Goal: Task Accomplishment & Management: Manage account settings

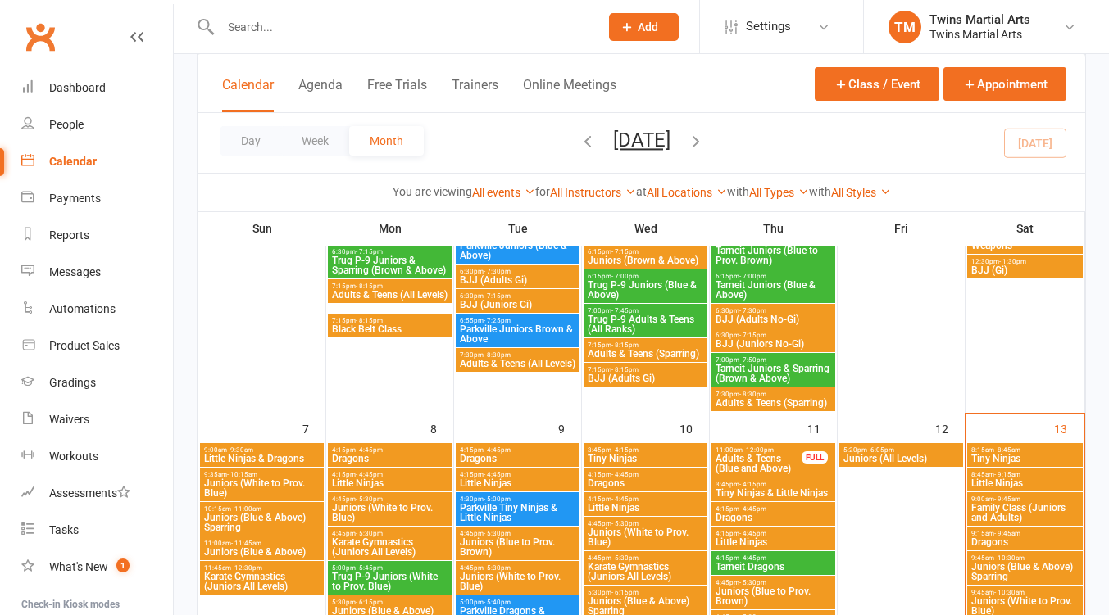
scroll to position [655, 0]
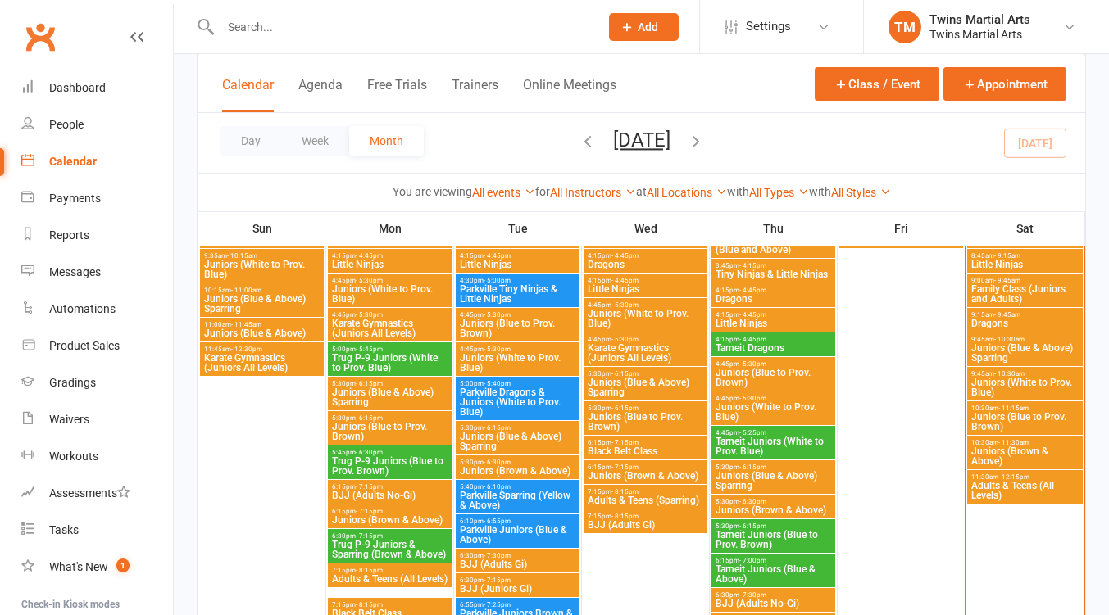
click at [1001, 303] on span "Family Class (Juniors and Adults)" at bounding box center [1024, 294] width 109 height 20
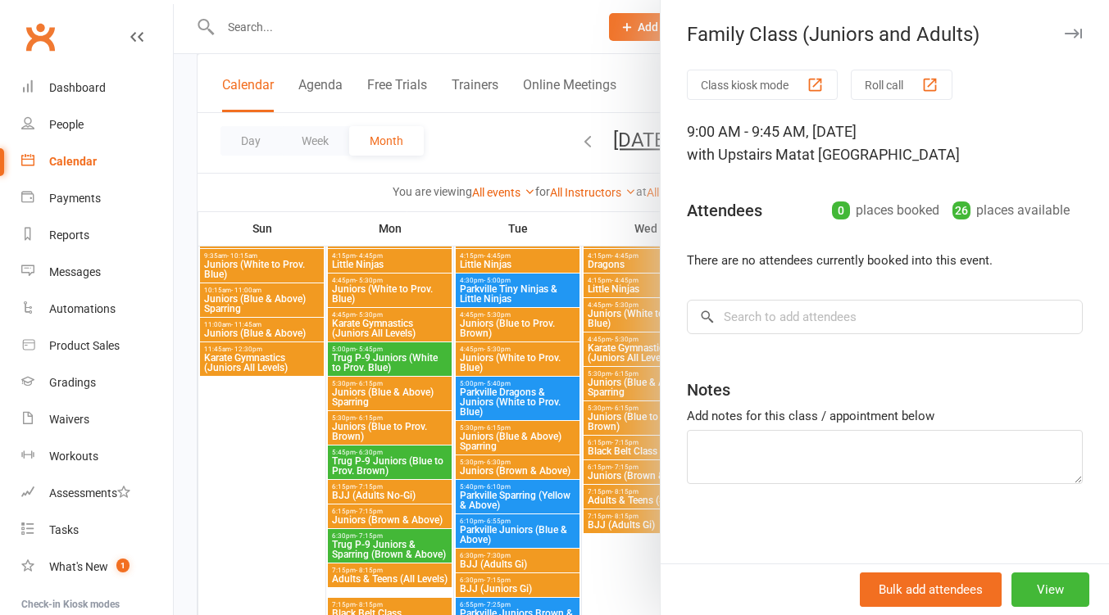
drag, startPoint x: 1042, startPoint y: 33, endPoint x: 1051, endPoint y: 96, distance: 63.7
click at [1064, 33] on icon "button" at bounding box center [1072, 34] width 17 height 10
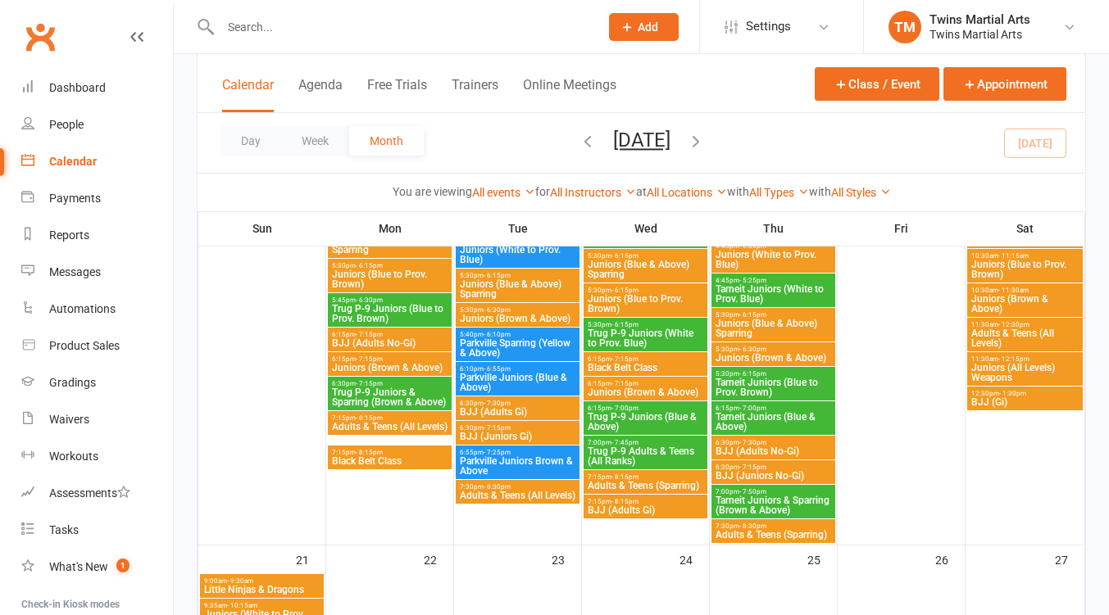
scroll to position [1092, 0]
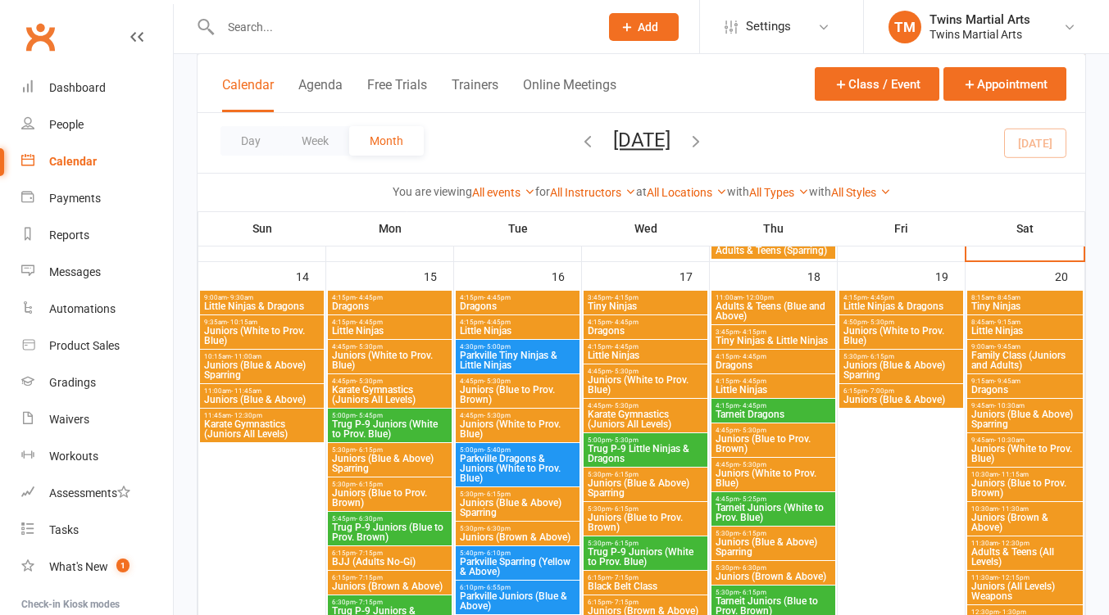
click at [268, 436] on span "Karate Gymnastics (Juniors All Levels)" at bounding box center [261, 430] width 117 height 20
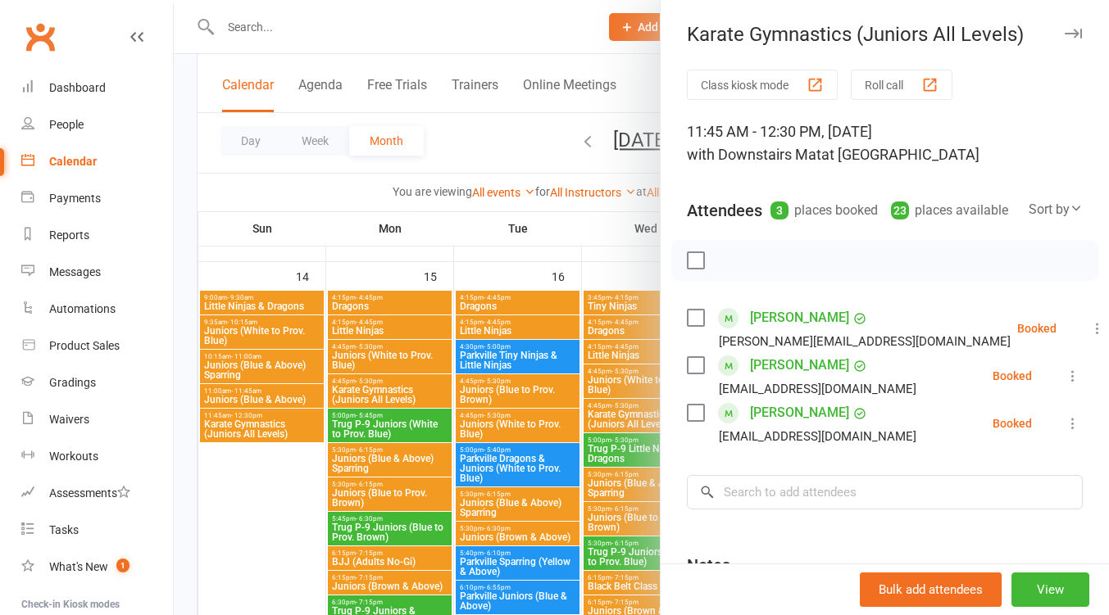
click at [1063, 27] on button "button" at bounding box center [1073, 34] width 20 height 20
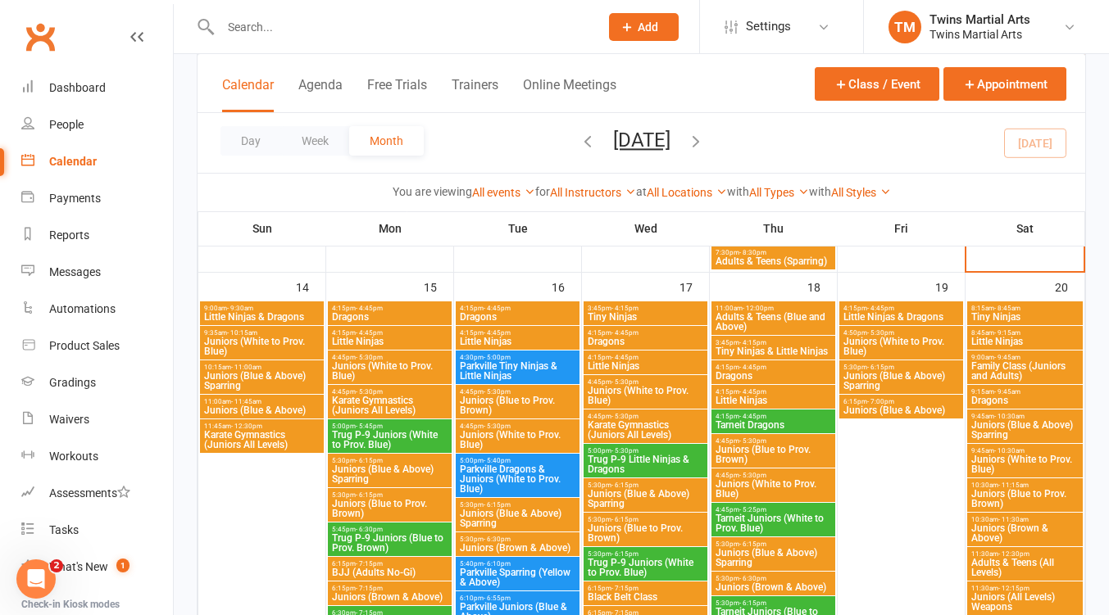
scroll to position [1311, 0]
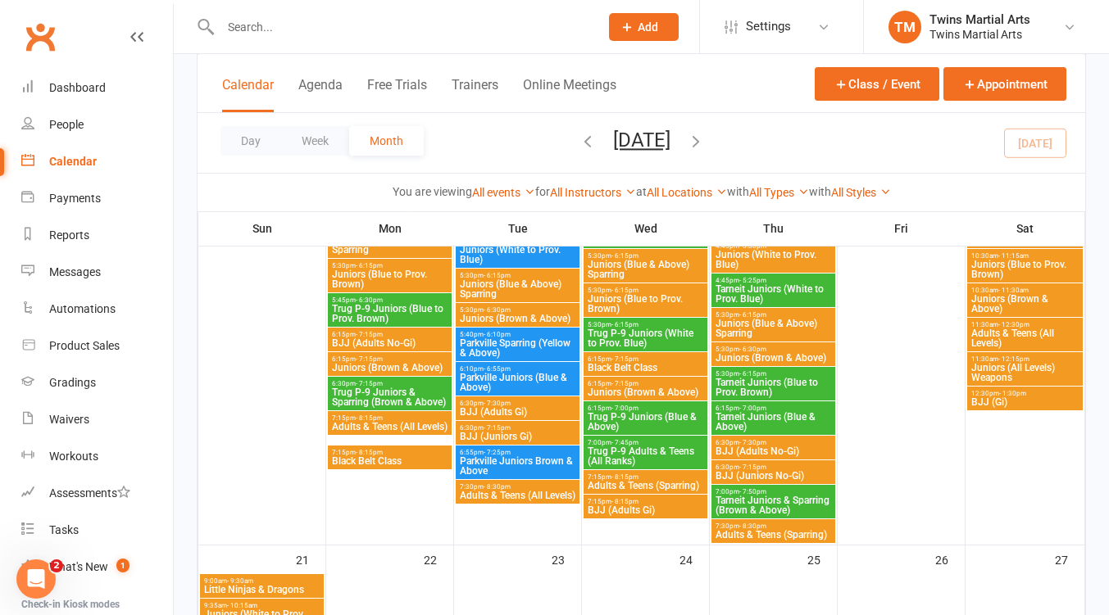
click at [1034, 400] on span "BJJ (Gi)" at bounding box center [1024, 402] width 109 height 10
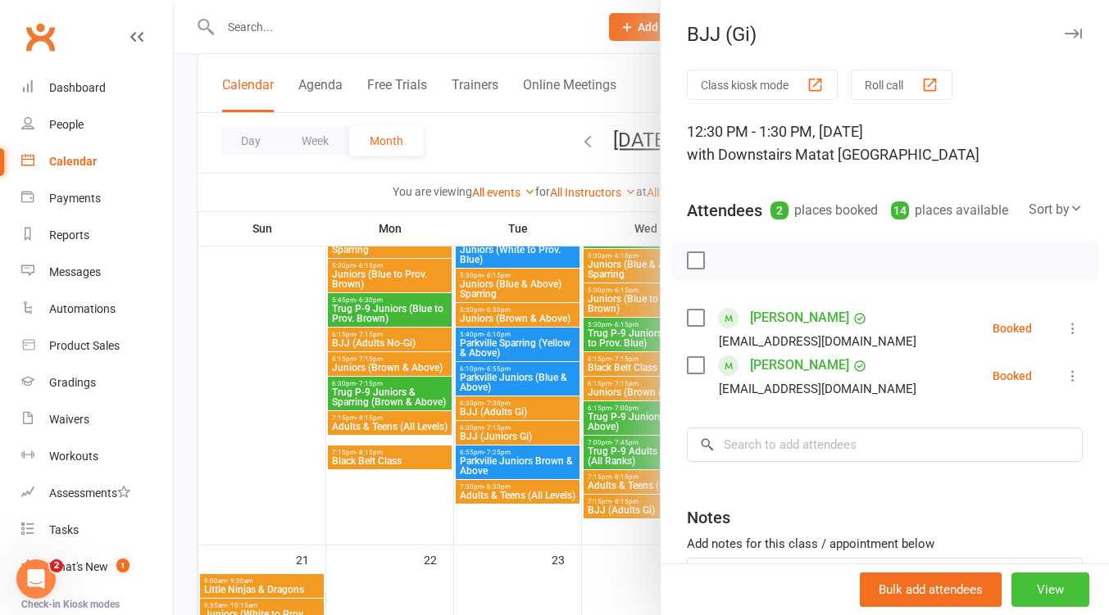
click at [1031, 589] on button "View" at bounding box center [1050, 590] width 78 height 34
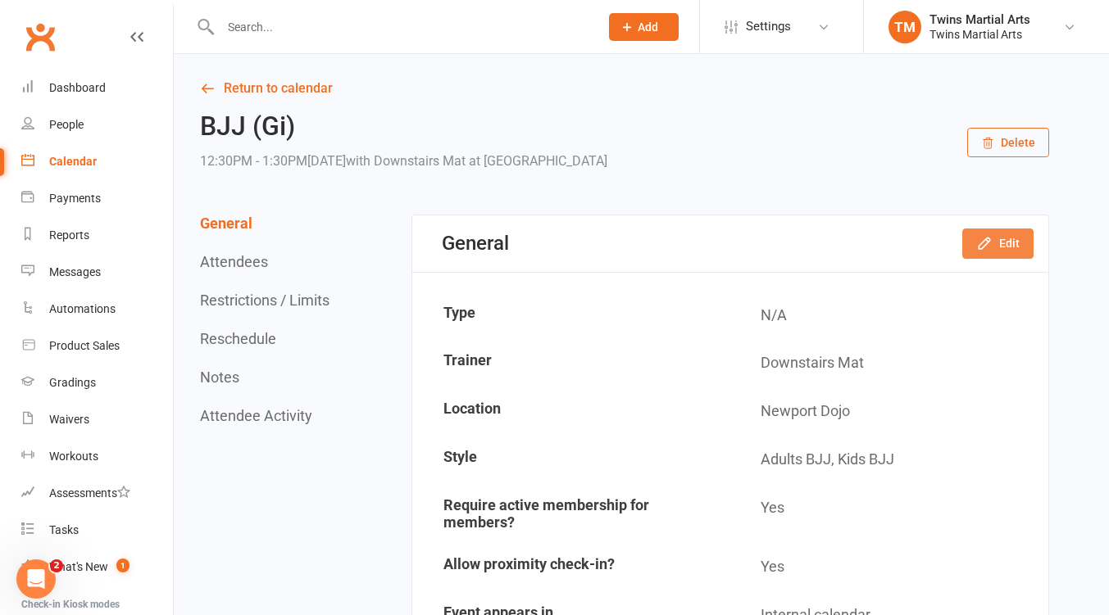
click at [978, 249] on icon "button" at bounding box center [984, 243] width 16 height 16
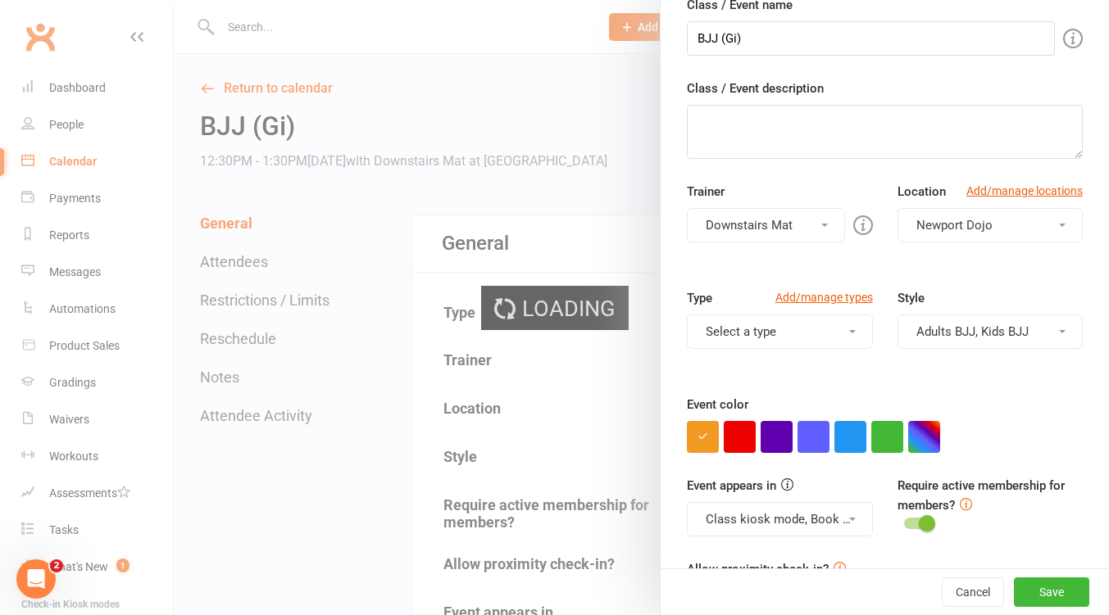
scroll to position [218, 0]
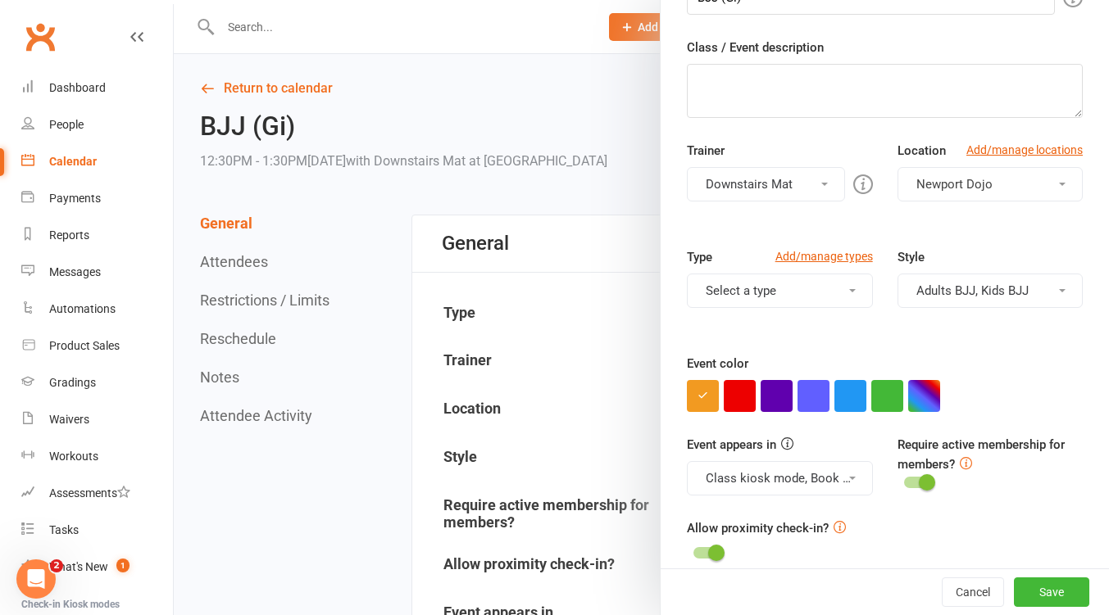
click at [806, 178] on button "Downstairs Mat" at bounding box center [765, 184] width 157 height 34
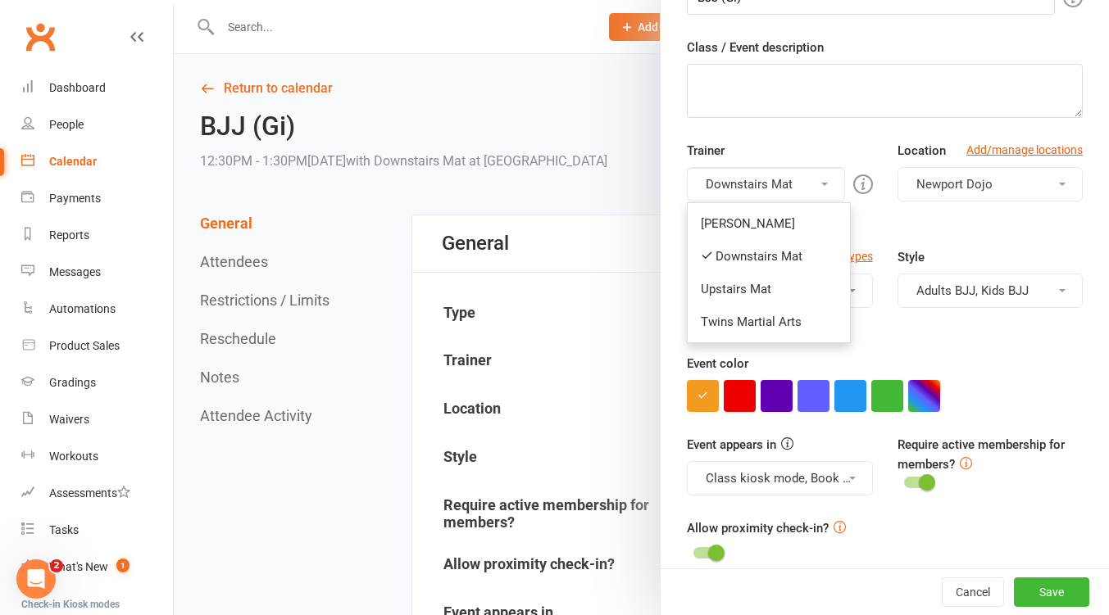
click at [760, 280] on link "Upstairs Mat" at bounding box center [768, 289] width 162 height 33
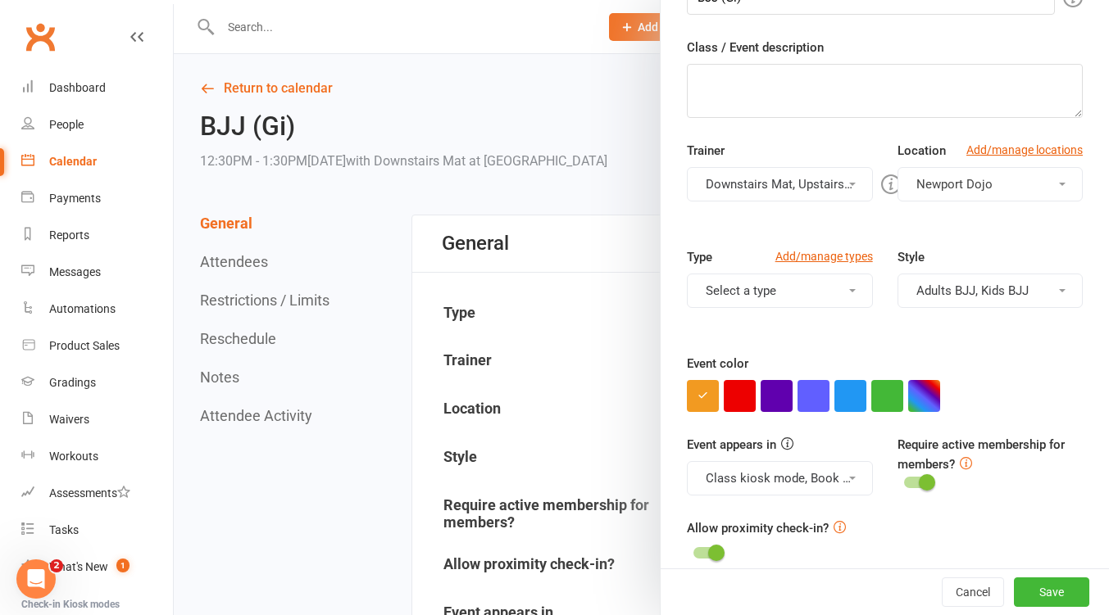
click at [782, 188] on button "Downstairs Mat, Upstairs Mat" at bounding box center [779, 184] width 185 height 34
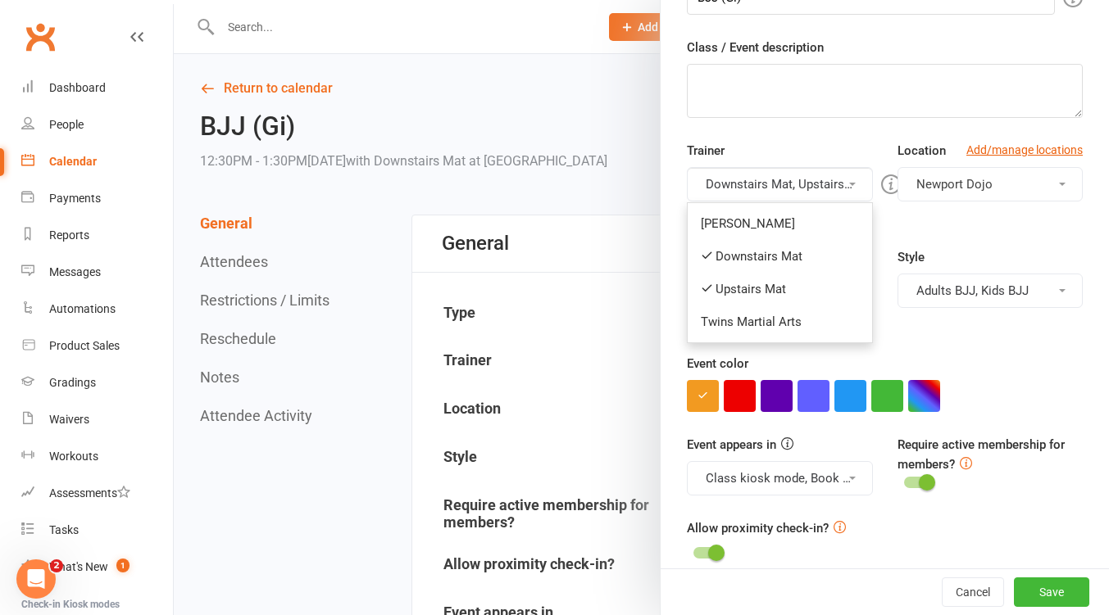
click at [759, 246] on link "Downstairs Mat" at bounding box center [779, 256] width 184 height 33
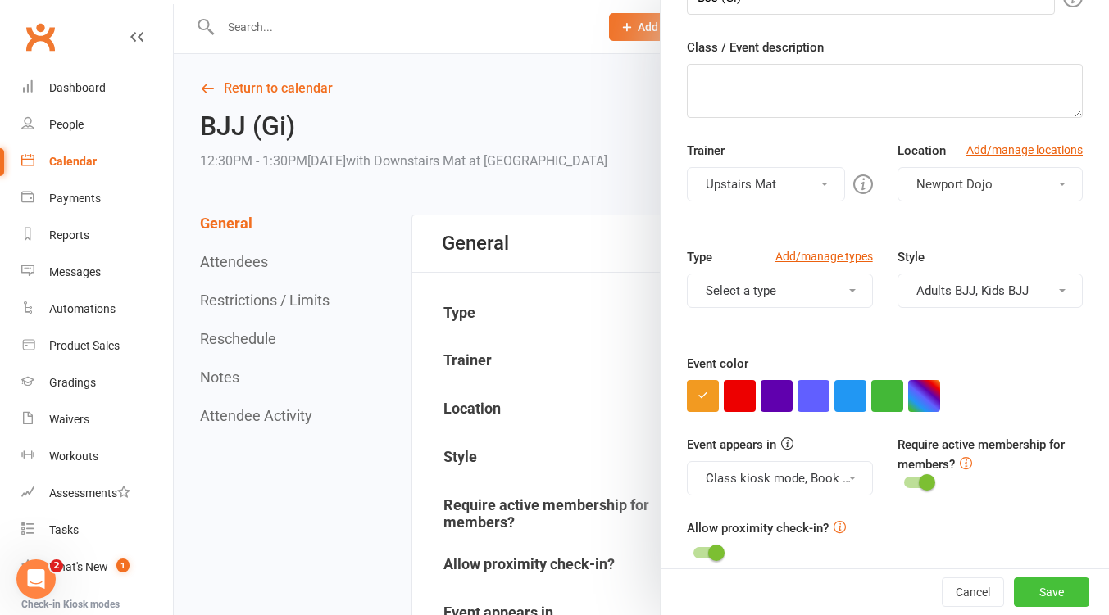
click at [1036, 592] on button "Save" at bounding box center [1051, 592] width 75 height 29
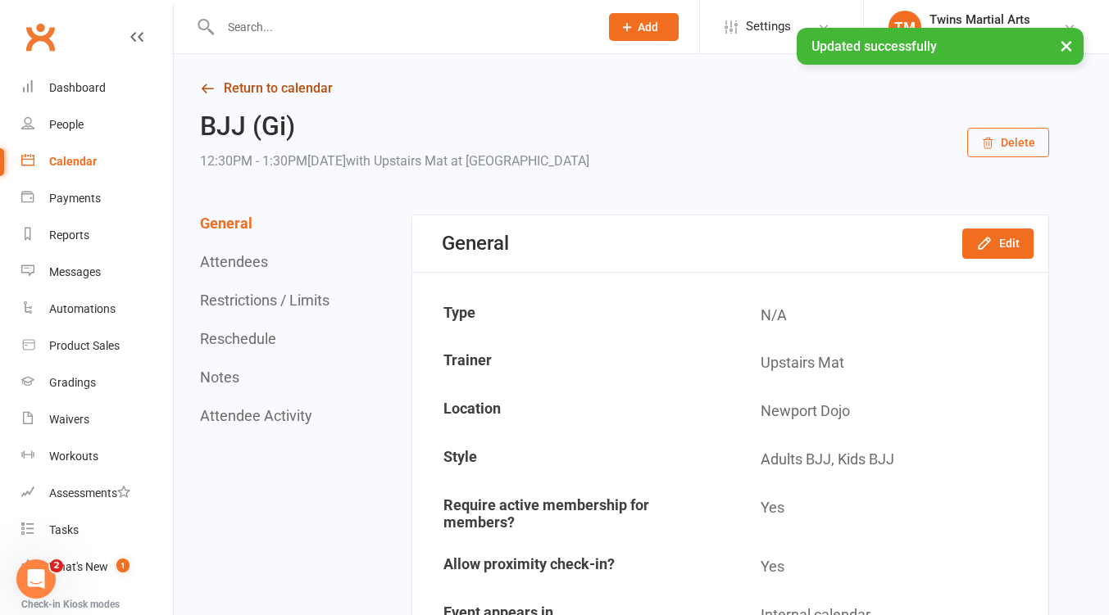
click at [237, 98] on link "Return to calendar" at bounding box center [624, 88] width 849 height 23
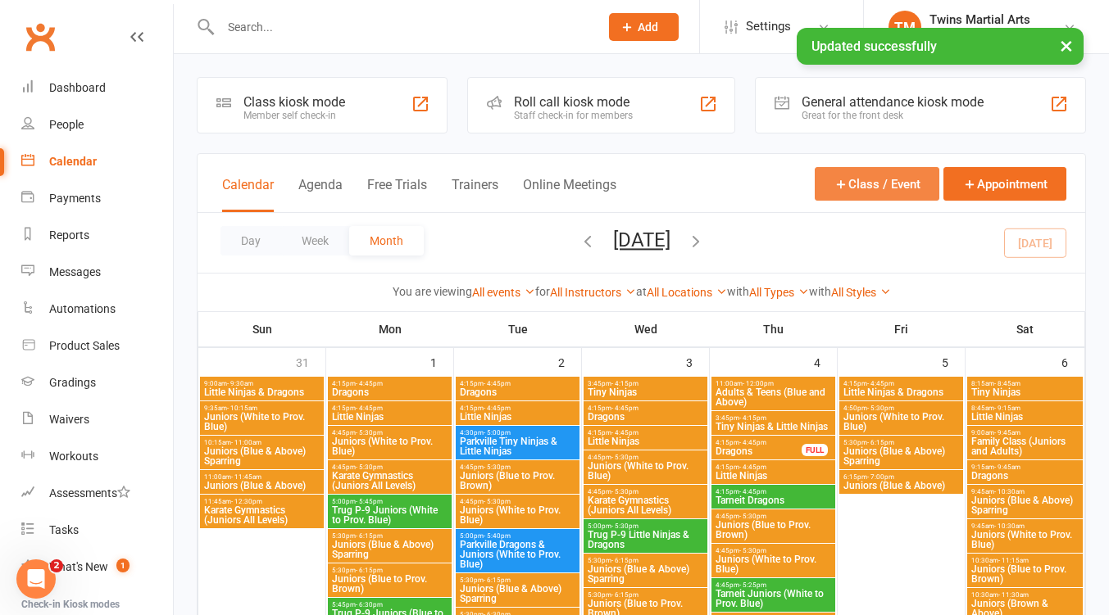
click at [864, 186] on button "Class / Event" at bounding box center [876, 184] width 125 height 34
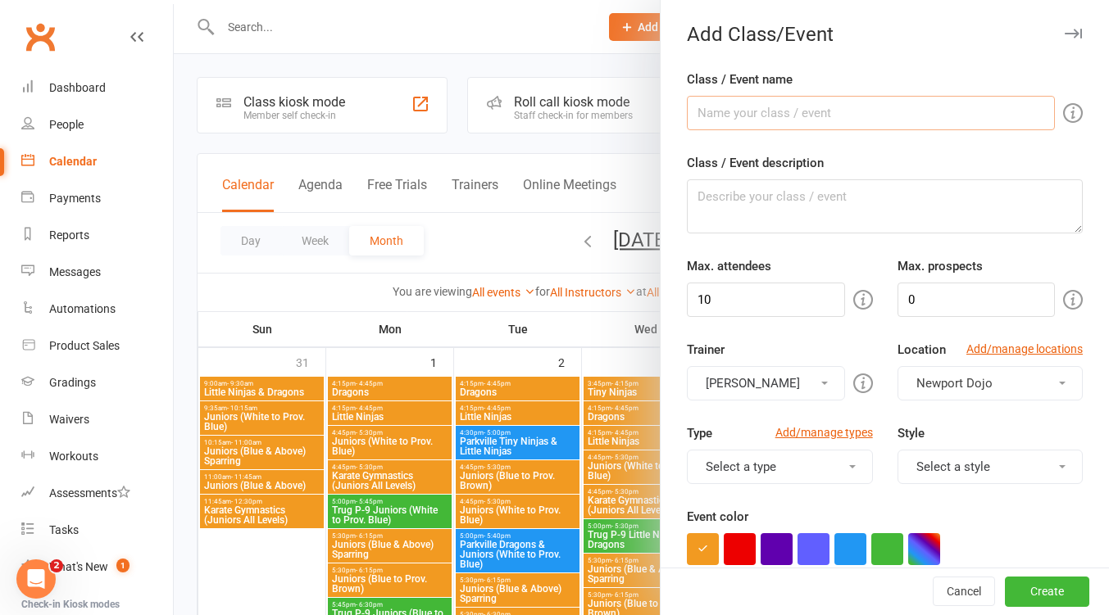
click at [706, 114] on input "Class / Event name" at bounding box center [871, 113] width 368 height 34
type input "Leadership Seminar"
click at [737, 304] on input "10" at bounding box center [765, 300] width 157 height 34
type input "1"
type input "50"
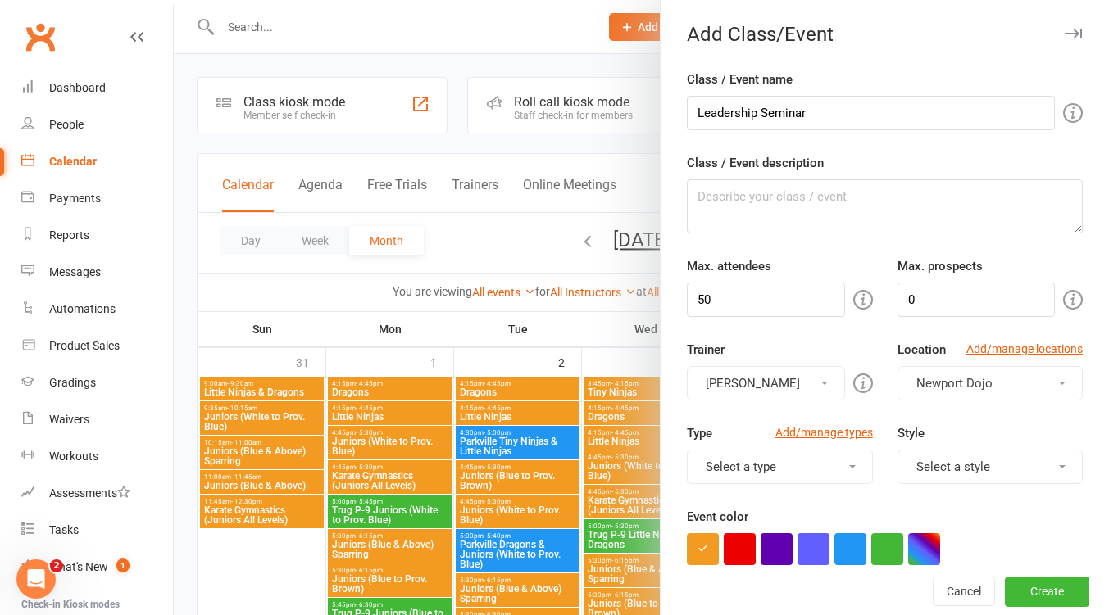
click at [805, 392] on button "[PERSON_NAME]" at bounding box center [765, 383] width 157 height 34
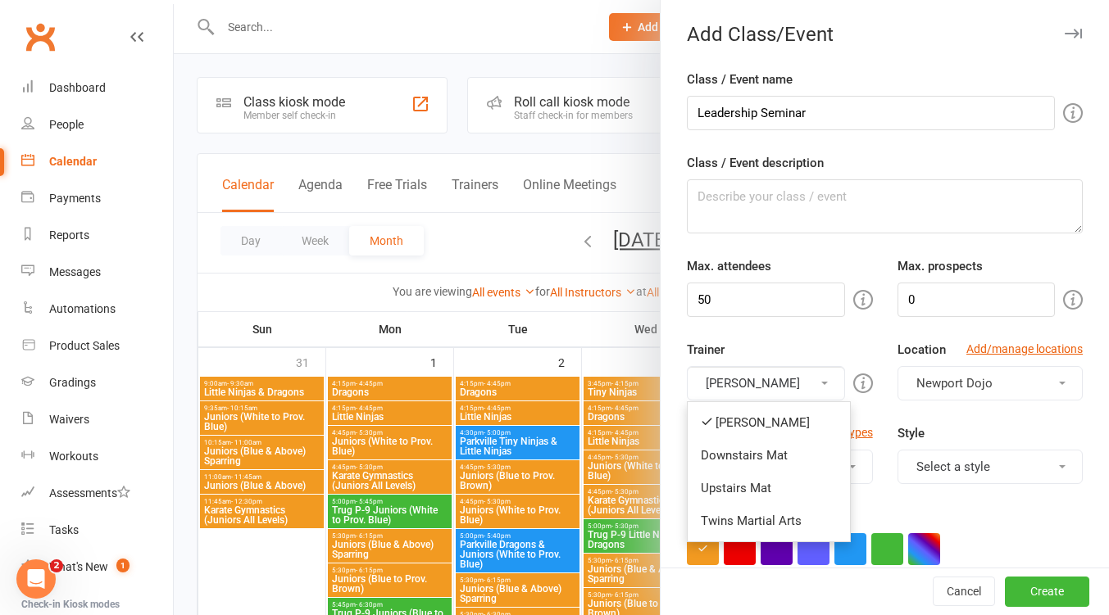
drag, startPoint x: 759, startPoint y: 449, endPoint x: 792, endPoint y: 401, distance: 58.4
click at [760, 449] on link "Downstairs Mat" at bounding box center [768, 455] width 162 height 33
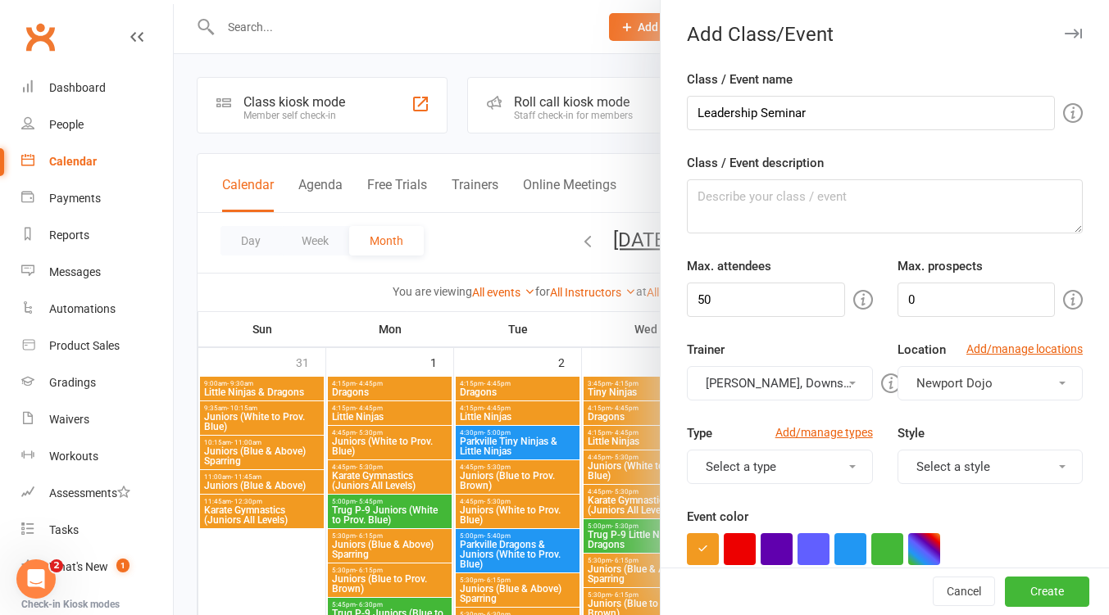
click at [795, 381] on button "[PERSON_NAME], Downstairs Mat" at bounding box center [779, 383] width 185 height 34
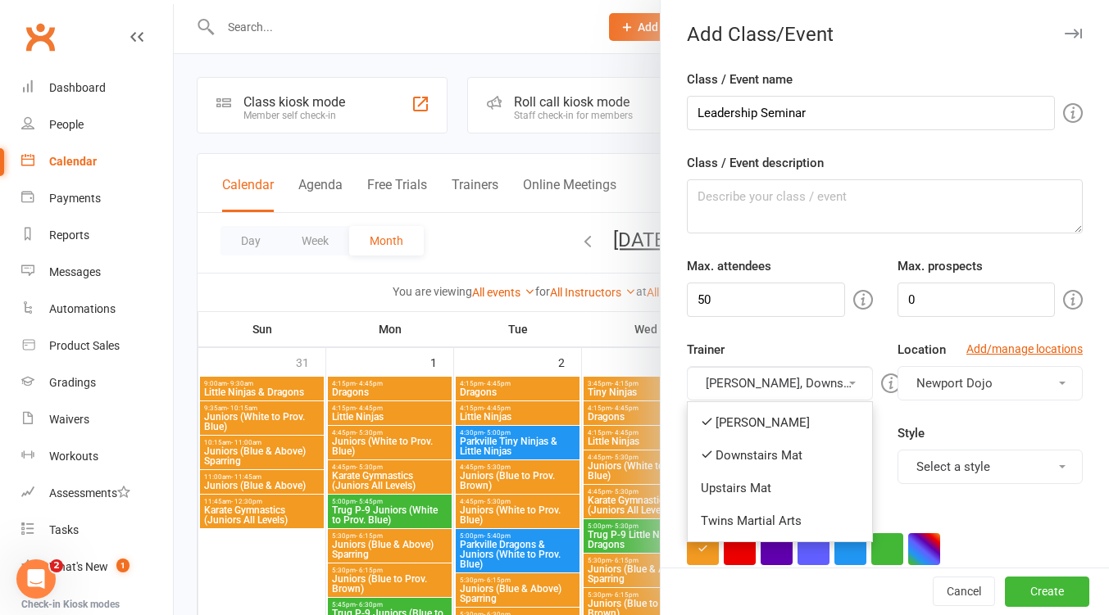
drag, startPoint x: 771, startPoint y: 421, endPoint x: 914, endPoint y: 440, distance: 143.8
click at [771, 421] on link "[PERSON_NAME]" at bounding box center [779, 422] width 184 height 33
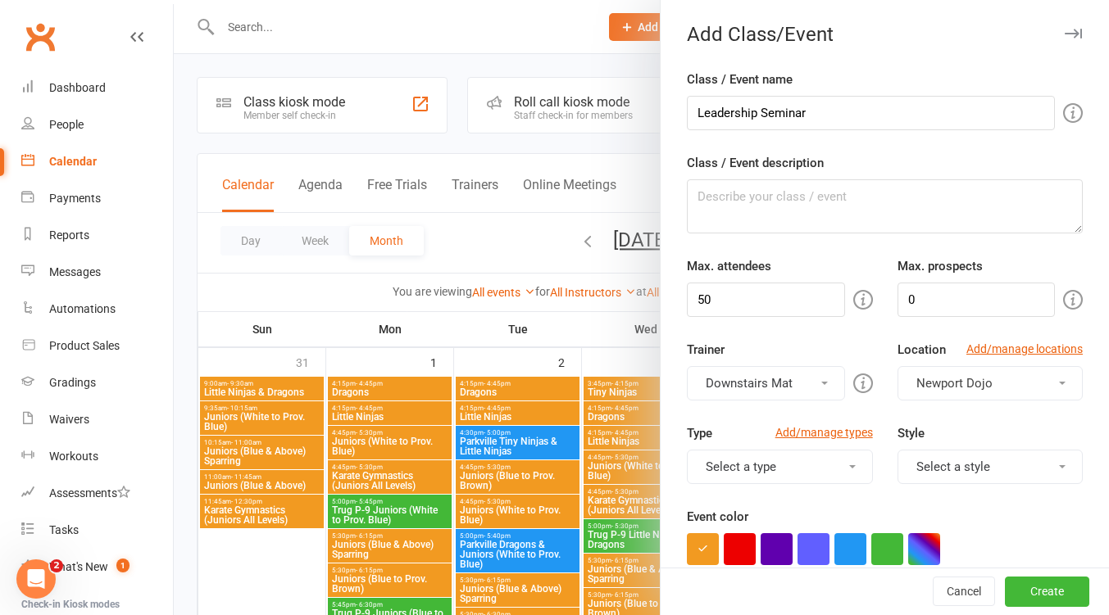
click at [826, 472] on button "Select a type" at bounding box center [779, 467] width 185 height 34
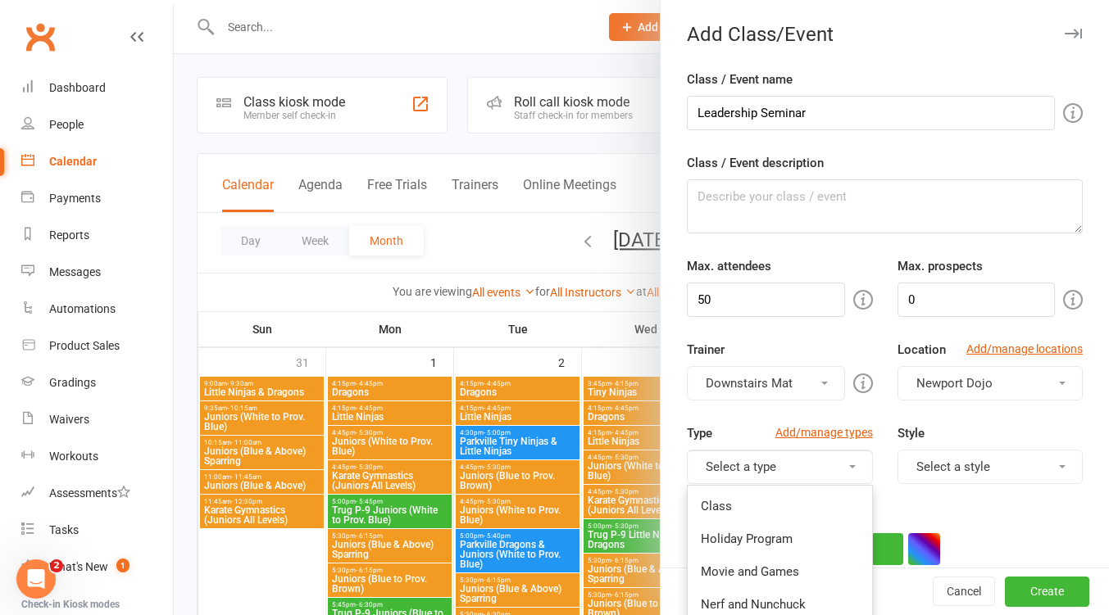
scroll to position [218, 0]
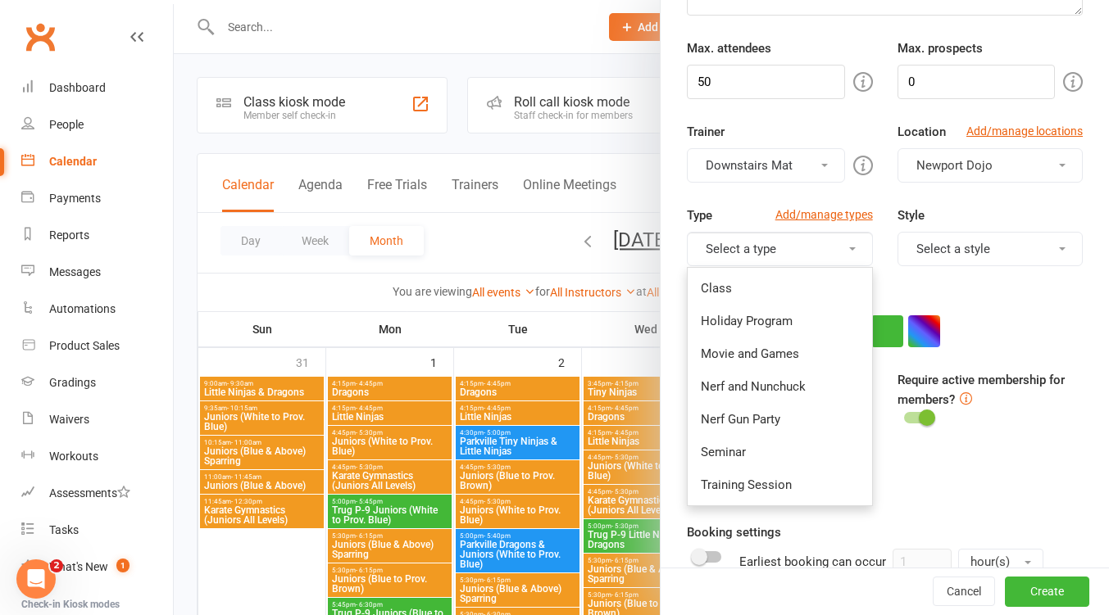
click at [762, 457] on link "Seminar" at bounding box center [779, 452] width 184 height 33
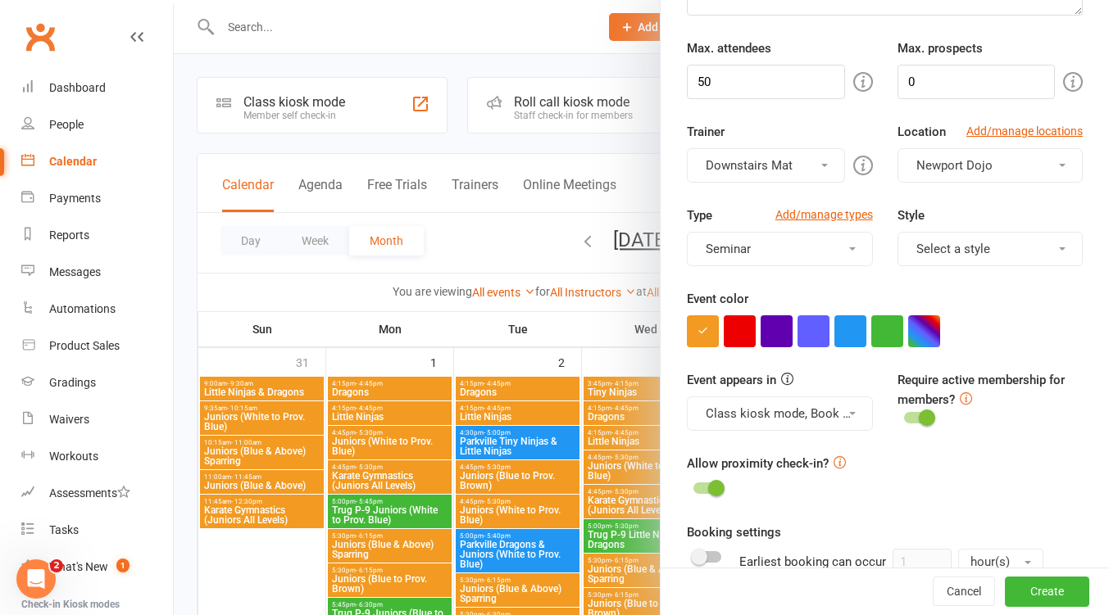
click at [775, 333] on button "button" at bounding box center [776, 331] width 32 height 32
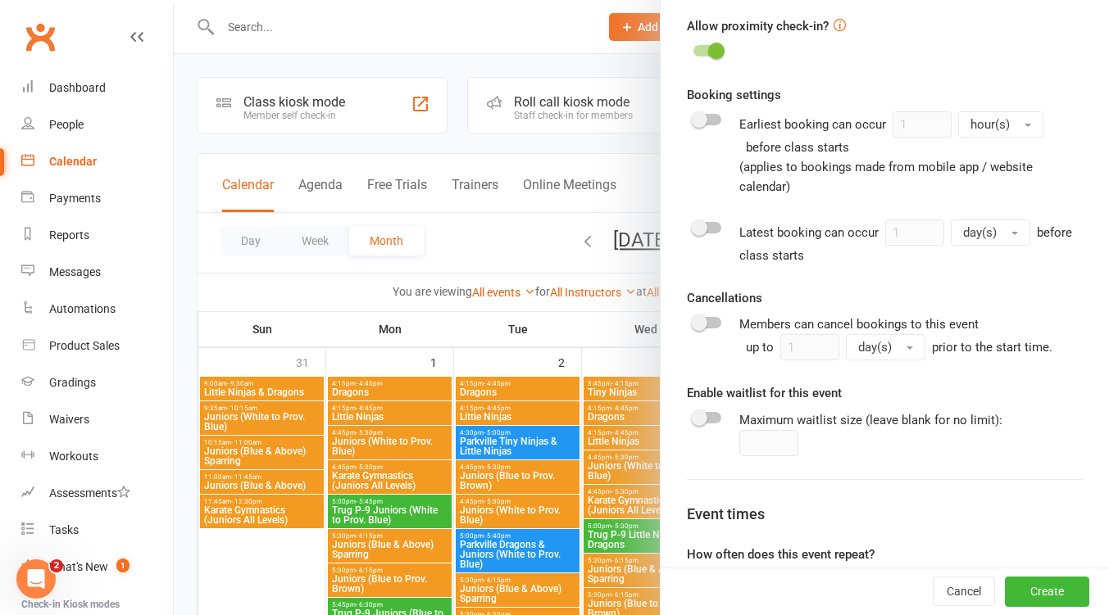
scroll to position [799, 0]
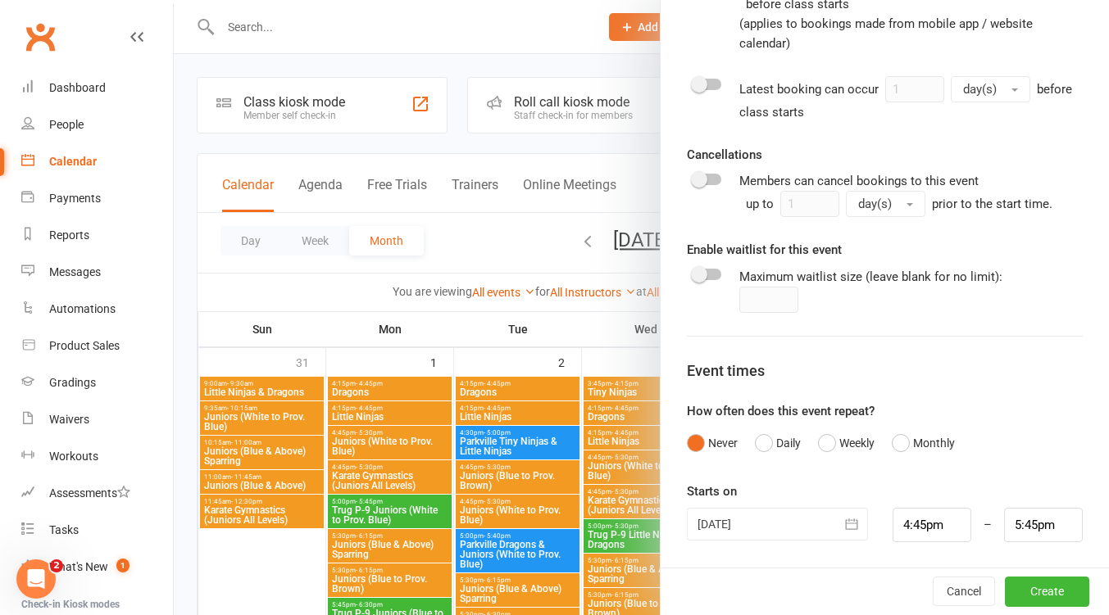
click at [845, 521] on icon "button" at bounding box center [851, 524] width 12 height 11
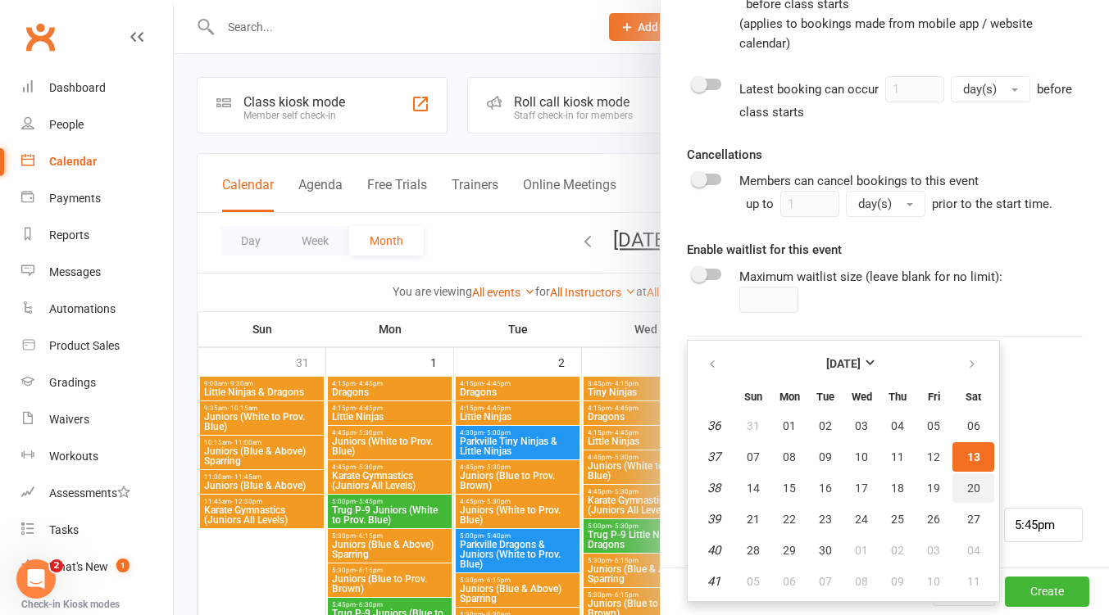
click at [964, 479] on button "20" at bounding box center [973, 488] width 42 height 29
type input "[DATE]"
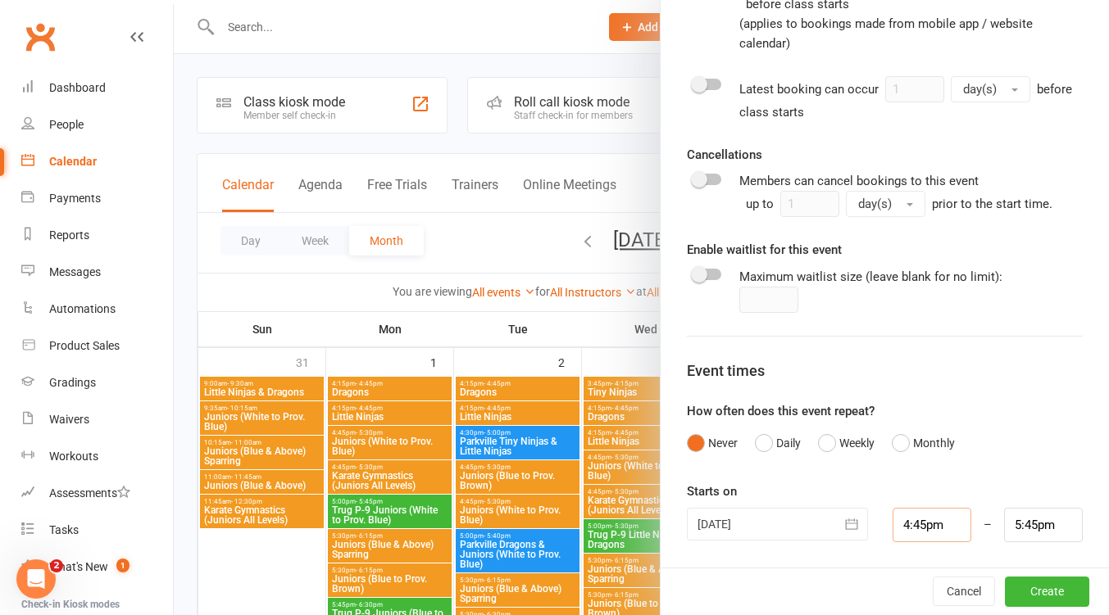
click at [918, 527] on input "4:45pm" at bounding box center [931, 525] width 79 height 34
click at [928, 414] on li "12:30pm" at bounding box center [932, 409] width 79 height 25
type input "12:30pm"
type input "1:30pm"
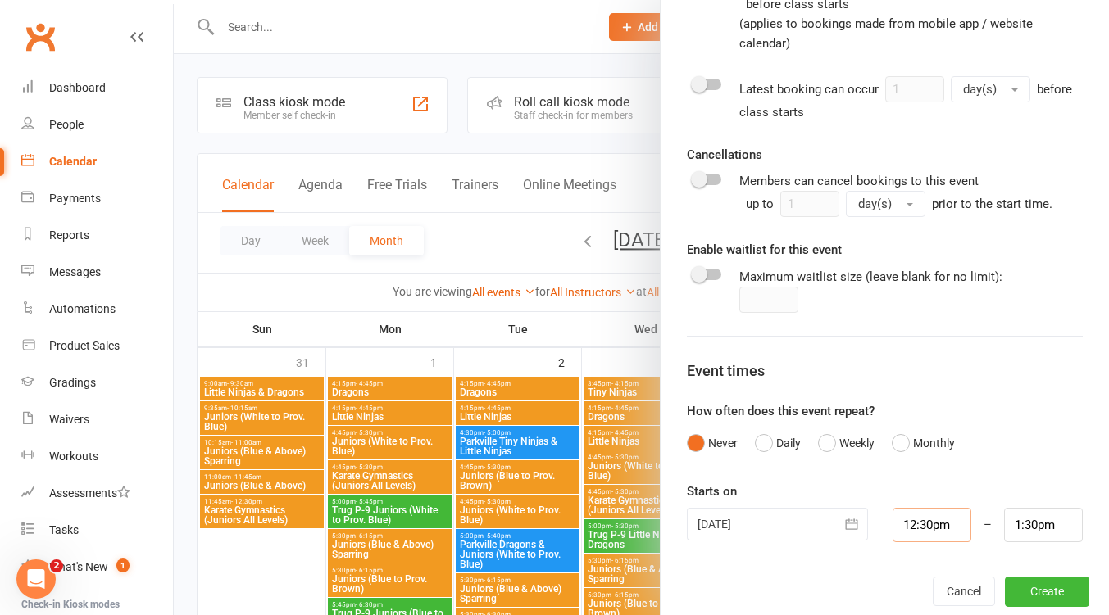
scroll to position [218, 0]
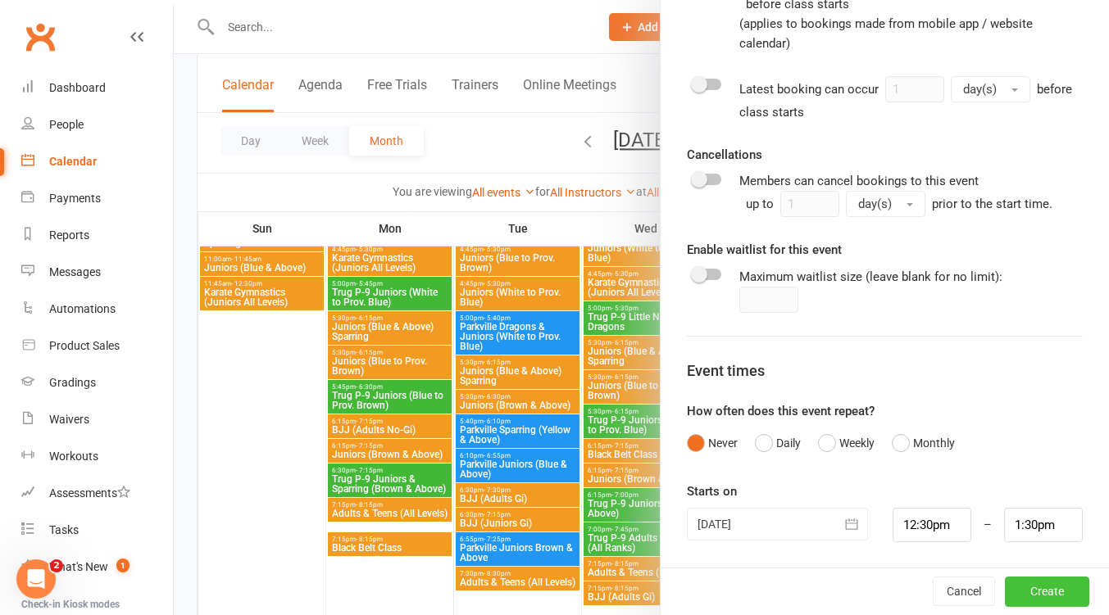
click at [1032, 596] on button "Create" at bounding box center [1047, 592] width 84 height 29
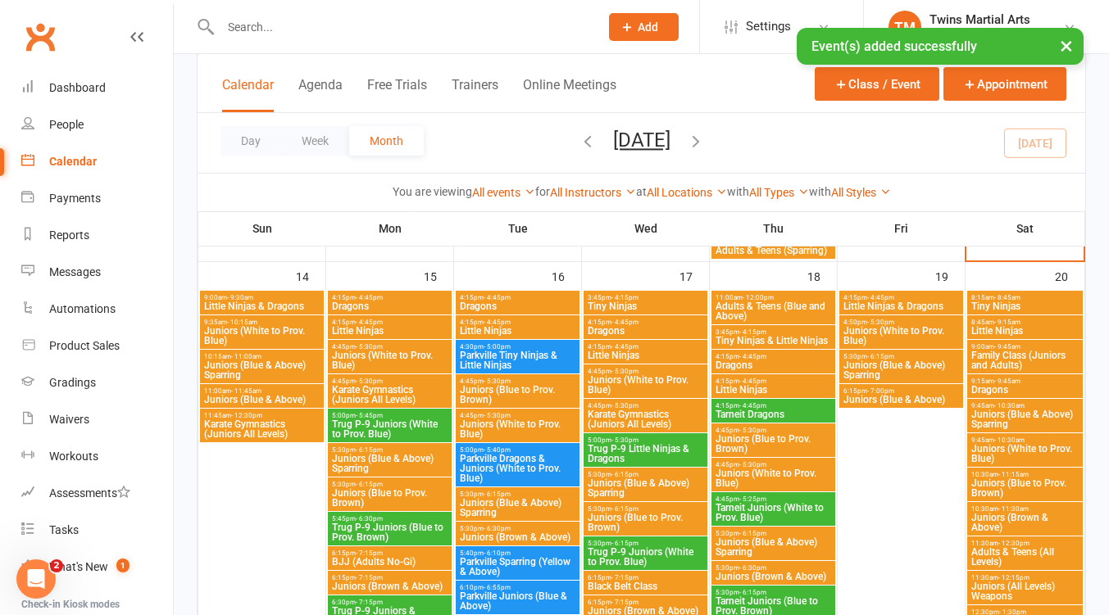
scroll to position [1311, 0]
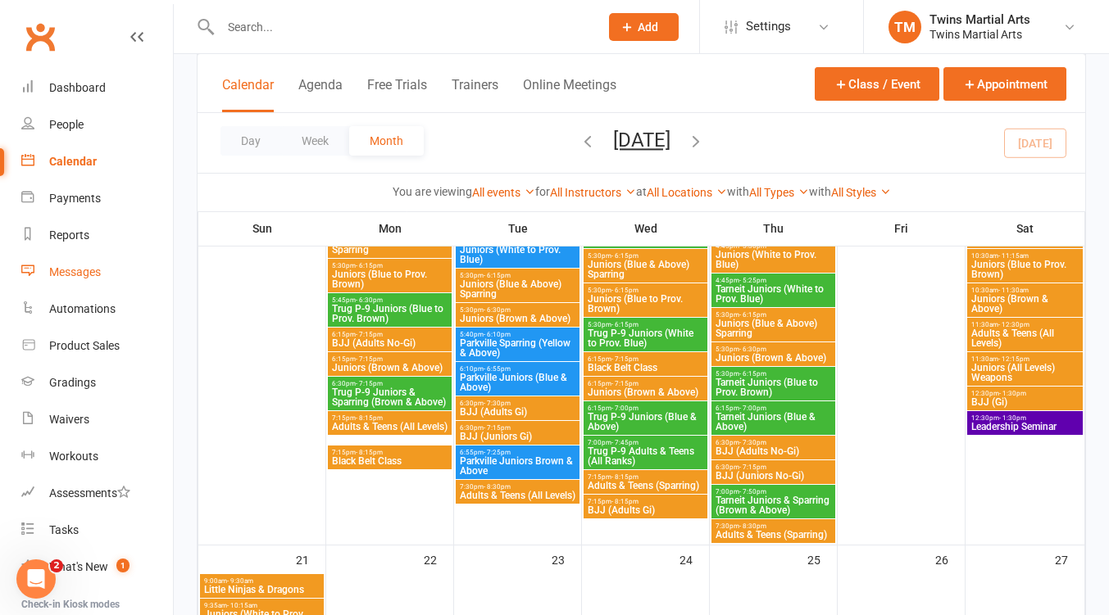
click at [79, 272] on div "Messages" at bounding box center [75, 271] width 52 height 13
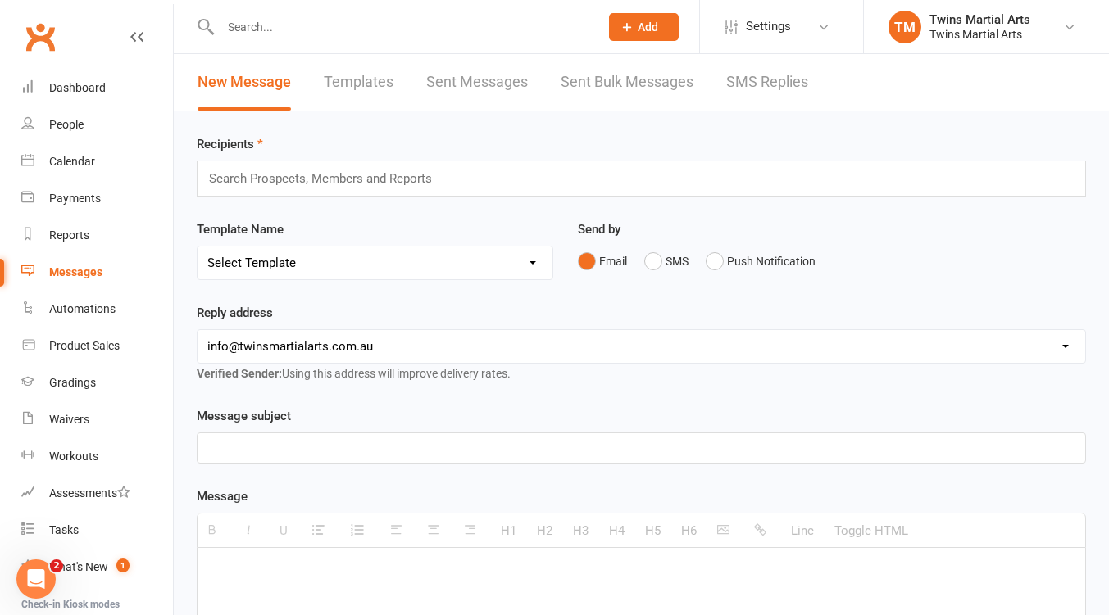
click at [314, 176] on input "text" at bounding box center [327, 178] width 240 height 21
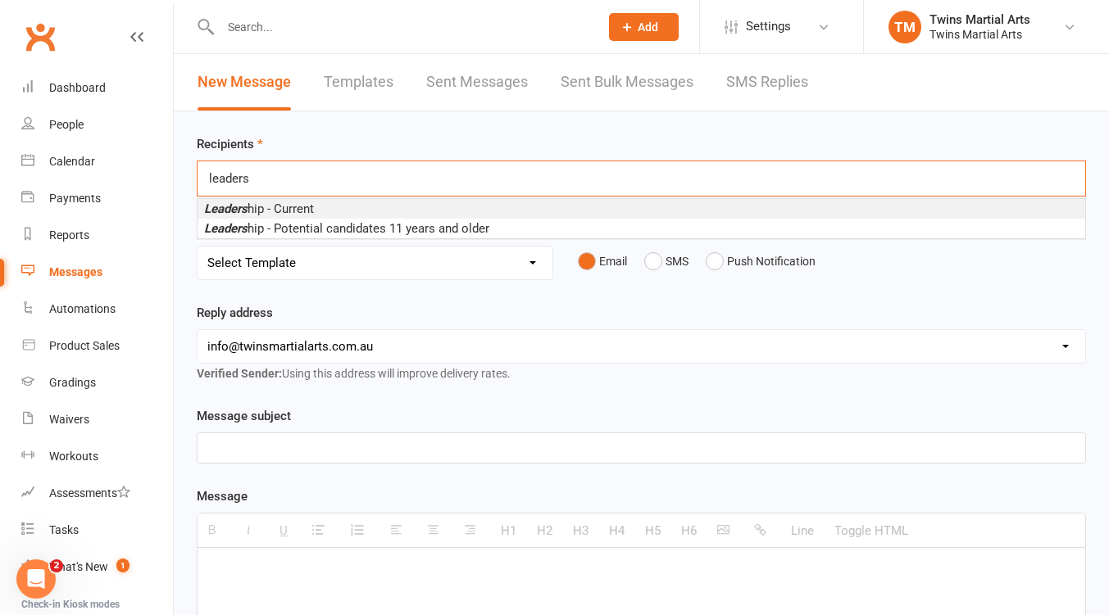
type input "leaders"
click at [316, 206] on li "Leaders hip - Current" at bounding box center [640, 209] width 887 height 20
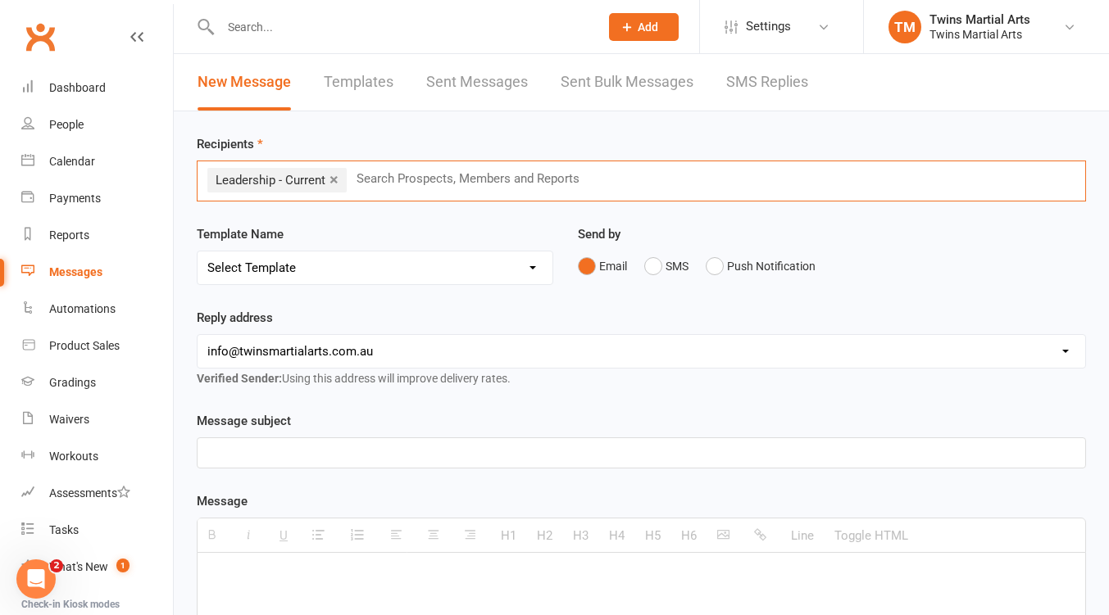
click at [485, 270] on select "Select Template [Email] Bring A Friend [Email] Bring a Friend Referral [Email] …" at bounding box center [374, 268] width 355 height 33
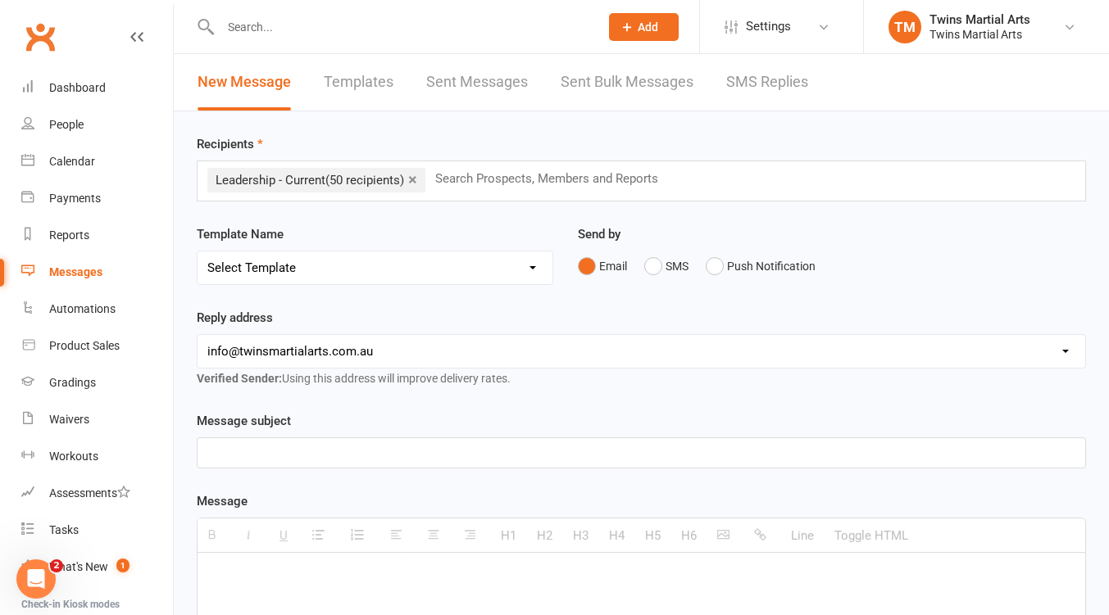
select select "15"
click at [197, 252] on select "Select Template [Email] Bring A Friend [Email] Bring a Friend Referral [Email] …" at bounding box center [374, 268] width 355 height 33
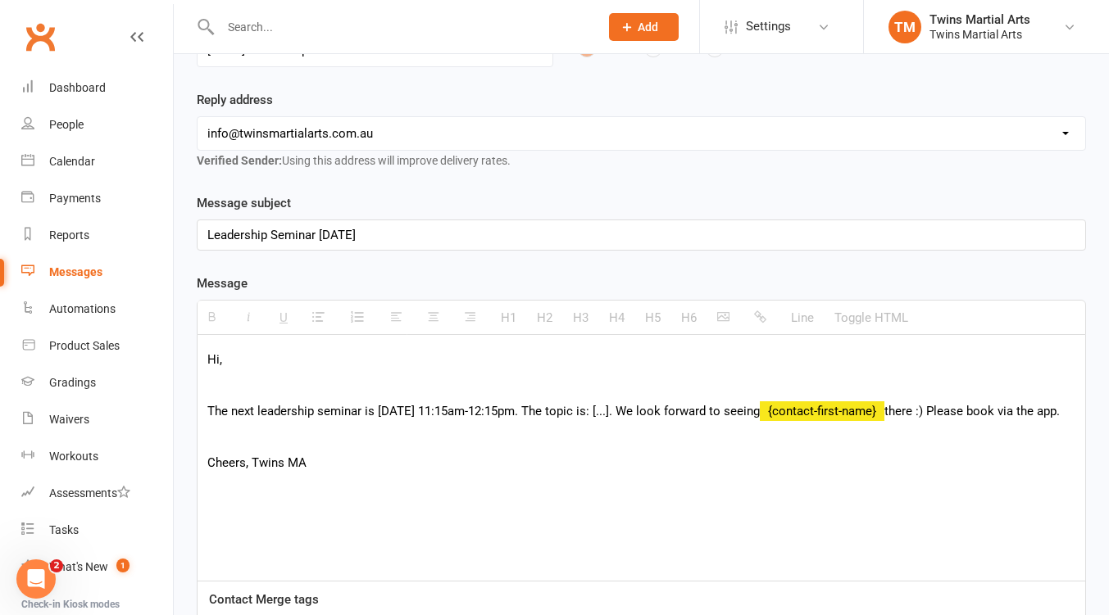
drag, startPoint x: 395, startPoint y: 237, endPoint x: 436, endPoint y: 229, distance: 41.8
click at [396, 237] on div "Leadership Seminar [DATE]" at bounding box center [640, 234] width 887 height 29
click at [399, 411] on span "The next leadership seminar is [DATE] 11:15am-12:15pm. The topic is: [...]. We …" at bounding box center [483, 411] width 552 height 15
click at [429, 410] on span "The next leadership seminar is [DATE] 11:15am-12:15pm. The topic is: [...]. We …" at bounding box center [483, 411] width 552 height 15
click at [484, 410] on span "The next leadership seminar is [DATE] 11:15am-12:15pm. The topic is: [...]. We …" at bounding box center [483, 411] width 552 height 15
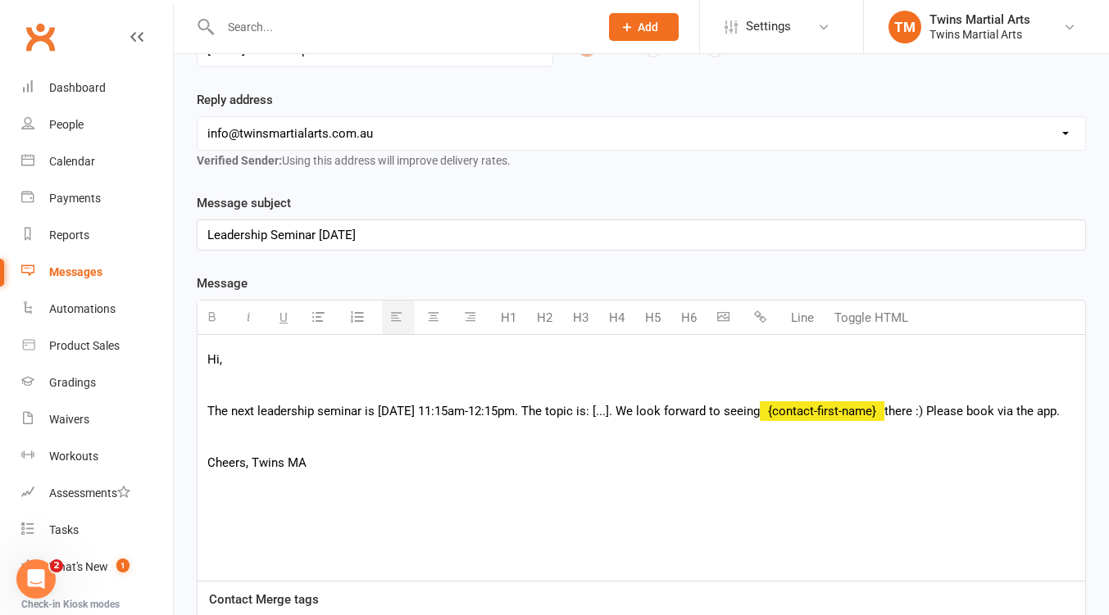
click at [510, 410] on span "The next leadership seminar is [DATE] 11:15am-12:15pm. The topic is: [...]. We …" at bounding box center [483, 411] width 552 height 15
click at [624, 412] on span "The next leadership seminar is [DATE] 12:30-1:30pm. The topic is: [...]. We loo…" at bounding box center [471, 411] width 528 height 15
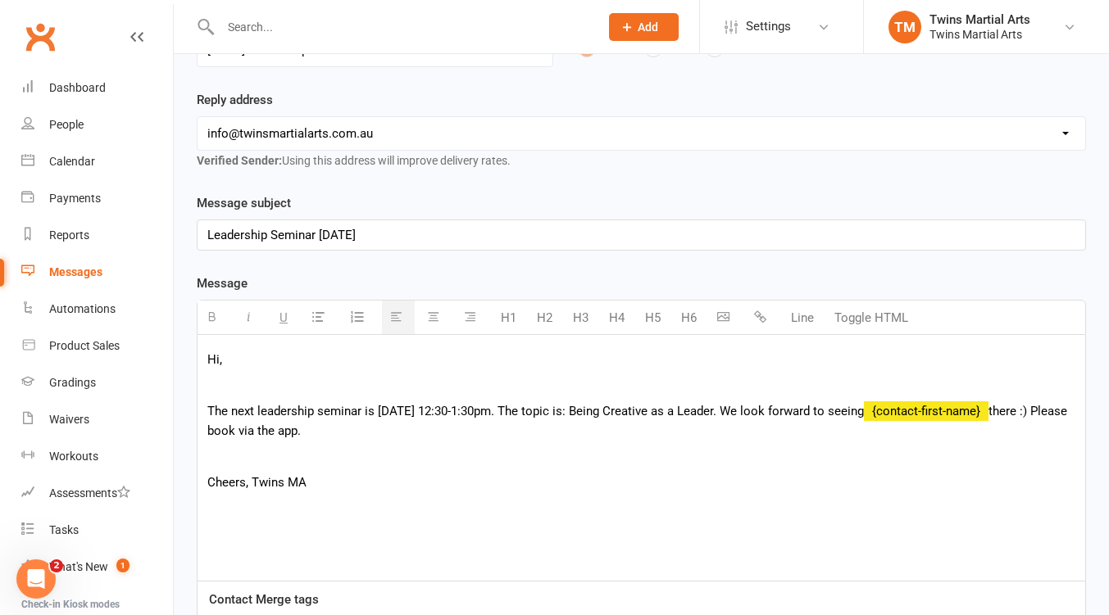
click at [340, 480] on p "Cheers, Twins MA" at bounding box center [641, 483] width 868 height 20
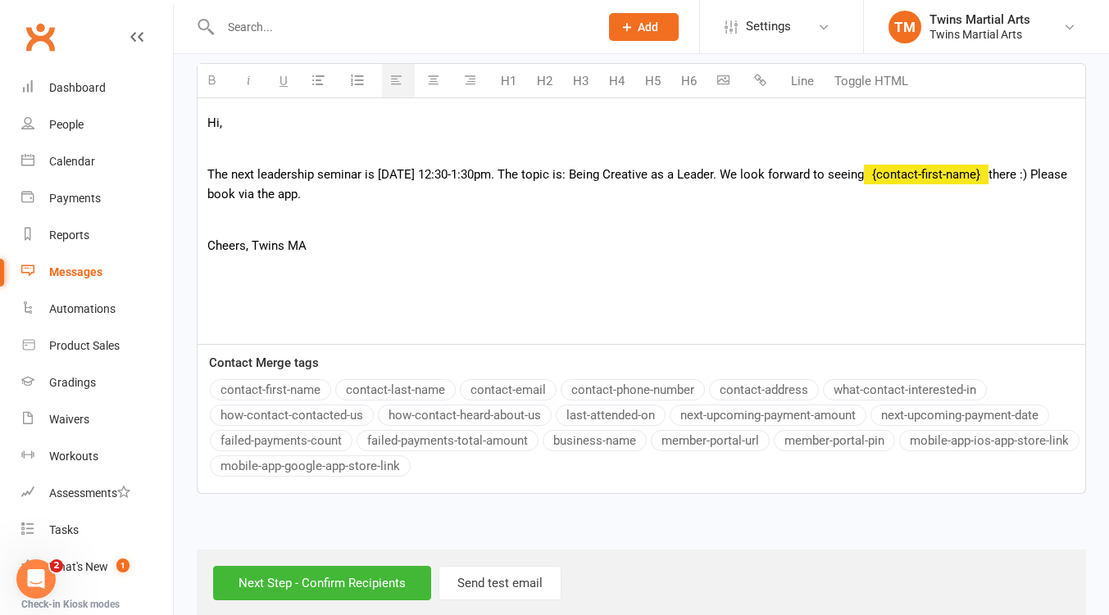
scroll to position [480, 0]
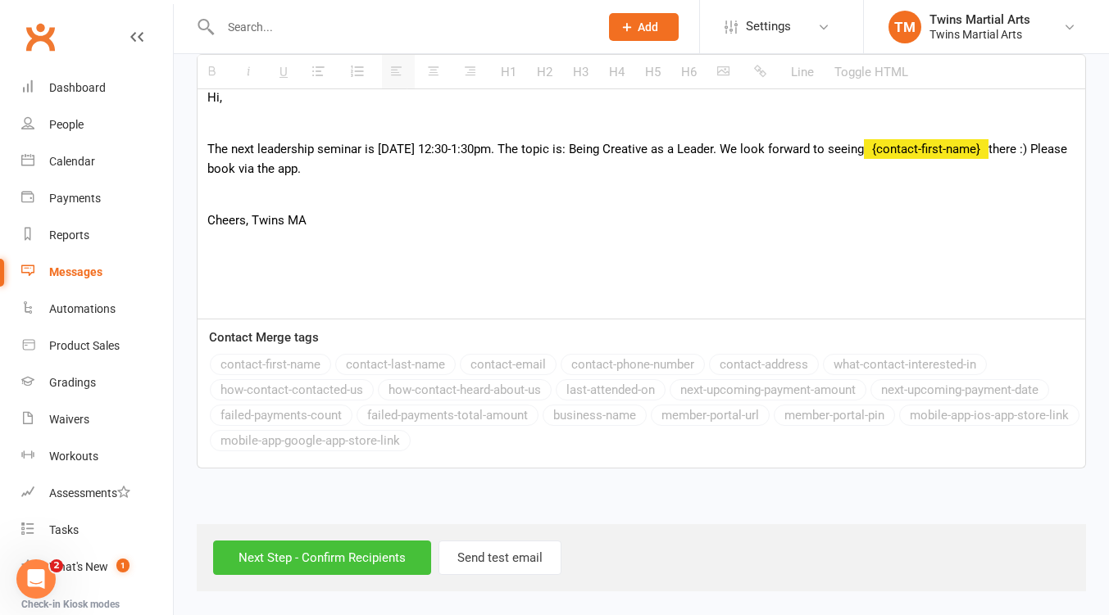
click at [338, 554] on input "Next Step - Confirm Recipients" at bounding box center [322, 558] width 218 height 34
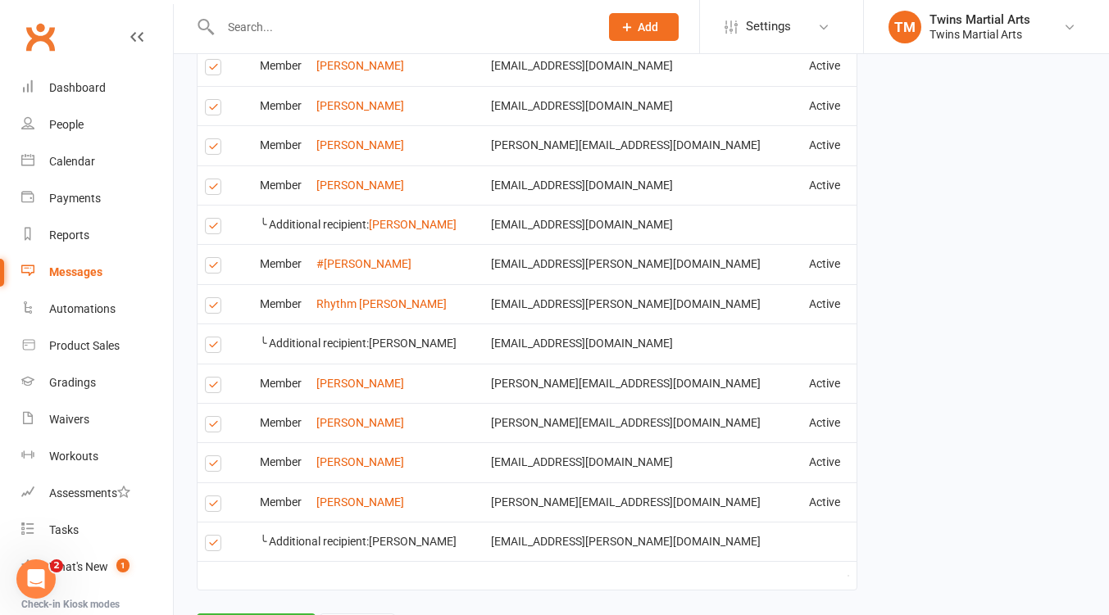
scroll to position [2107, 0]
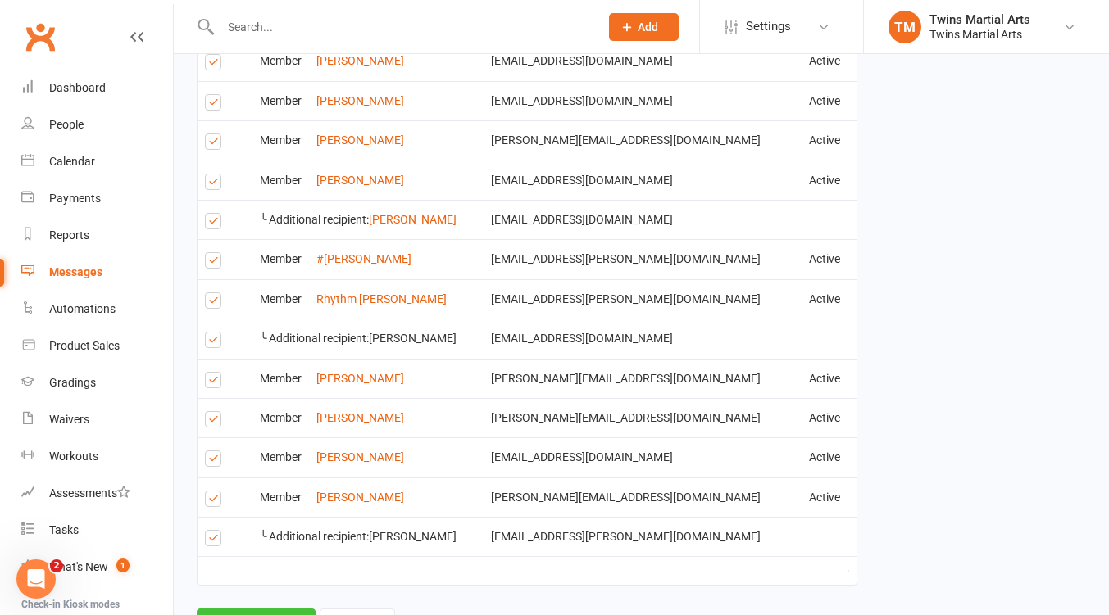
click at [259, 609] on button "Send Emails" at bounding box center [256, 626] width 119 height 34
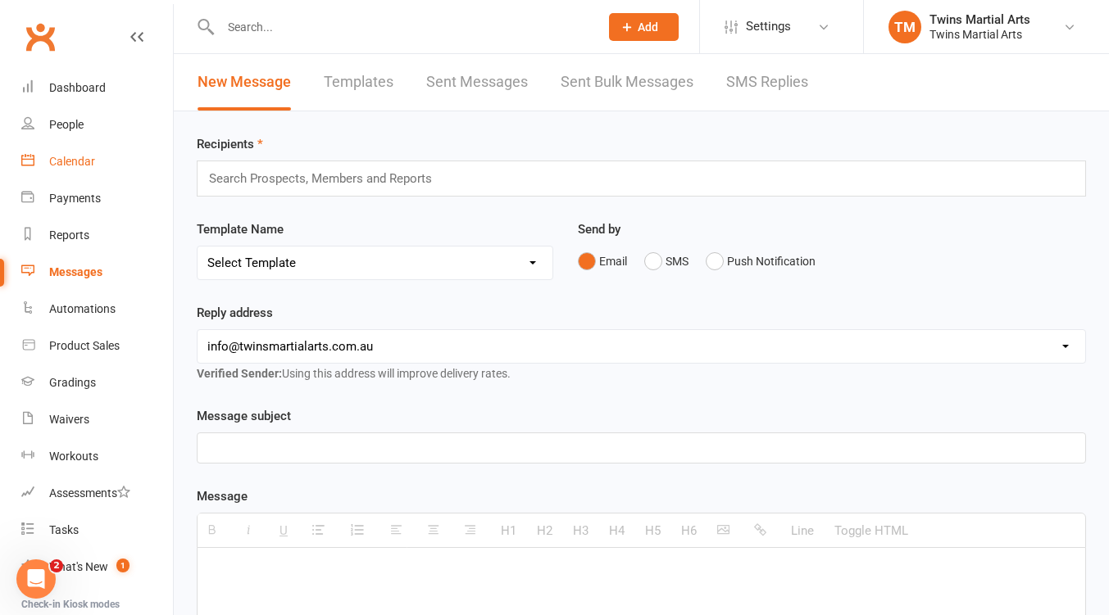
click at [75, 163] on div "Calendar" at bounding box center [72, 161] width 46 height 13
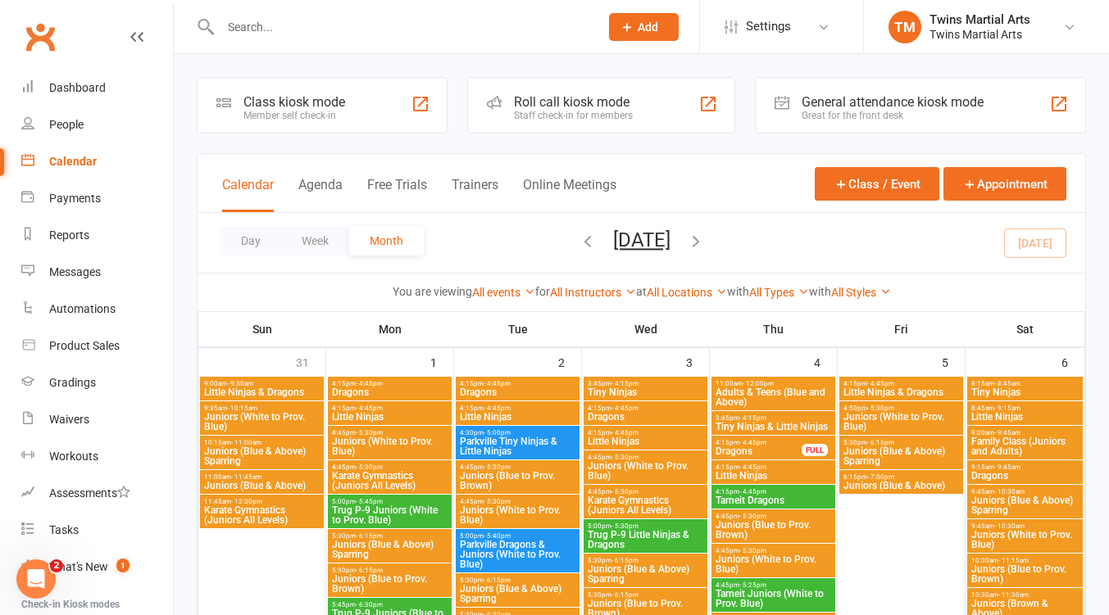
click at [578, 241] on icon "button" at bounding box center [587, 241] width 18 height 18
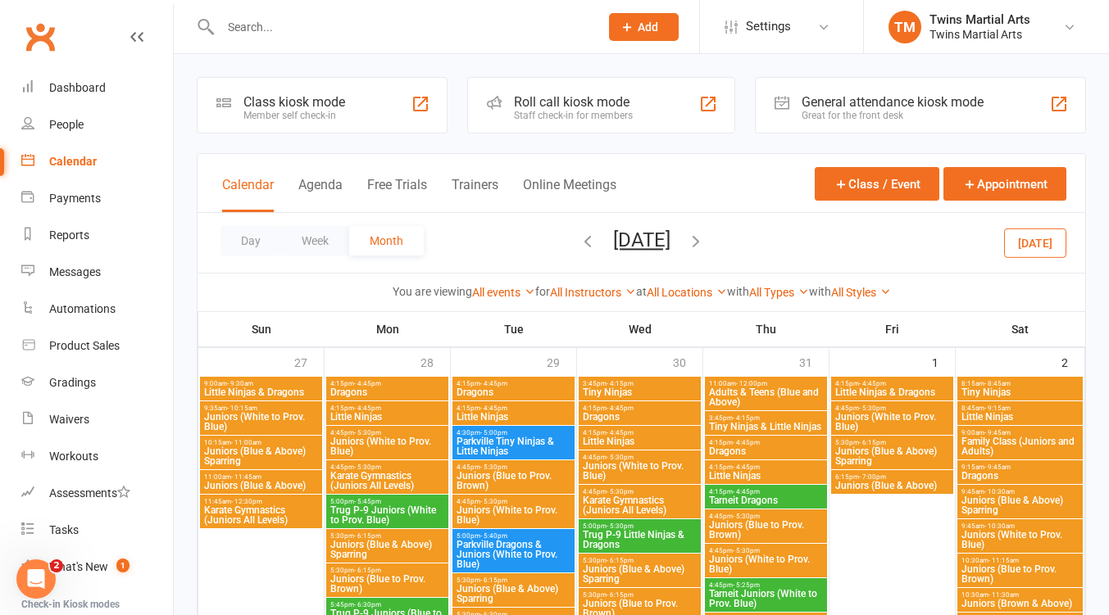
click at [578, 239] on icon "button" at bounding box center [587, 241] width 18 height 18
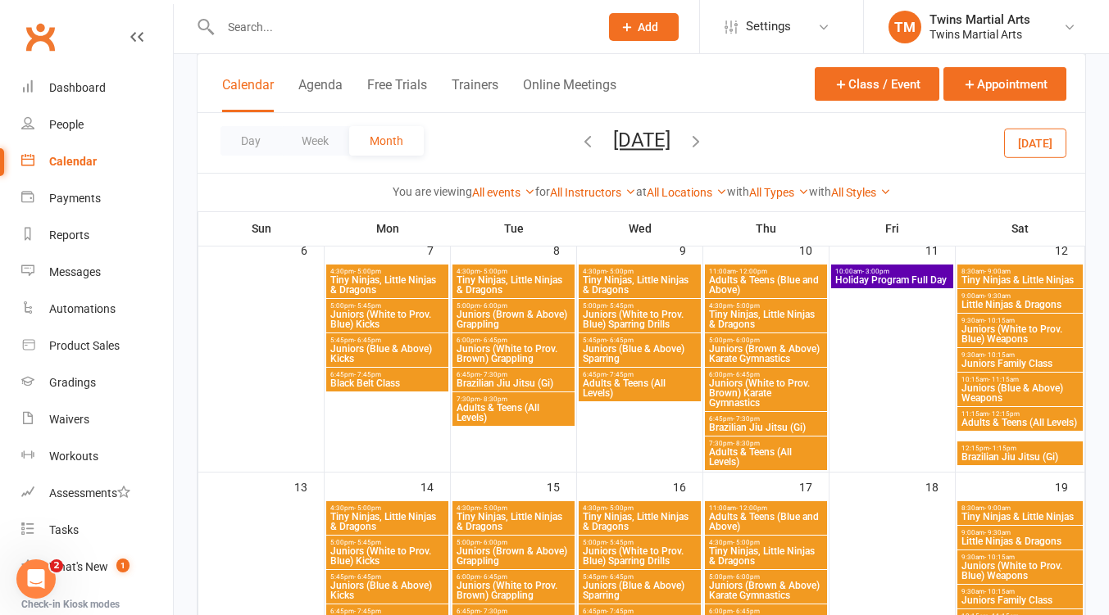
scroll to position [541, 0]
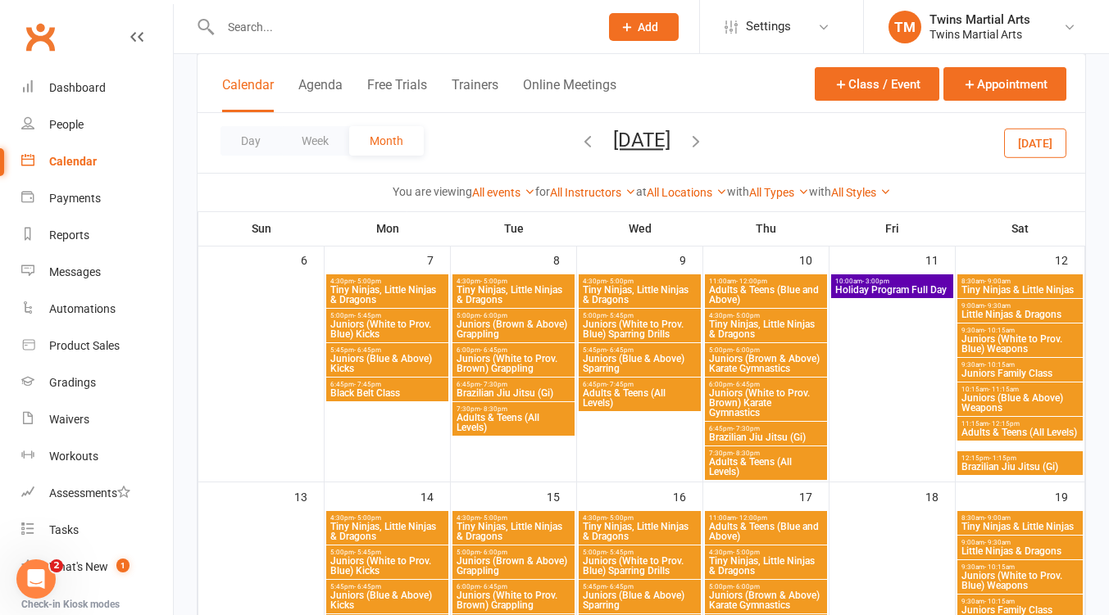
click at [761, 101] on div "Calendar Agenda Free Trials Trainers Online Meetings Class / Event Appointment" at bounding box center [640, 83] width 887 height 59
click at [863, 86] on button "Class / Event" at bounding box center [876, 84] width 125 height 34
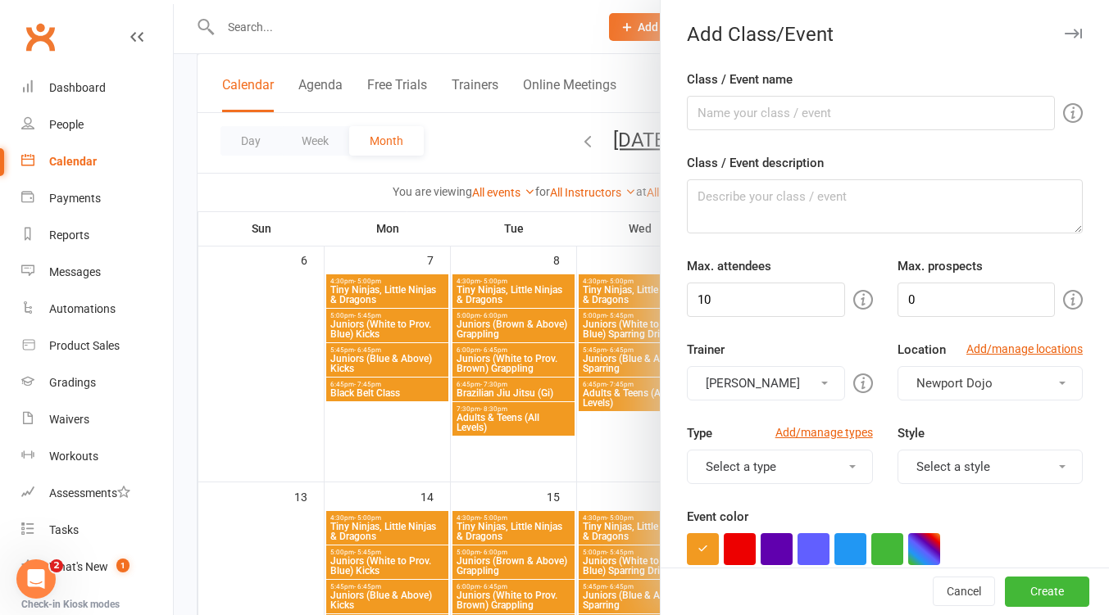
click at [1064, 34] on icon "button" at bounding box center [1072, 34] width 17 height 10
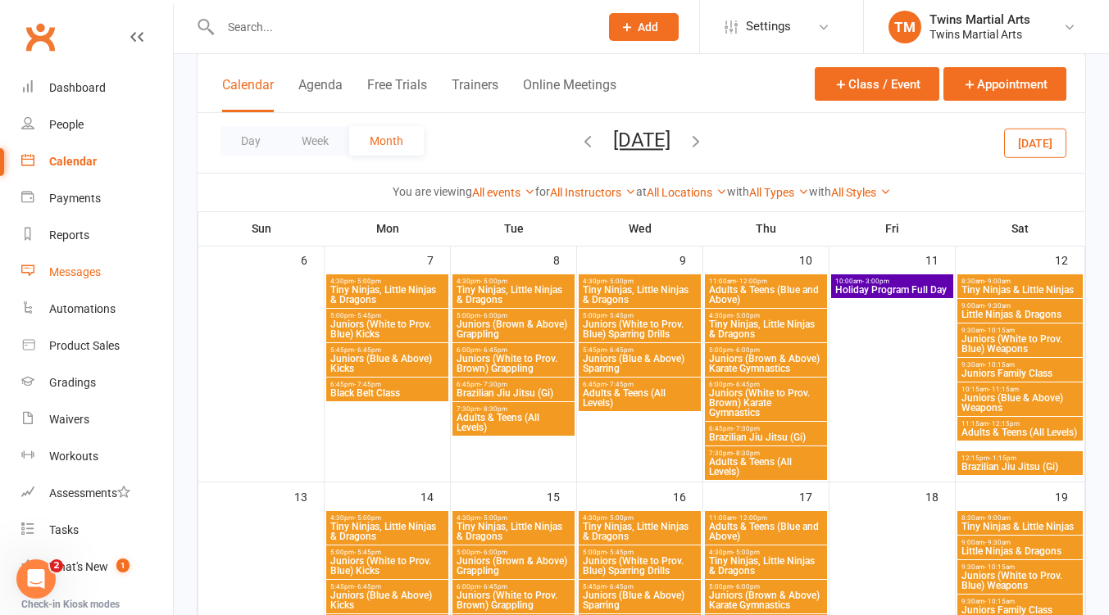
drag, startPoint x: 72, startPoint y: 270, endPoint x: 93, endPoint y: 261, distance: 23.1
click at [72, 270] on div "Messages" at bounding box center [75, 271] width 52 height 13
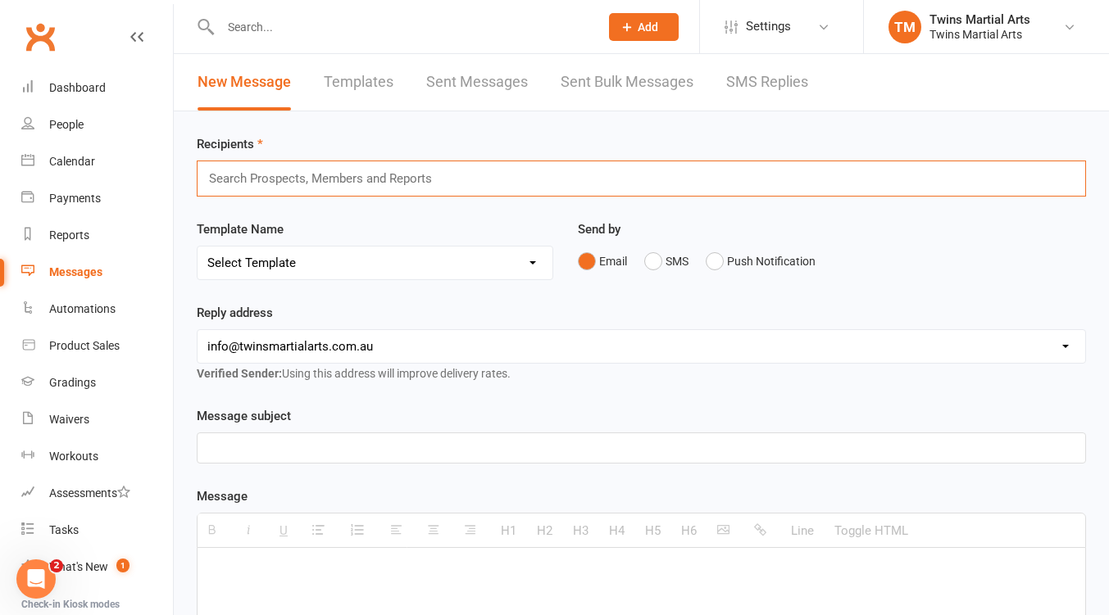
click at [347, 174] on input "text" at bounding box center [327, 178] width 240 height 21
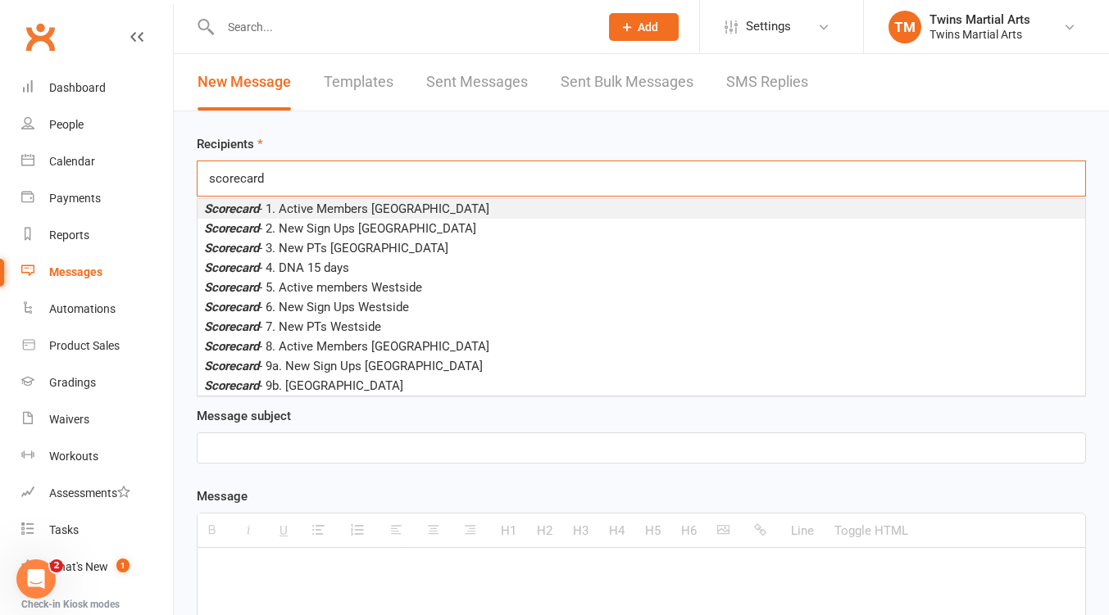
type input "scorecard"
click at [401, 207] on span "Scorecard - 1. Active Members [GEOGRAPHIC_DATA]" at bounding box center [346, 209] width 285 height 15
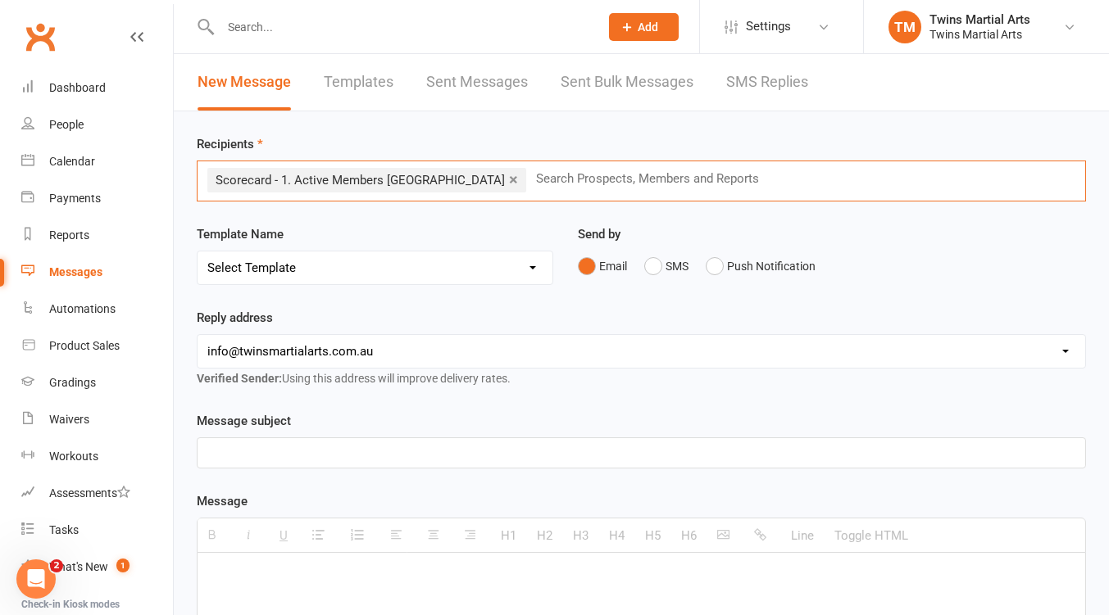
click at [433, 269] on select "Select Template [Email] Bring A Friend [Email] Bring a Friend Referral [Email] …" at bounding box center [374, 268] width 355 height 33
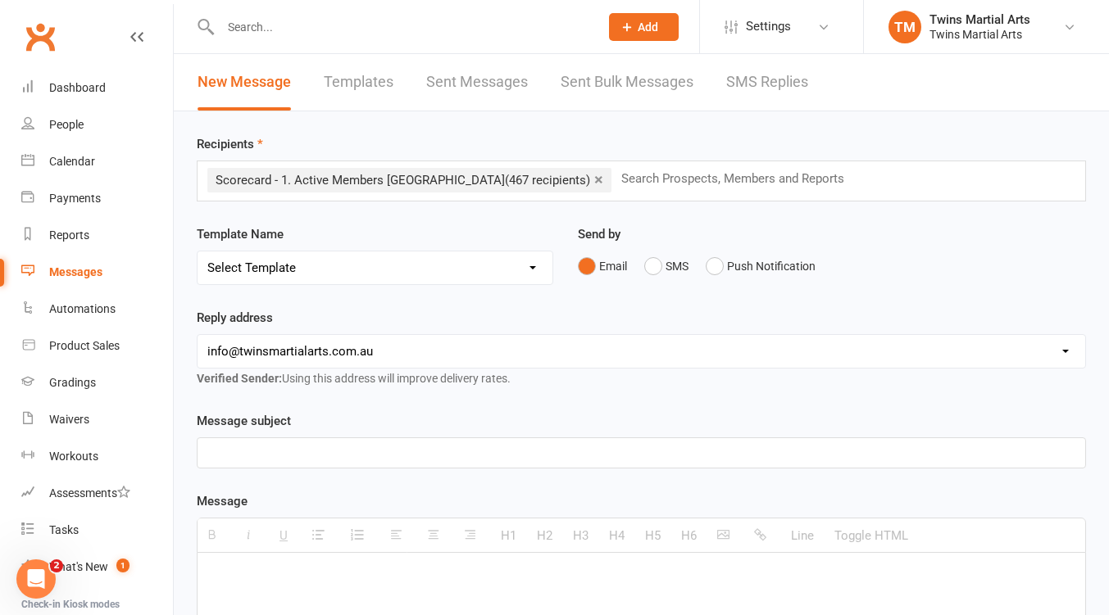
click at [499, 270] on select "Select Template [Email] Bring A Friend [Email] Bring a Friend Referral [Email] …" at bounding box center [374, 268] width 355 height 33
click at [528, 311] on div "Reply address [EMAIL_ADDRESS][DOMAIN_NAME] [EMAIL_ADDRESS][DOMAIN_NAME] [PERSON…" at bounding box center [641, 348] width 889 height 80
click at [356, 456] on p at bounding box center [641, 453] width 868 height 20
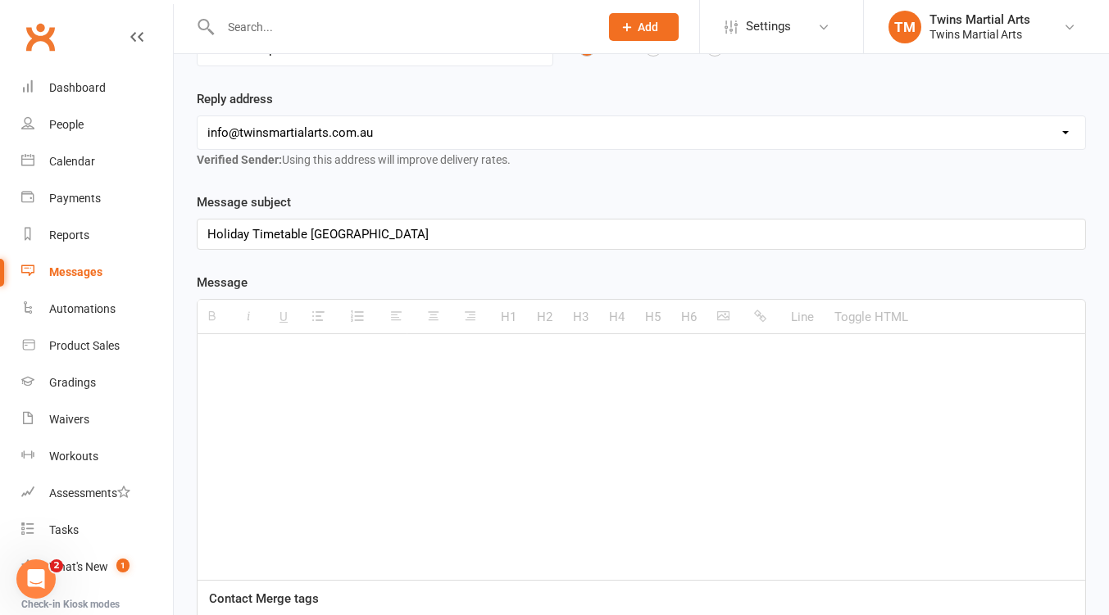
click at [312, 366] on p at bounding box center [641, 359] width 868 height 20
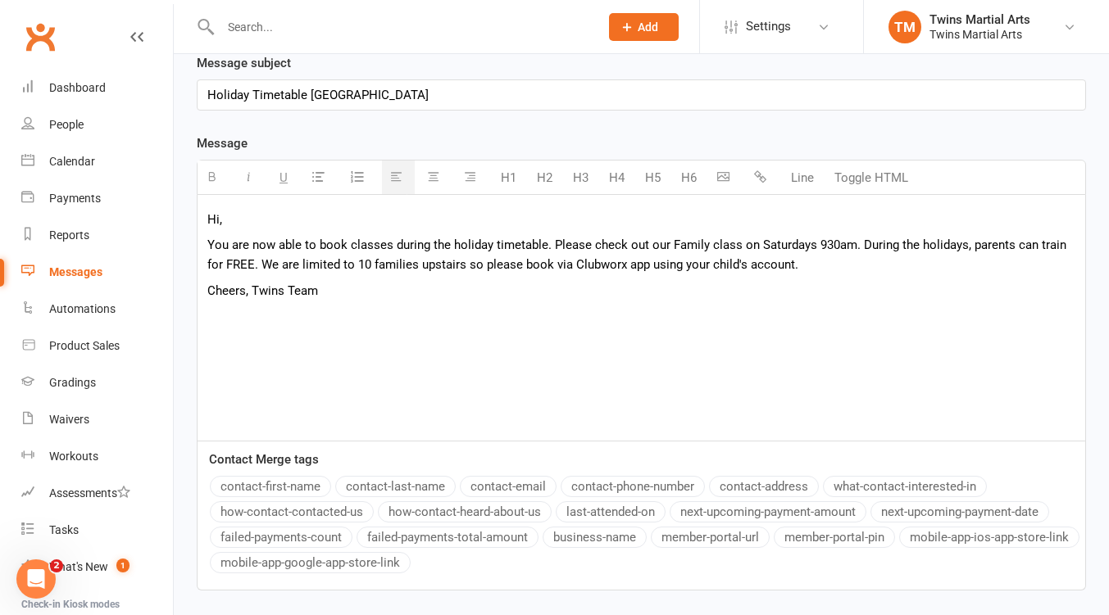
scroll to position [480, 0]
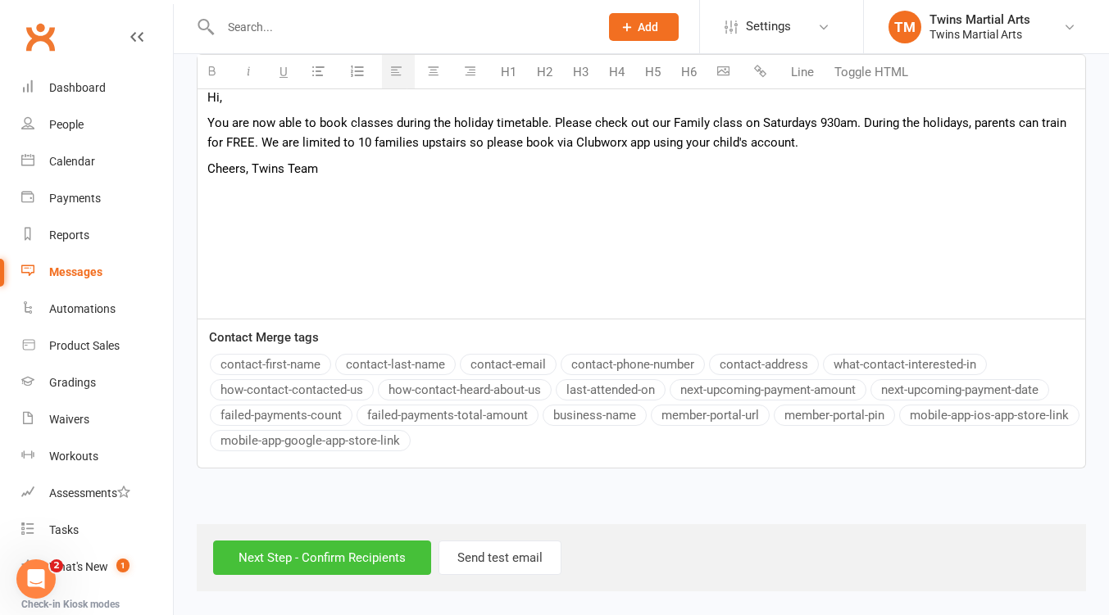
click at [308, 556] on input "Next Step - Confirm Recipients" at bounding box center [322, 558] width 218 height 34
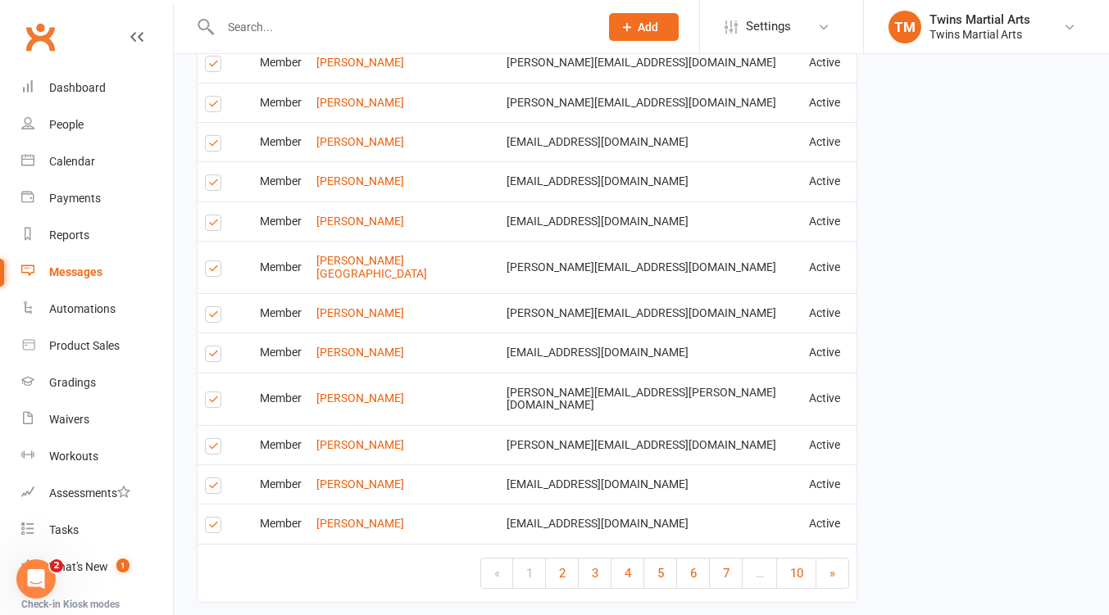
scroll to position [2111, 0]
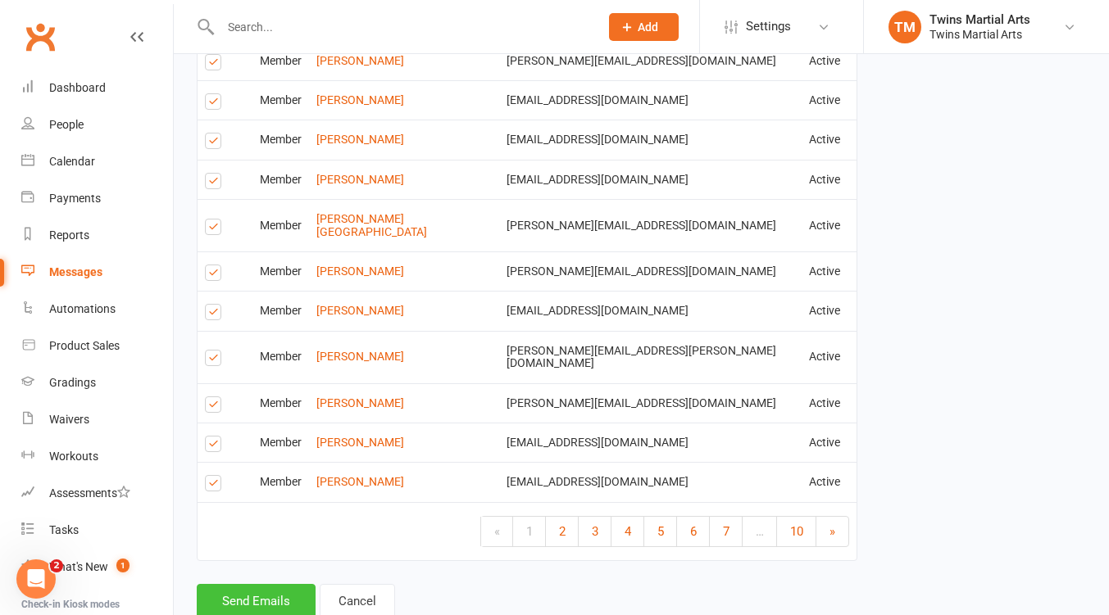
click at [261, 584] on button "Send Emails" at bounding box center [256, 601] width 119 height 34
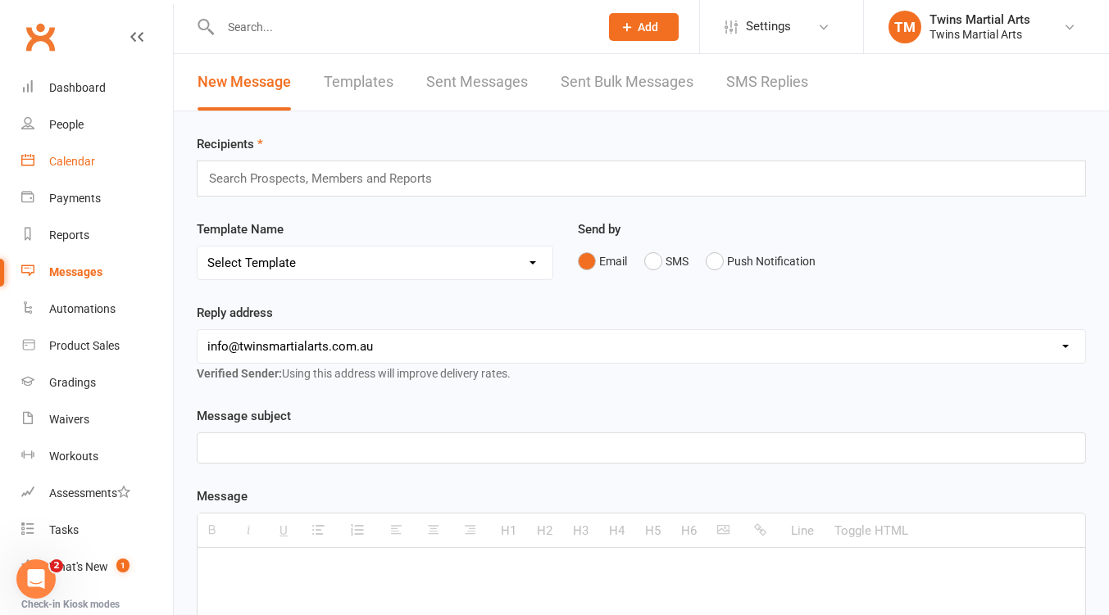
drag, startPoint x: 88, startPoint y: 161, endPoint x: 115, endPoint y: 175, distance: 30.4
click at [88, 161] on div "Calendar" at bounding box center [72, 161] width 46 height 13
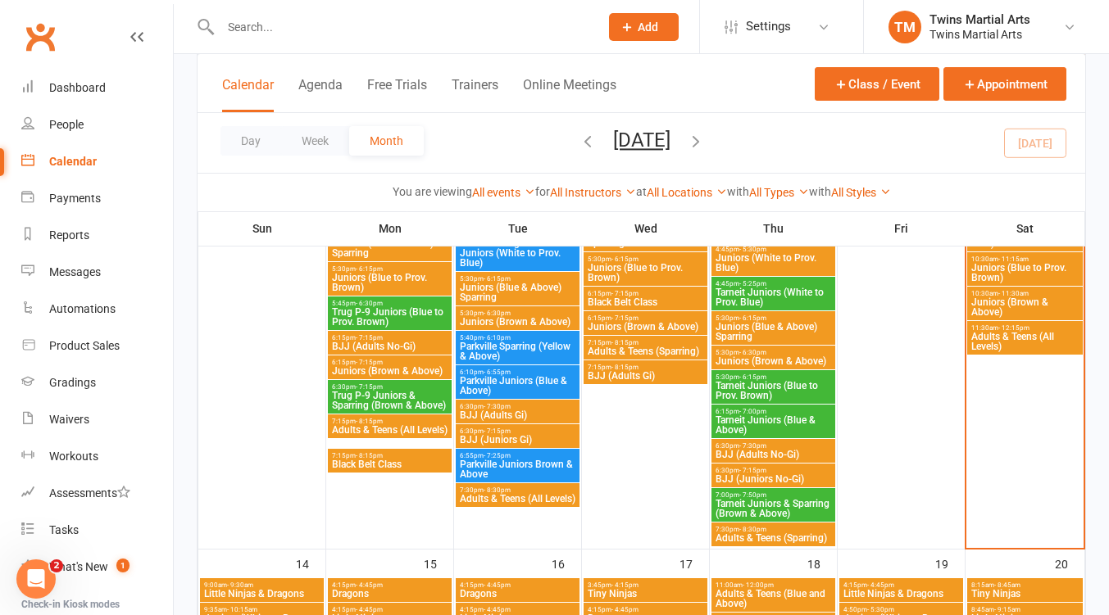
scroll to position [586, 0]
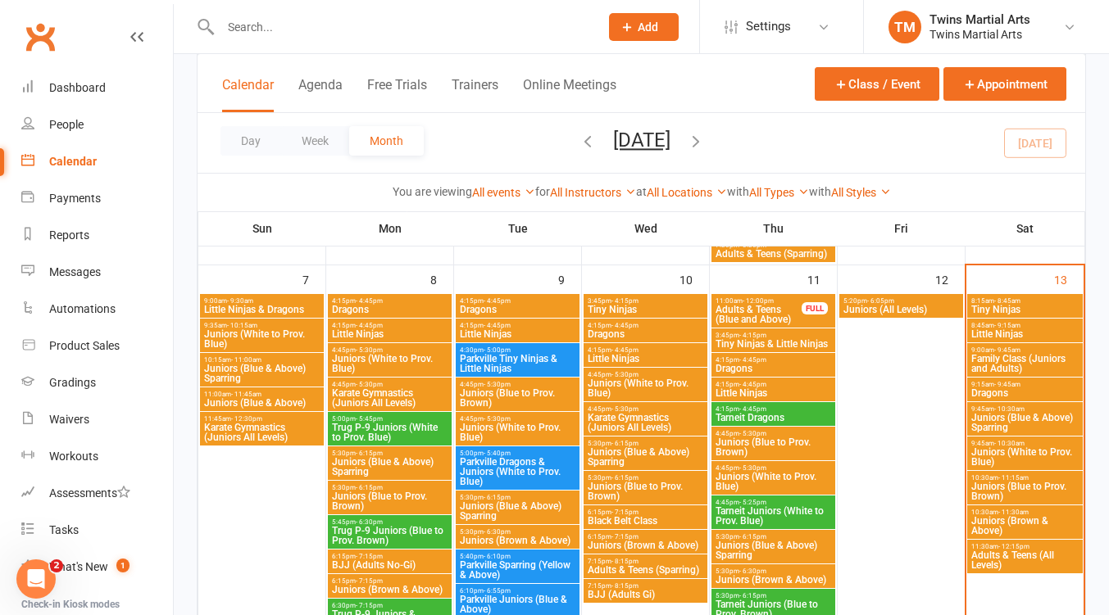
click at [887, 305] on span "Juniors (All Levels)" at bounding box center [900, 310] width 117 height 10
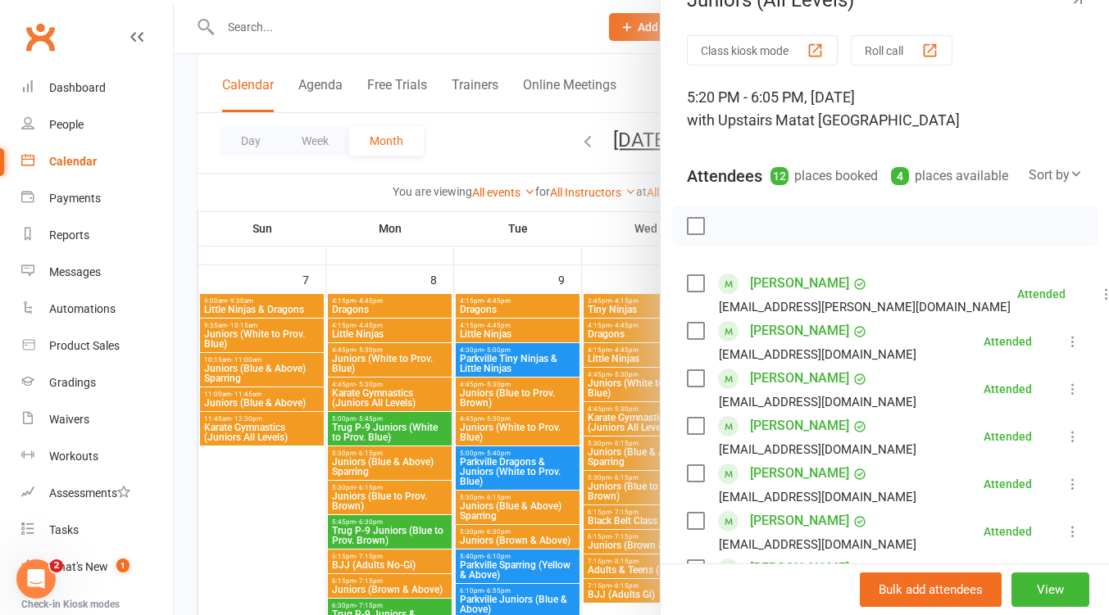
scroll to position [0, 0]
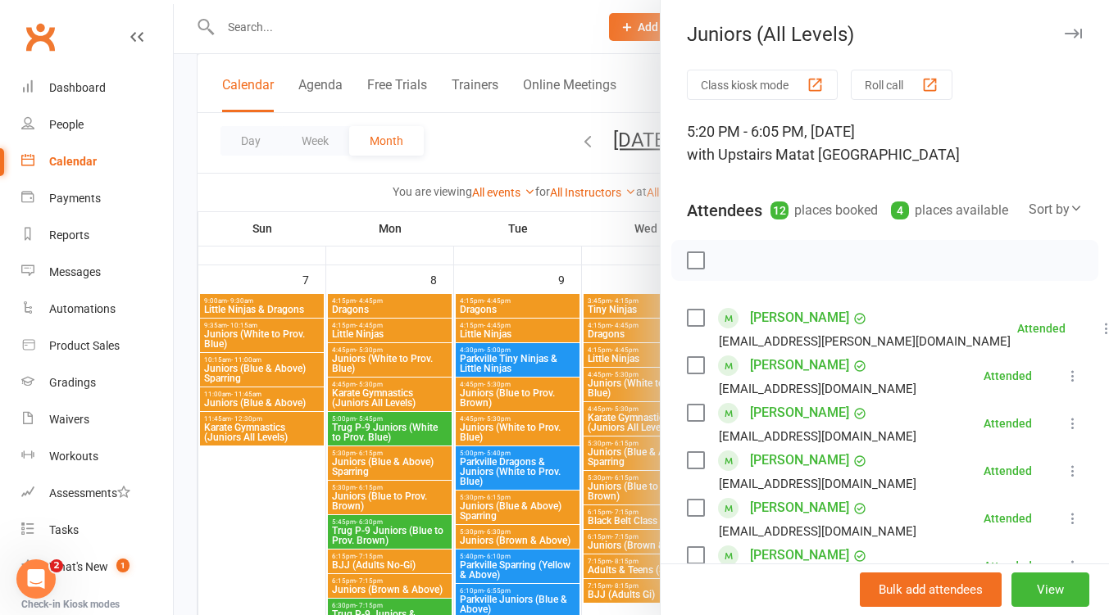
drag, startPoint x: 1040, startPoint y: 32, endPoint x: 1000, endPoint y: 155, distance: 129.0
click at [1064, 32] on icon "button" at bounding box center [1072, 34] width 17 height 10
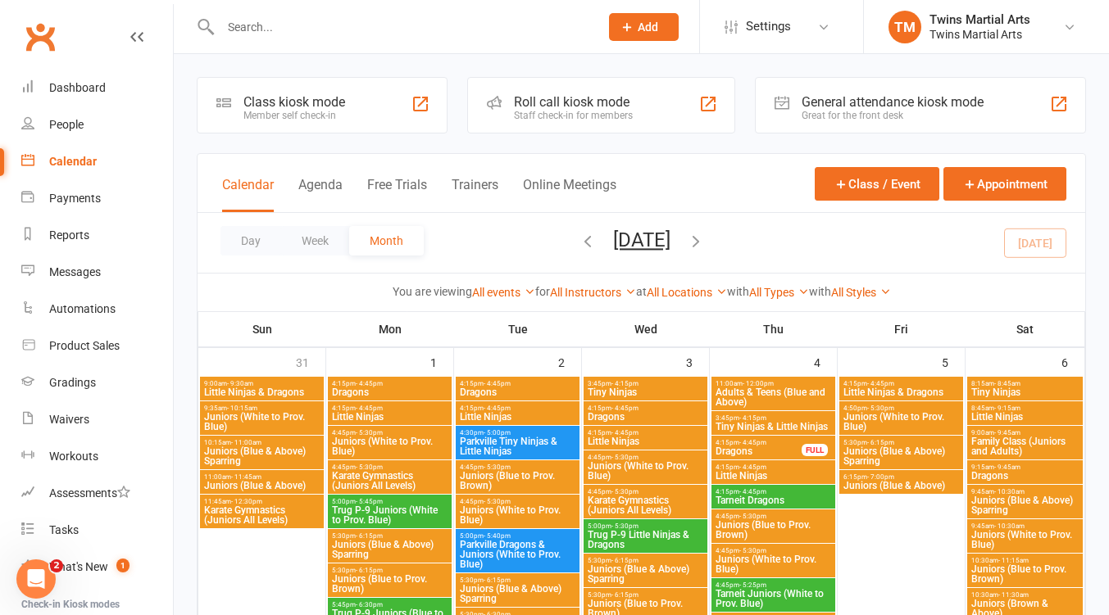
click at [911, 389] on span "Little Ninjas & Dragons" at bounding box center [900, 393] width 117 height 10
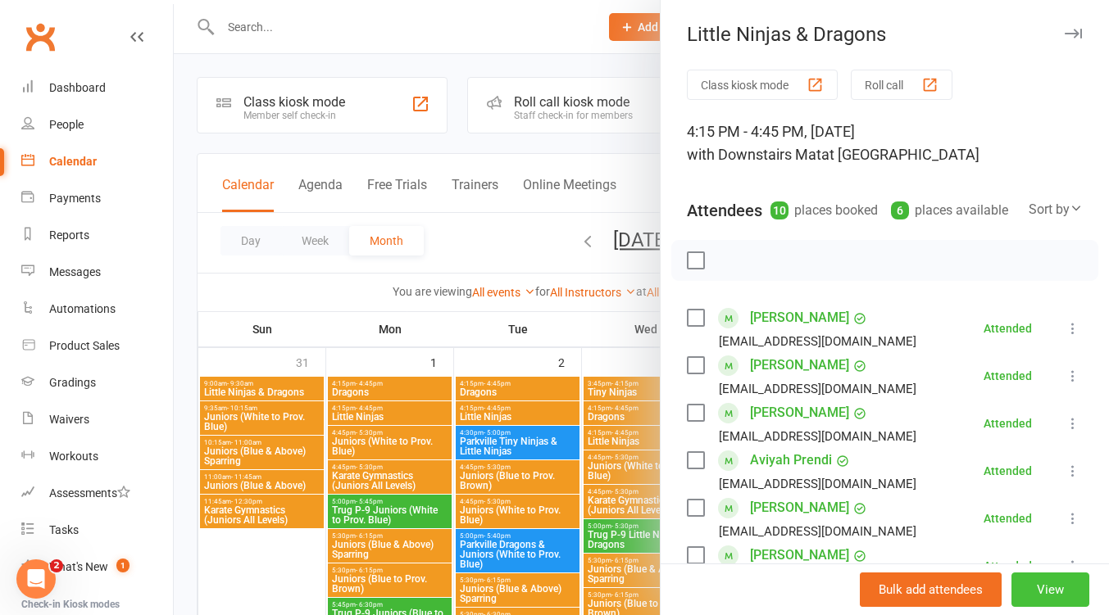
click at [1020, 584] on button "View" at bounding box center [1050, 590] width 78 height 34
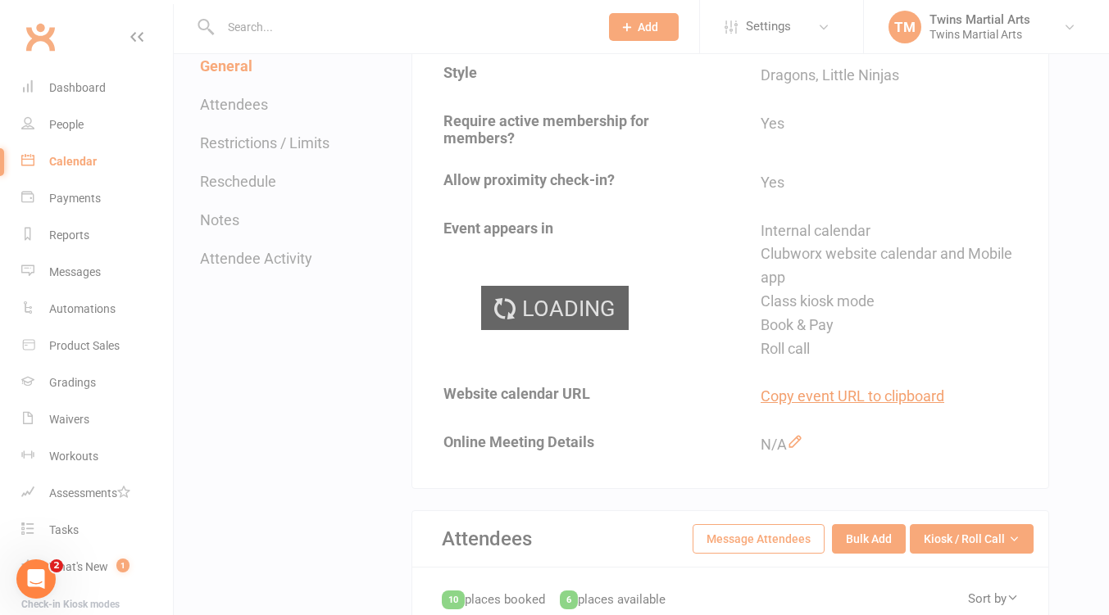
scroll to position [437, 0]
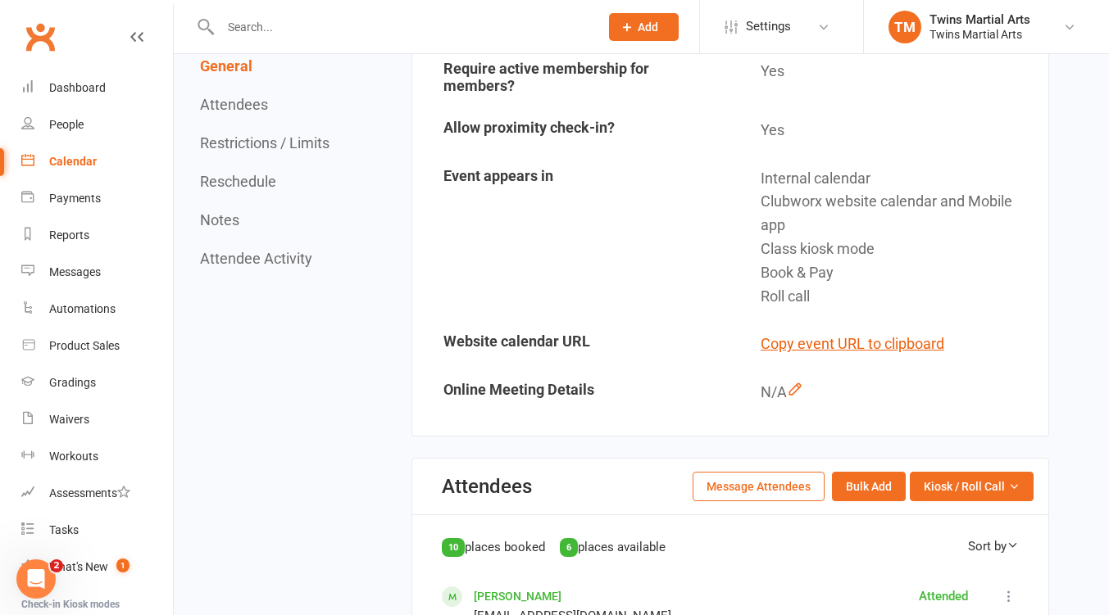
click at [764, 484] on button "Message Attendees" at bounding box center [758, 486] width 132 height 29
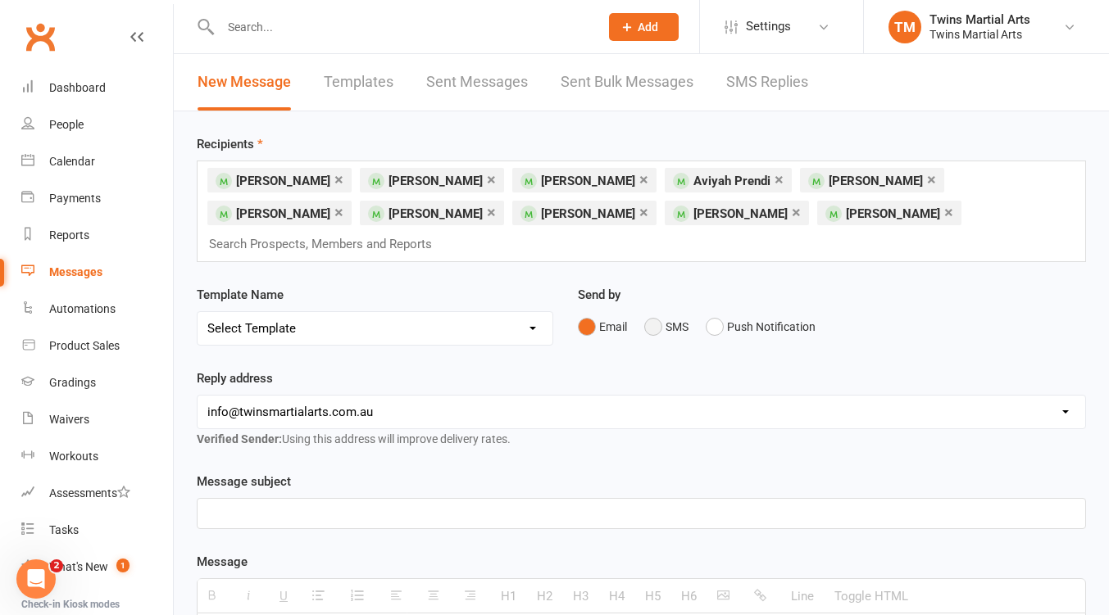
click at [655, 311] on button "SMS" at bounding box center [666, 326] width 44 height 31
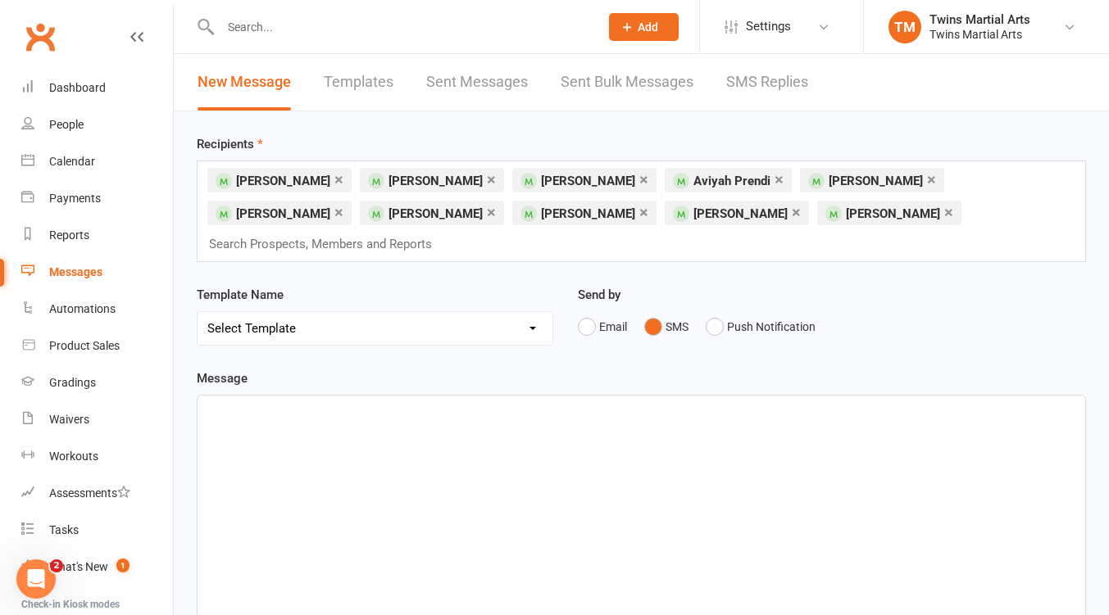
click at [288, 406] on div at bounding box center [640, 519] width 887 height 246
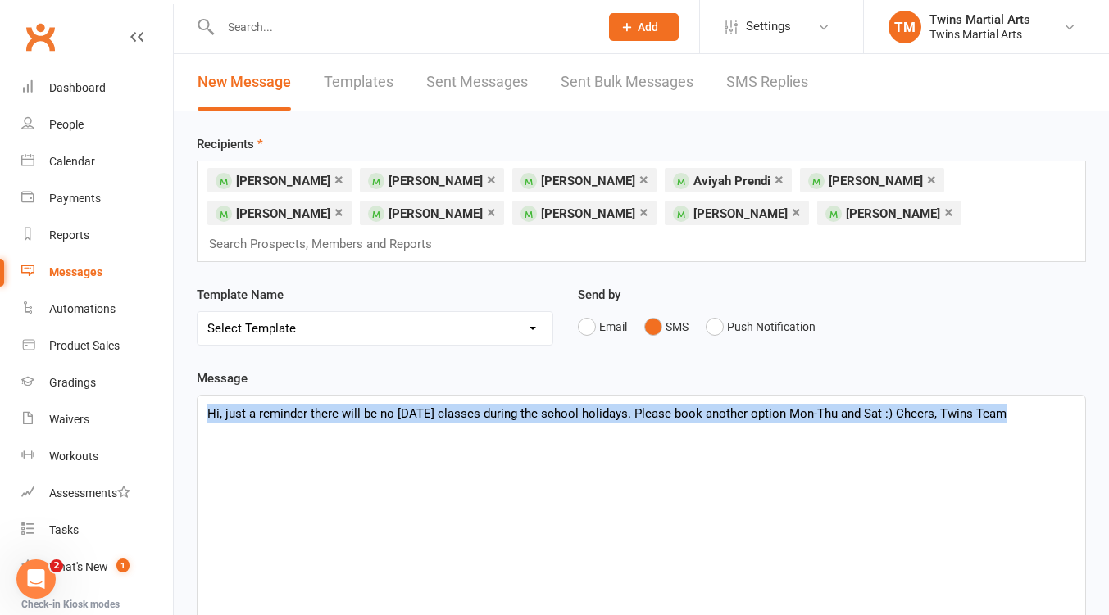
drag, startPoint x: 991, startPoint y: 386, endPoint x: 206, endPoint y: 388, distance: 785.0
click at [206, 396] on div "Hi, just a reminder there will be no [DATE] classes during the school holidays.…" at bounding box center [640, 519] width 887 height 246
copy p "Hi, just a reminder there will be no [DATE] classes during the school holidays.…"
click at [502, 431] on div "Hi, just a reminder there will be no [DATE] classes during the school holidays.…" at bounding box center [640, 519] width 887 height 246
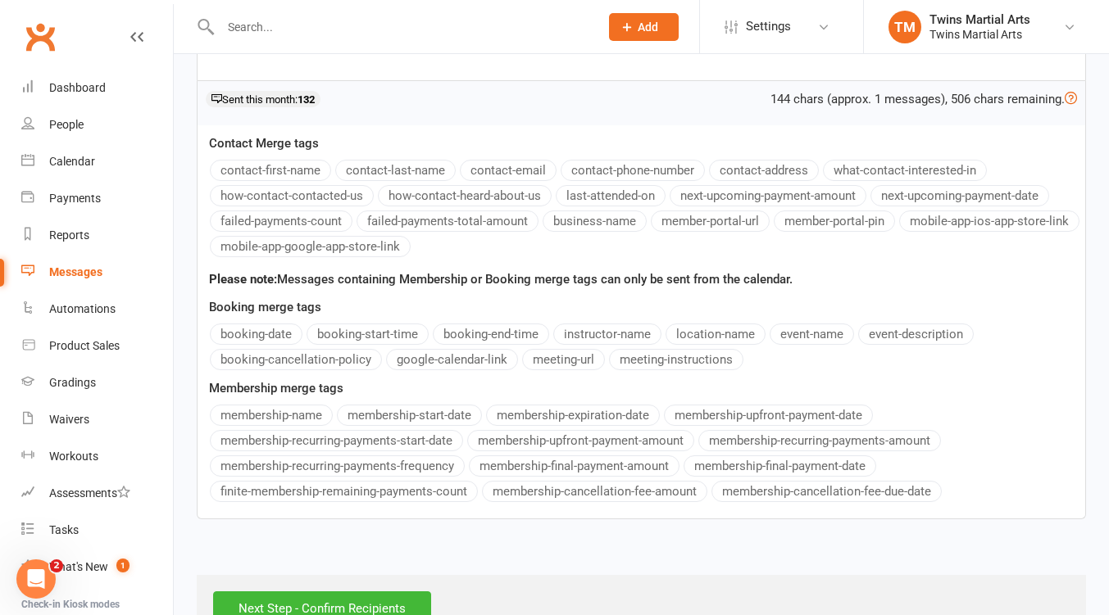
scroll to position [584, 0]
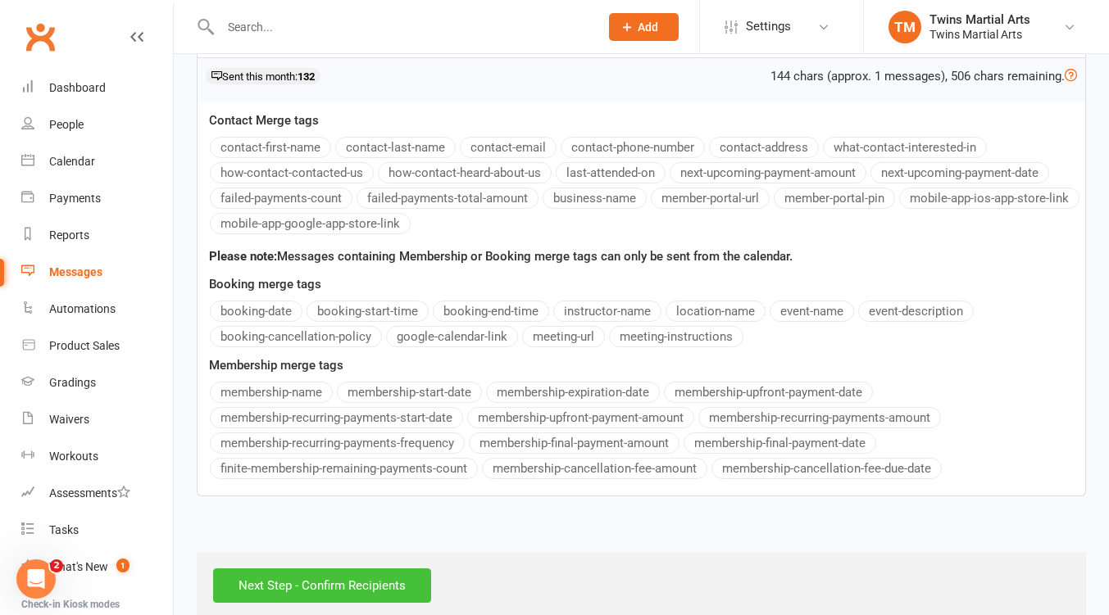
click at [354, 569] on input "Next Step - Confirm Recipients" at bounding box center [322, 586] width 218 height 34
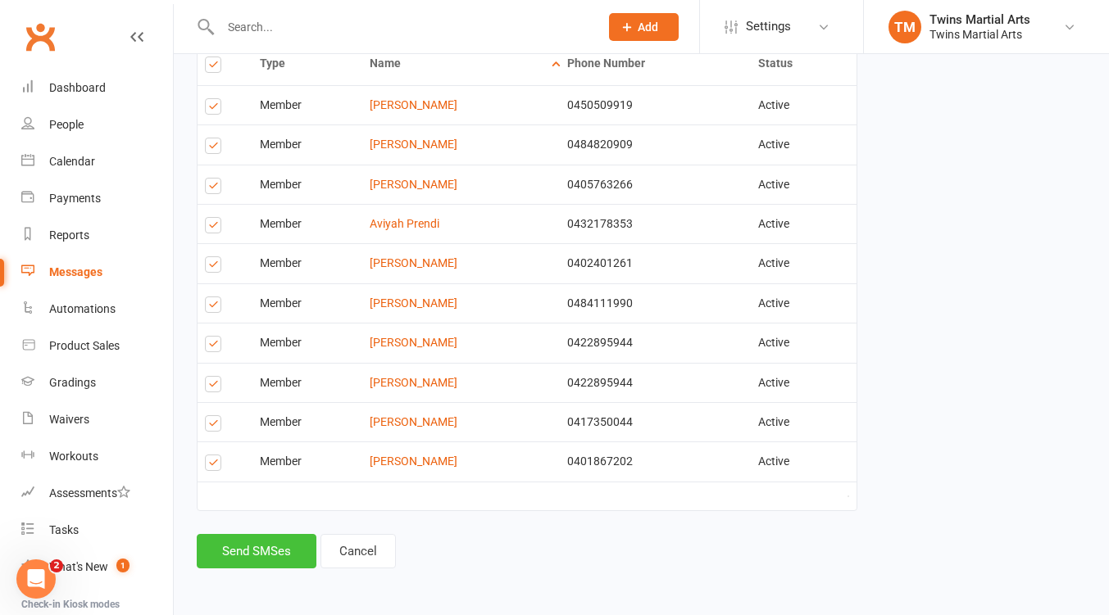
click at [279, 545] on button "Send SMSes" at bounding box center [257, 551] width 120 height 34
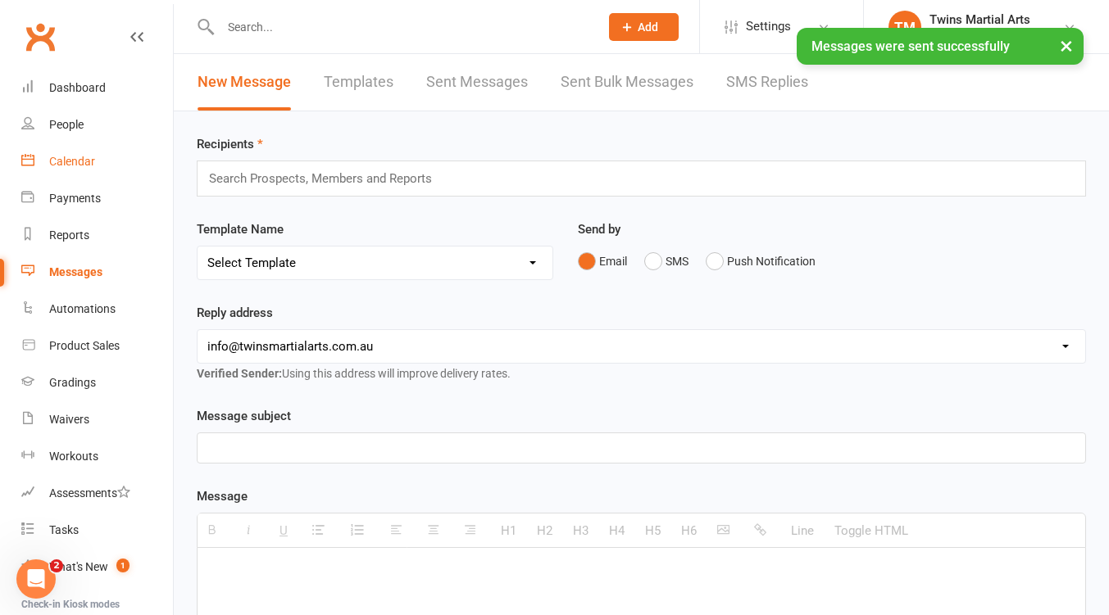
click at [77, 156] on div "Calendar" at bounding box center [72, 161] width 46 height 13
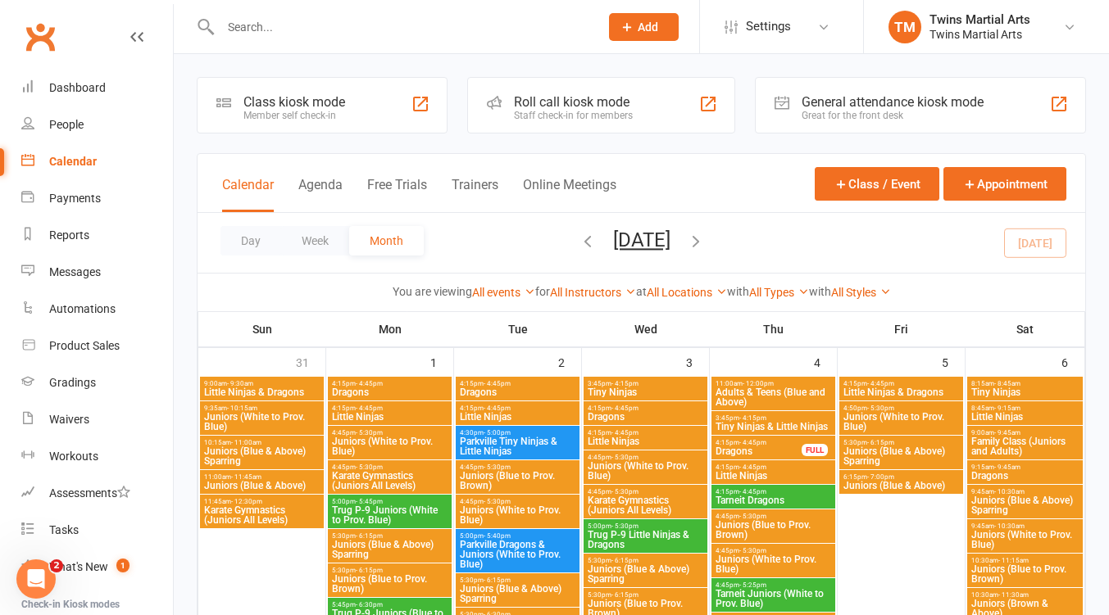
click at [896, 414] on span "Juniors (White to Prov. Blue)" at bounding box center [900, 422] width 117 height 20
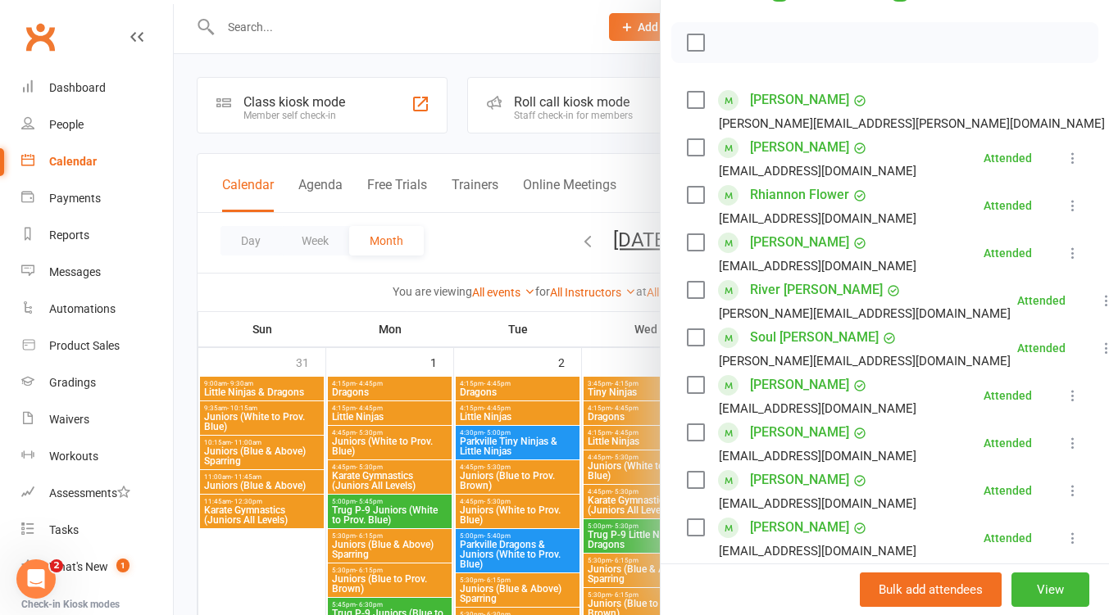
scroll to position [437, 0]
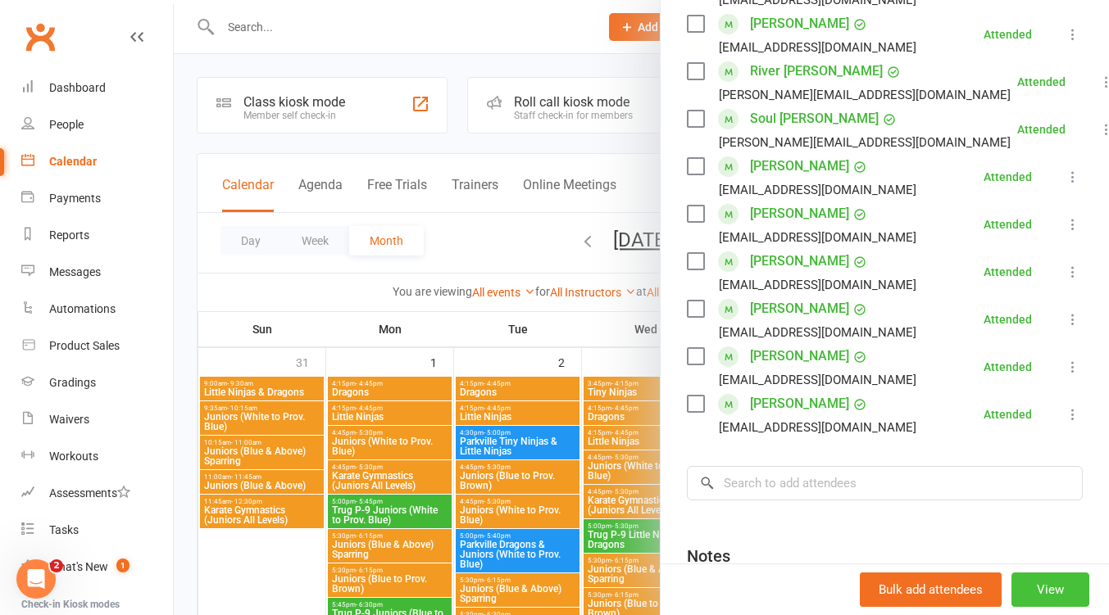
click at [1028, 583] on button "View" at bounding box center [1050, 590] width 78 height 34
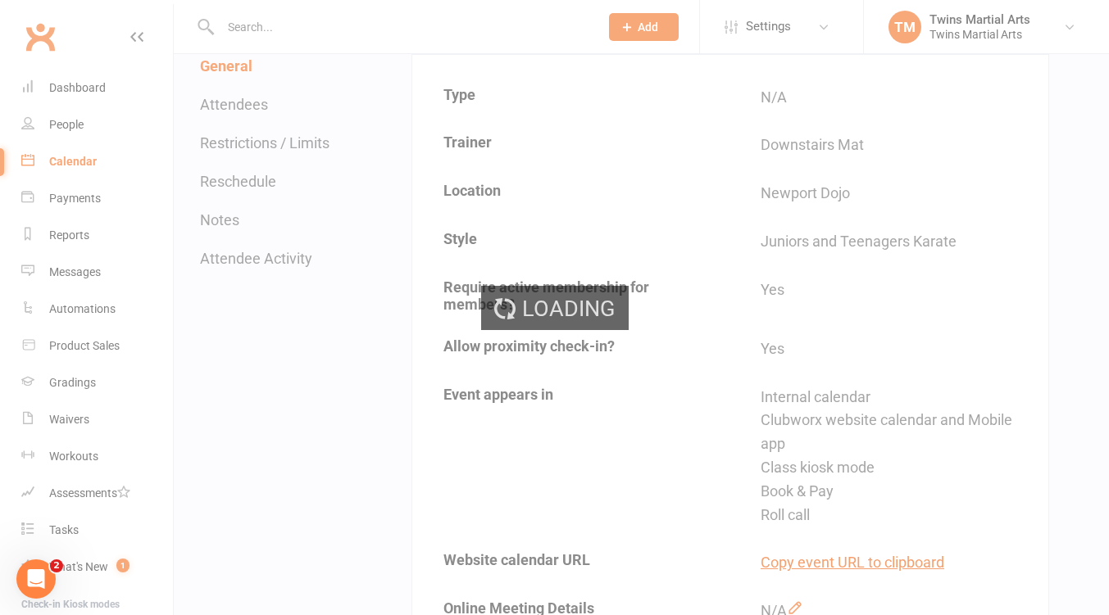
scroll to position [437, 0]
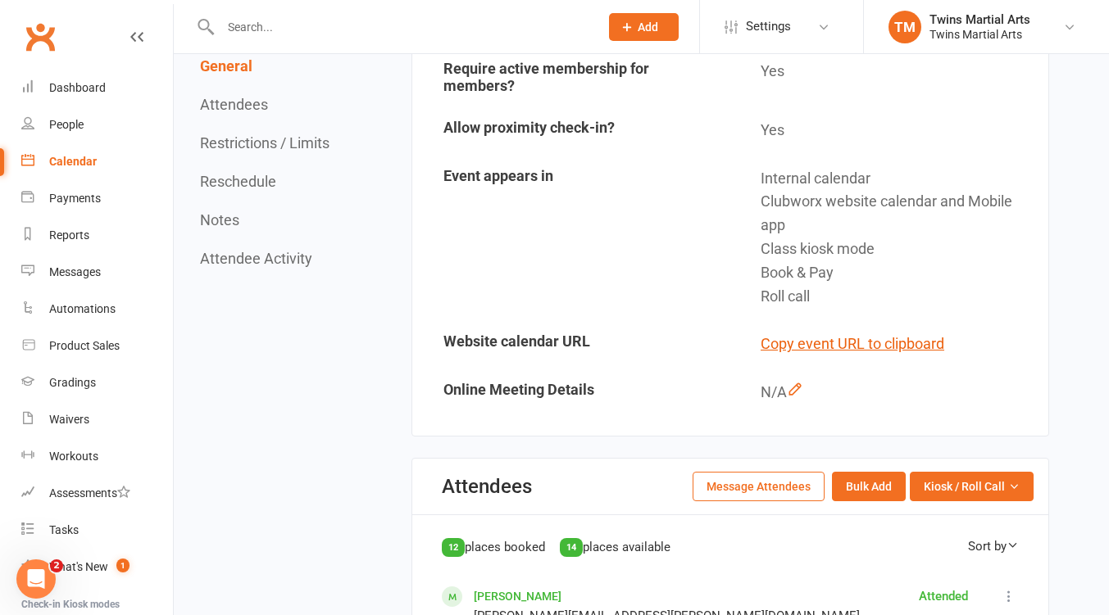
click at [759, 492] on button "Message Attendees" at bounding box center [758, 486] width 132 height 29
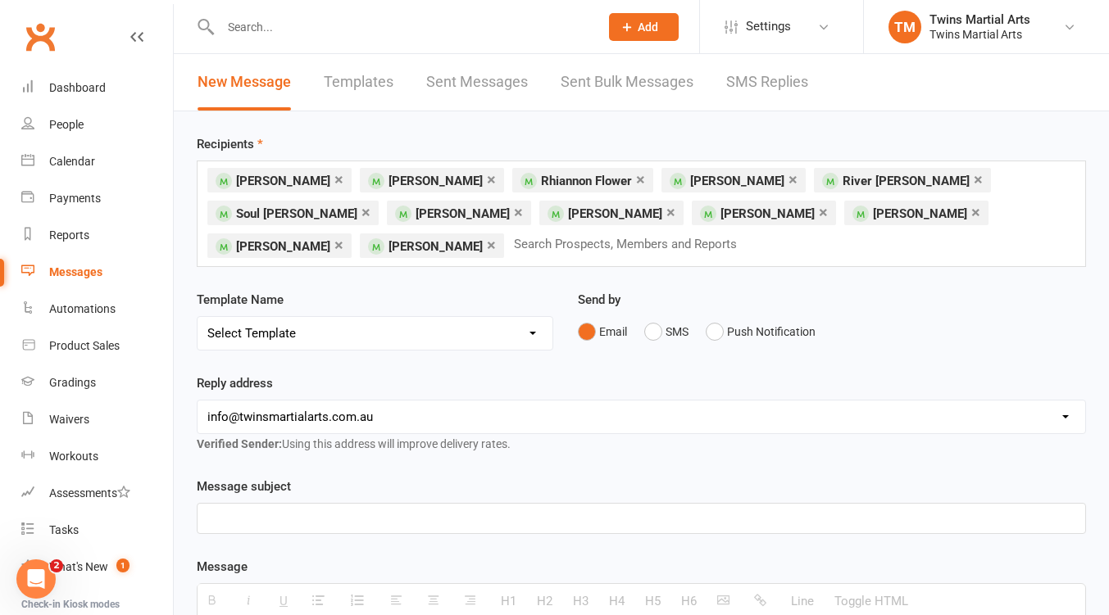
click at [483, 333] on select "Select Template [Email] Bring A Friend [Email] Bring a Friend Referral [Email] …" at bounding box center [374, 333] width 355 height 33
click at [601, 379] on div "Reply address [EMAIL_ADDRESS][DOMAIN_NAME] [EMAIL_ADDRESS][DOMAIN_NAME] [PERSON…" at bounding box center [641, 414] width 889 height 80
click at [277, 512] on p at bounding box center [641, 519] width 868 height 20
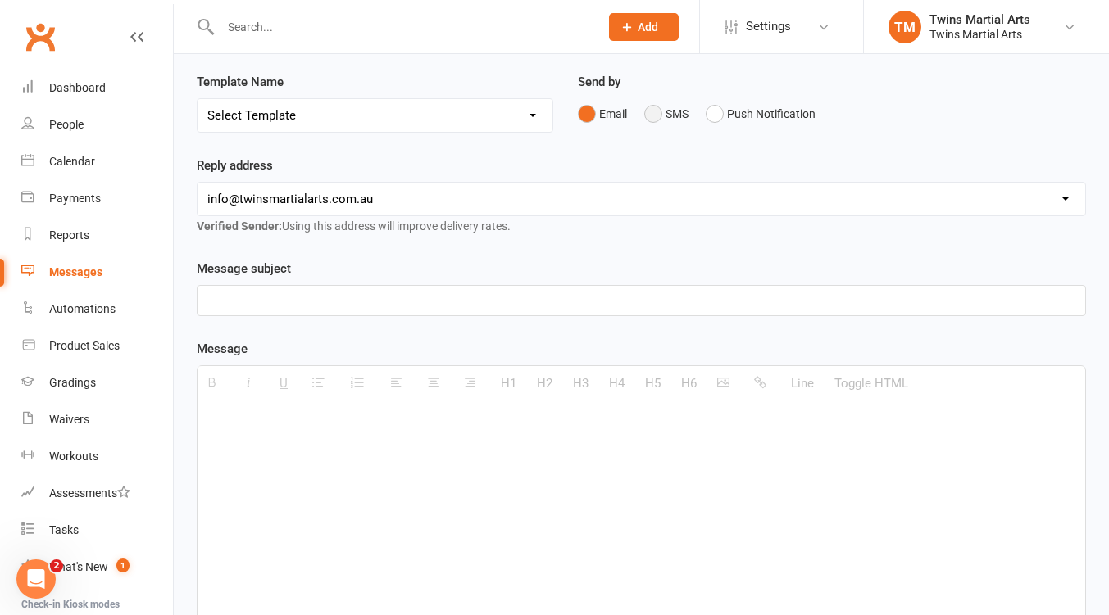
click at [646, 109] on button "SMS" at bounding box center [666, 113] width 44 height 31
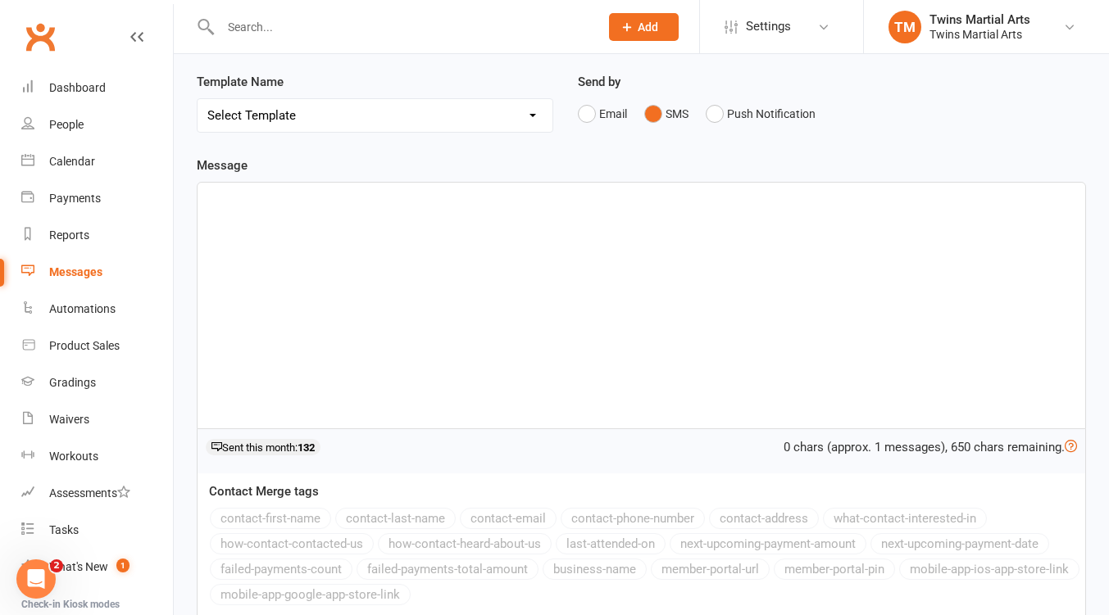
click at [252, 206] on div at bounding box center [640, 306] width 887 height 246
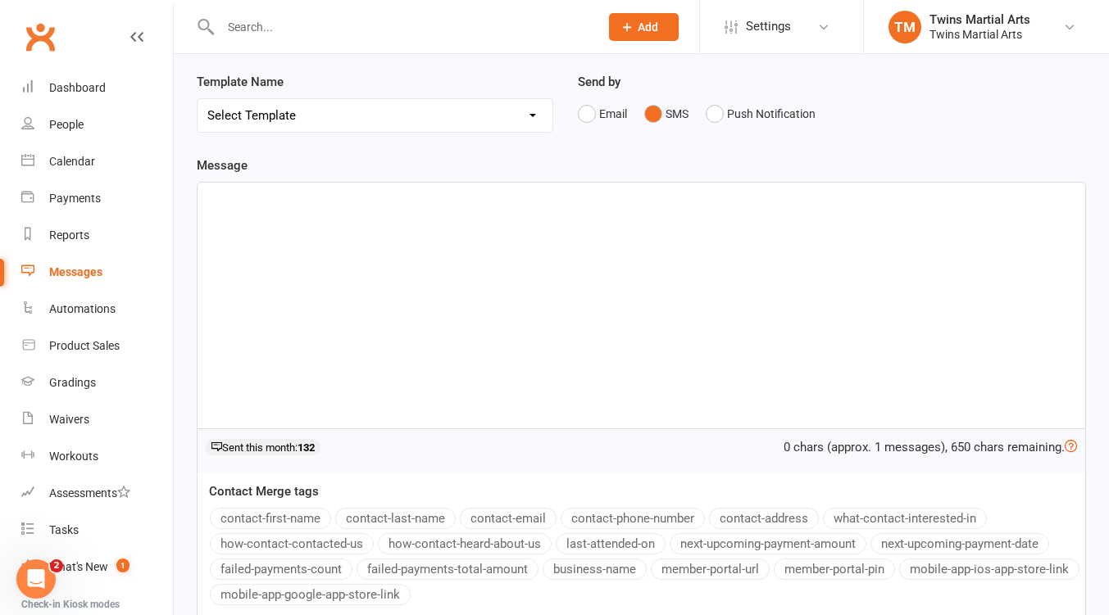
paste div
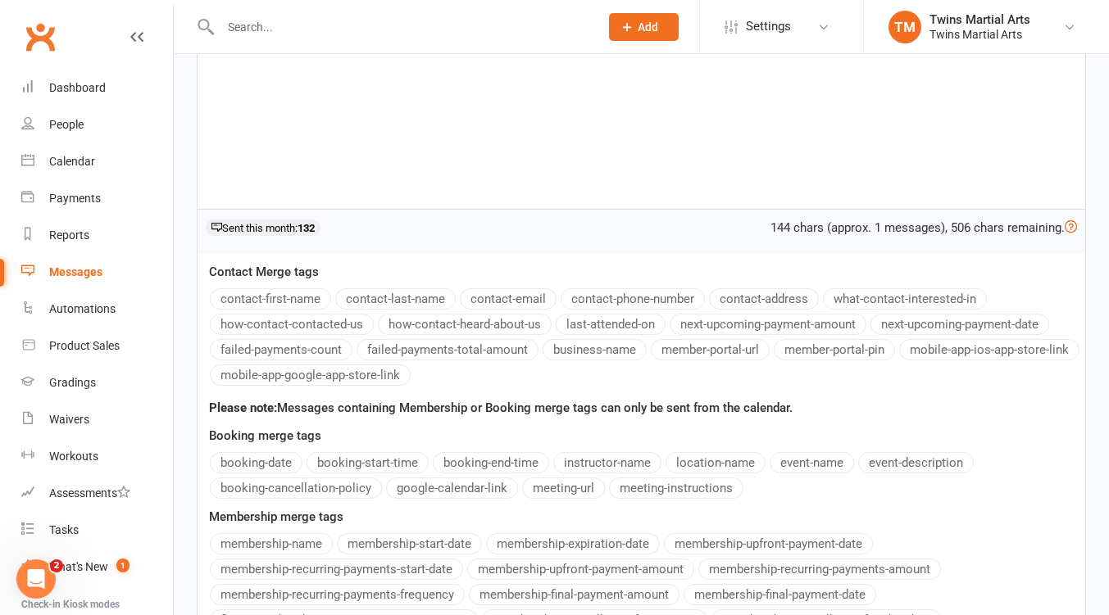
scroll to position [612, 0]
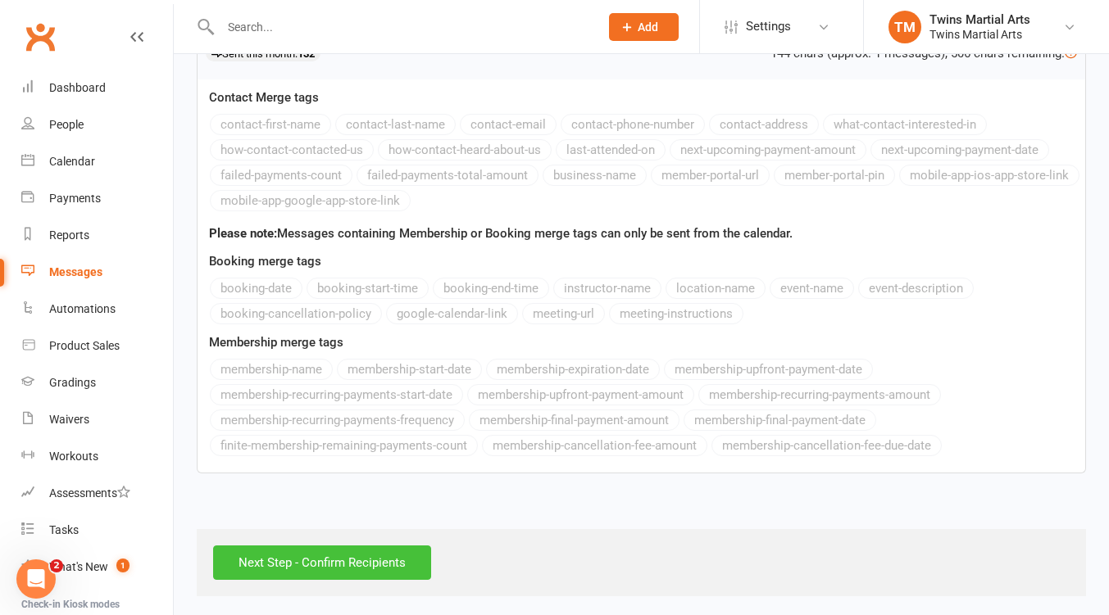
click at [364, 552] on input "Next Step - Confirm Recipients" at bounding box center [322, 563] width 218 height 34
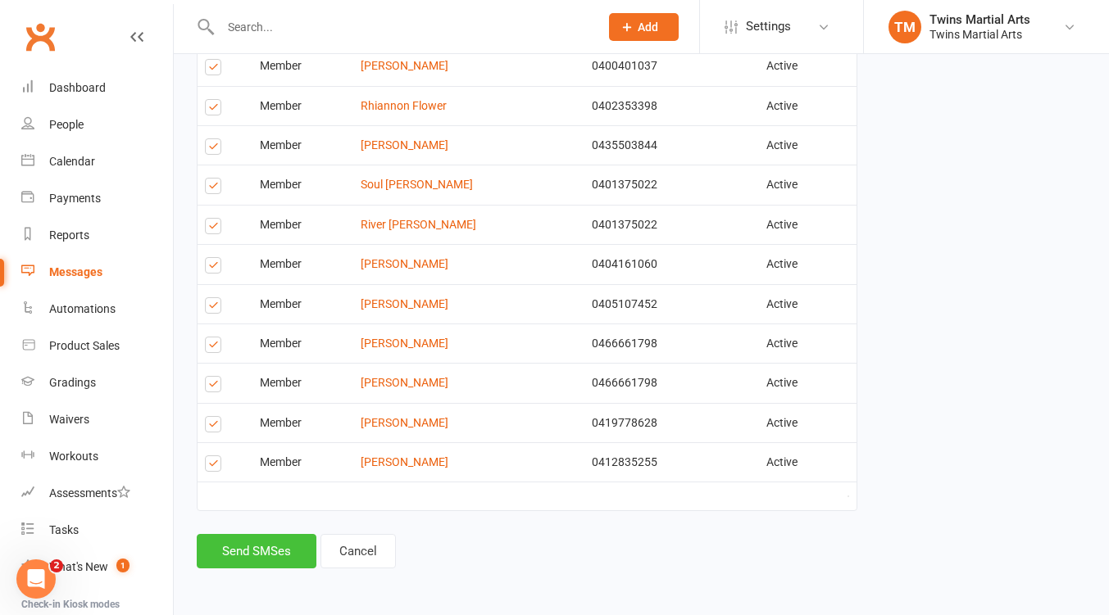
click at [265, 553] on button "Send SMSes" at bounding box center [257, 551] width 120 height 34
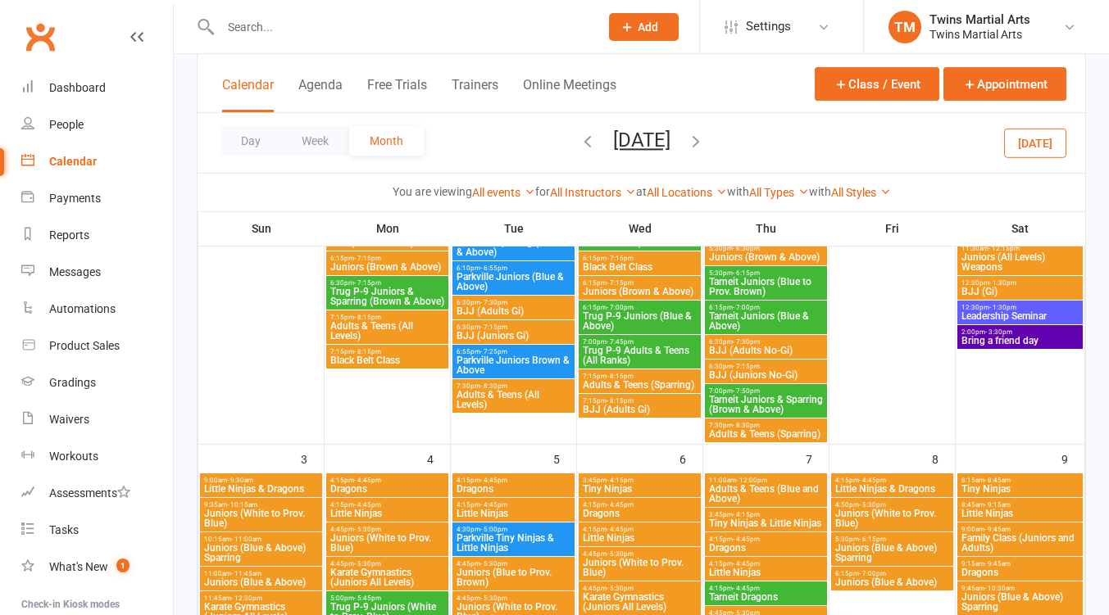
click at [705, 140] on icon "button" at bounding box center [696, 141] width 18 height 18
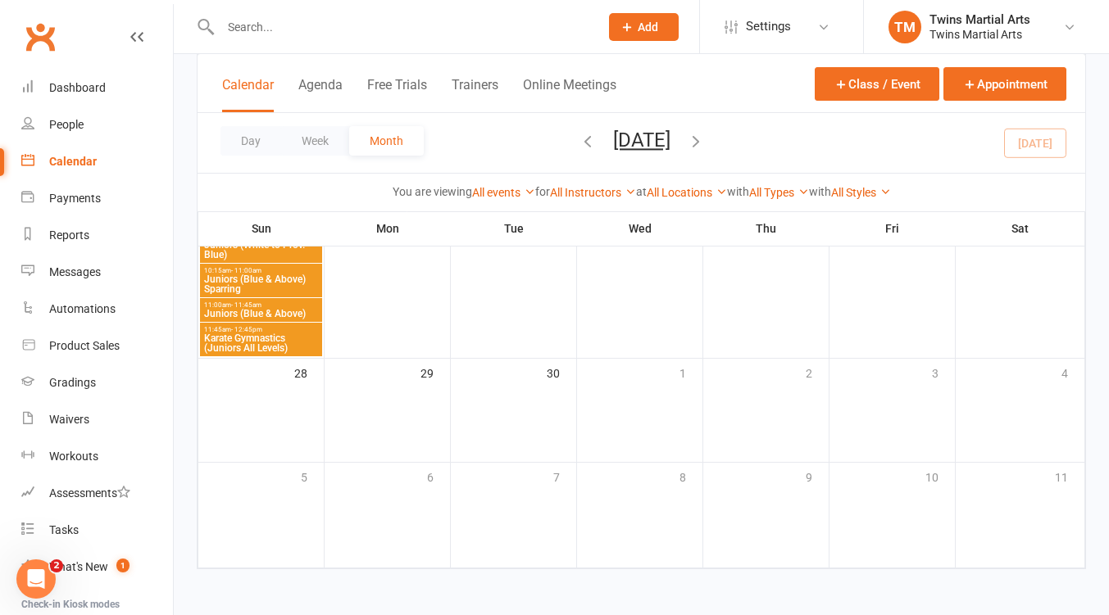
scroll to position [1463, 0]
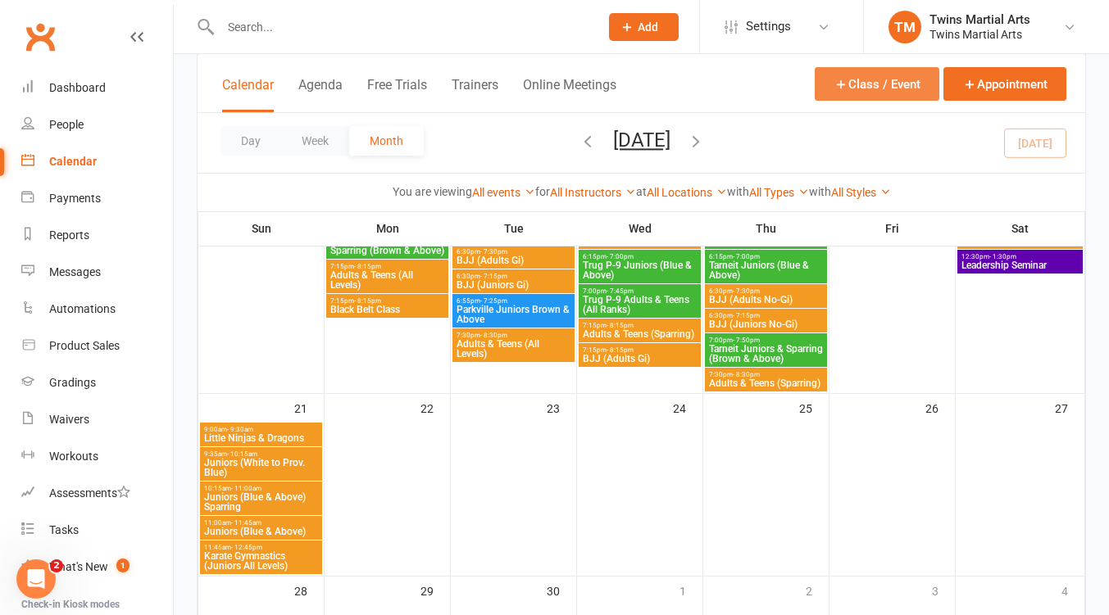
click at [891, 77] on button "Class / Event" at bounding box center [876, 84] width 125 height 34
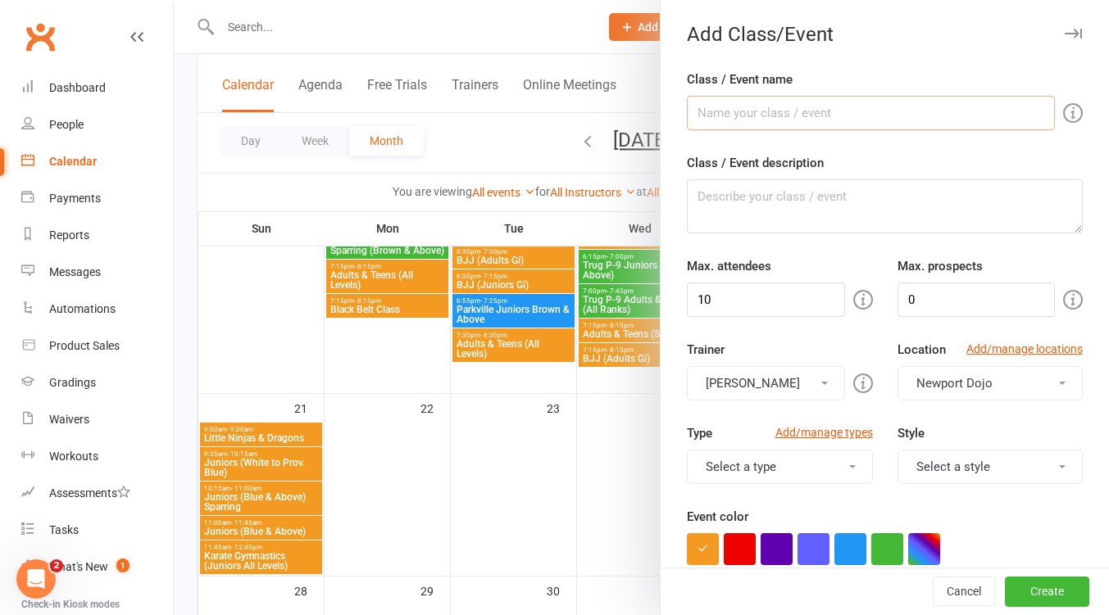
click at [751, 115] on input "Class / Event name" at bounding box center [871, 113] width 368 height 34
type input "Tiny Ninjas, Little Ninjas & Dragons"
click at [746, 305] on input "10" at bounding box center [765, 300] width 157 height 34
type input "1"
type input "20"
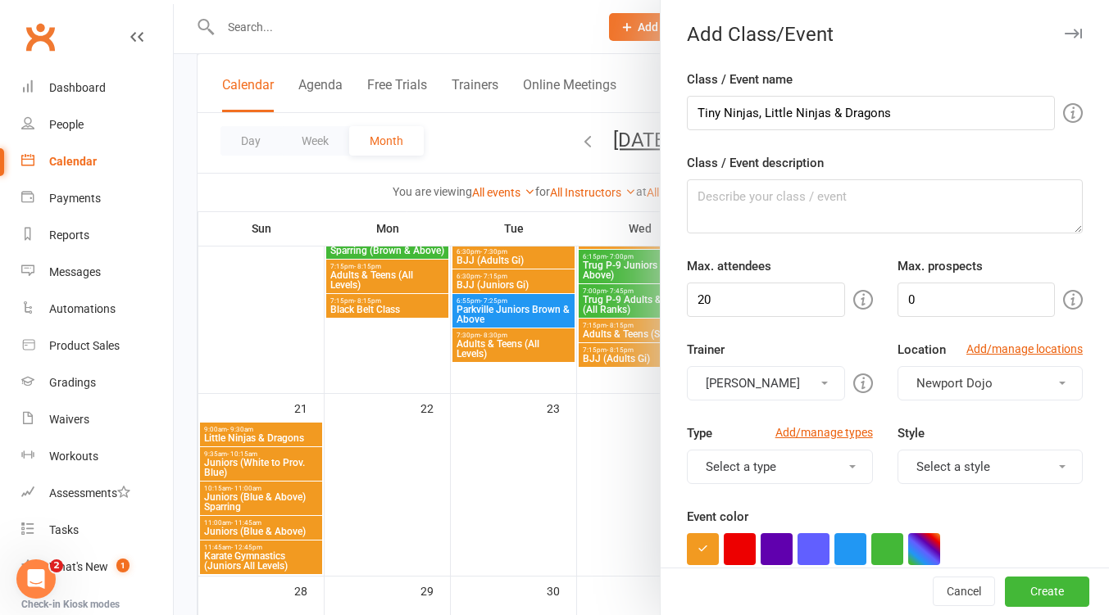
click at [805, 379] on button "[PERSON_NAME]" at bounding box center [765, 383] width 157 height 34
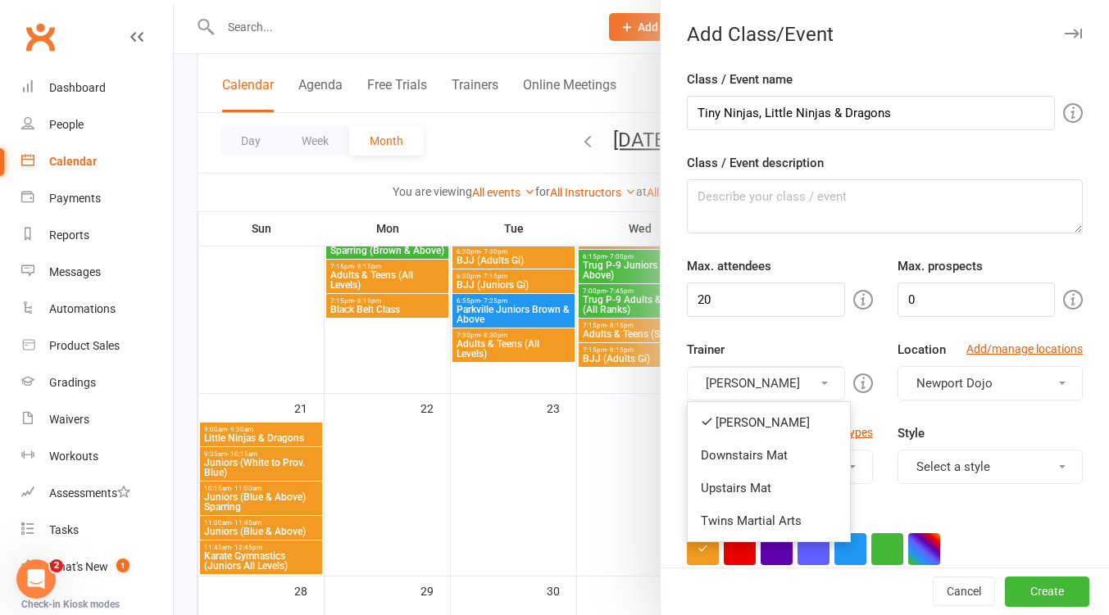
click at [787, 448] on link "Downstairs Mat" at bounding box center [768, 455] width 162 height 33
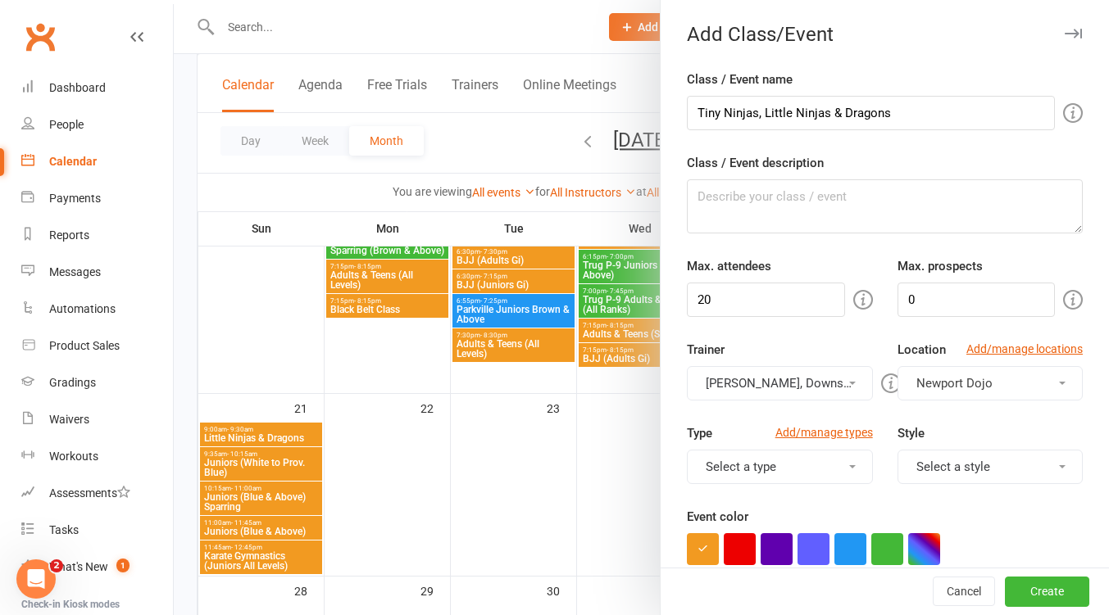
drag, startPoint x: 799, startPoint y: 379, endPoint x: 796, endPoint y: 405, distance: 26.4
click at [800, 379] on button "[PERSON_NAME], Downstairs Mat" at bounding box center [779, 383] width 185 height 34
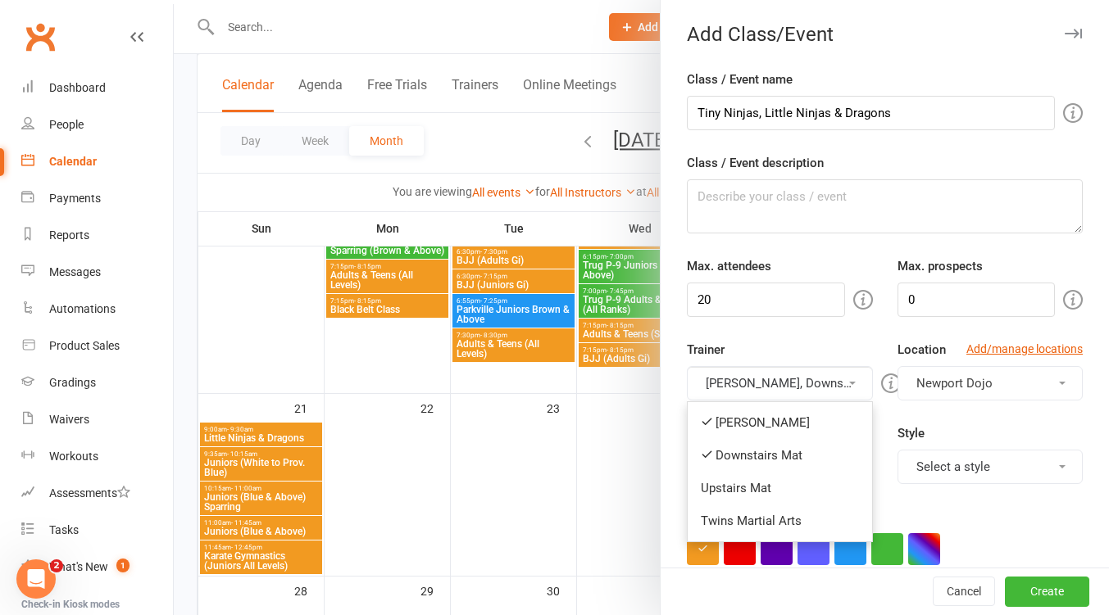
click at [793, 421] on link "[PERSON_NAME]" at bounding box center [779, 422] width 184 height 33
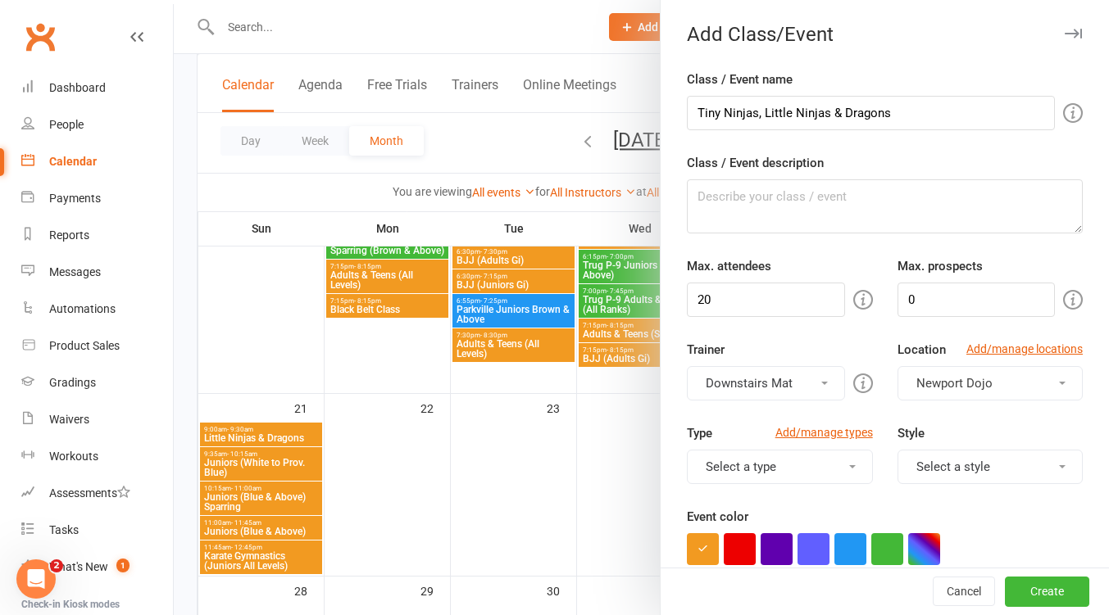
click at [1001, 465] on button "Select a style" at bounding box center [989, 467] width 185 height 34
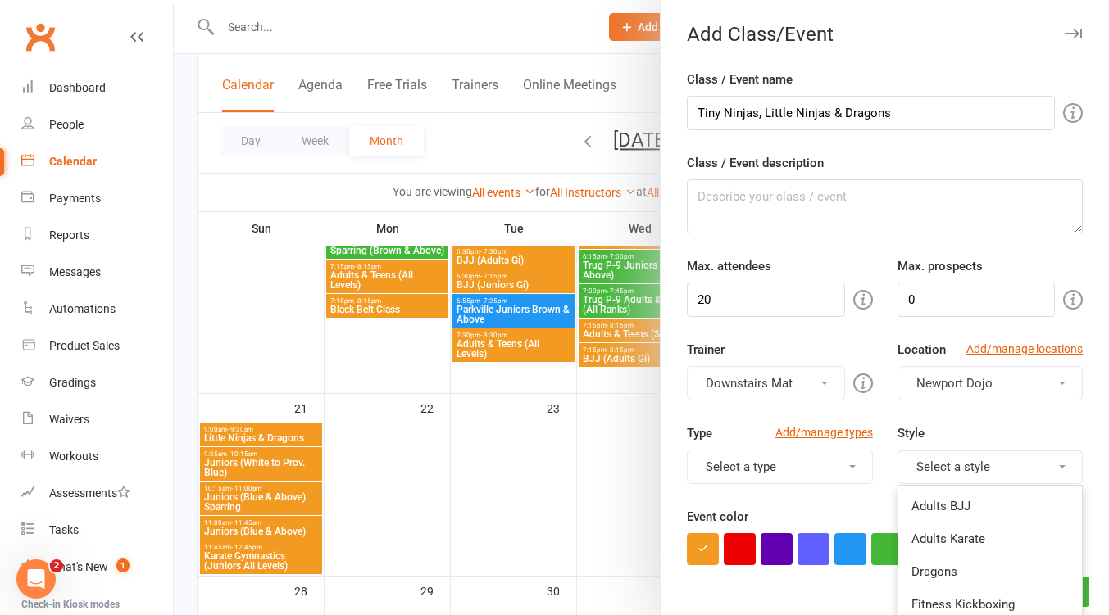
scroll to position [218, 0]
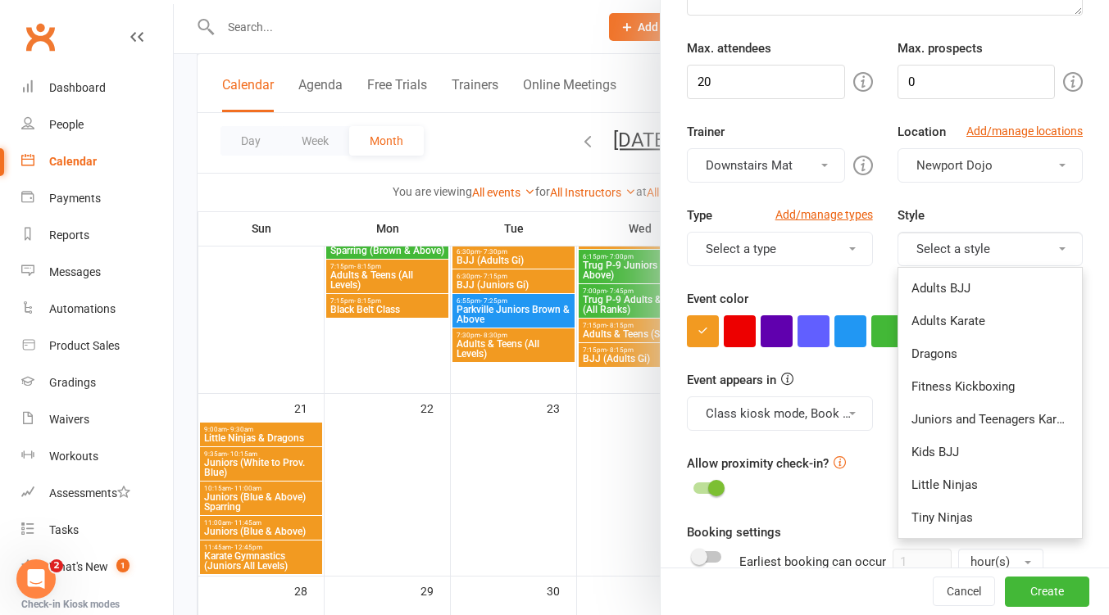
click at [965, 509] on link "Tiny Ninjas" at bounding box center [990, 517] width 184 height 33
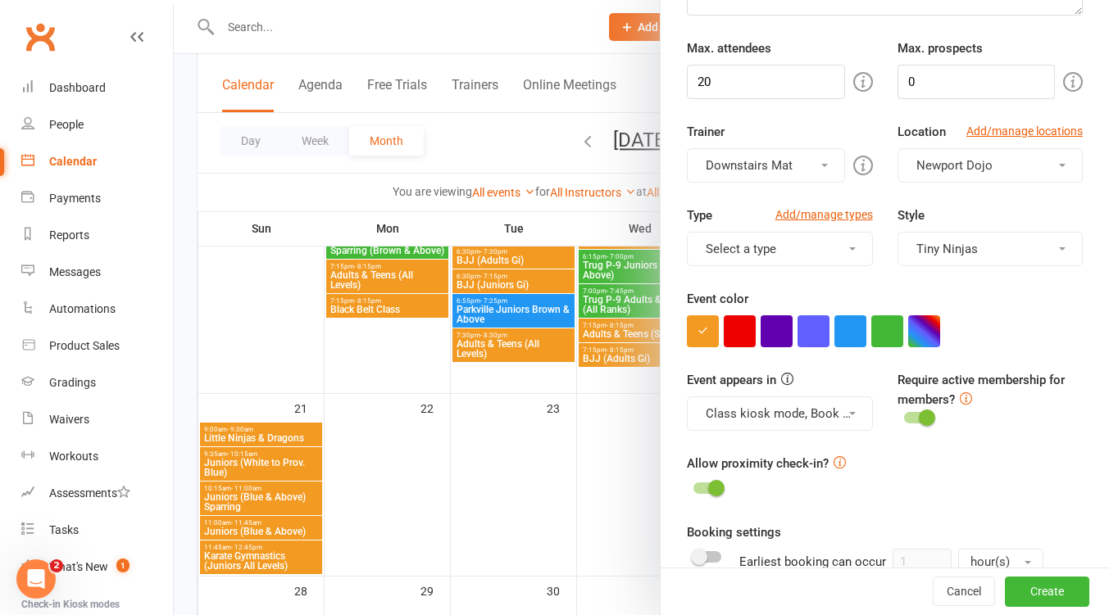
click at [1018, 247] on button "Tiny Ninjas" at bounding box center [989, 249] width 185 height 34
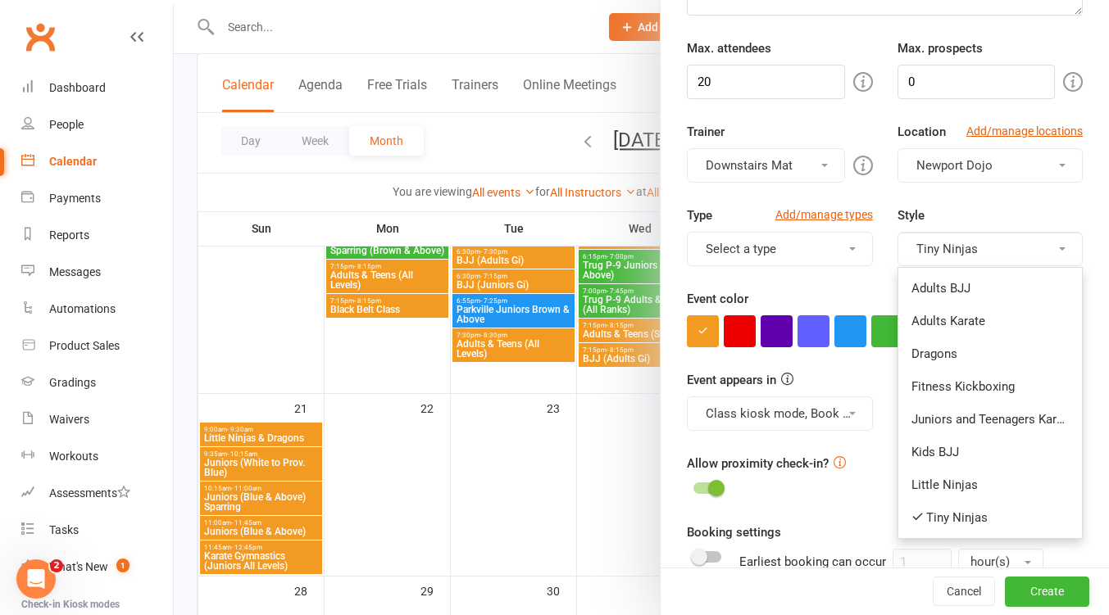
drag, startPoint x: 950, startPoint y: 471, endPoint x: 975, endPoint y: 389, distance: 85.5
click at [951, 472] on link "Little Ninjas" at bounding box center [990, 485] width 184 height 33
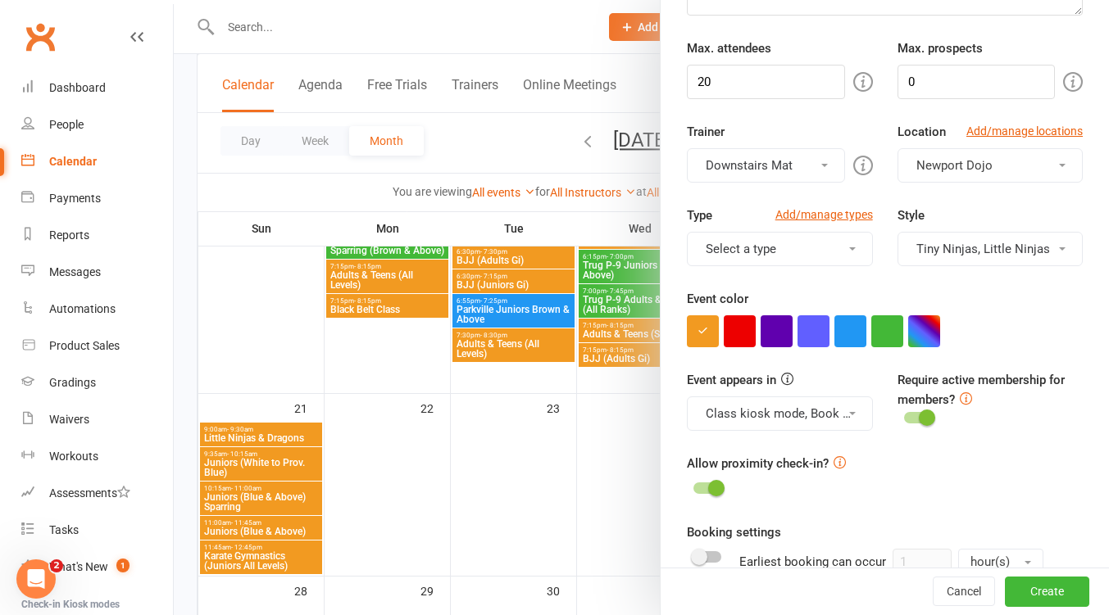
click at [1000, 248] on button "Tiny Ninjas, Little Ninjas" at bounding box center [989, 249] width 185 height 34
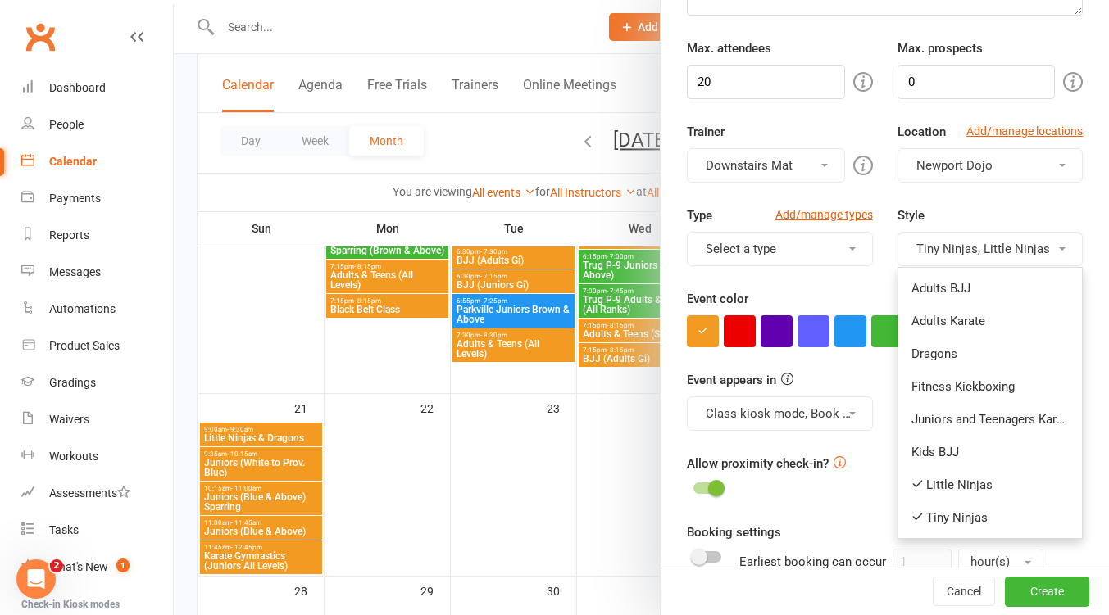
click at [973, 349] on link "Dragons" at bounding box center [990, 354] width 184 height 33
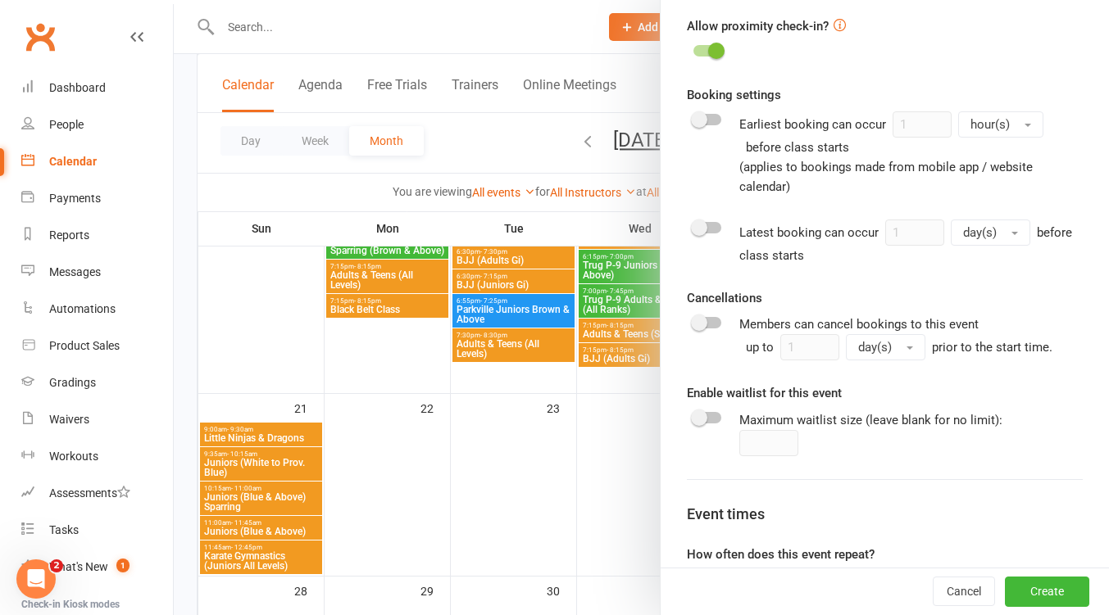
scroll to position [799, 0]
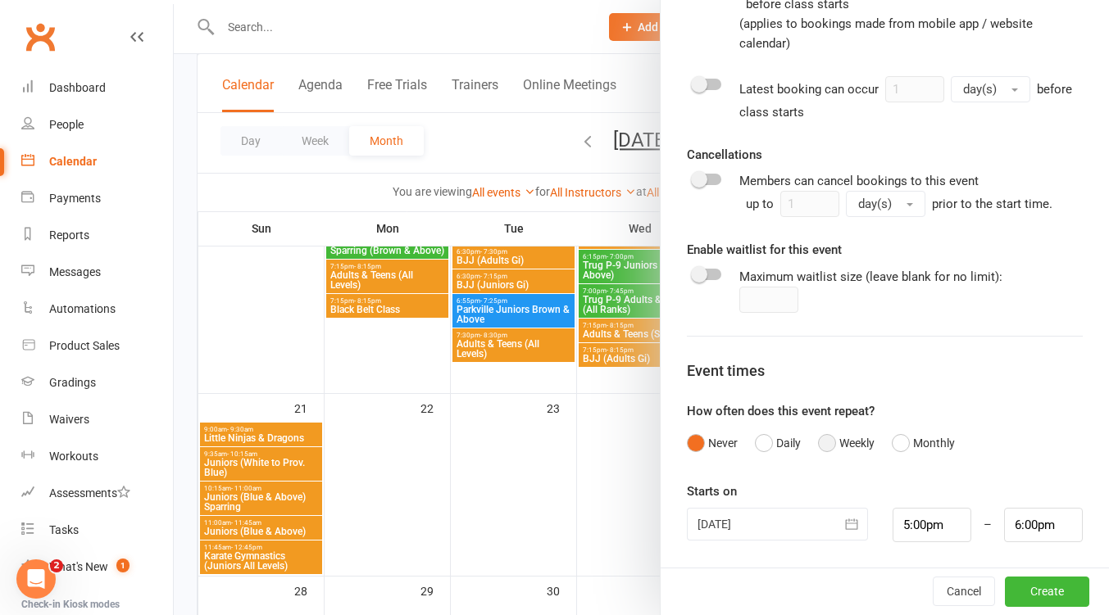
drag, startPoint x: 823, startPoint y: 445, endPoint x: 833, endPoint y: 399, distance: 46.9
click at [824, 444] on button "Weekly" at bounding box center [846, 443] width 57 height 31
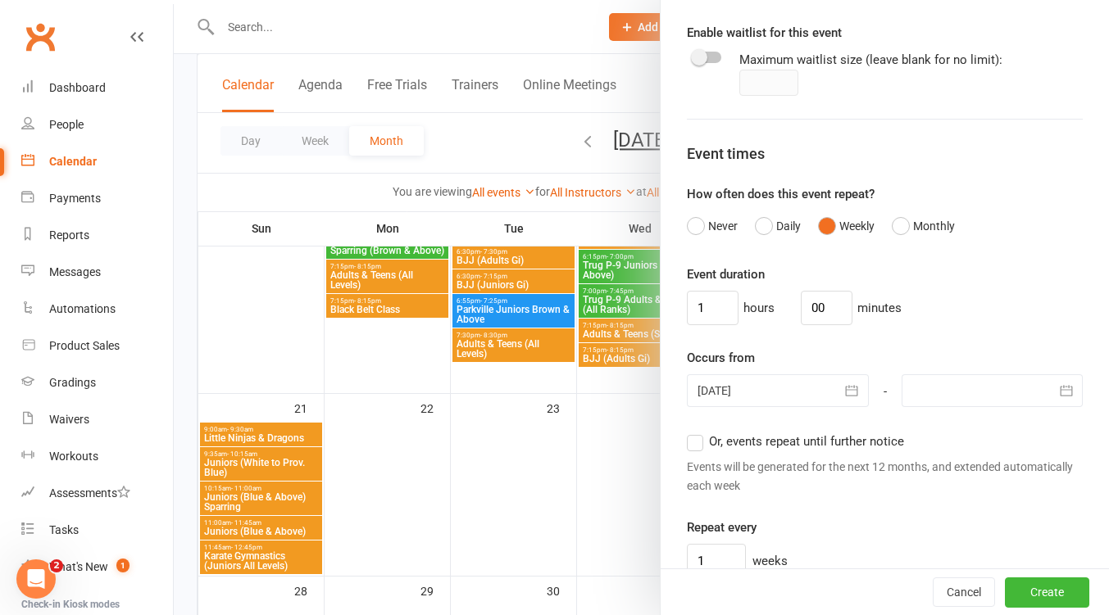
scroll to position [1018, 0]
click at [719, 302] on input "1" at bounding box center [713, 306] width 52 height 34
type input "0"
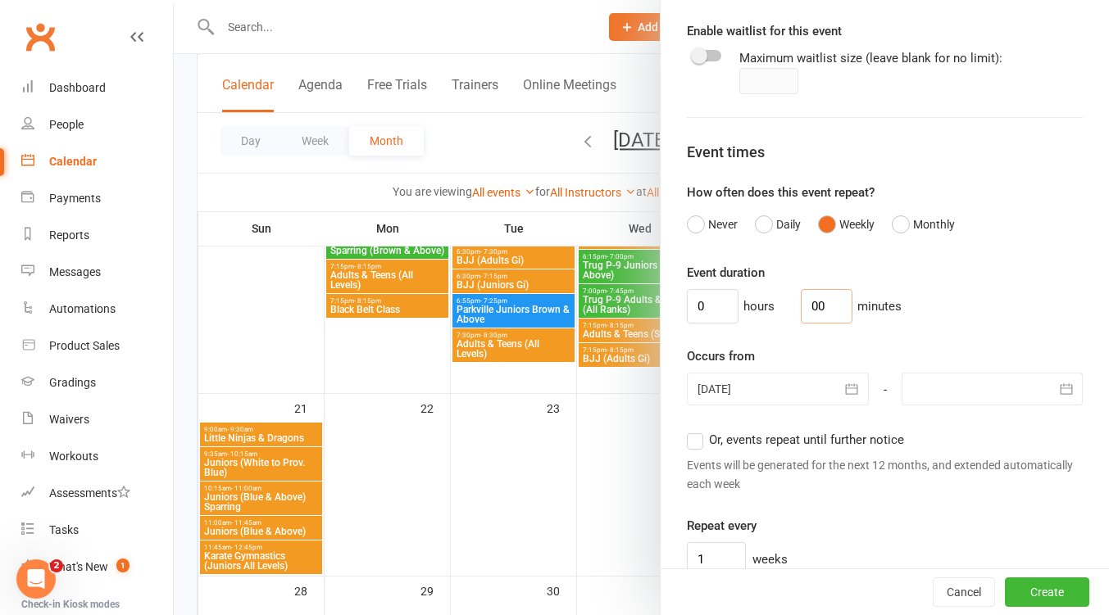
click at [826, 307] on input "00" at bounding box center [827, 306] width 52 height 34
type input "30"
click at [782, 392] on div at bounding box center [777, 389] width 181 height 33
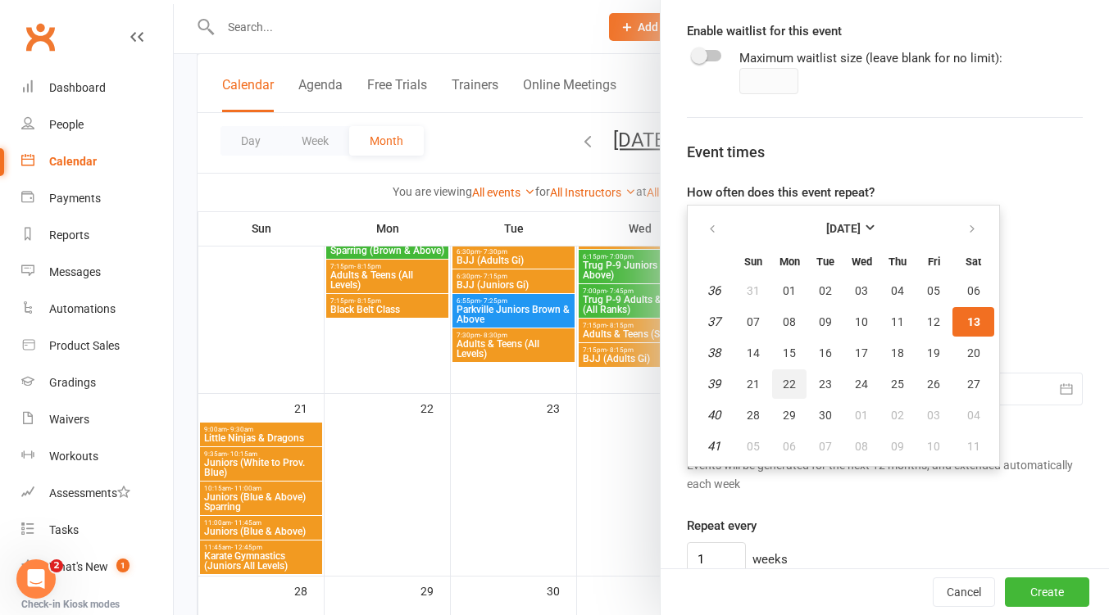
click at [782, 380] on span "22" at bounding box center [788, 384] width 13 height 13
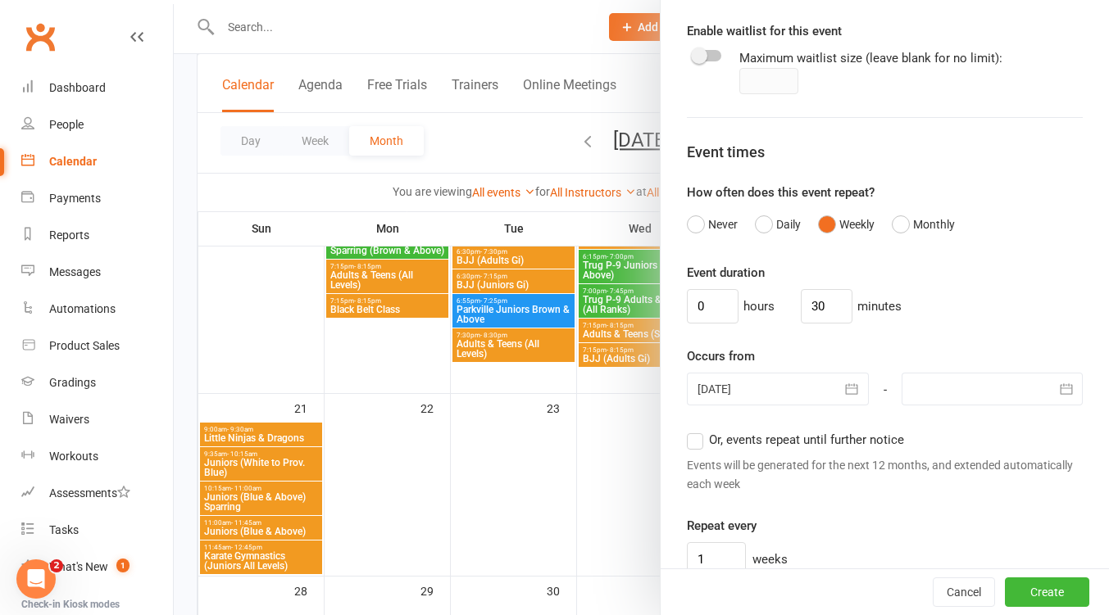
click at [843, 384] on icon "button" at bounding box center [851, 389] width 16 height 16
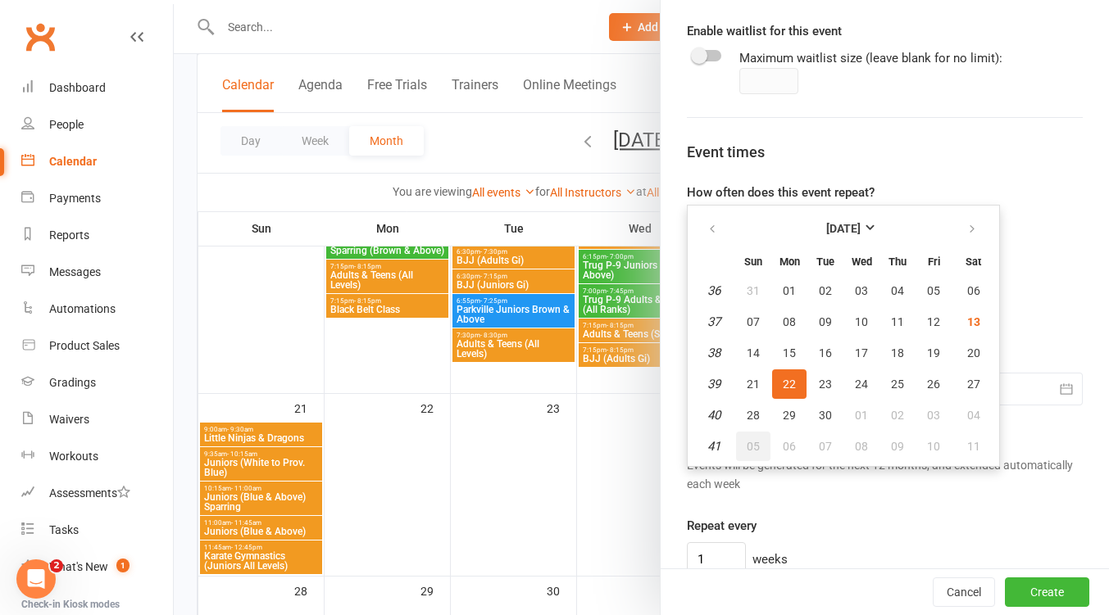
click at [747, 443] on span "05" at bounding box center [752, 446] width 13 height 13
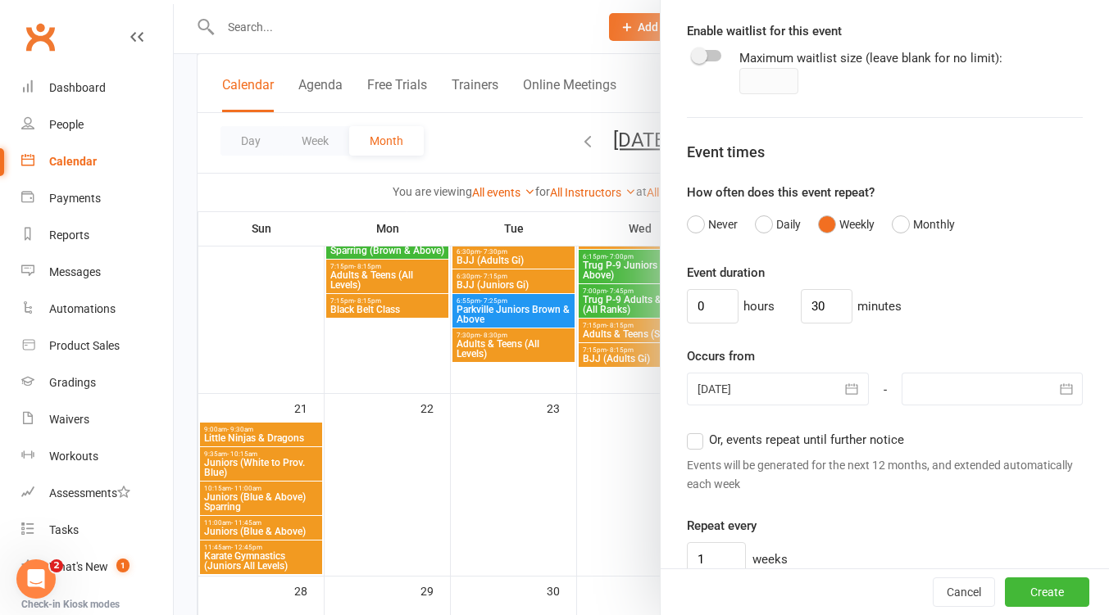
click at [846, 392] on icon "button" at bounding box center [852, 389] width 12 height 11
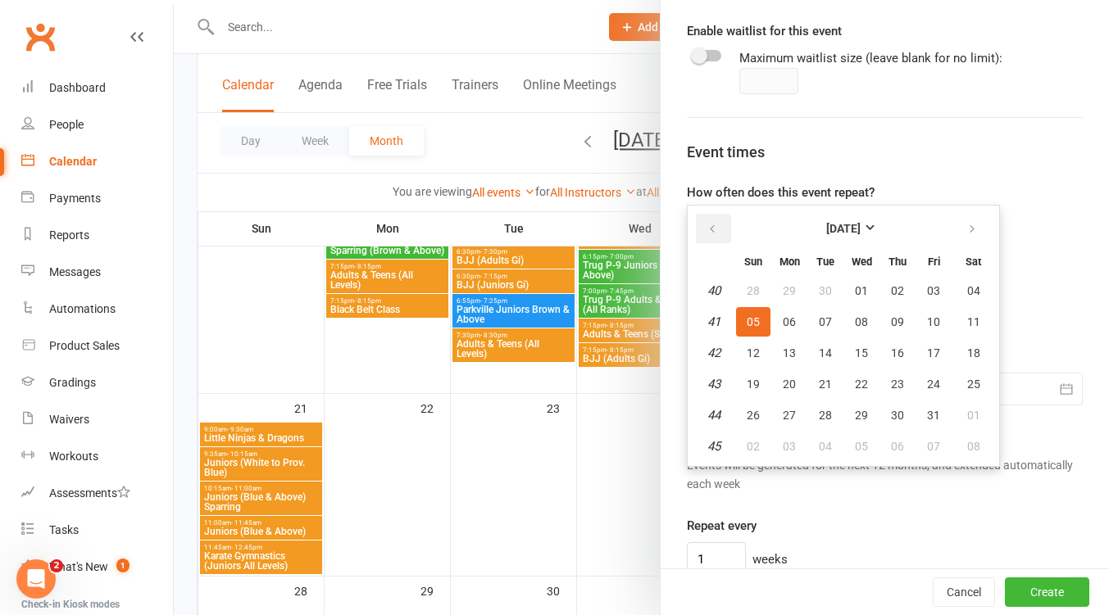
click at [710, 232] on icon "button" at bounding box center [711, 229] width 11 height 13
click at [782, 383] on span "22" at bounding box center [788, 384] width 13 height 13
type input "22 Sep 2025"
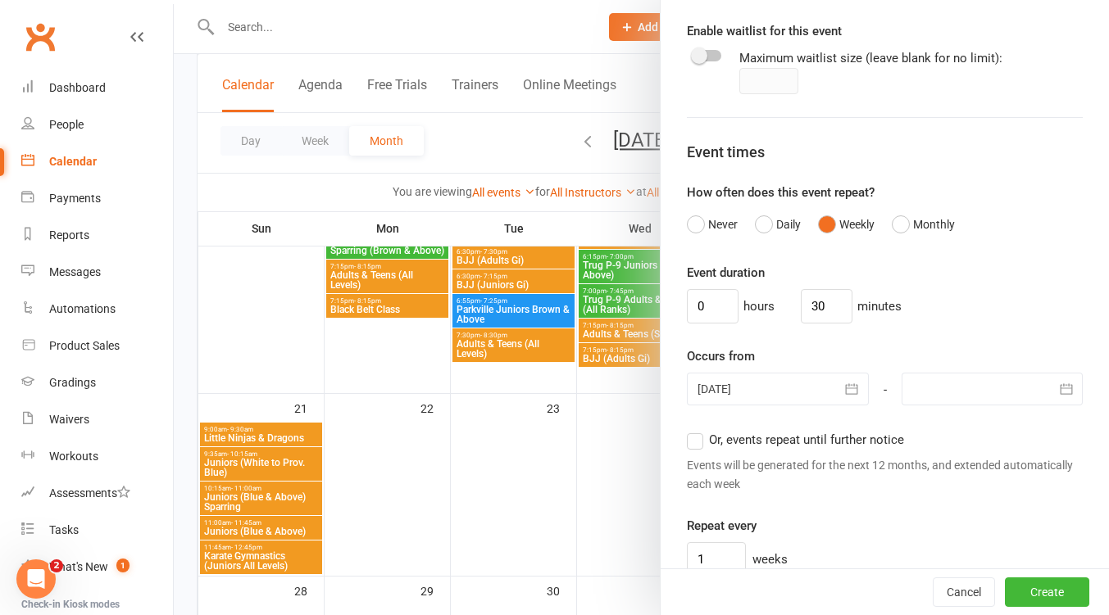
click at [1058, 390] on icon "button" at bounding box center [1066, 389] width 16 height 16
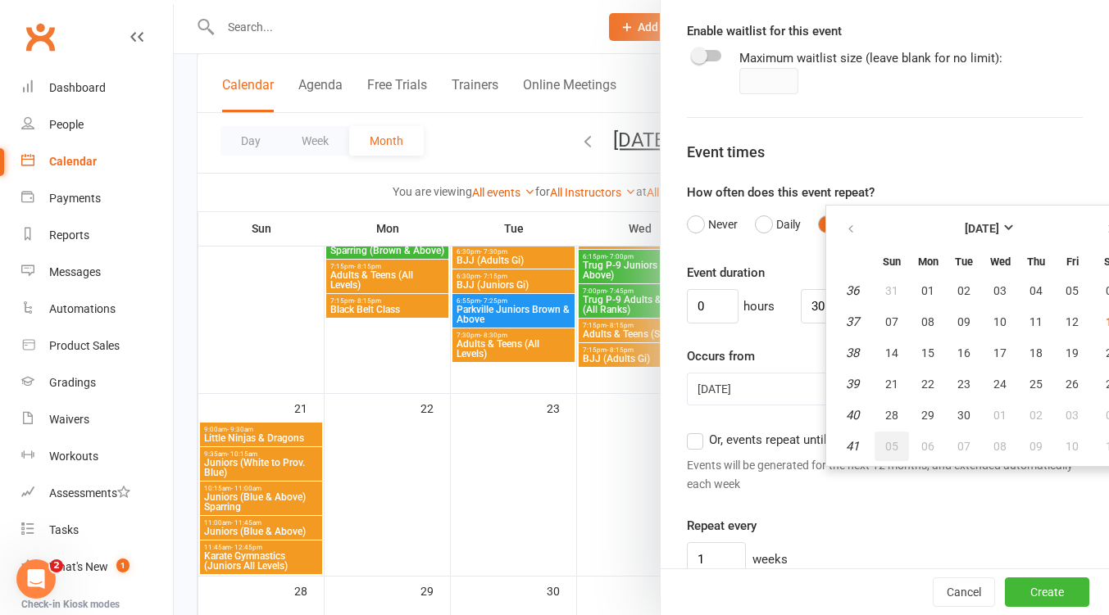
click at [885, 444] on span "05" at bounding box center [891, 446] width 13 height 13
type input "05 Oct 2025"
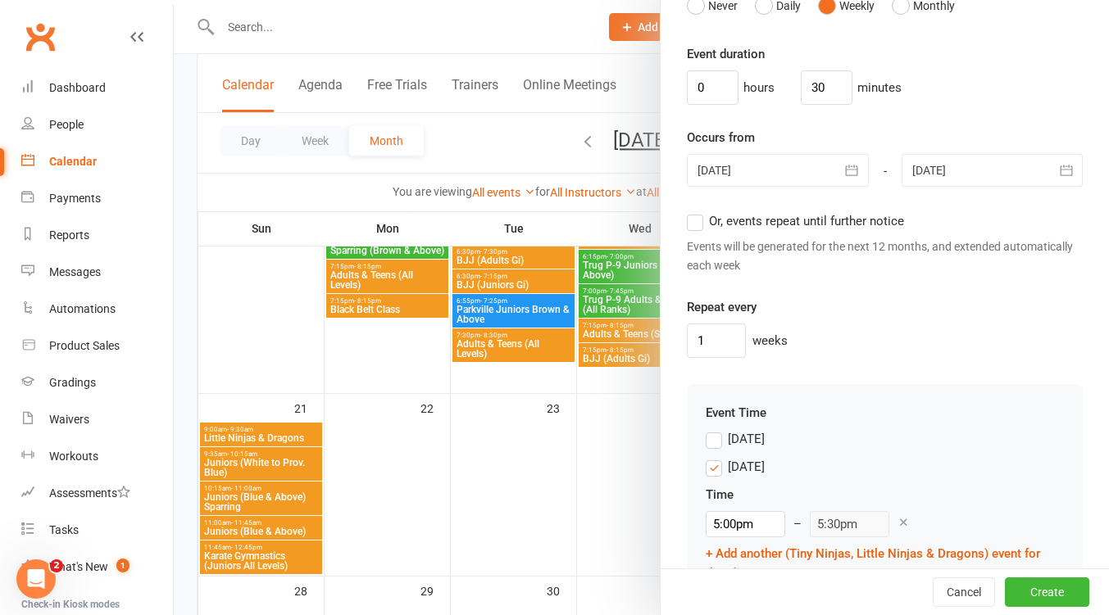
scroll to position [1454, 0]
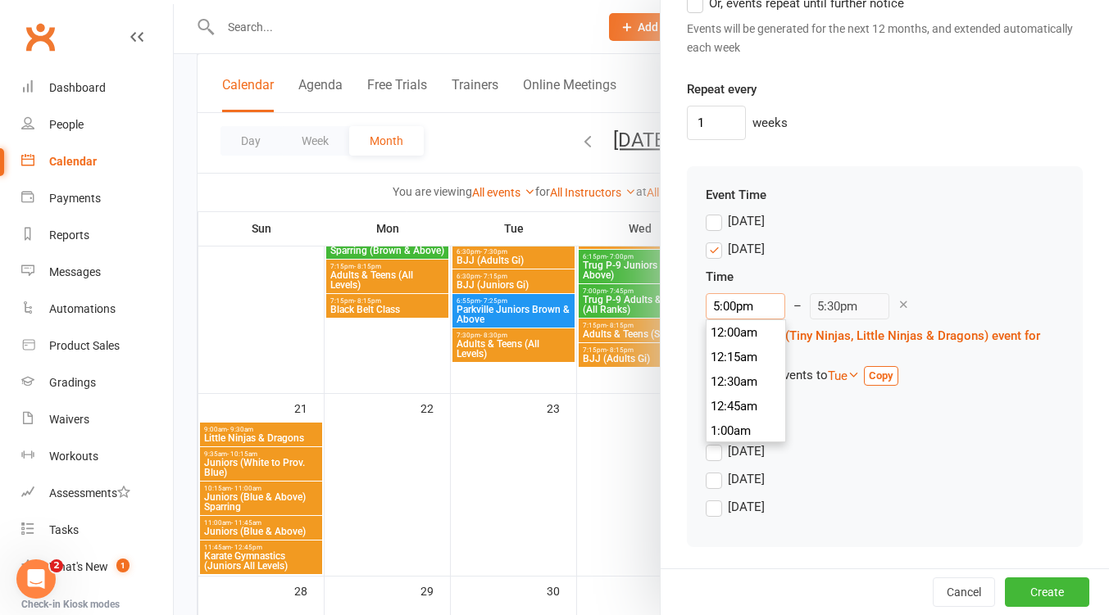
click at [745, 308] on input "5:00pm" at bounding box center [744, 306] width 79 height 26
type input "4:30pm"
type input "5:00pm"
click at [751, 341] on li "4:30pm" at bounding box center [745, 341] width 79 height 25
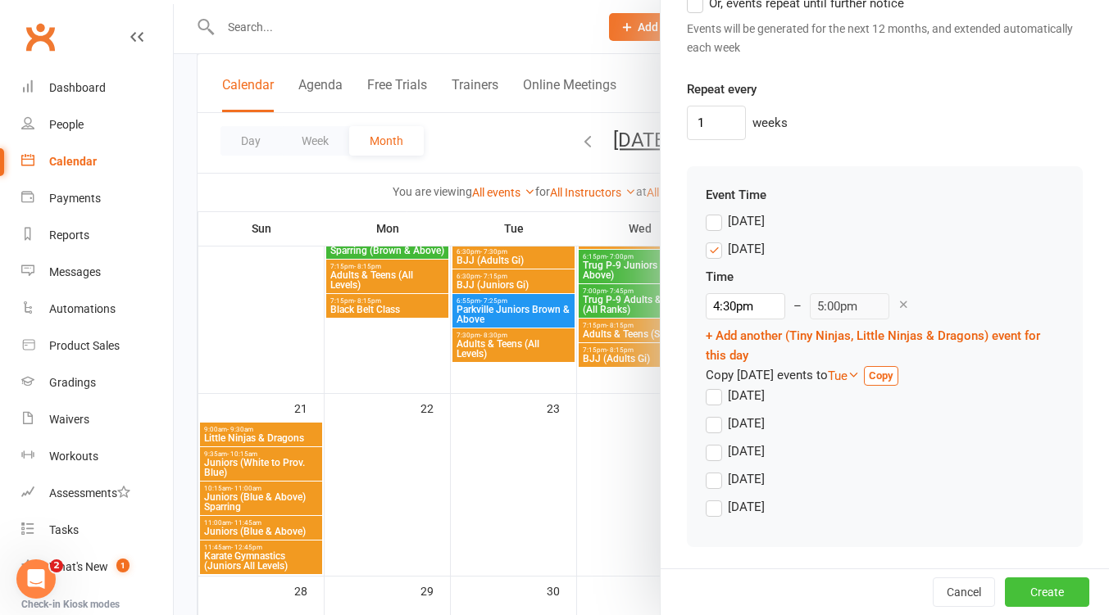
click at [1018, 591] on button "Create" at bounding box center [1047, 592] width 84 height 29
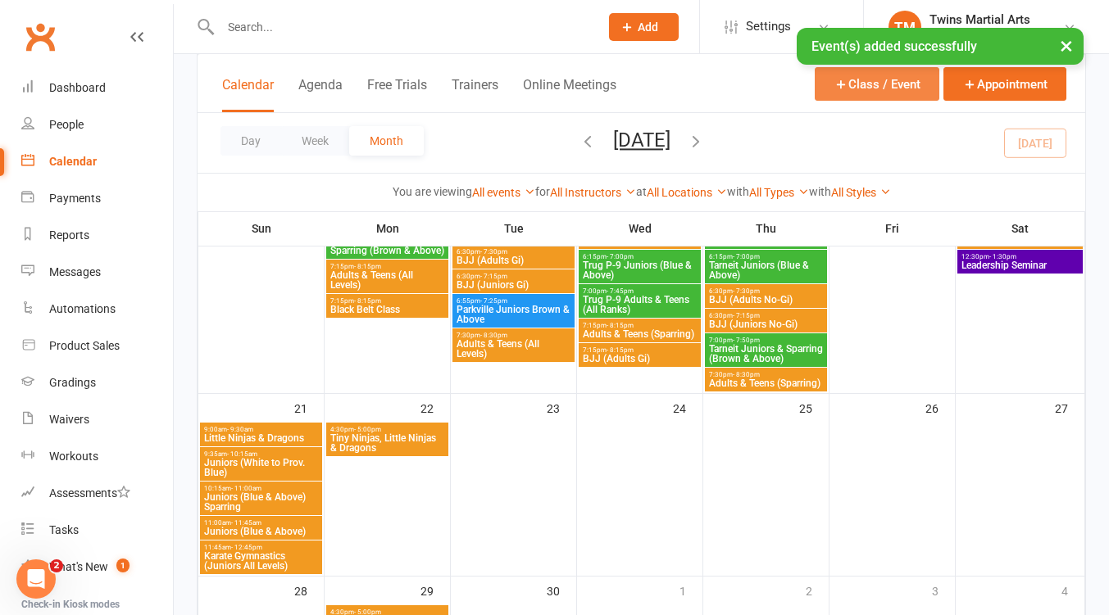
click at [864, 84] on button "Class / Event" at bounding box center [876, 84] width 125 height 34
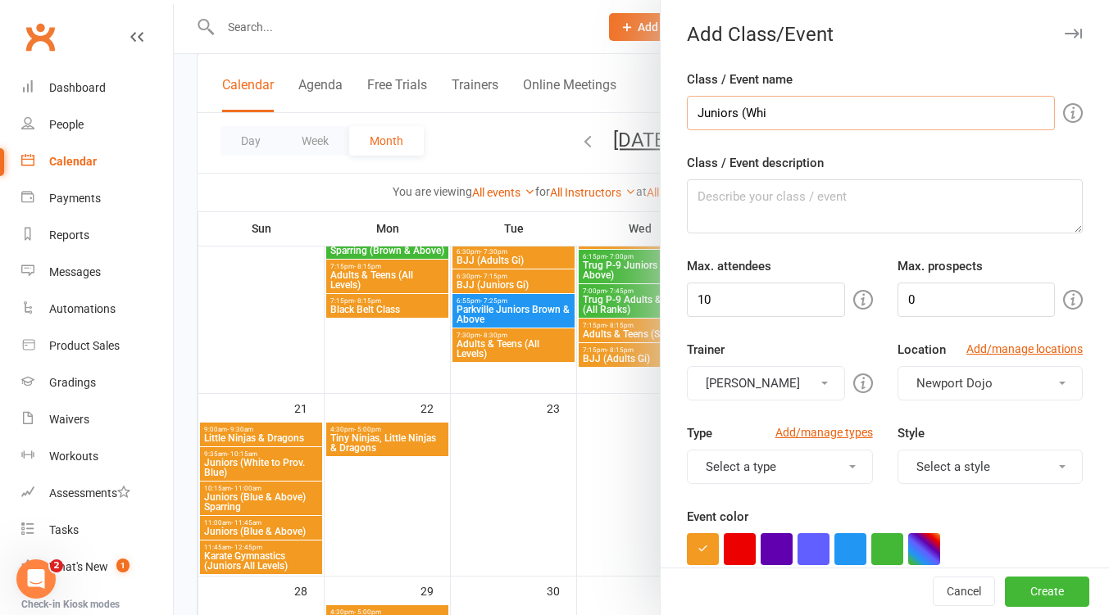
type input "Juniors (White to Prov. Blue) Kicks"
click at [722, 291] on input "10" at bounding box center [765, 300] width 157 height 34
type input "26"
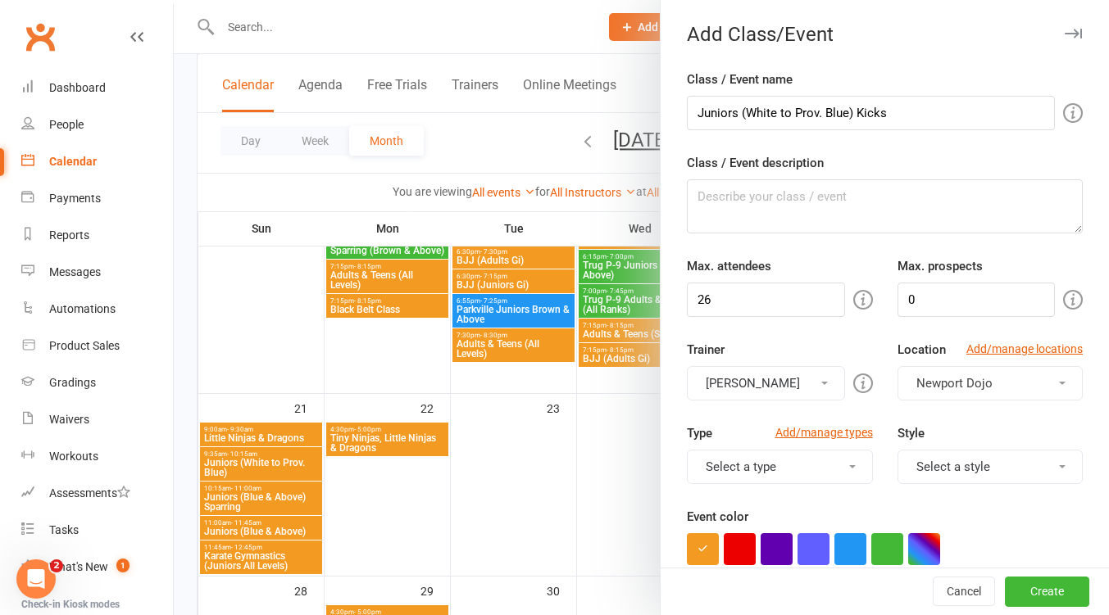
click at [756, 382] on button "[PERSON_NAME]" at bounding box center [765, 383] width 157 height 34
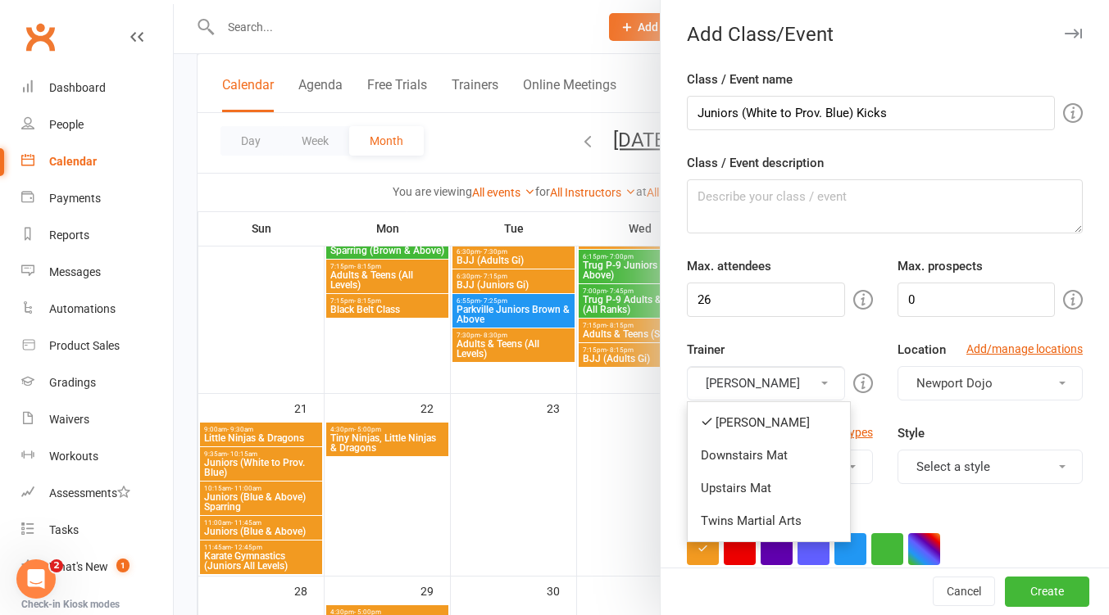
drag, startPoint x: 764, startPoint y: 449, endPoint x: 785, endPoint y: 404, distance: 49.5
click at [767, 447] on link "Downstairs Mat" at bounding box center [768, 455] width 162 height 33
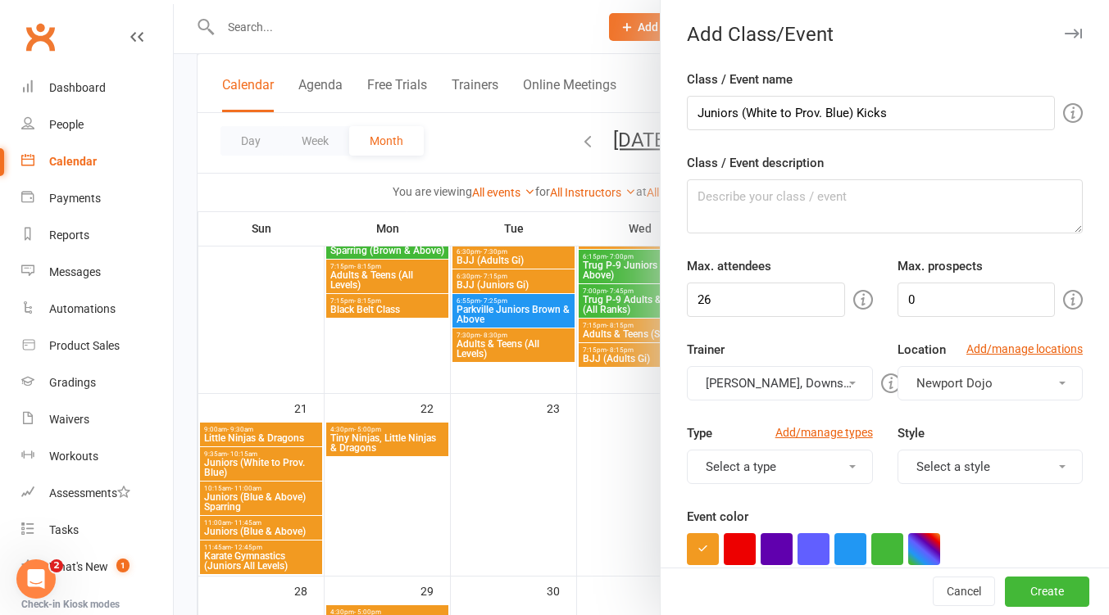
click at [785, 399] on button "[PERSON_NAME], Downstairs Mat" at bounding box center [779, 383] width 185 height 34
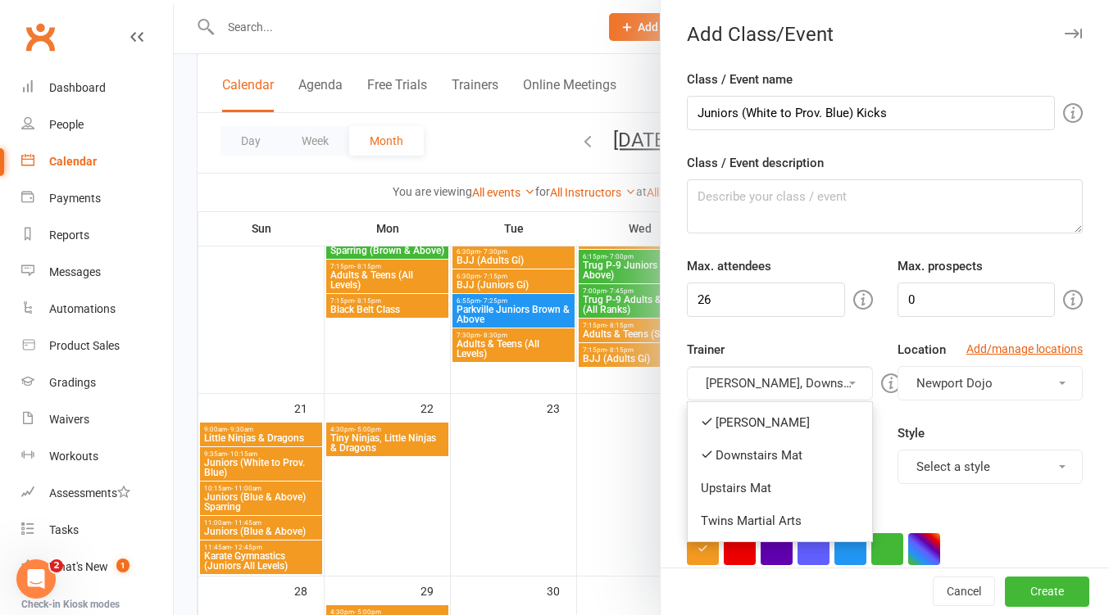
click at [764, 429] on link "[PERSON_NAME]" at bounding box center [779, 422] width 184 height 33
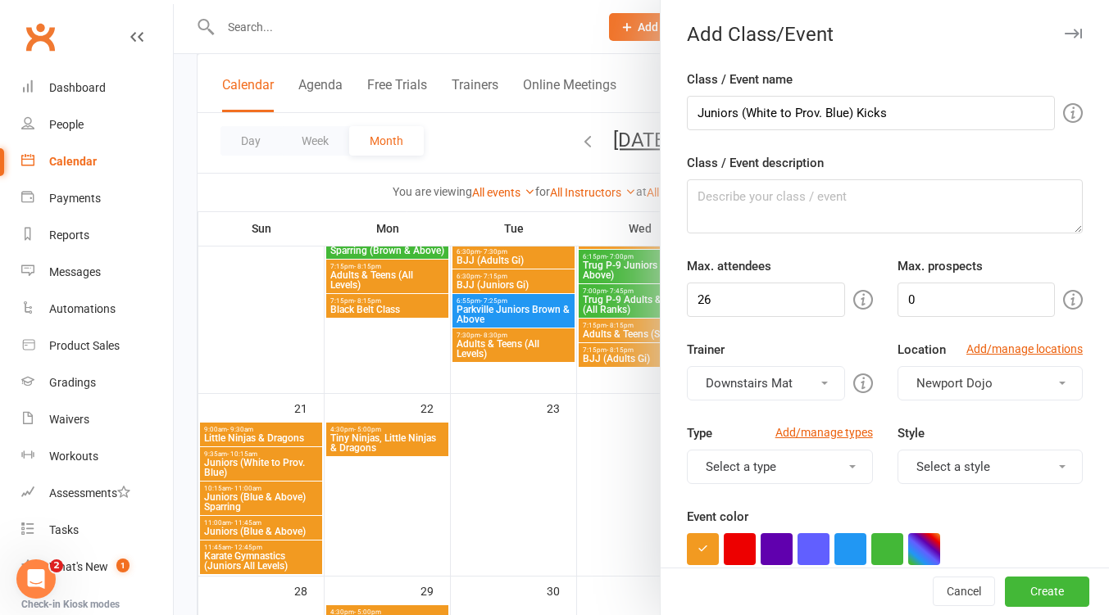
click at [955, 465] on button "Select a style" at bounding box center [989, 467] width 185 height 34
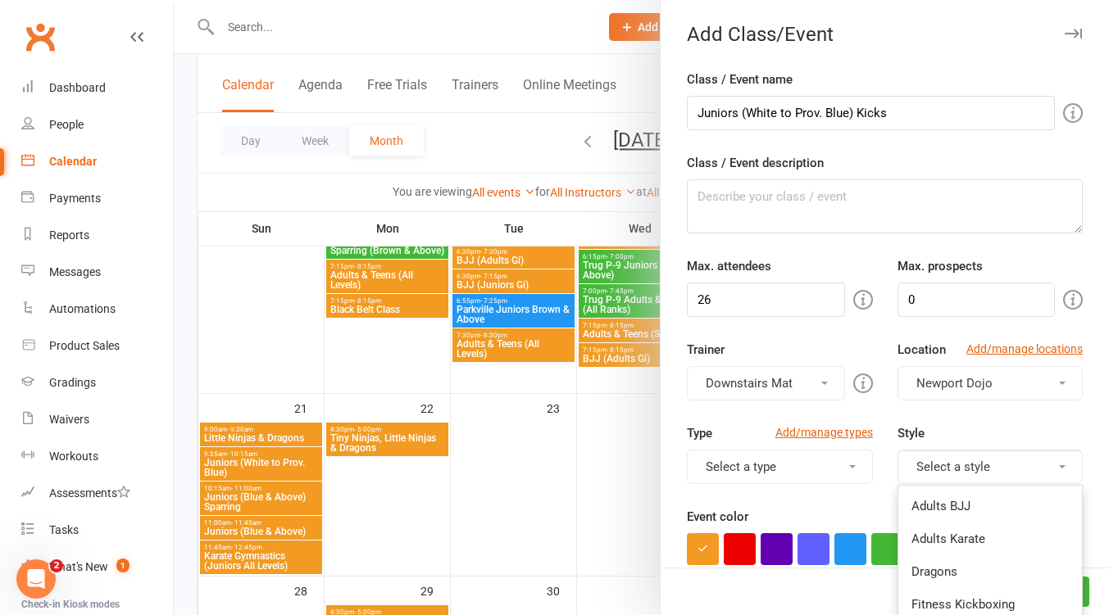
scroll to position [218, 0]
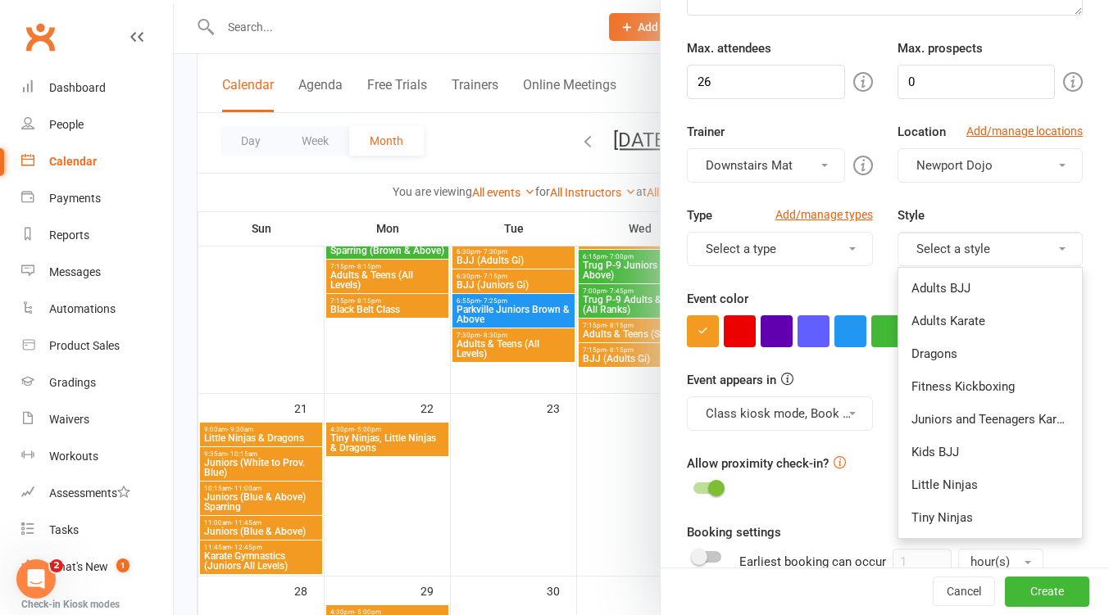
click at [1005, 417] on link "Juniors and Teenagers Karate" at bounding box center [990, 419] width 184 height 33
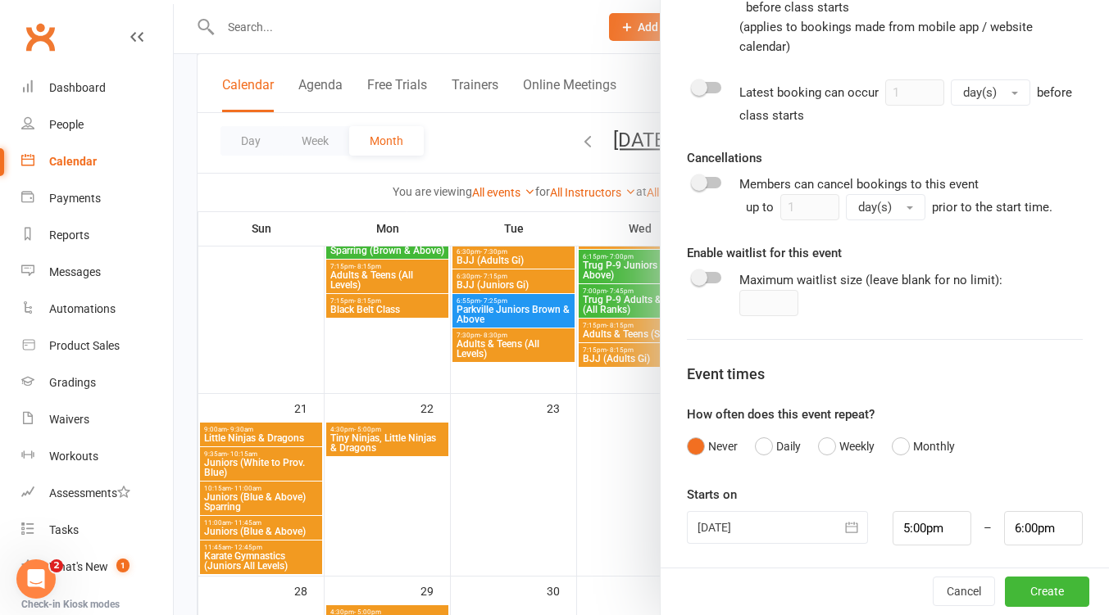
scroll to position [799, 0]
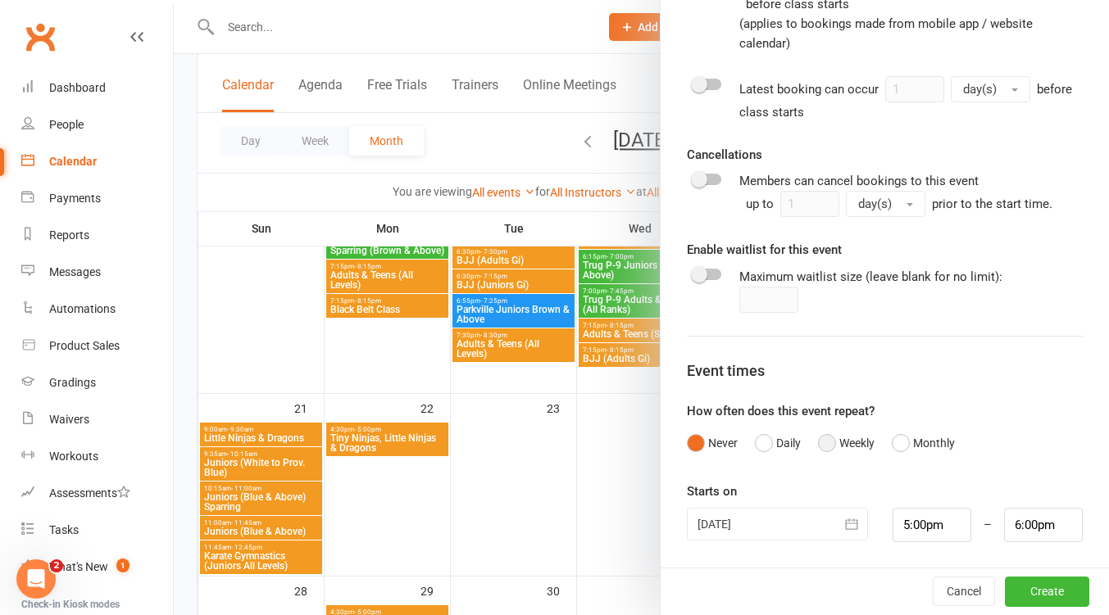
click at [823, 442] on button "Weekly" at bounding box center [846, 443] width 57 height 31
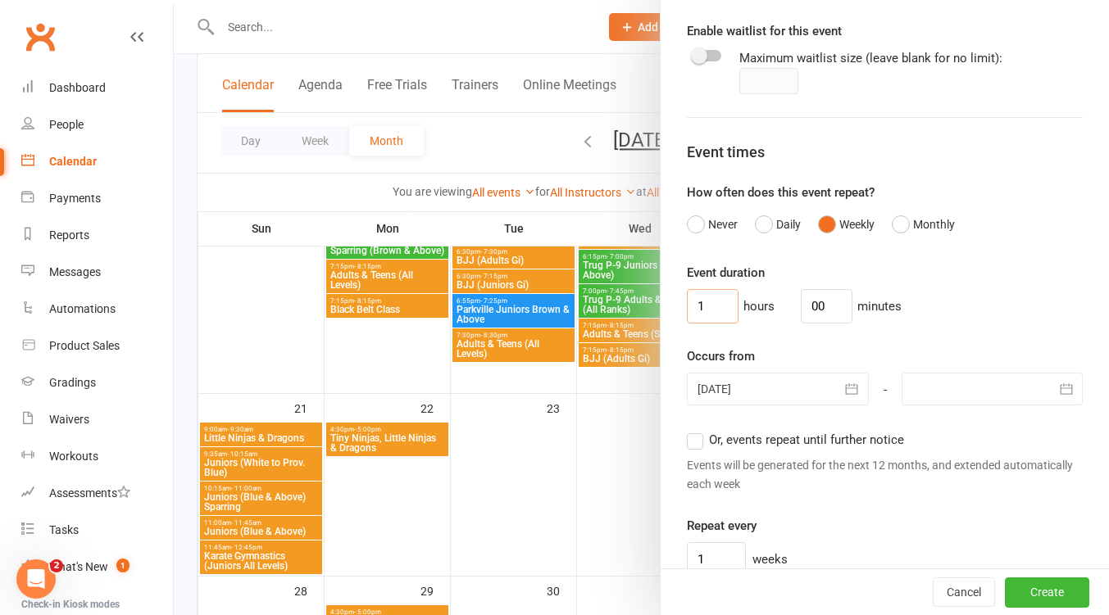
click at [701, 305] on input "1" at bounding box center [713, 306] width 52 height 34
type input "0"
click at [814, 306] on input "00" at bounding box center [827, 306] width 52 height 34
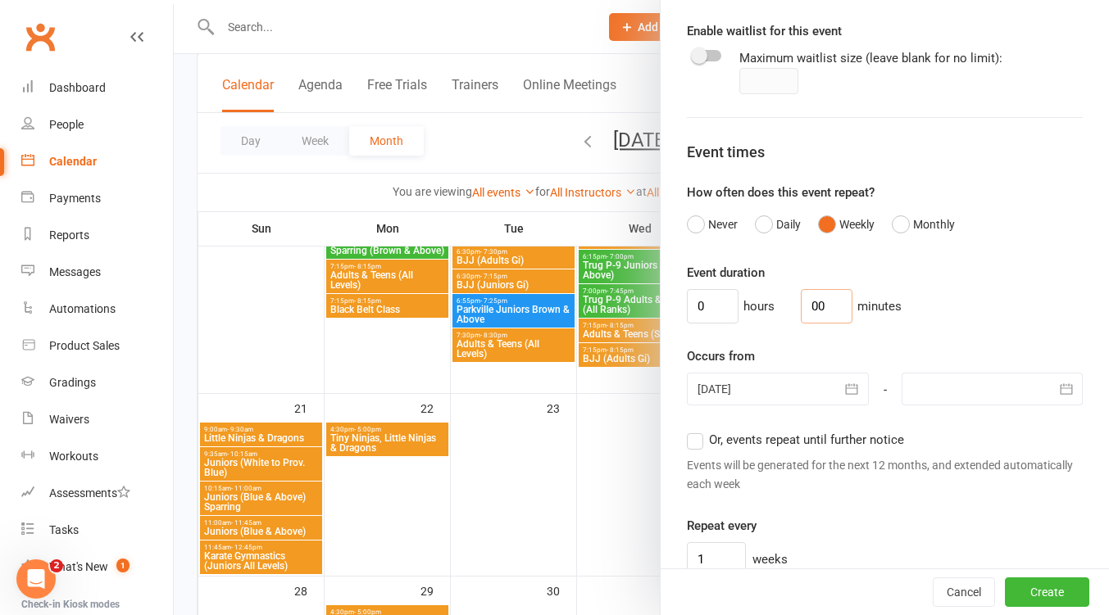
click at [814, 306] on input "00" at bounding box center [827, 306] width 52 height 34
type input "45"
click at [843, 391] on icon "button" at bounding box center [851, 389] width 16 height 16
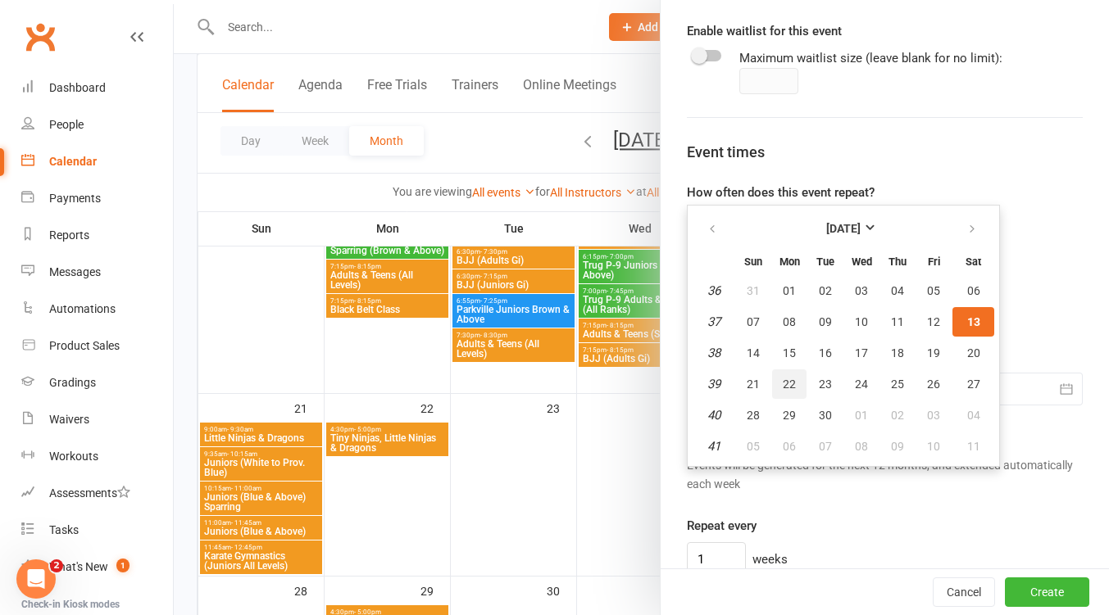
click at [782, 385] on span "22" at bounding box center [788, 384] width 13 height 13
type input "22 Sep 2025"
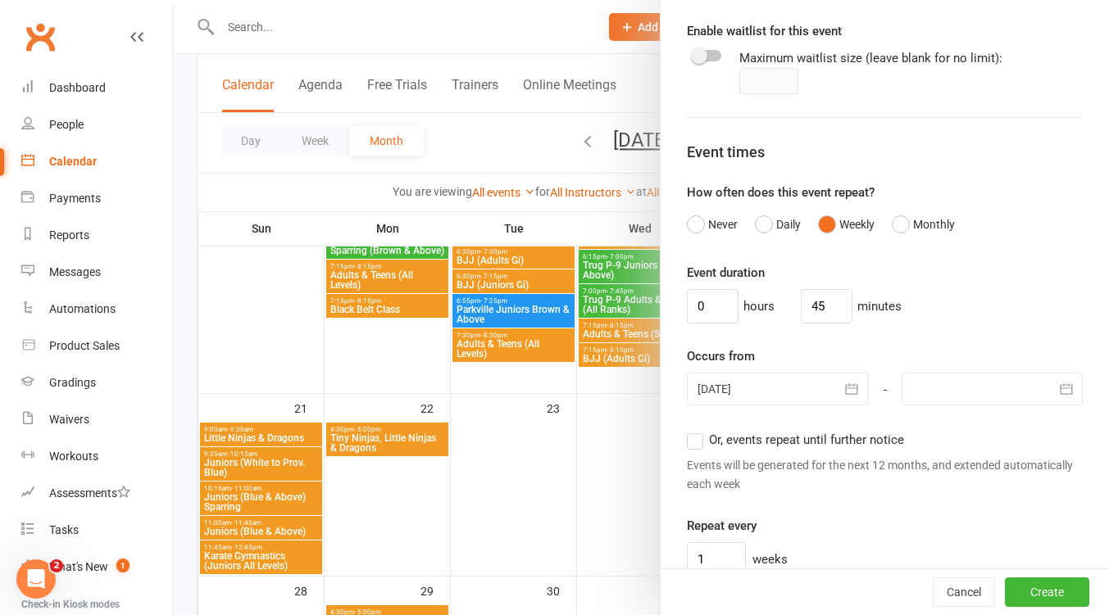
click at [1005, 388] on div at bounding box center [991, 389] width 181 height 33
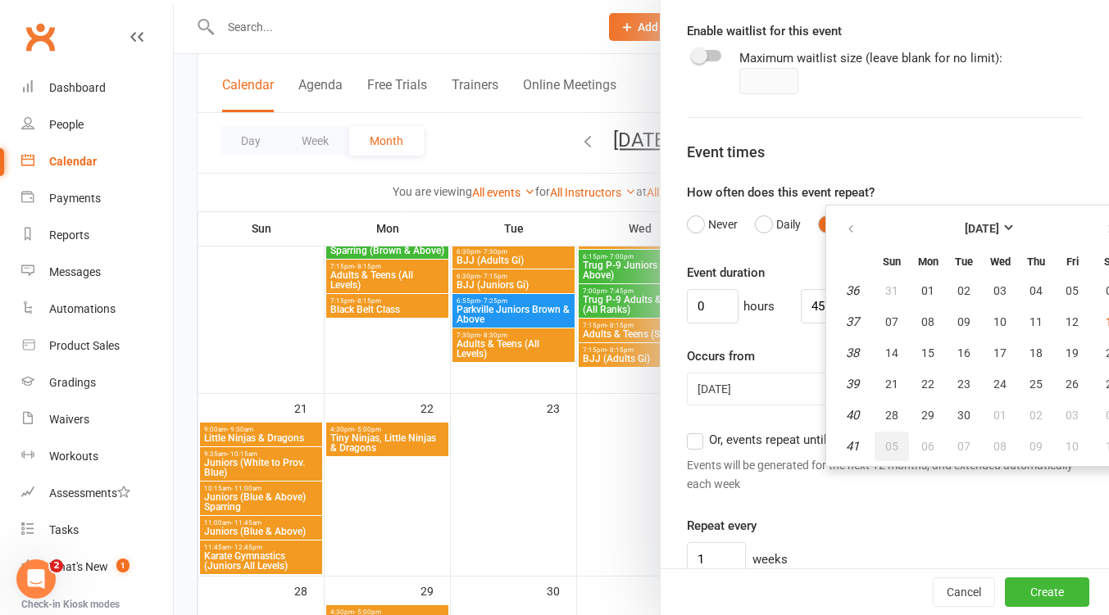
click at [885, 445] on span "05" at bounding box center [891, 446] width 13 height 13
type input "05 Oct 2025"
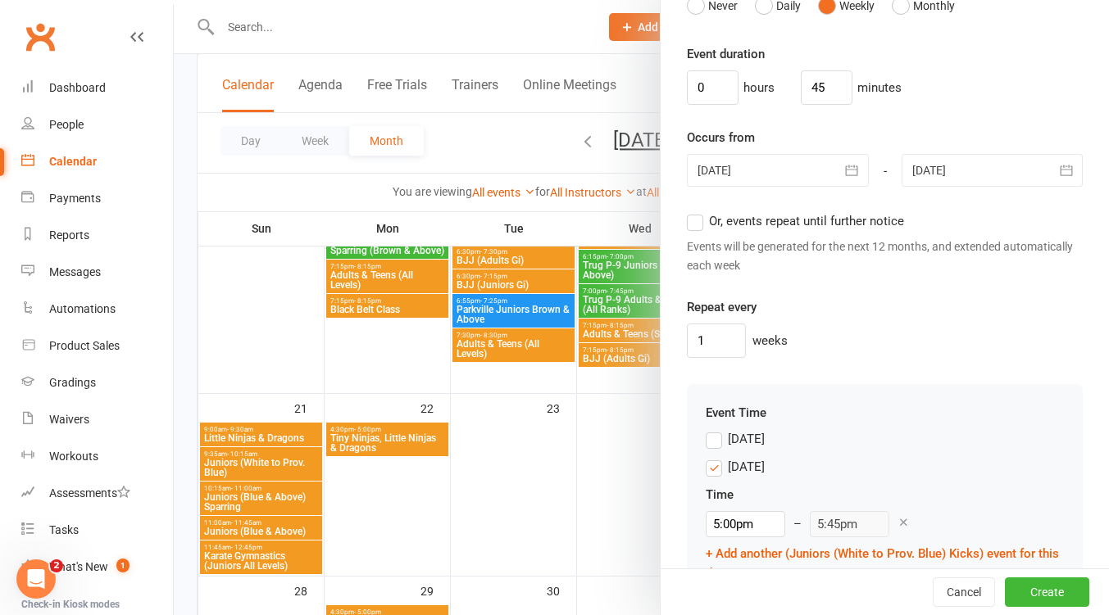
scroll to position [1454, 0]
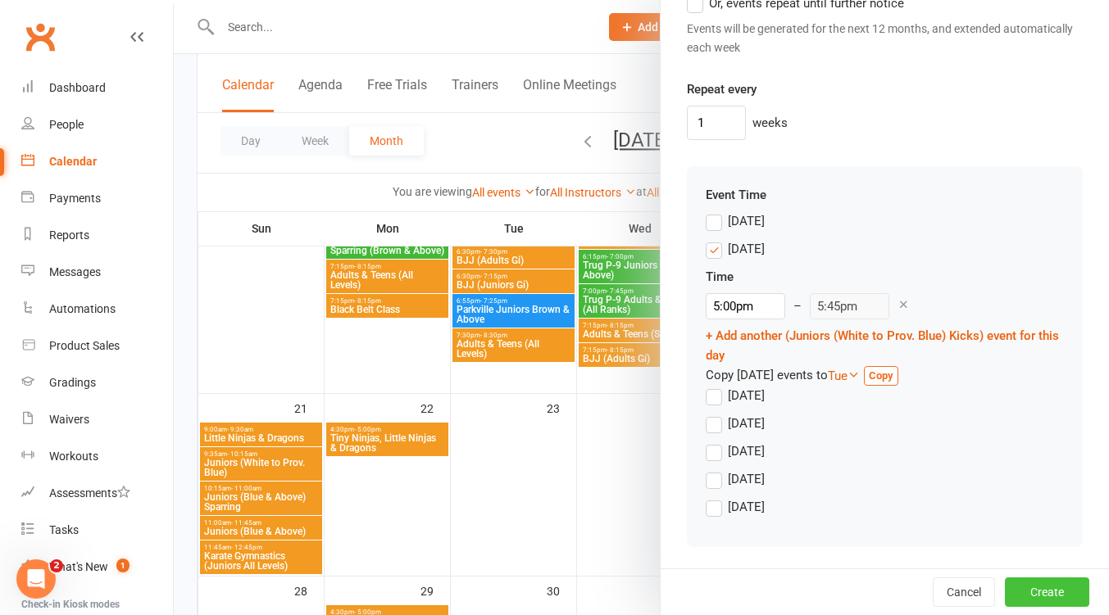
click at [1016, 587] on button "Create" at bounding box center [1047, 592] width 84 height 29
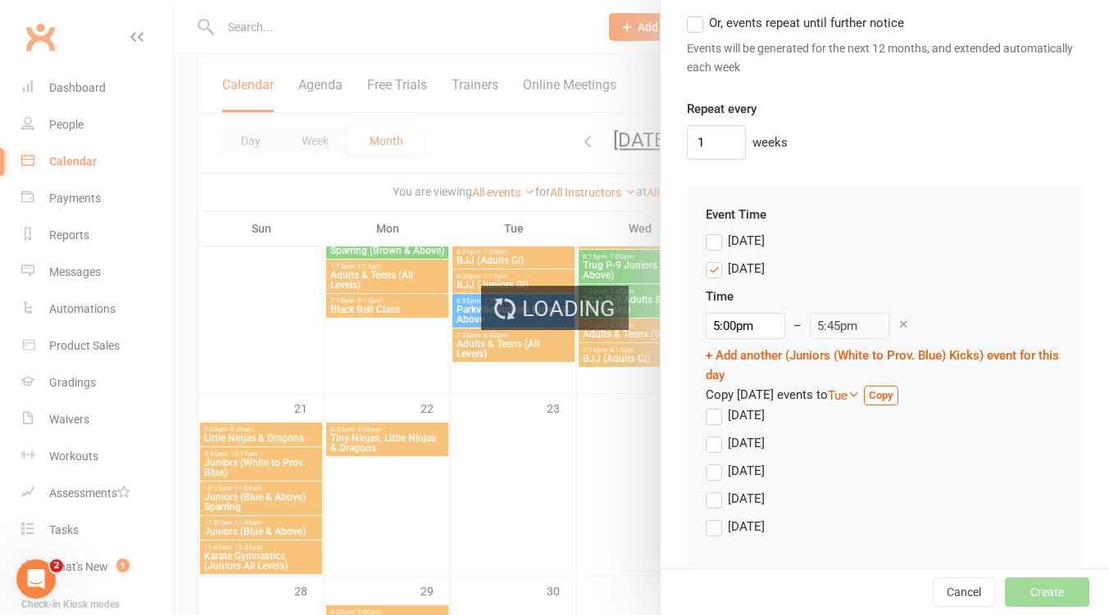
scroll to position [1474, 0]
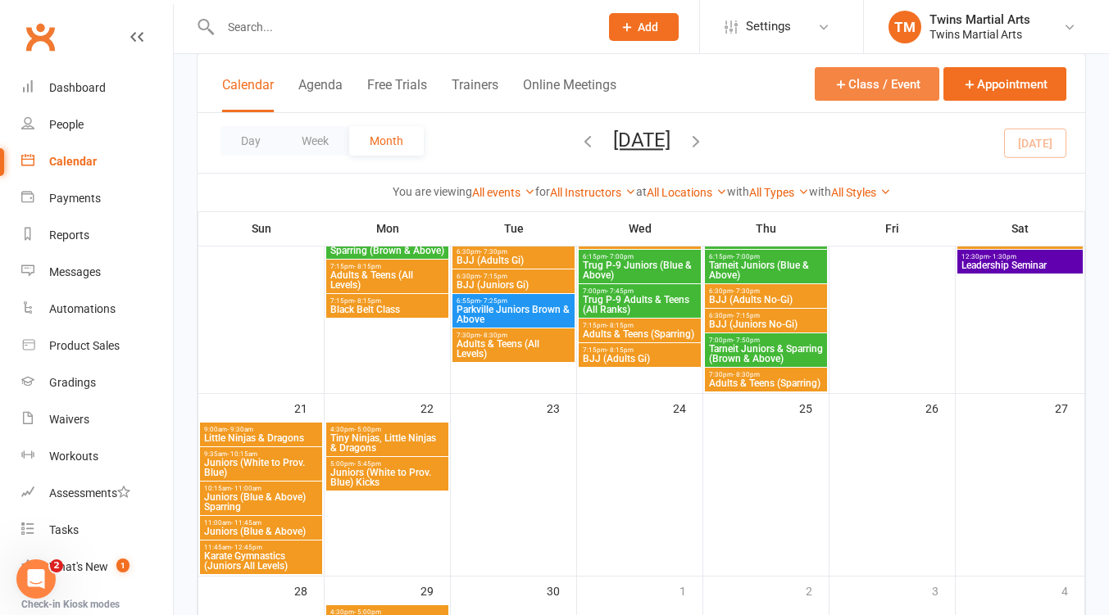
click at [872, 87] on button "Class / Event" at bounding box center [876, 84] width 125 height 34
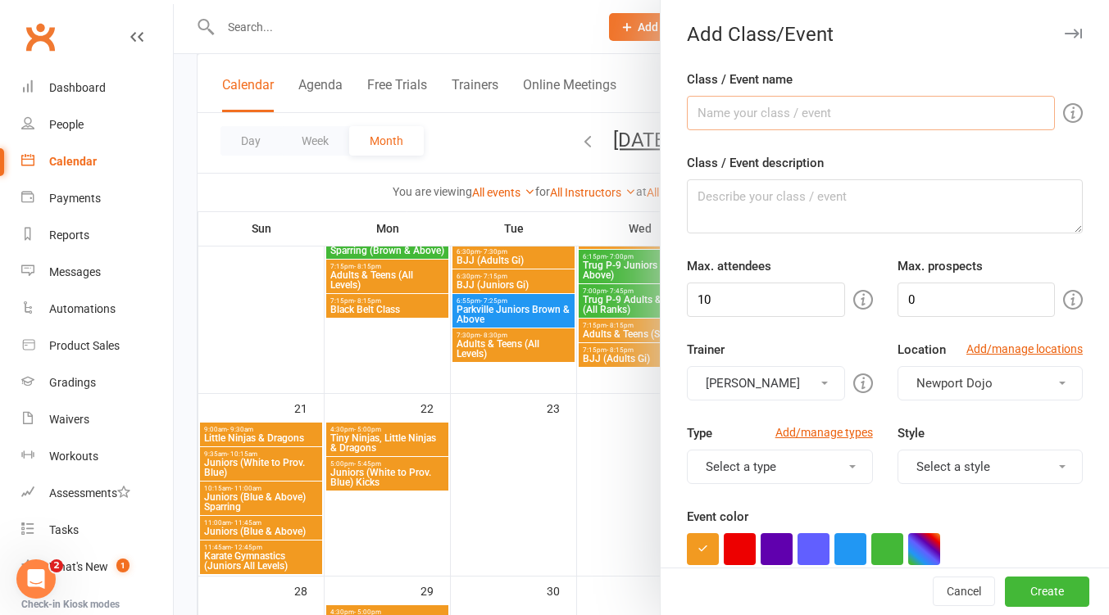
click at [773, 111] on input "Class / Event name" at bounding box center [871, 113] width 368 height 34
type input "Juniors (Blue & Above) Kicks"
click at [731, 302] on input "10" at bounding box center [765, 300] width 157 height 34
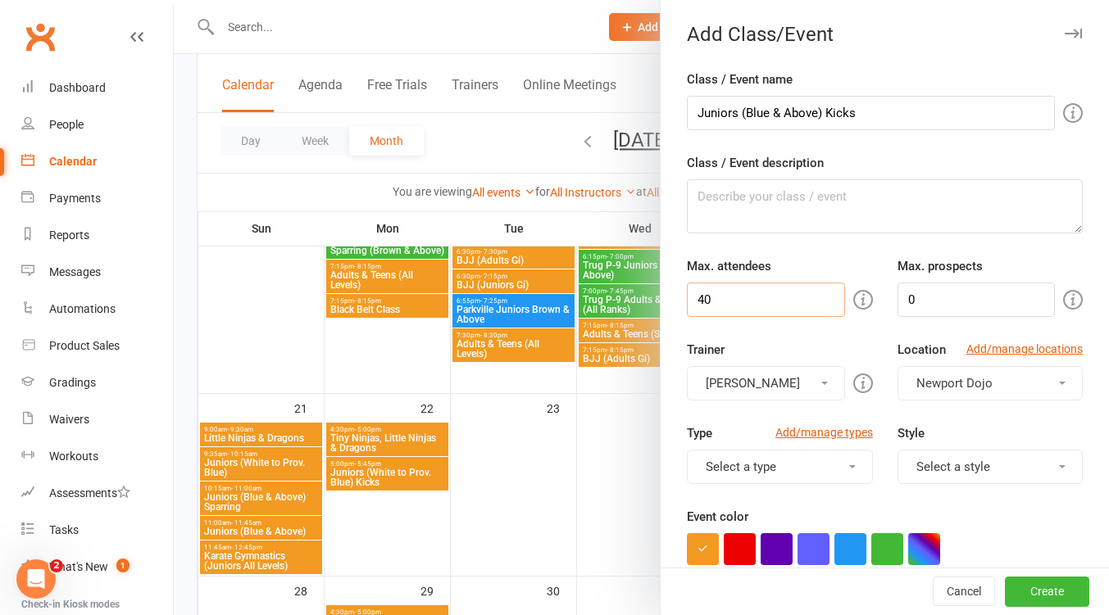
type input "40"
click at [796, 382] on button "[PERSON_NAME]" at bounding box center [765, 383] width 157 height 34
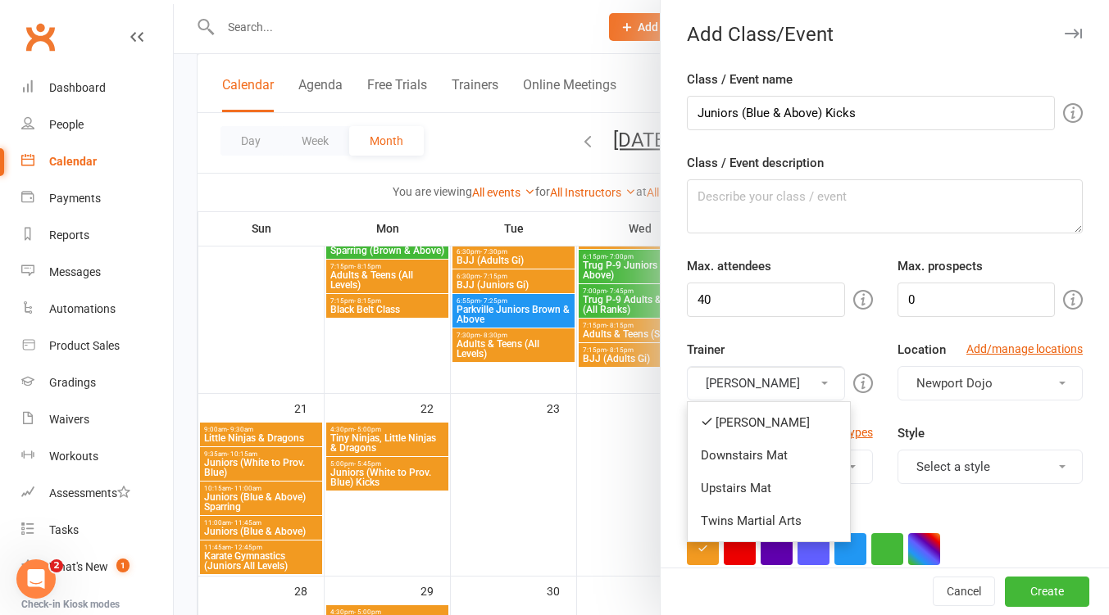
drag, startPoint x: 761, startPoint y: 454, endPoint x: 778, endPoint y: 396, distance: 60.4
click at [761, 454] on link "Downstairs Mat" at bounding box center [768, 455] width 162 height 33
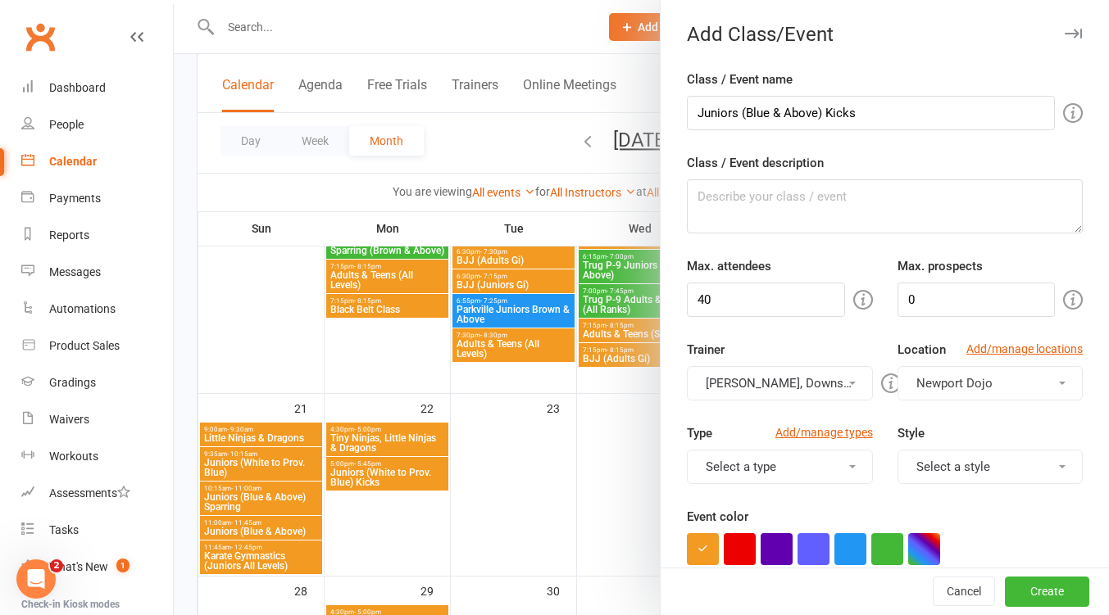
drag, startPoint x: 778, startPoint y: 373, endPoint x: 773, endPoint y: 398, distance: 26.0
click at [778, 373] on button "[PERSON_NAME], Downstairs Mat" at bounding box center [779, 383] width 185 height 34
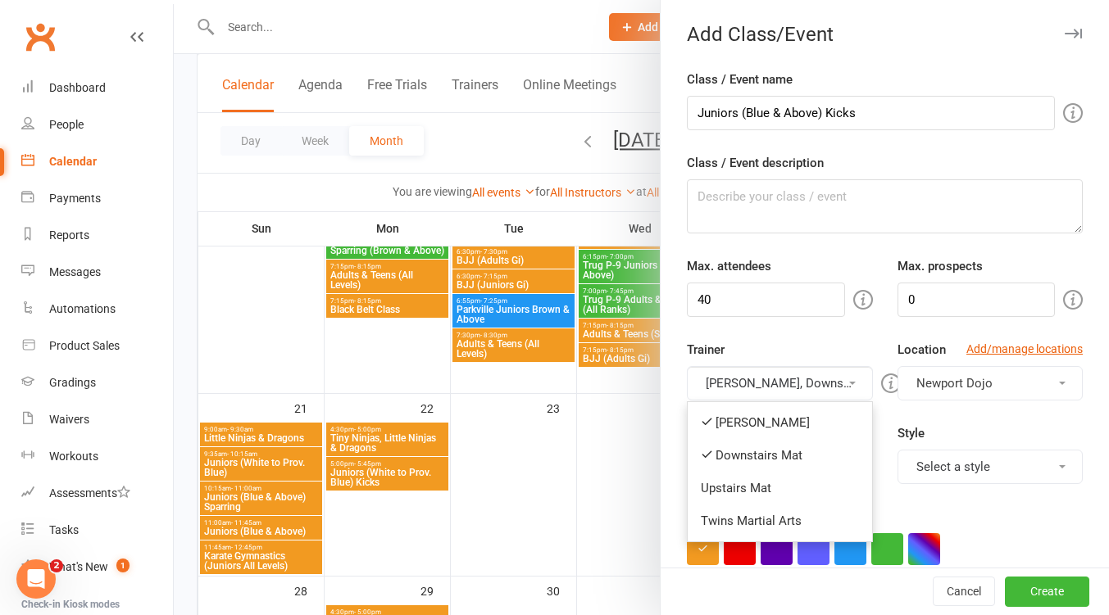
click at [768, 419] on link "[PERSON_NAME]" at bounding box center [779, 422] width 184 height 33
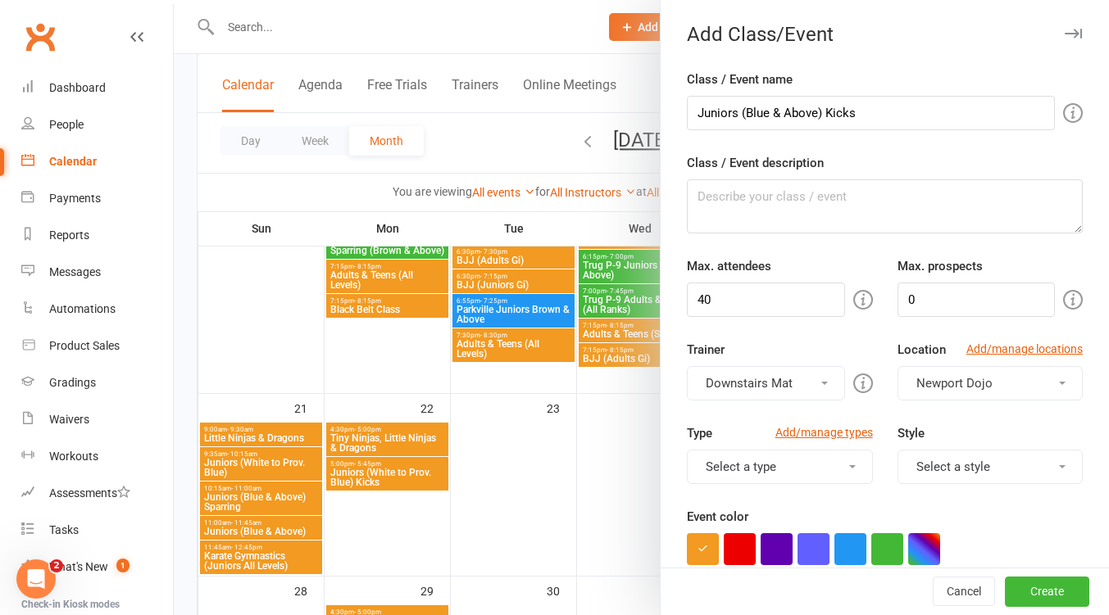
click at [947, 472] on button "Select a style" at bounding box center [989, 467] width 185 height 34
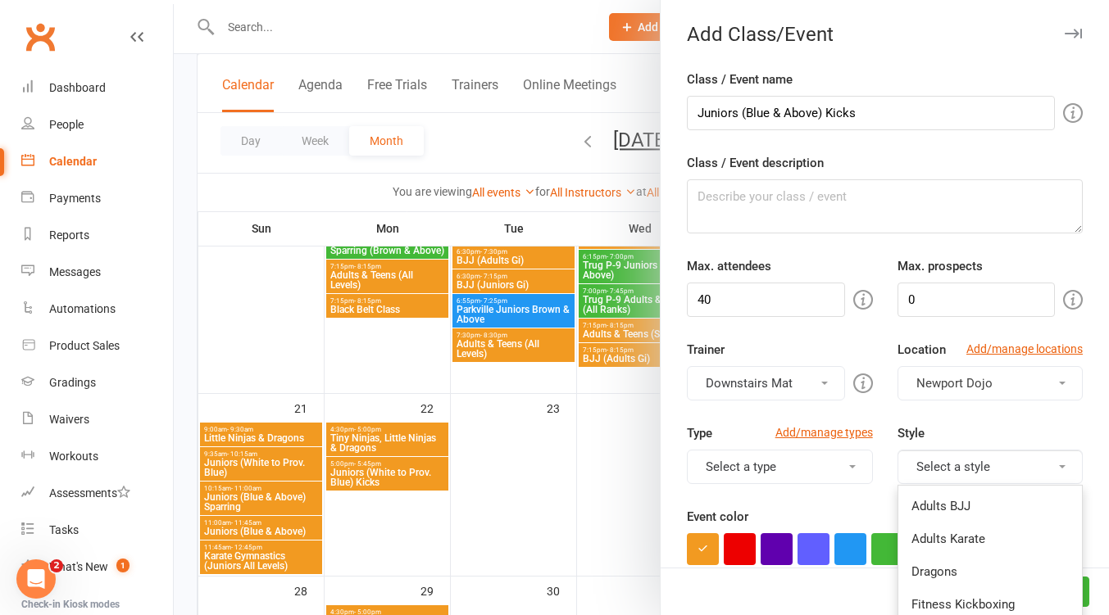
scroll to position [218, 0]
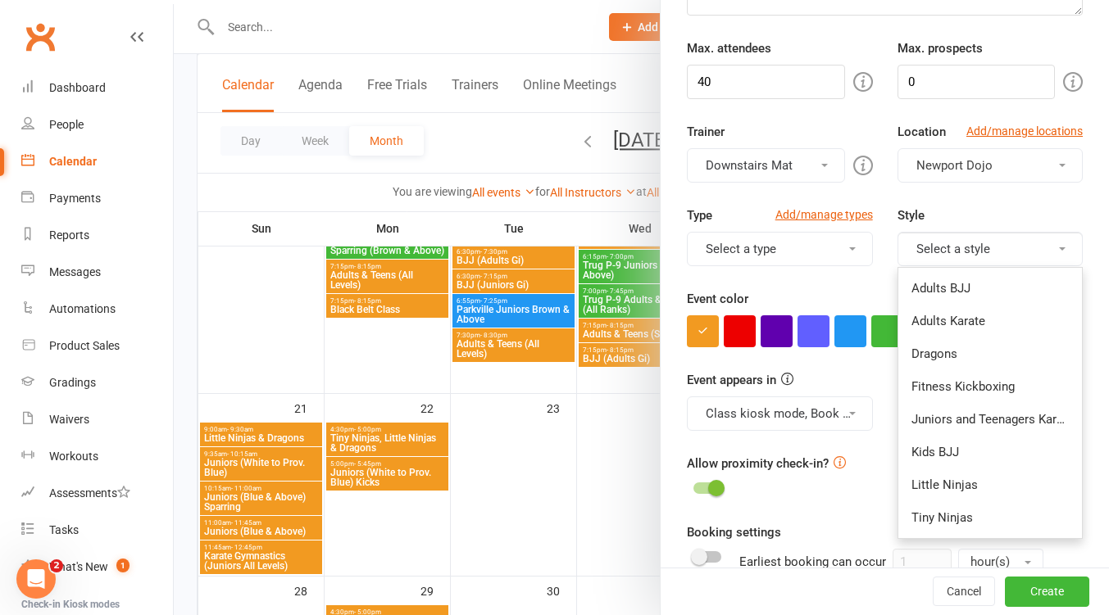
click at [987, 415] on link "Juniors and Teenagers Karate" at bounding box center [990, 419] width 184 height 33
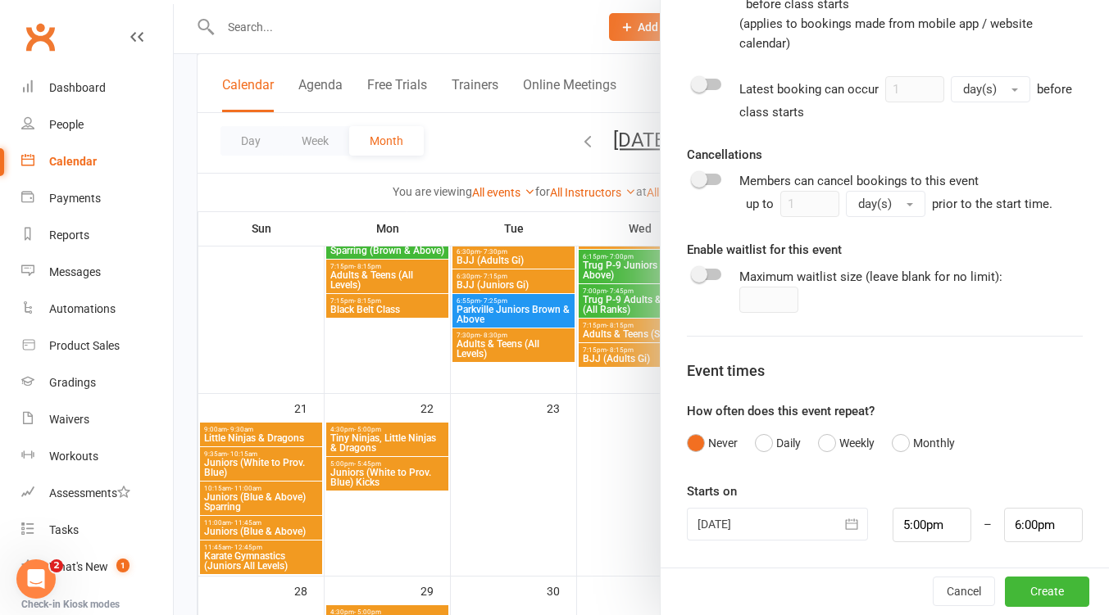
scroll to position [1681, 0]
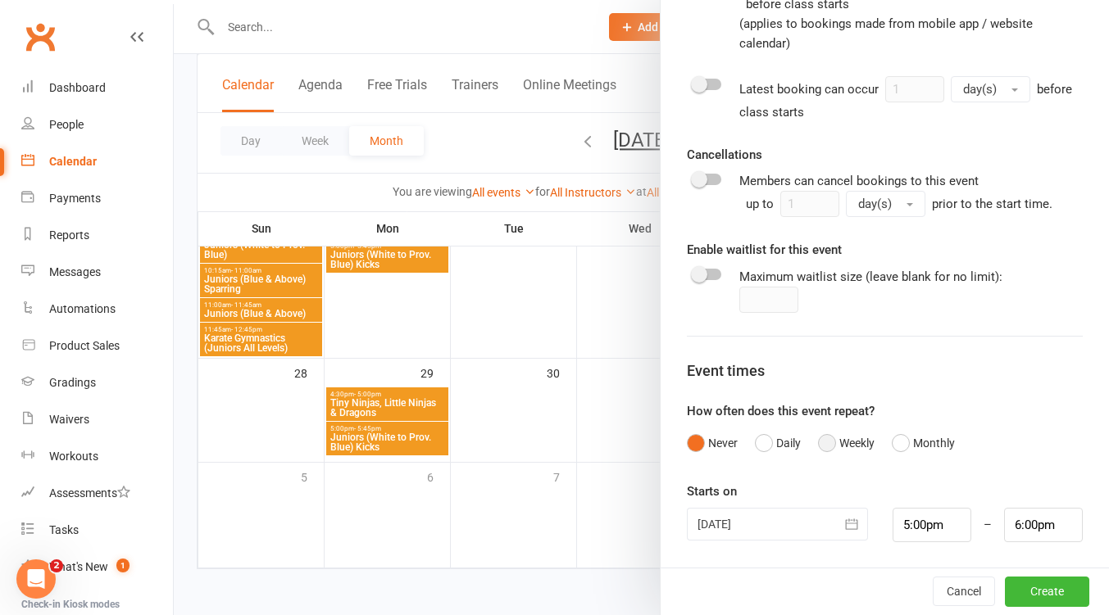
click at [818, 448] on button "Weekly" at bounding box center [846, 443] width 57 height 31
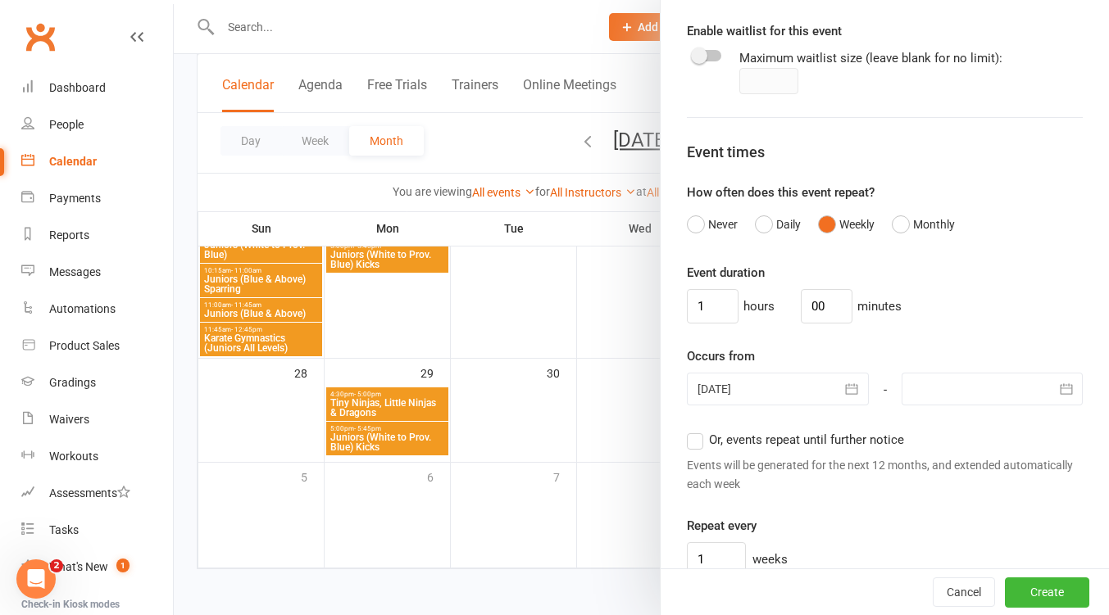
click at [843, 394] on icon "button" at bounding box center [851, 389] width 16 height 16
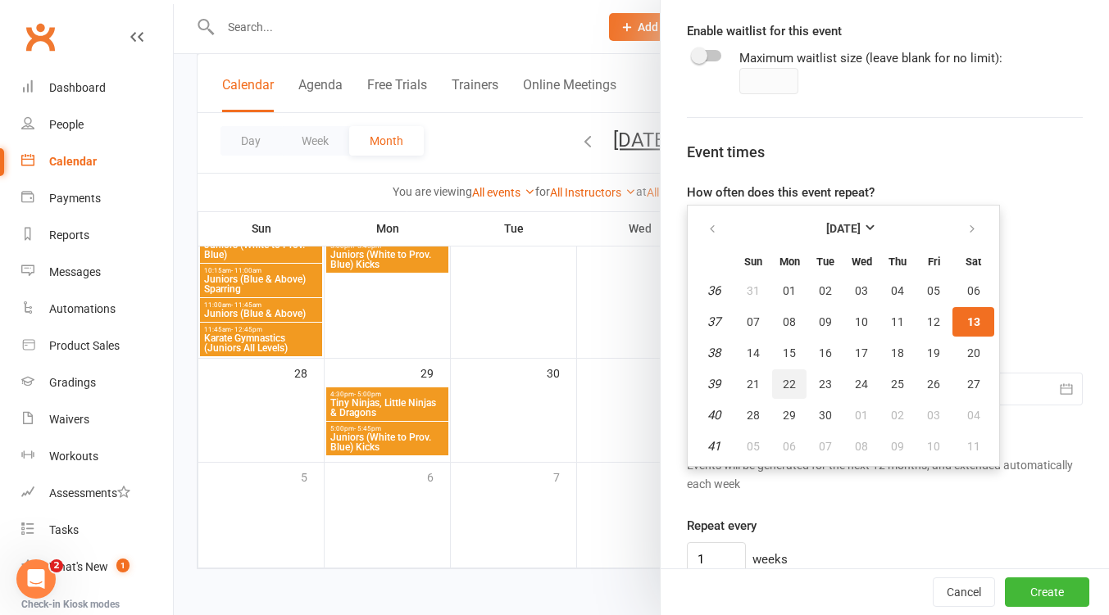
drag, startPoint x: 786, startPoint y: 384, endPoint x: 865, endPoint y: 388, distance: 79.6
click at [786, 384] on span "22" at bounding box center [788, 384] width 13 height 13
type input "22 Sep 2025"
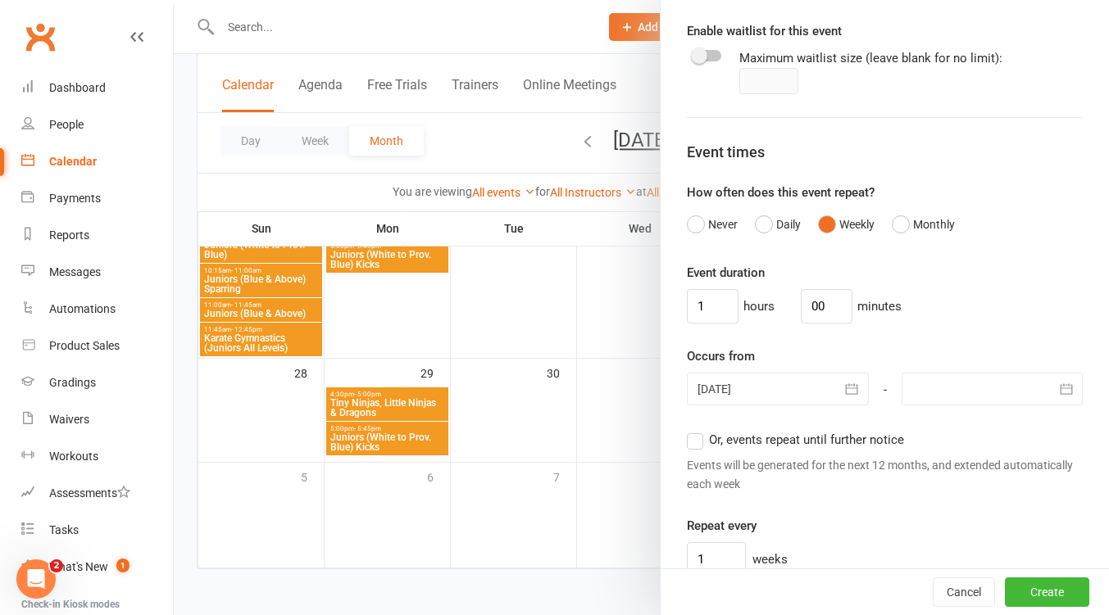
click at [1003, 383] on div at bounding box center [991, 389] width 181 height 33
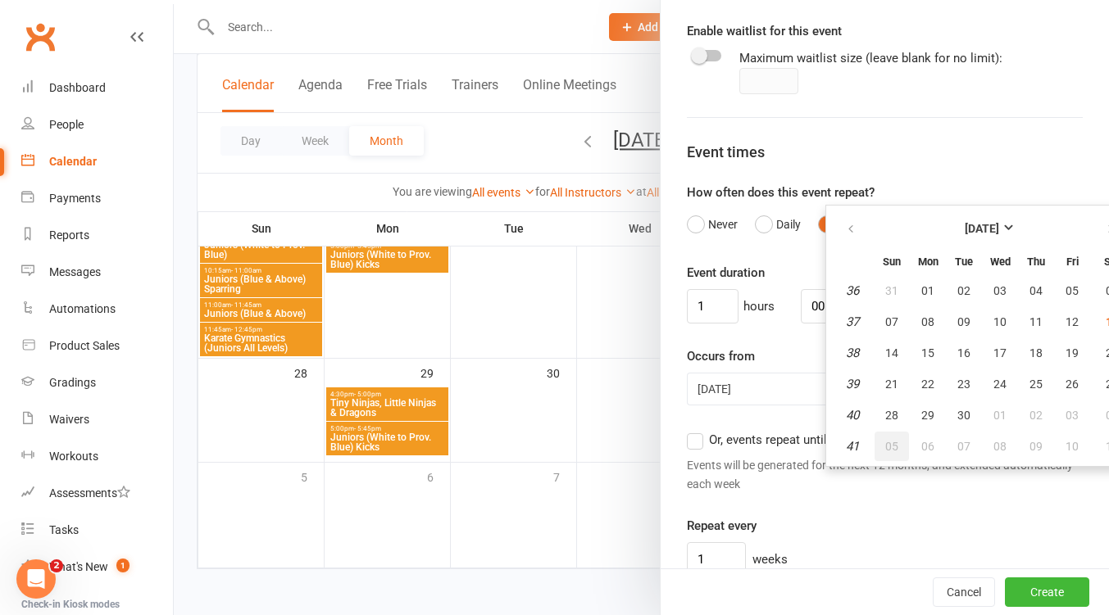
click at [874, 447] on button "05" at bounding box center [891, 446] width 34 height 29
type input "05 Oct 2025"
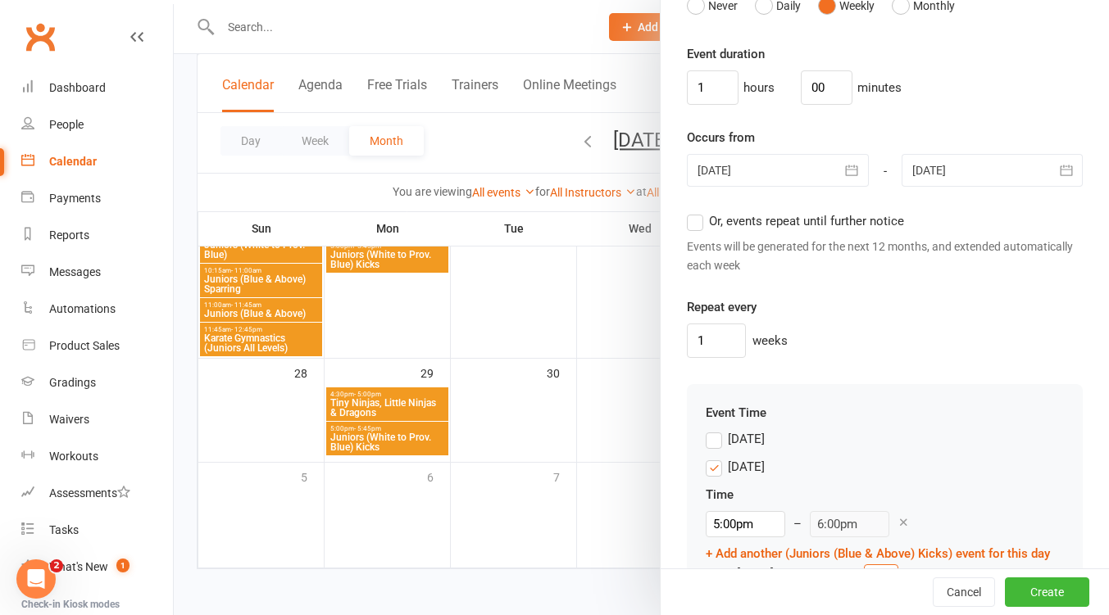
scroll to position [1454, 0]
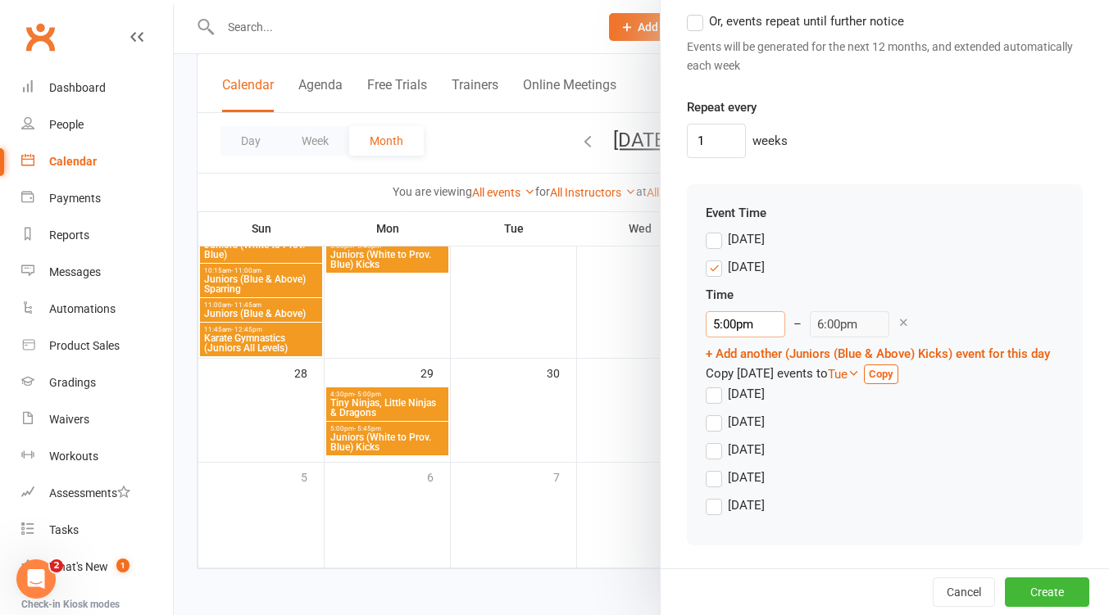
click at [743, 311] on input "5:00pm" at bounding box center [744, 324] width 79 height 26
type input "5:45pm"
type input "6:45pm"
click at [745, 437] on li "5:45pm" at bounding box center [745, 449] width 79 height 25
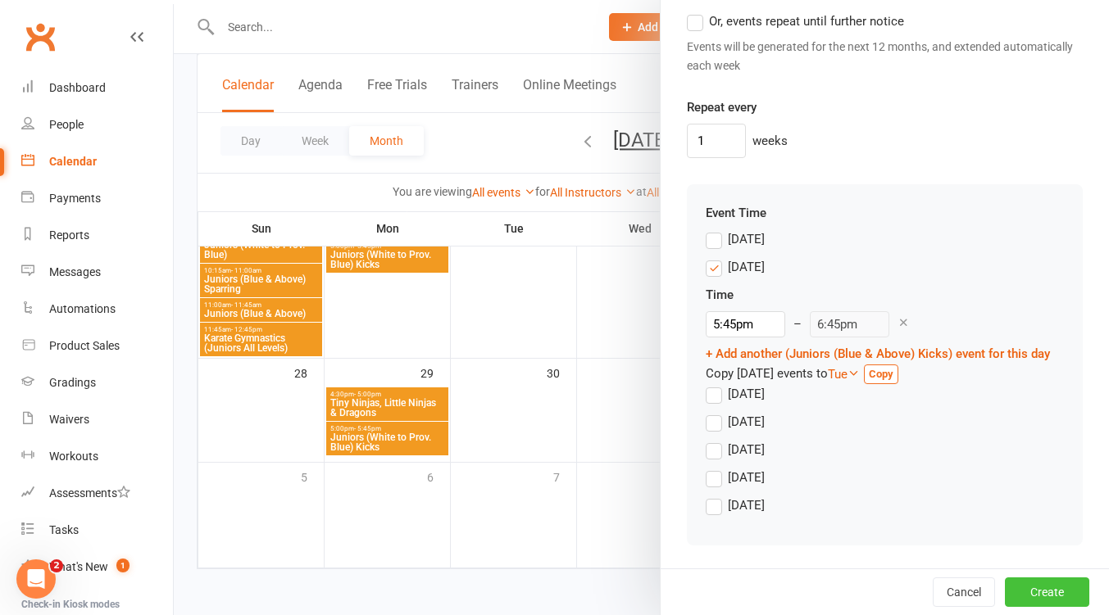
click at [1035, 588] on button "Create" at bounding box center [1047, 592] width 84 height 29
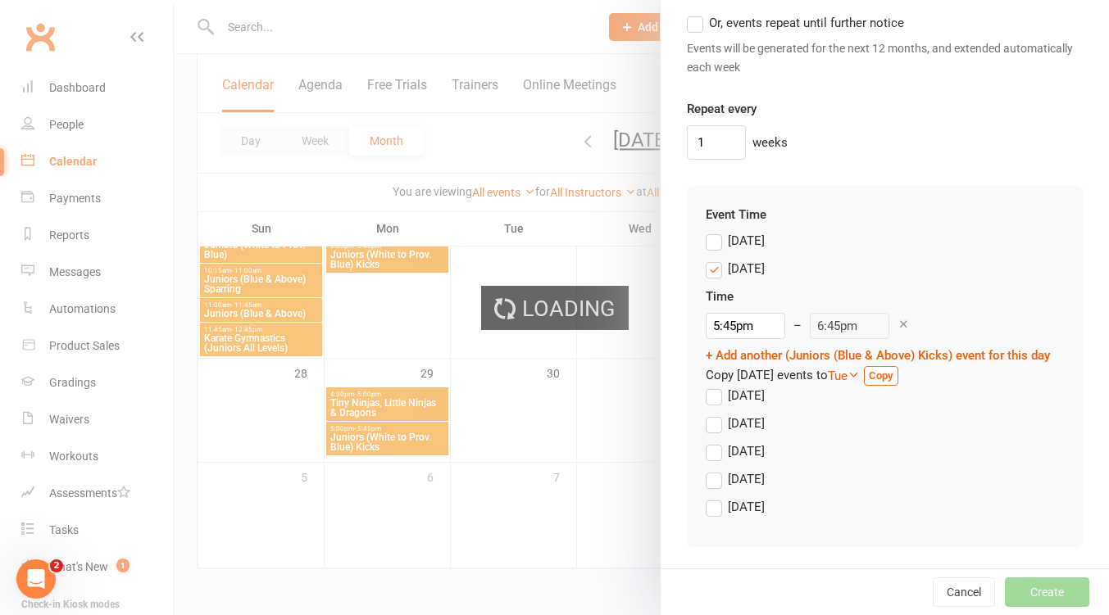
scroll to position [1474, 0]
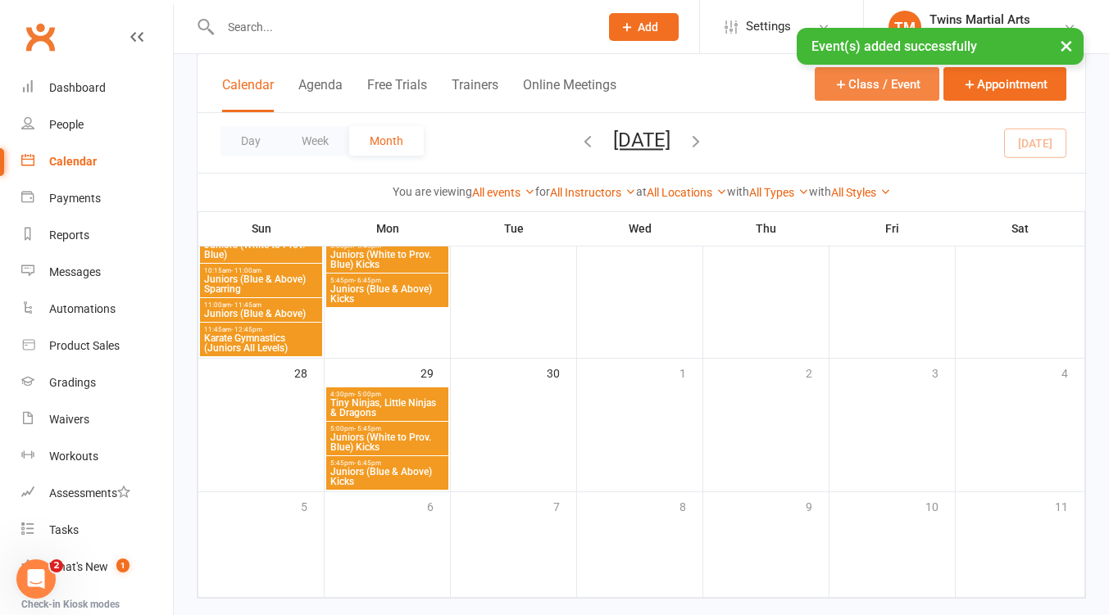
click at [841, 84] on icon "button" at bounding box center [840, 84] width 15 height 15
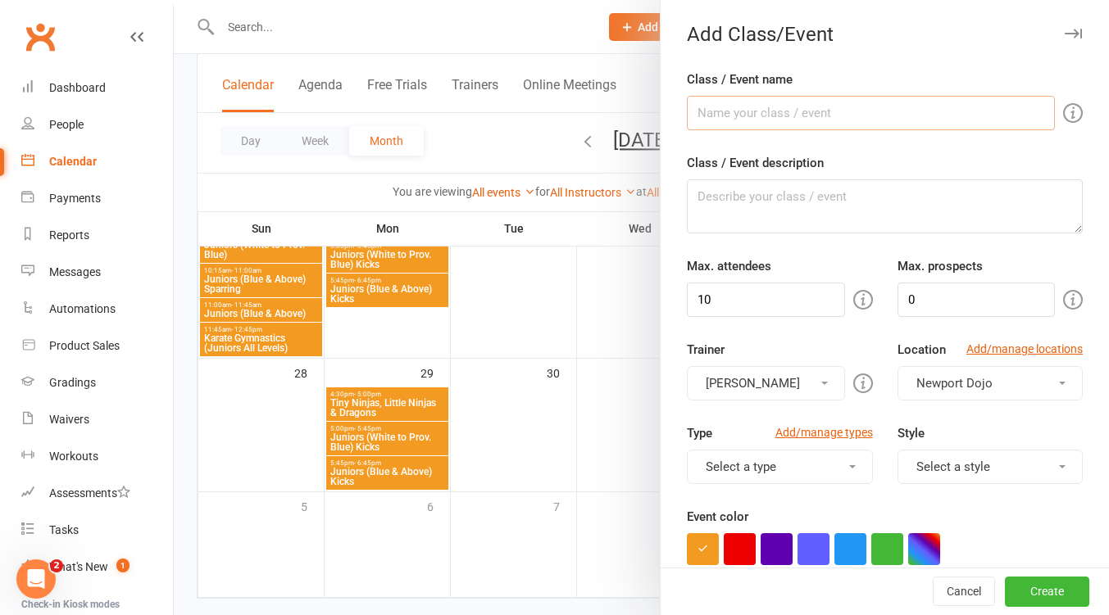
click at [765, 116] on input "Class / Event name" at bounding box center [871, 113] width 368 height 34
type input "Black Belt Class"
click at [737, 295] on input "10" at bounding box center [765, 300] width 157 height 34
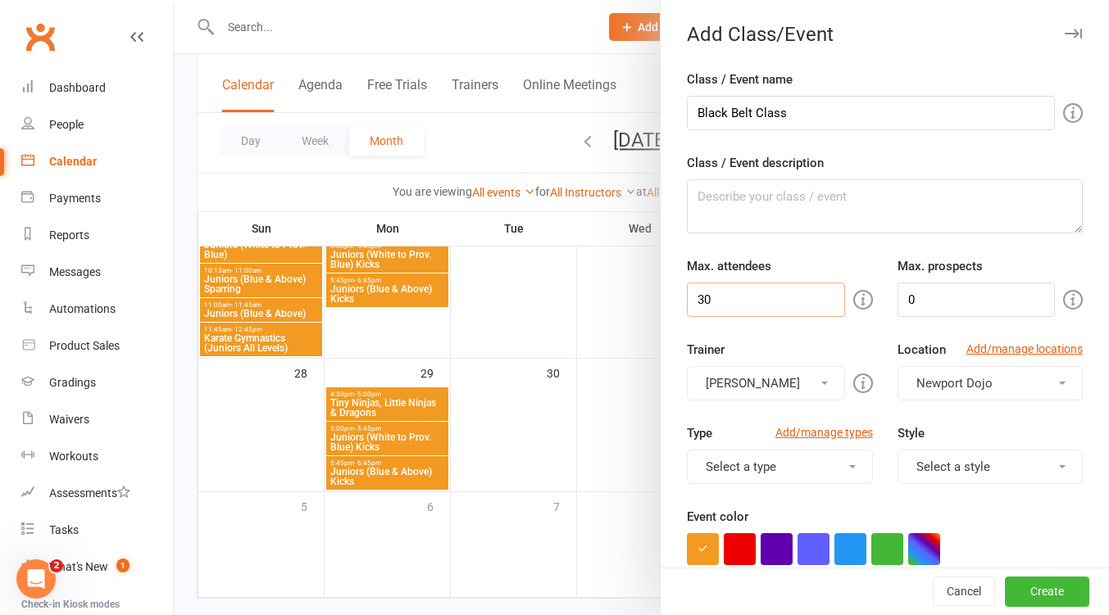
type input "30"
click at [771, 390] on button "[PERSON_NAME]" at bounding box center [765, 383] width 157 height 34
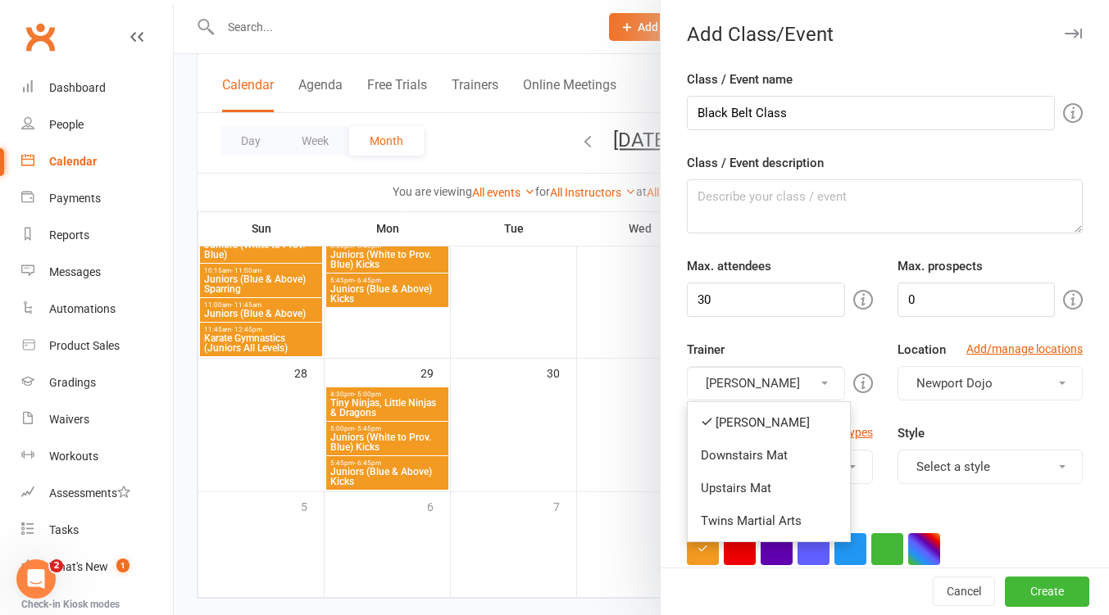
click at [764, 457] on link "Downstairs Mat" at bounding box center [768, 455] width 162 height 33
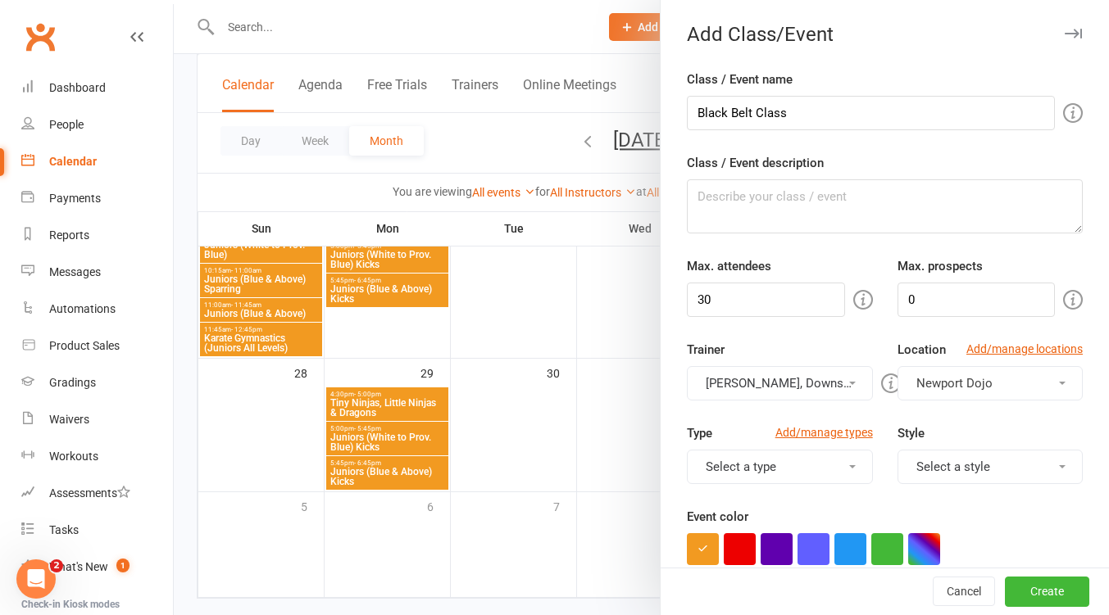
click at [770, 383] on button "[PERSON_NAME], Downstairs Mat" at bounding box center [779, 383] width 185 height 34
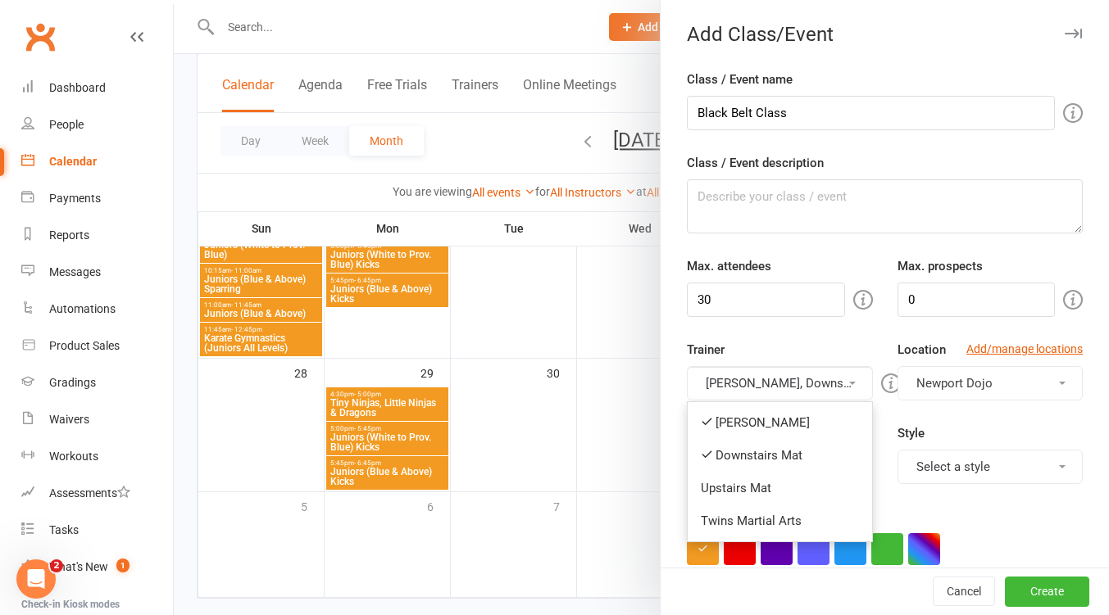
drag, startPoint x: 767, startPoint y: 418, endPoint x: 900, endPoint y: 420, distance: 133.6
click at [771, 418] on link "[PERSON_NAME]" at bounding box center [779, 422] width 184 height 33
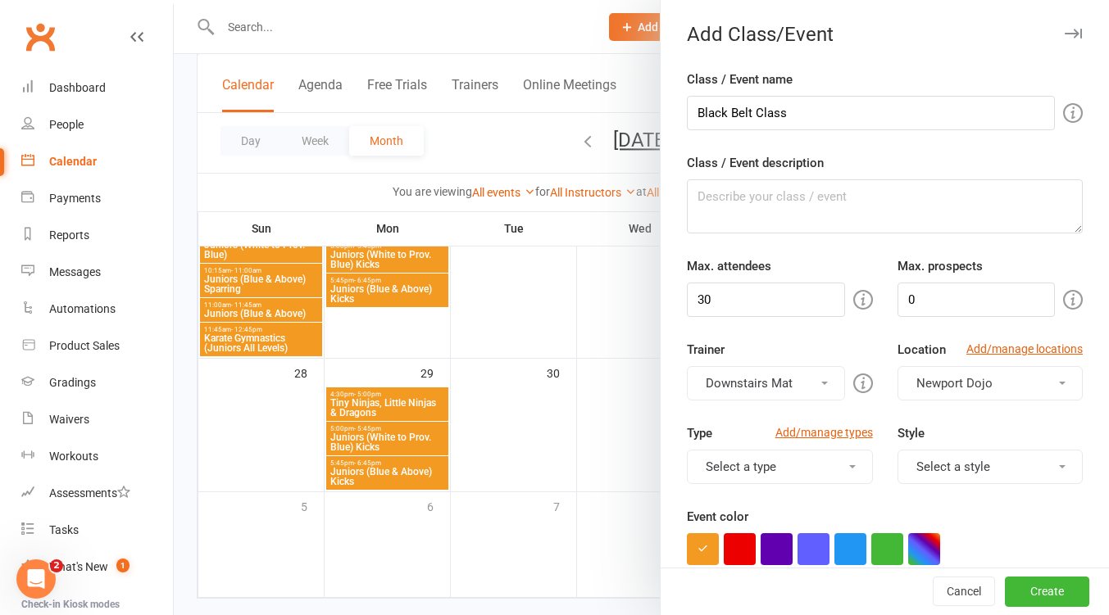
click at [957, 460] on button "Select a style" at bounding box center [989, 467] width 185 height 34
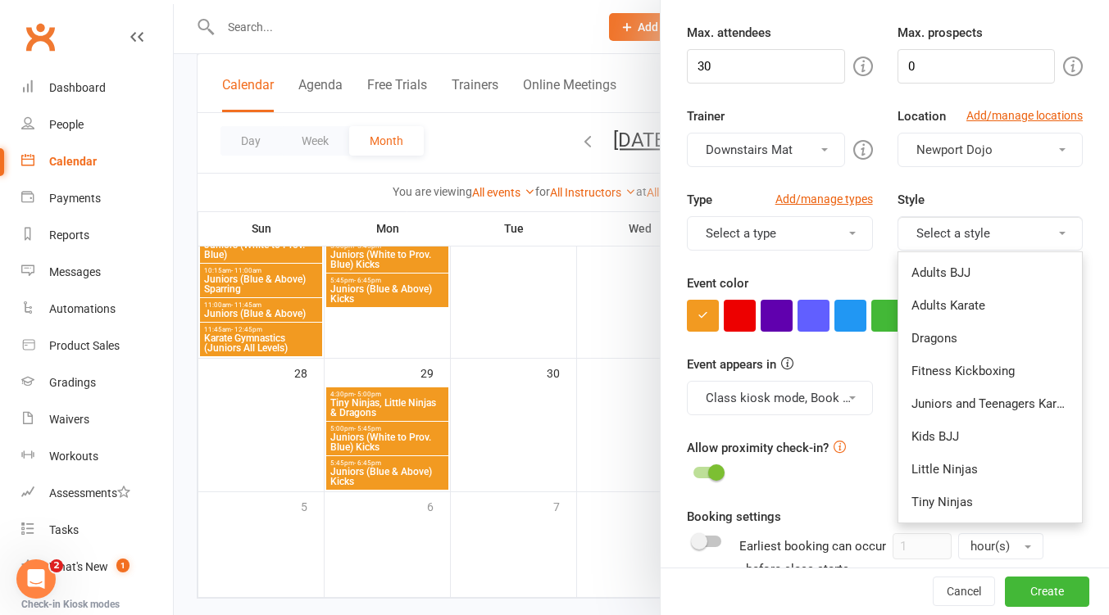
scroll to position [437, 0]
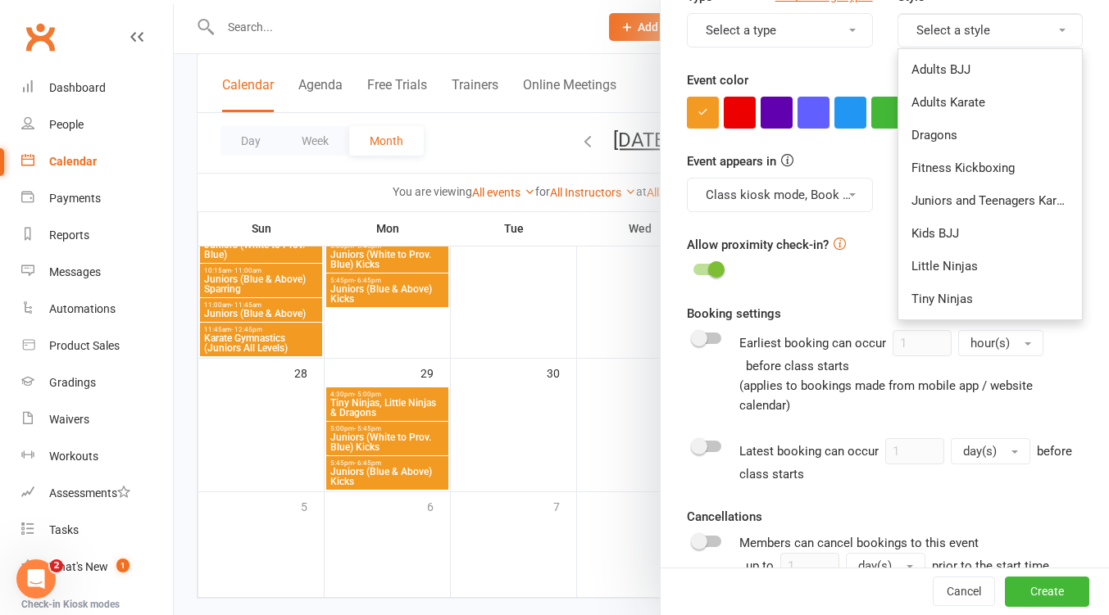
click at [972, 198] on link "Juniors and Teenagers Karate" at bounding box center [990, 200] width 184 height 33
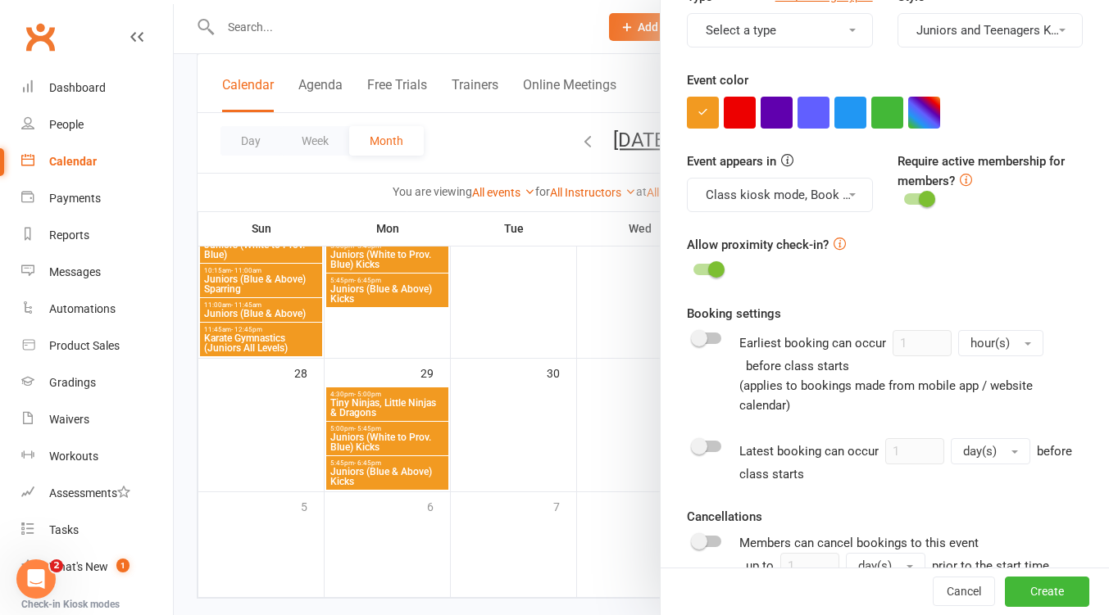
click at [1027, 41] on button "Juniors and Teenagers Karate" at bounding box center [989, 30] width 185 height 34
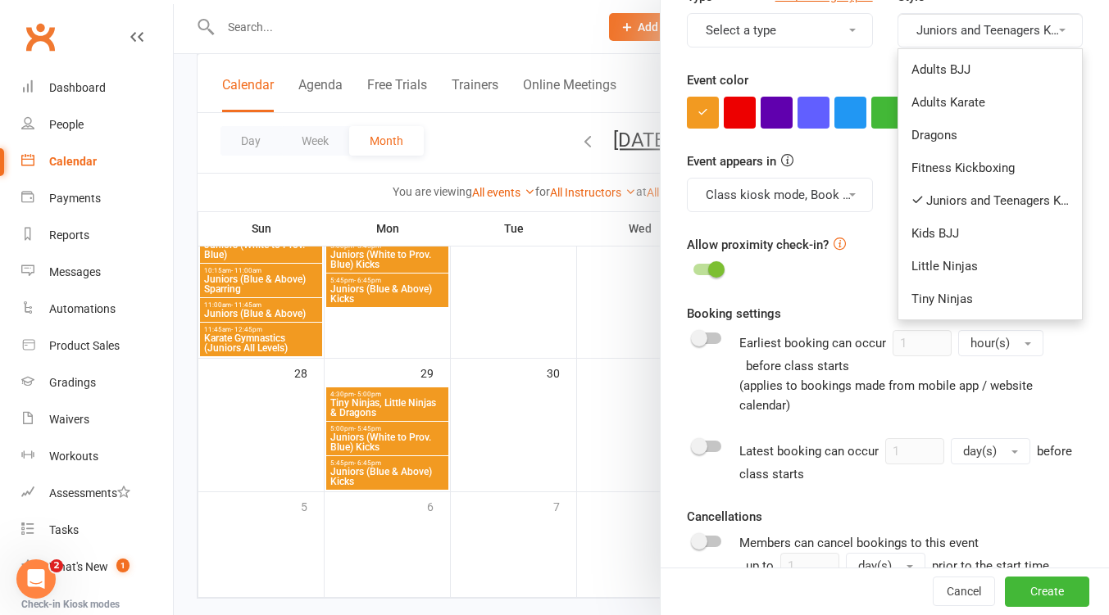
click at [969, 99] on link "Adults Karate" at bounding box center [990, 102] width 184 height 33
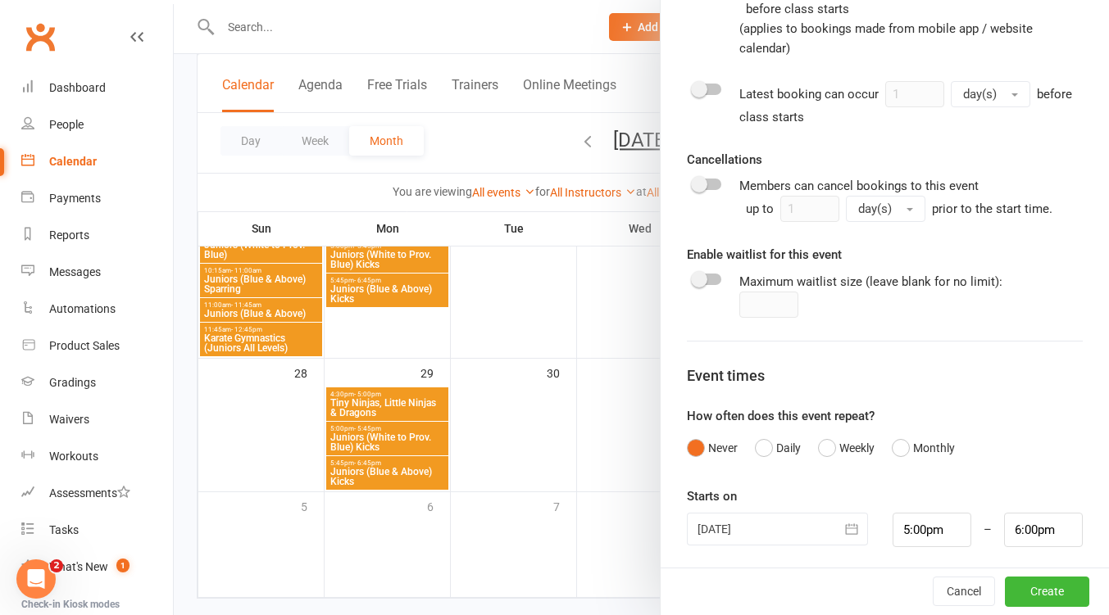
scroll to position [799, 0]
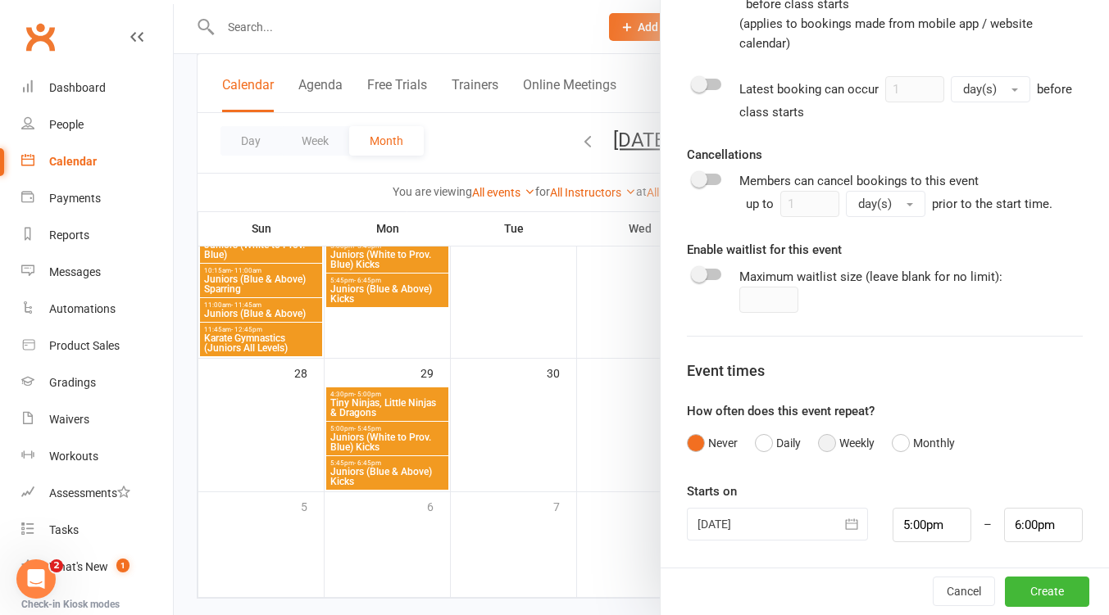
click at [823, 446] on button "Weekly" at bounding box center [846, 443] width 57 height 31
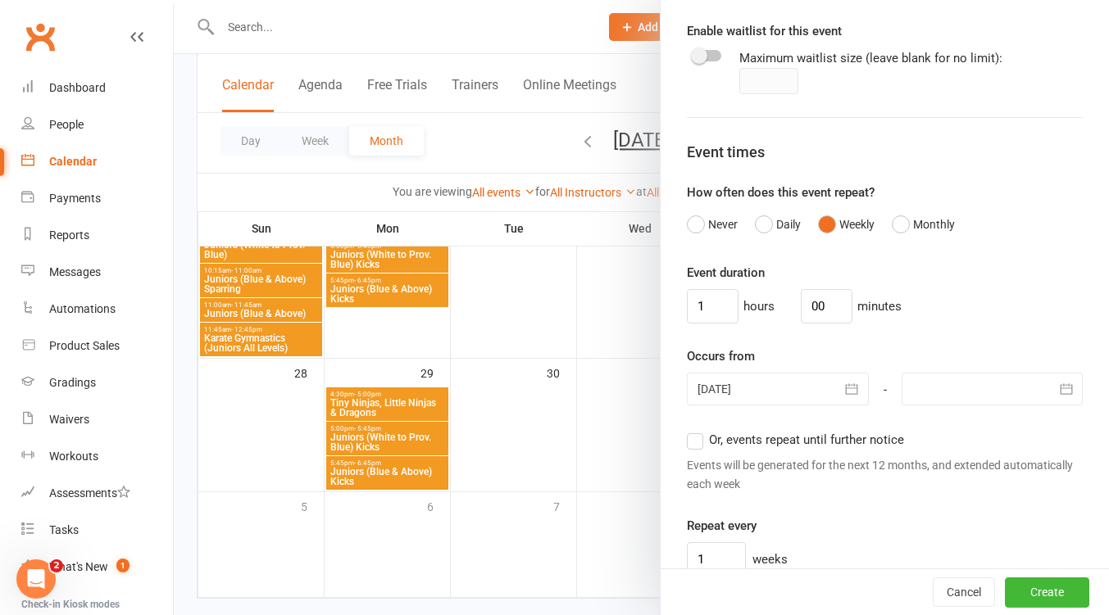
click at [836, 393] on button "button" at bounding box center [852, 389] width 33 height 33
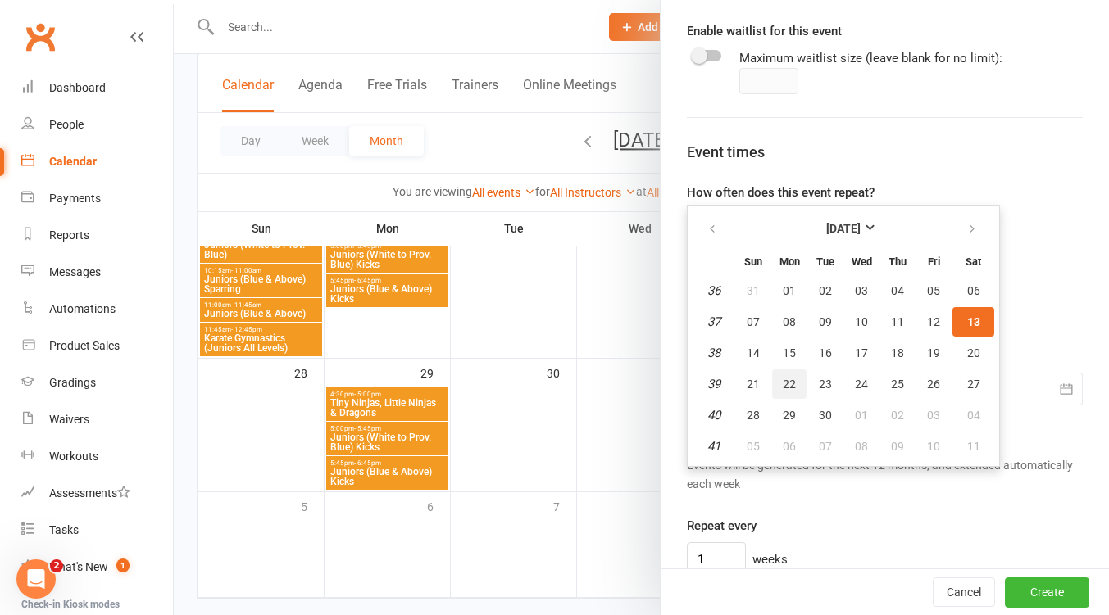
click at [791, 377] on button "22" at bounding box center [789, 384] width 34 height 29
type input "22 Sep 2025"
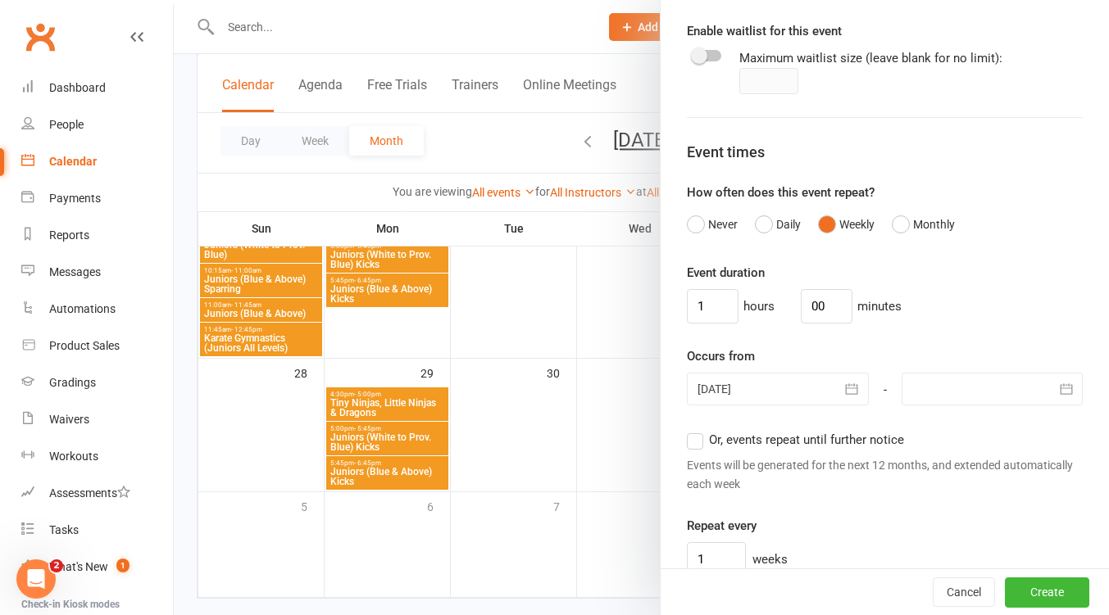
click at [997, 390] on div at bounding box center [991, 389] width 181 height 33
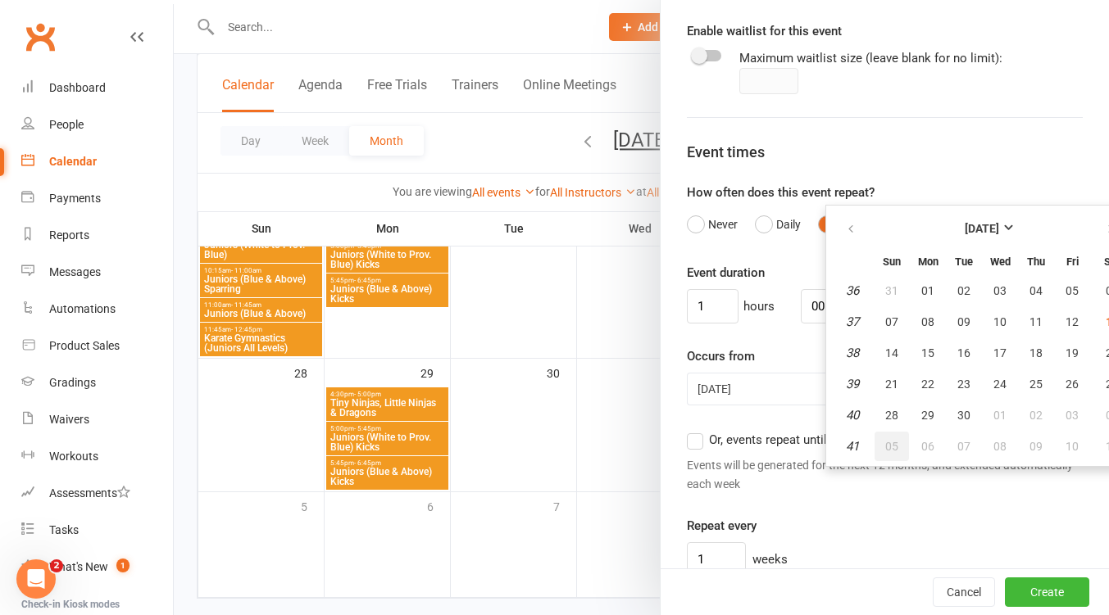
click at [885, 442] on span "05" at bounding box center [891, 446] width 13 height 13
type input "05 Oct 2025"
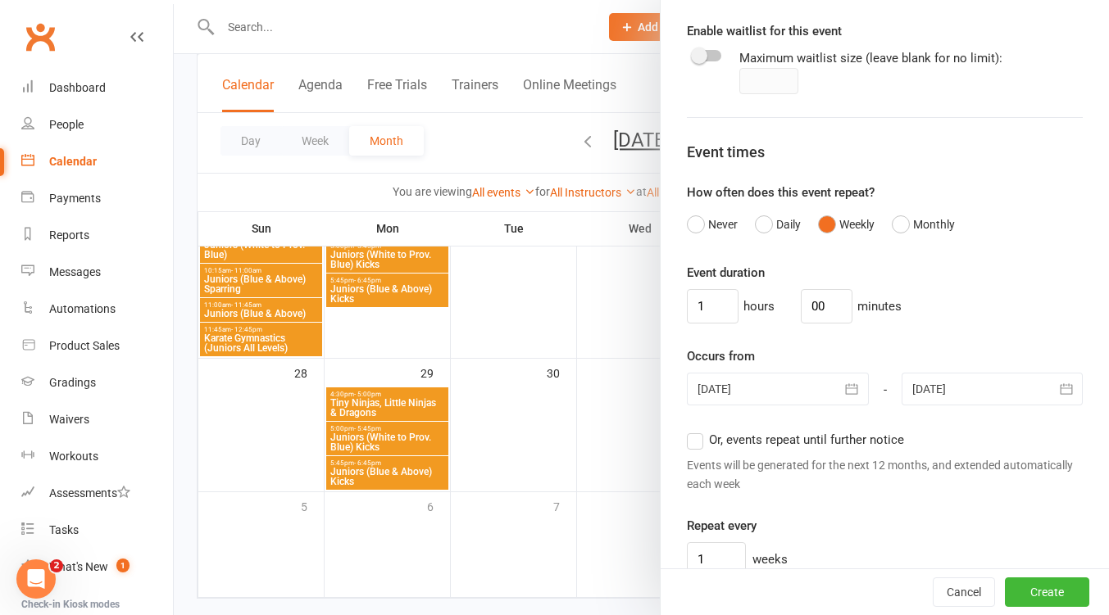
scroll to position [1236, 0]
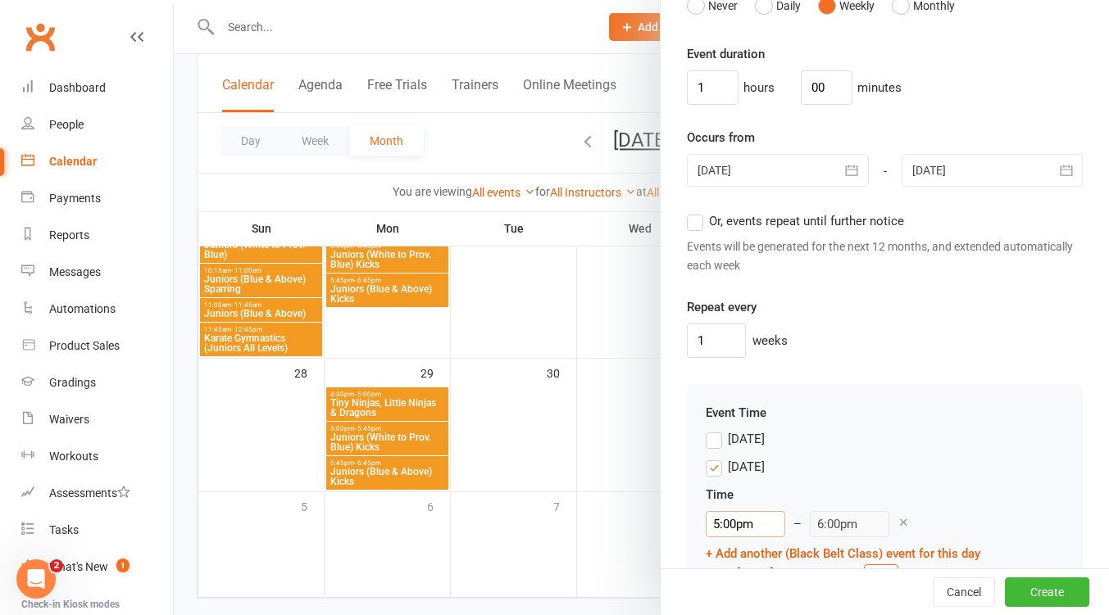
click at [755, 522] on input "5:00pm" at bounding box center [744, 524] width 79 height 26
click at [743, 504] on li "6:45pm" at bounding box center [745, 500] width 79 height 25
type input "6:45pm"
type input "7:45pm"
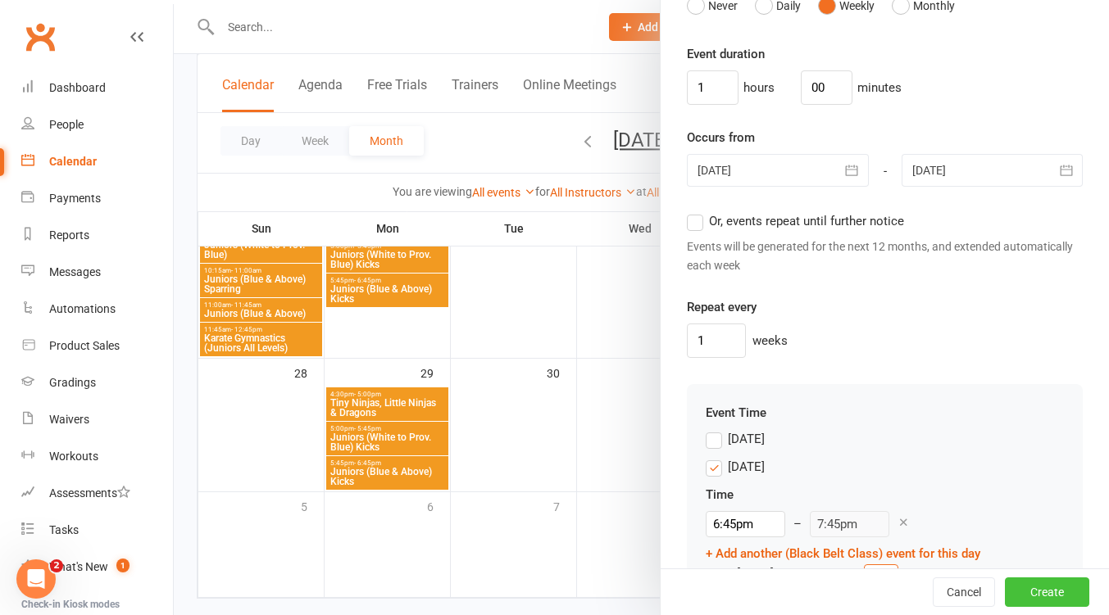
click at [1012, 587] on button "Create" at bounding box center [1047, 592] width 84 height 29
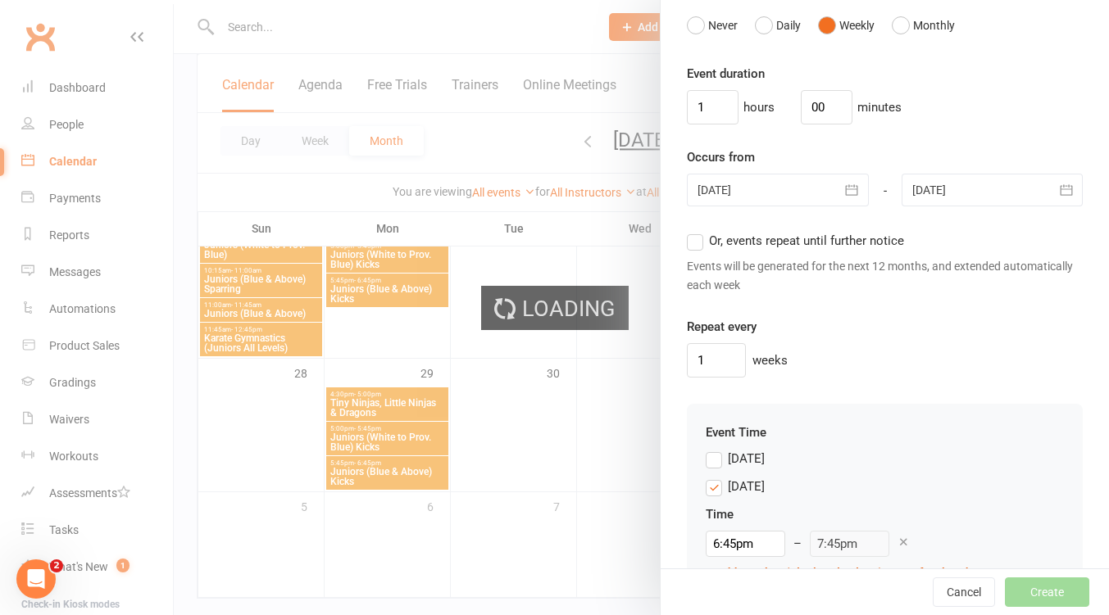
scroll to position [1256, 0]
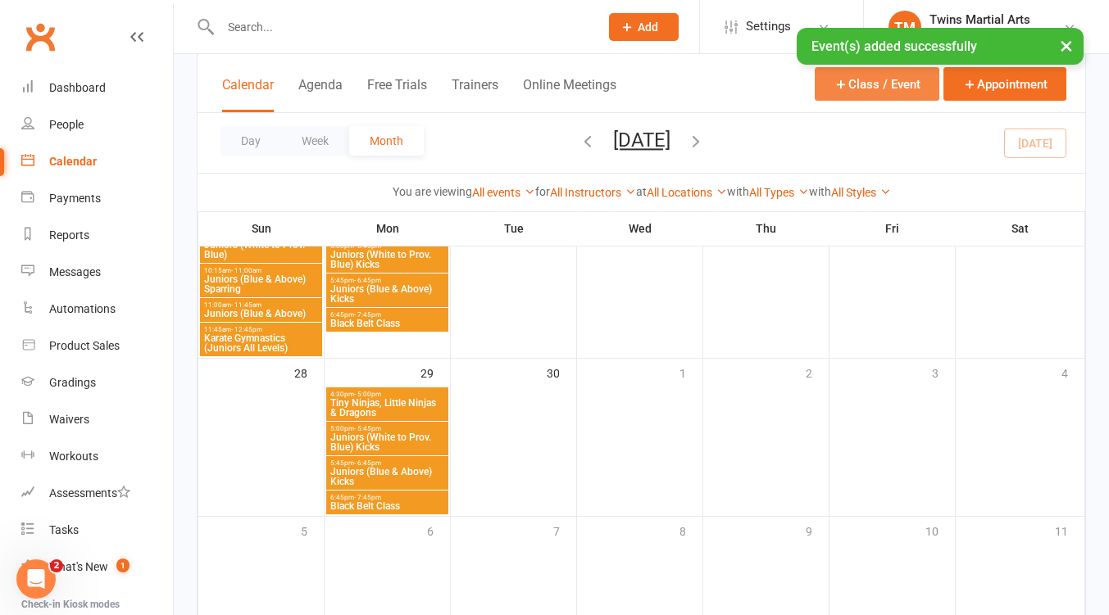
click at [866, 75] on button "Class / Event" at bounding box center [876, 84] width 125 height 34
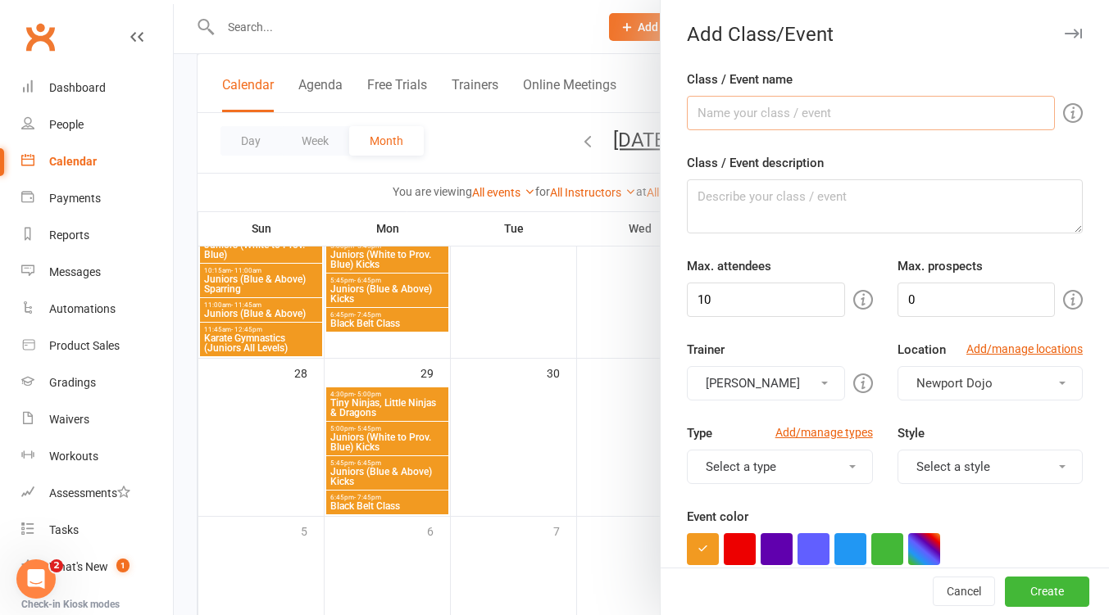
click at [764, 115] on input "Class / Event name" at bounding box center [871, 113] width 368 height 34
type input "Tiny Ninjas, Little Ninjas & Dragons"
click at [763, 307] on input "10" at bounding box center [765, 300] width 157 height 34
type input "1"
type input "20"
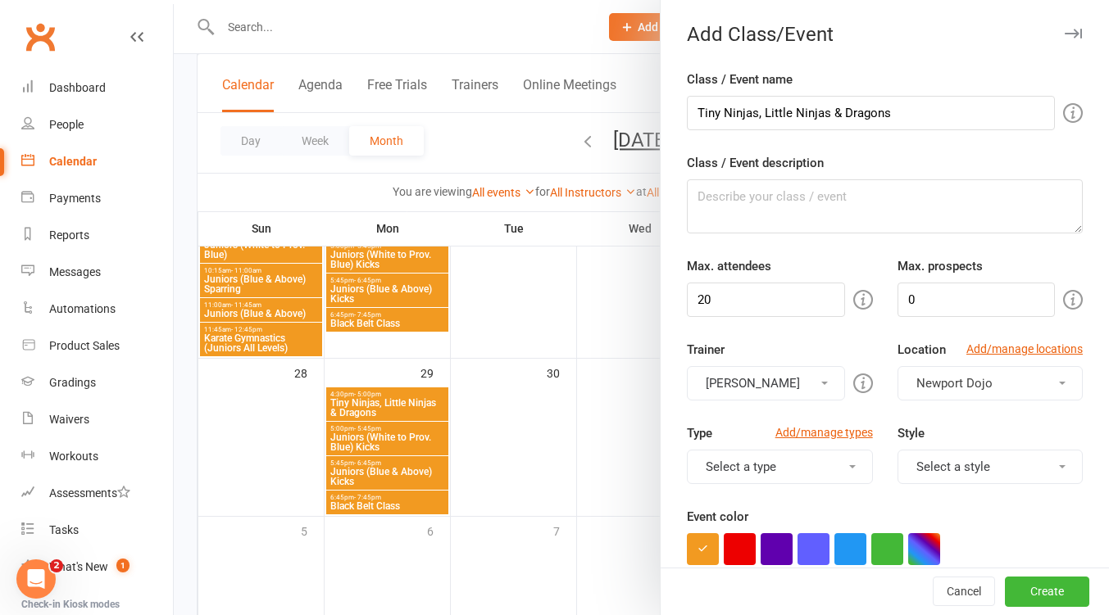
click at [786, 389] on button "[PERSON_NAME]" at bounding box center [765, 383] width 157 height 34
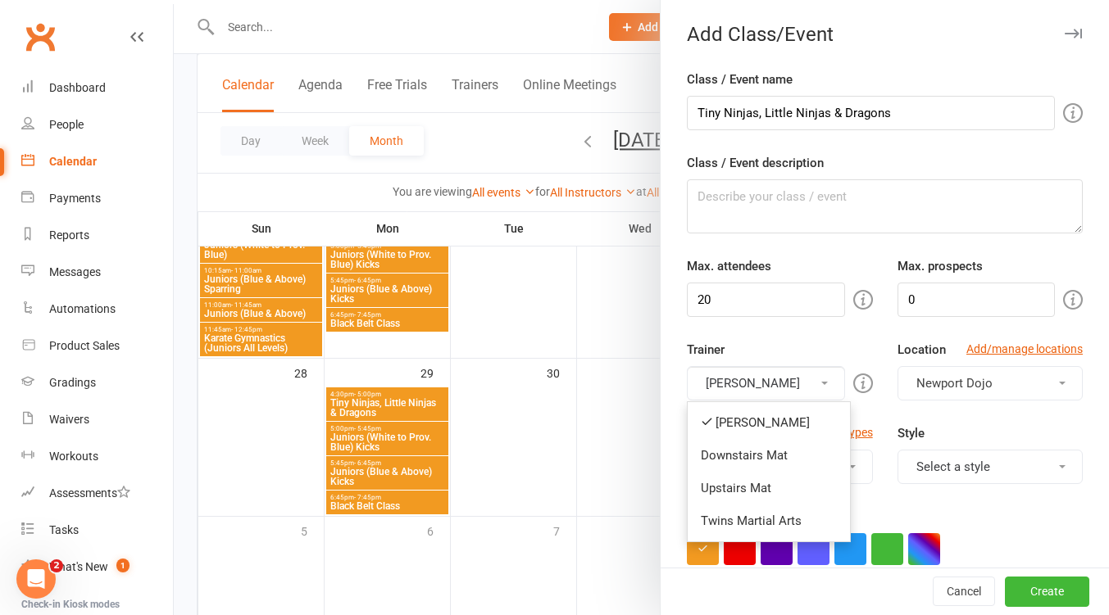
click at [773, 456] on link "Downstairs Mat" at bounding box center [768, 455] width 162 height 33
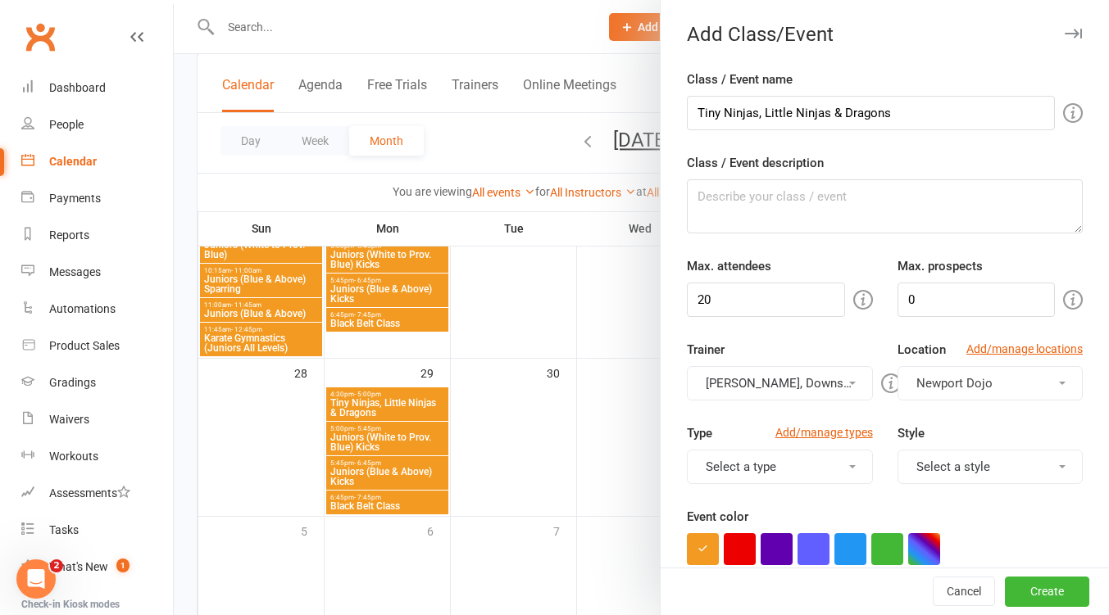
drag, startPoint x: 790, startPoint y: 379, endPoint x: 784, endPoint y: 405, distance: 26.0
click at [790, 380] on button "[PERSON_NAME], Downstairs Mat" at bounding box center [779, 383] width 185 height 34
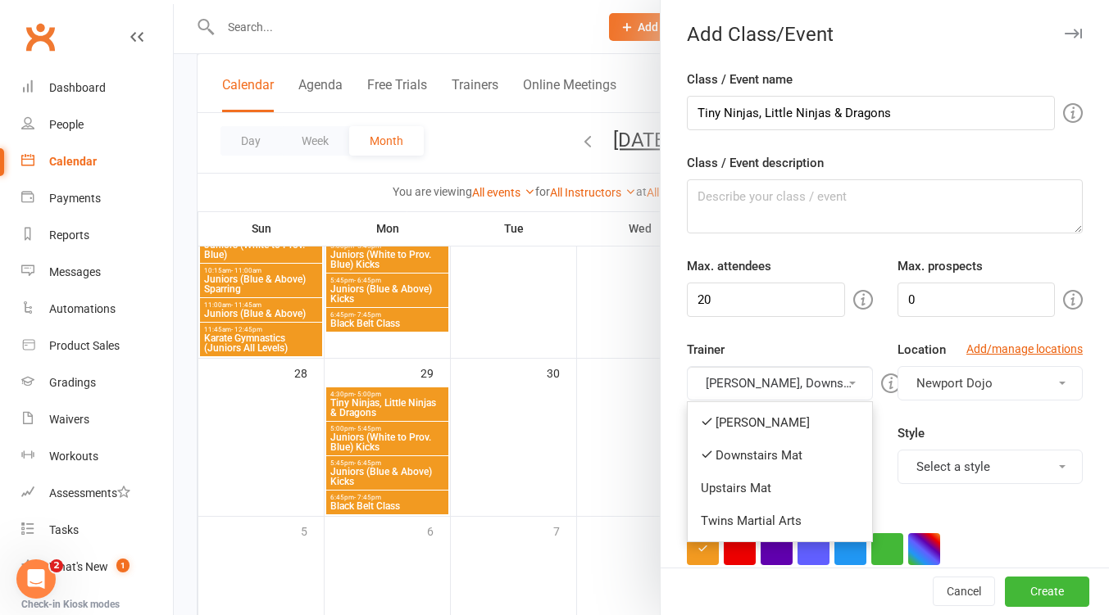
drag, startPoint x: 782, startPoint y: 418, endPoint x: 891, endPoint y: 422, distance: 109.9
click at [786, 418] on link "[PERSON_NAME]" at bounding box center [779, 422] width 184 height 33
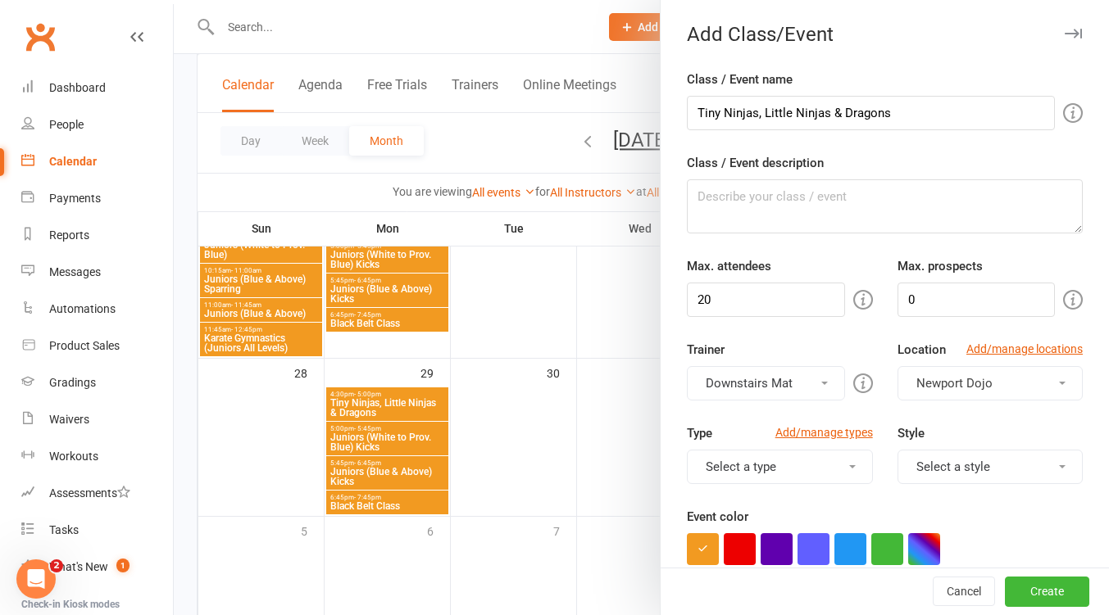
click at [949, 454] on button "Select a style" at bounding box center [989, 467] width 185 height 34
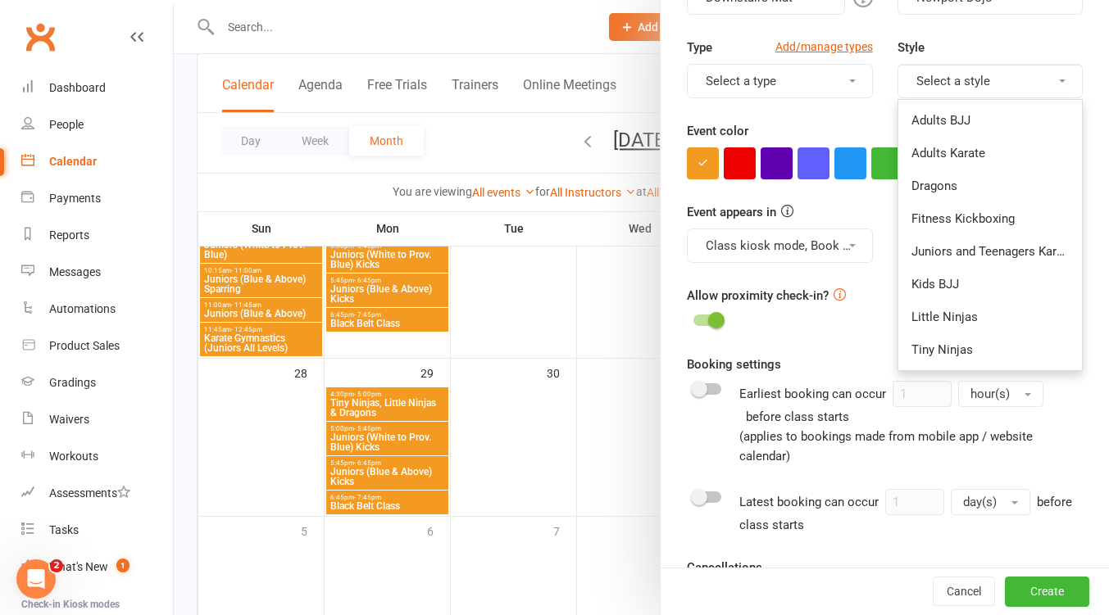
scroll to position [437, 0]
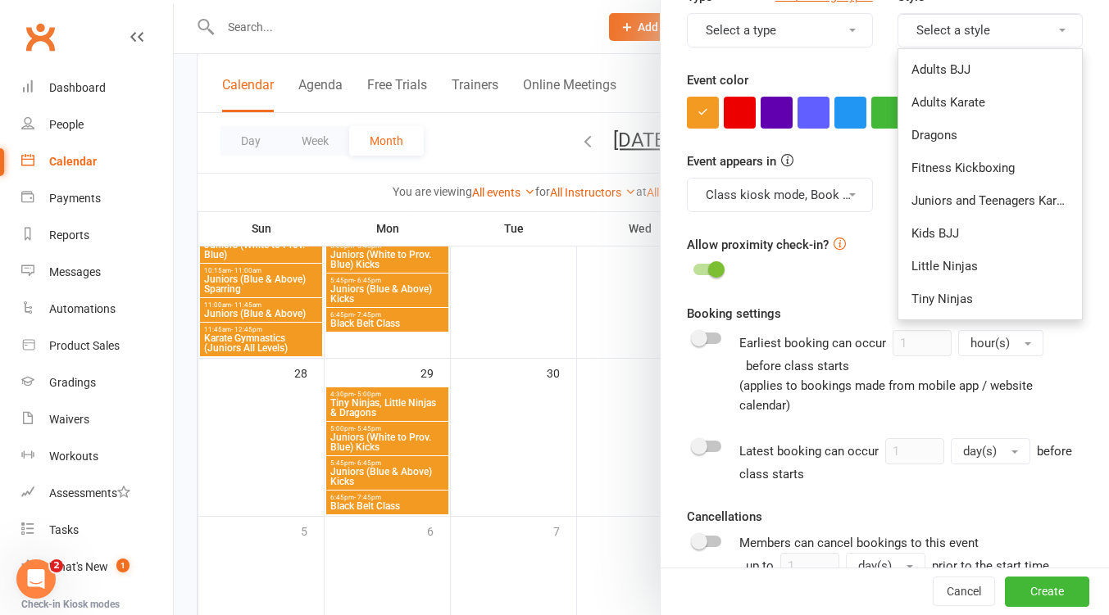
click at [955, 300] on link "Tiny Ninjas" at bounding box center [990, 299] width 184 height 33
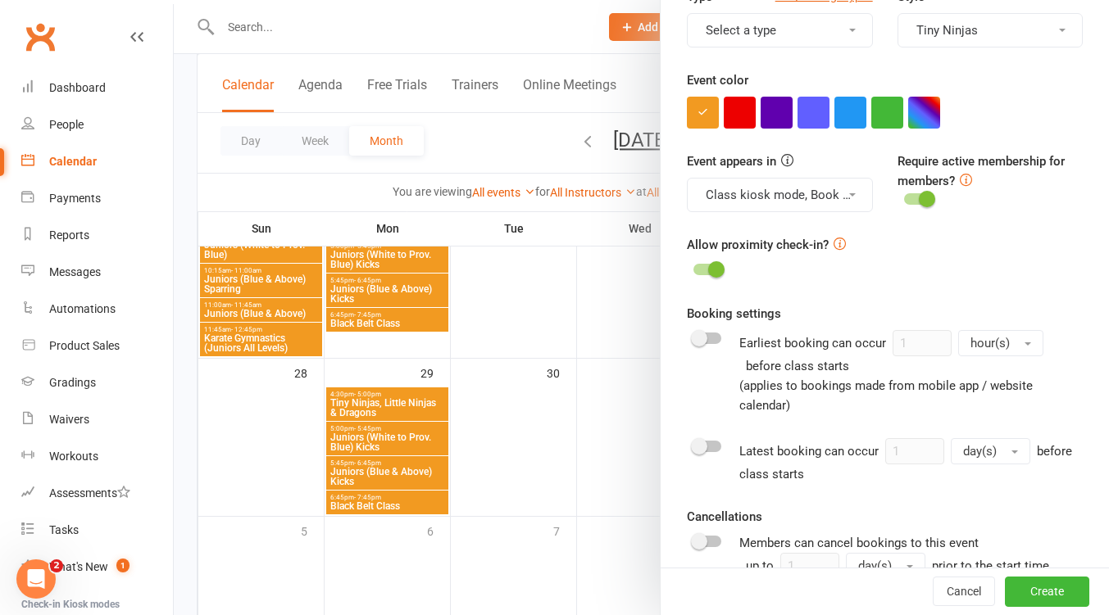
click at [1014, 41] on button "Tiny Ninjas" at bounding box center [989, 30] width 185 height 34
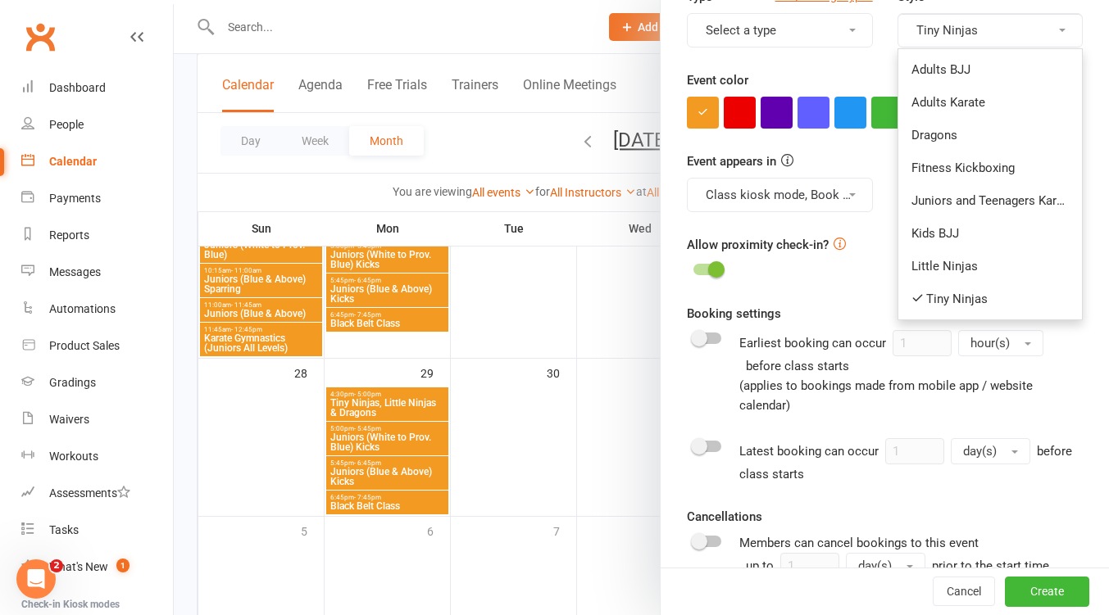
drag, startPoint x: 974, startPoint y: 261, endPoint x: 975, endPoint y: 163, distance: 97.5
click at [974, 261] on link "Little Ninjas" at bounding box center [990, 266] width 184 height 33
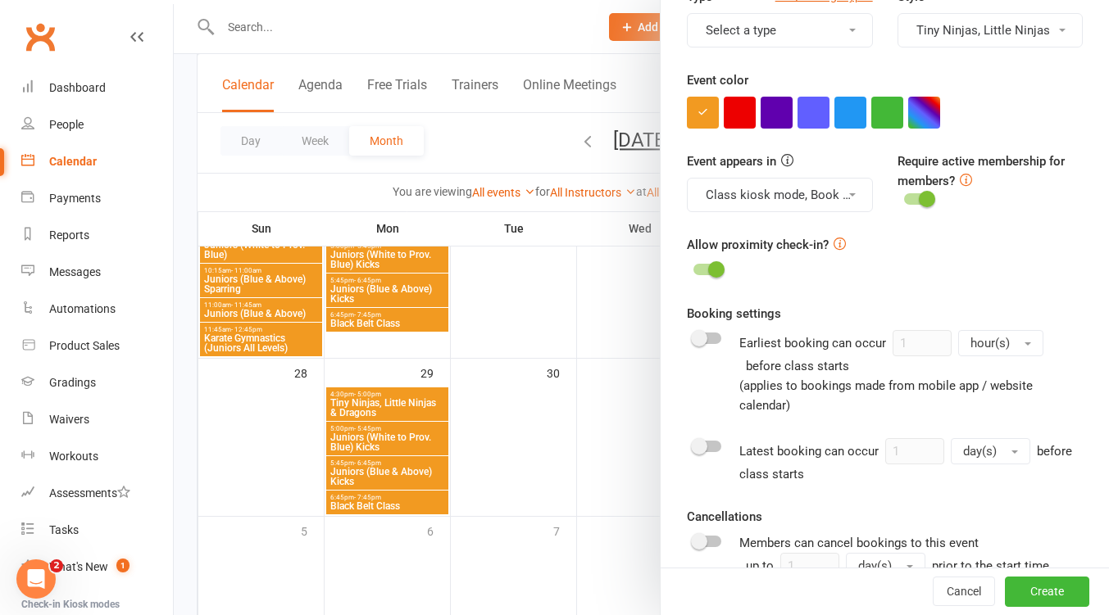
drag, startPoint x: 995, startPoint y: 25, endPoint x: 996, endPoint y: 39, distance: 14.0
click at [995, 25] on button "Tiny Ninjas, Little Ninjas" at bounding box center [989, 30] width 185 height 34
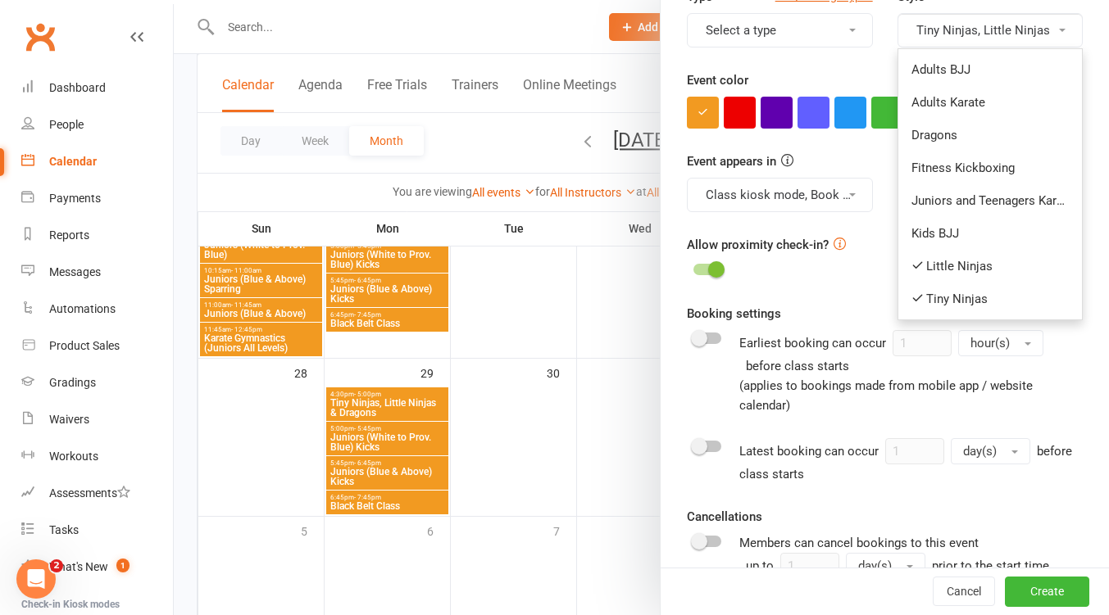
click at [981, 135] on link "Dragons" at bounding box center [990, 135] width 184 height 33
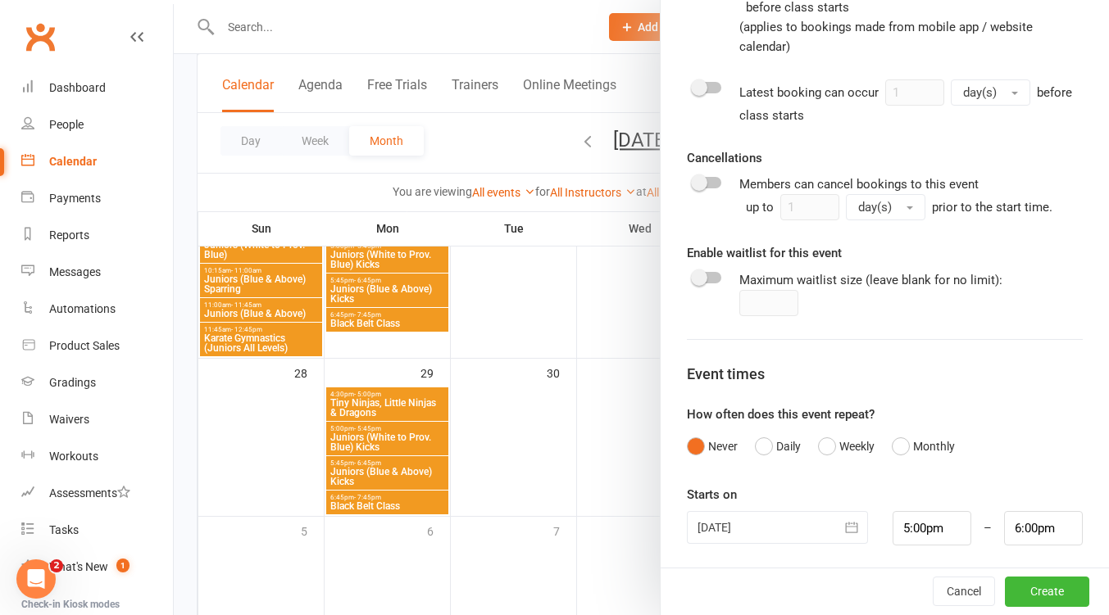
scroll to position [799, 0]
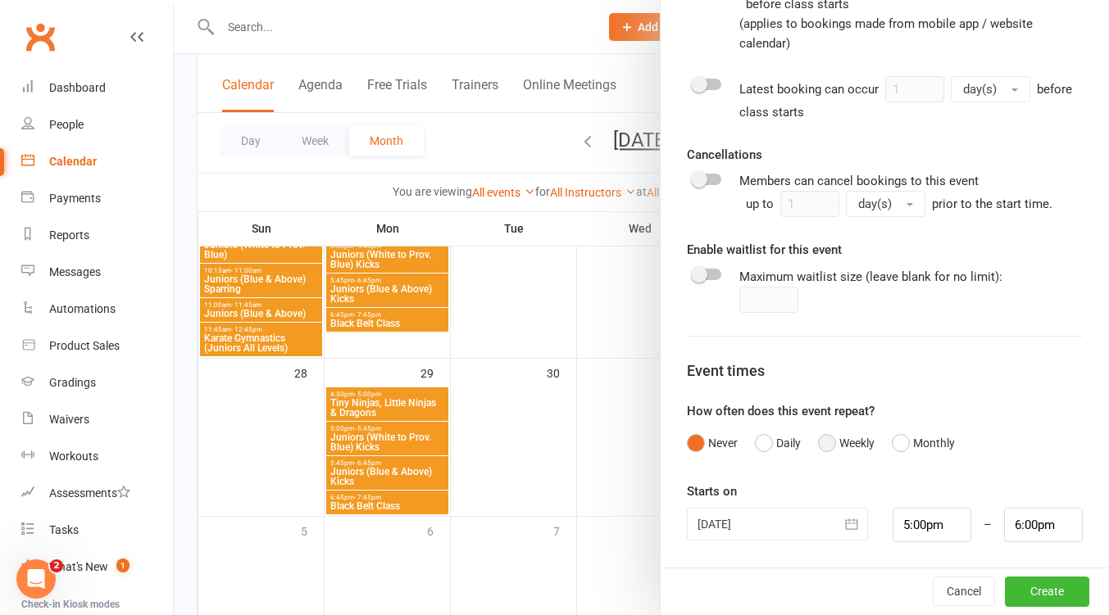
click at [829, 436] on button "Weekly" at bounding box center [846, 443] width 57 height 31
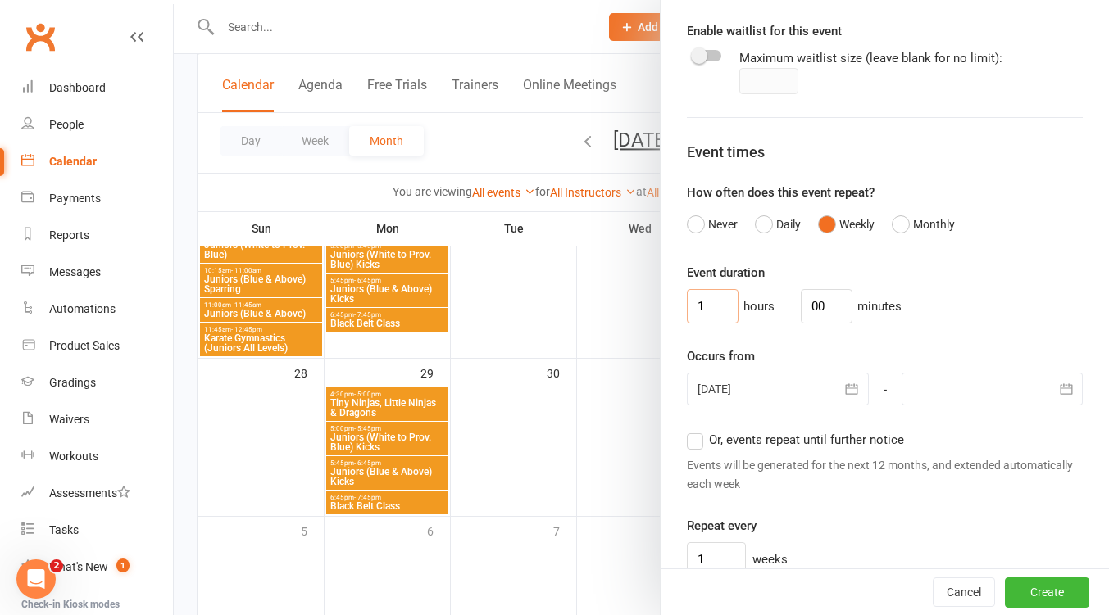
click at [709, 300] on input "1" at bounding box center [713, 306] width 52 height 34
click at [708, 300] on input "1" at bounding box center [713, 306] width 52 height 34
type input "0"
click at [810, 309] on input "00" at bounding box center [827, 306] width 52 height 34
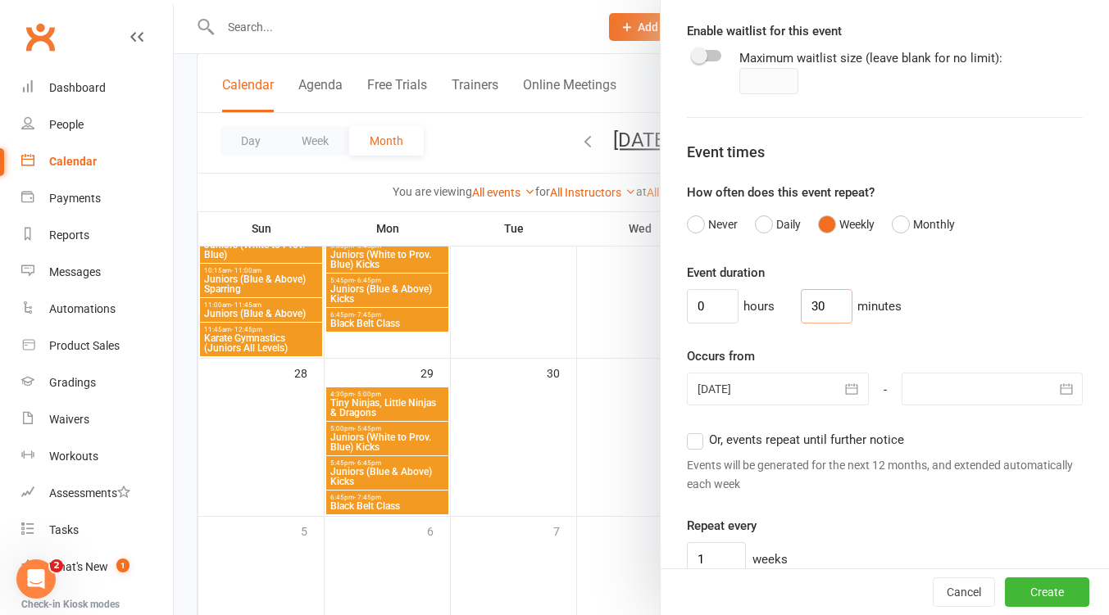
type input "30"
click at [846, 385] on icon "button" at bounding box center [852, 389] width 12 height 11
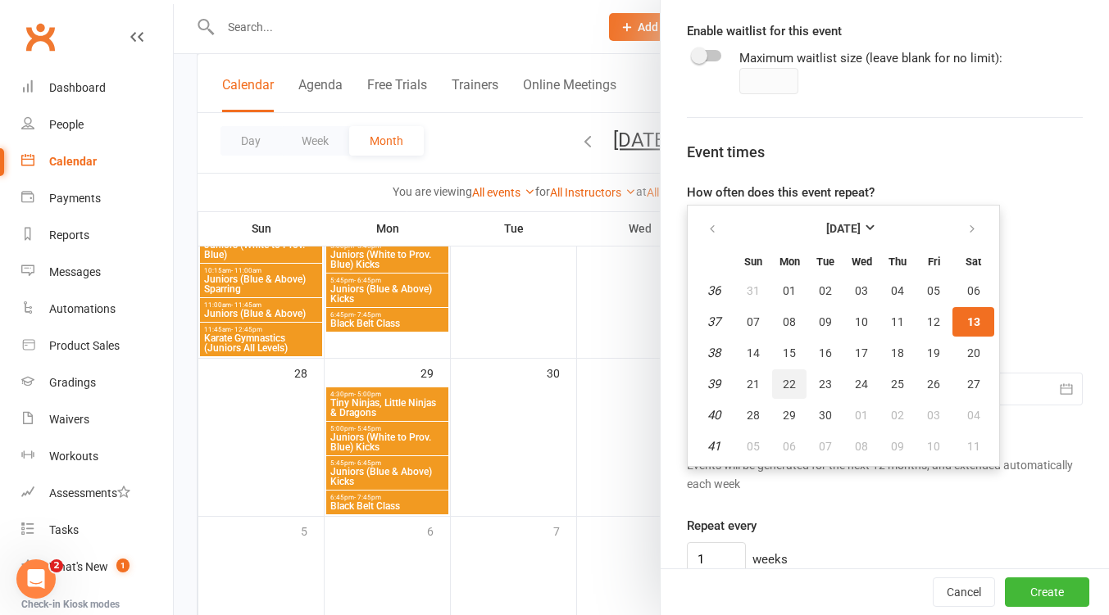
click at [782, 383] on span "22" at bounding box center [788, 384] width 13 height 13
type input "22 Sep 2025"
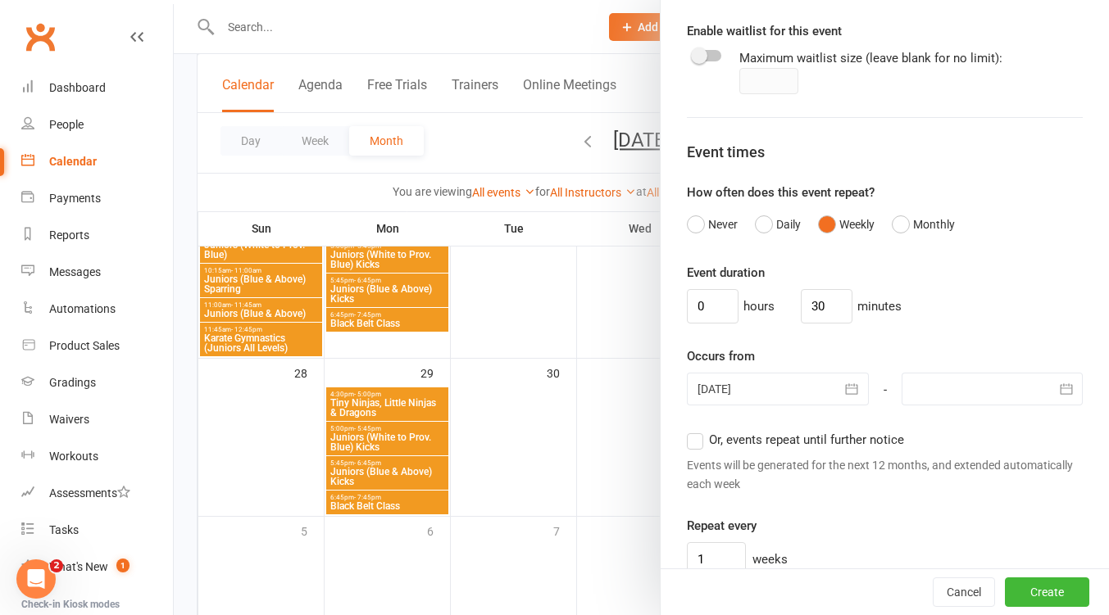
drag, startPoint x: 1029, startPoint y: 387, endPoint x: 951, endPoint y: 420, distance: 84.8
click at [1050, 388] on button "button" at bounding box center [1066, 389] width 33 height 33
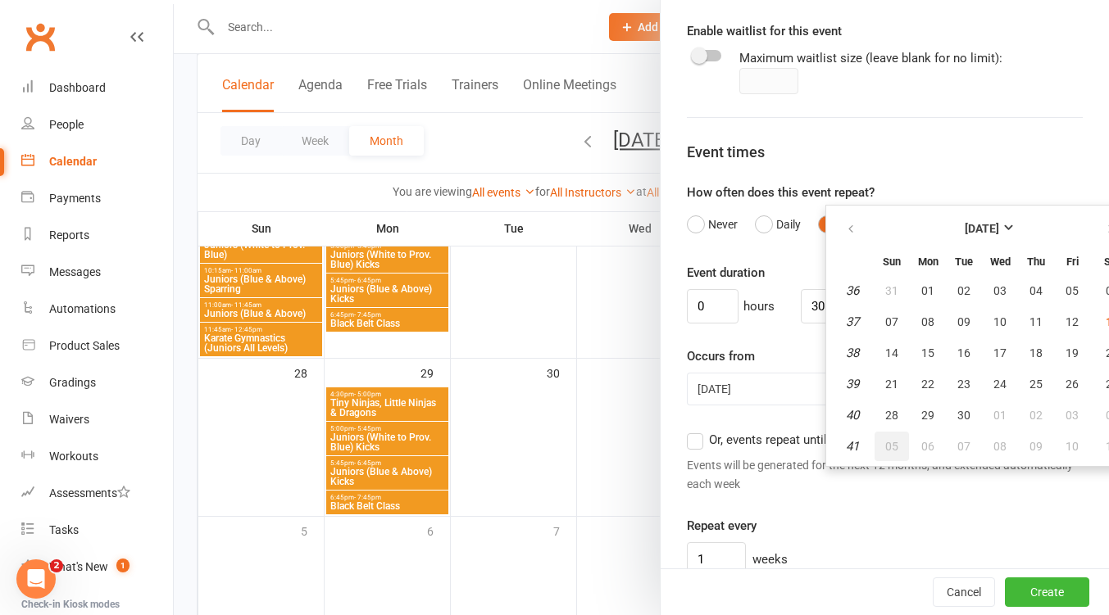
click at [885, 447] on span "05" at bounding box center [891, 446] width 13 height 13
type input "05 Oct 2025"
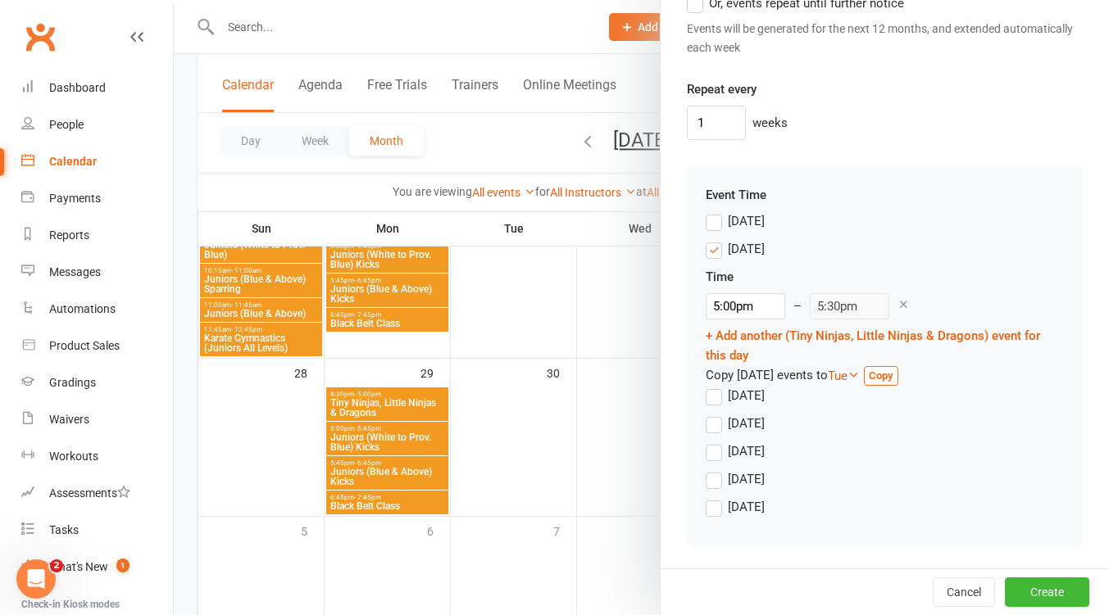
click at [709, 256] on label "Monday" at bounding box center [734, 249] width 59 height 20
click at [709, 239] on input "Monday" at bounding box center [710, 239] width 11 height 0
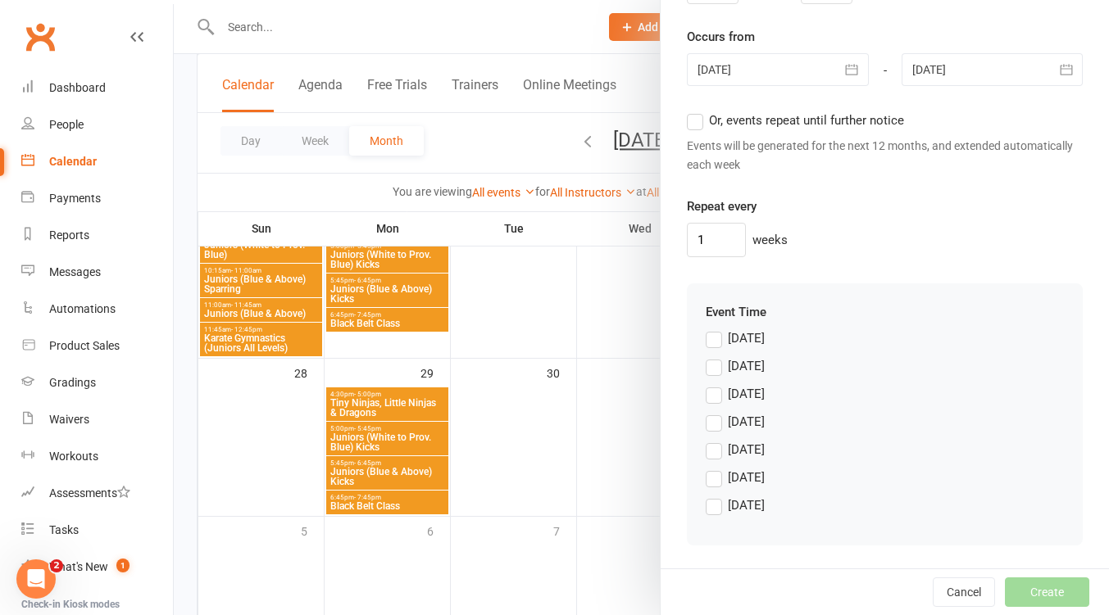
click at [714, 401] on label "Tuesday" at bounding box center [734, 394] width 59 height 20
click at [714, 384] on input "Tuesday" at bounding box center [710, 384] width 11 height 0
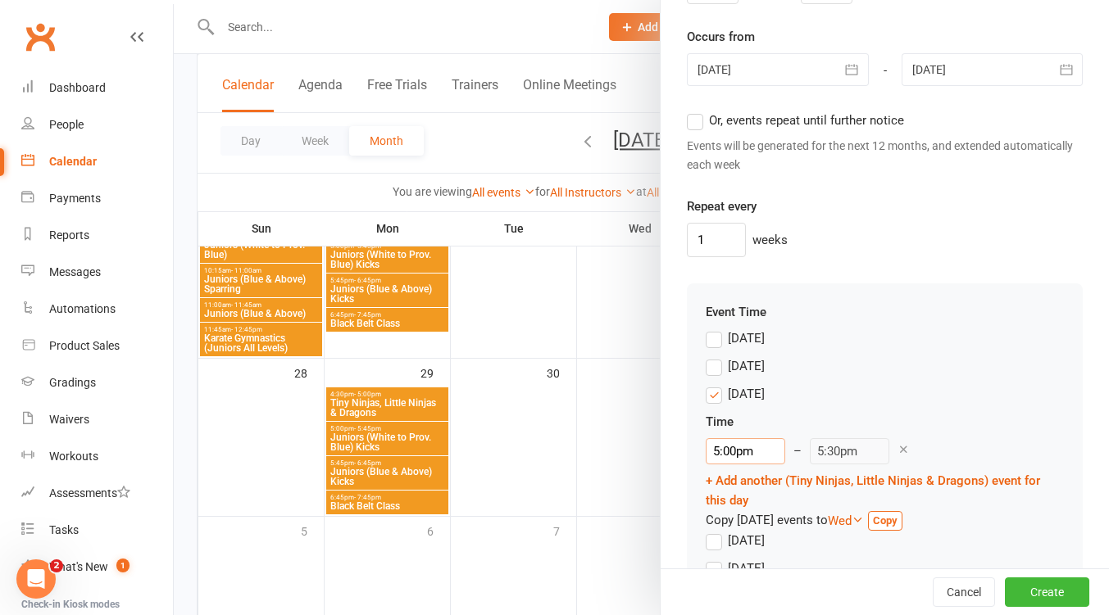
click at [758, 443] on input "5:00pm" at bounding box center [744, 451] width 79 height 26
click at [754, 489] on li "4:30pm" at bounding box center [745, 486] width 79 height 25
type input "4:30pm"
type input "5:00pm"
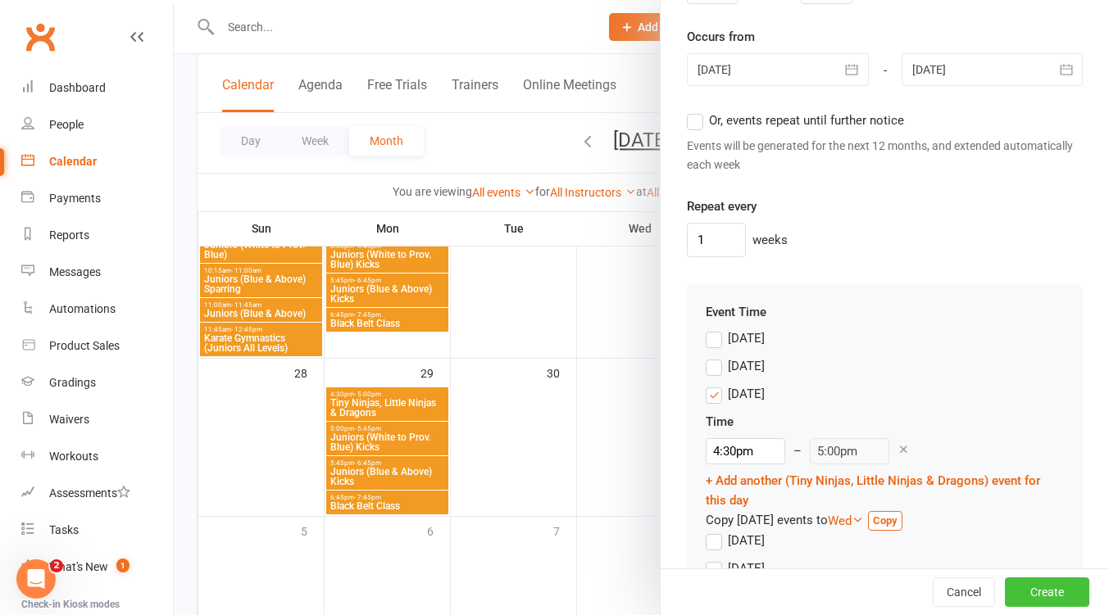
click at [1024, 586] on button "Create" at bounding box center [1047, 592] width 84 height 29
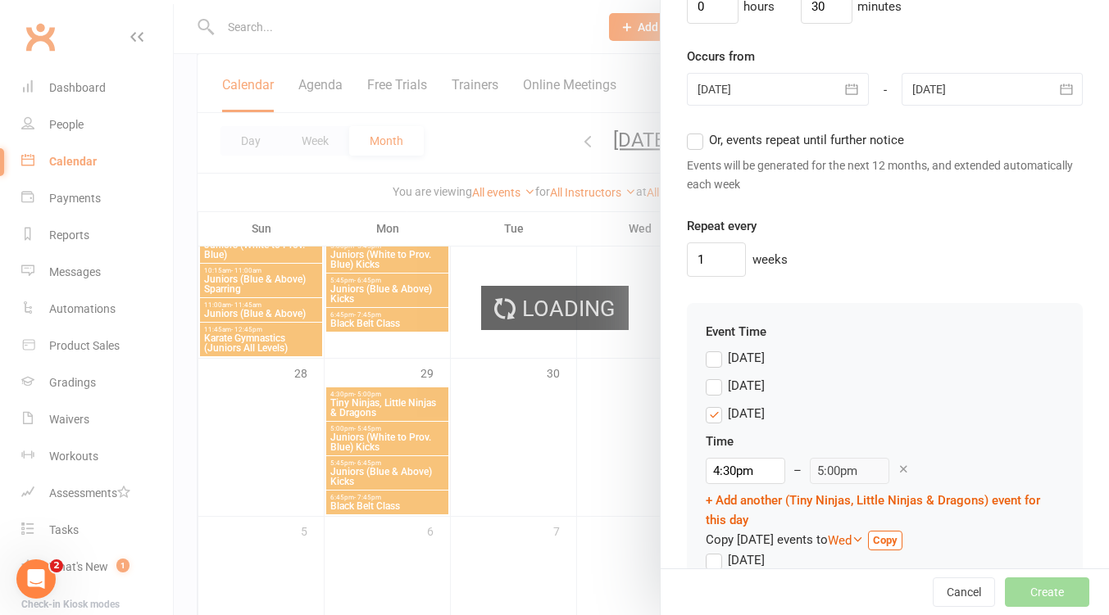
scroll to position [1357, 0]
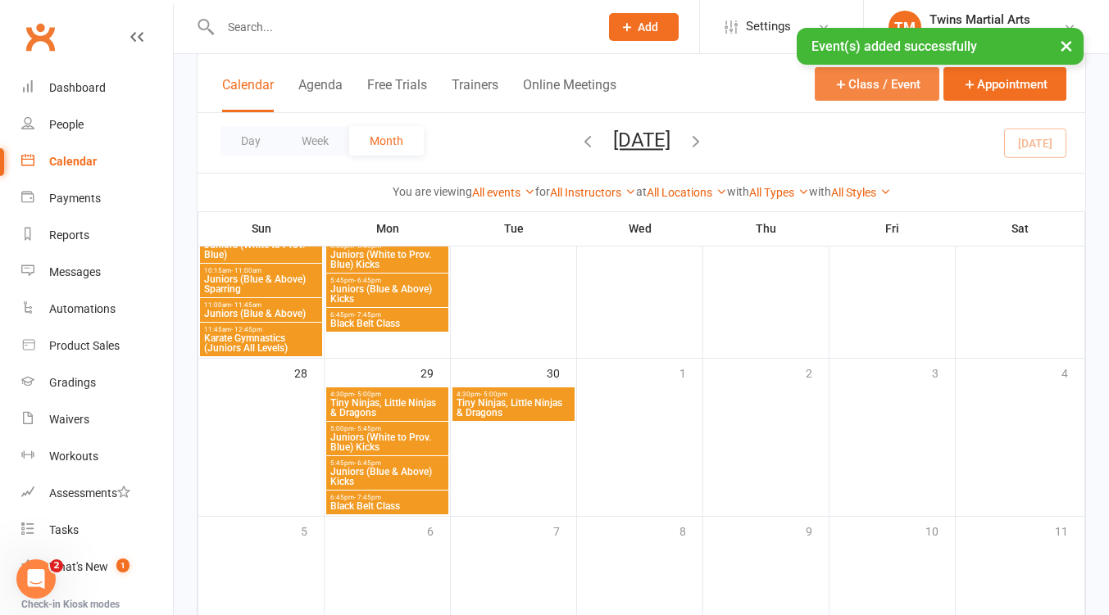
click at [852, 83] on button "Class / Event" at bounding box center [876, 84] width 125 height 34
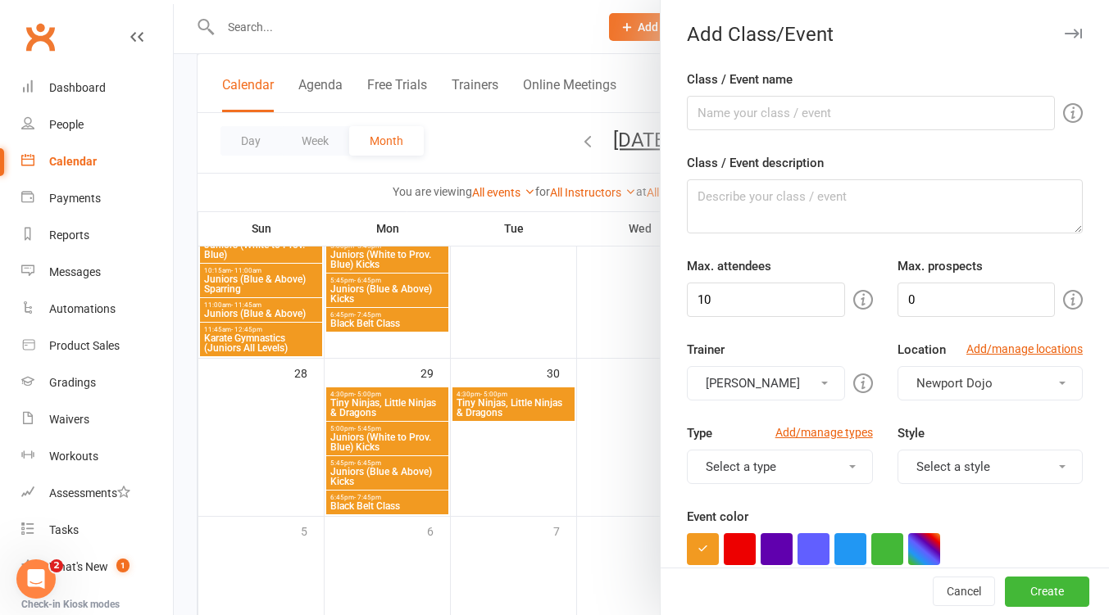
click at [1063, 29] on button "button" at bounding box center [1073, 34] width 20 height 20
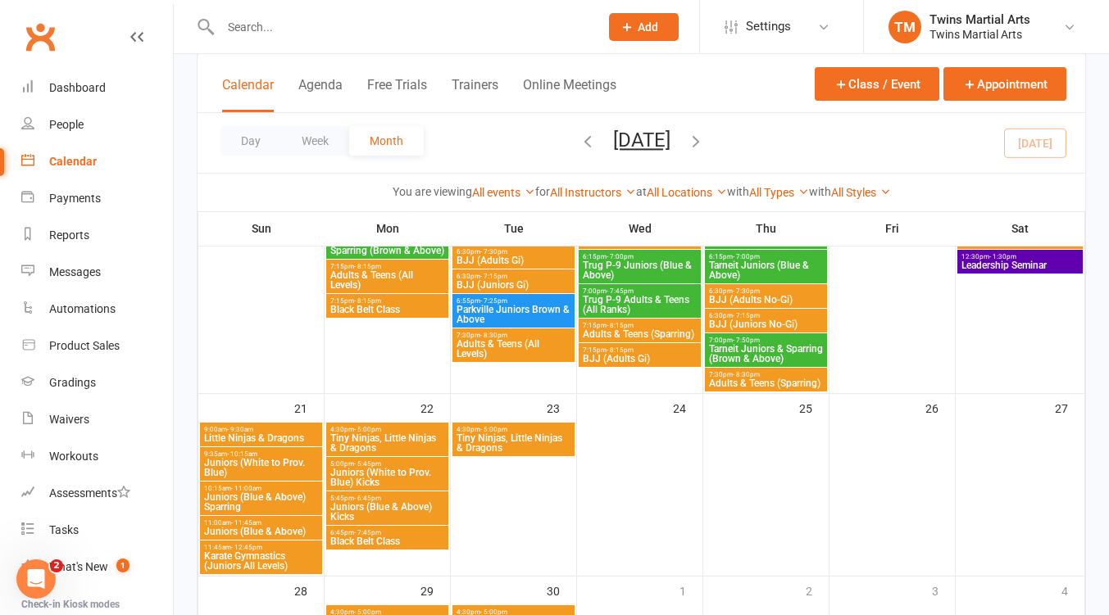
scroll to position [1681, 0]
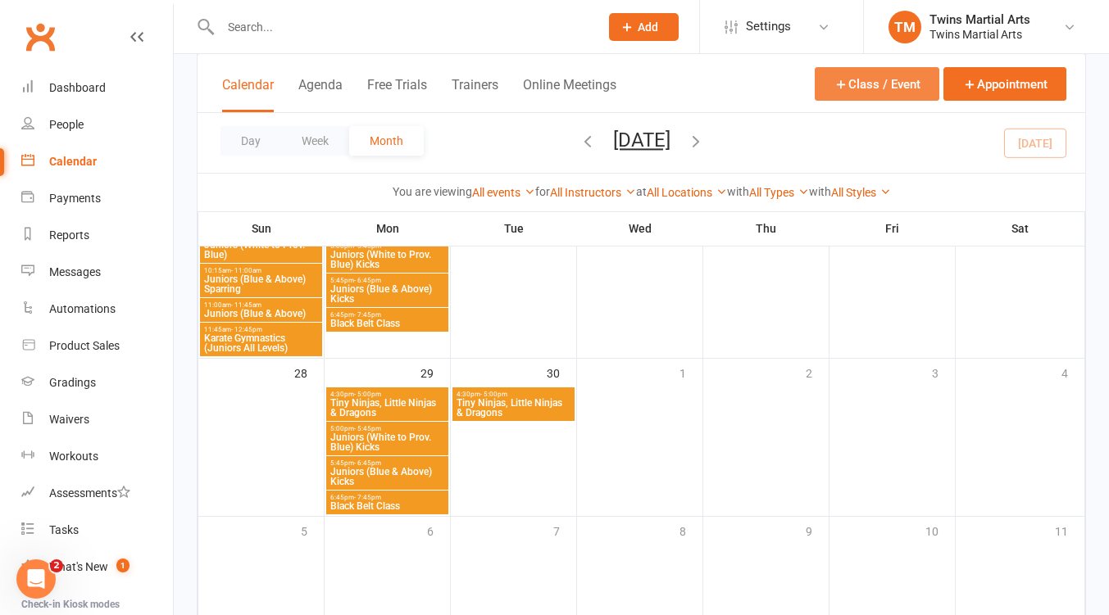
click at [886, 89] on button "Class / Event" at bounding box center [876, 84] width 125 height 34
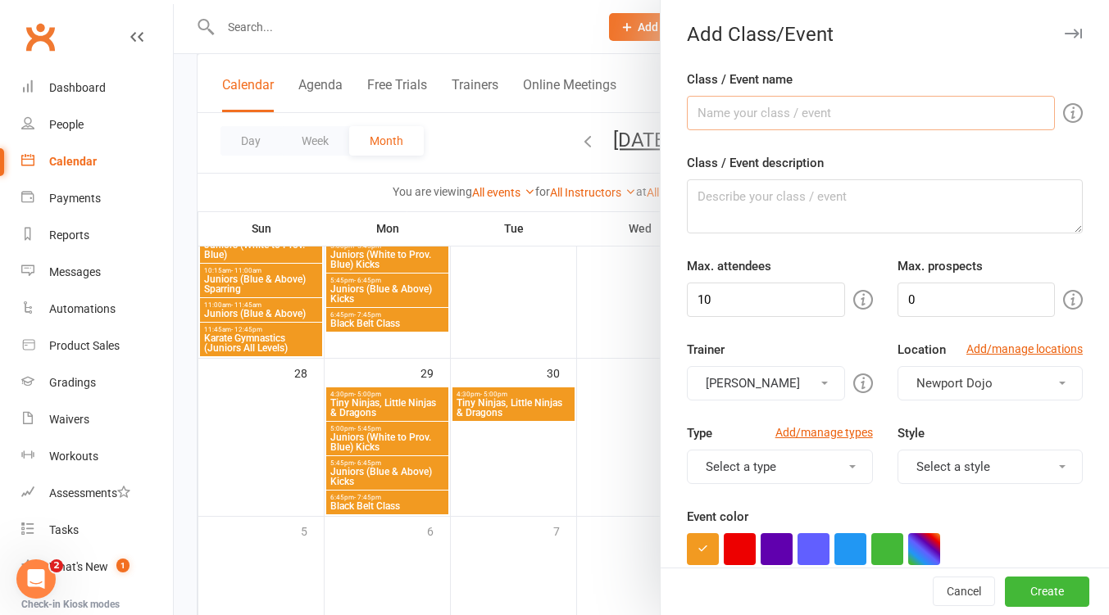
click at [759, 112] on input "Class / Event name" at bounding box center [871, 113] width 368 height 34
type input "G"
type input "Juniors (Brown & Above) Grappling"
drag, startPoint x: 737, startPoint y: 316, endPoint x: 741, endPoint y: 302, distance: 14.3
click at [738, 315] on input "10" at bounding box center [765, 300] width 157 height 34
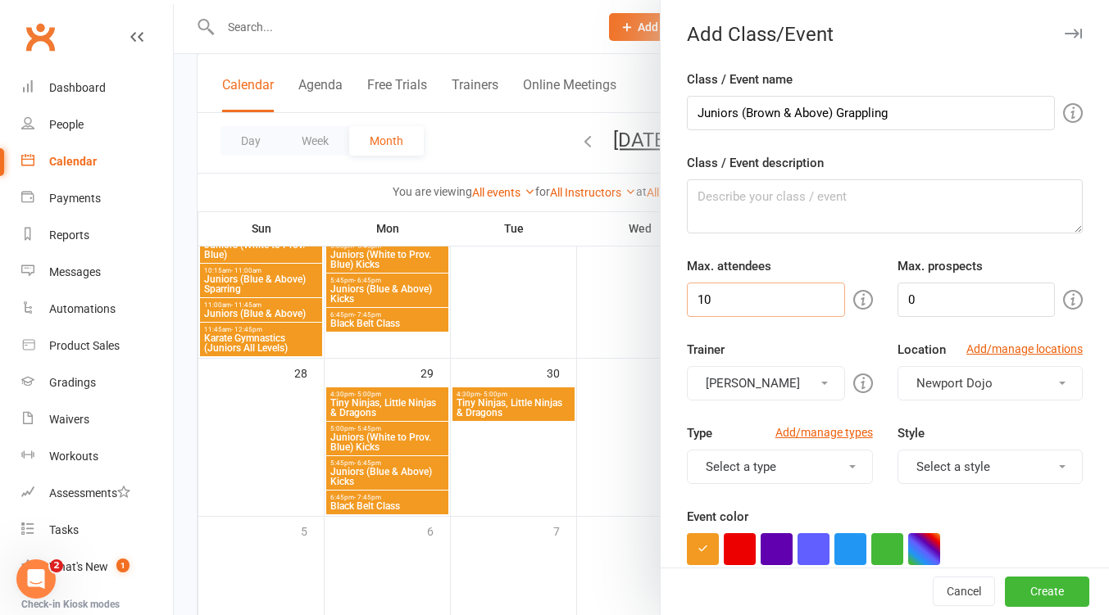
type input "1"
type input "30"
click at [792, 386] on button "[PERSON_NAME]" at bounding box center [765, 383] width 157 height 34
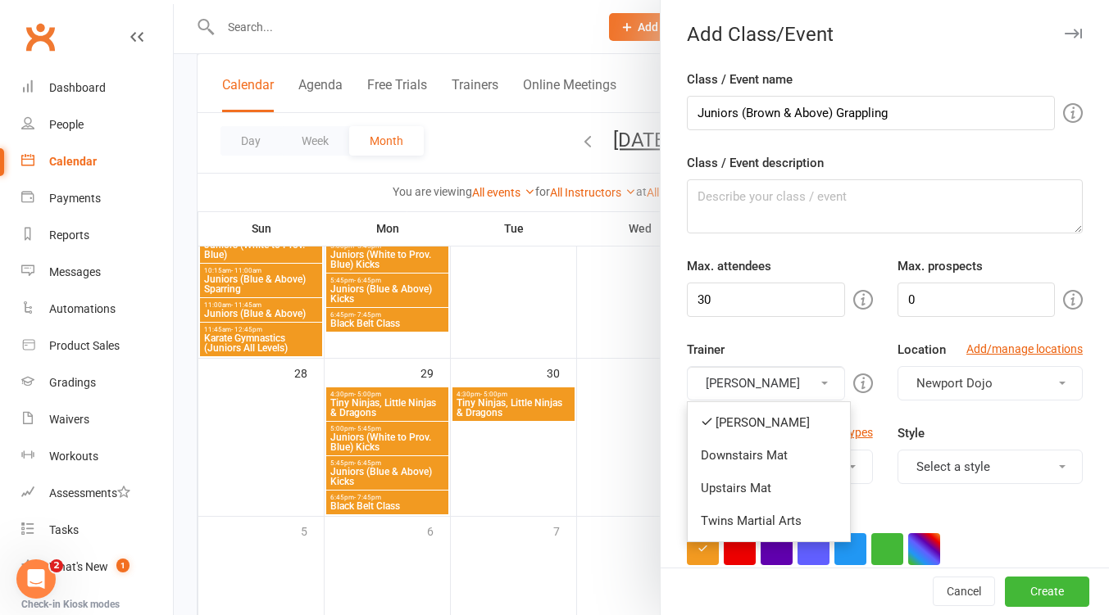
click at [787, 454] on link "Downstairs Mat" at bounding box center [768, 455] width 162 height 33
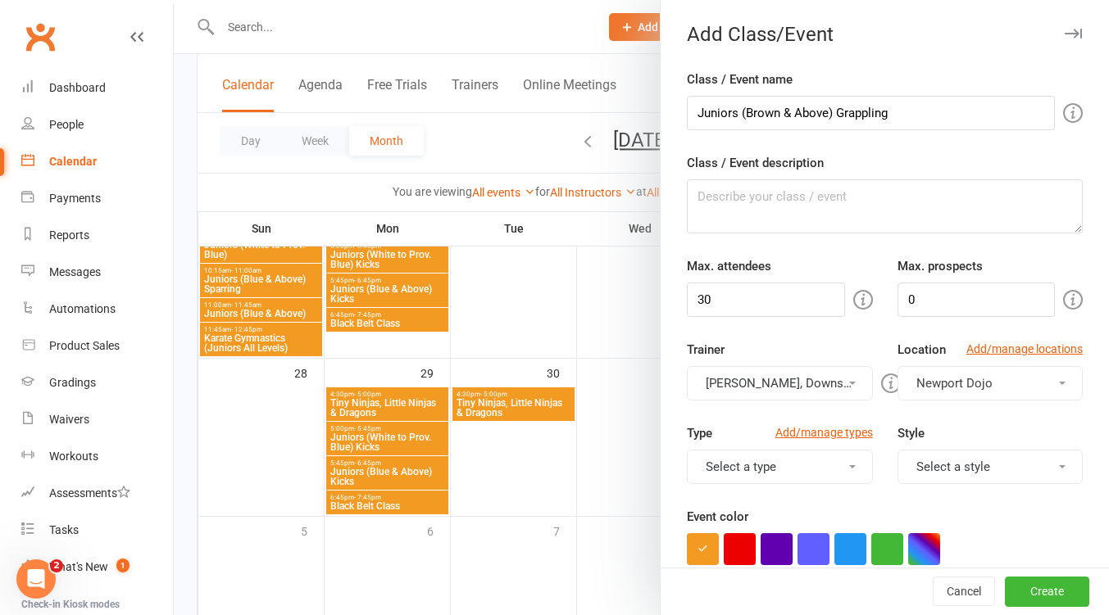
click at [800, 394] on button "[PERSON_NAME], Downstairs Mat" at bounding box center [779, 383] width 185 height 34
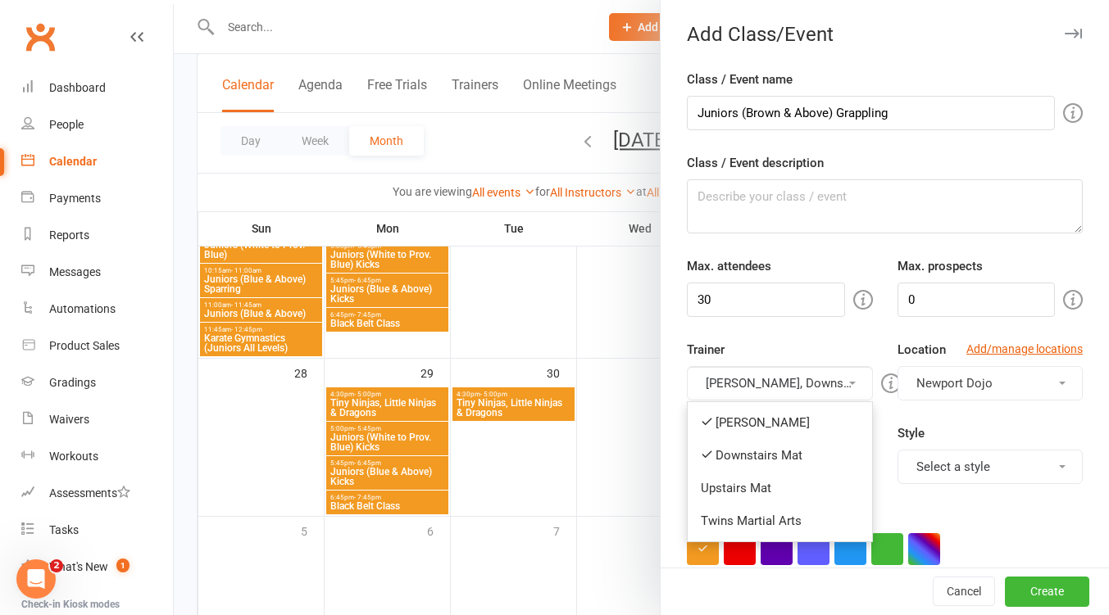
drag, startPoint x: 762, startPoint y: 422, endPoint x: 941, endPoint y: 421, distance: 179.4
click at [774, 420] on link "[PERSON_NAME]" at bounding box center [779, 422] width 184 height 33
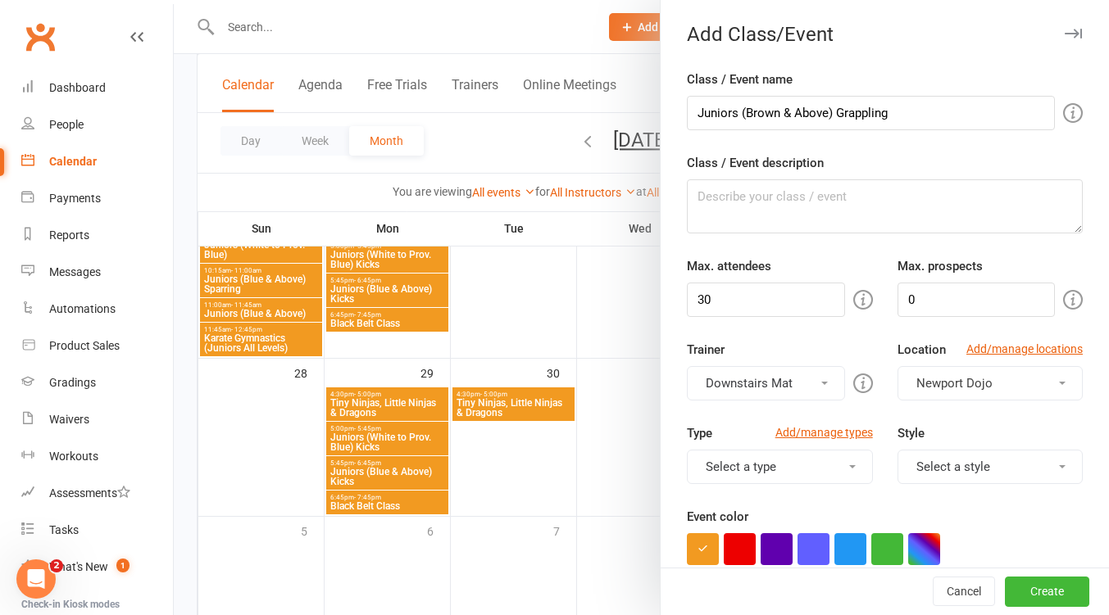
click at [1009, 472] on button "Select a style" at bounding box center [989, 467] width 185 height 34
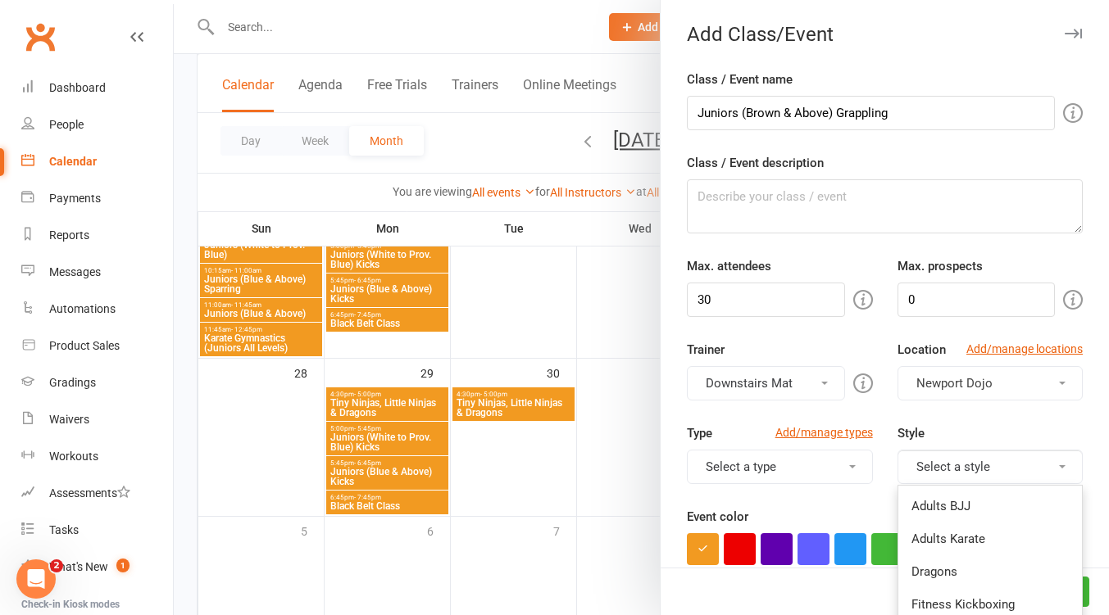
scroll to position [218, 0]
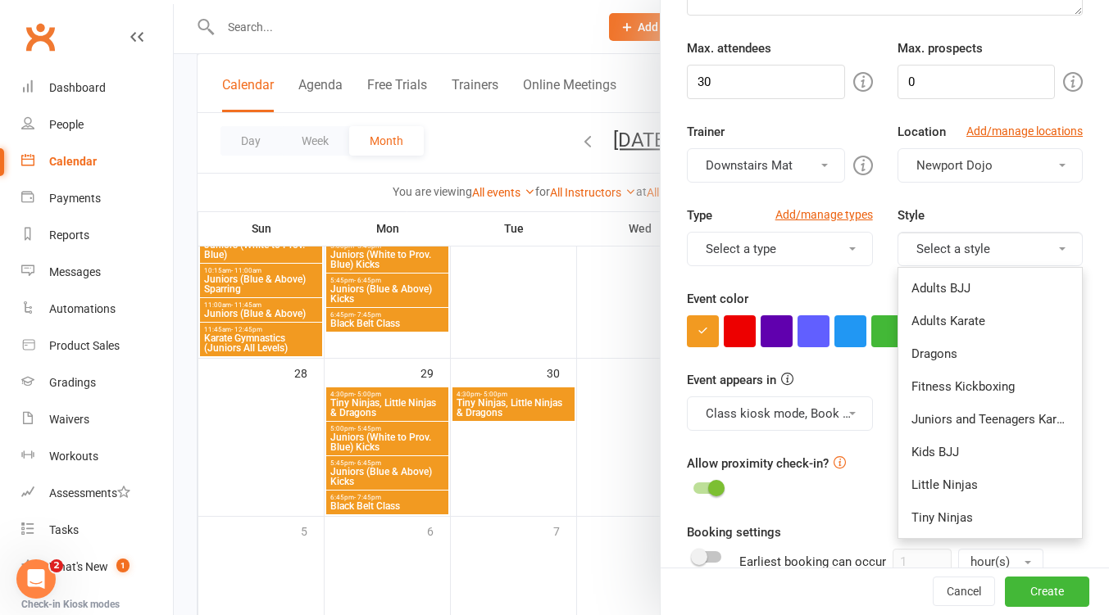
click at [974, 415] on link "Juniors and Teenagers Karate" at bounding box center [990, 419] width 184 height 33
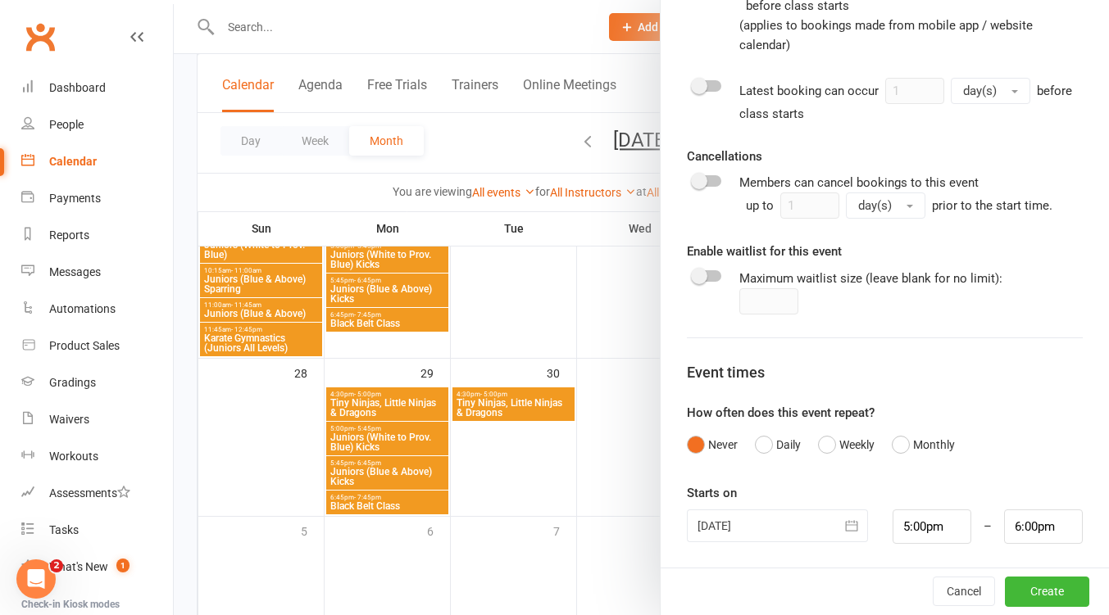
scroll to position [799, 0]
click at [818, 442] on button "Weekly" at bounding box center [846, 443] width 57 height 31
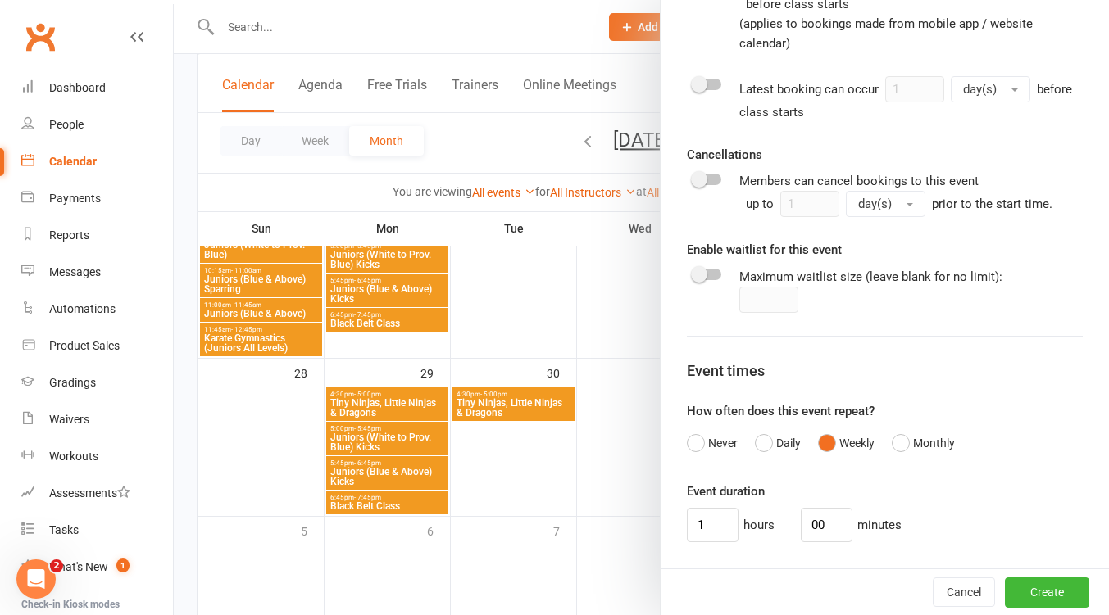
scroll to position [1018, 0]
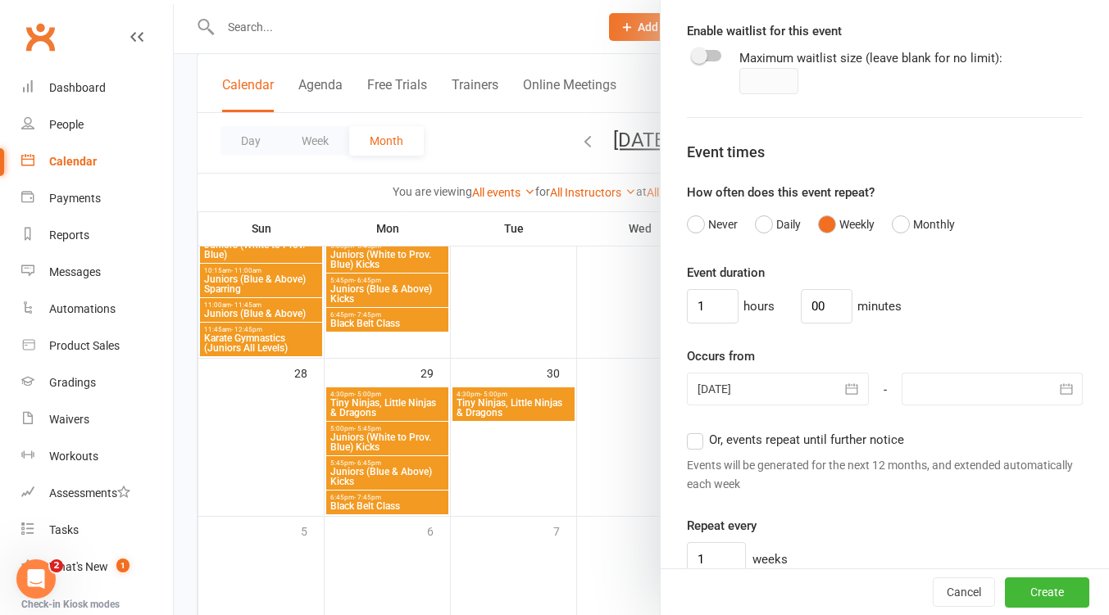
click at [810, 392] on div at bounding box center [777, 389] width 181 height 33
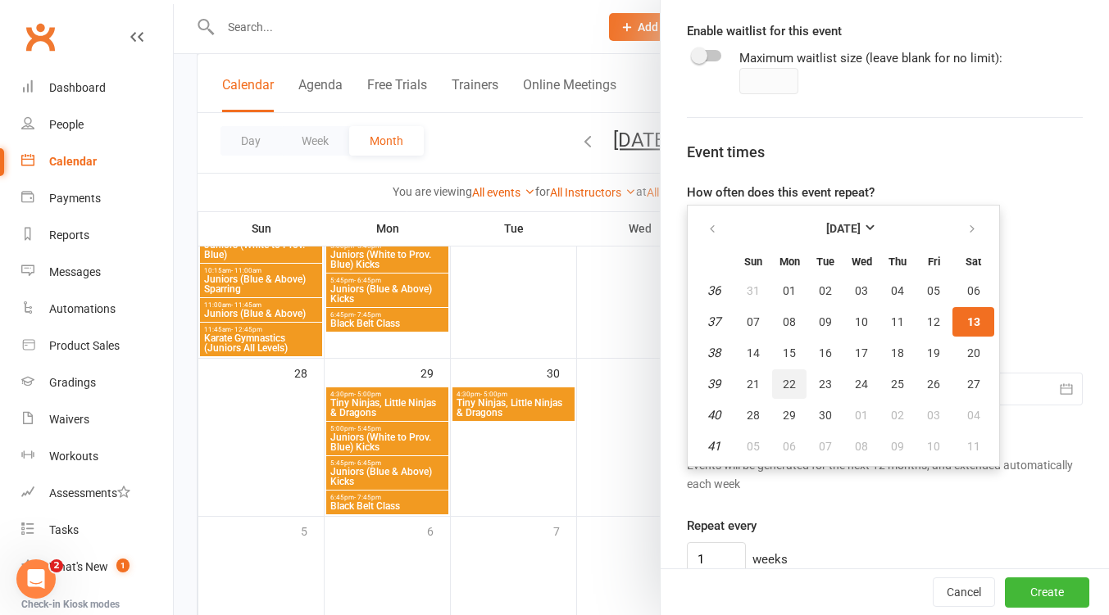
click at [783, 385] on span "22" at bounding box center [788, 384] width 13 height 13
type input "22 Sep 2025"
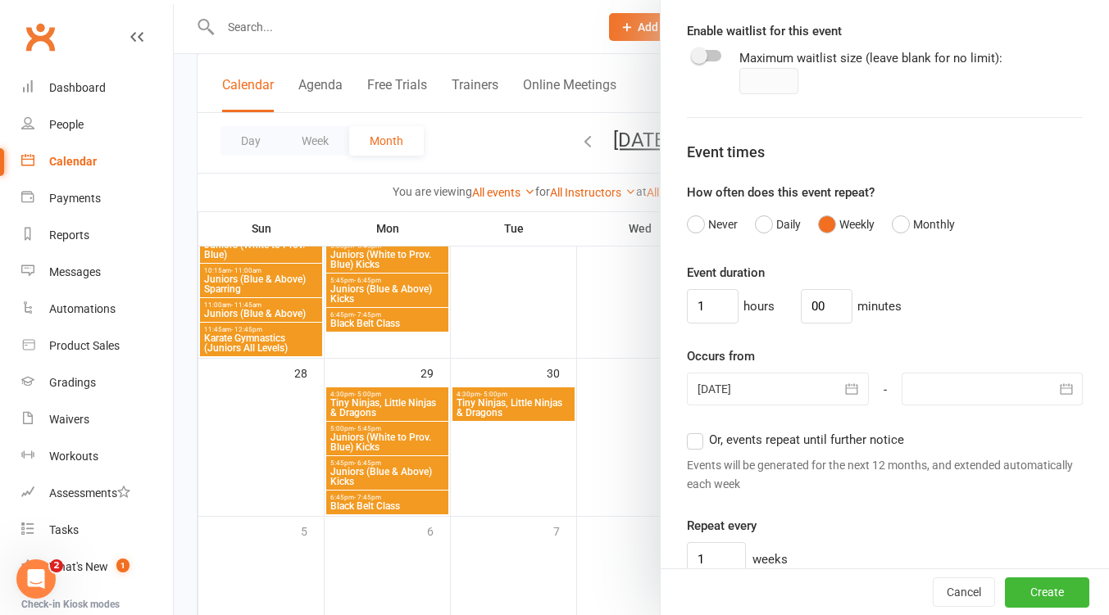
drag, startPoint x: 1013, startPoint y: 392, endPoint x: 954, endPoint y: 409, distance: 61.5
click at [1013, 392] on div at bounding box center [991, 389] width 181 height 33
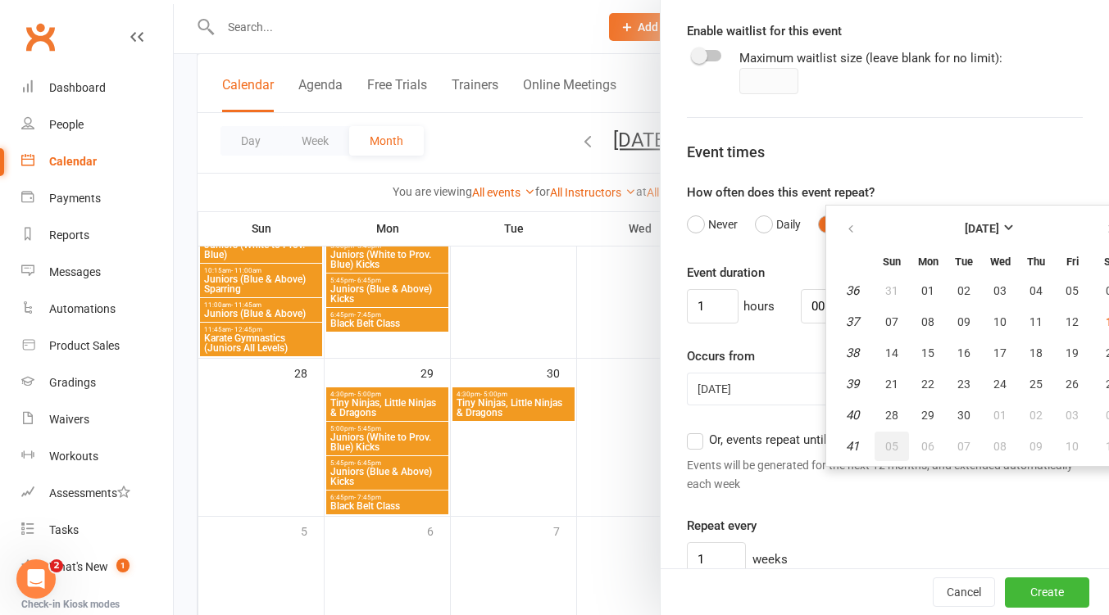
click at [885, 450] on span "05" at bounding box center [891, 446] width 13 height 13
type input "05 Oct 2025"
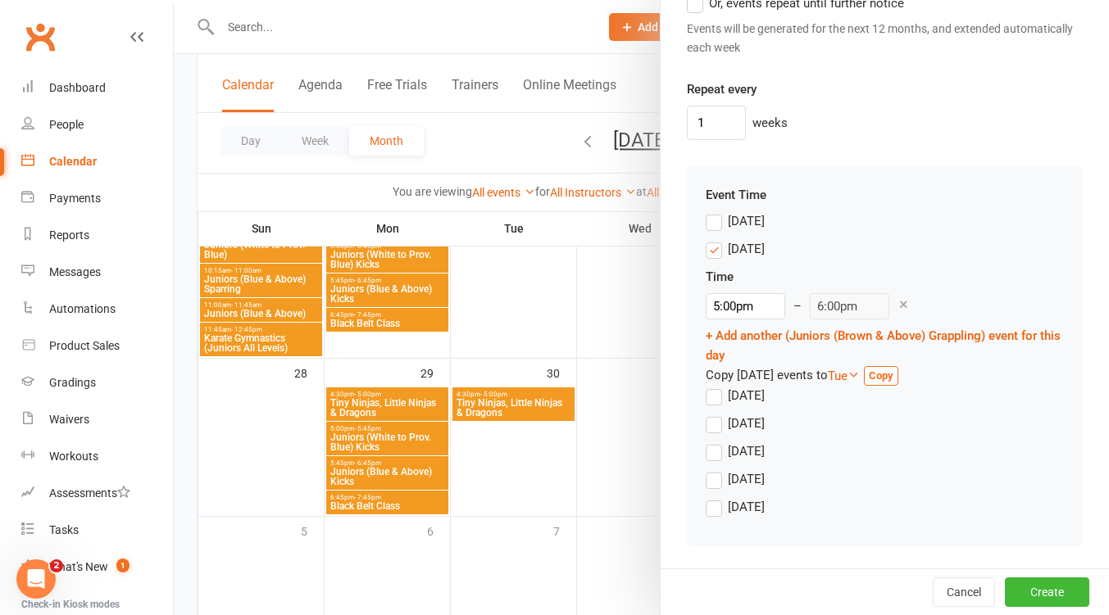
click at [705, 252] on label "Monday" at bounding box center [734, 249] width 59 height 20
click at [705, 239] on input "Monday" at bounding box center [710, 239] width 11 height 0
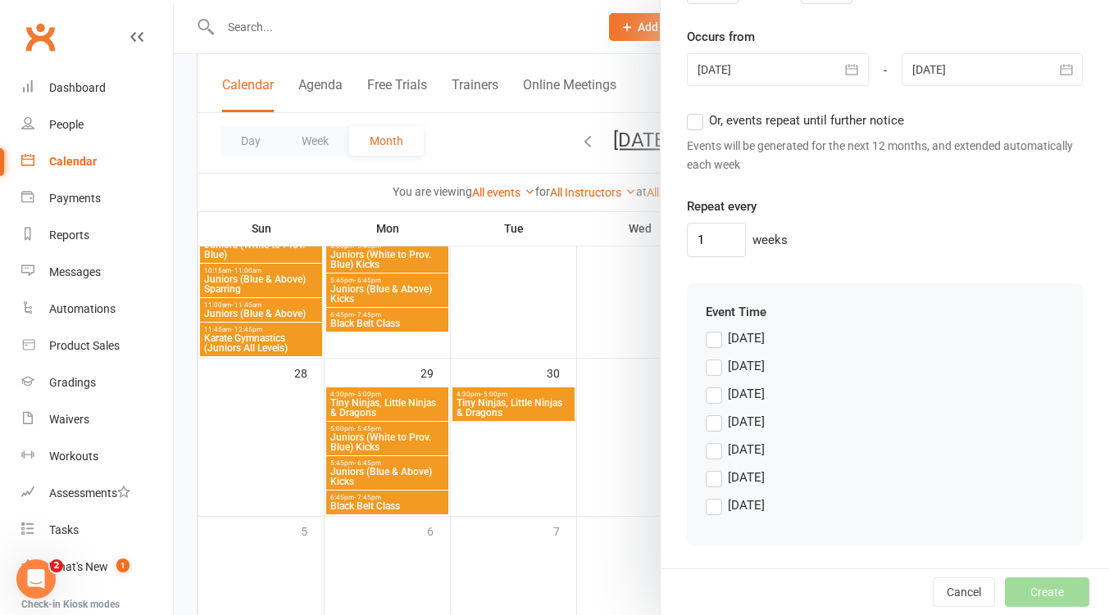
scroll to position [1337, 0]
click at [713, 390] on label "Tuesday" at bounding box center [734, 394] width 59 height 20
click at [713, 384] on input "Tuesday" at bounding box center [710, 384] width 11 height 0
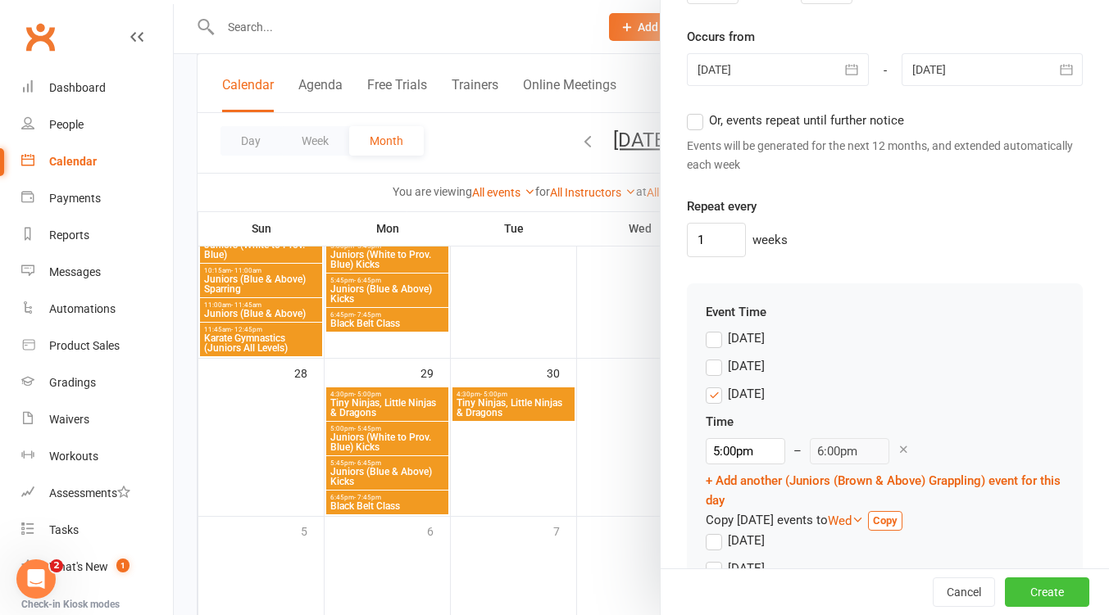
click at [1019, 598] on button "Create" at bounding box center [1047, 592] width 84 height 29
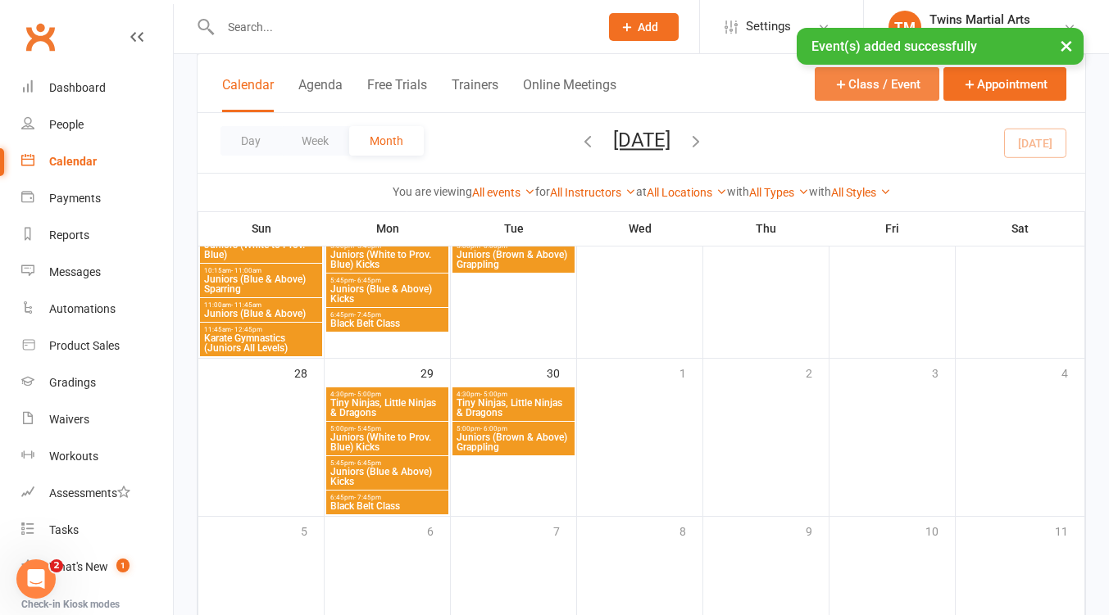
click at [852, 82] on button "Class / Event" at bounding box center [876, 84] width 125 height 34
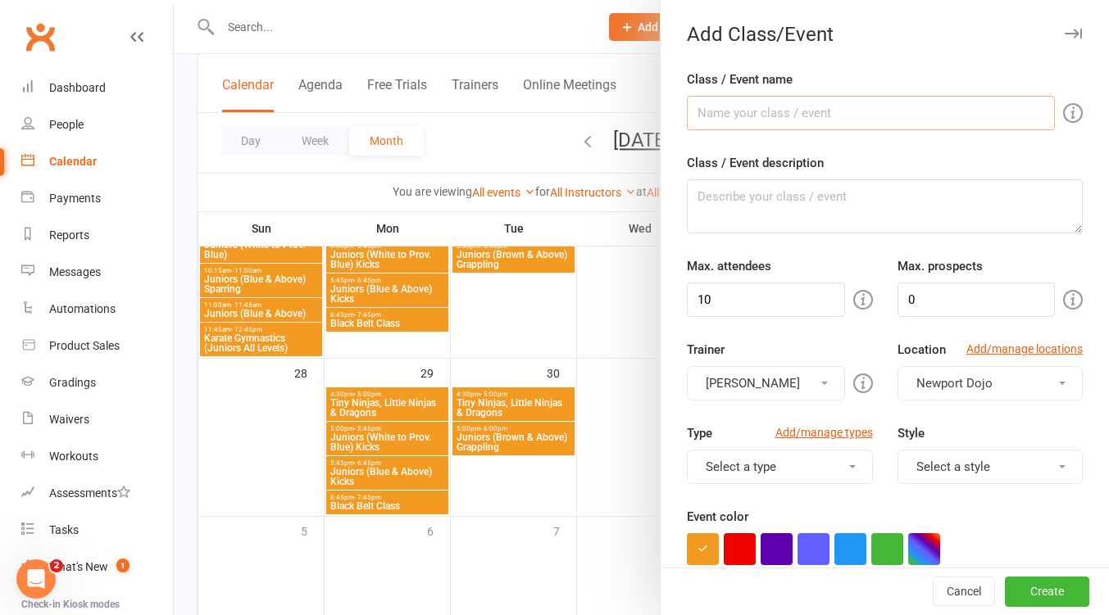
click at [774, 114] on input "Class / Event name" at bounding box center [871, 113] width 368 height 34
type input "Juniors (White to Prov. Brown) Grappling"
click at [725, 293] on input "10" at bounding box center [765, 300] width 157 height 34
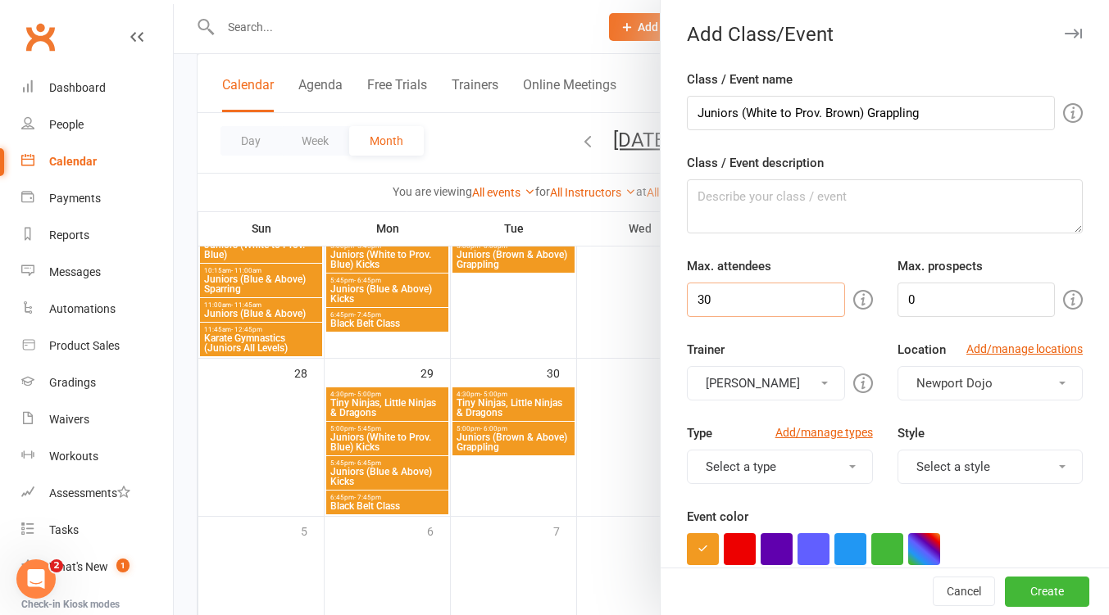
type input "30"
click at [779, 382] on button "[PERSON_NAME]" at bounding box center [765, 383] width 157 height 34
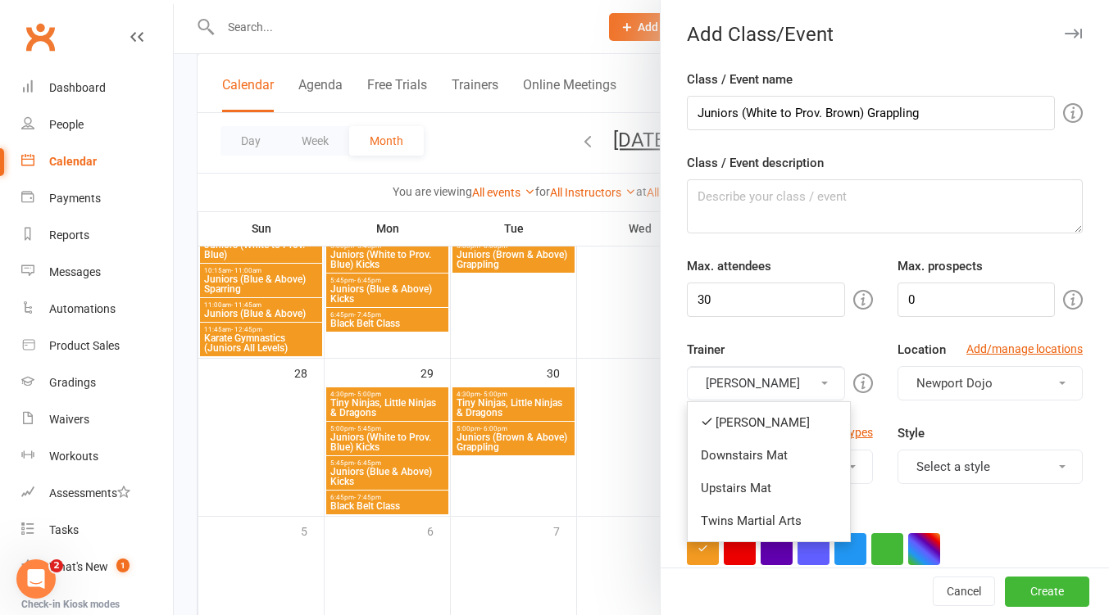
drag, startPoint x: 762, startPoint y: 451, endPoint x: 773, endPoint y: 386, distance: 65.7
click at [762, 450] on link "Downstairs Mat" at bounding box center [768, 455] width 162 height 33
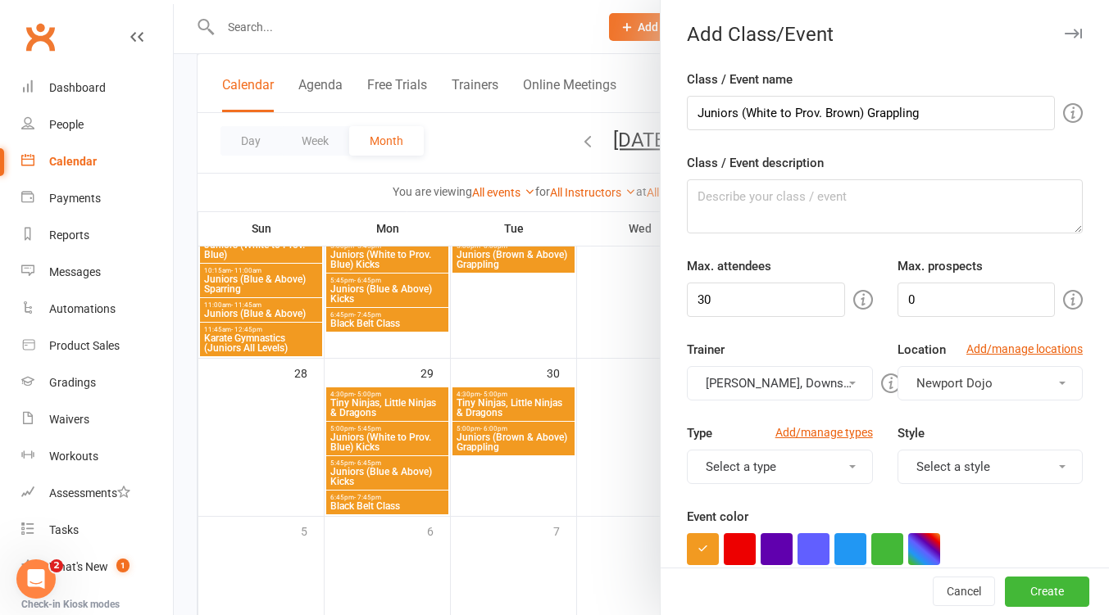
drag, startPoint x: 773, startPoint y: 372, endPoint x: 768, endPoint y: 397, distance: 25.9
click at [773, 372] on button "[PERSON_NAME], Downstairs Mat" at bounding box center [779, 383] width 185 height 34
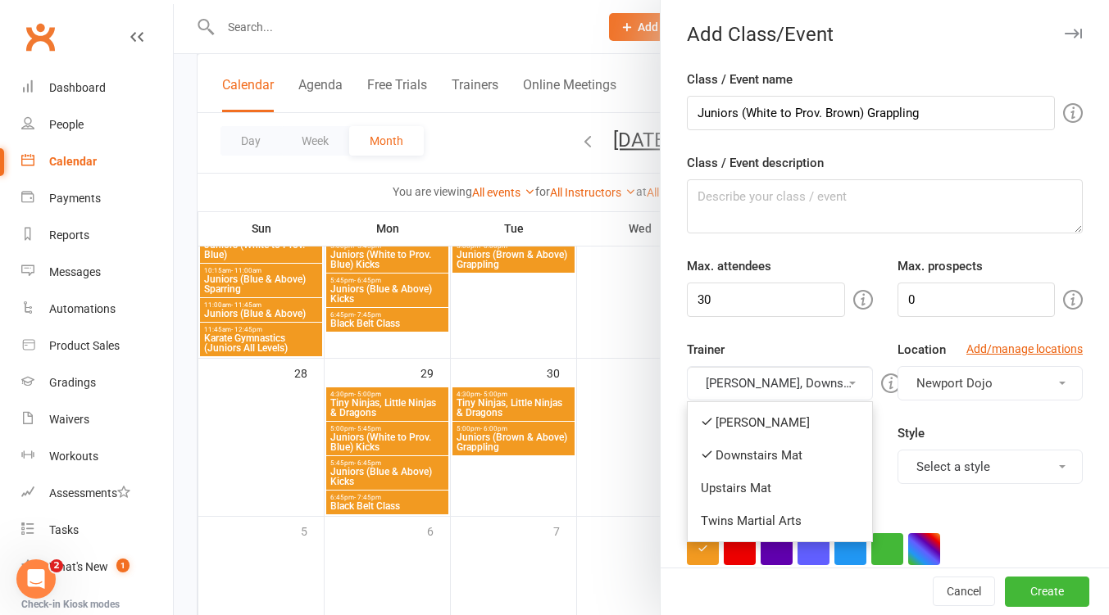
drag, startPoint x: 764, startPoint y: 420, endPoint x: 932, endPoint y: 460, distance: 171.9
click at [766, 420] on link "[PERSON_NAME]" at bounding box center [779, 422] width 184 height 33
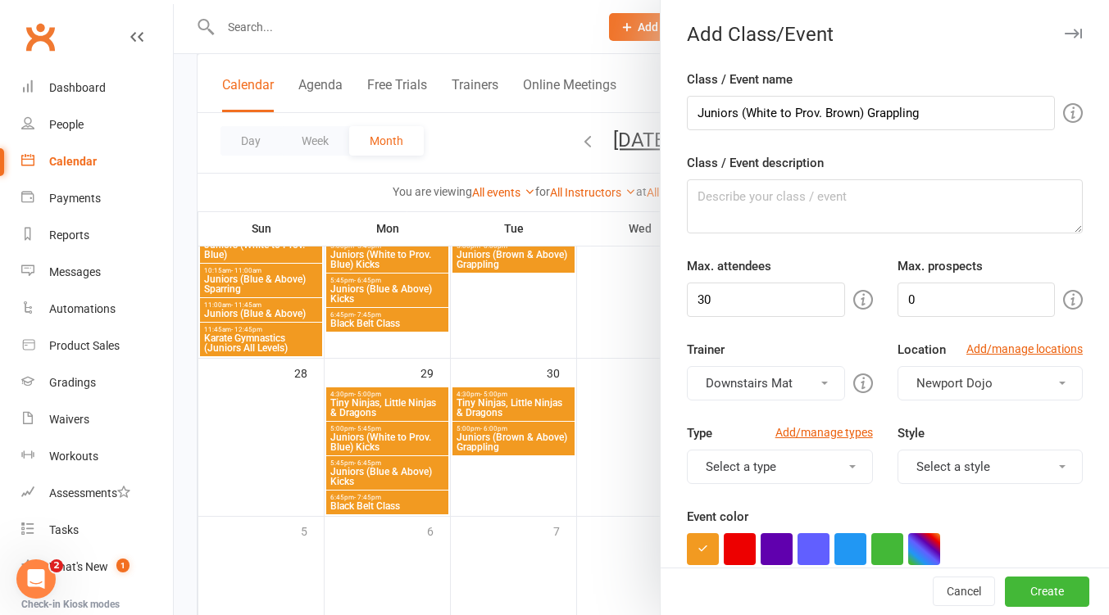
click at [950, 461] on button "Select a style" at bounding box center [989, 467] width 185 height 34
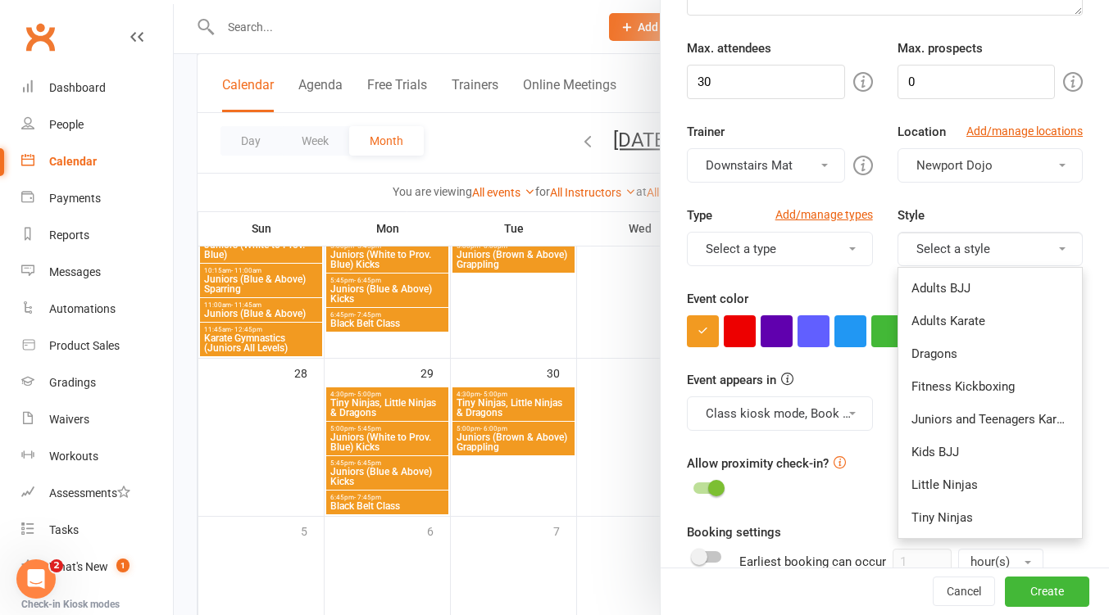
click at [989, 412] on link "Juniors and Teenagers Karate" at bounding box center [990, 419] width 184 height 33
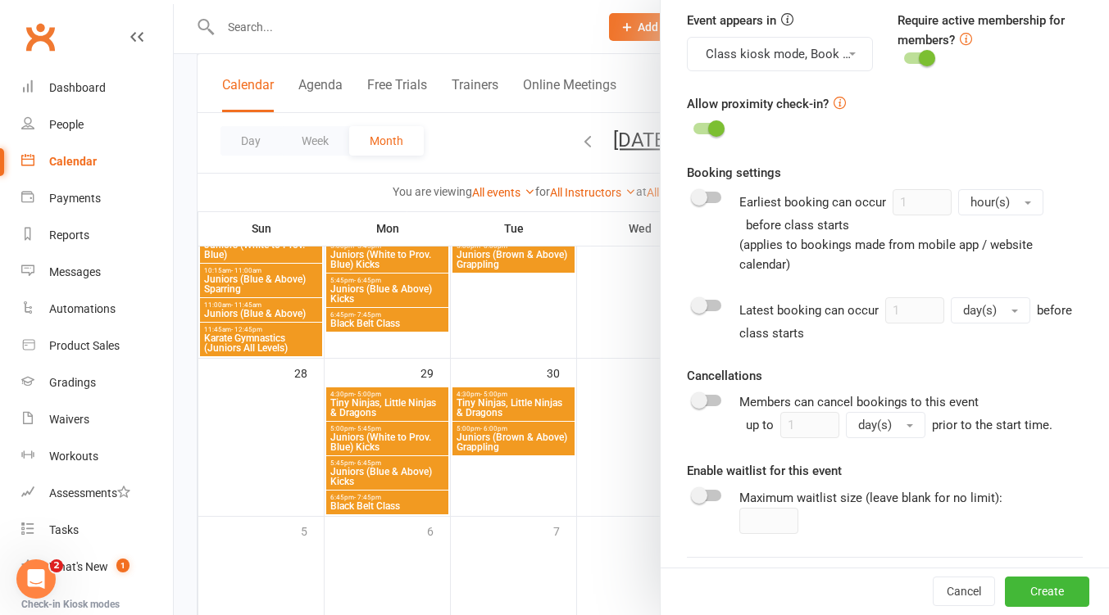
scroll to position [799, 0]
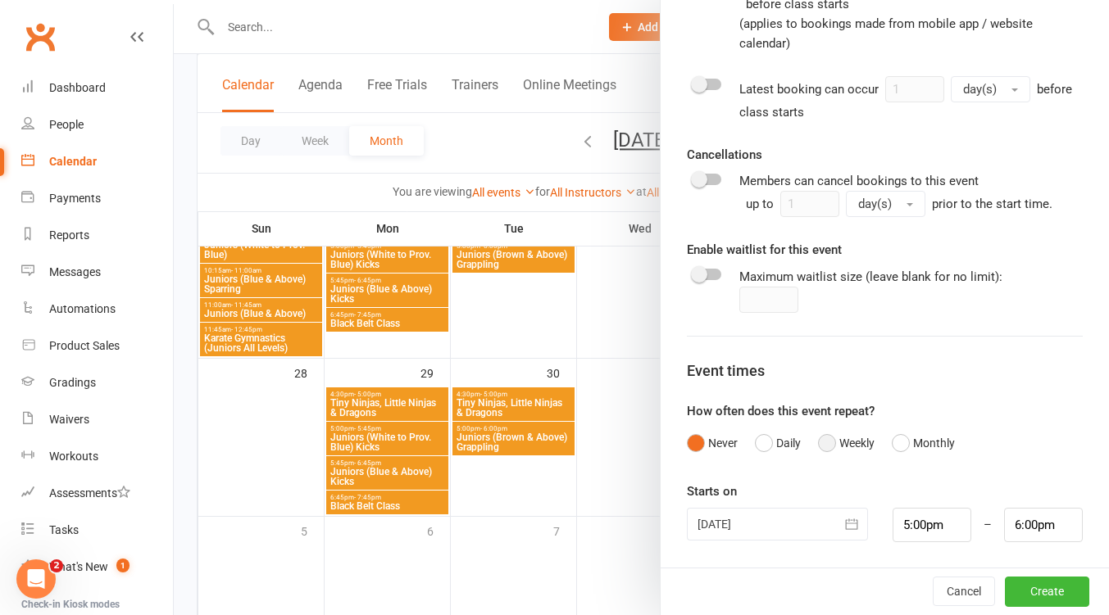
drag, startPoint x: 815, startPoint y: 443, endPoint x: 819, endPoint y: 389, distance: 54.2
click at [818, 443] on button "Weekly" at bounding box center [846, 443] width 57 height 31
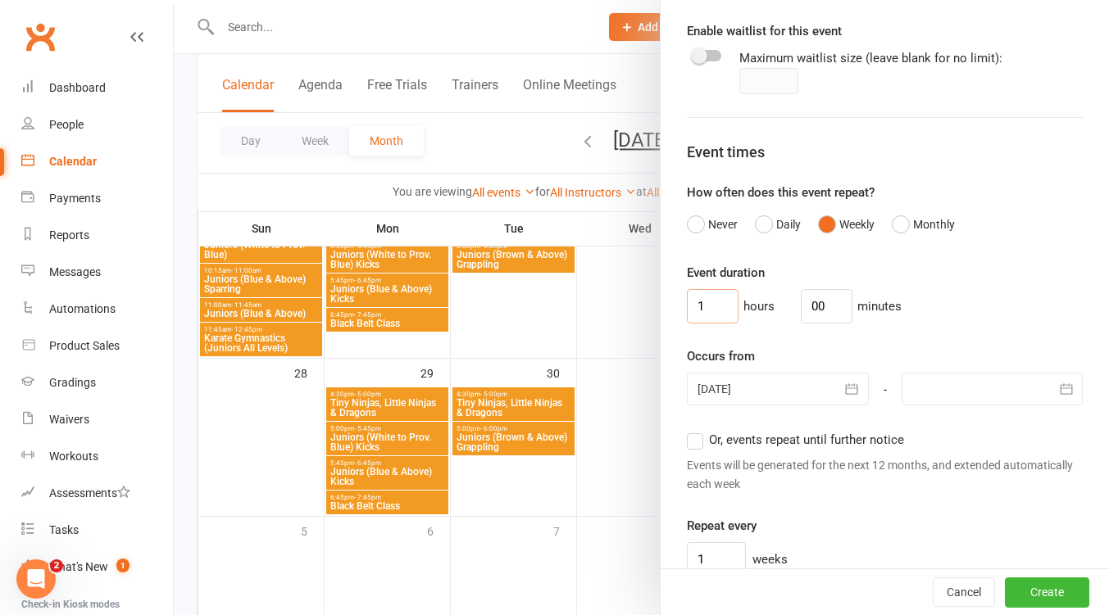
click at [711, 310] on input "1" at bounding box center [713, 306] width 52 height 34
type input "0"
click at [817, 305] on input "00" at bounding box center [827, 306] width 52 height 34
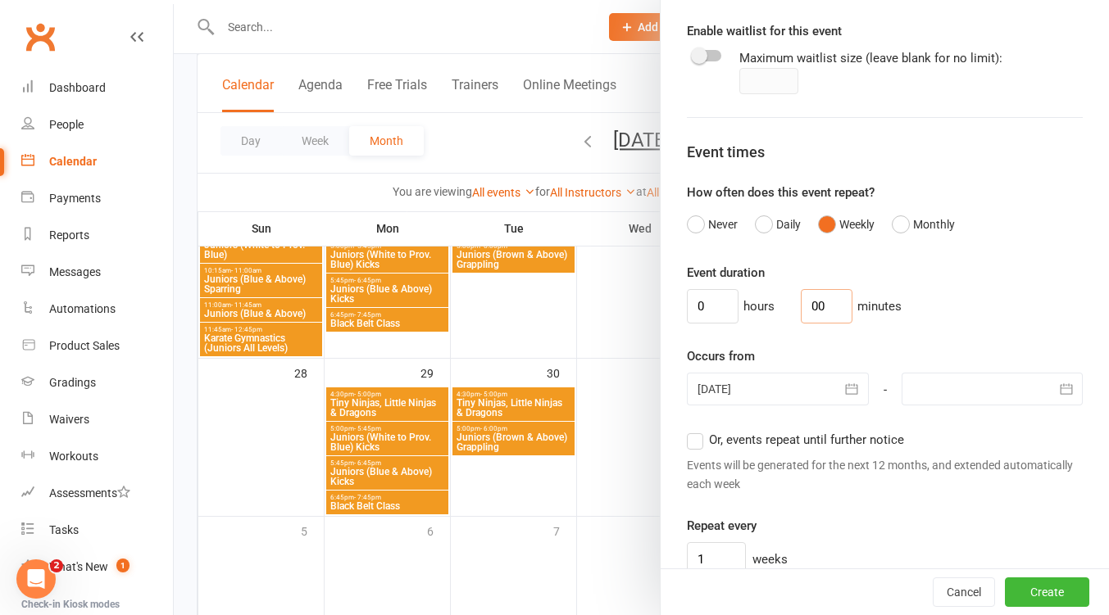
click at [817, 305] on input "00" at bounding box center [827, 306] width 52 height 34
type input "45"
click at [836, 394] on button "button" at bounding box center [852, 389] width 33 height 33
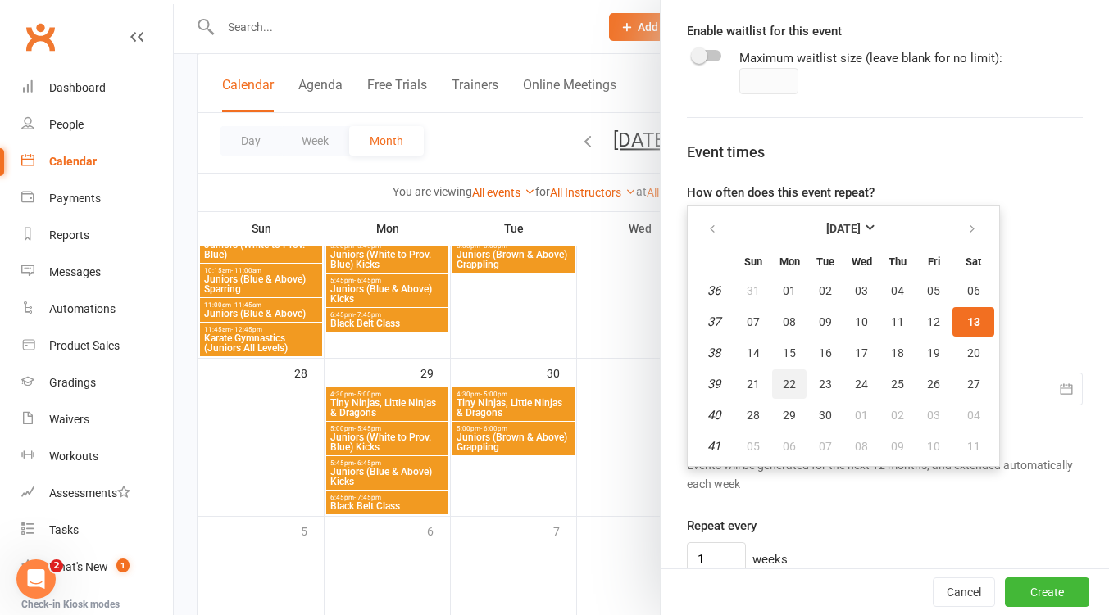
click at [789, 384] on button "22" at bounding box center [789, 384] width 34 height 29
type input "22 Sep 2025"
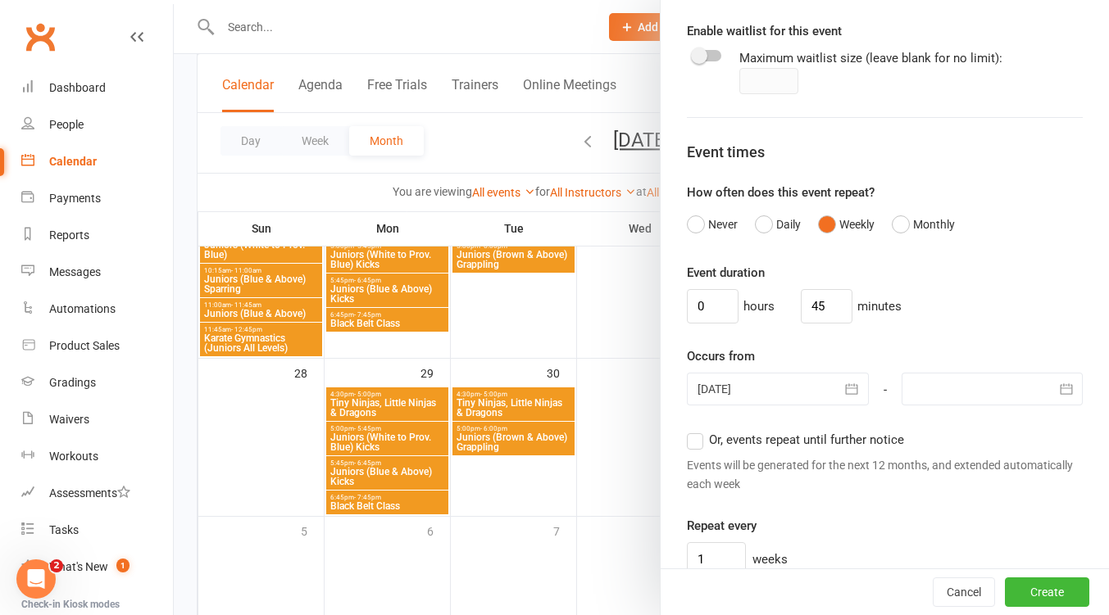
click at [1017, 391] on div at bounding box center [991, 389] width 181 height 33
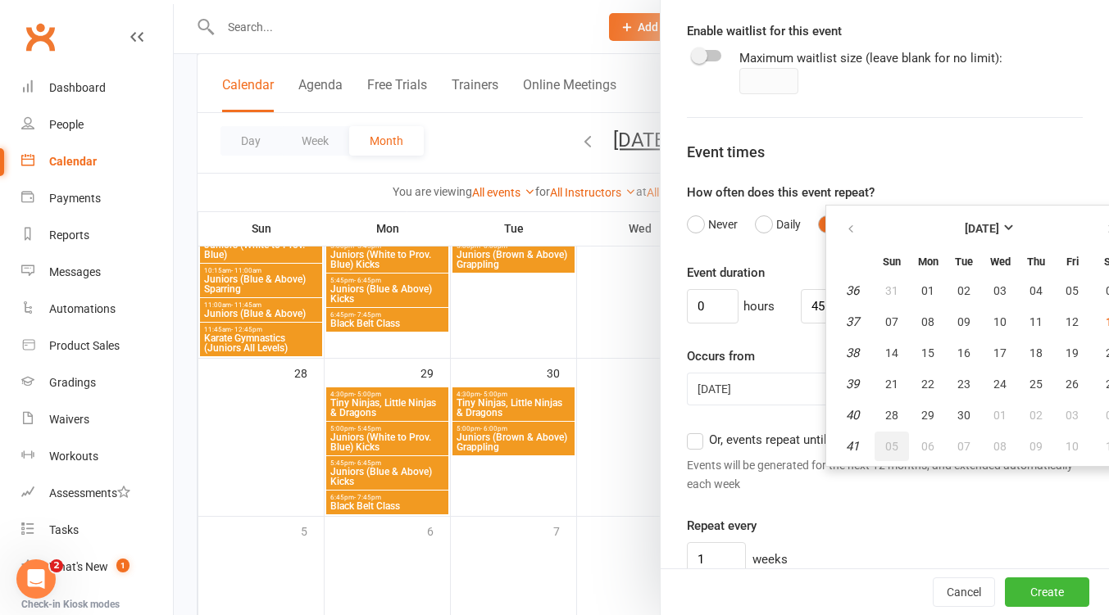
click at [885, 450] on span "05" at bounding box center [891, 446] width 13 height 13
type input "05 Oct 2025"
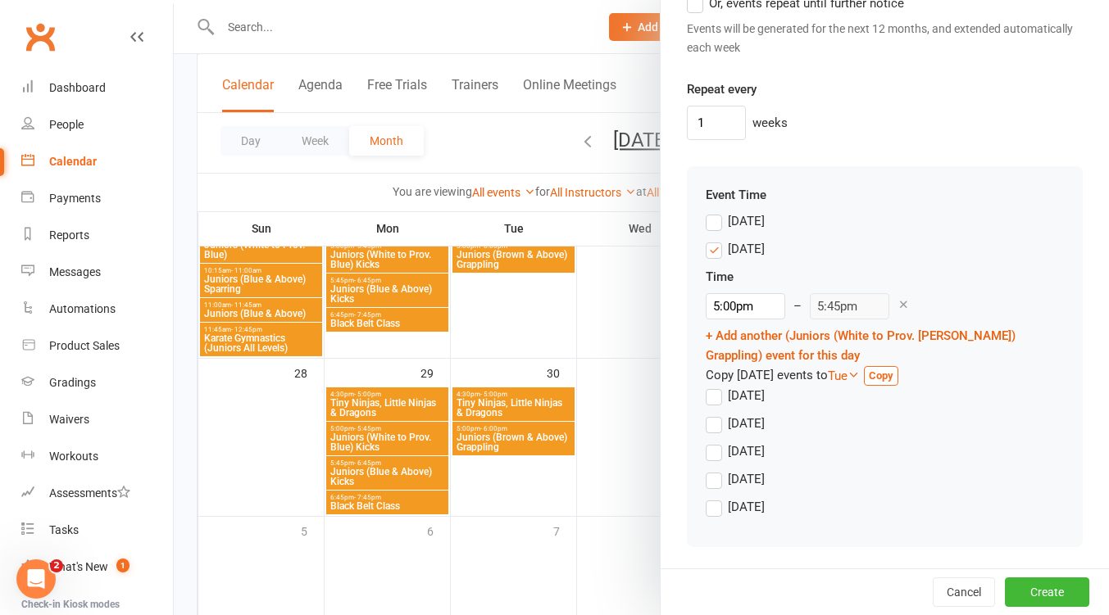
drag, startPoint x: 714, startPoint y: 247, endPoint x: 715, endPoint y: 312, distance: 65.6
click at [714, 247] on label "Monday" at bounding box center [734, 249] width 59 height 20
click at [714, 239] on input "Monday" at bounding box center [710, 239] width 11 height 0
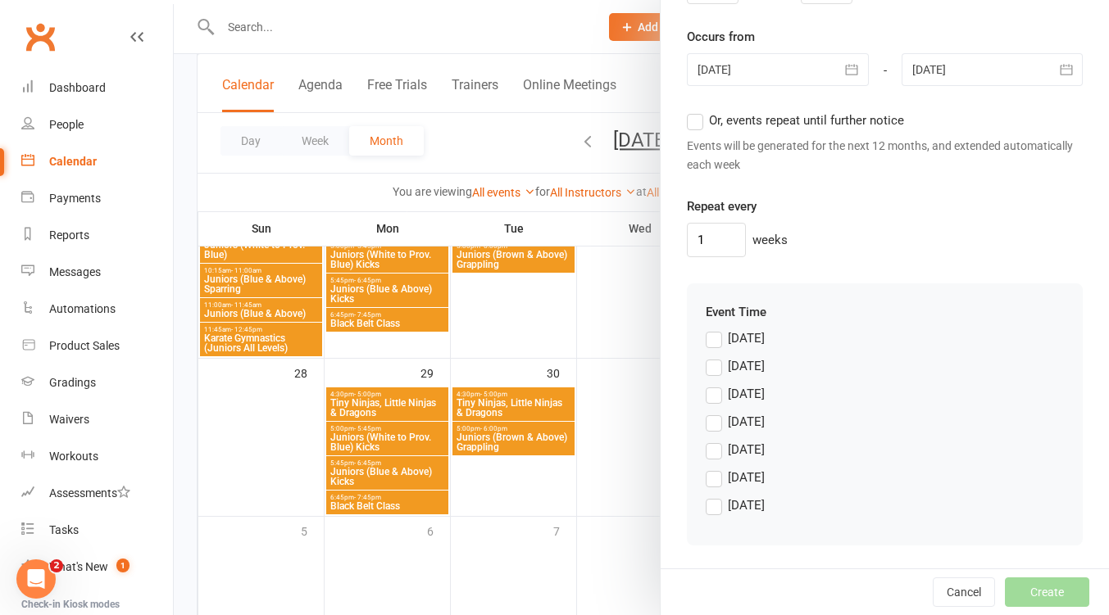
click at [709, 397] on label "Tuesday" at bounding box center [734, 394] width 59 height 20
click at [709, 384] on input "Tuesday" at bounding box center [710, 384] width 11 height 0
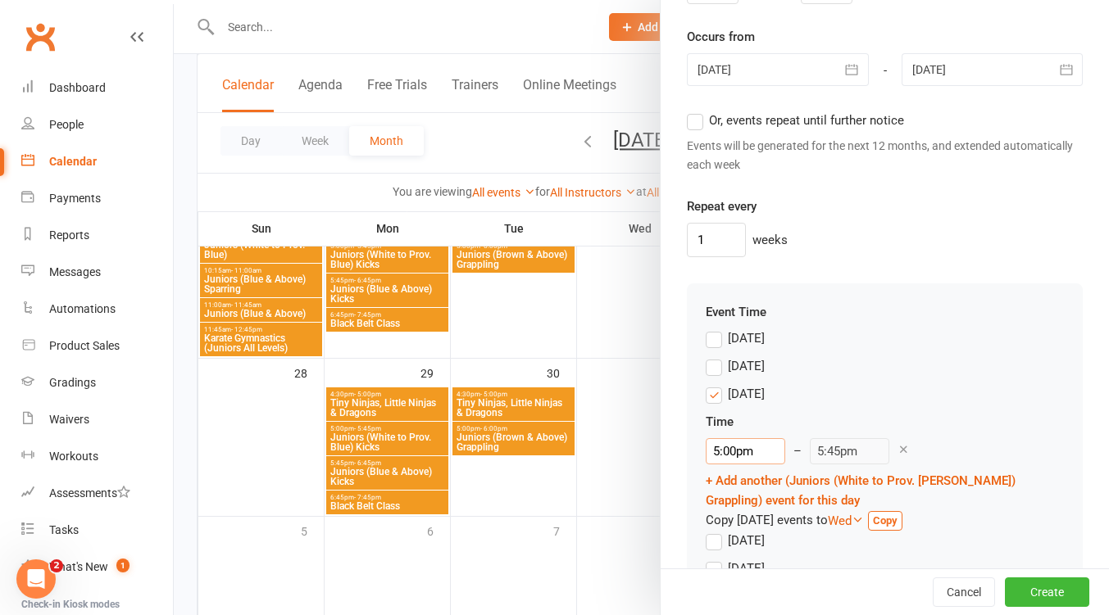
drag, startPoint x: 746, startPoint y: 449, endPoint x: 749, endPoint y: 457, distance: 8.8
click at [746, 450] on input "5:00pm" at bounding box center [744, 451] width 79 height 26
click at [745, 568] on li "6:00pm" at bounding box center [745, 568] width 79 height 25
type input "6:00pm"
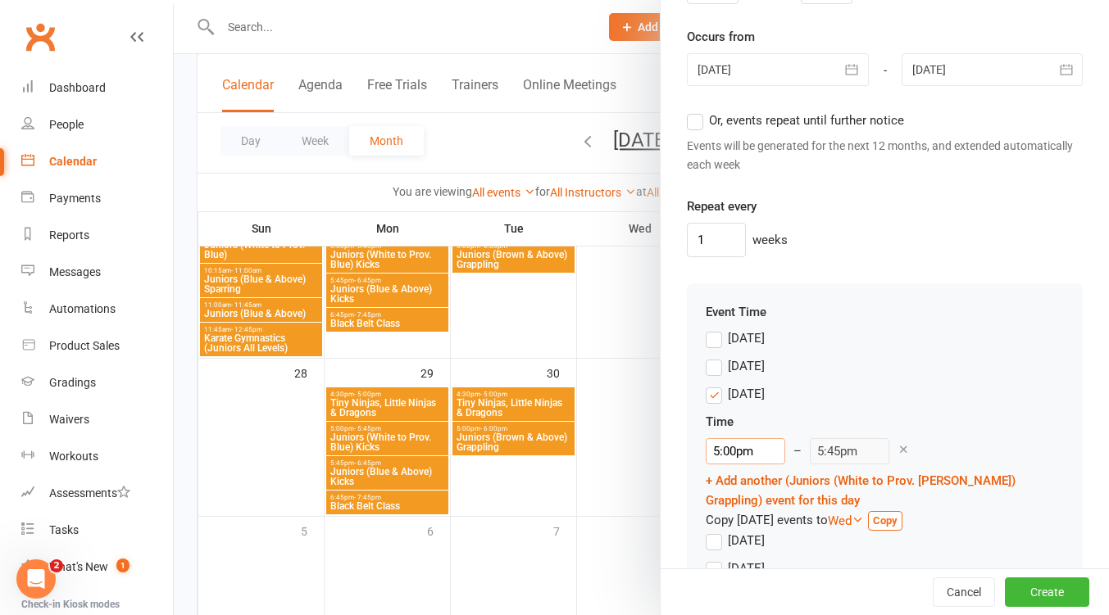
type input "6:45pm"
click at [1014, 588] on button "Create" at bounding box center [1047, 592] width 84 height 29
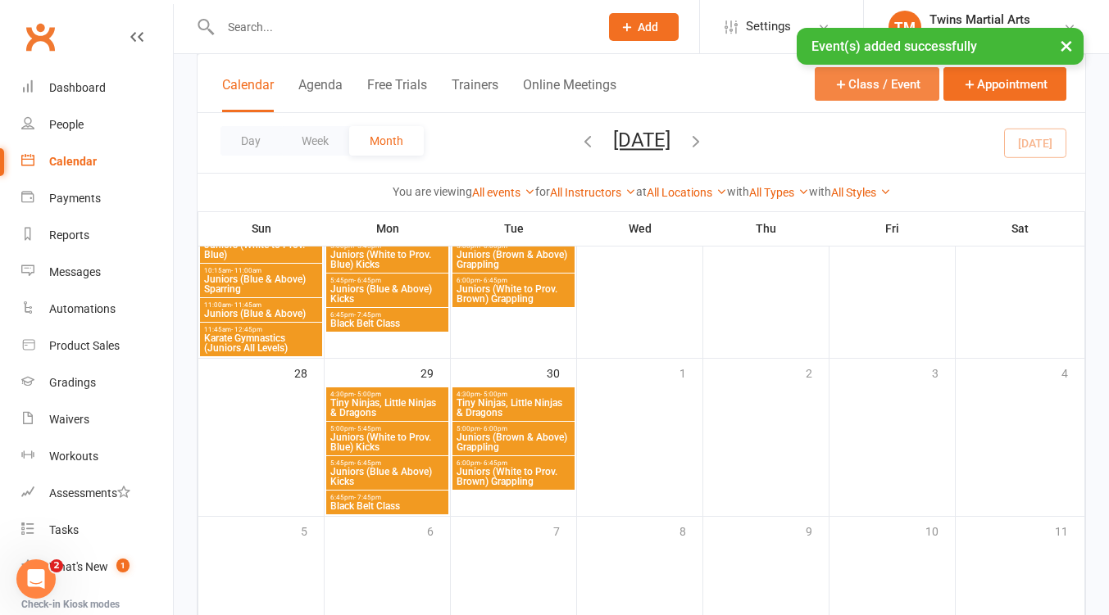
click at [864, 76] on button "Class / Event" at bounding box center [876, 84] width 125 height 34
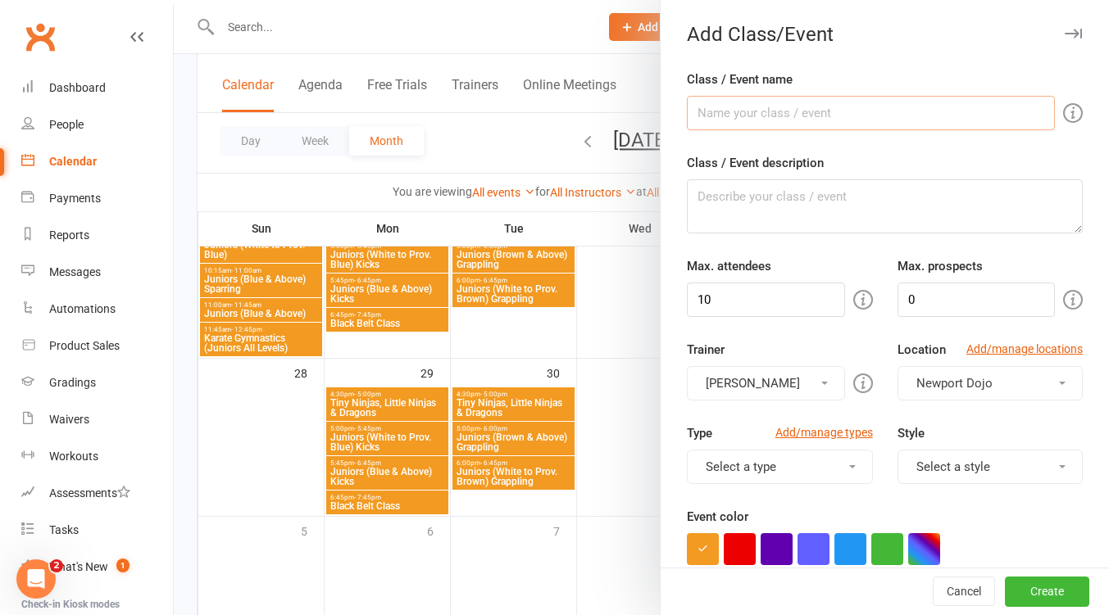
click at [764, 108] on input "Class / Event name" at bounding box center [871, 113] width 368 height 34
type input "Brazilian Jiu Jitsu (Gi)"
click at [746, 288] on input "10" at bounding box center [765, 300] width 157 height 34
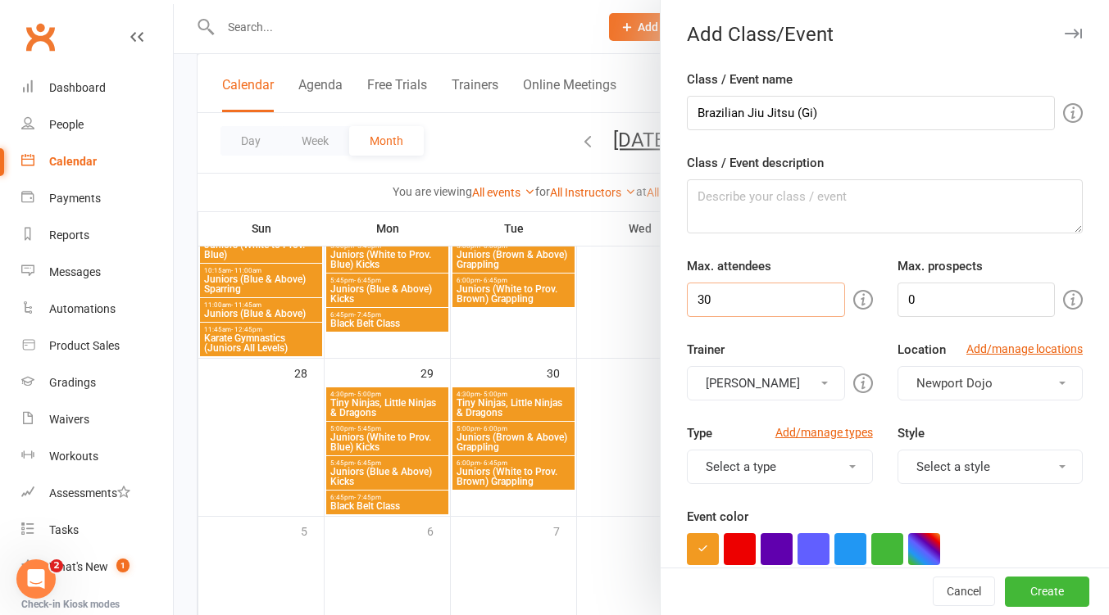
type input "30"
click at [783, 383] on button "[PERSON_NAME]" at bounding box center [765, 383] width 157 height 34
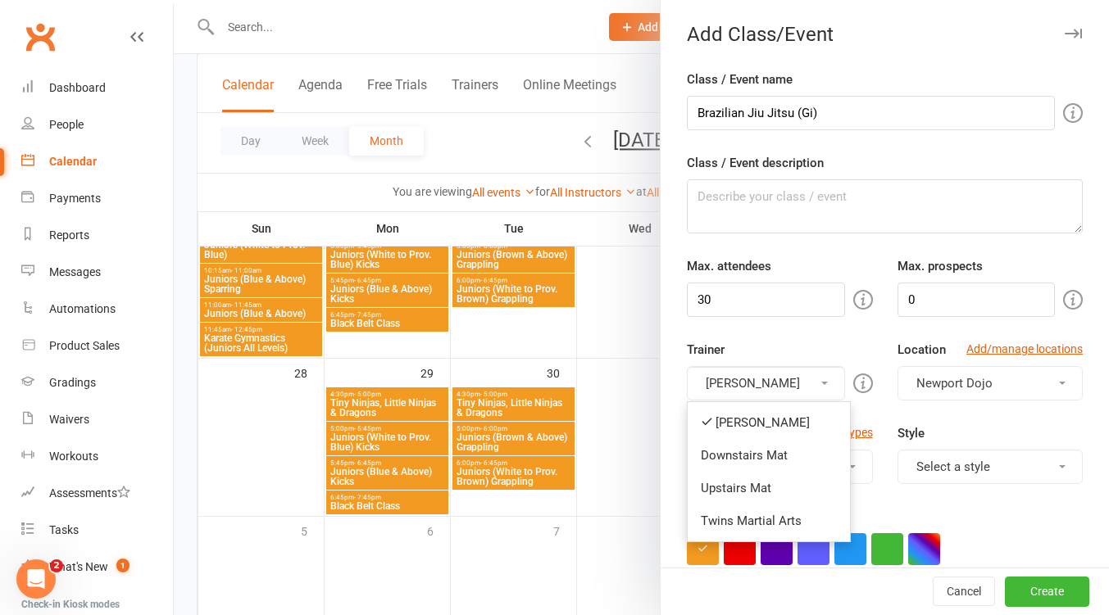
drag, startPoint x: 773, startPoint y: 451, endPoint x: 784, endPoint y: 433, distance: 20.7
click at [773, 451] on link "Downstairs Mat" at bounding box center [768, 455] width 162 height 33
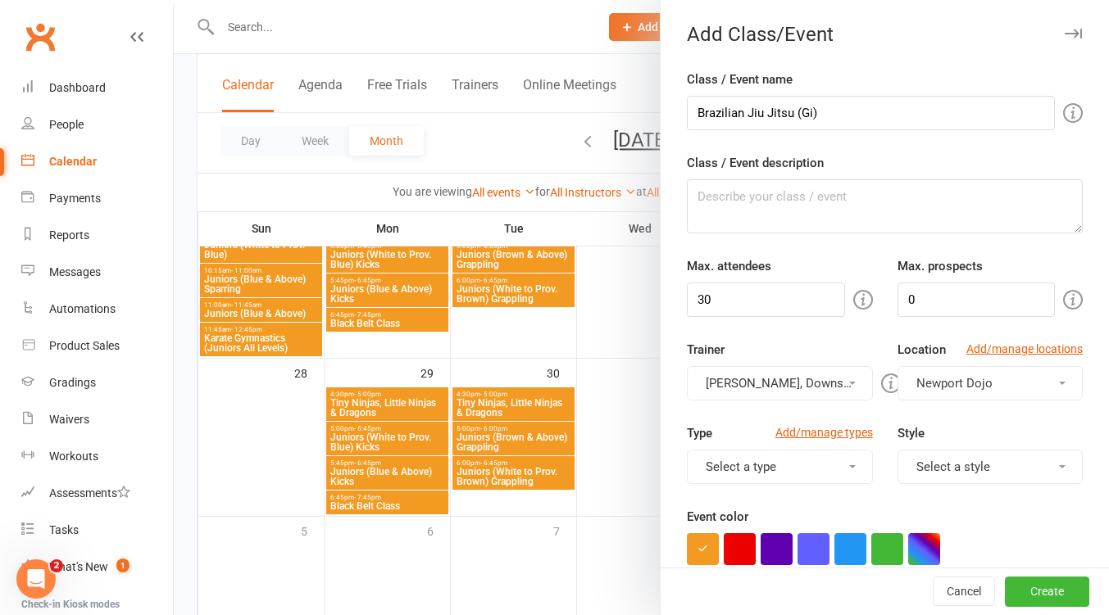
click at [800, 384] on button "[PERSON_NAME], Downstairs Mat" at bounding box center [779, 383] width 185 height 34
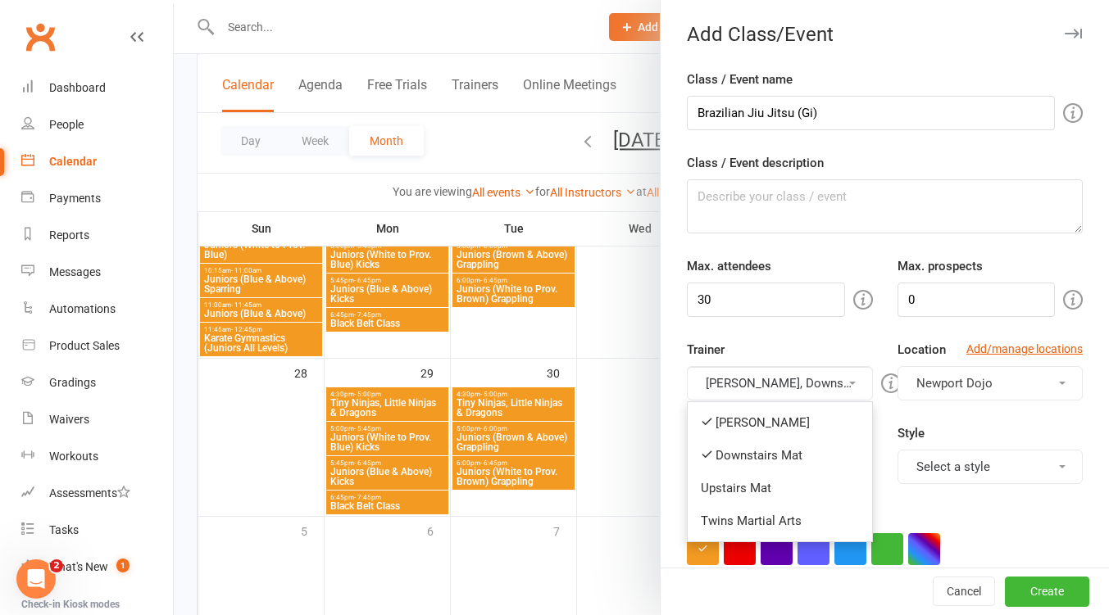
click at [773, 416] on link "[PERSON_NAME]" at bounding box center [779, 422] width 184 height 33
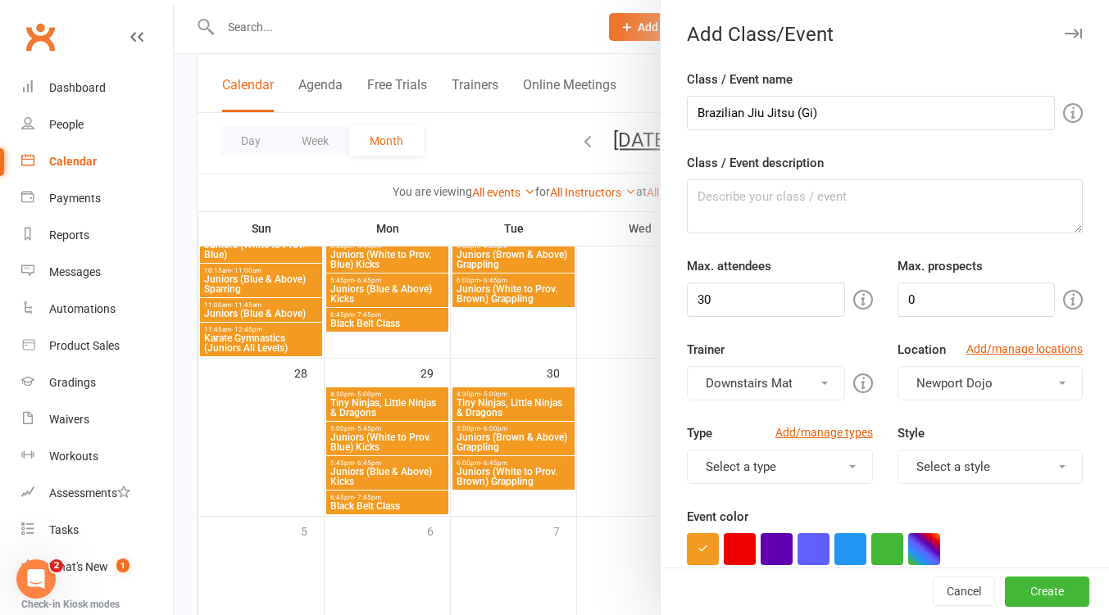
click at [984, 460] on button "Select a style" at bounding box center [989, 467] width 185 height 34
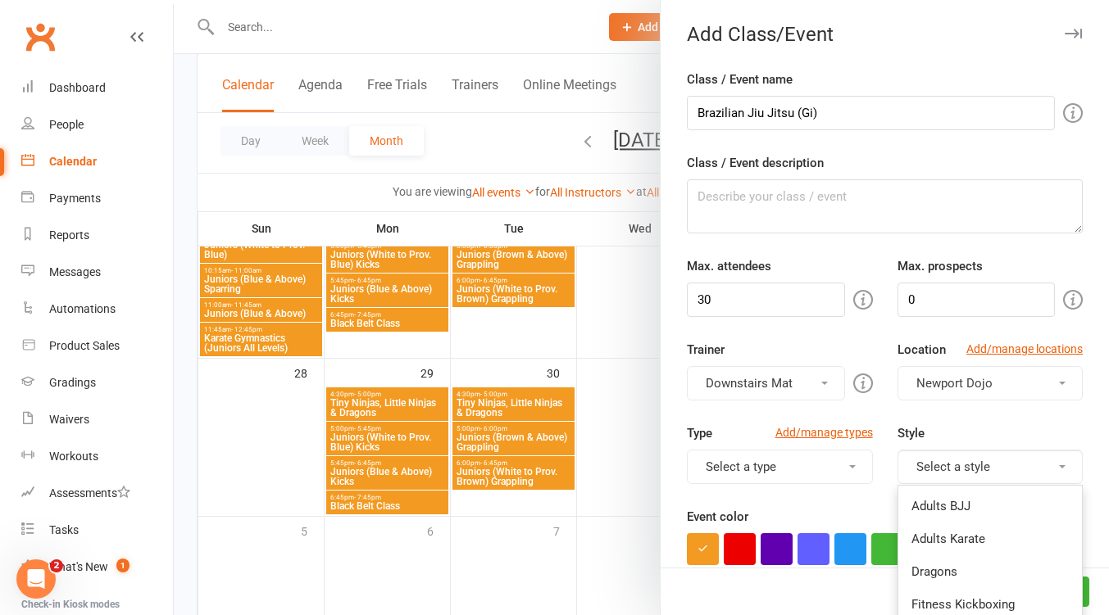
scroll to position [218, 0]
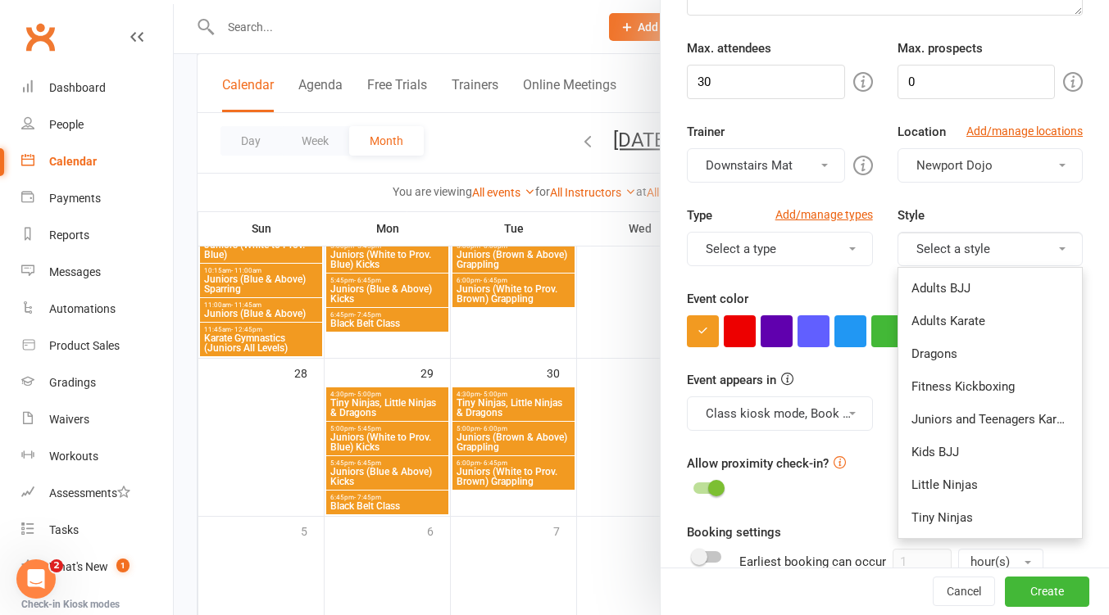
drag, startPoint x: 944, startPoint y: 278, endPoint x: 982, endPoint y: 270, distance: 38.4
click at [944, 279] on link "Adults BJJ" at bounding box center [990, 288] width 184 height 33
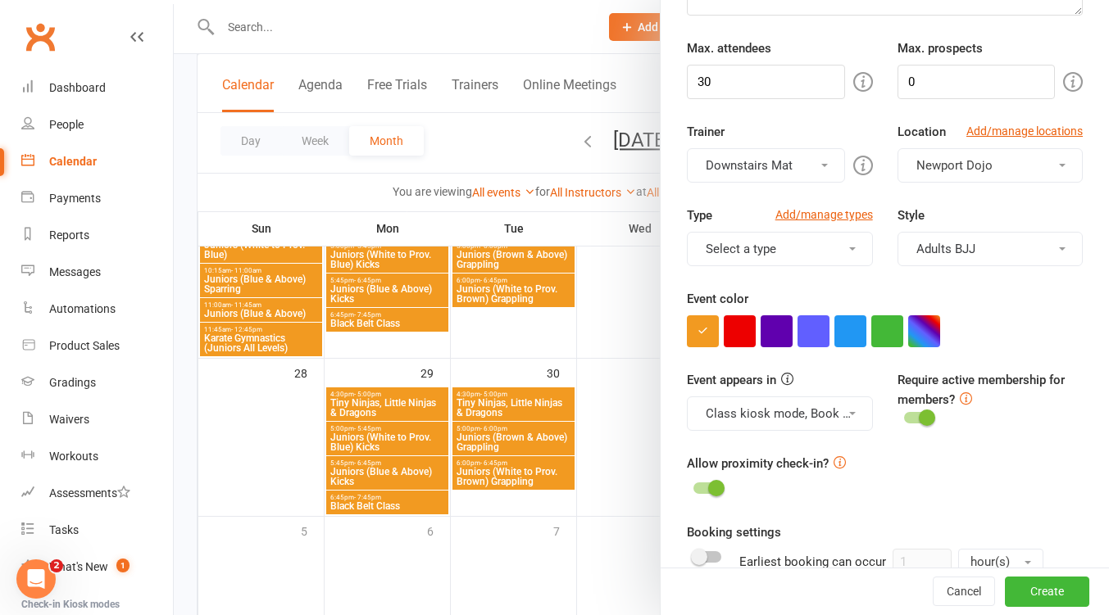
click at [1021, 248] on button "Adults BJJ" at bounding box center [989, 249] width 185 height 34
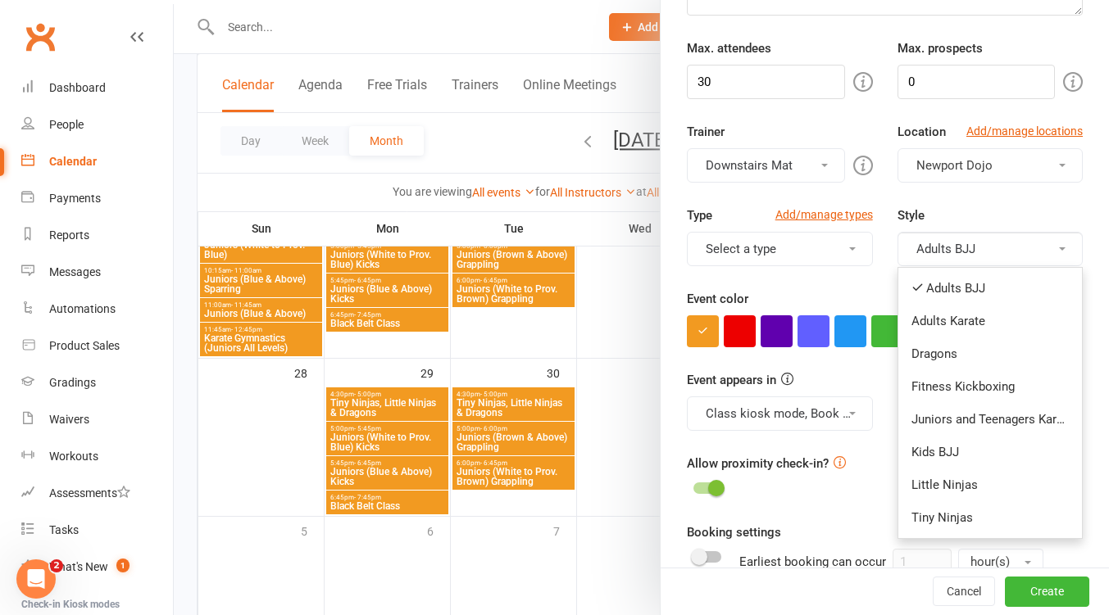
click at [938, 447] on link "Kids BJJ" at bounding box center [990, 452] width 184 height 33
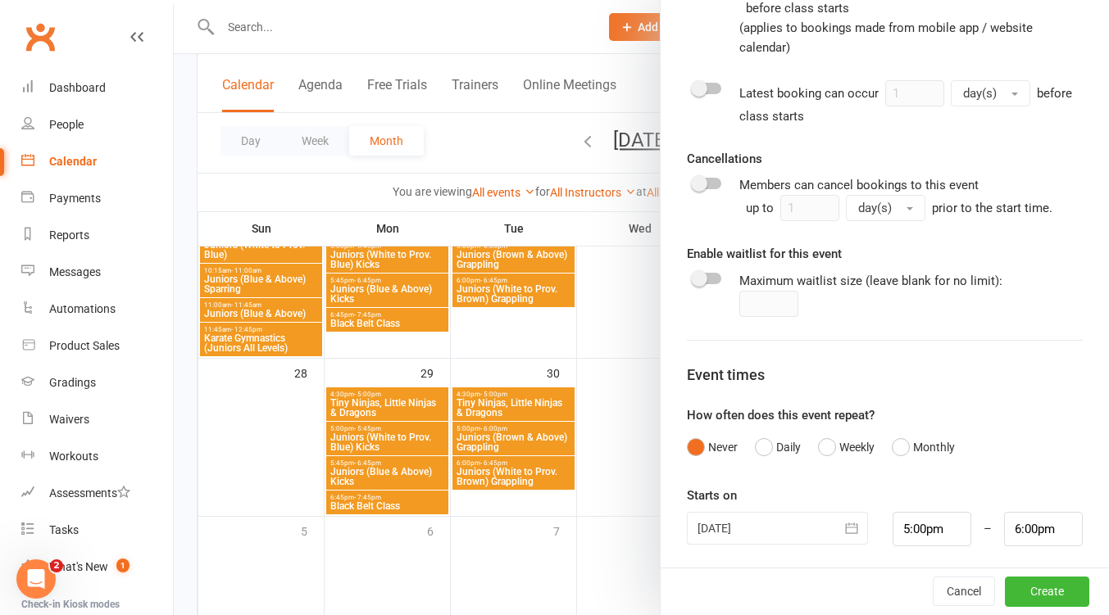
scroll to position [799, 0]
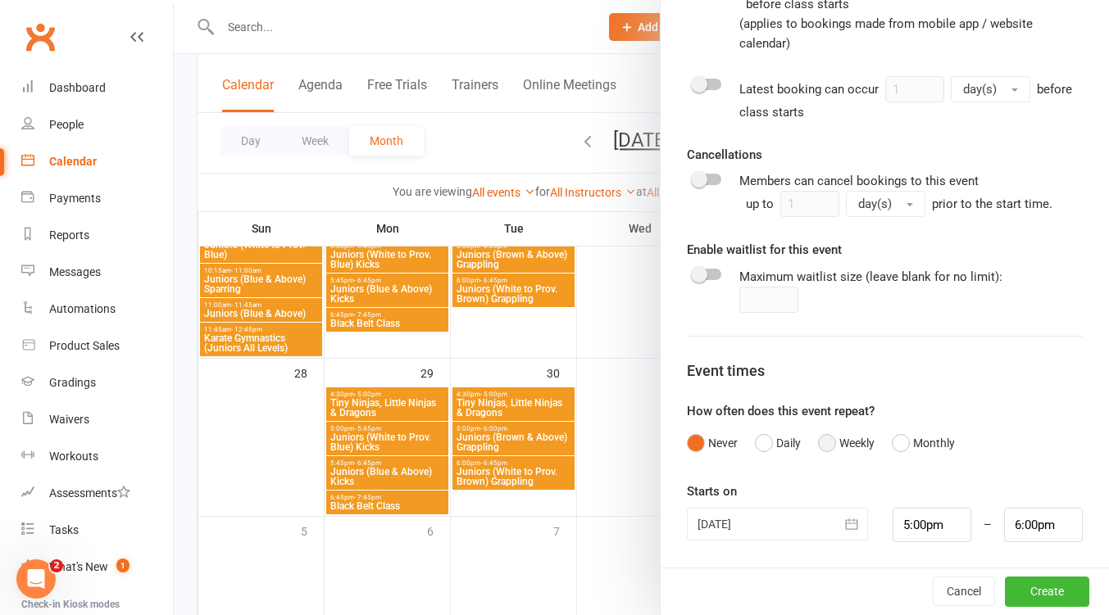
click at [823, 447] on button "Weekly" at bounding box center [846, 443] width 57 height 31
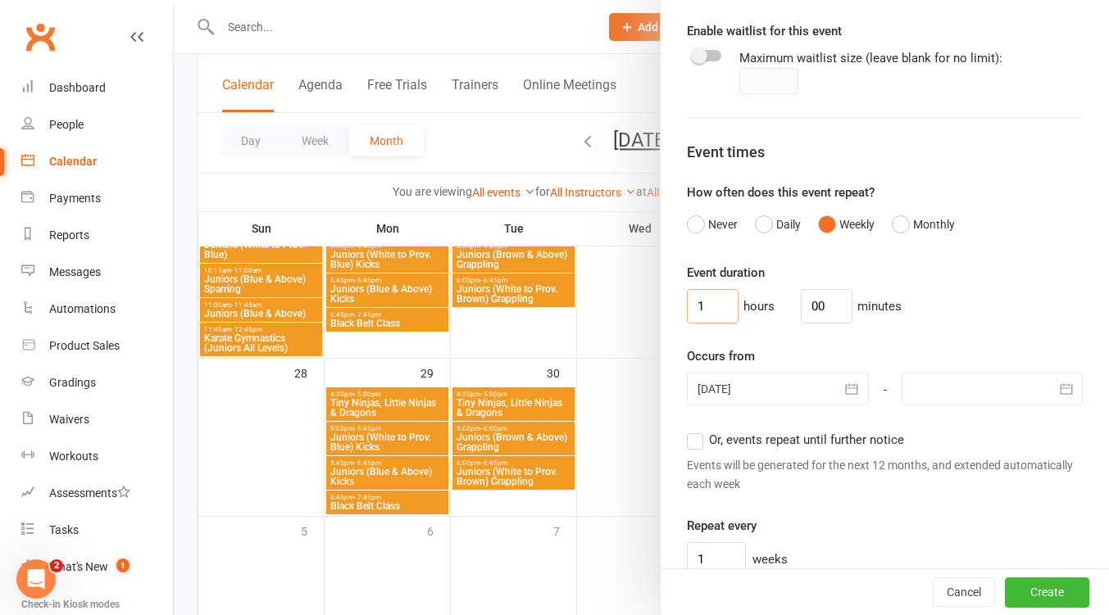
click at [716, 305] on input "1" at bounding box center [713, 306] width 52 height 34
type input "0"
click at [815, 305] on input "00" at bounding box center [827, 306] width 52 height 34
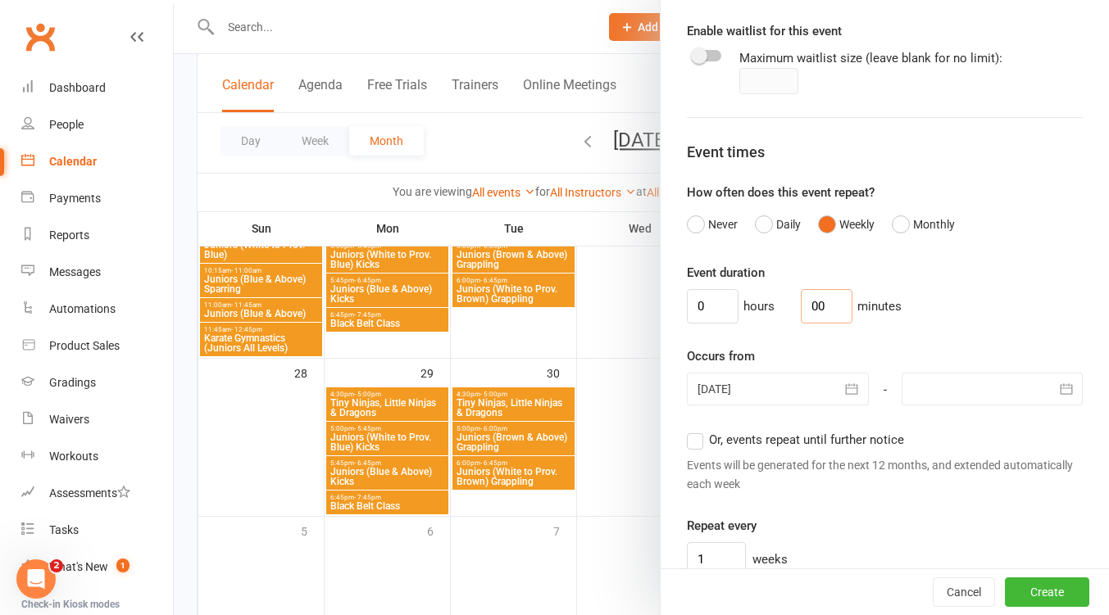
click at [815, 305] on input "00" at bounding box center [827, 306] width 52 height 34
type input "45"
click at [836, 397] on button "button" at bounding box center [852, 389] width 33 height 33
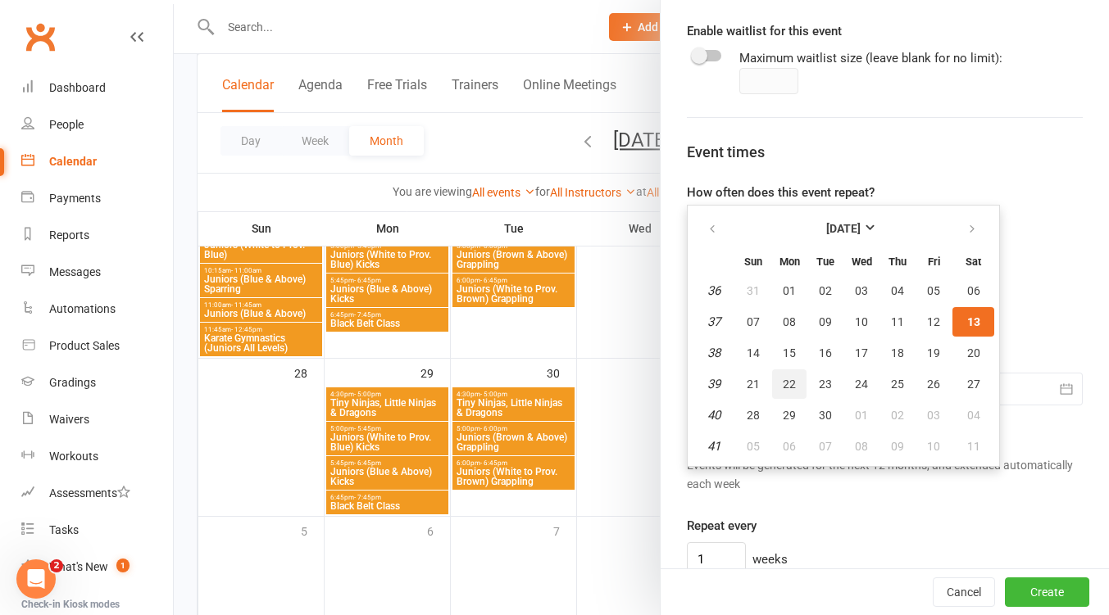
click at [782, 385] on span "22" at bounding box center [788, 384] width 13 height 13
type input "22 Sep 2025"
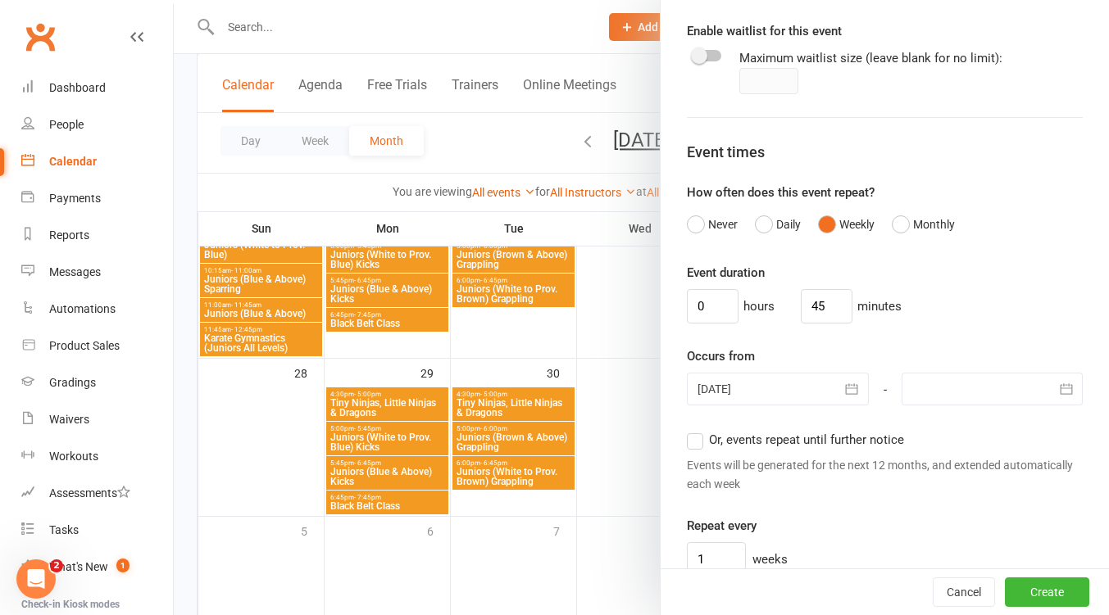
click at [1005, 395] on div at bounding box center [991, 389] width 181 height 33
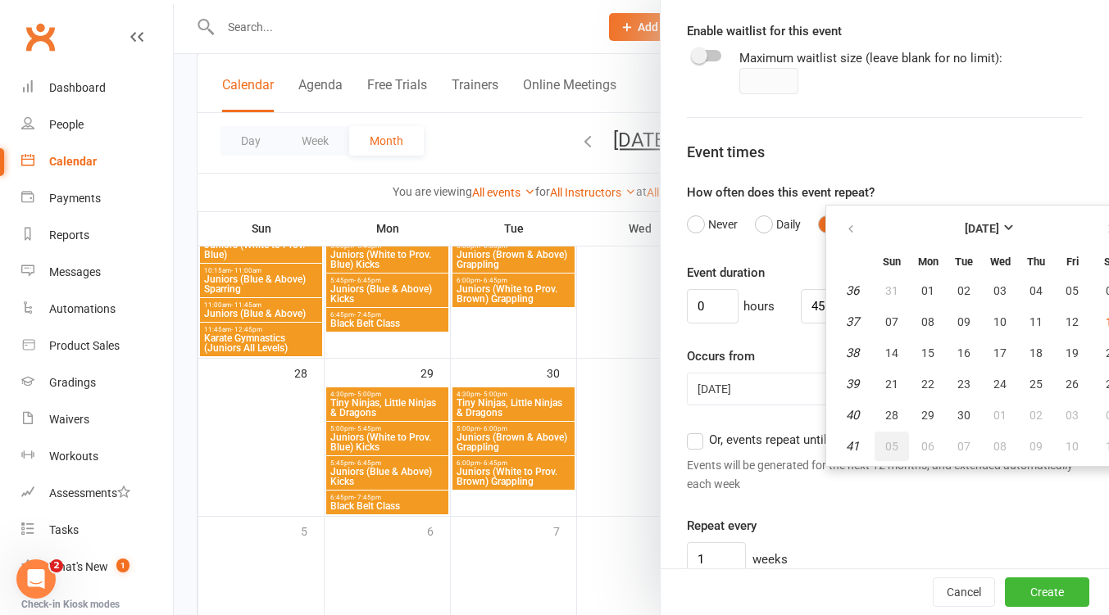
click at [885, 447] on span "05" at bounding box center [891, 446] width 13 height 13
type input "05 Oct 2025"
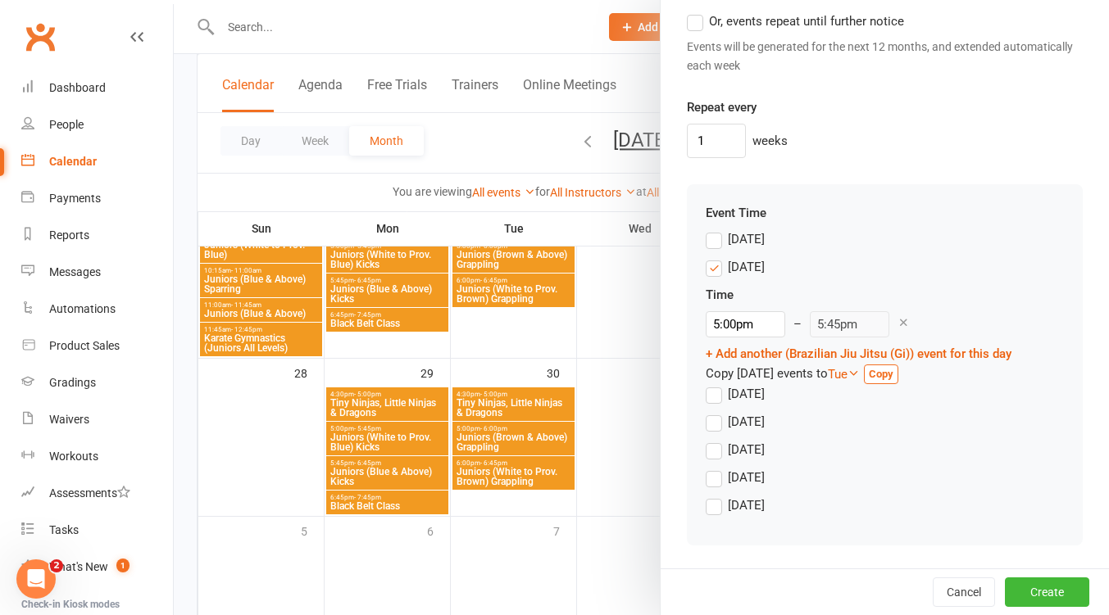
click at [707, 268] on label "Monday" at bounding box center [734, 267] width 59 height 20
click at [707, 257] on input "Monday" at bounding box center [710, 257] width 11 height 0
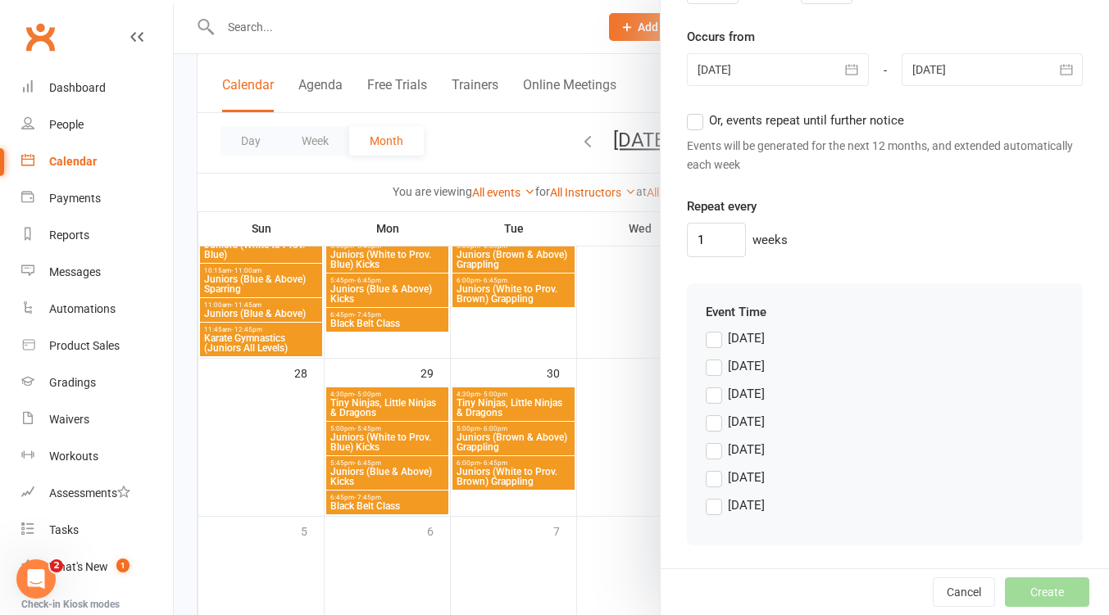
scroll to position [1337, 0]
click at [712, 391] on label "Tuesday" at bounding box center [734, 394] width 59 height 20
click at [712, 384] on input "Tuesday" at bounding box center [710, 384] width 11 height 0
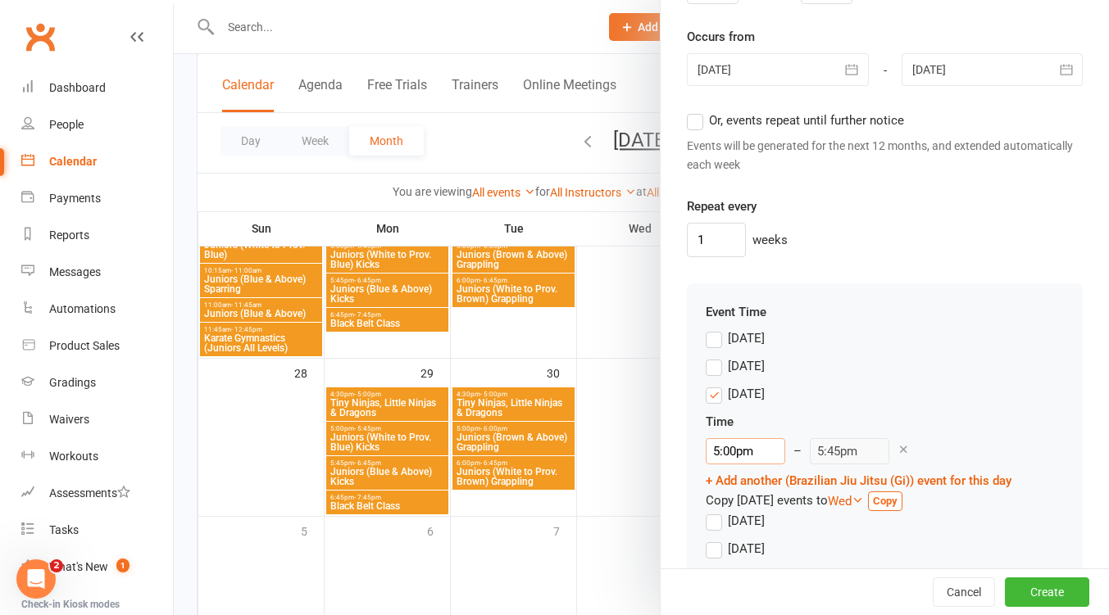
click at [745, 455] on input "5:00pm" at bounding box center [744, 451] width 79 height 26
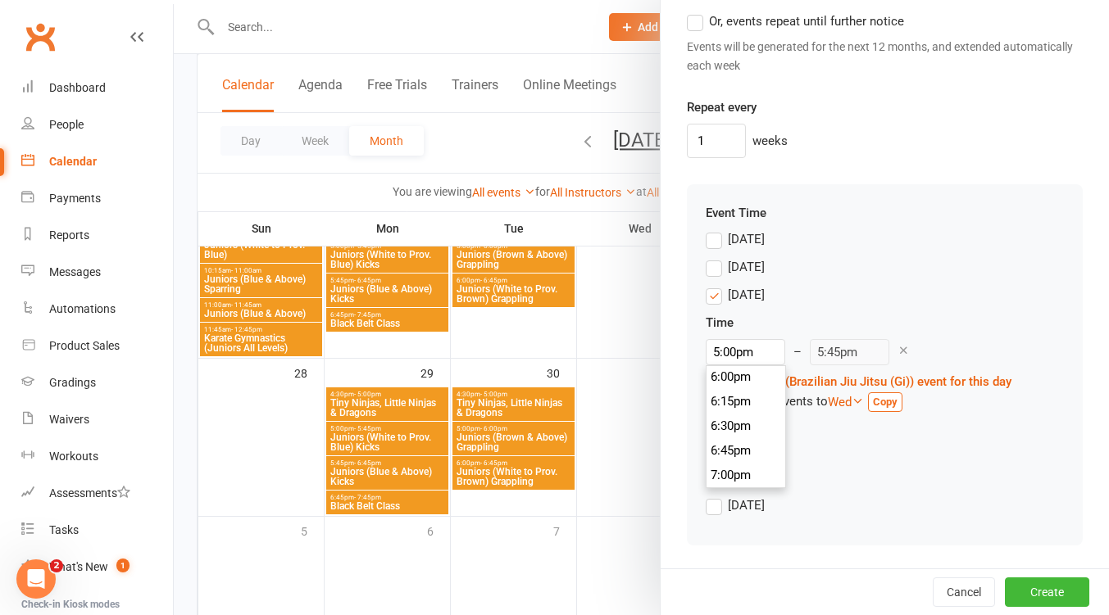
scroll to position [1778, 0]
click at [743, 448] on li "6:45pm" at bounding box center [745, 444] width 79 height 25
type input "6:45pm"
type input "7:30pm"
click at [1026, 589] on button "Create" at bounding box center [1047, 592] width 84 height 29
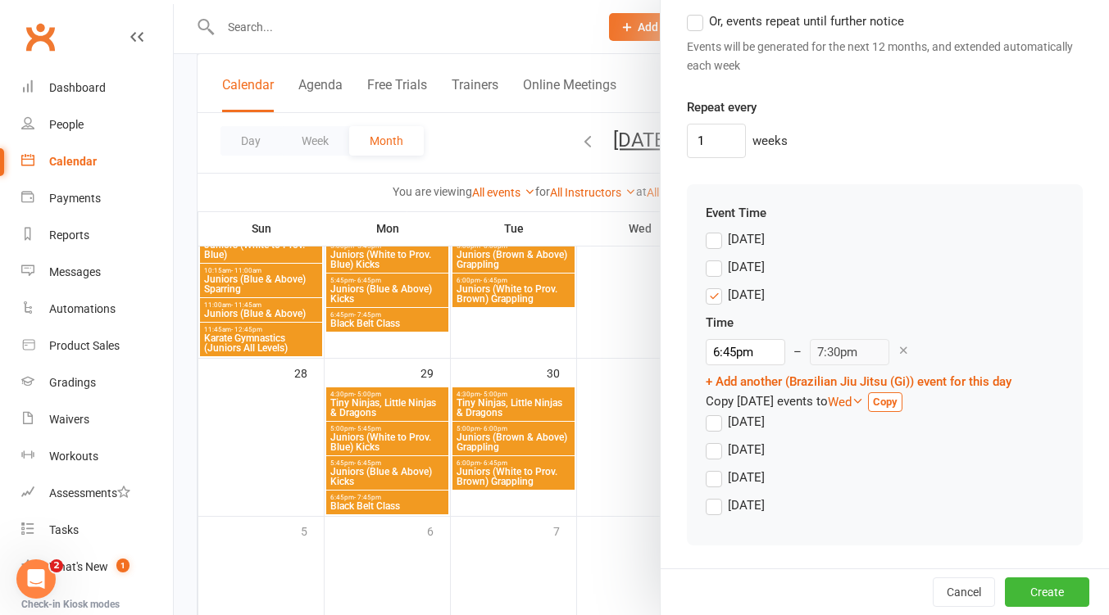
scroll to position [1456, 0]
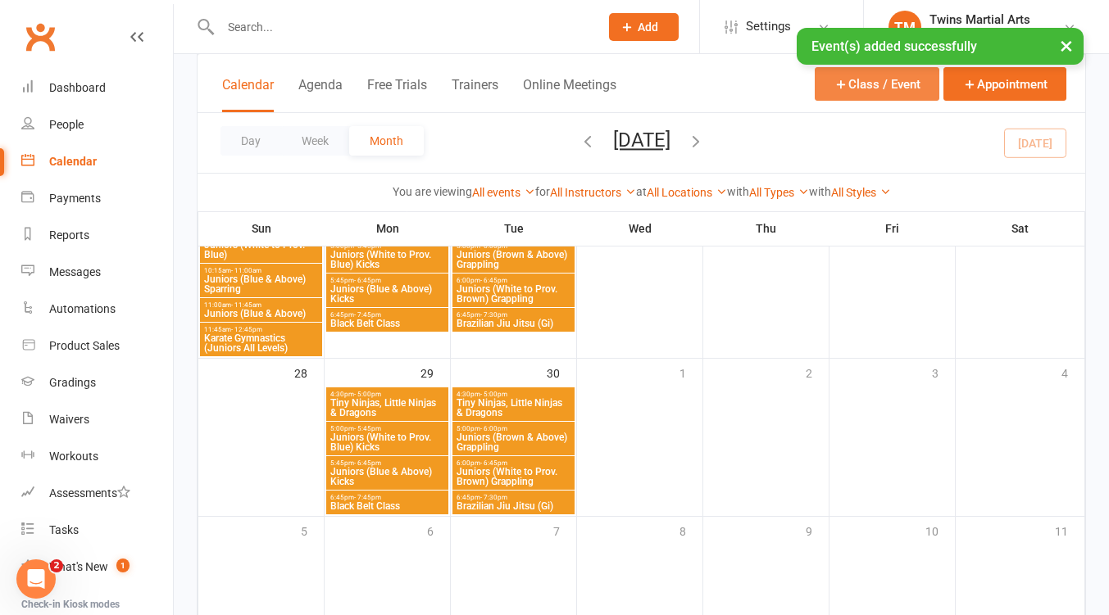
click at [866, 84] on button "Class / Event" at bounding box center [876, 84] width 125 height 34
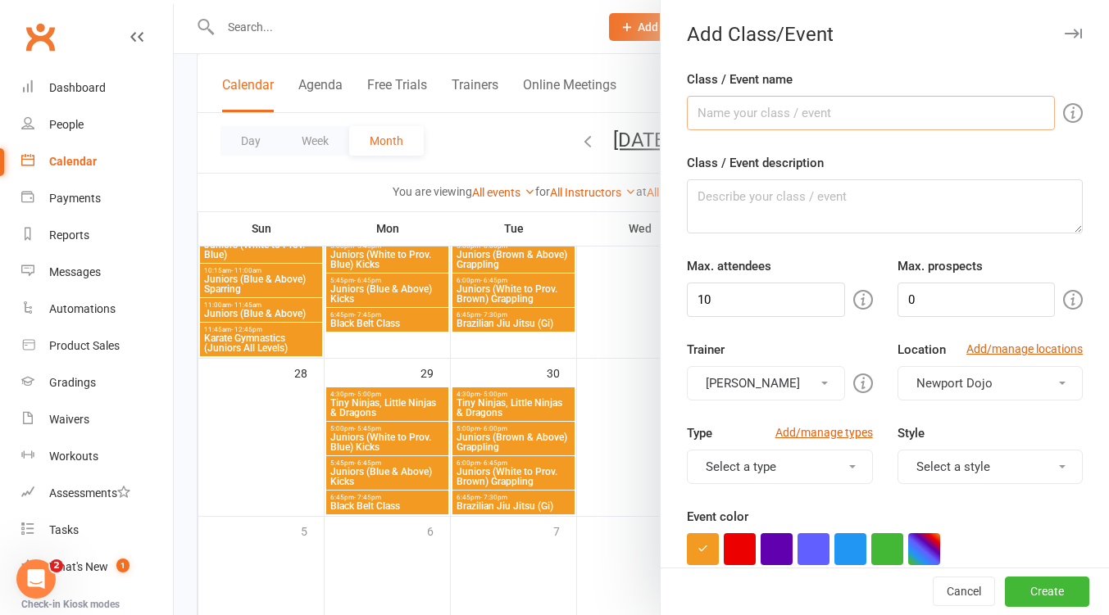
click at [772, 122] on input "Class / Event name" at bounding box center [871, 113] width 368 height 34
type input "Adults & Teens (All Levels)"
click at [764, 308] on input "10" at bounding box center [765, 300] width 157 height 34
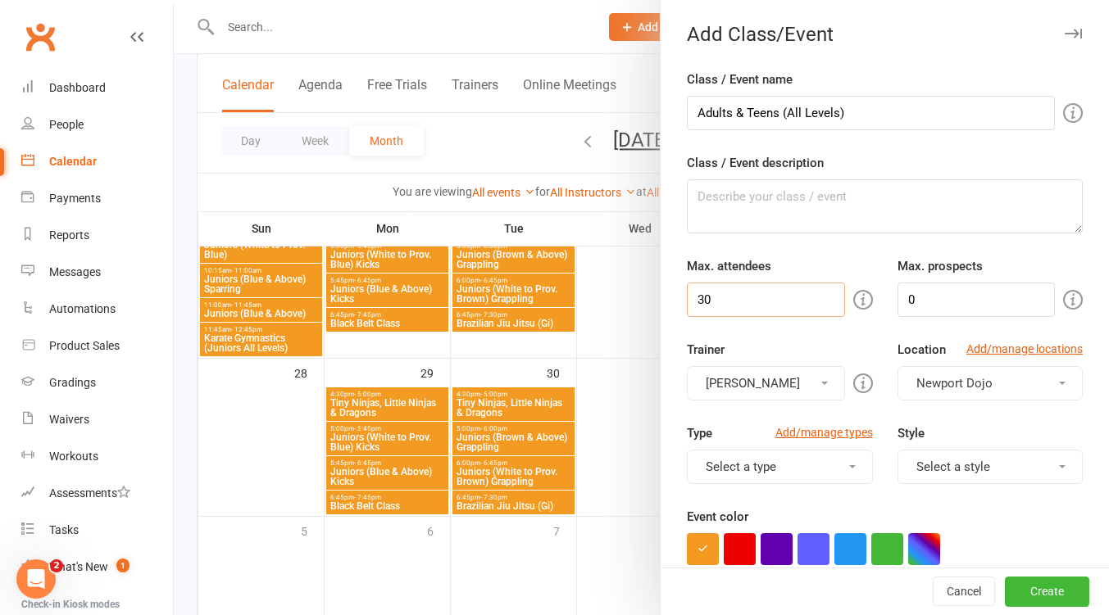
type input "30"
click at [779, 388] on button "[PERSON_NAME]" at bounding box center [765, 383] width 157 height 34
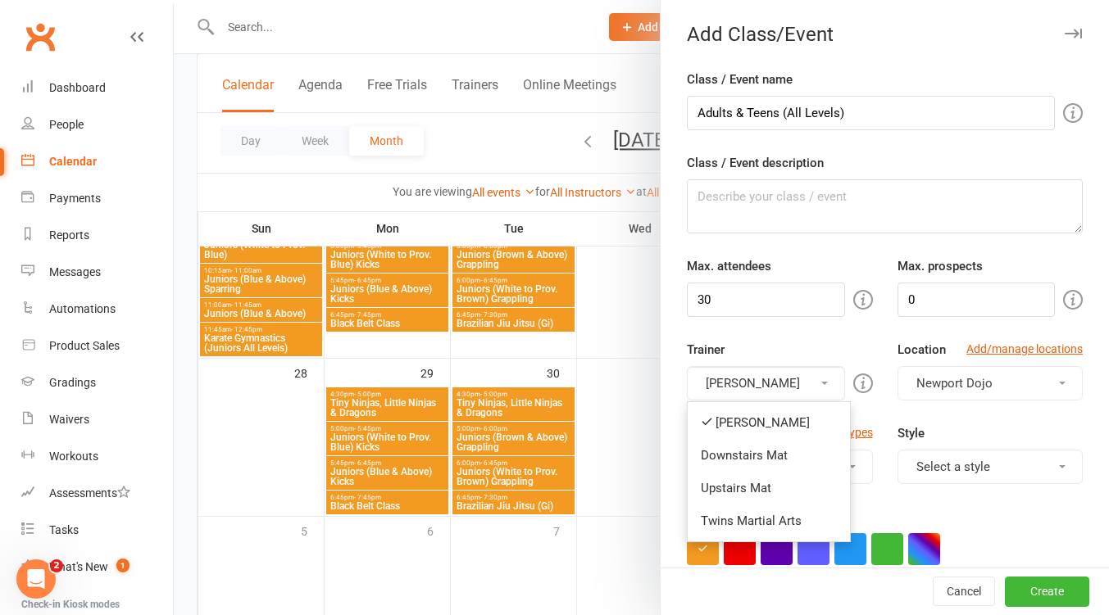
drag, startPoint x: 752, startPoint y: 456, endPoint x: 767, endPoint y: 414, distance: 44.3
click at [754, 451] on link "Downstairs Mat" at bounding box center [768, 455] width 162 height 33
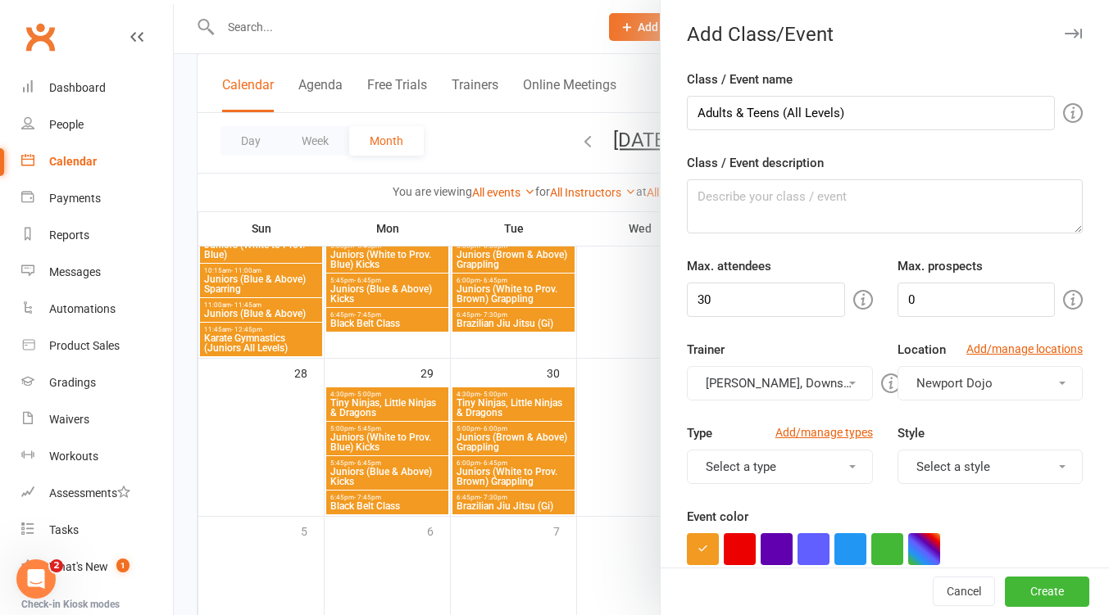
click at [772, 375] on button "[PERSON_NAME], Downstairs Mat" at bounding box center [779, 383] width 185 height 34
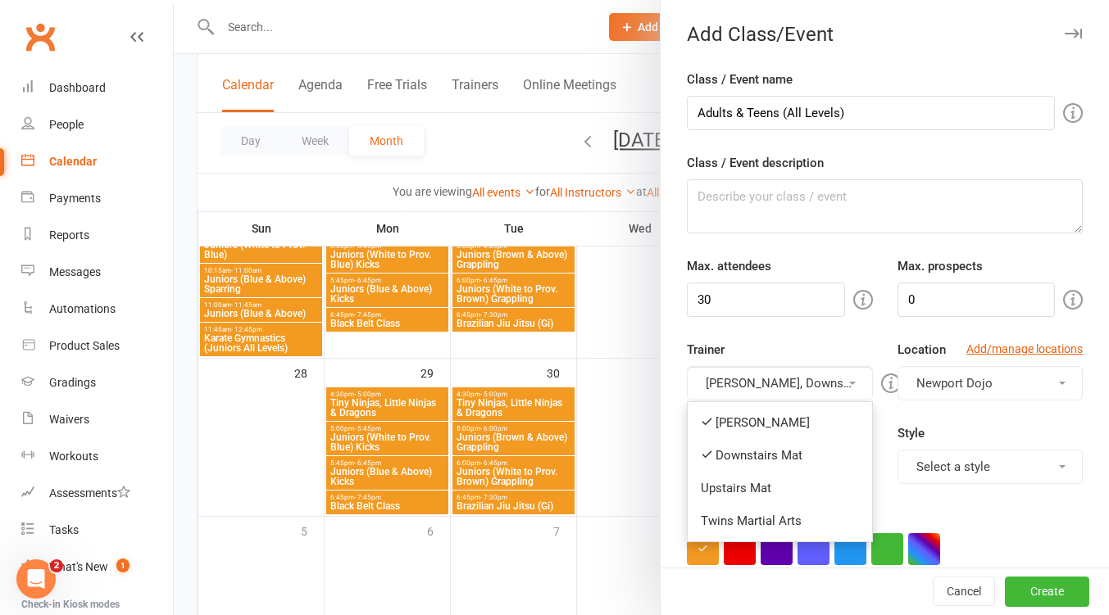
click at [755, 425] on link "[PERSON_NAME]" at bounding box center [779, 422] width 184 height 33
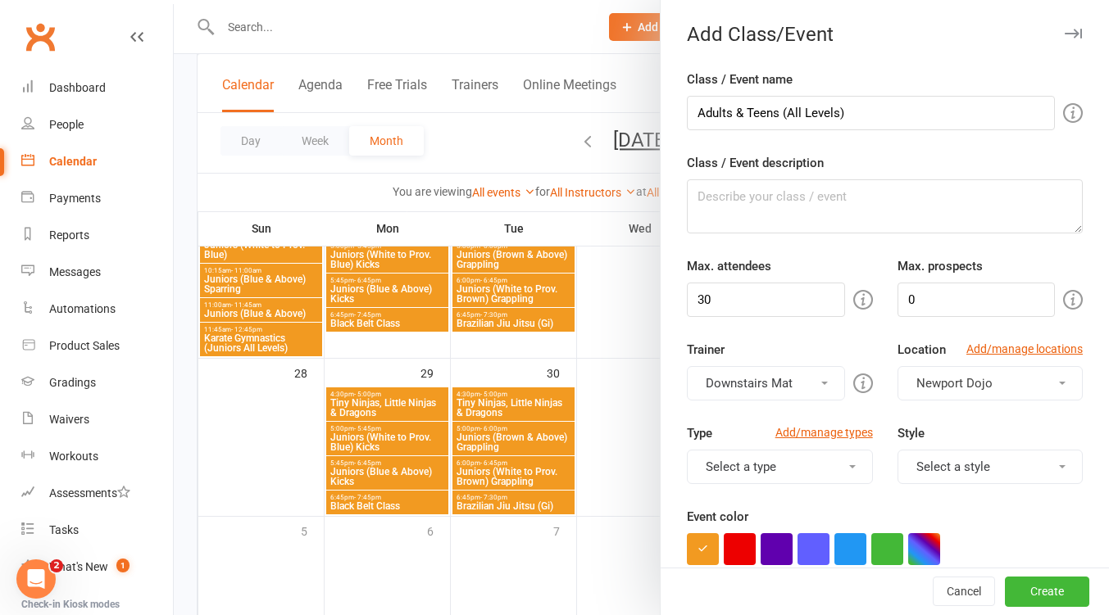
click at [968, 465] on button "Select a style" at bounding box center [989, 467] width 185 height 34
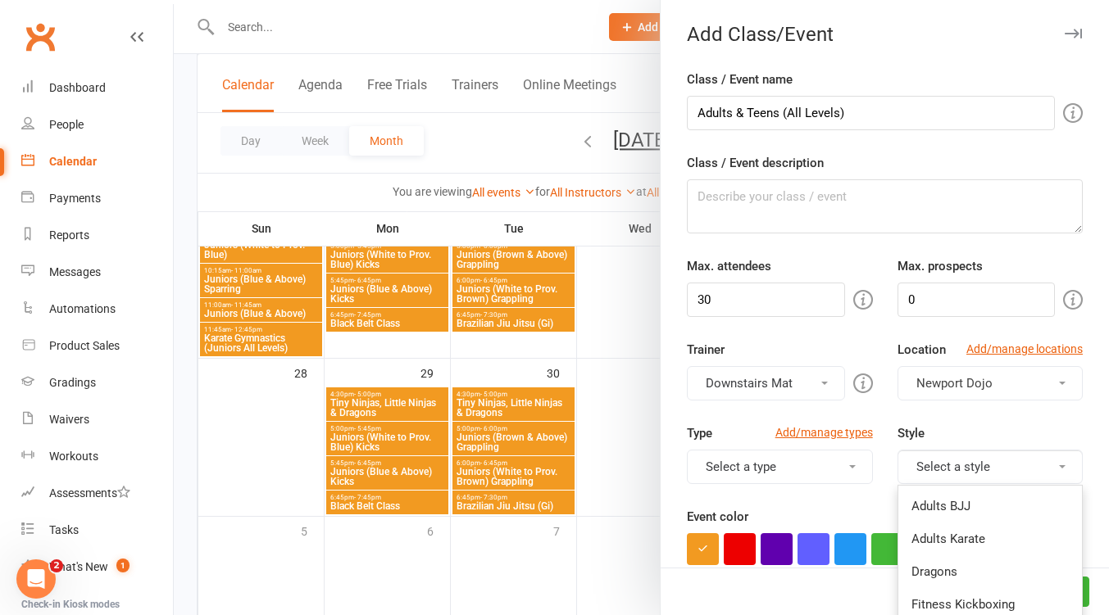
scroll to position [218, 0]
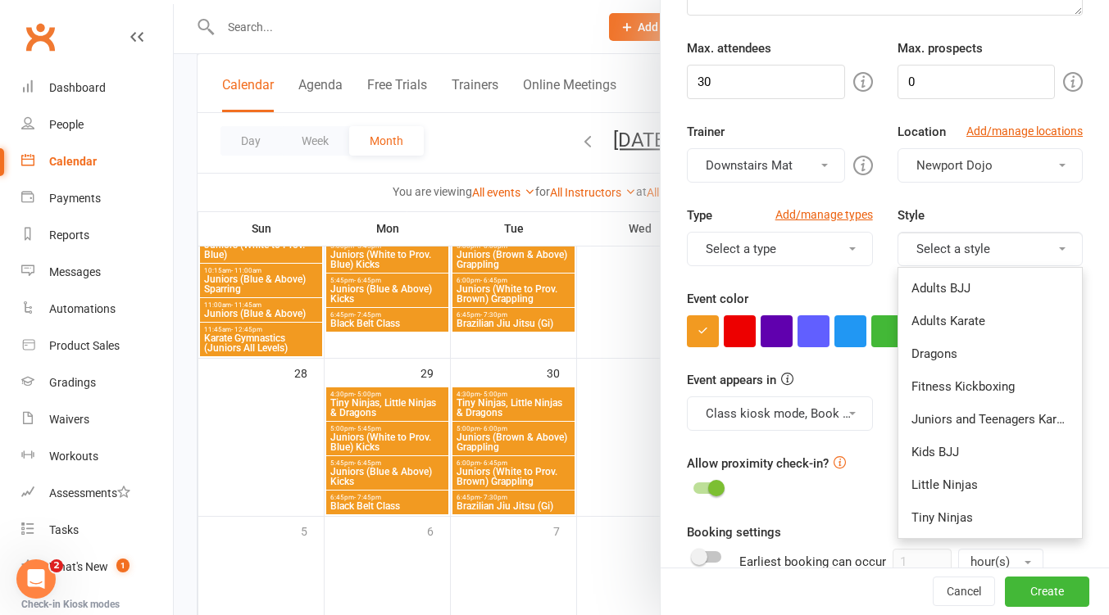
click at [973, 315] on link "Adults Karate" at bounding box center [990, 321] width 184 height 33
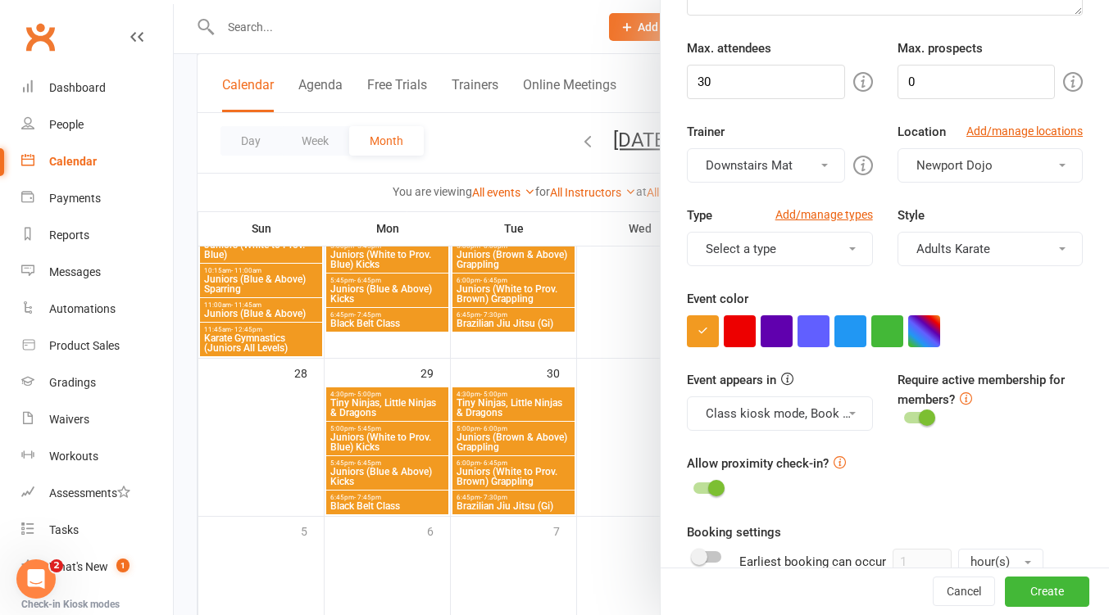
click at [1009, 246] on button "Adults Karate" at bounding box center [989, 249] width 185 height 34
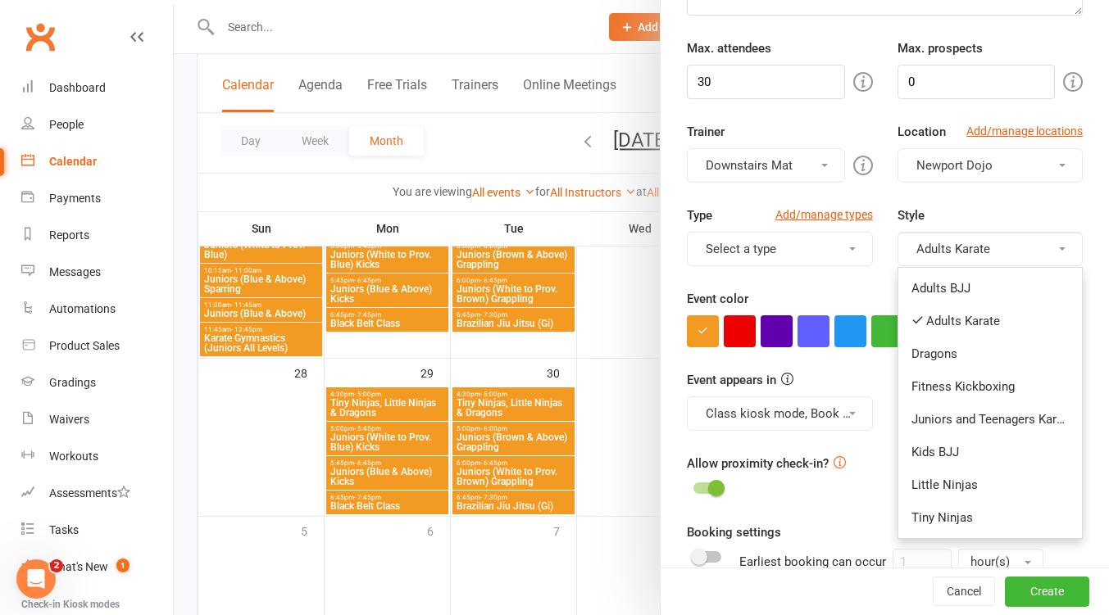
click at [997, 412] on link "Juniors and Teenagers Karate" at bounding box center [990, 419] width 184 height 33
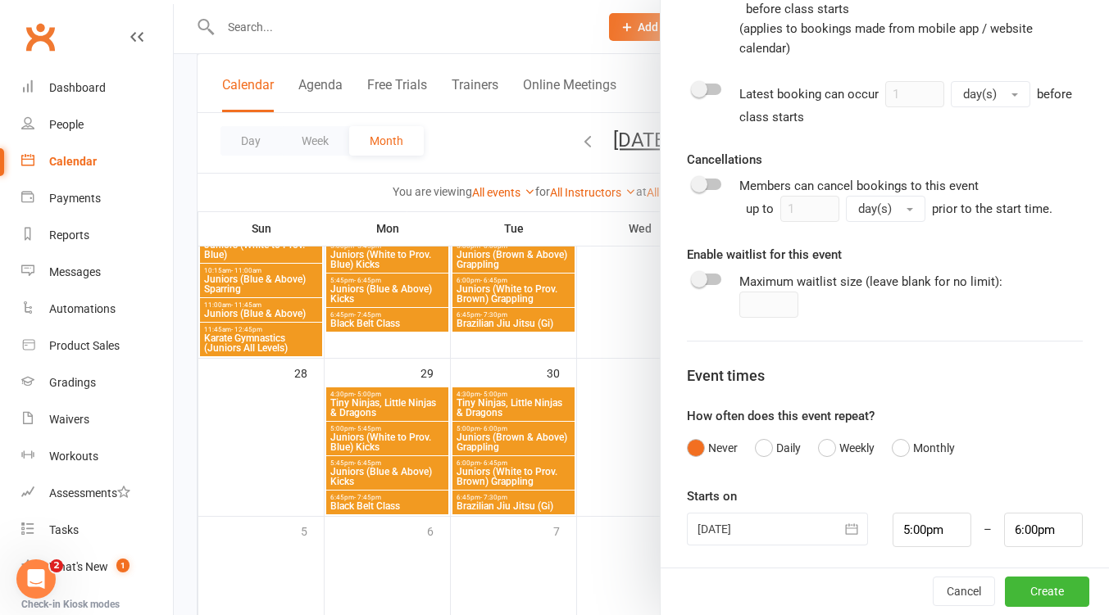
scroll to position [799, 0]
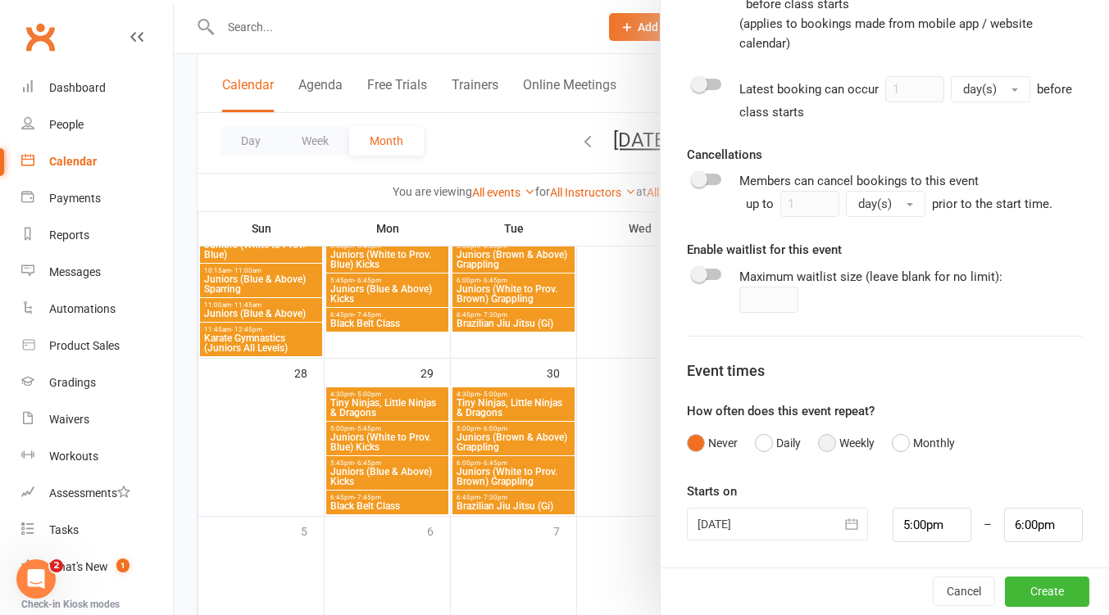
click at [823, 444] on button "Weekly" at bounding box center [846, 443] width 57 height 31
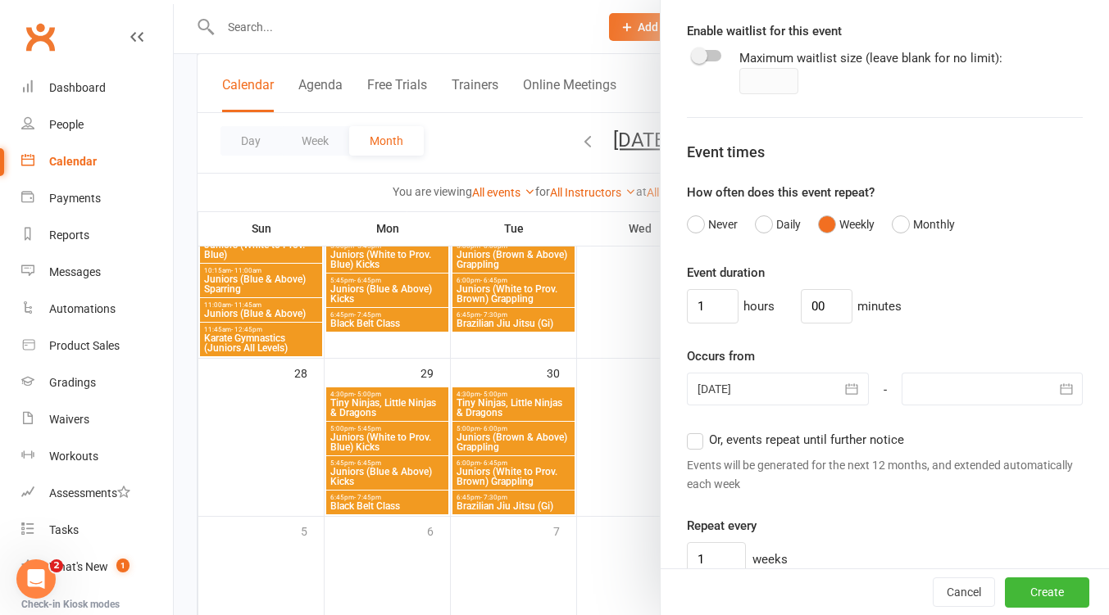
click at [843, 394] on icon "button" at bounding box center [851, 389] width 16 height 16
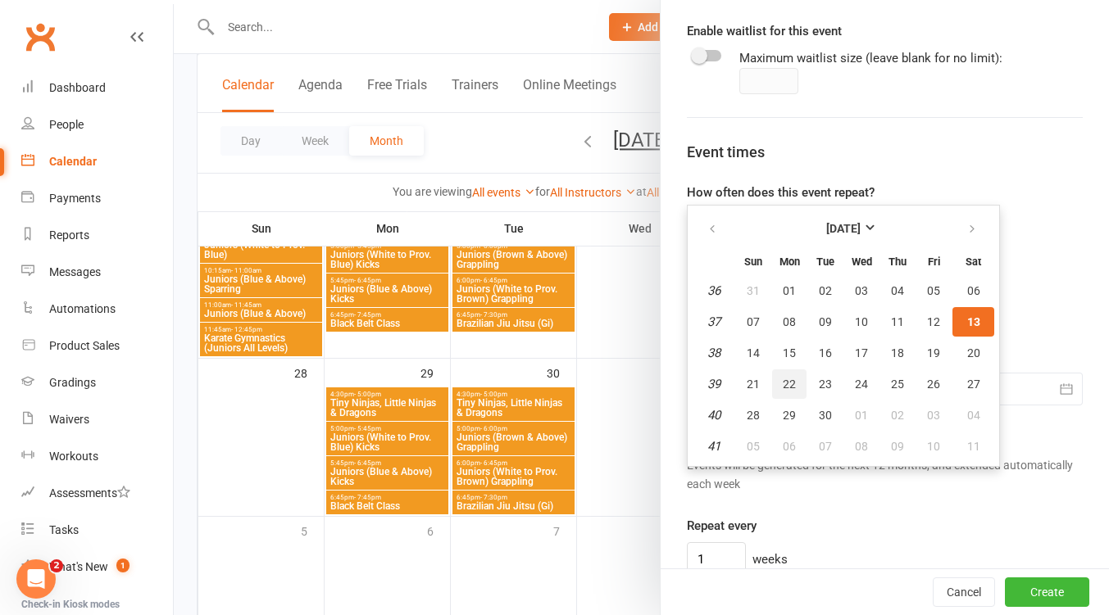
drag, startPoint x: 787, startPoint y: 382, endPoint x: 931, endPoint y: 387, distance: 143.5
click at [788, 382] on span "22" at bounding box center [788, 384] width 13 height 13
type input "22 Sep 2025"
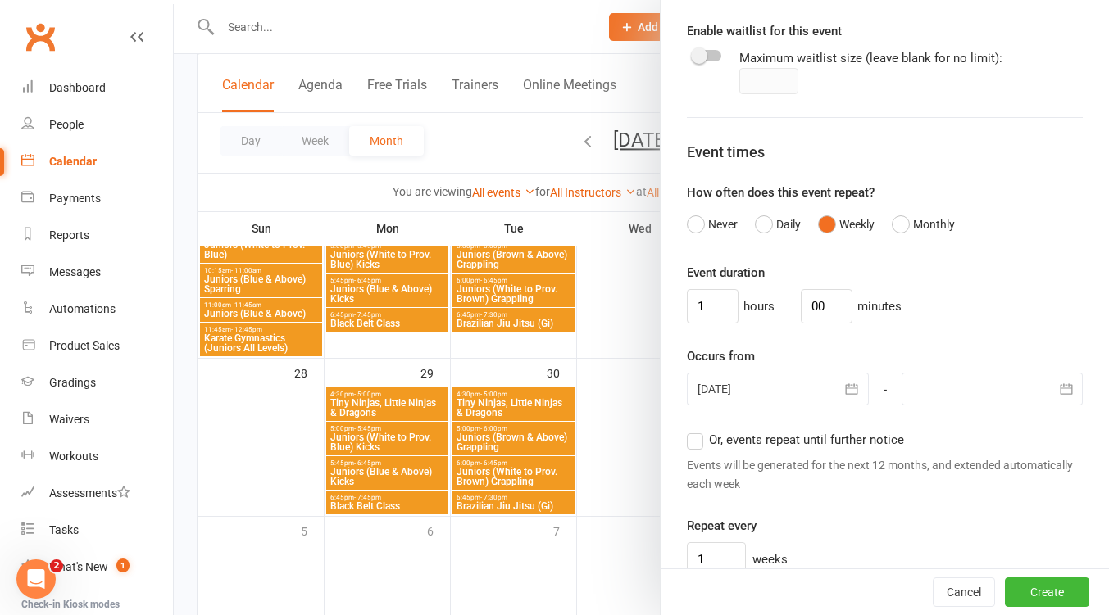
click at [1014, 390] on div at bounding box center [991, 389] width 181 height 33
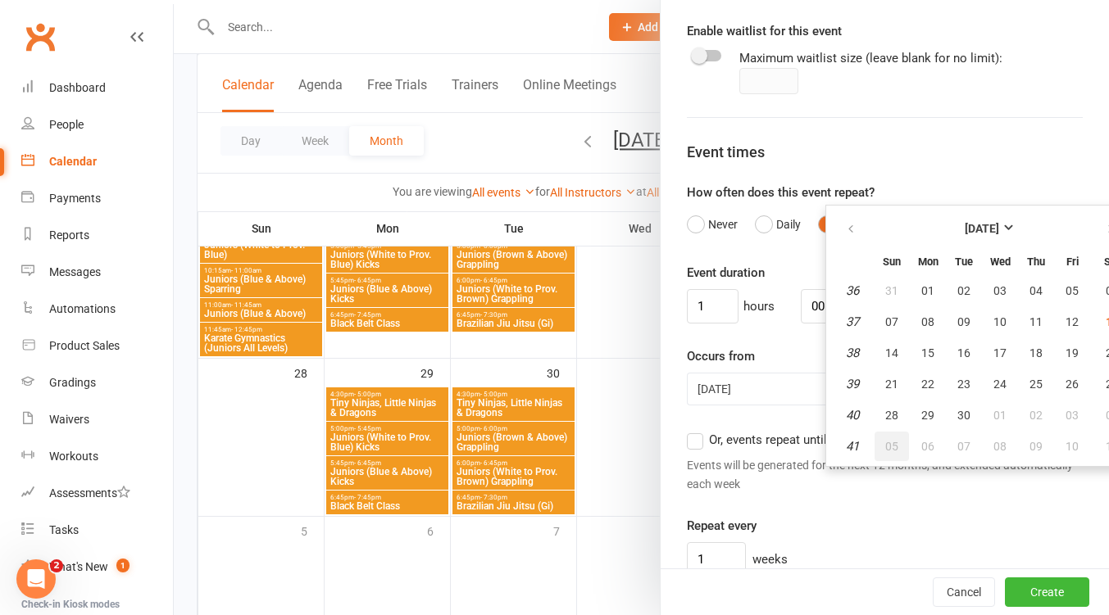
click at [884, 442] on button "05" at bounding box center [891, 446] width 34 height 29
type input "05 Oct 2025"
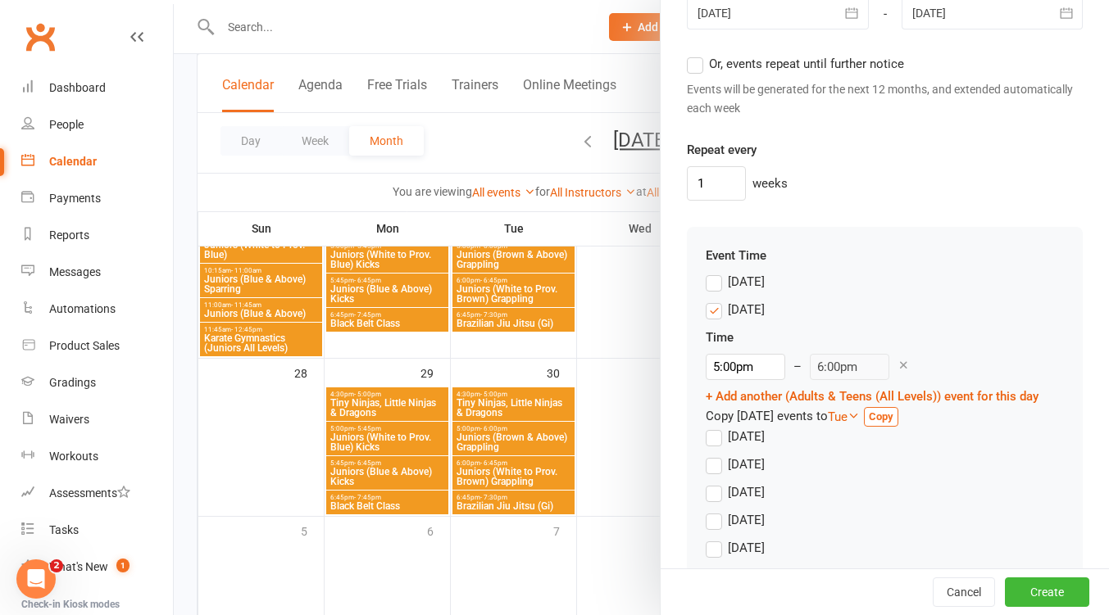
scroll to position [1436, 0]
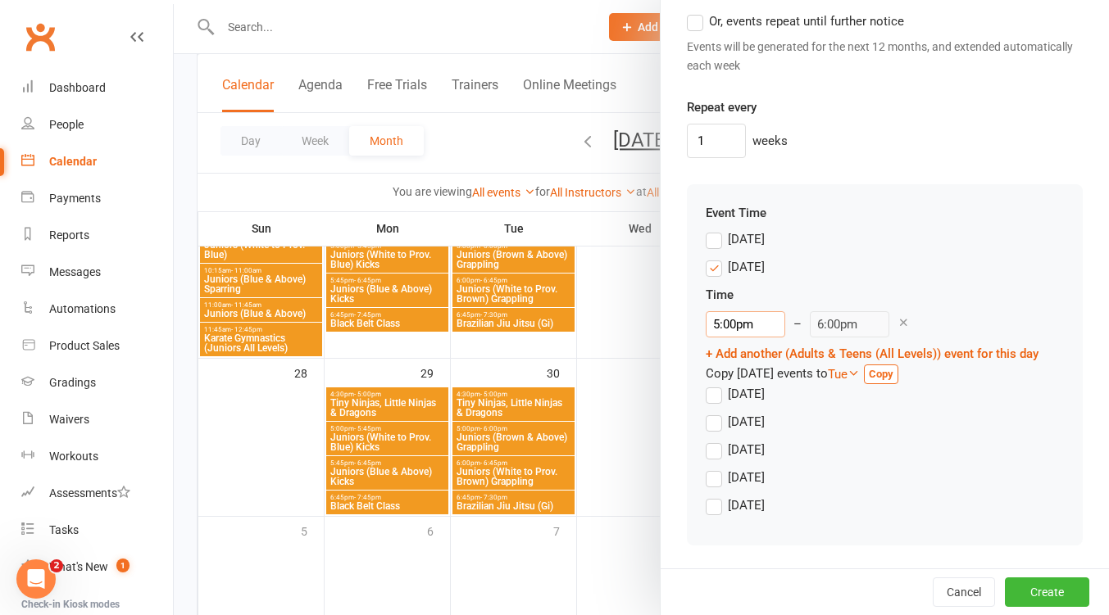
click at [751, 327] on input "5:00pm" at bounding box center [744, 324] width 79 height 26
type input "7:30pm"
type input "8:30pm"
click at [737, 451] on li "7:30pm" at bounding box center [745, 457] width 79 height 25
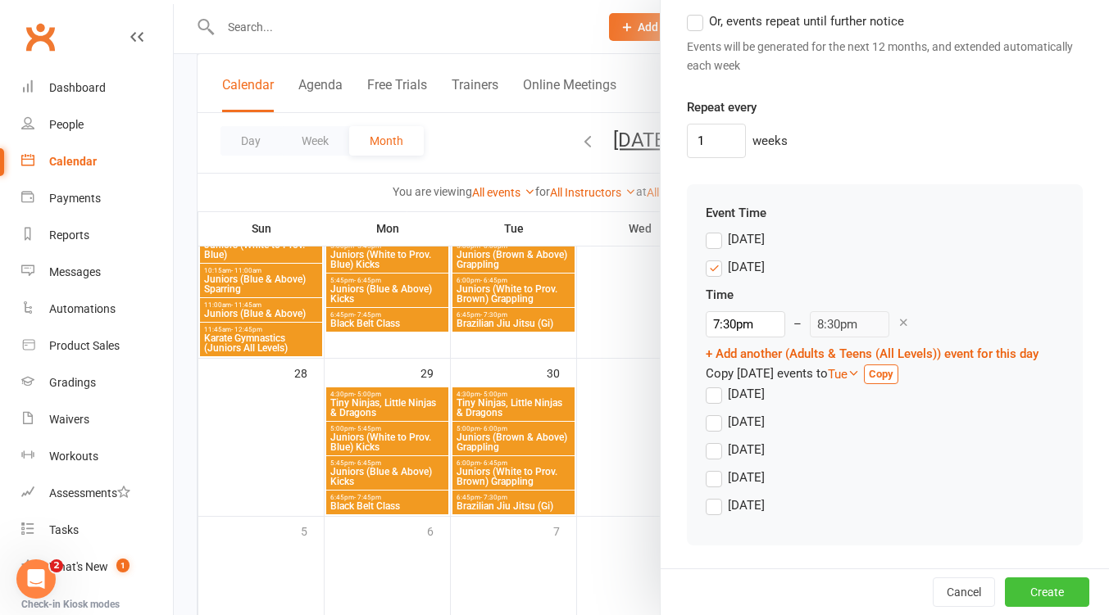
click at [1038, 596] on button "Create" at bounding box center [1047, 592] width 84 height 29
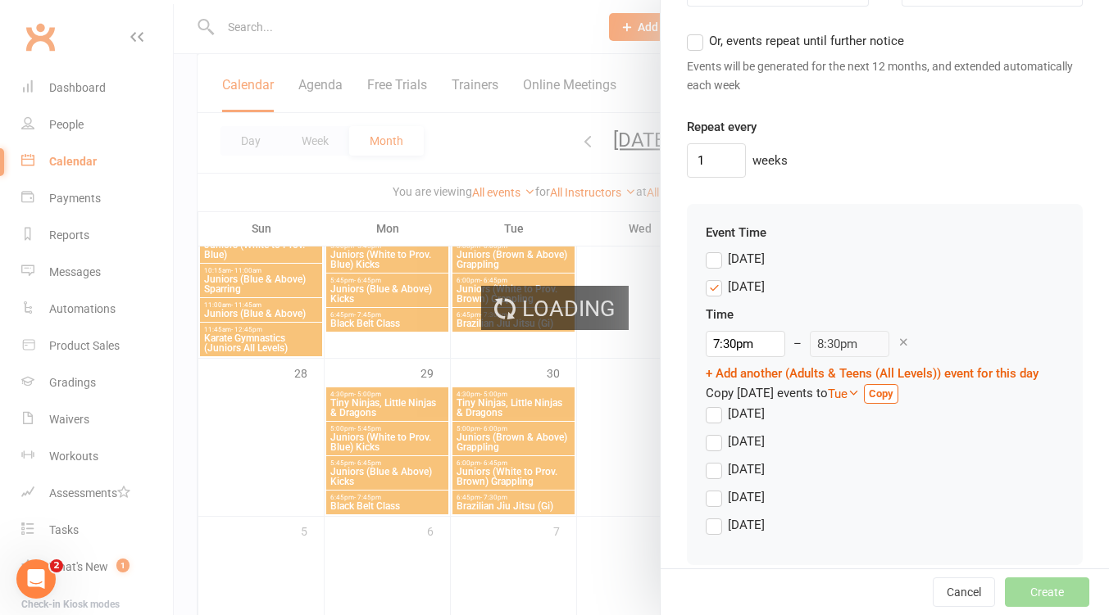
scroll to position [1456, 0]
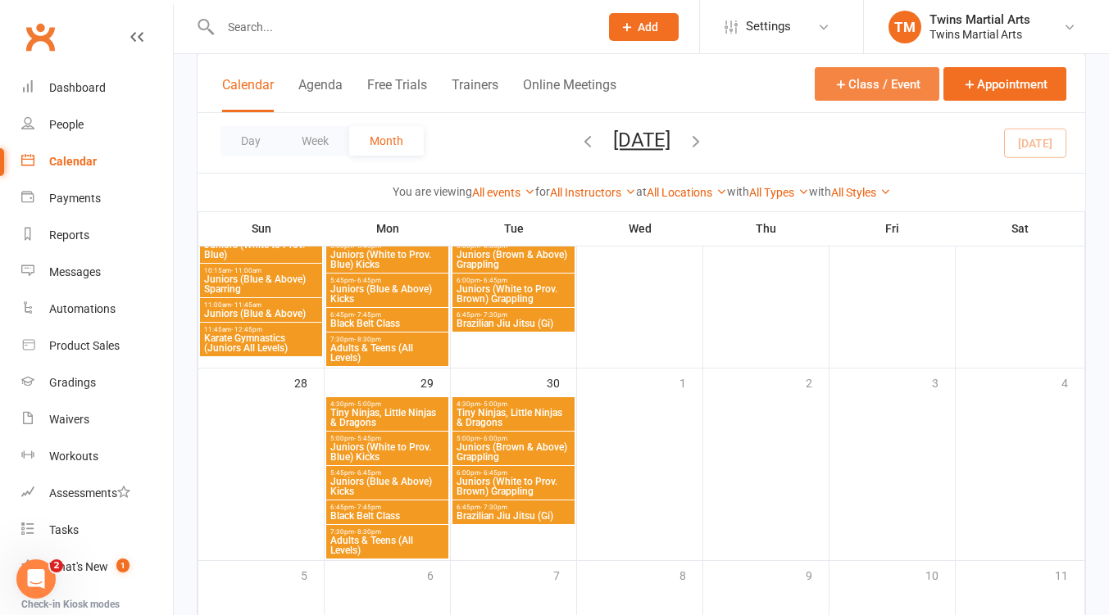
drag, startPoint x: 889, startPoint y: 79, endPoint x: 883, endPoint y: 101, distance: 22.9
click at [889, 80] on button "Class / Event" at bounding box center [876, 84] width 125 height 34
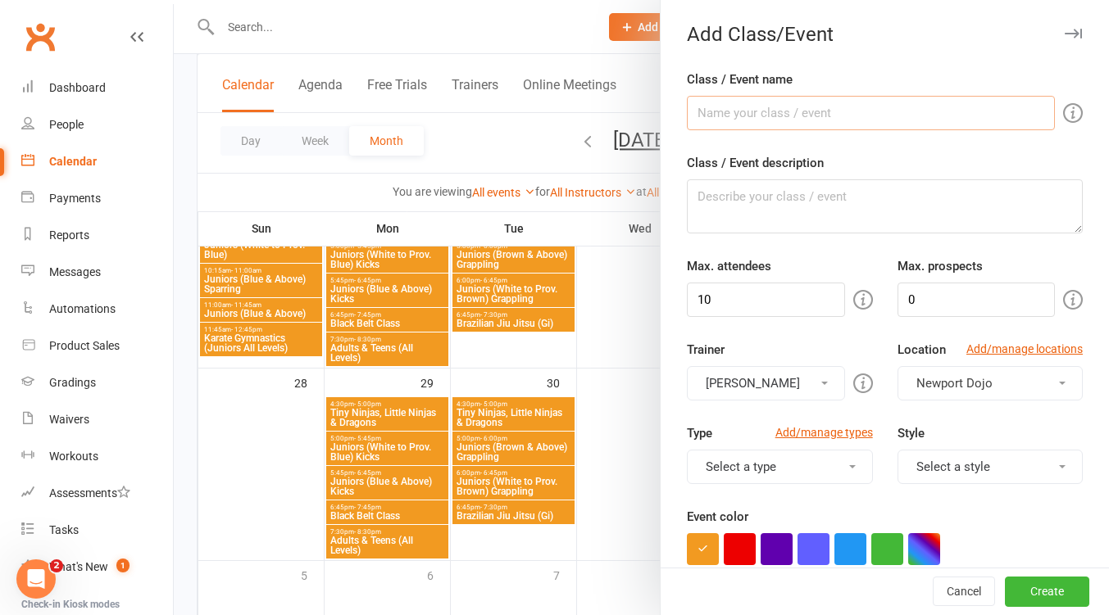
click at [785, 109] on input "Class / Event name" at bounding box center [871, 113] width 368 height 34
type input "Tiny Ninjas, Little Ninjas & Dragons"
click at [755, 297] on input "10" at bounding box center [765, 300] width 157 height 34
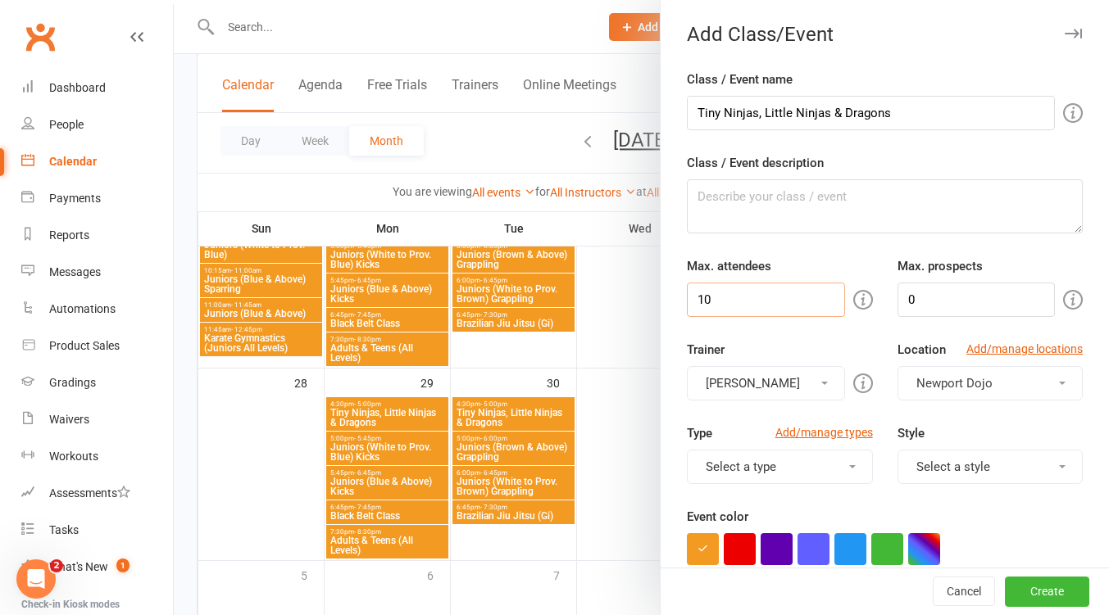
click at [755, 297] on input "10" at bounding box center [765, 300] width 157 height 34
type input "20"
click at [781, 378] on button "[PERSON_NAME]" at bounding box center [765, 383] width 157 height 34
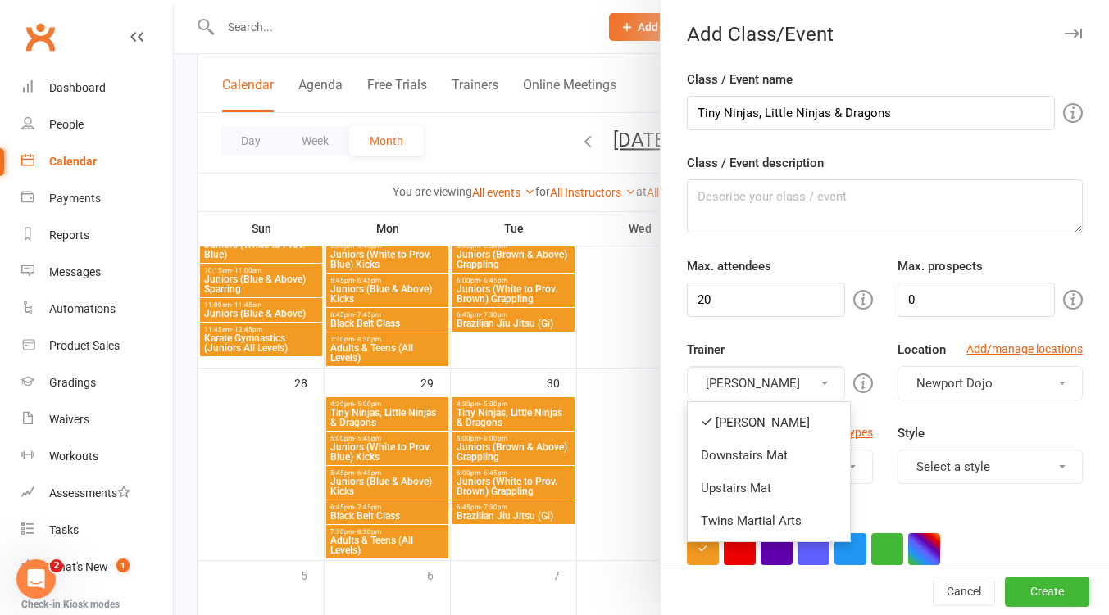
drag, startPoint x: 773, startPoint y: 453, endPoint x: 783, endPoint y: 395, distance: 59.1
click at [775, 447] on link "Downstairs Mat" at bounding box center [768, 455] width 162 height 33
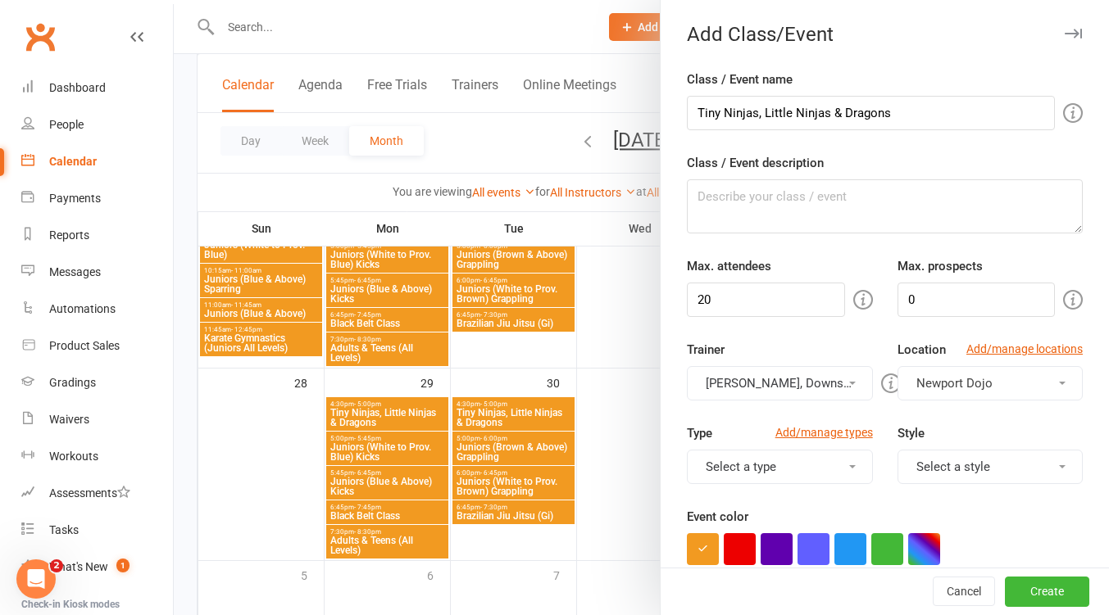
click at [783, 383] on button "[PERSON_NAME], Downstairs Mat" at bounding box center [779, 383] width 185 height 34
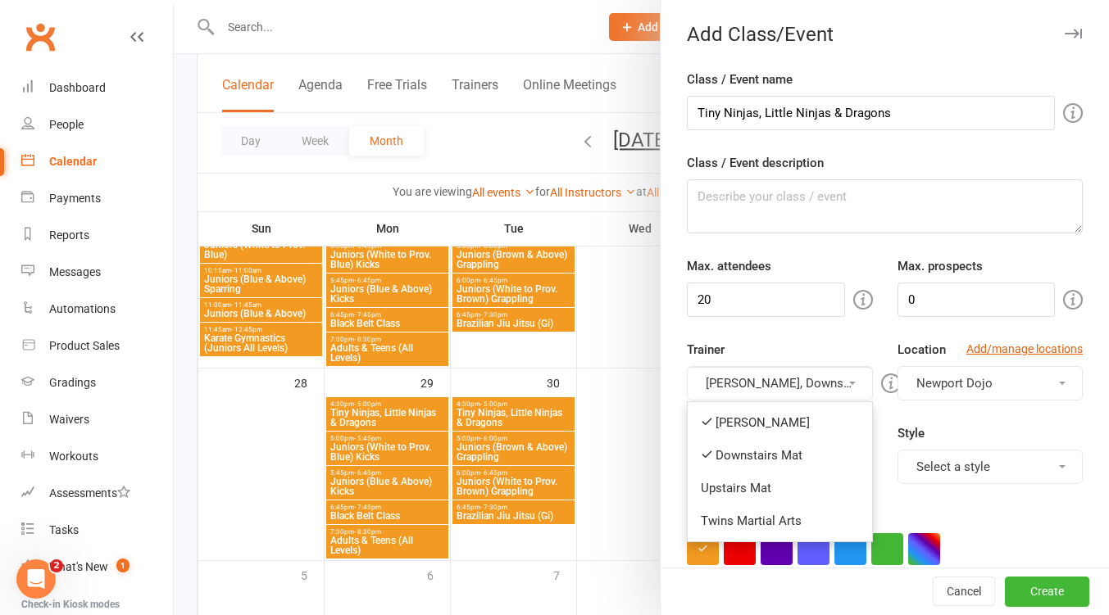
click at [774, 423] on link "[PERSON_NAME]" at bounding box center [779, 422] width 184 height 33
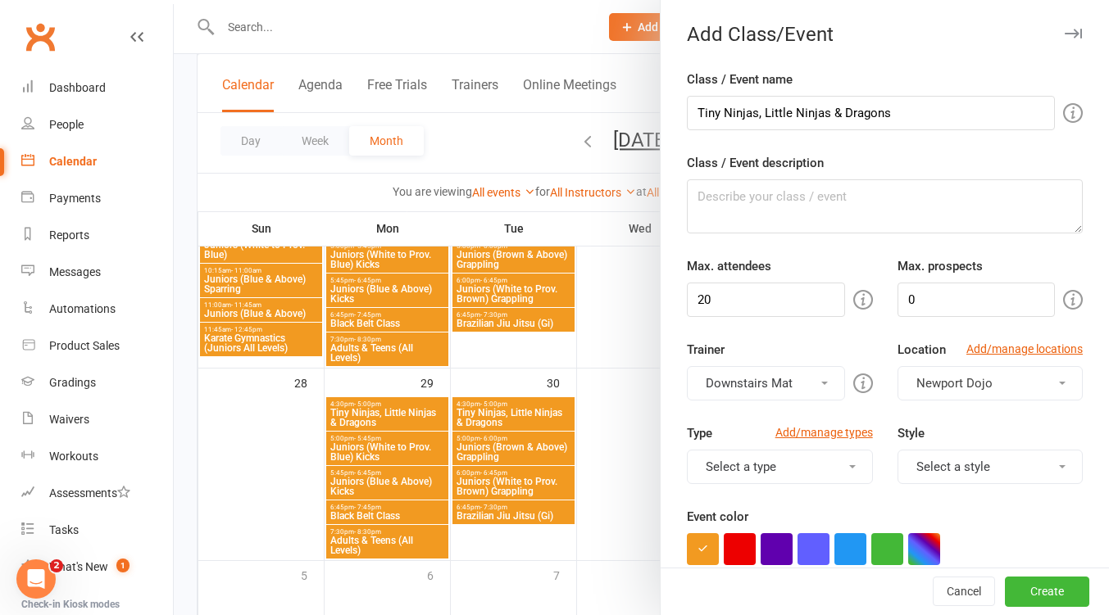
click at [974, 458] on button "Select a style" at bounding box center [989, 467] width 185 height 34
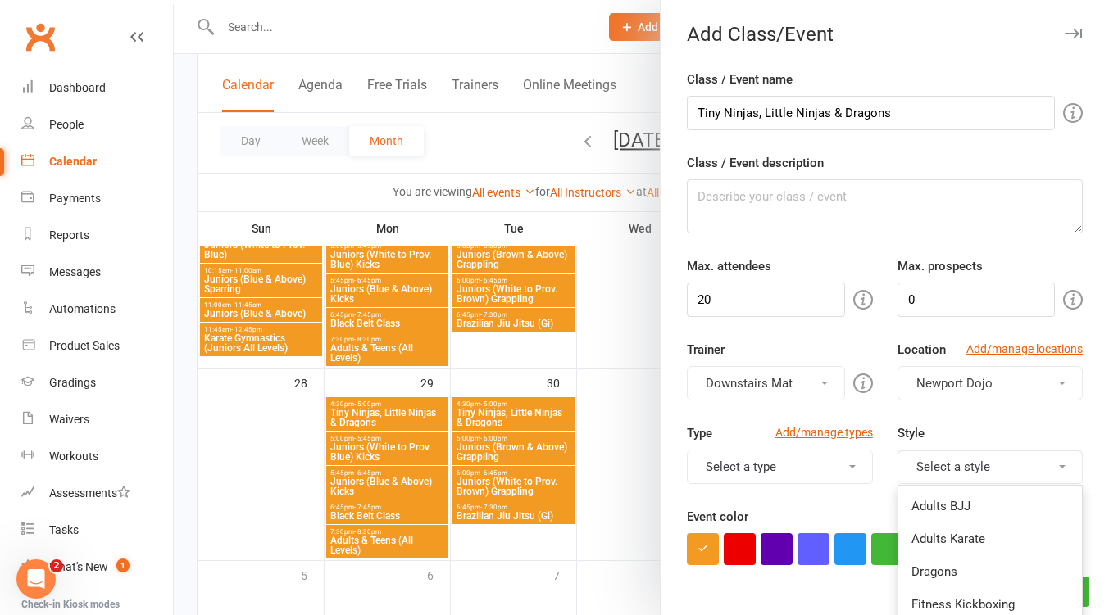
scroll to position [218, 0]
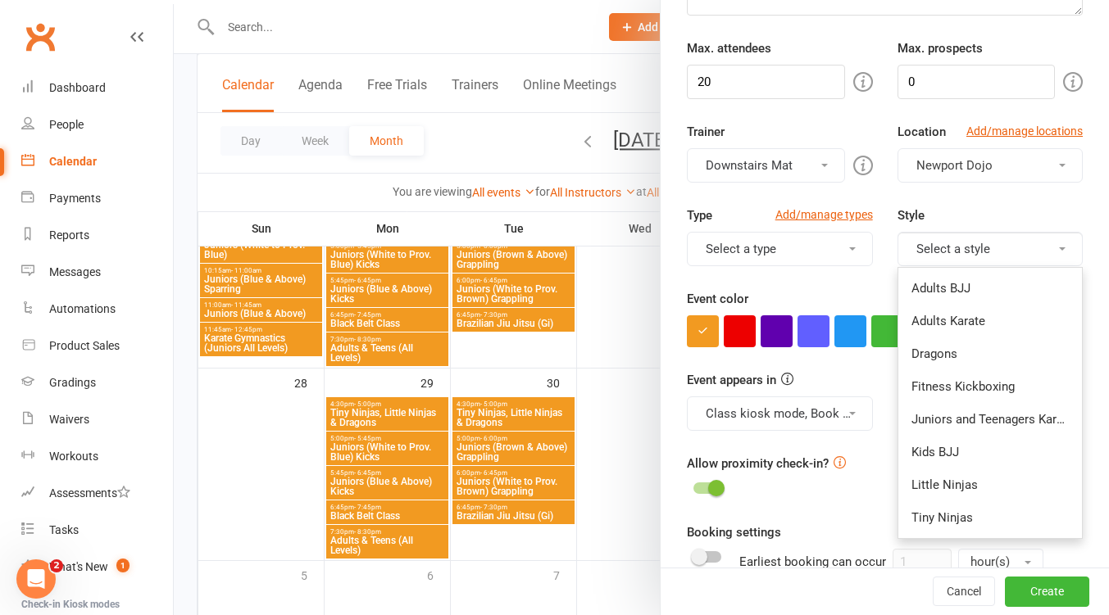
click at [956, 512] on link "Tiny Ninjas" at bounding box center [990, 517] width 184 height 33
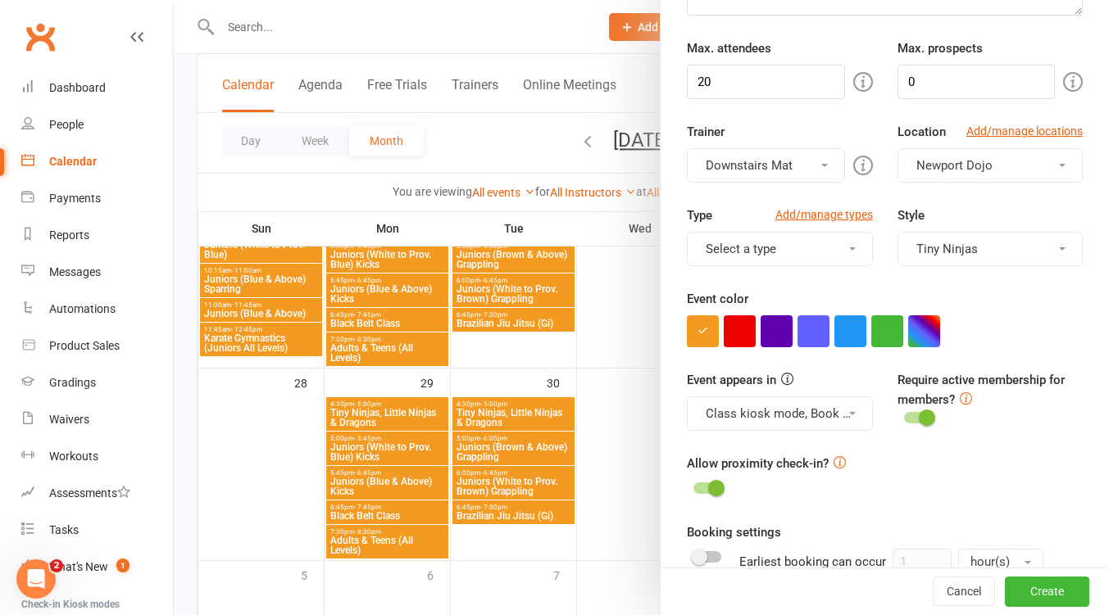
click at [990, 253] on button "Tiny Ninjas" at bounding box center [989, 249] width 185 height 34
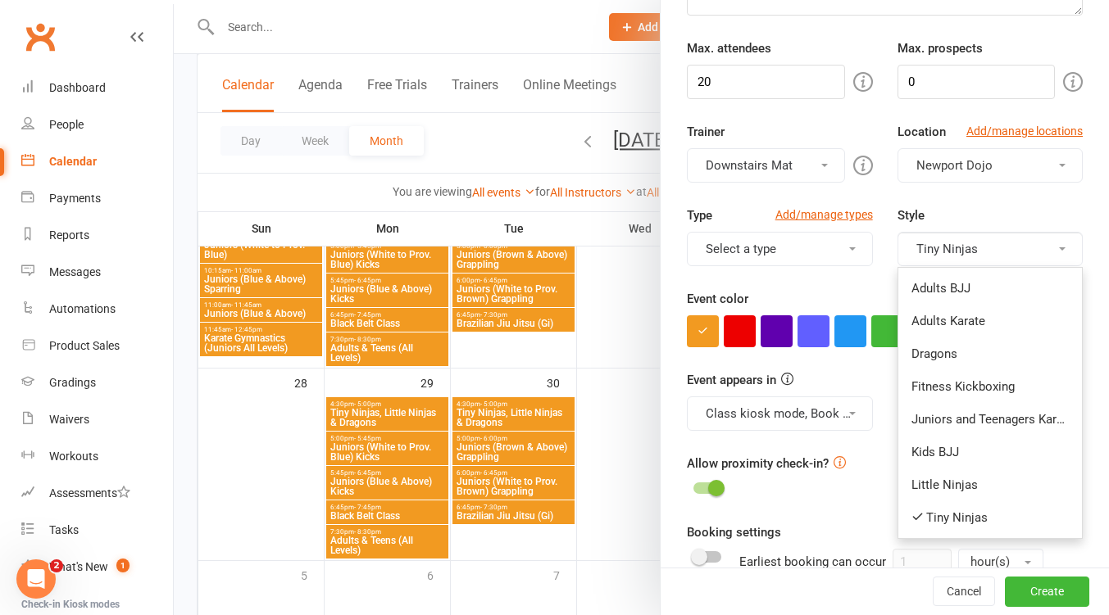
click at [973, 477] on link "Little Ninjas" at bounding box center [990, 485] width 184 height 33
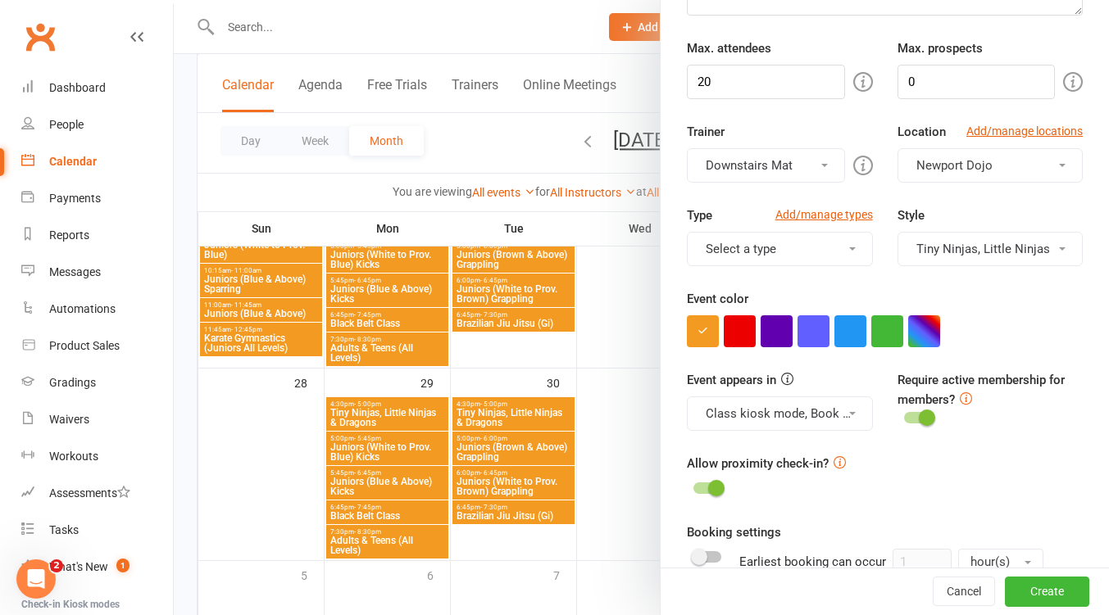
click at [996, 232] on div "Style Tiny Ninjas, Little Ninjas Adults BJJ Adults Karate Dragons Fitness Kickb…" at bounding box center [990, 236] width 210 height 61
click at [1014, 250] on button "Tiny Ninjas, Little Ninjas" at bounding box center [989, 249] width 185 height 34
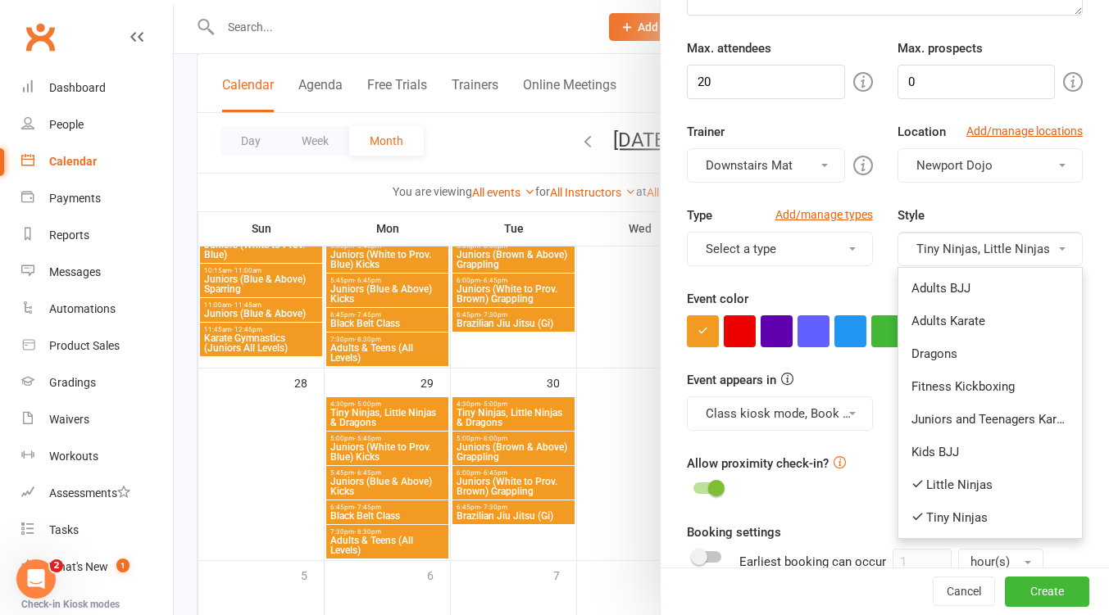
click at [981, 352] on link "Dragons" at bounding box center [990, 354] width 184 height 33
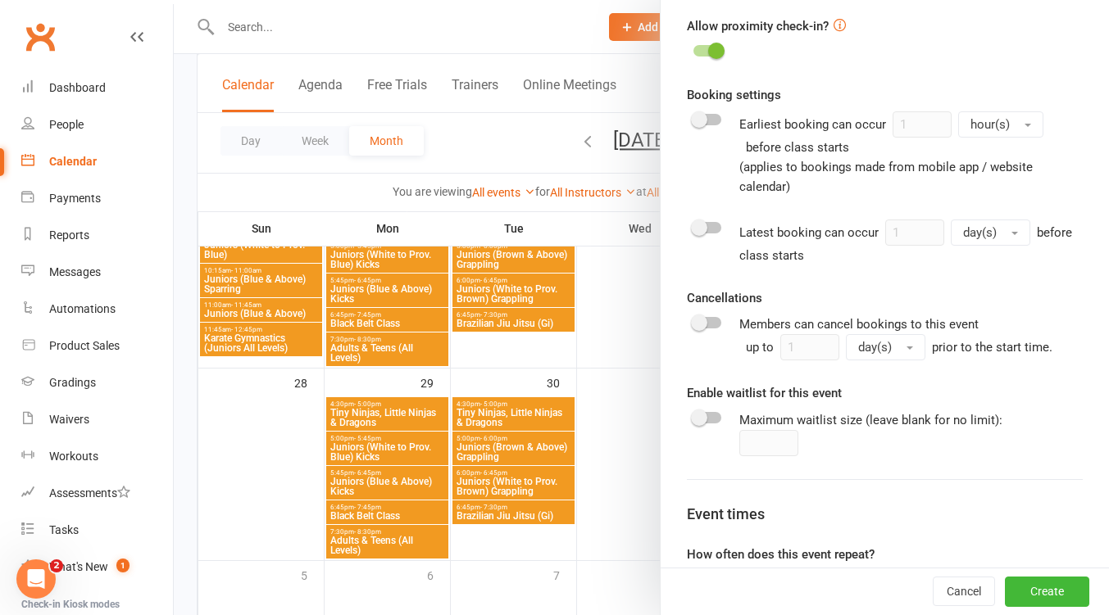
scroll to position [799, 0]
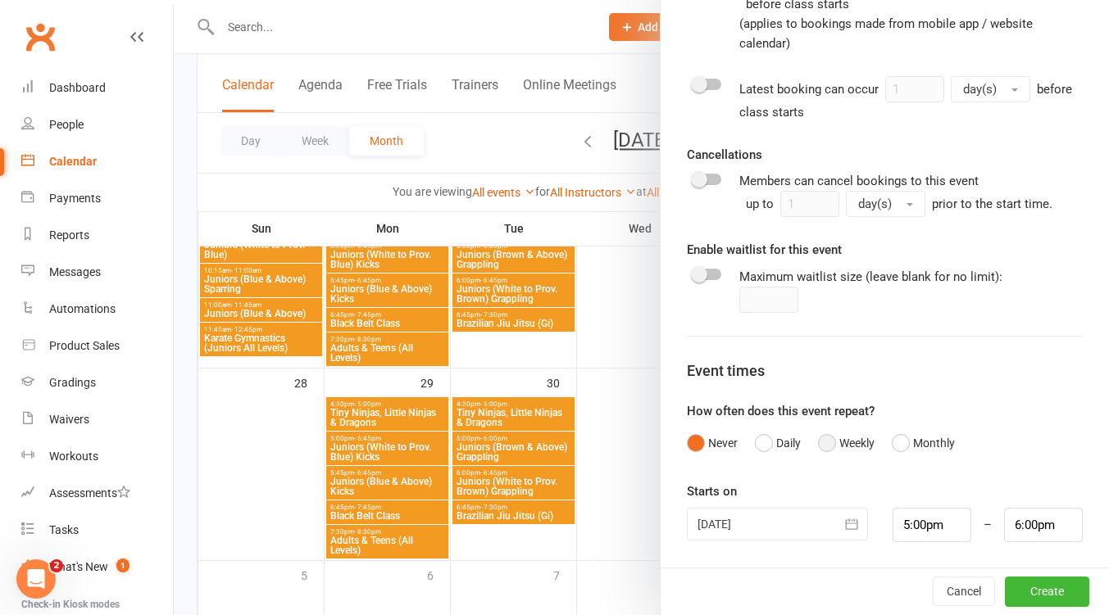
click at [825, 443] on button "Weekly" at bounding box center [846, 443] width 57 height 31
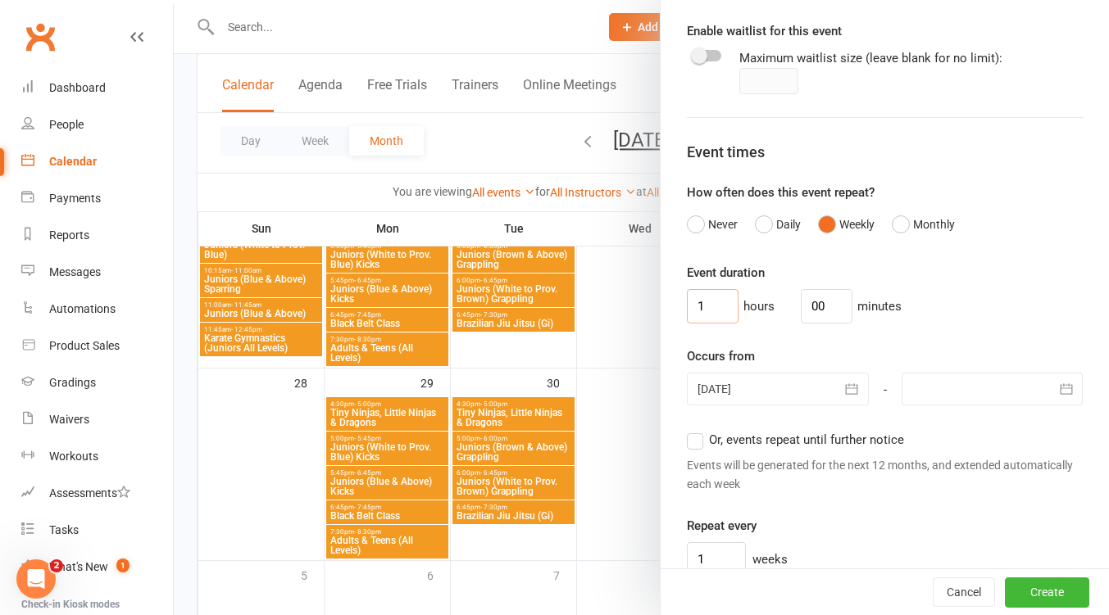
click at [707, 310] on input "1" at bounding box center [713, 306] width 52 height 34
type input "0"
click at [822, 306] on input "00" at bounding box center [827, 306] width 52 height 34
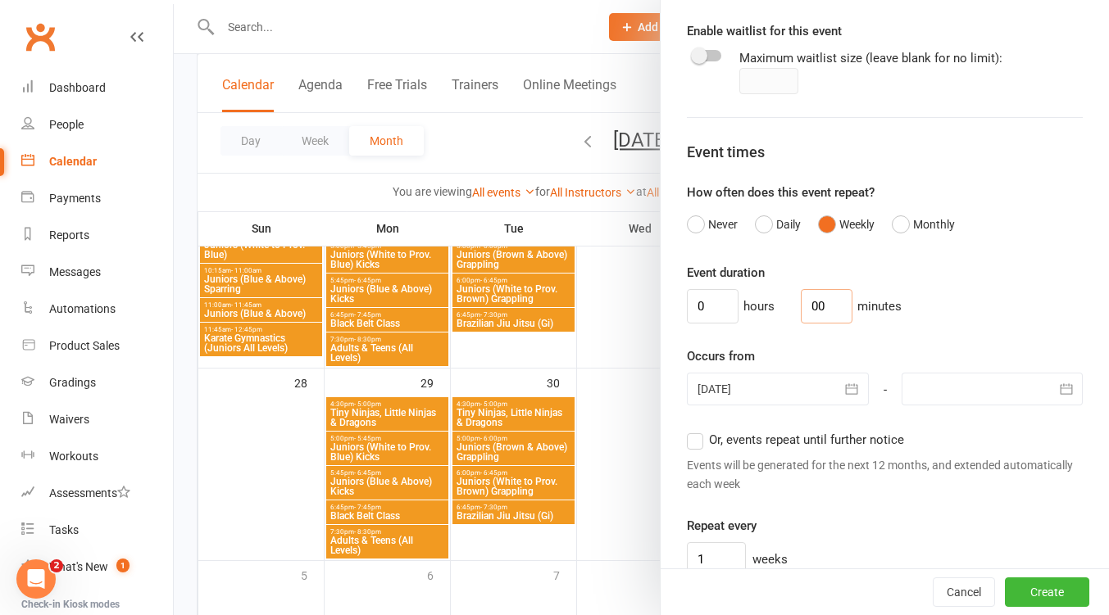
click at [822, 306] on input "00" at bounding box center [827, 306] width 52 height 34
type input "30"
click at [841, 398] on button "button" at bounding box center [852, 389] width 33 height 33
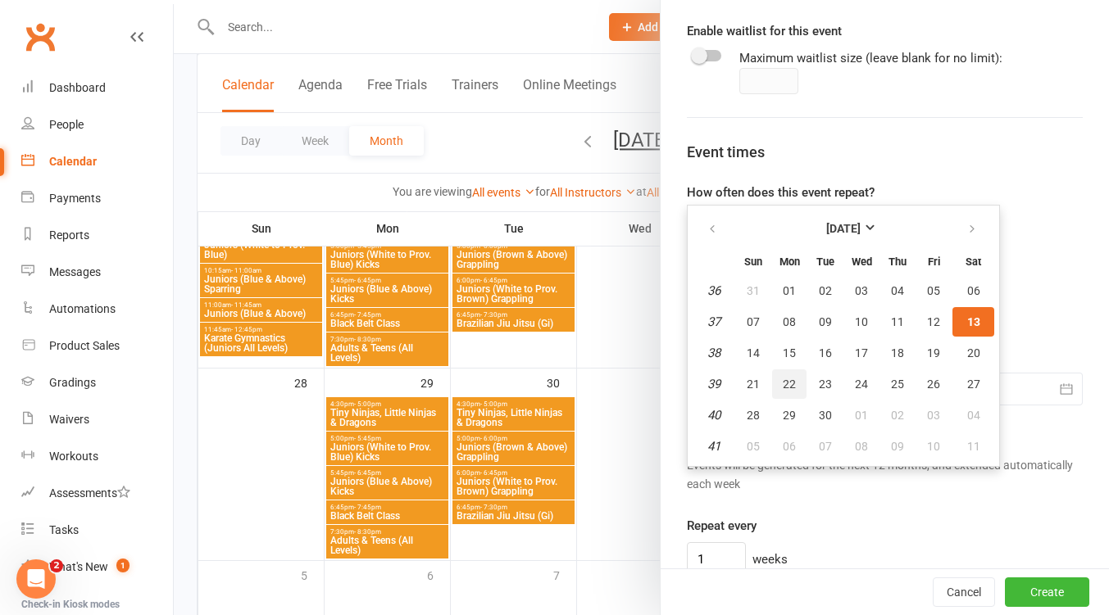
drag, startPoint x: 782, startPoint y: 389, endPoint x: 792, endPoint y: 385, distance: 9.9
click at [782, 389] on span "22" at bounding box center [788, 384] width 13 height 13
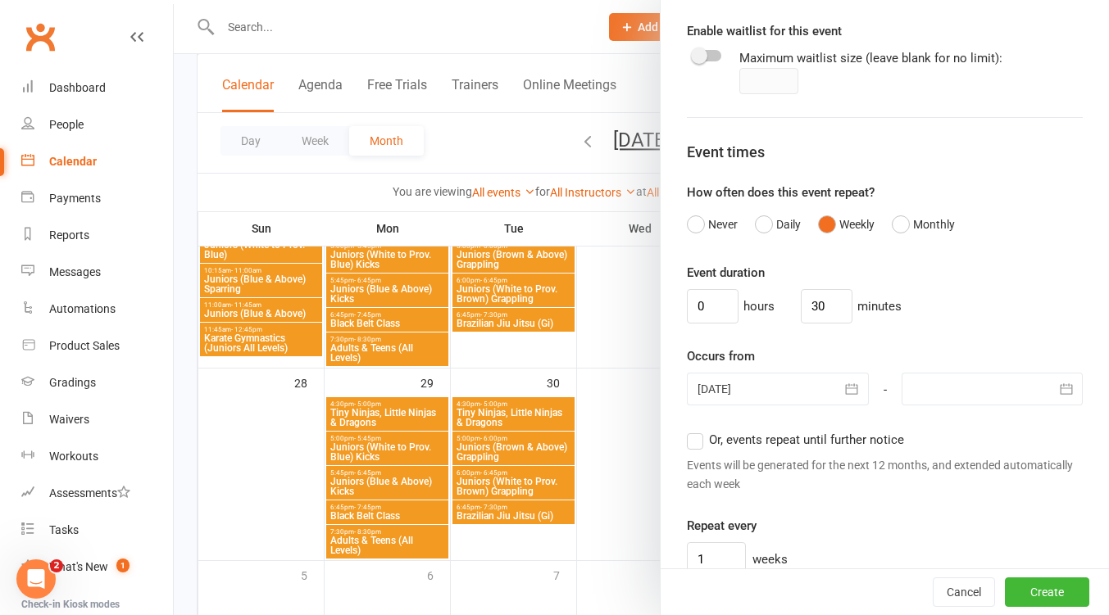
type input "22 Sep 2025"
click at [1058, 392] on icon "button" at bounding box center [1066, 389] width 16 height 16
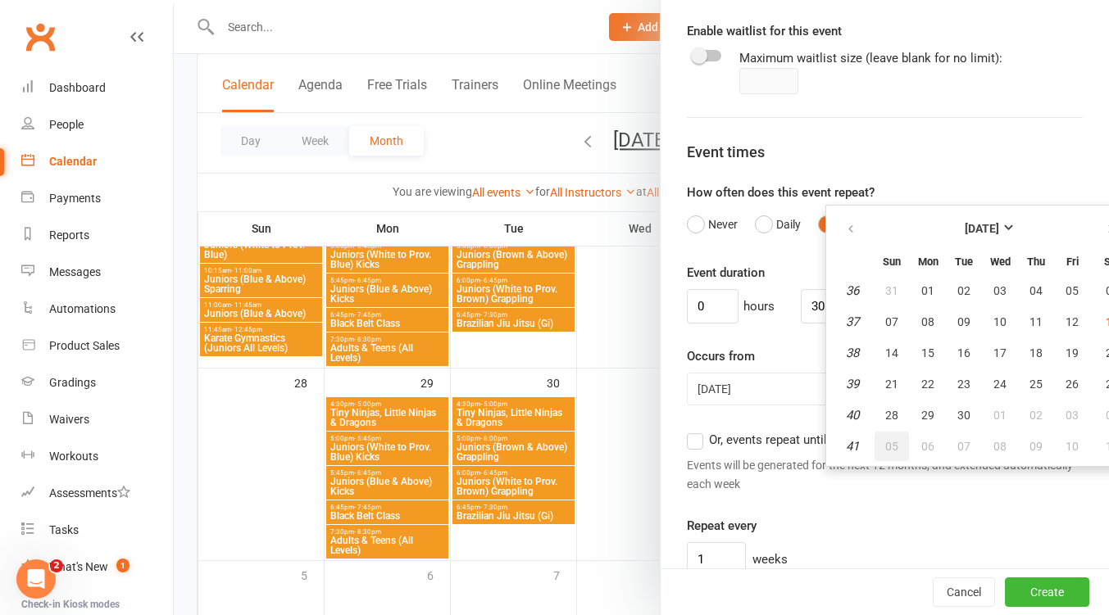
click at [882, 449] on button "05" at bounding box center [891, 446] width 34 height 29
type input "05 Oct 2025"
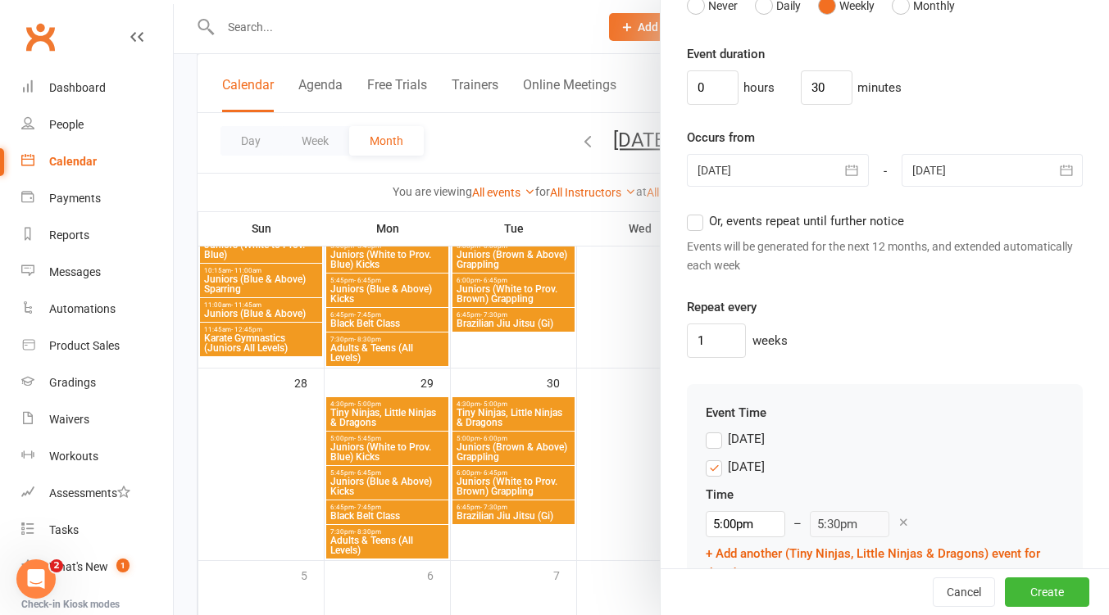
scroll to position [1454, 0]
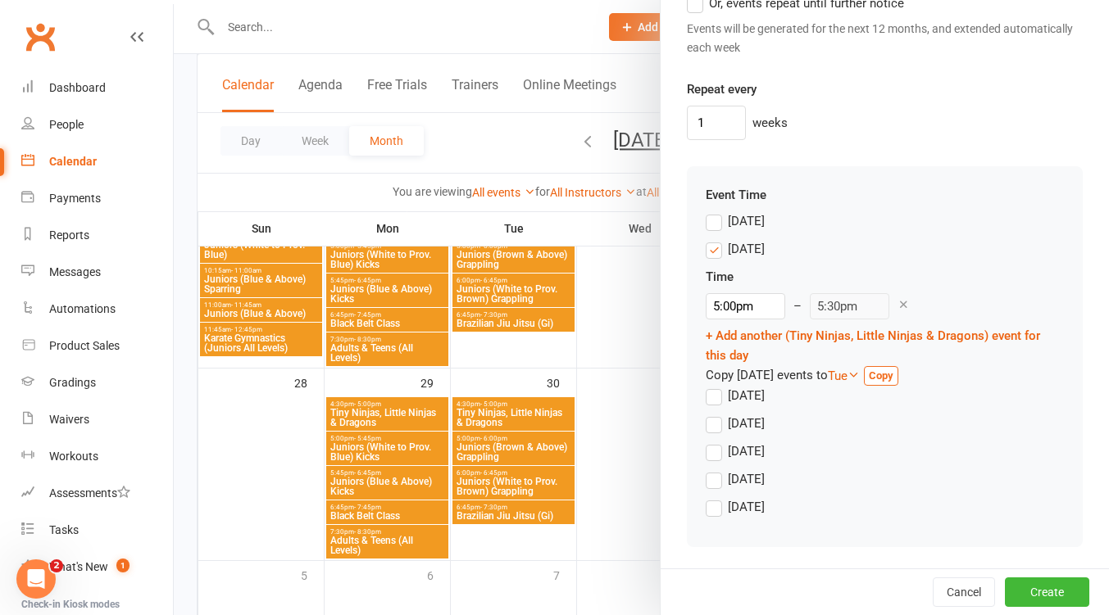
drag, startPoint x: 711, startPoint y: 254, endPoint x: 728, endPoint y: 302, distance: 50.3
click at [711, 254] on label "Monday" at bounding box center [734, 249] width 59 height 20
click at [711, 239] on input "Monday" at bounding box center [710, 239] width 11 height 0
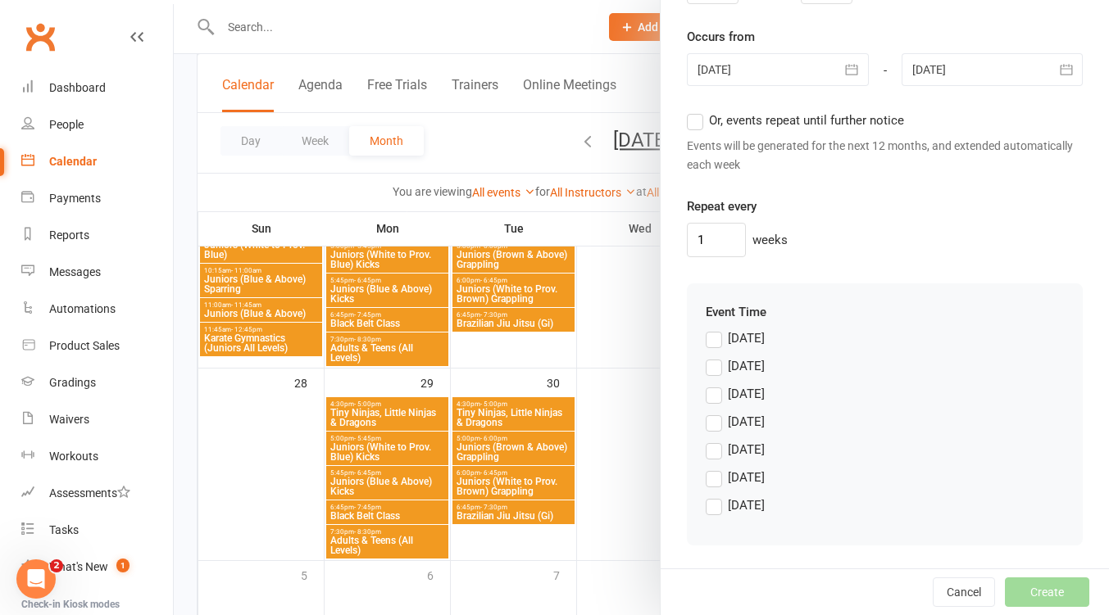
drag, startPoint x: 710, startPoint y: 423, endPoint x: 729, endPoint y: 423, distance: 18.8
click at [711, 423] on label "Wednesday" at bounding box center [734, 422] width 59 height 20
click at [711, 412] on input "Wednesday" at bounding box center [710, 412] width 11 height 0
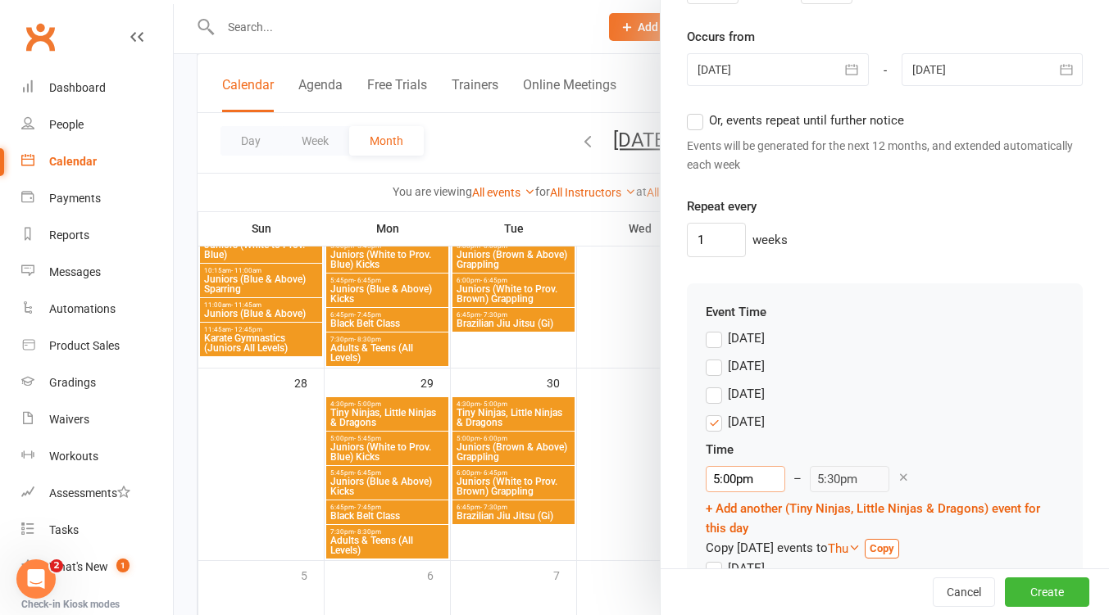
click at [746, 474] on input "5:00pm" at bounding box center [744, 479] width 79 height 26
click at [746, 512] on li "4:30pm" at bounding box center [745, 513] width 79 height 25
type input "4:30pm"
type input "5:00pm"
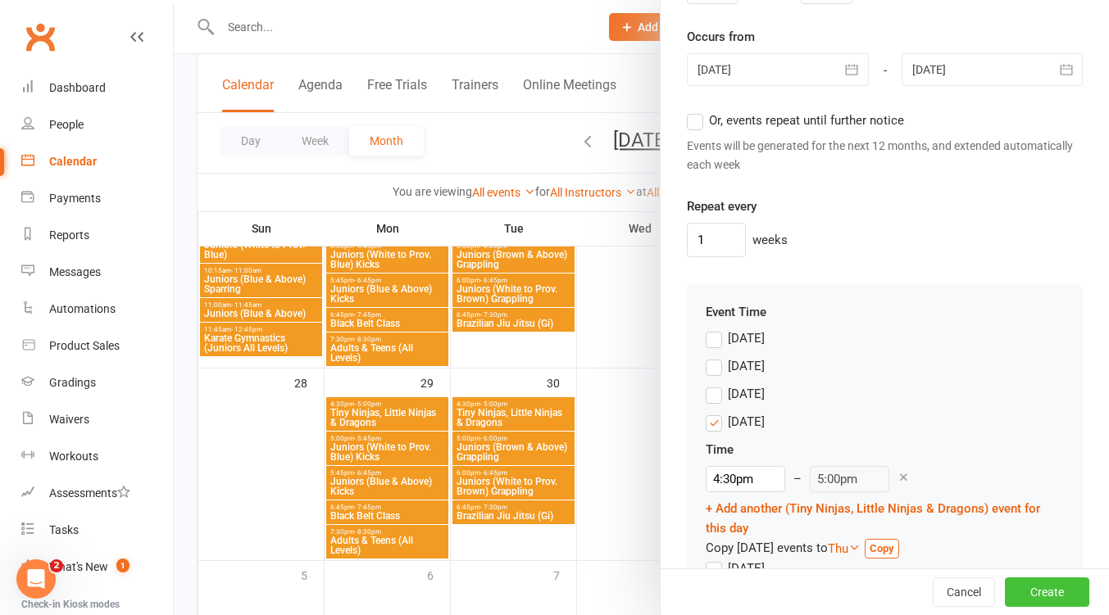
click at [1035, 595] on button "Create" at bounding box center [1047, 592] width 84 height 29
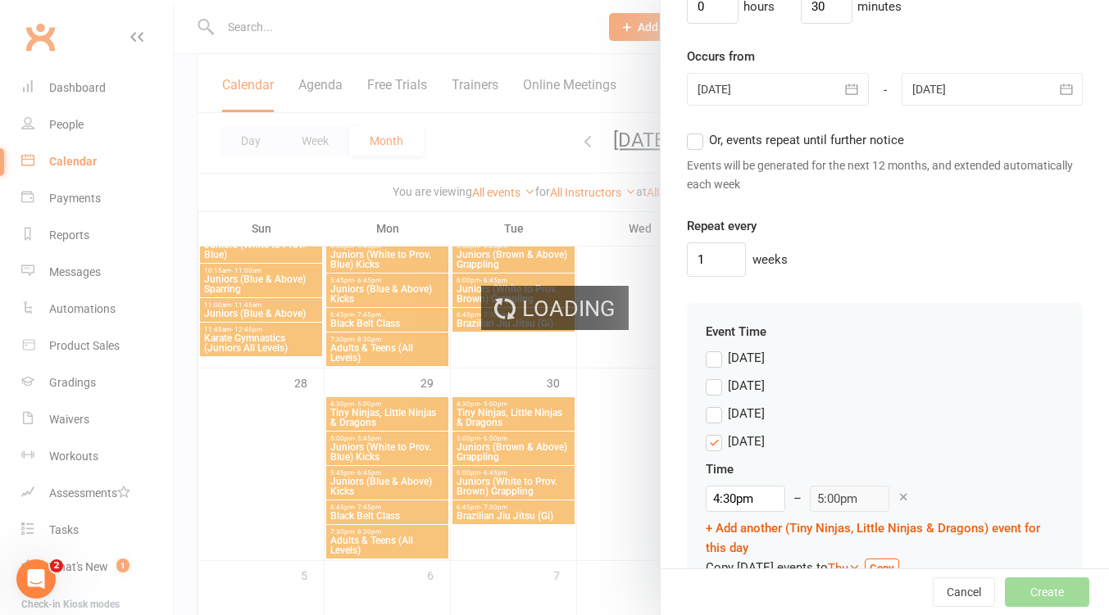
scroll to position [1357, 0]
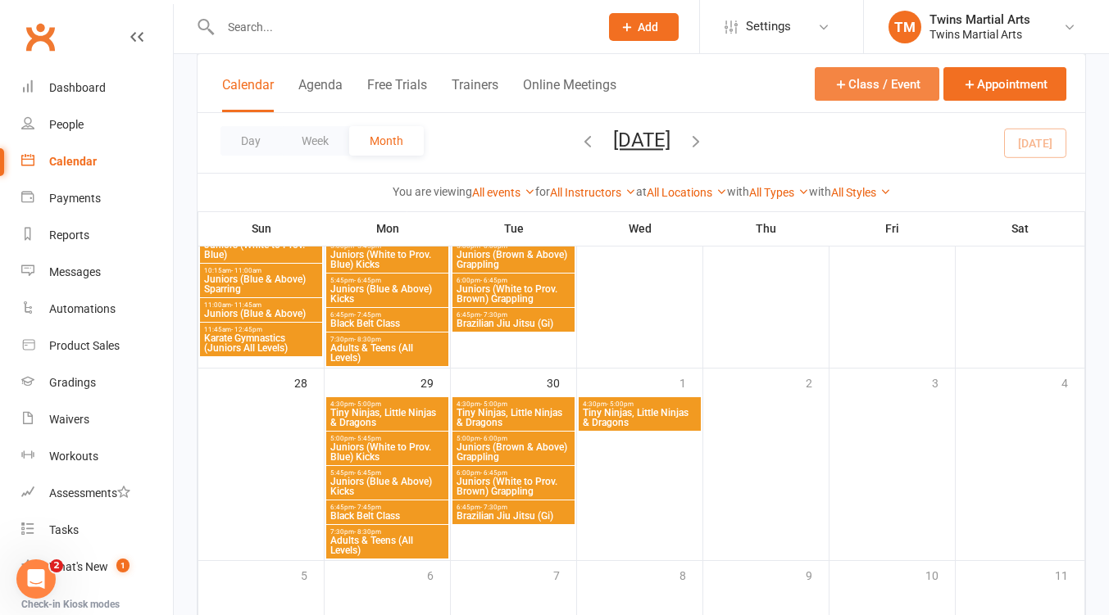
click at [885, 75] on button "Class / Event" at bounding box center [876, 84] width 125 height 34
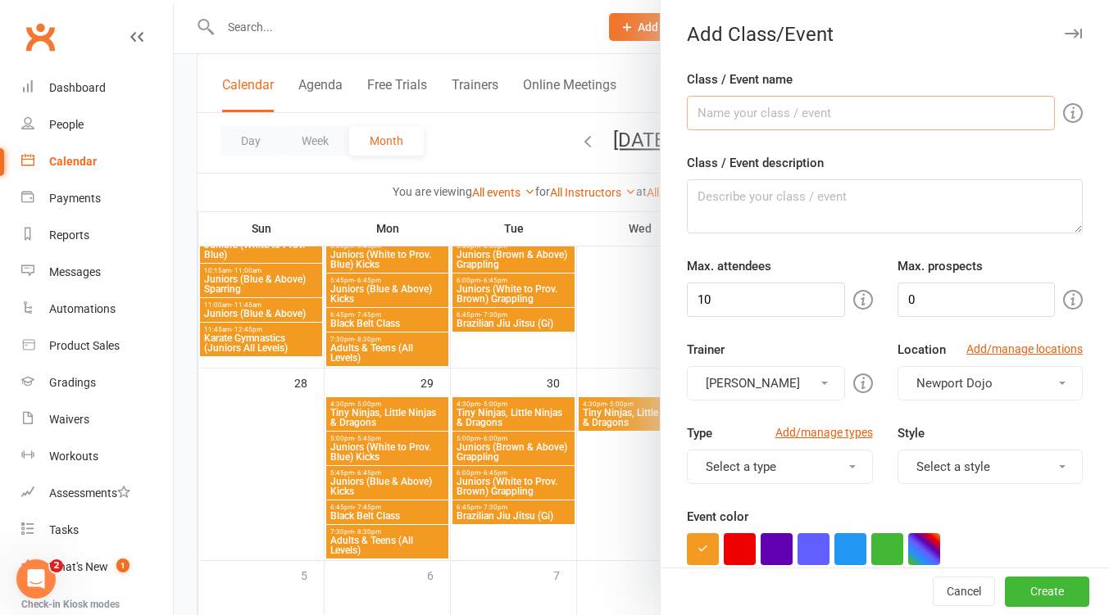
click at [814, 117] on input "Class / Event name" at bounding box center [871, 113] width 368 height 34
type input "Juniors (White to Prov. Blue) Sparring Drills"
click at [775, 301] on input "10" at bounding box center [765, 300] width 157 height 34
type input "1"
type input "30"
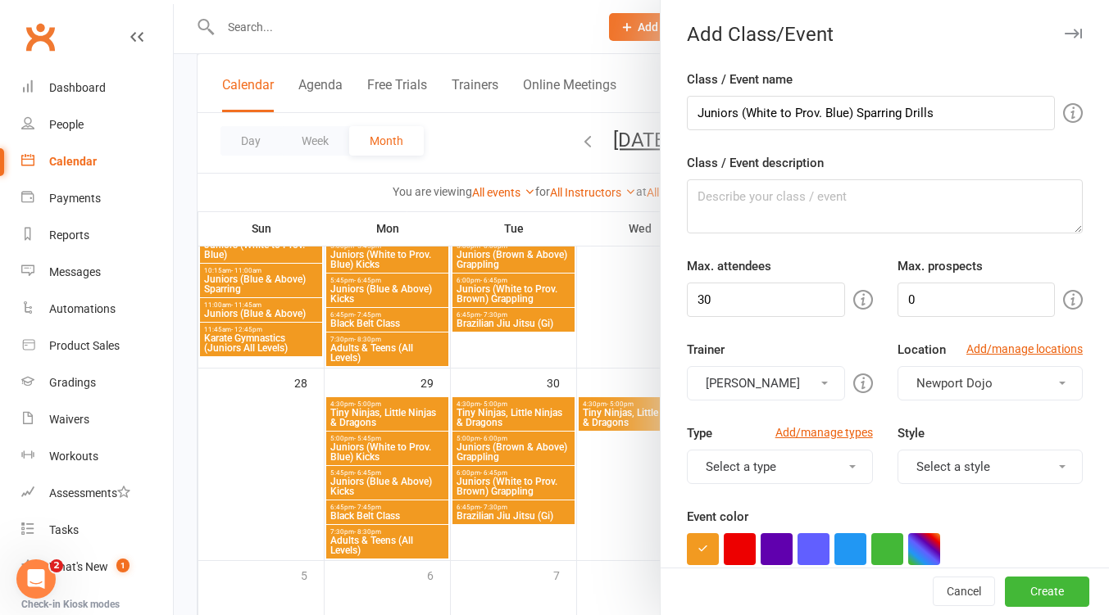
click at [796, 389] on button "[PERSON_NAME]" at bounding box center [765, 383] width 157 height 34
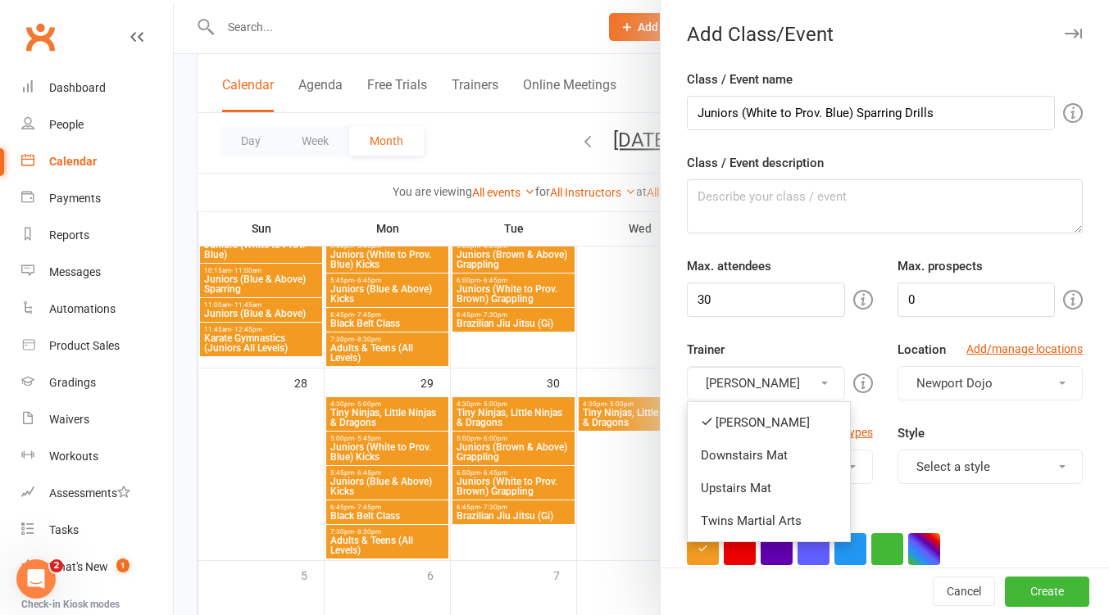
click at [765, 451] on link "Downstairs Mat" at bounding box center [768, 455] width 162 height 33
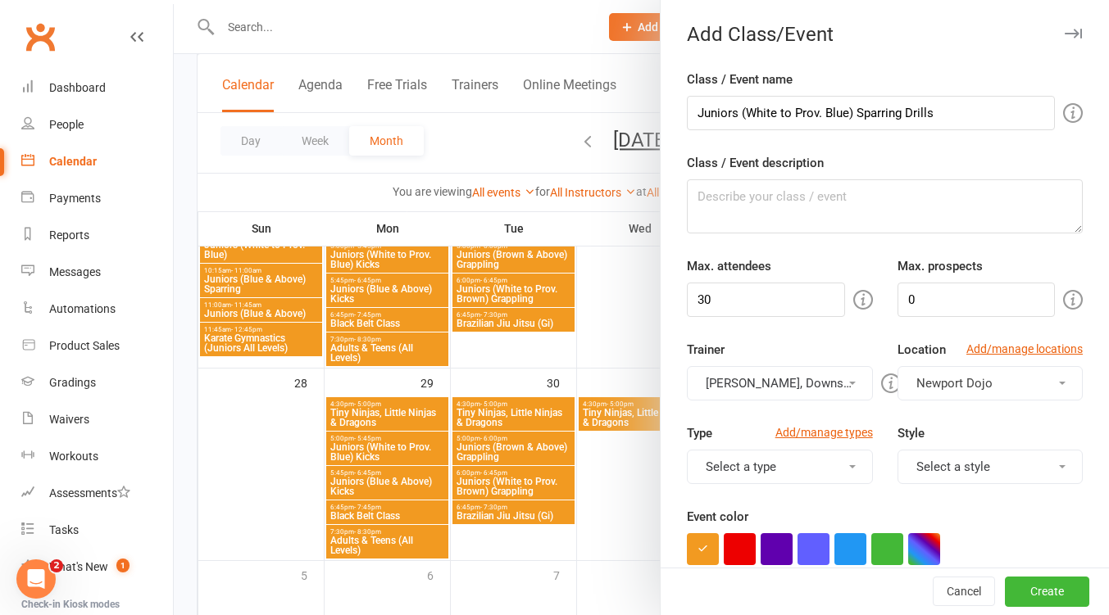
drag, startPoint x: 787, startPoint y: 381, endPoint x: 778, endPoint y: 395, distance: 17.0
click at [787, 381] on button "[PERSON_NAME], Downstairs Mat" at bounding box center [779, 383] width 185 height 34
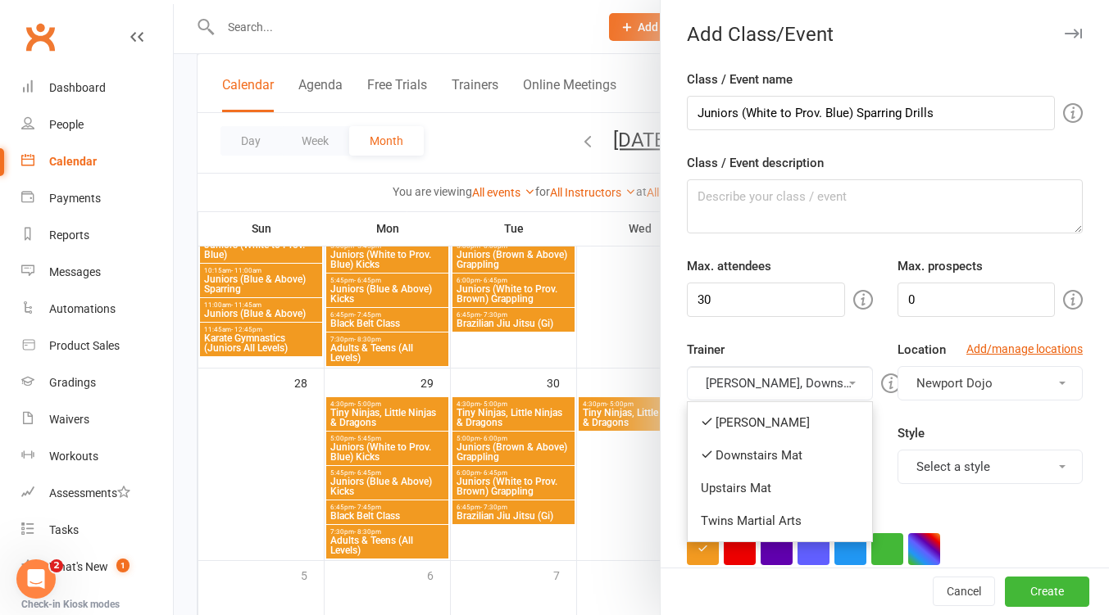
drag, startPoint x: 769, startPoint y: 421, endPoint x: 878, endPoint y: 444, distance: 111.4
click at [775, 420] on link "[PERSON_NAME]" at bounding box center [779, 422] width 184 height 33
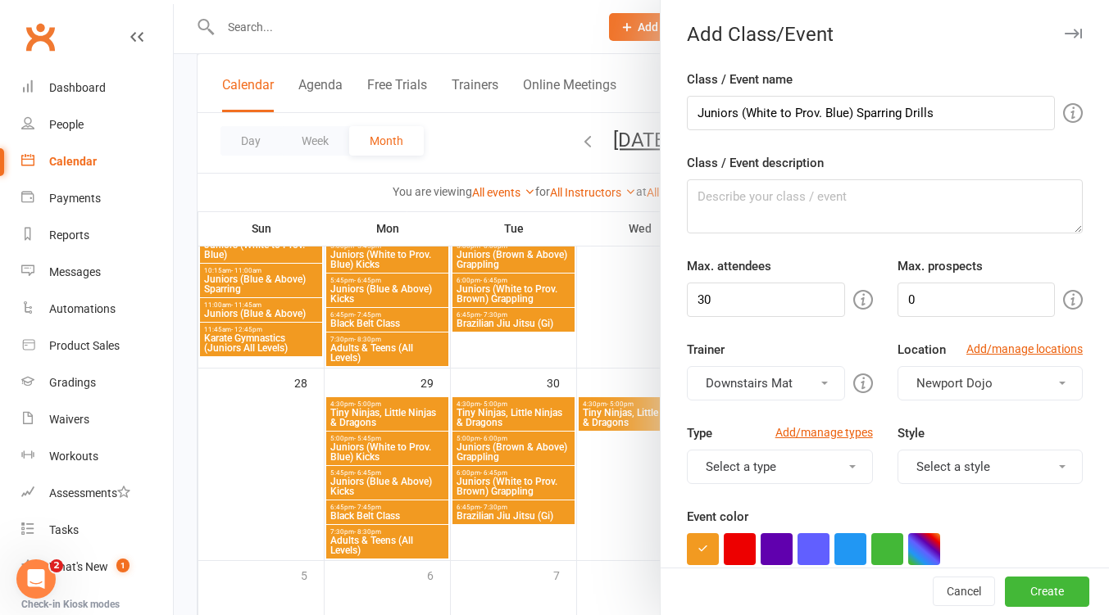
click at [937, 460] on button "Select a style" at bounding box center [989, 467] width 185 height 34
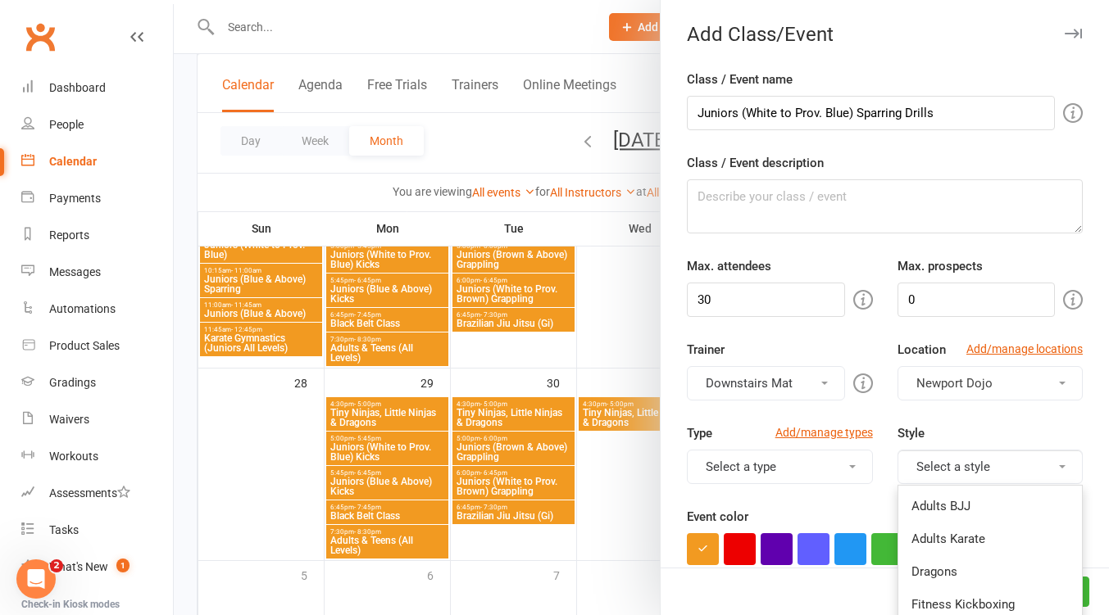
scroll to position [218, 0]
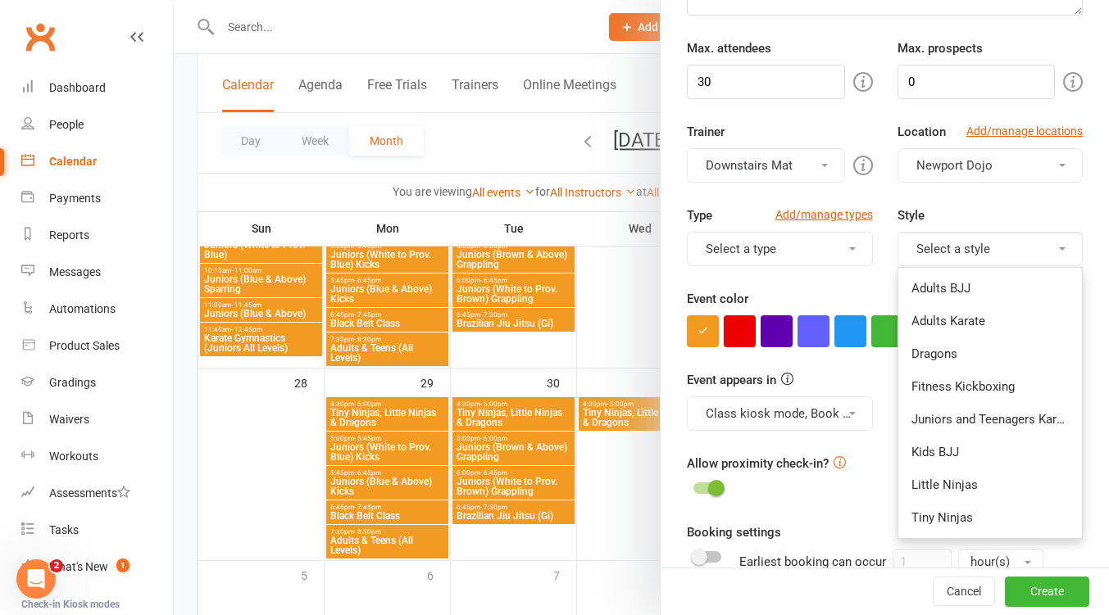
click at [1009, 416] on link "Juniors and Teenagers Karate" at bounding box center [990, 419] width 184 height 33
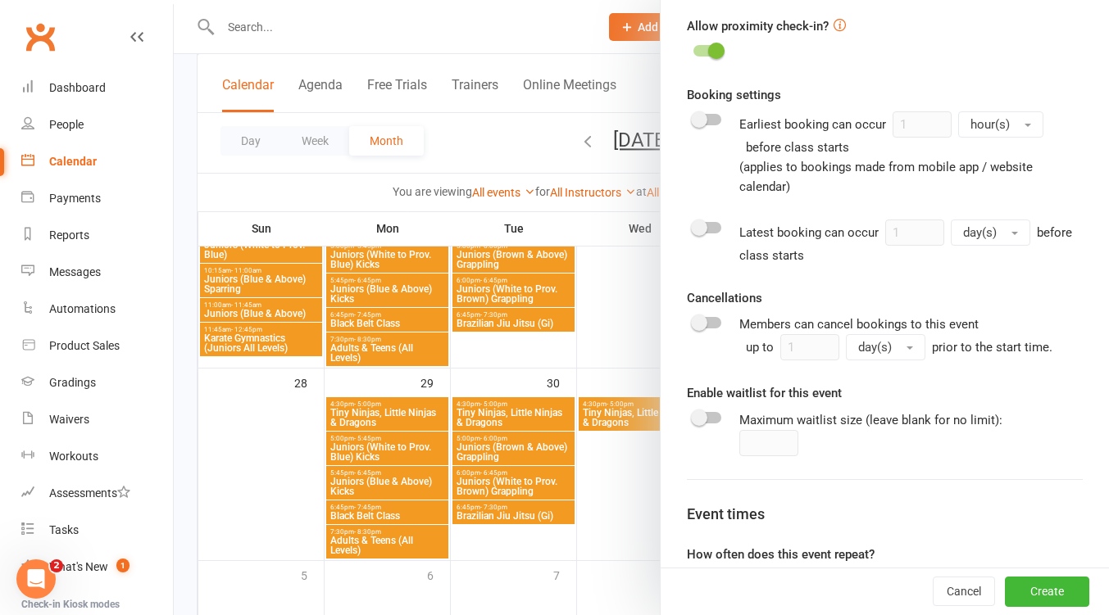
scroll to position [799, 0]
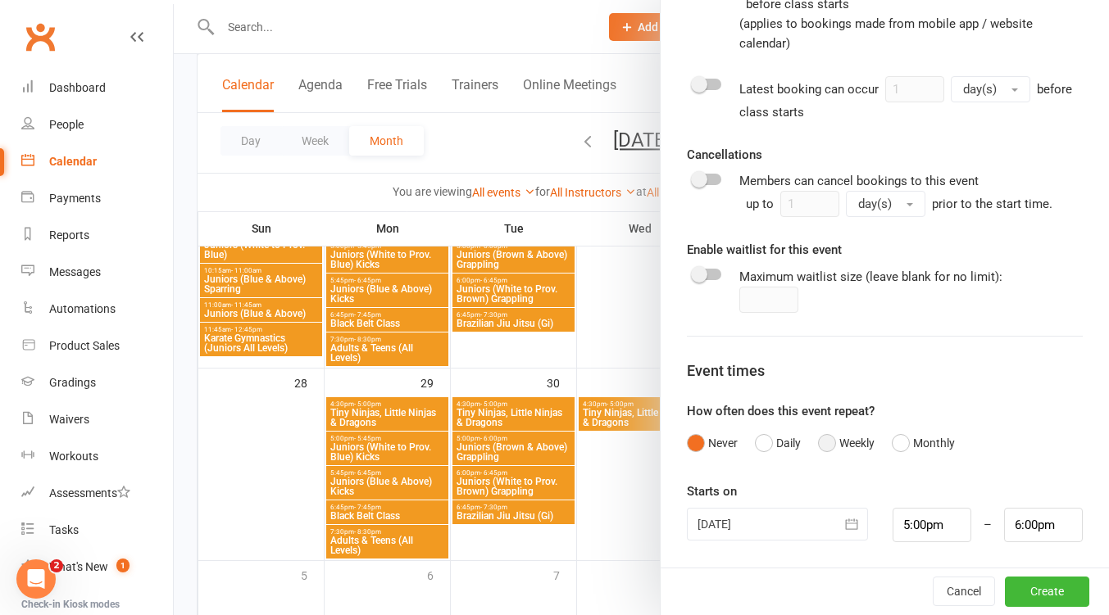
click at [825, 441] on button "Weekly" at bounding box center [846, 443] width 57 height 31
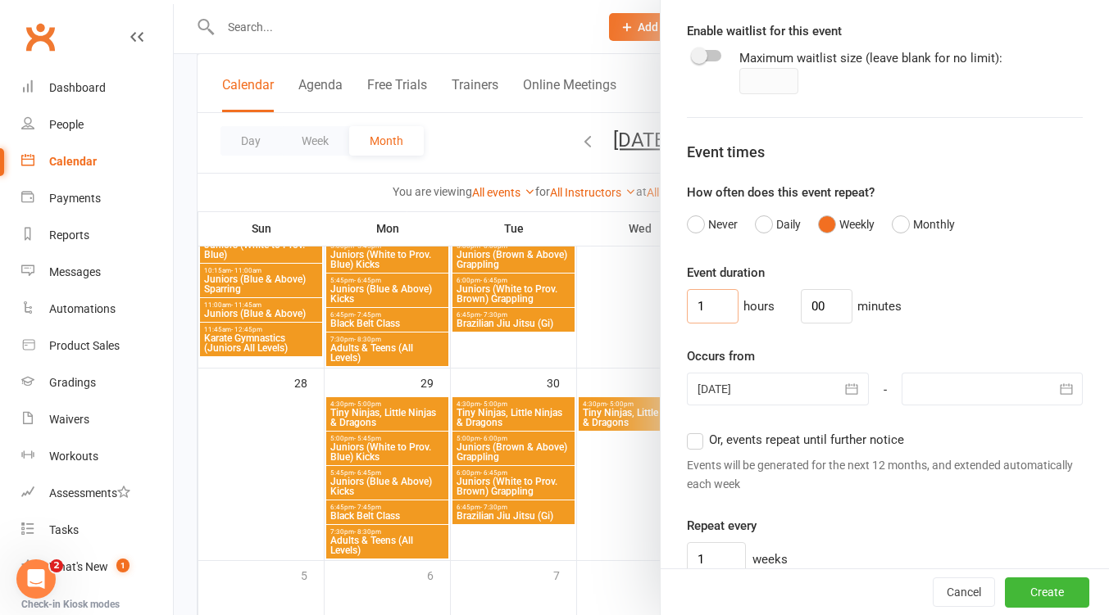
click at [700, 300] on input "1" at bounding box center [713, 306] width 52 height 34
click at [701, 301] on input "1" at bounding box center [713, 306] width 52 height 34
type input "0"
click at [814, 304] on input "00" at bounding box center [827, 306] width 52 height 34
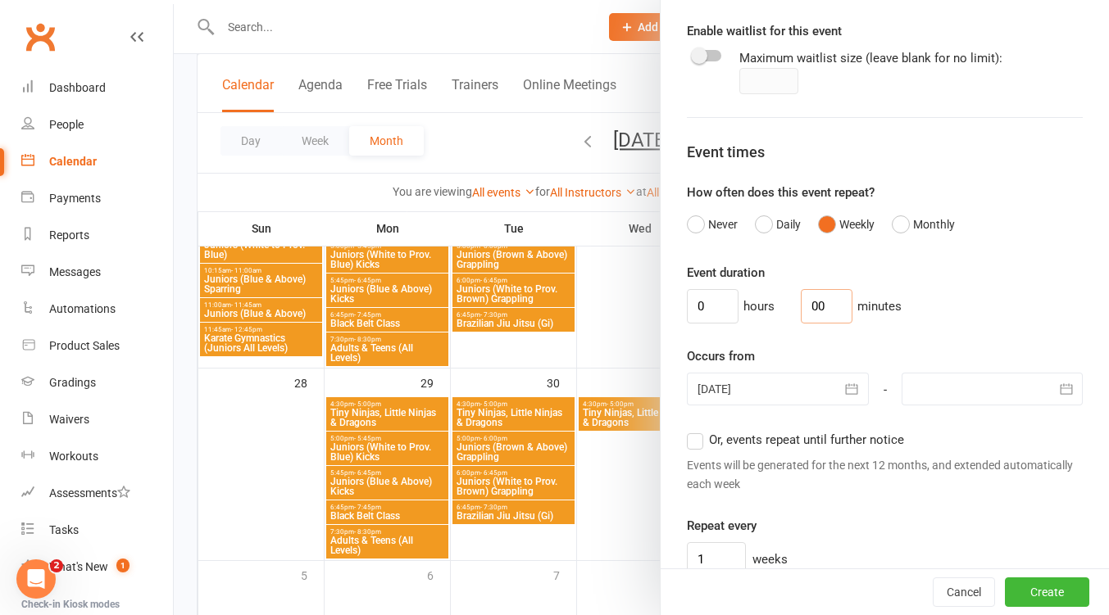
click at [814, 304] on input "00" at bounding box center [827, 306] width 52 height 34
type input "45"
click at [836, 397] on button "button" at bounding box center [852, 389] width 33 height 33
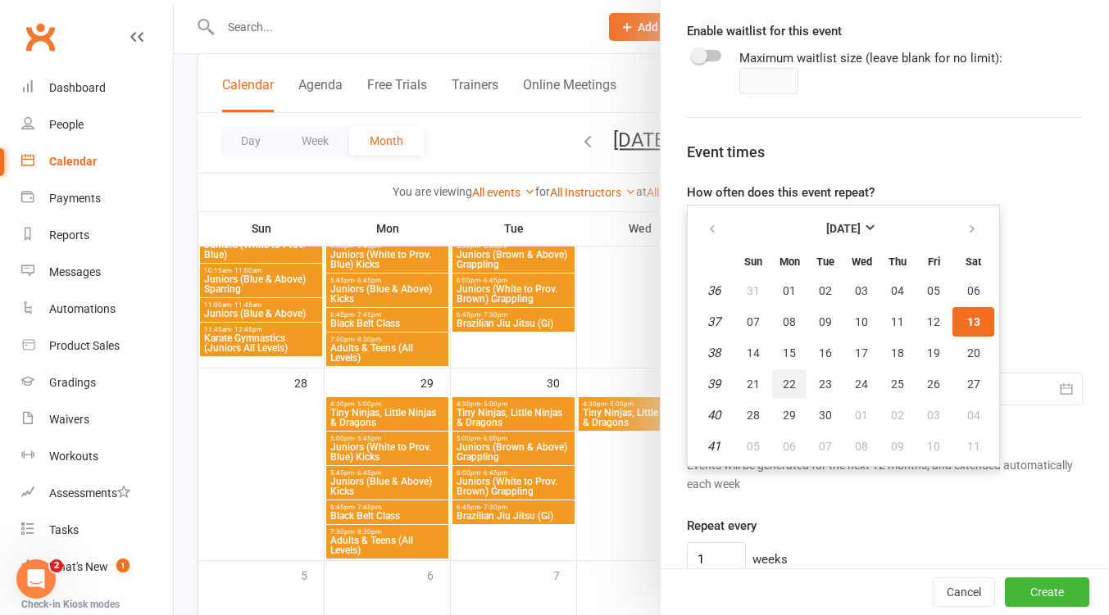
click at [782, 386] on span "22" at bounding box center [788, 384] width 13 height 13
type input "22 Sep 2025"
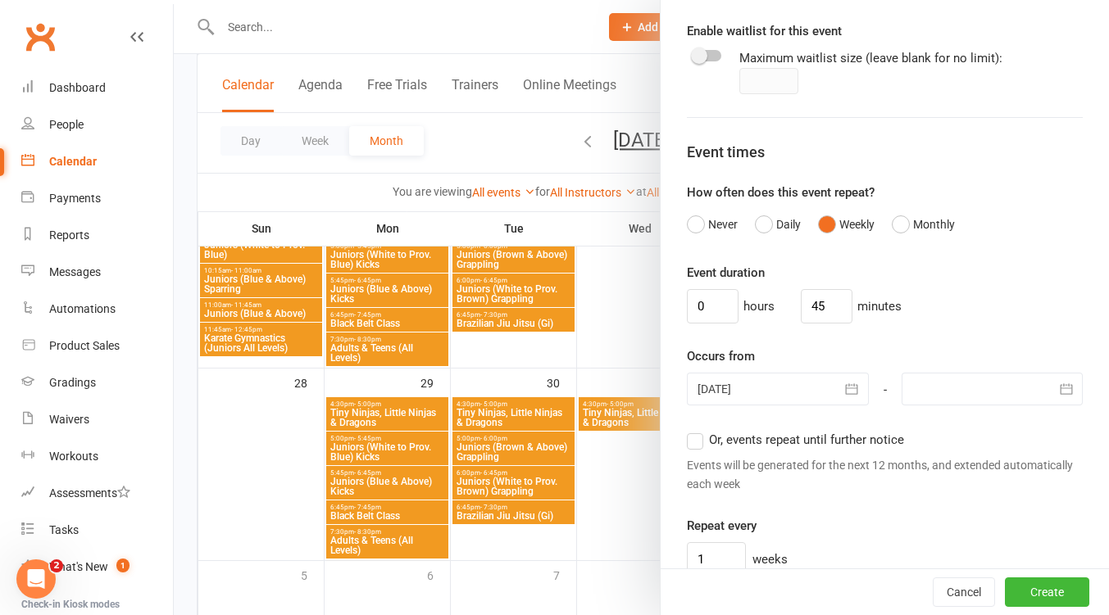
click at [1013, 391] on div at bounding box center [991, 389] width 181 height 33
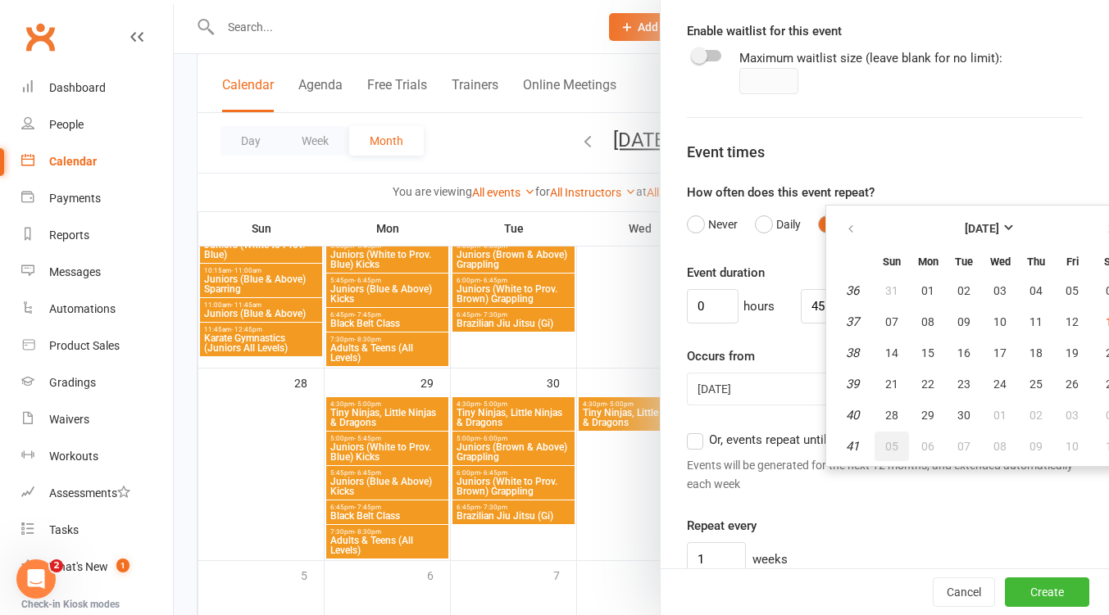
click at [885, 444] on span "05" at bounding box center [891, 446] width 13 height 13
type input "05 Oct 2025"
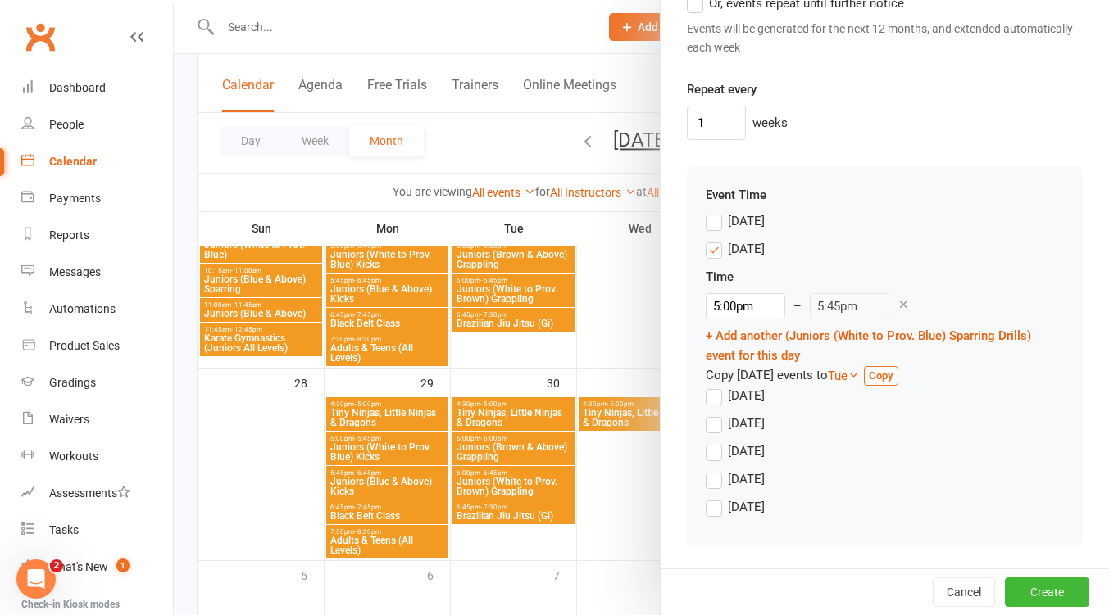
click at [715, 252] on label "Monday" at bounding box center [734, 249] width 59 height 20
click at [715, 239] on input "Monday" at bounding box center [710, 239] width 11 height 0
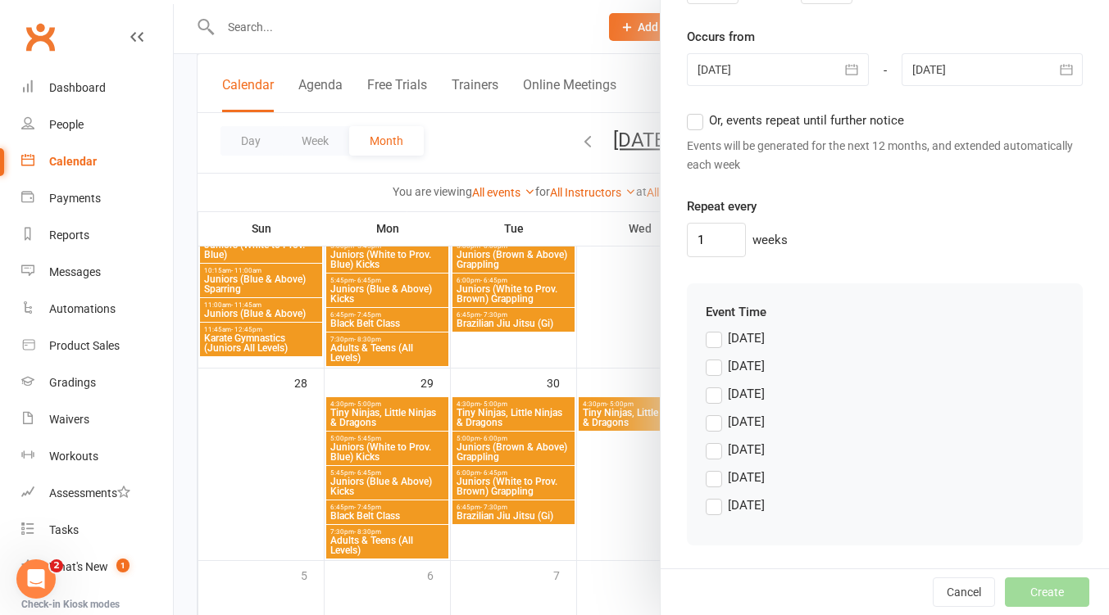
scroll to position [1337, 0]
click at [713, 422] on label "Wednesday" at bounding box center [734, 422] width 59 height 20
click at [713, 412] on input "Wednesday" at bounding box center [710, 412] width 11 height 0
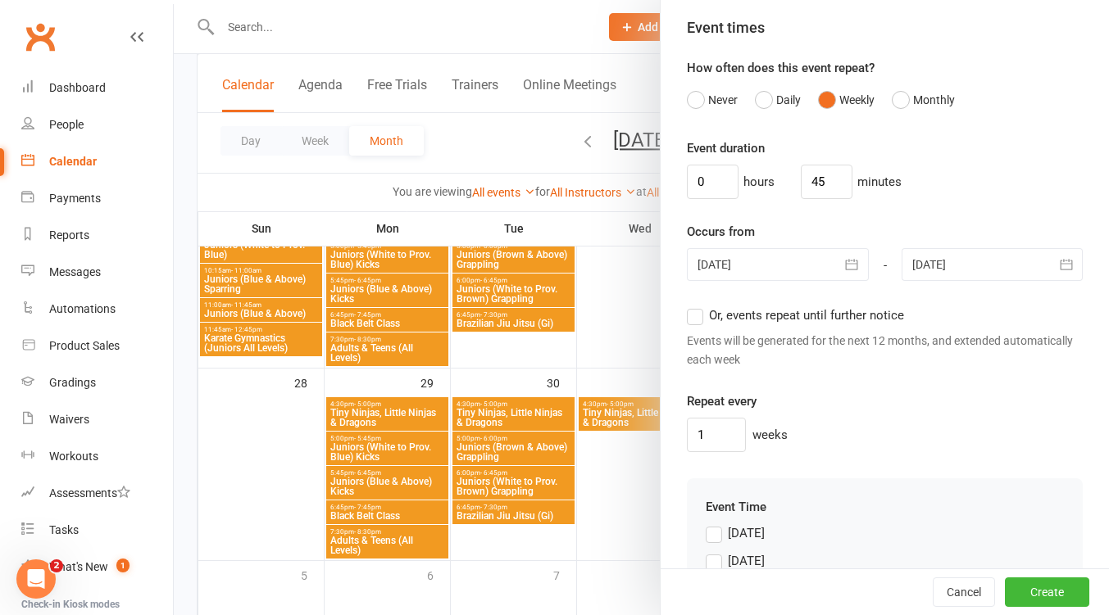
scroll to position [1456, 0]
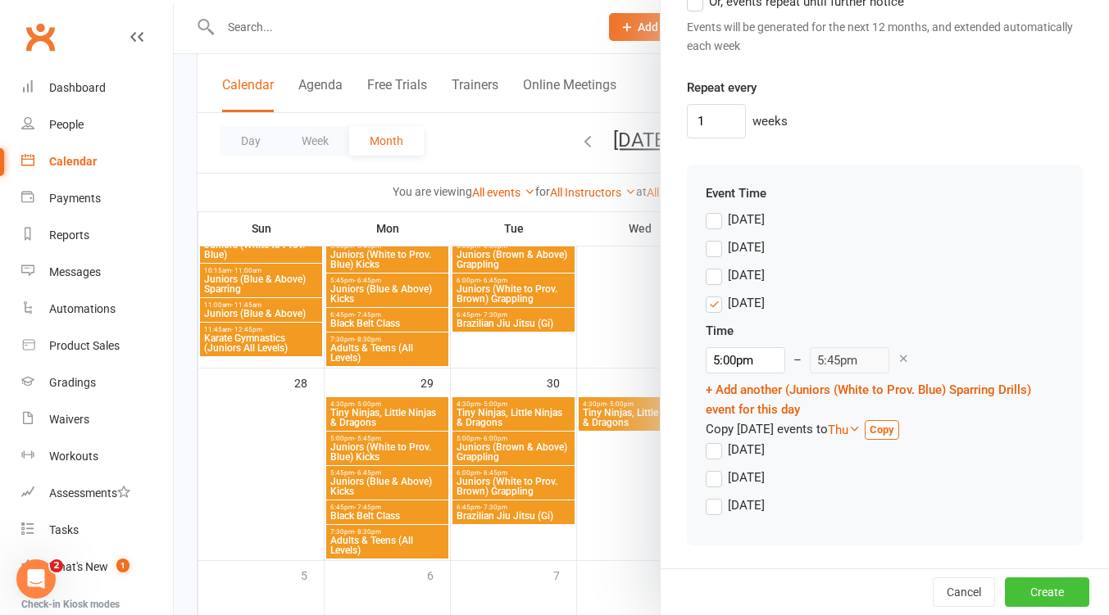
click at [1017, 587] on button "Create" at bounding box center [1047, 592] width 84 height 29
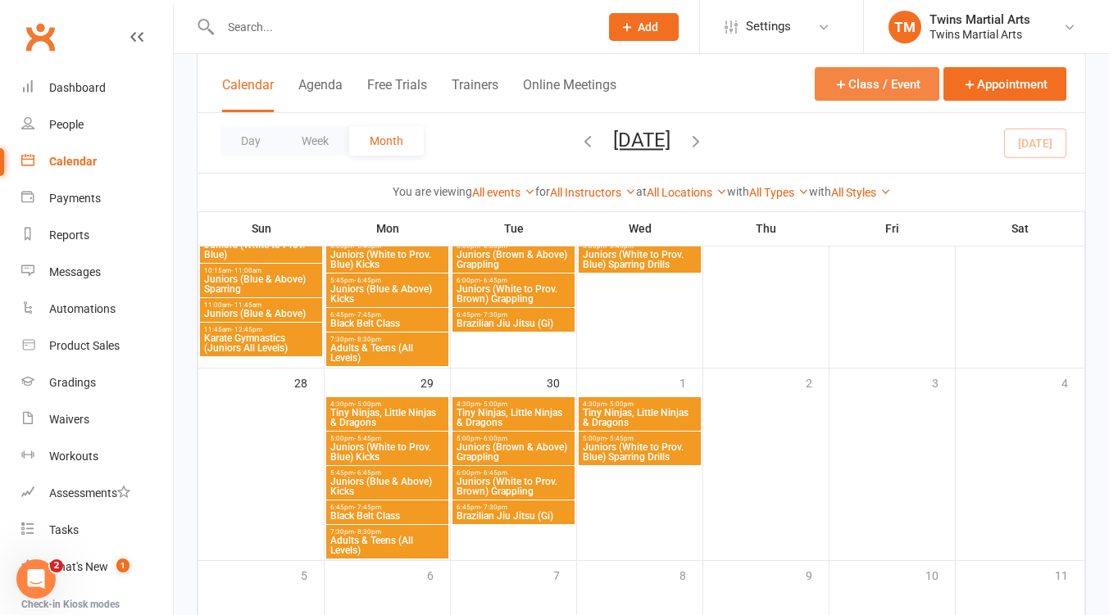
click at [883, 88] on button "Class / Event" at bounding box center [876, 84] width 125 height 34
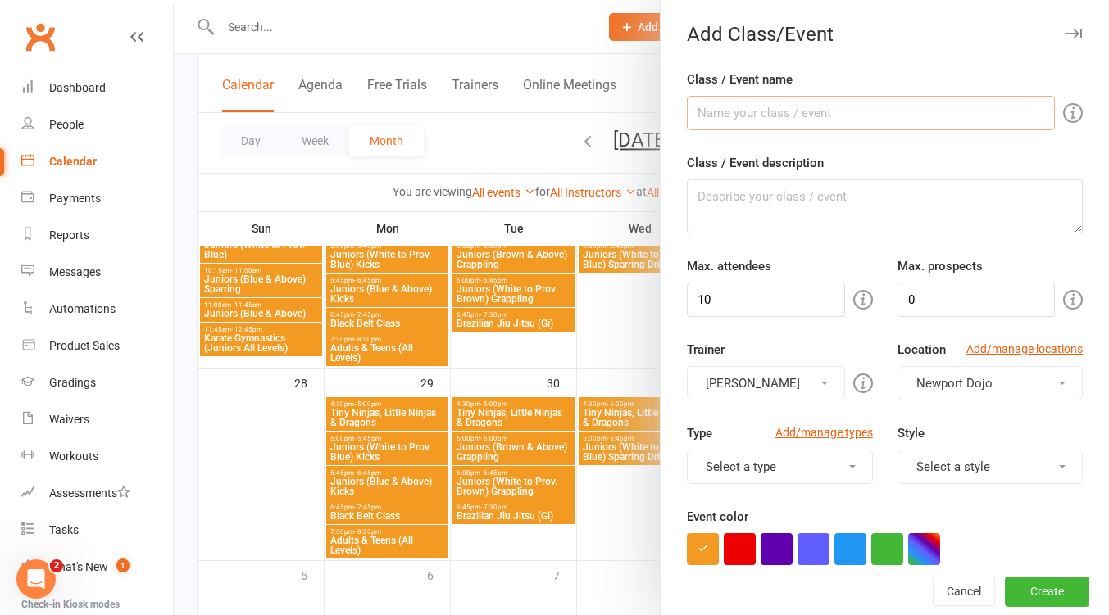
click at [808, 114] on input "Class / Event name" at bounding box center [871, 113] width 368 height 34
type input "Juniors (Blue & Above) Sparring"
click at [742, 288] on input "10" at bounding box center [765, 300] width 157 height 34
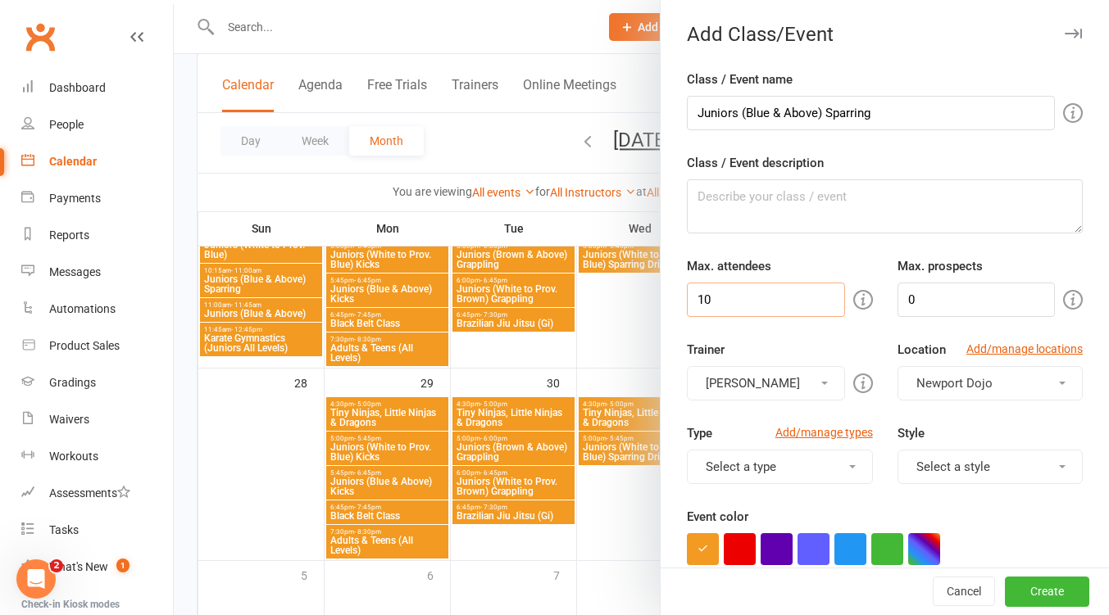
click at [742, 288] on input "10" at bounding box center [765, 300] width 157 height 34
type input "40"
click at [785, 383] on button "[PERSON_NAME]" at bounding box center [765, 383] width 157 height 34
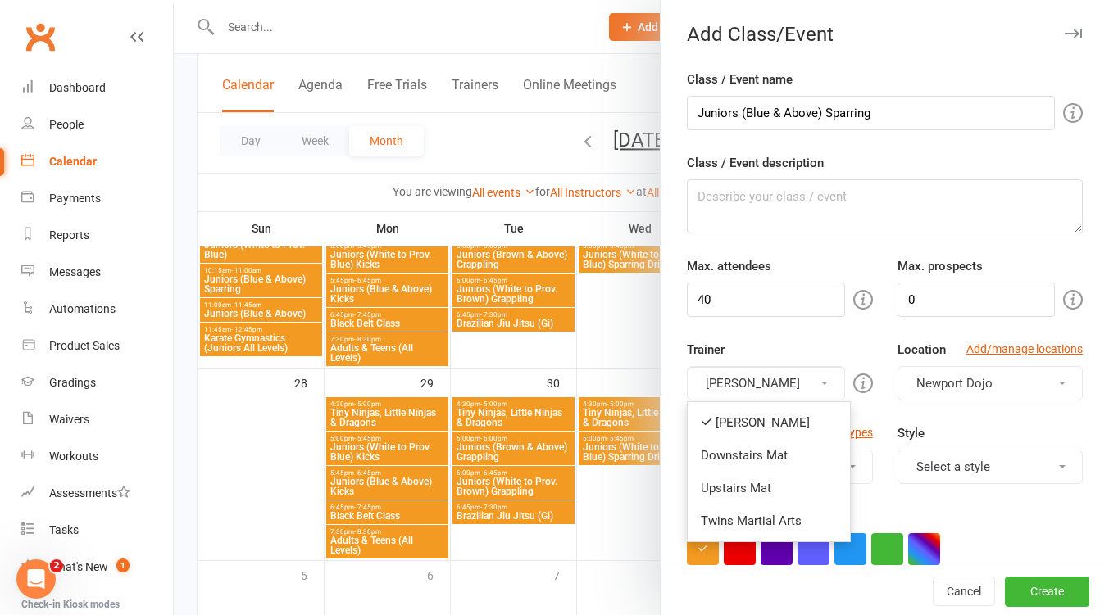
click at [760, 447] on link "Downstairs Mat" at bounding box center [768, 455] width 162 height 33
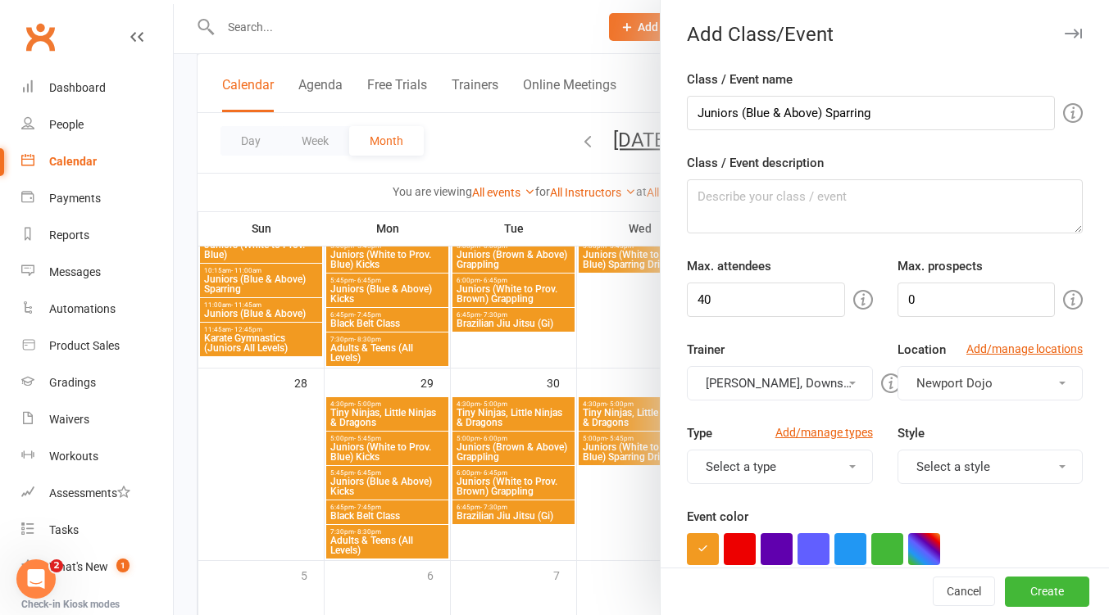
click at [764, 372] on button "[PERSON_NAME], Downstairs Mat" at bounding box center [779, 383] width 185 height 34
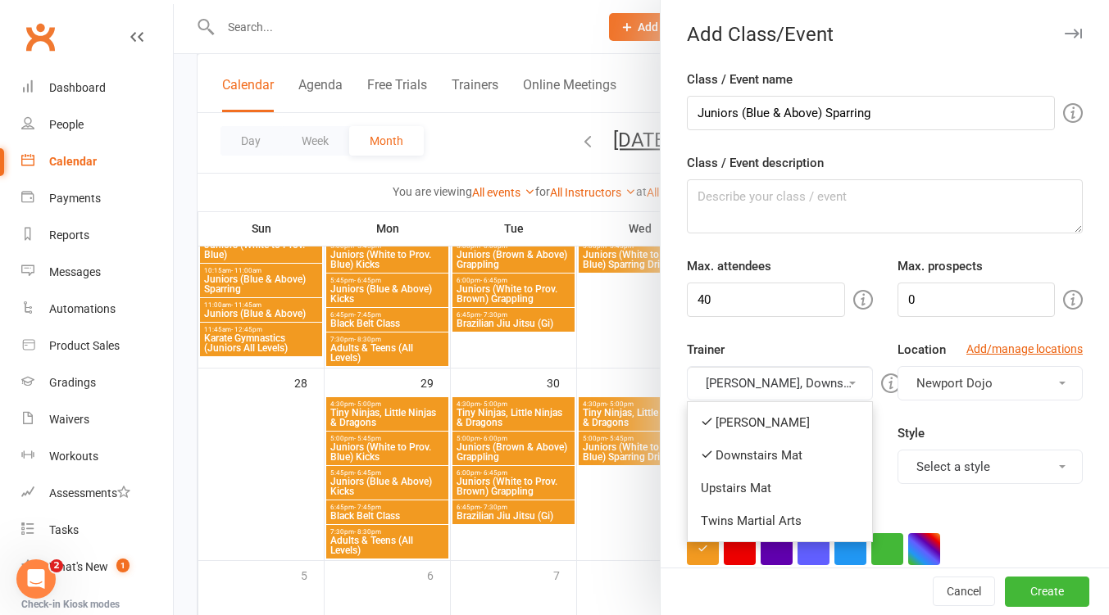
click at [759, 415] on link "[PERSON_NAME]" at bounding box center [779, 422] width 184 height 33
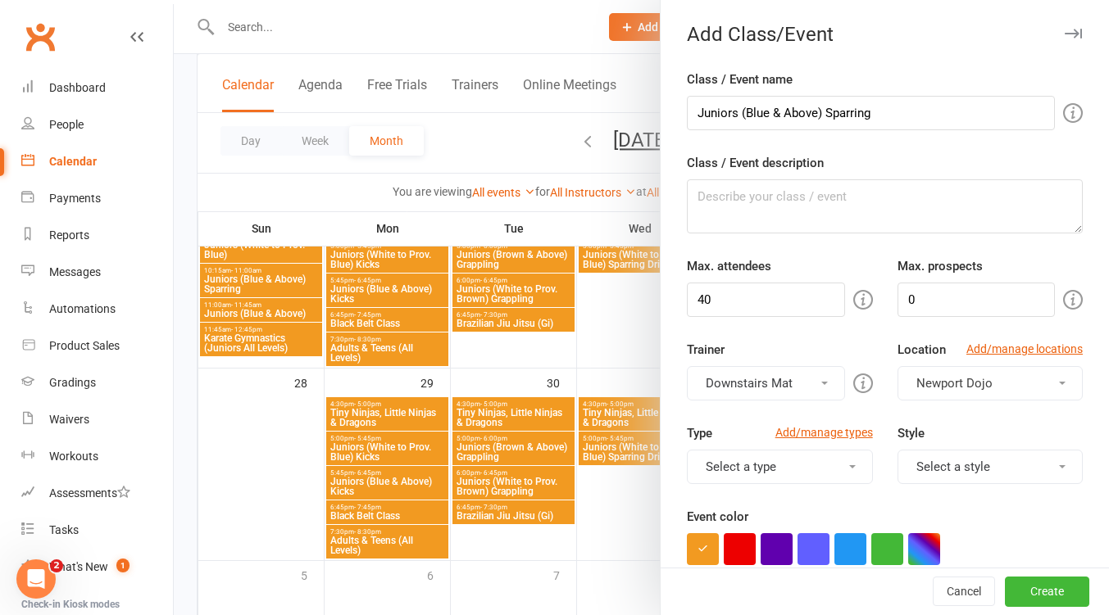
click at [944, 458] on button "Select a style" at bounding box center [989, 467] width 185 height 34
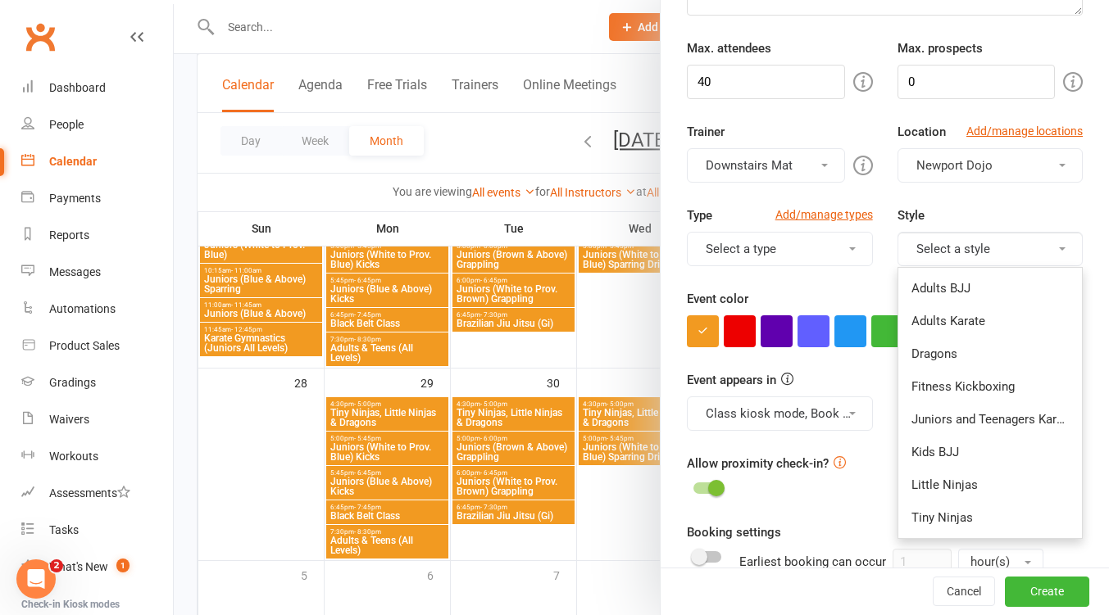
click at [1003, 418] on link "Juniors and Teenagers Karate" at bounding box center [990, 419] width 184 height 33
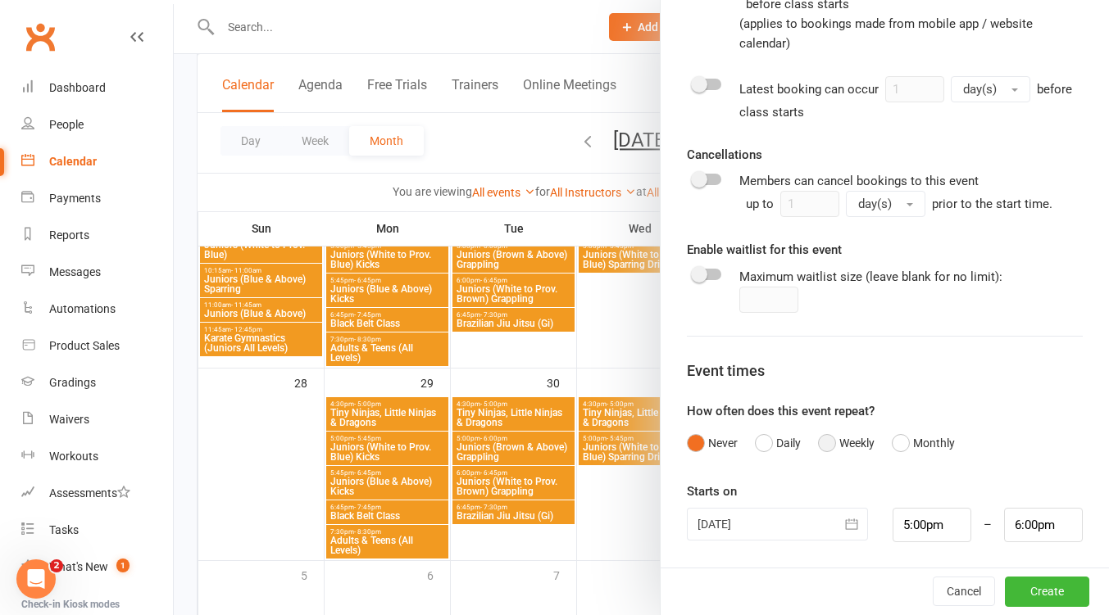
drag, startPoint x: 819, startPoint y: 441, endPoint x: 866, endPoint y: 409, distance: 56.6
click at [820, 441] on button "Weekly" at bounding box center [846, 443] width 57 height 31
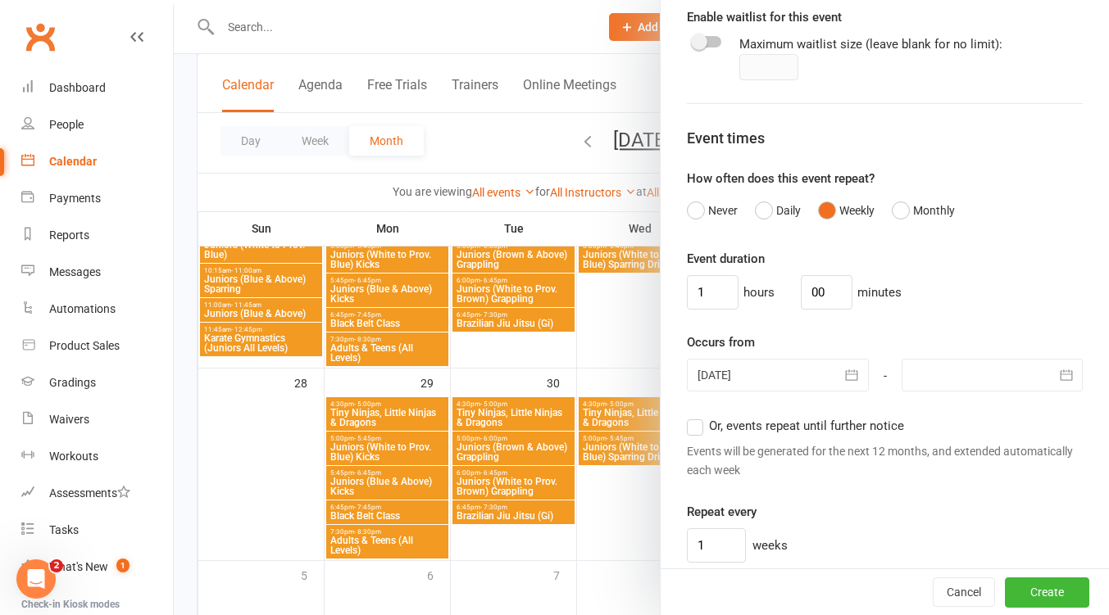
scroll to position [1236, 0]
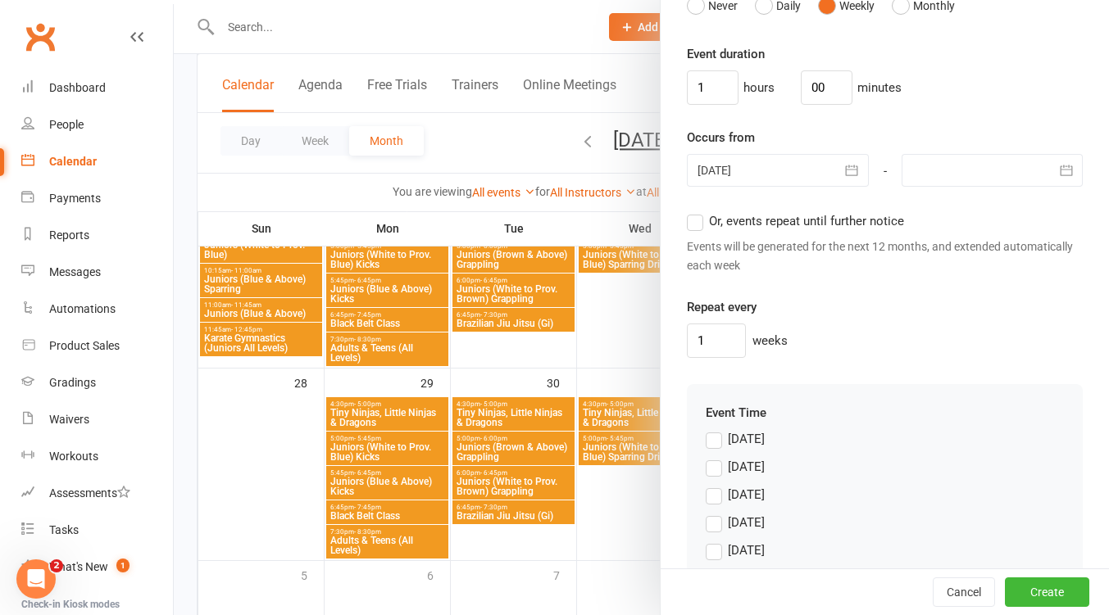
drag, startPoint x: 796, startPoint y: 169, endPoint x: 796, endPoint y: 181, distance: 12.3
click at [796, 169] on div at bounding box center [777, 170] width 181 height 33
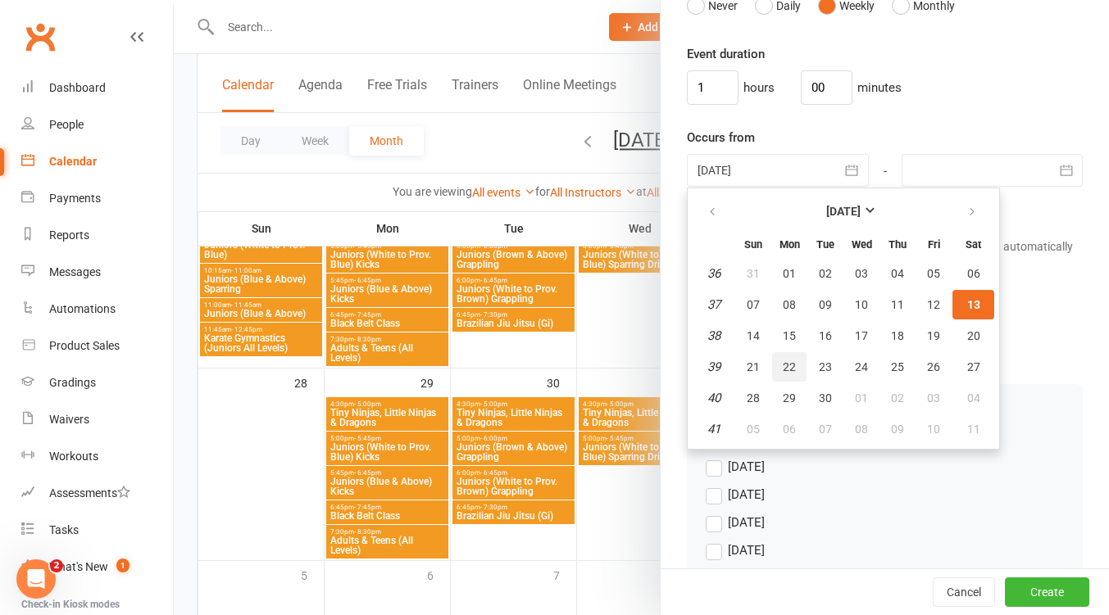
click at [787, 361] on span "22" at bounding box center [788, 367] width 13 height 13
type input "22 Sep 2025"
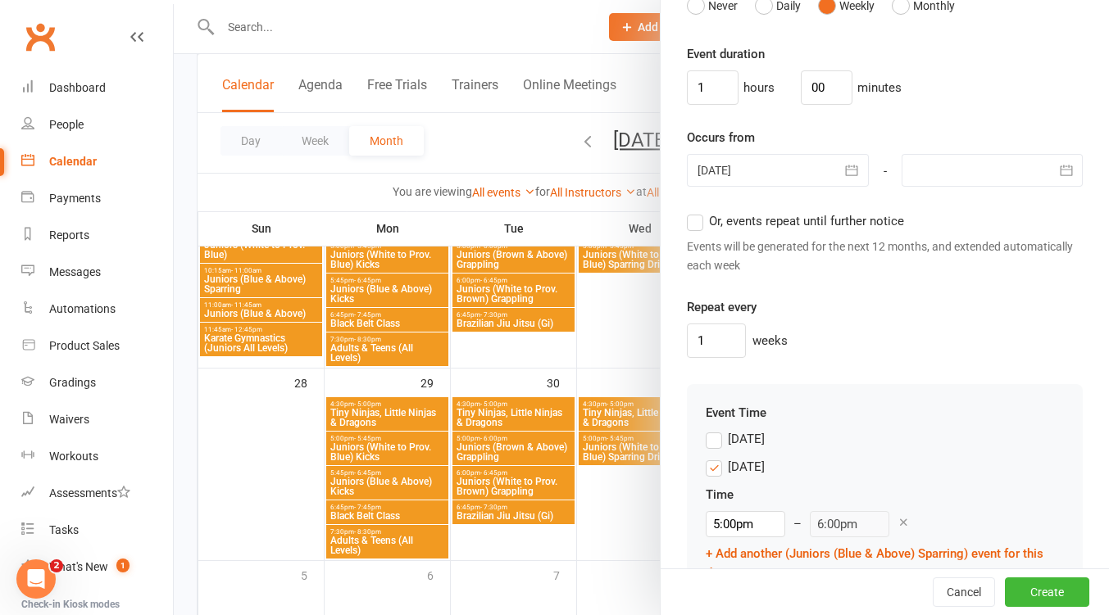
click at [994, 171] on div at bounding box center [991, 170] width 181 height 33
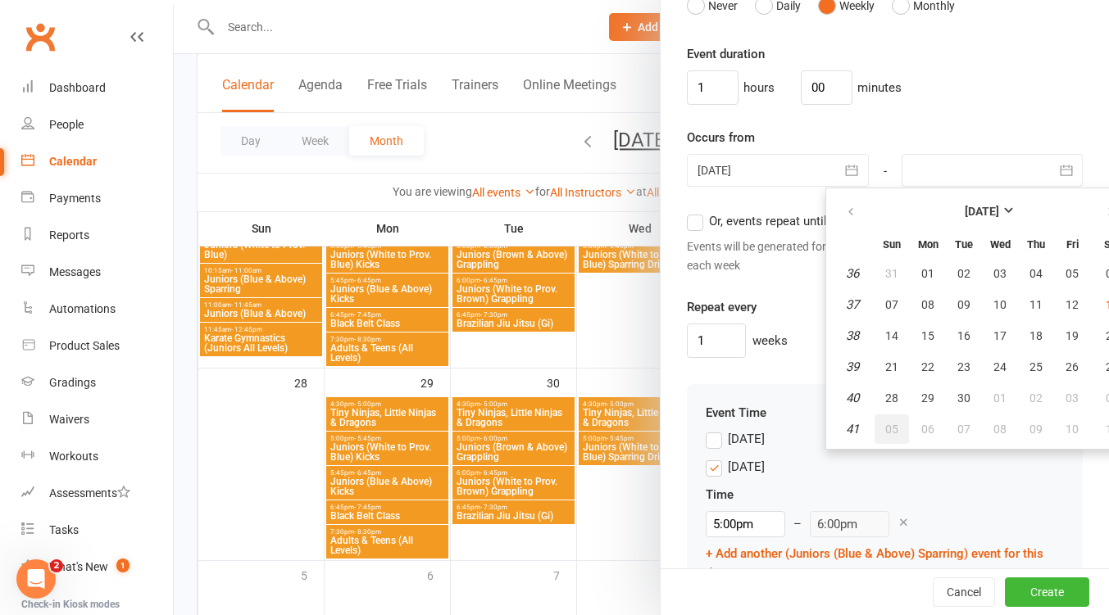
click at [885, 424] on span "05" at bounding box center [891, 429] width 13 height 13
type input "05 Oct 2025"
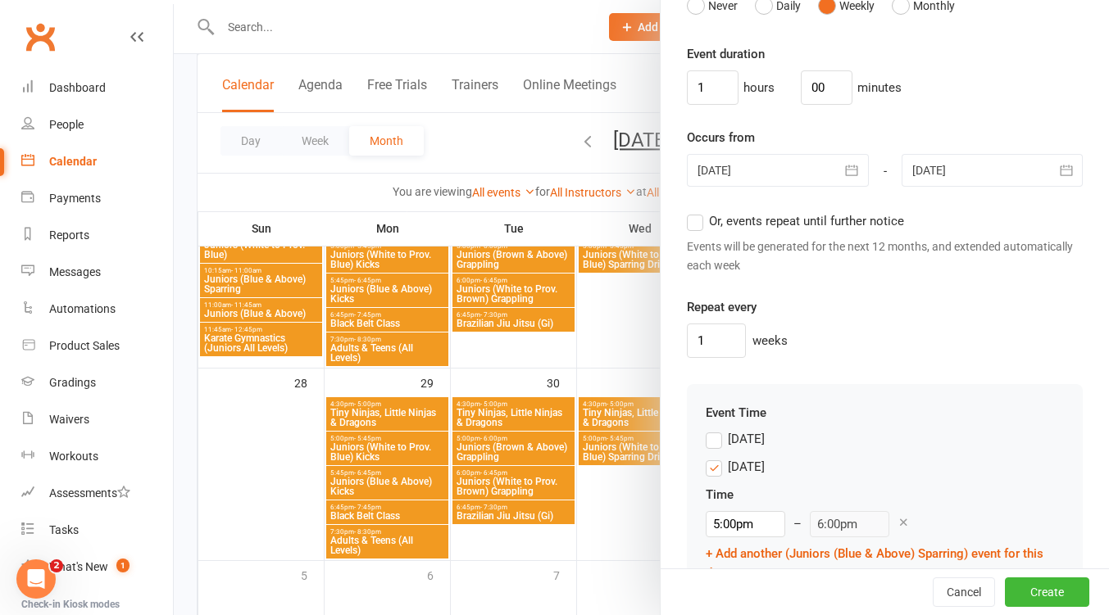
scroll to position [1454, 0]
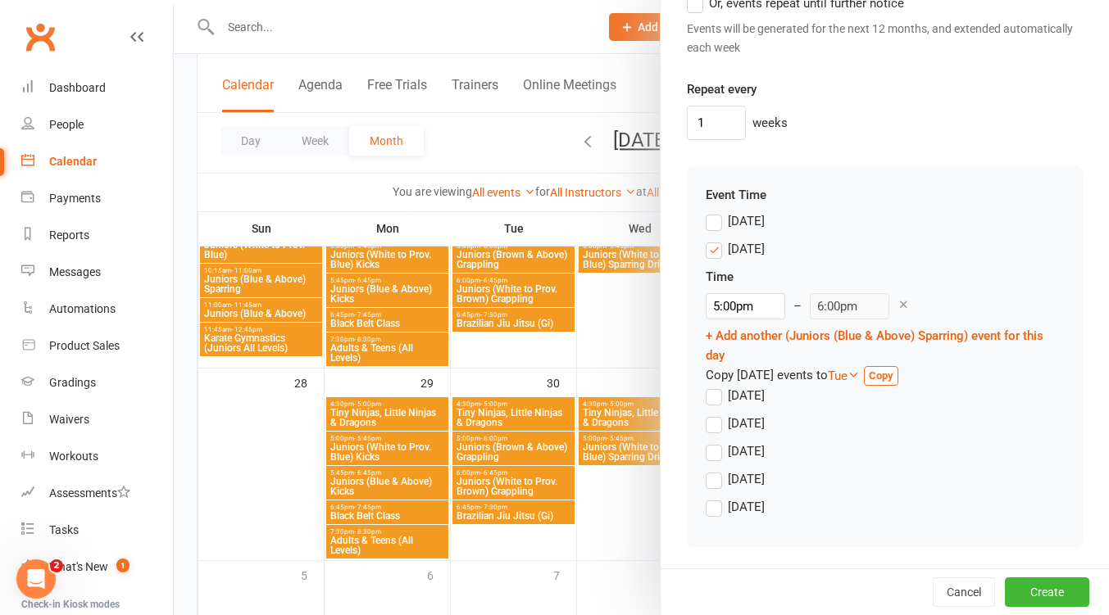
click at [711, 256] on label "Monday" at bounding box center [734, 249] width 59 height 20
click at [711, 239] on input "Monday" at bounding box center [710, 239] width 11 height 0
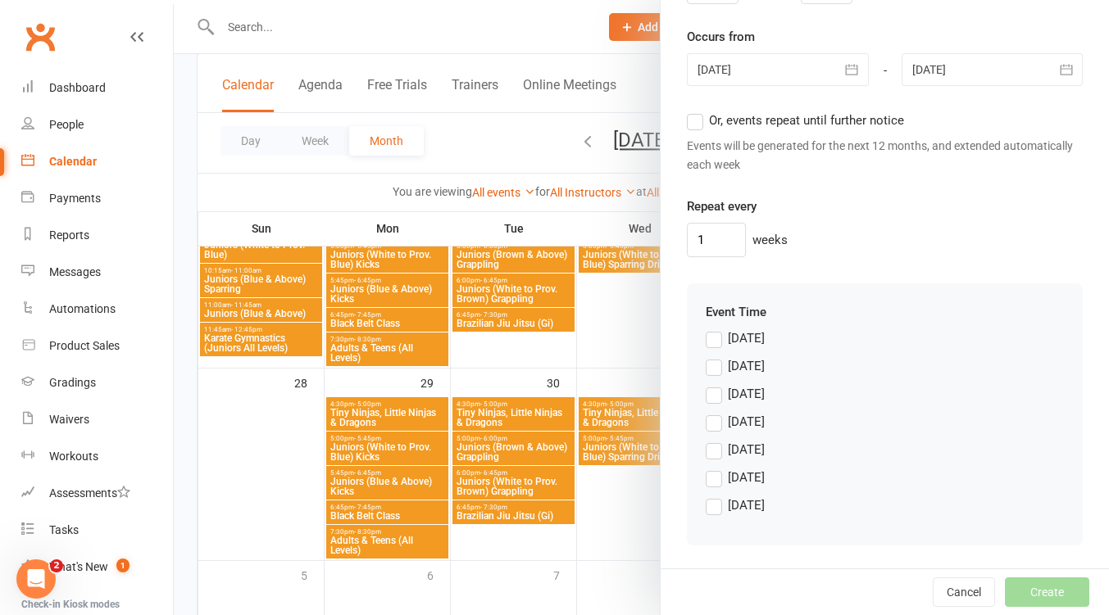
scroll to position [1337, 0]
click at [708, 424] on label "Wednesday" at bounding box center [734, 422] width 59 height 20
click at [708, 412] on input "Wednesday" at bounding box center [710, 412] width 11 height 0
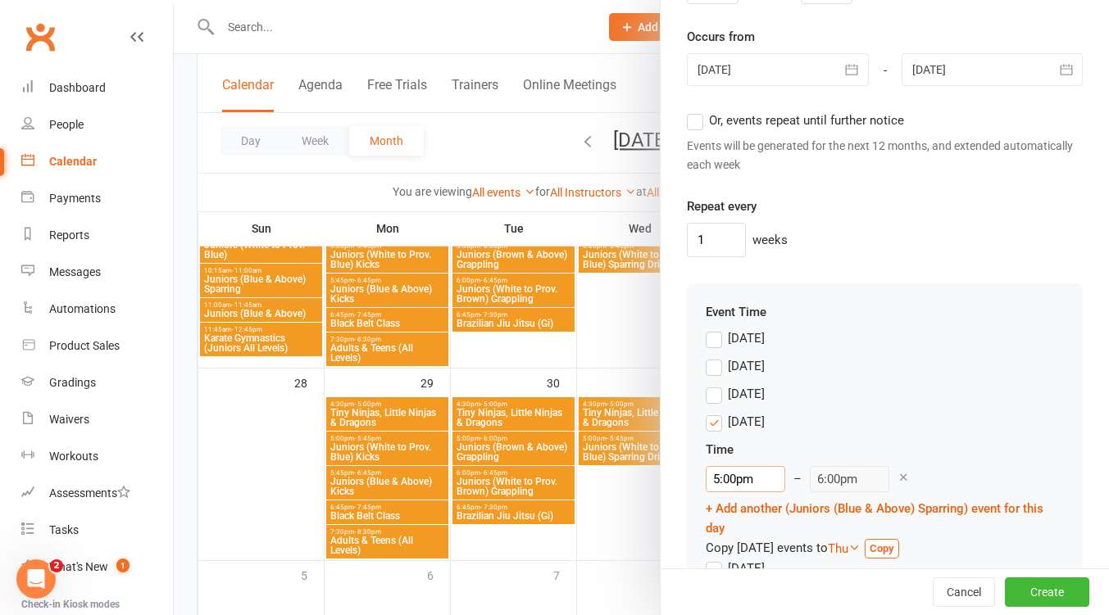
click at [761, 479] on input "5:00pm" at bounding box center [744, 479] width 79 height 26
drag, startPoint x: 747, startPoint y: 596, endPoint x: 773, endPoint y: 587, distance: 27.0
click at [747, 596] on li "5:45pm" at bounding box center [745, 604] width 79 height 25
type input "5:45pm"
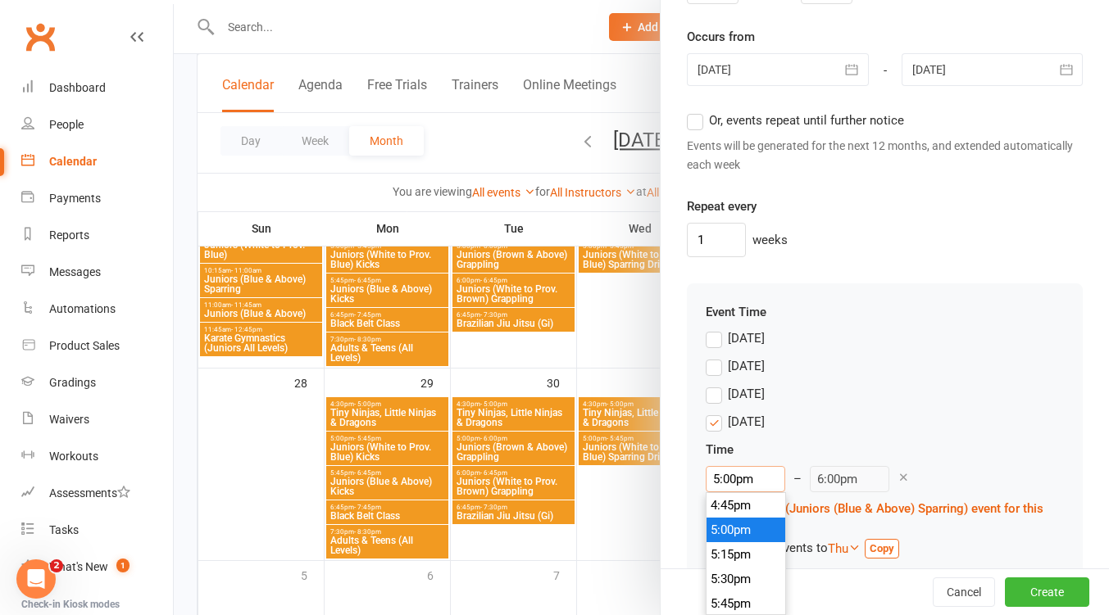
type input "6:45pm"
click at [1016, 597] on button "Create" at bounding box center [1047, 592] width 84 height 29
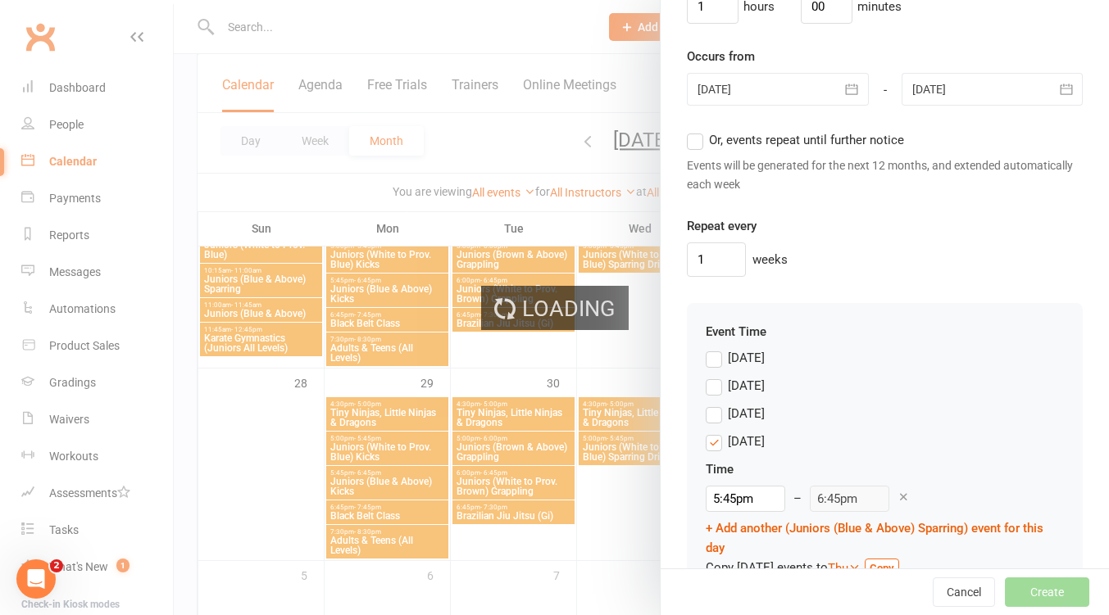
scroll to position [1357, 0]
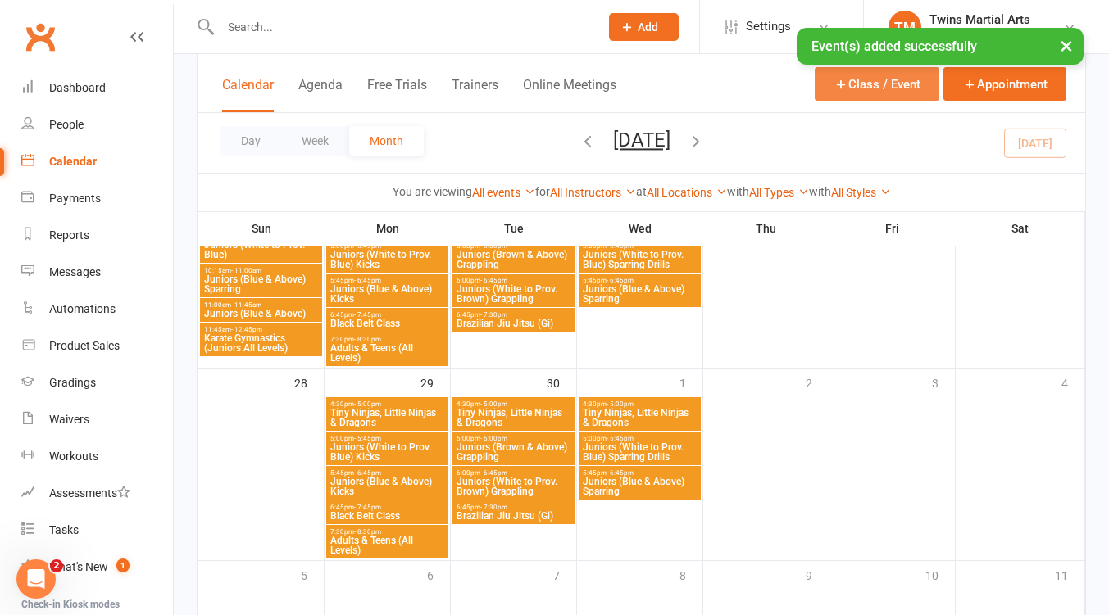
click at [860, 76] on button "Class / Event" at bounding box center [876, 84] width 125 height 34
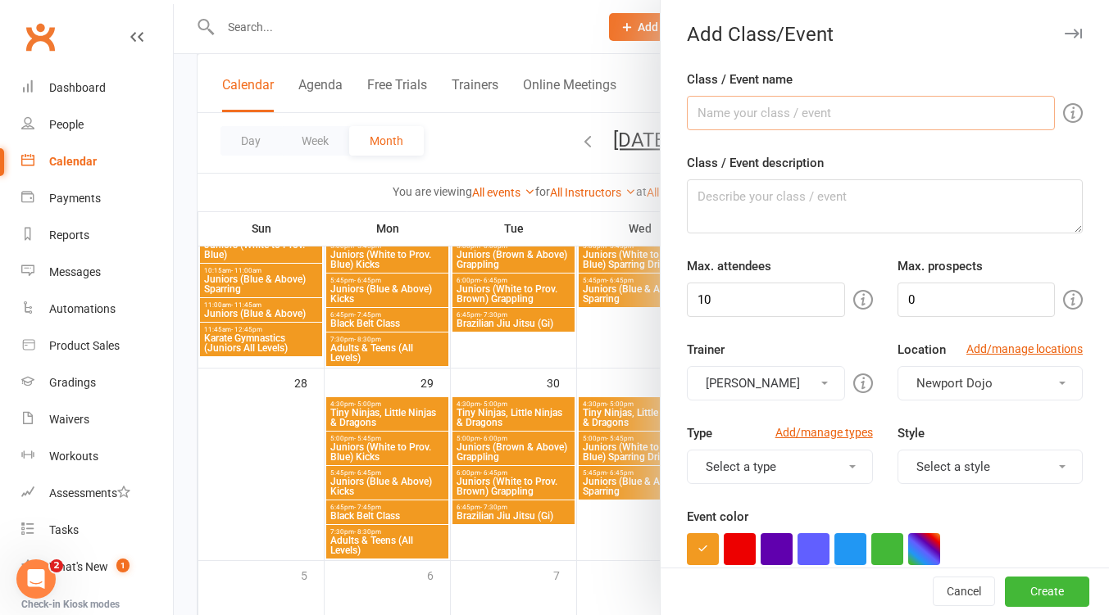
click at [753, 107] on input "Class / Event name" at bounding box center [871, 113] width 368 height 34
type input "Adults & Teens (All Levels)"
click at [773, 311] on input "10" at bounding box center [765, 300] width 157 height 34
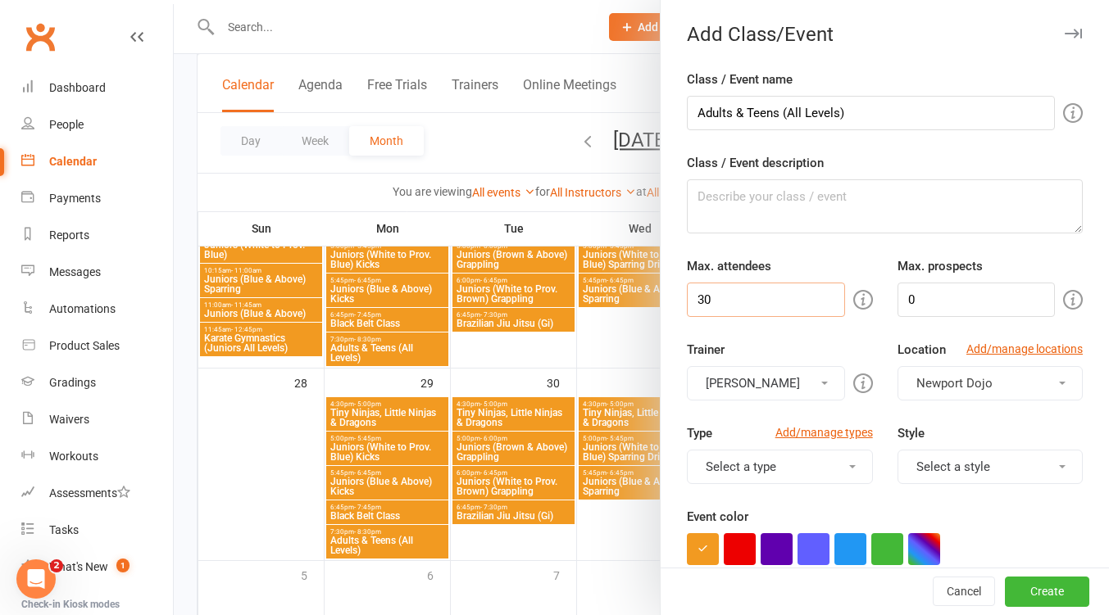
type input "30"
click at [782, 390] on button "[PERSON_NAME]" at bounding box center [765, 383] width 157 height 34
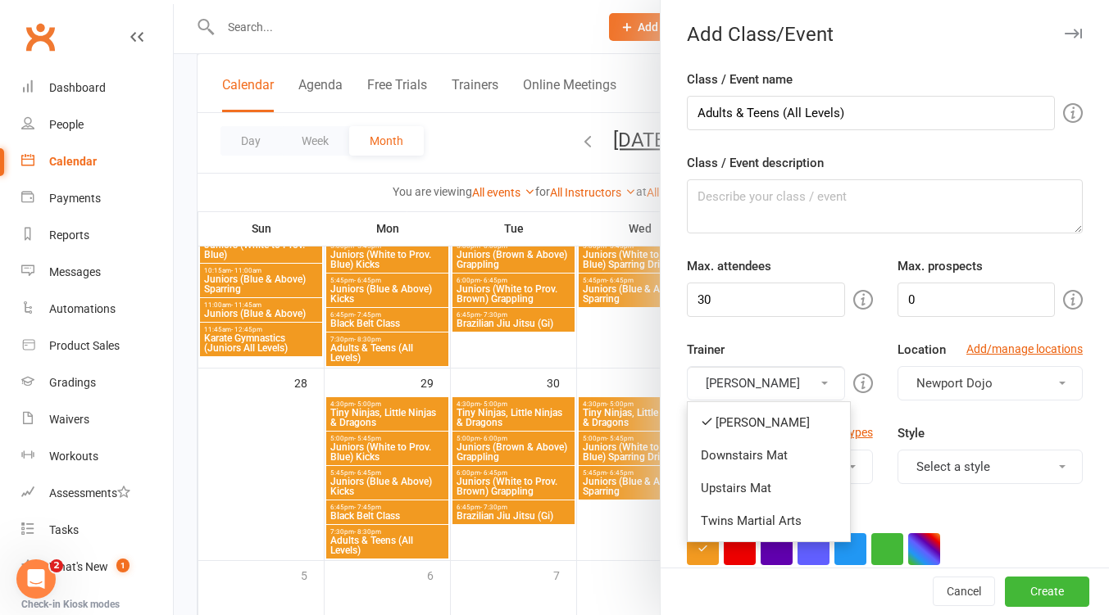
click at [767, 452] on link "Downstairs Mat" at bounding box center [768, 455] width 162 height 33
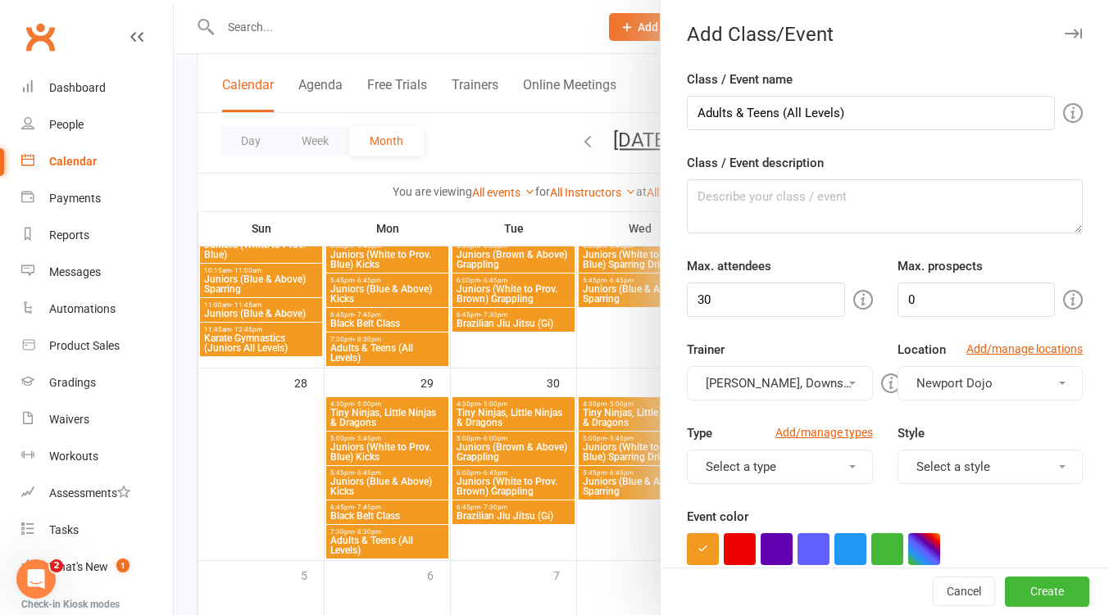
click at [768, 382] on button "[PERSON_NAME], Downstairs Mat" at bounding box center [779, 383] width 185 height 34
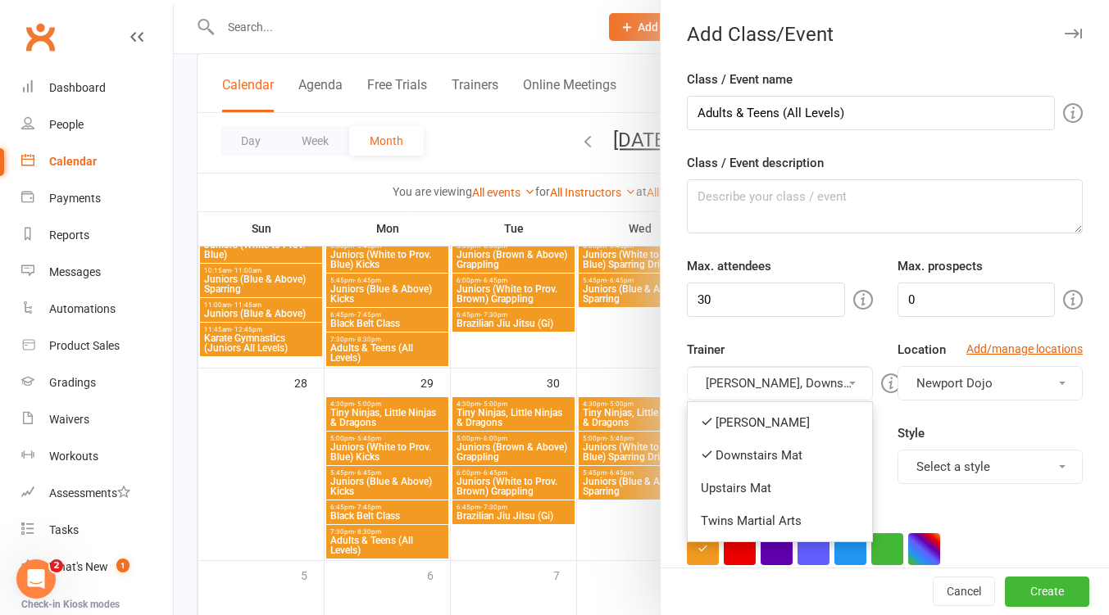
click at [764, 412] on link "[PERSON_NAME]" at bounding box center [779, 422] width 184 height 33
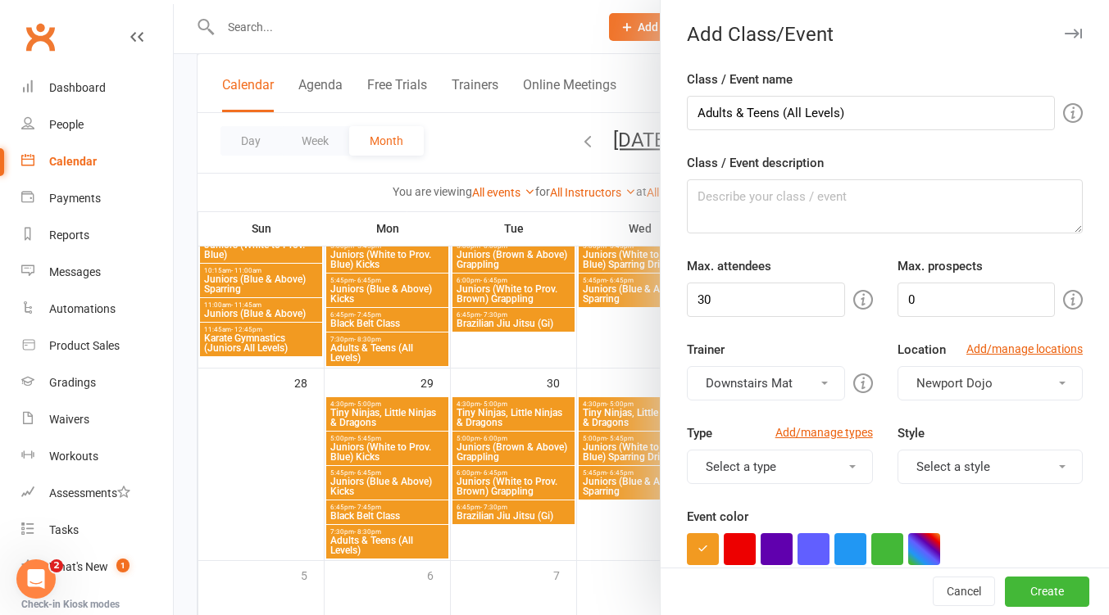
click at [986, 460] on button "Select a style" at bounding box center [989, 467] width 185 height 34
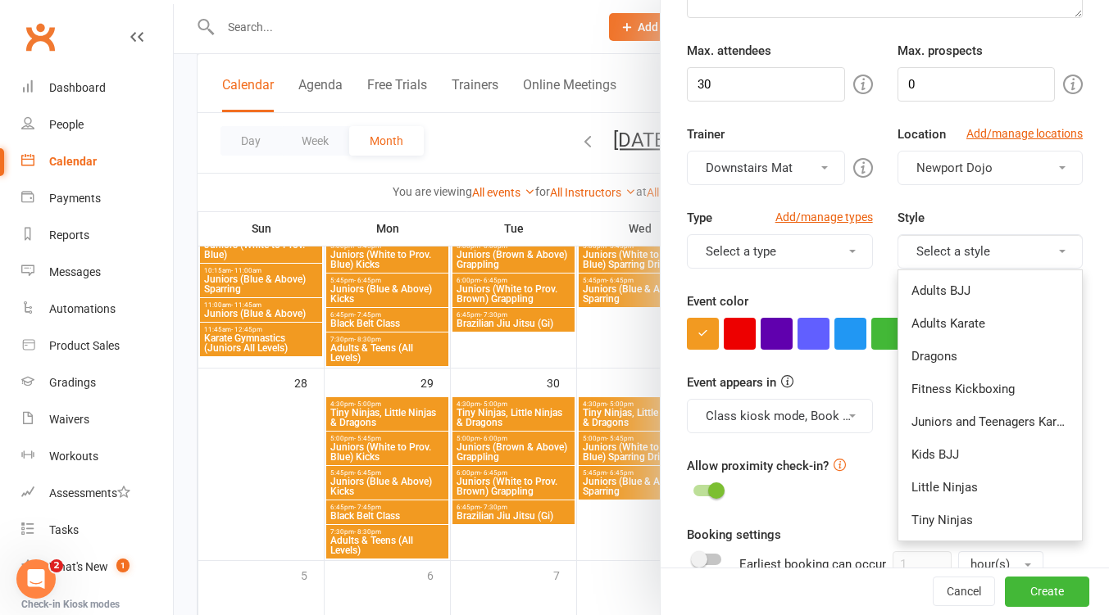
scroll to position [218, 0]
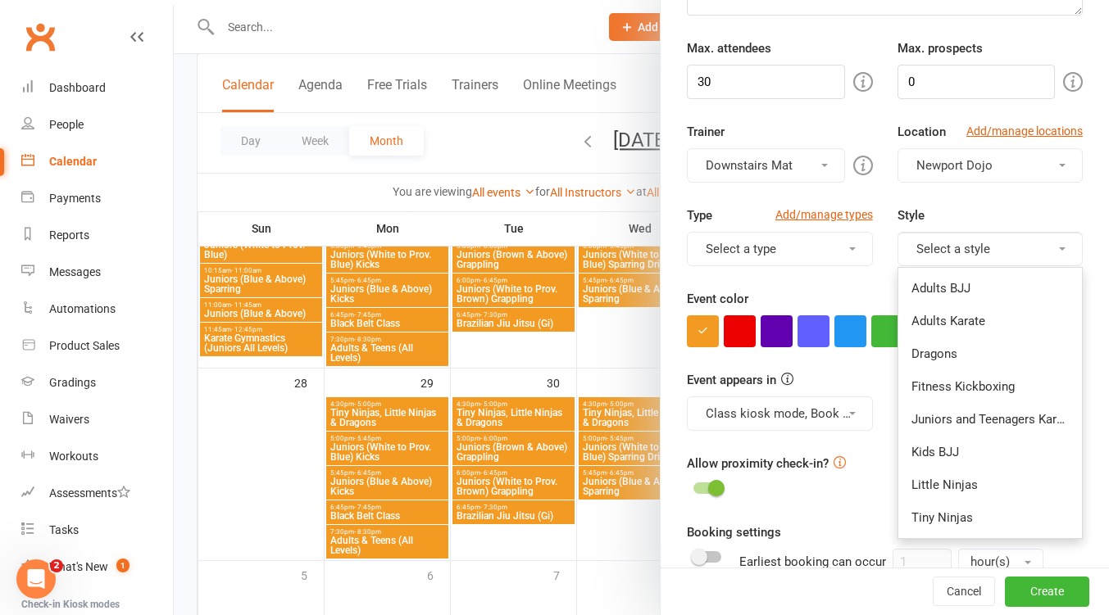
click at [950, 320] on link "Adults Karate" at bounding box center [990, 321] width 184 height 33
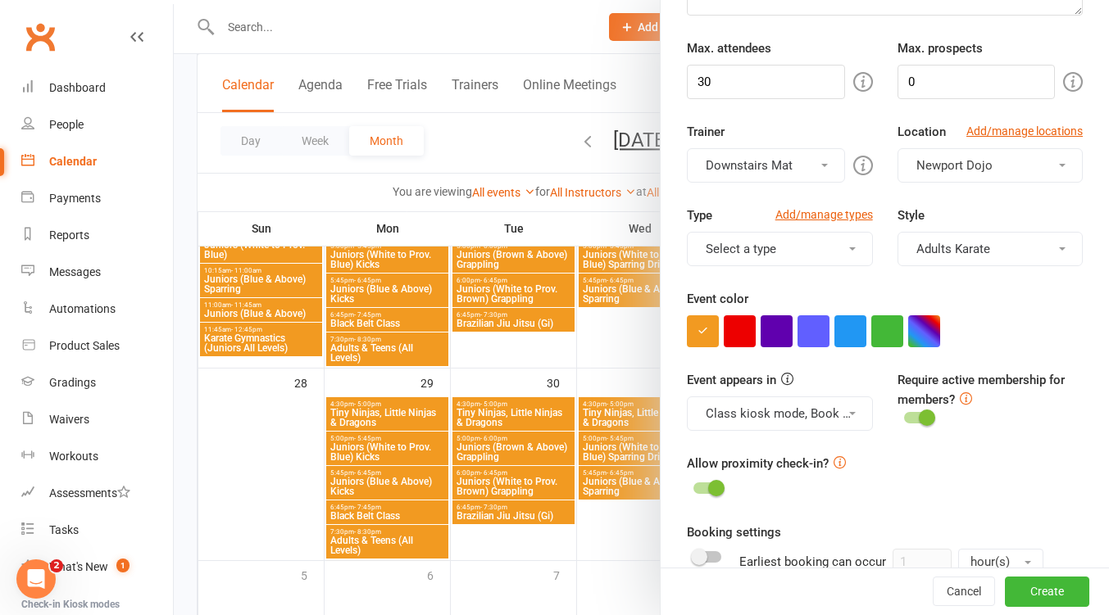
click at [987, 244] on button "Adults Karate" at bounding box center [989, 249] width 185 height 34
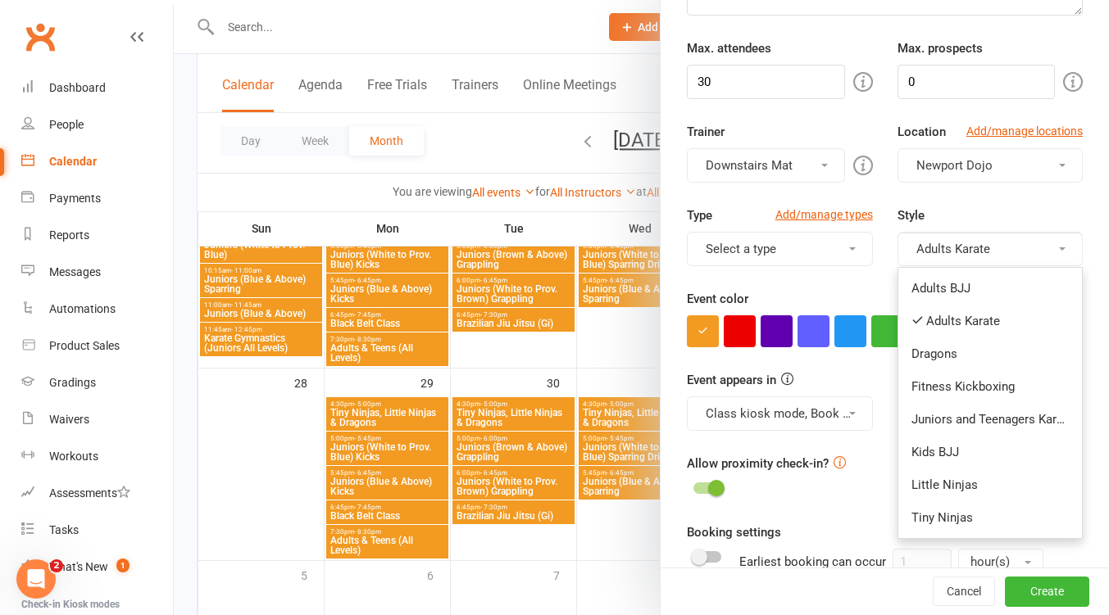
click at [1007, 420] on link "Juniors and Teenagers Karate" at bounding box center [990, 419] width 184 height 33
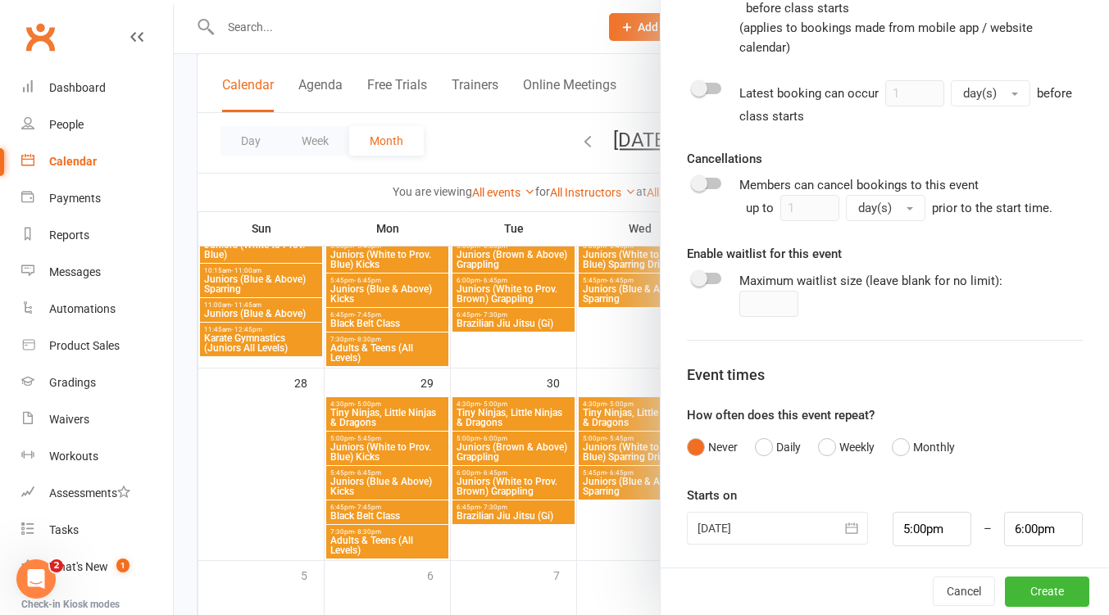
scroll to position [799, 0]
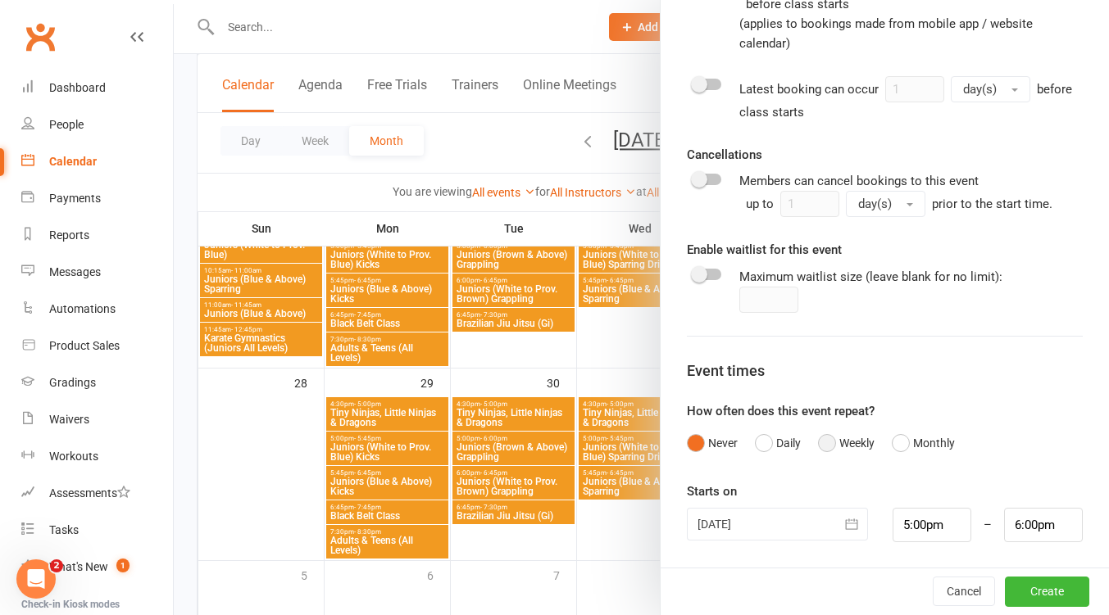
click at [821, 441] on button "Weekly" at bounding box center [846, 443] width 57 height 31
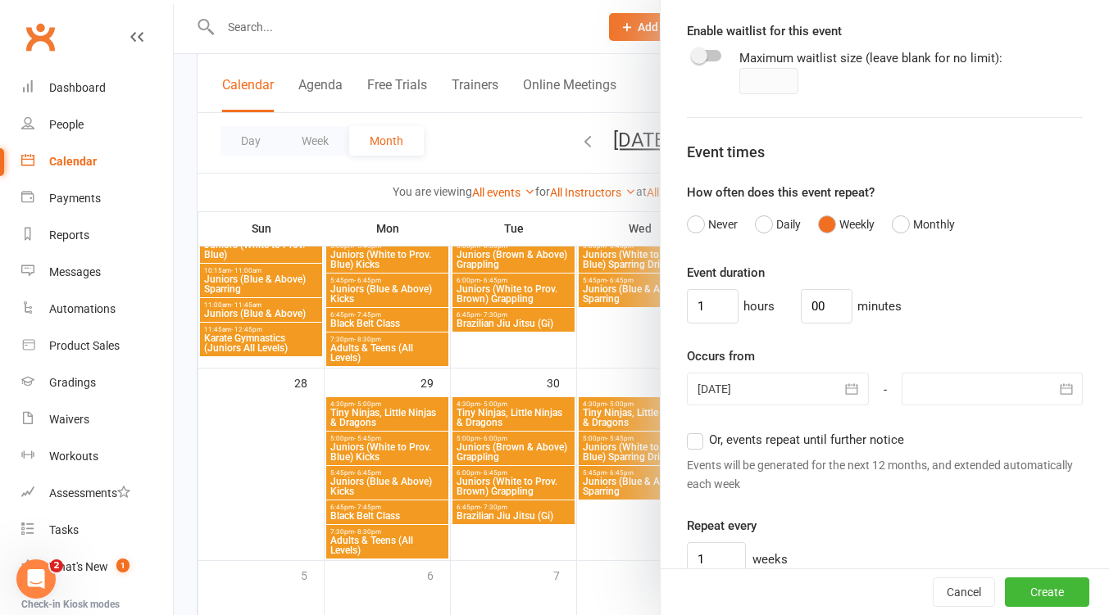
click at [787, 394] on div at bounding box center [777, 389] width 181 height 33
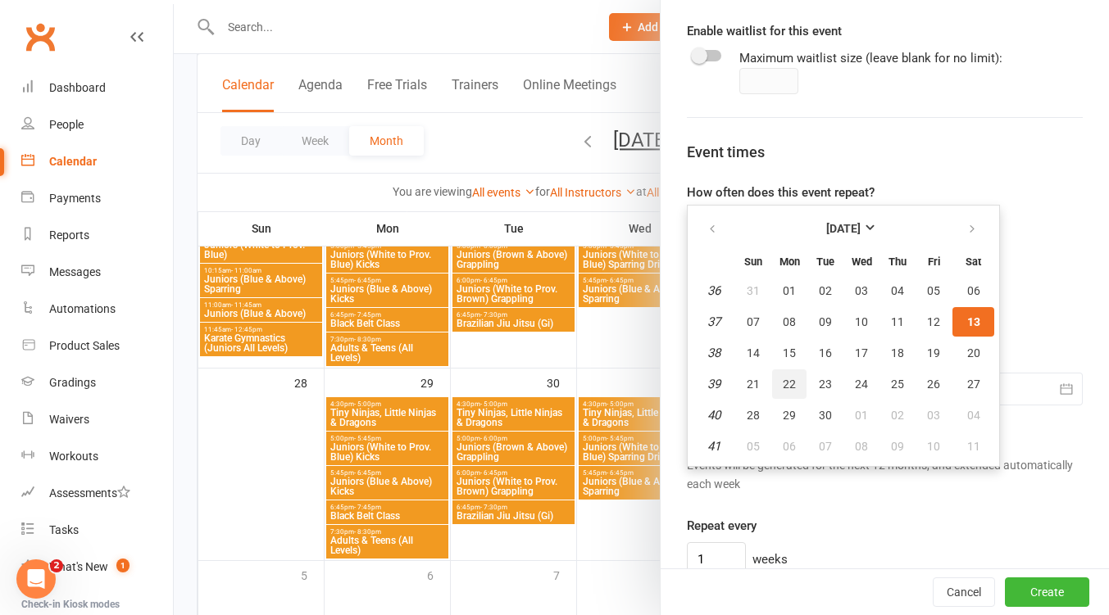
click at [782, 380] on span "22" at bounding box center [788, 384] width 13 height 13
type input "22 Sep 2025"
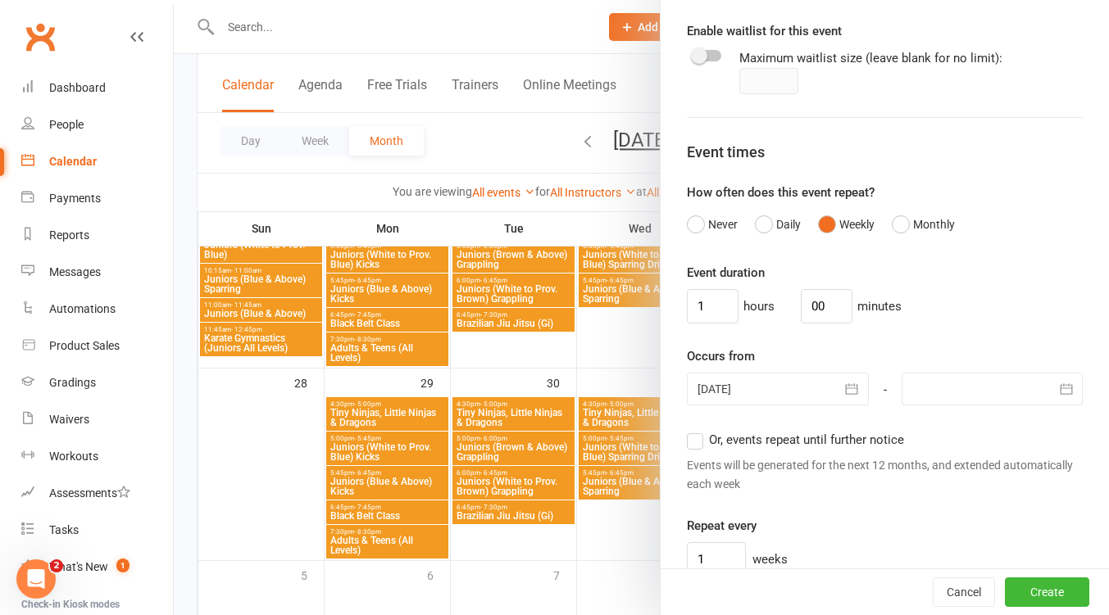
click at [1021, 398] on div at bounding box center [991, 389] width 181 height 33
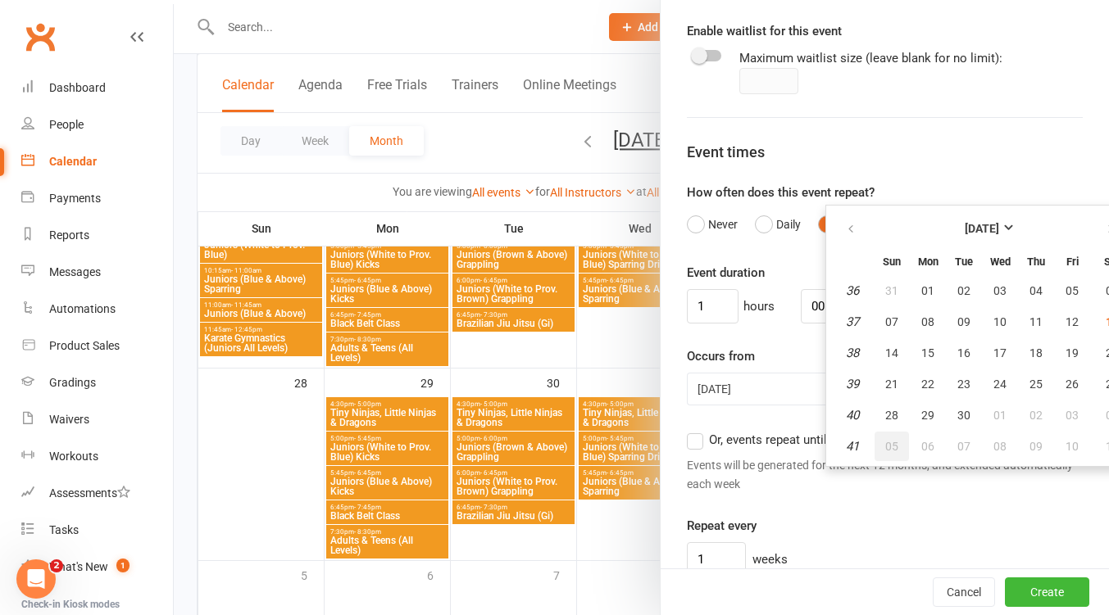
click at [885, 442] on span "05" at bounding box center [891, 446] width 13 height 13
type input "05 Oct 2025"
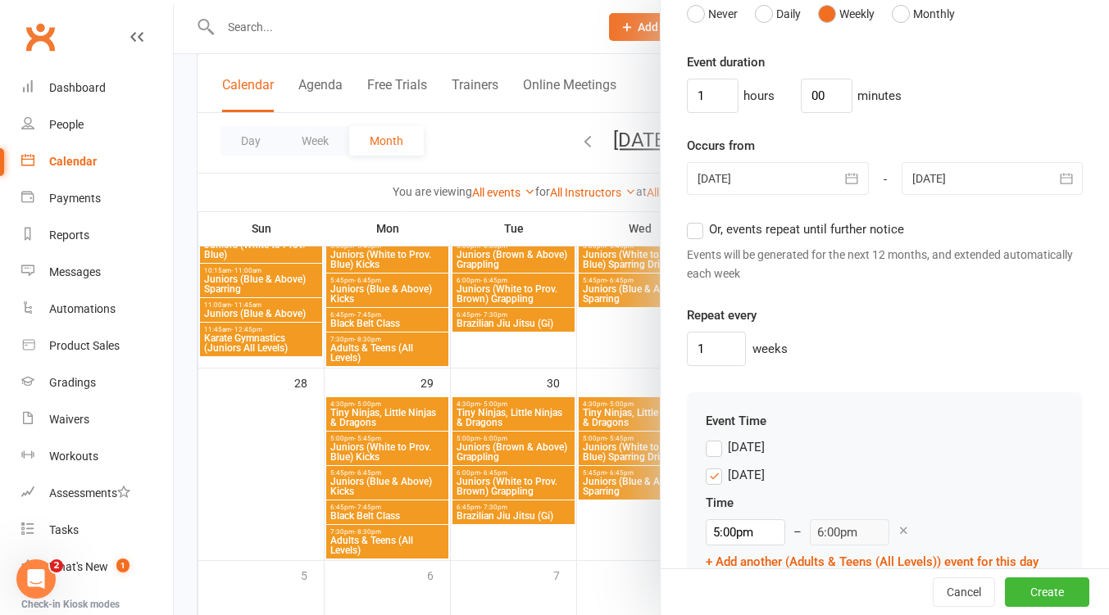
scroll to position [1436, 0]
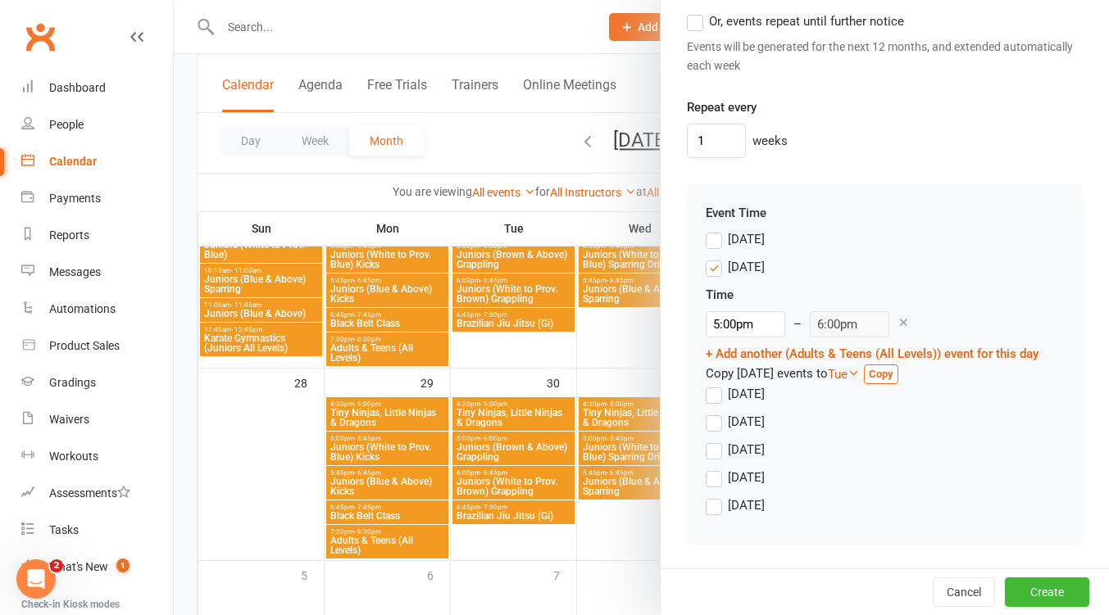
drag, startPoint x: 710, startPoint y: 263, endPoint x: 715, endPoint y: 302, distance: 38.9
click at [710, 263] on label "Monday" at bounding box center [734, 267] width 59 height 20
click at [710, 257] on input "Monday" at bounding box center [710, 257] width 11 height 0
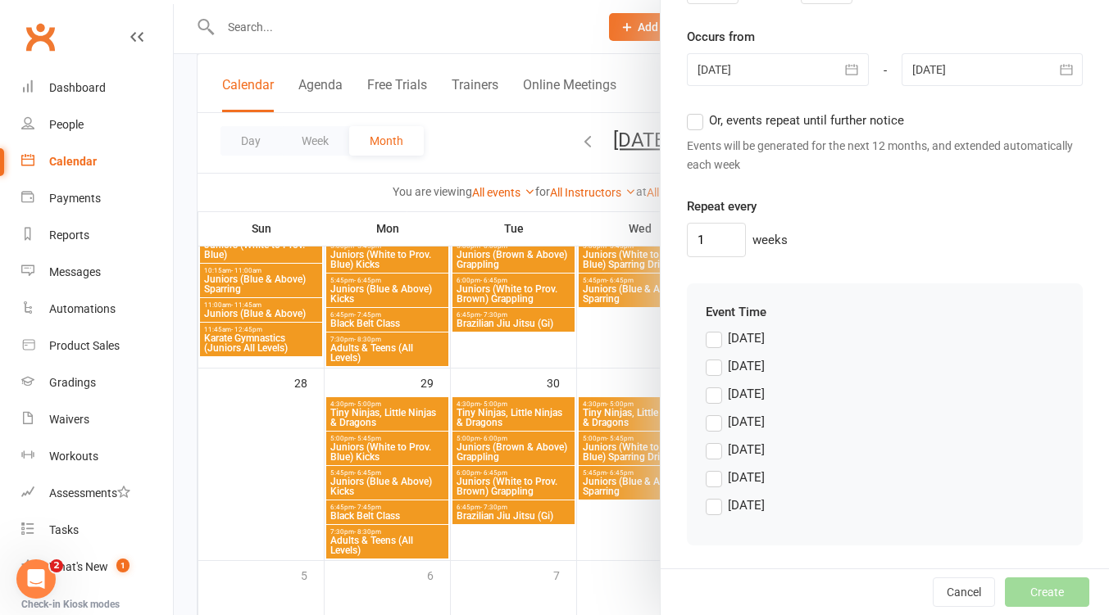
drag, startPoint x: 714, startPoint y: 418, endPoint x: 753, endPoint y: 403, distance: 42.0
click at [714, 418] on label "Wednesday" at bounding box center [734, 422] width 59 height 20
click at [714, 412] on input "Wednesday" at bounding box center [710, 412] width 11 height 0
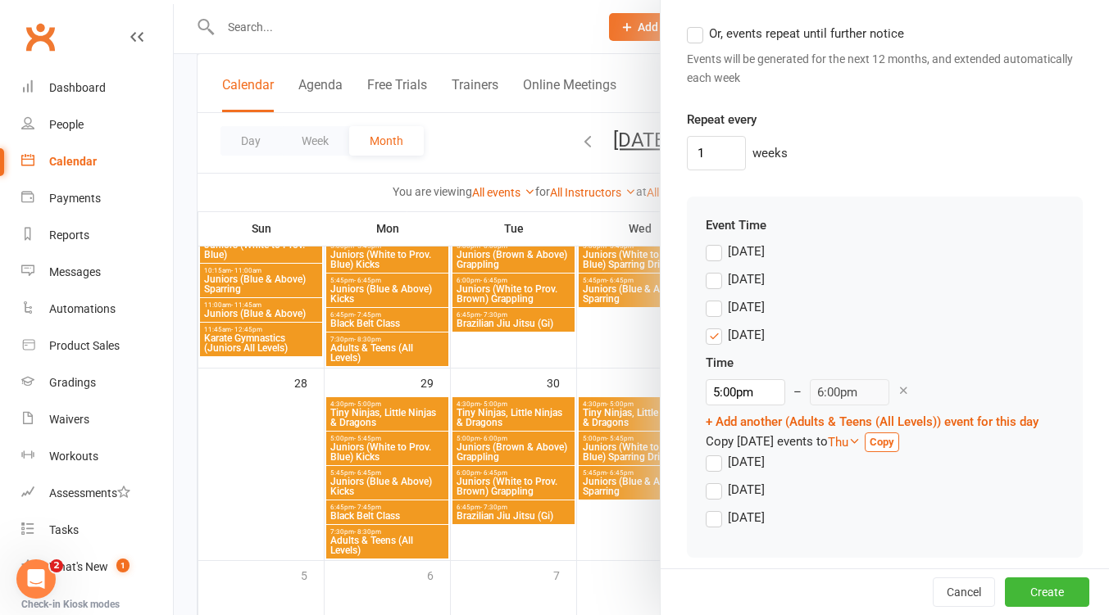
scroll to position [1436, 0]
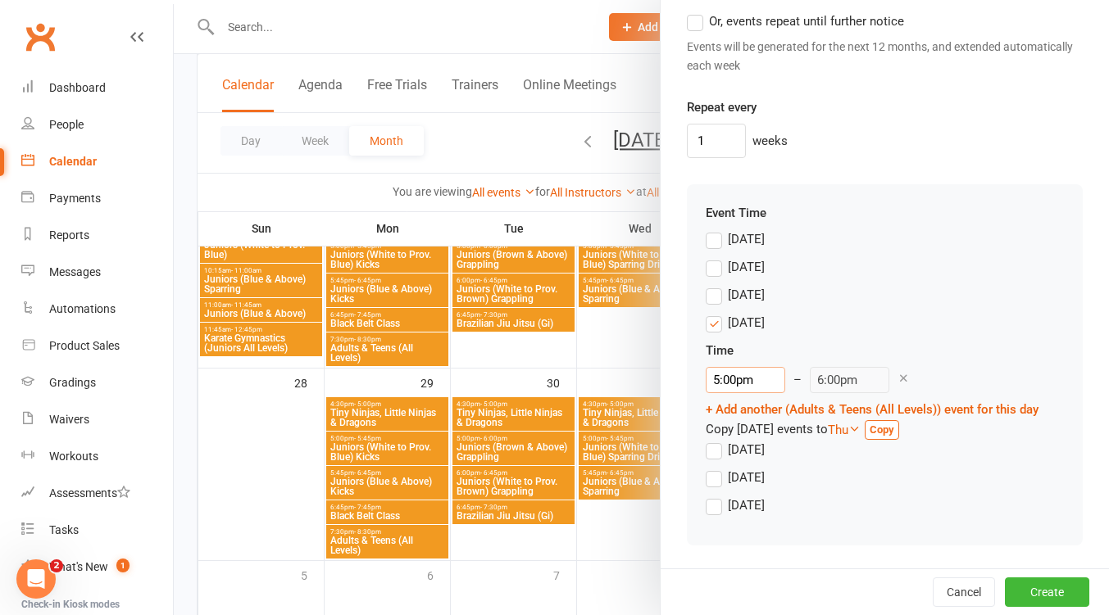
click at [747, 375] on input "5:00pm" at bounding box center [744, 380] width 79 height 26
type input "6:45pm"
type input "7:45pm"
click at [733, 495] on li "6:45pm" at bounding box center [745, 504] width 79 height 25
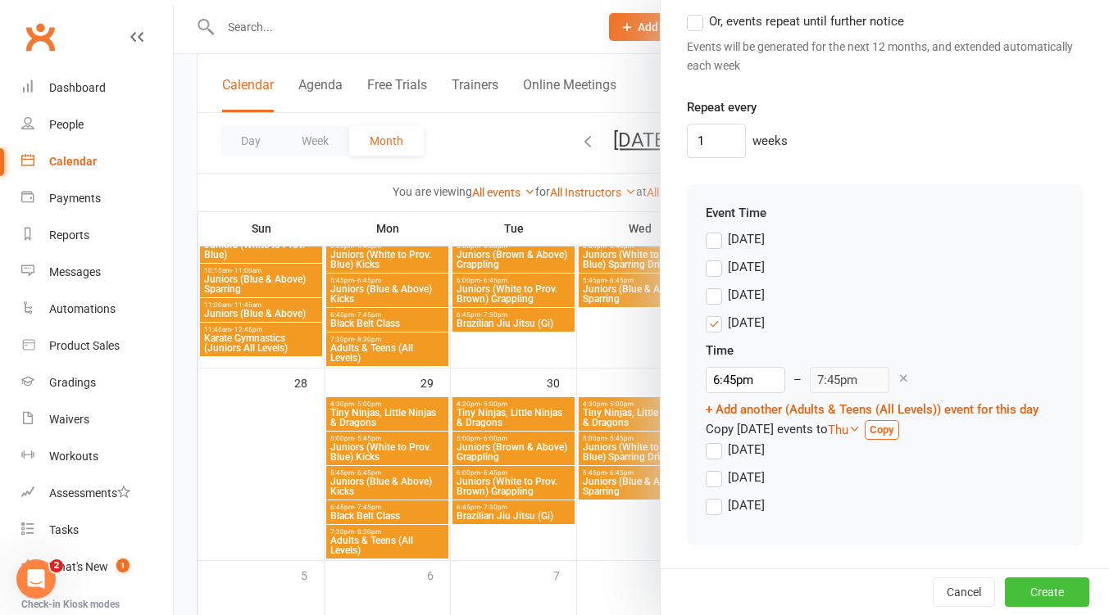
click at [1041, 583] on button "Create" at bounding box center [1047, 592] width 84 height 29
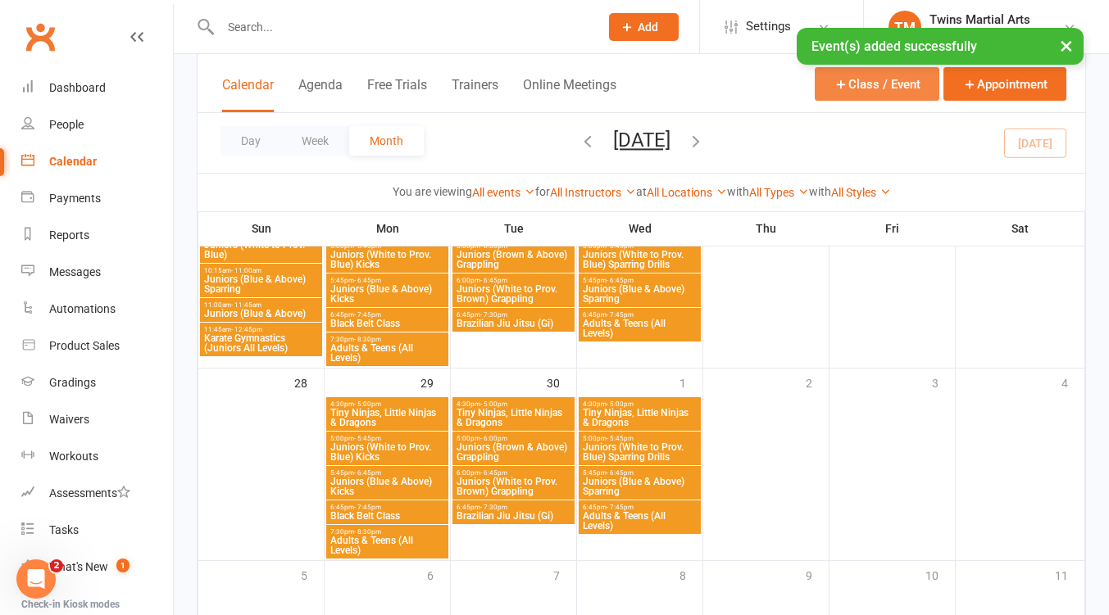
click at [866, 76] on button "Class / Event" at bounding box center [876, 84] width 125 height 34
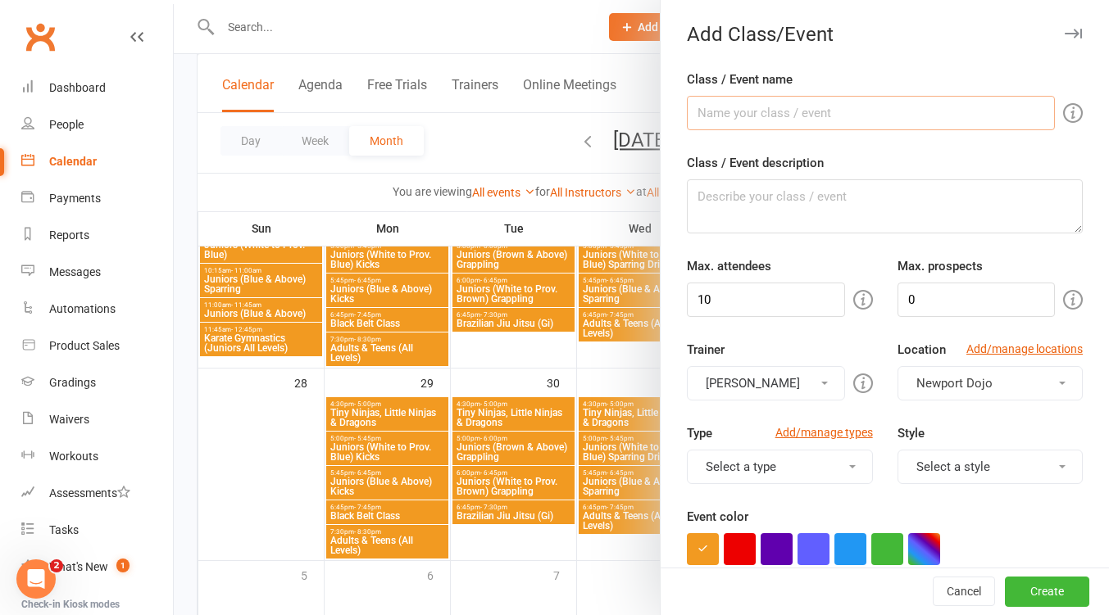
click at [757, 109] on input "Class / Event name" at bounding box center [871, 113] width 368 height 34
type input "Tiny Ninjas, Little Ninjas & Dragons"
click at [742, 302] on input "10" at bounding box center [765, 300] width 157 height 34
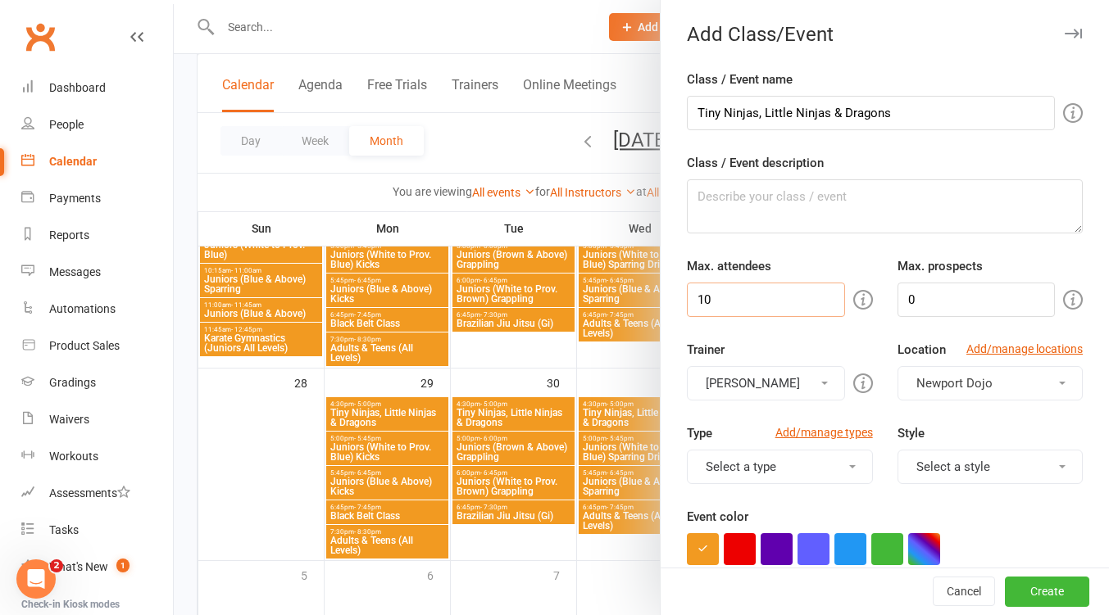
click at [741, 302] on input "10" at bounding box center [765, 300] width 157 height 34
click at [770, 376] on button "[PERSON_NAME]" at bounding box center [765, 383] width 157 height 34
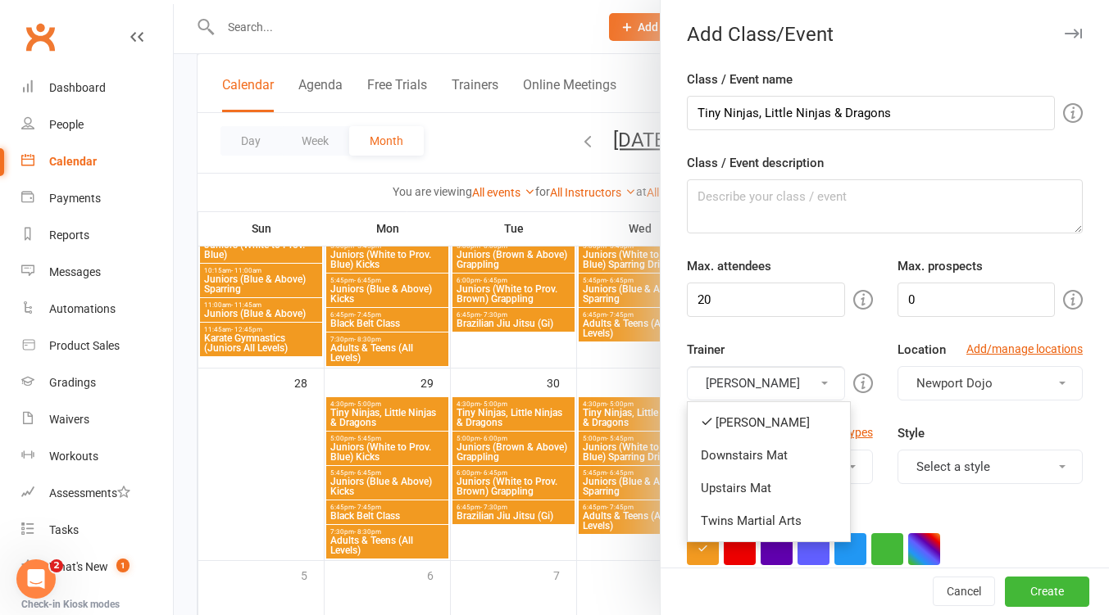
click at [778, 451] on link "Downstairs Mat" at bounding box center [768, 455] width 162 height 33
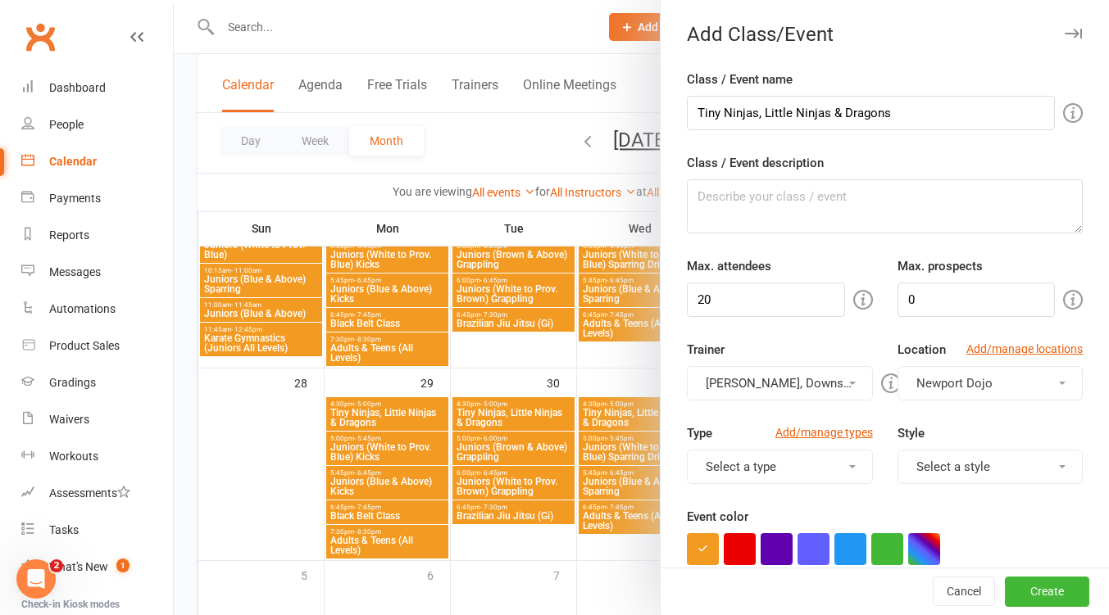
click at [805, 375] on button "[PERSON_NAME], Downstairs Mat" at bounding box center [779, 383] width 185 height 34
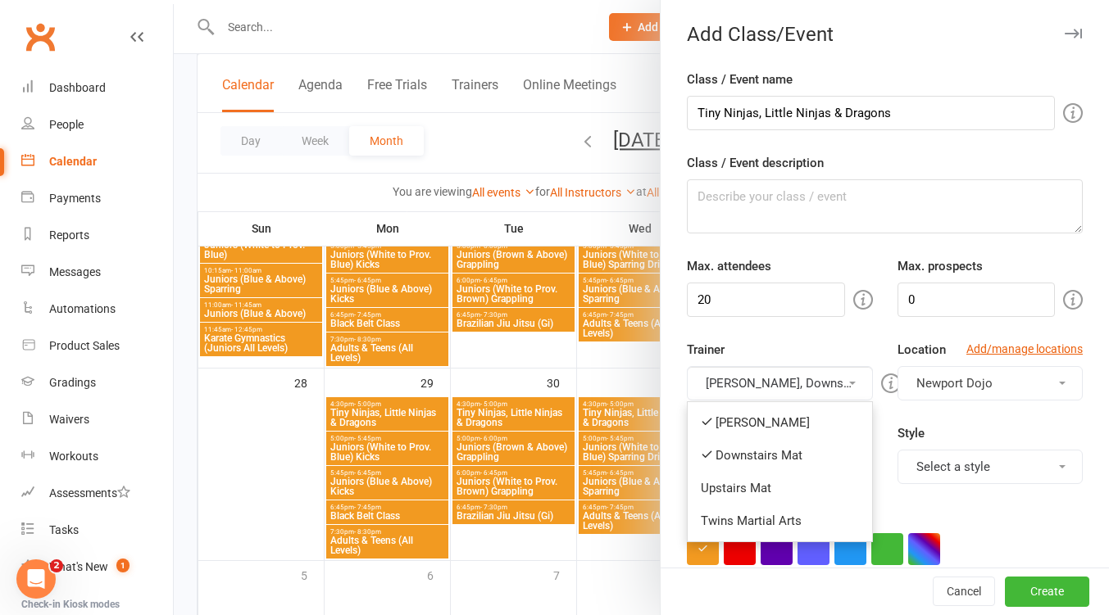
click at [777, 424] on link "[PERSON_NAME]" at bounding box center [779, 422] width 184 height 33
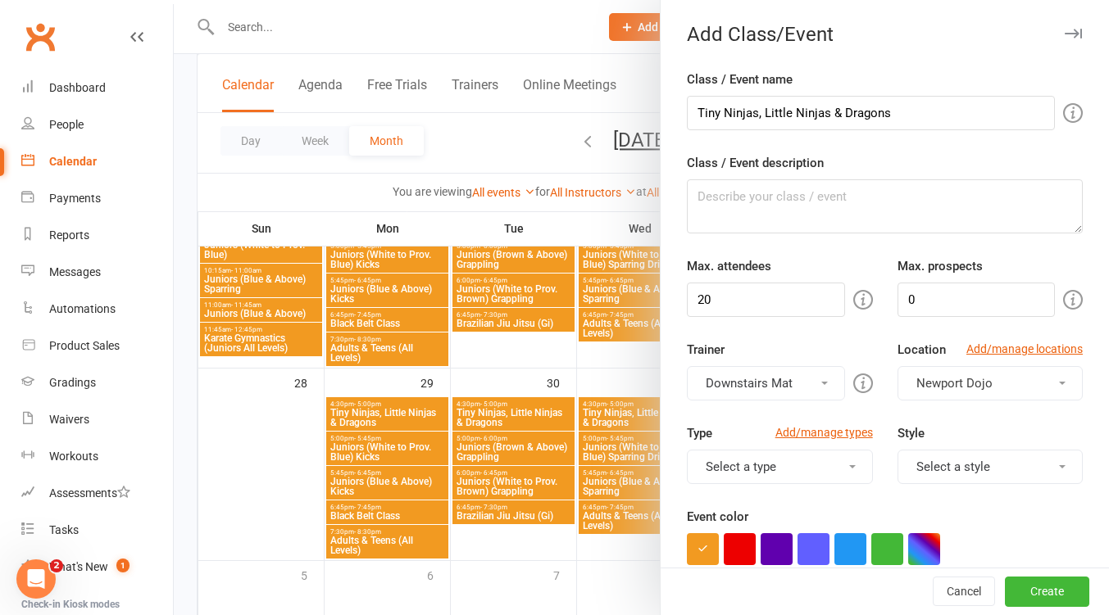
click at [970, 474] on button "Select a style" at bounding box center [989, 467] width 185 height 34
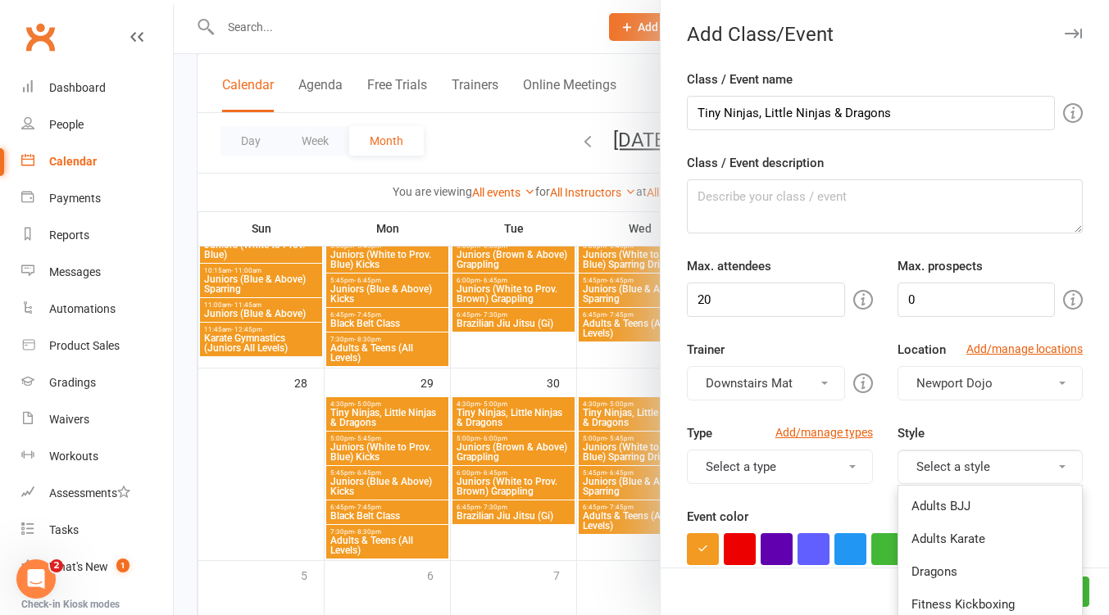
scroll to position [437, 0]
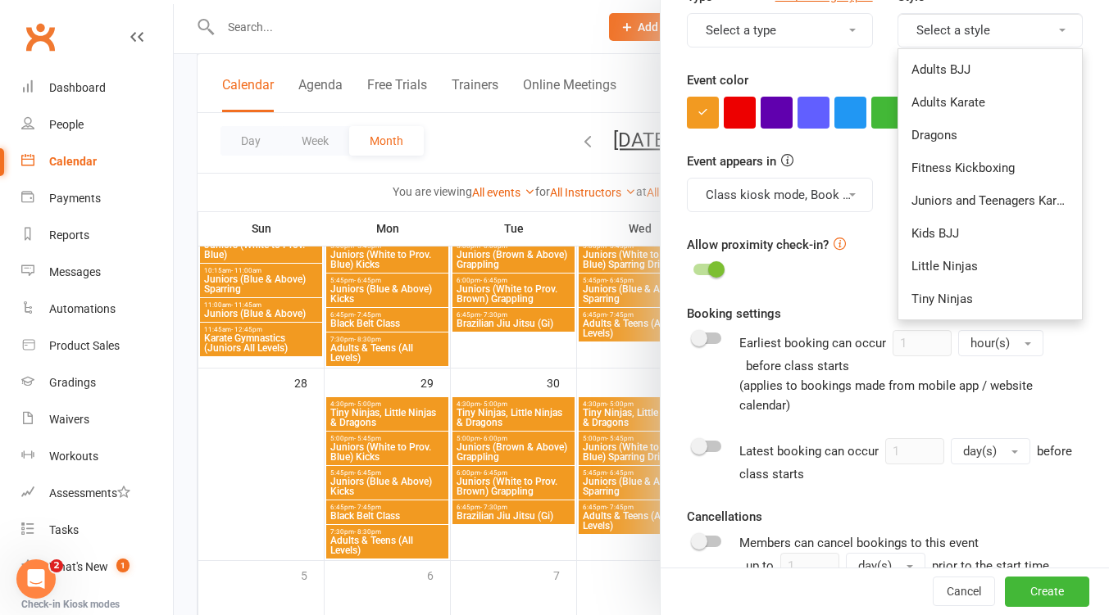
click at [974, 298] on link "Tiny Ninjas" at bounding box center [990, 299] width 184 height 33
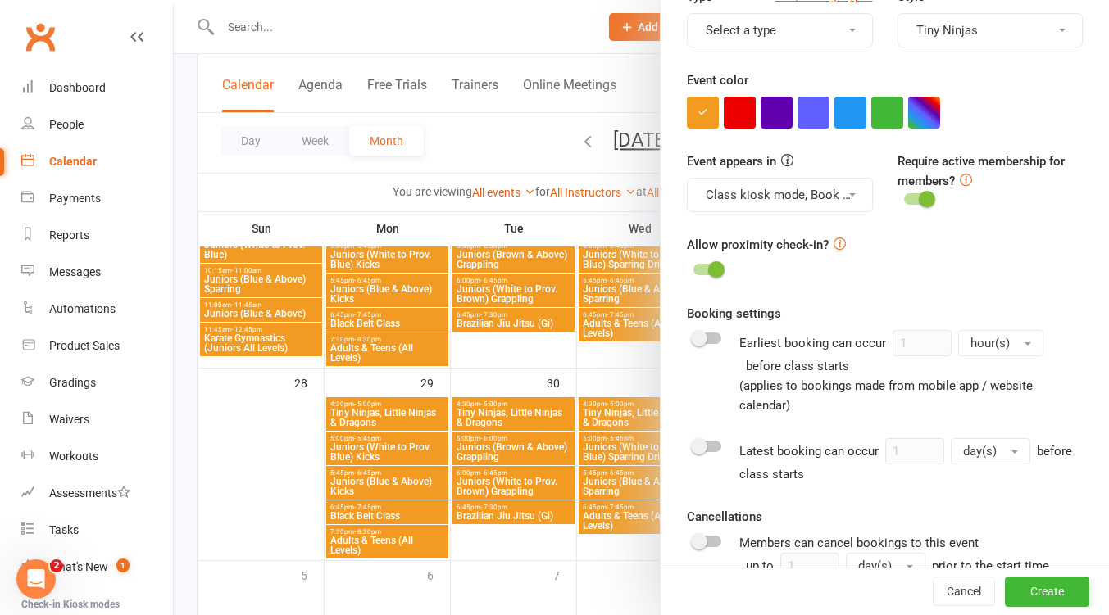
click at [1023, 33] on button "Tiny Ninjas" at bounding box center [989, 30] width 185 height 34
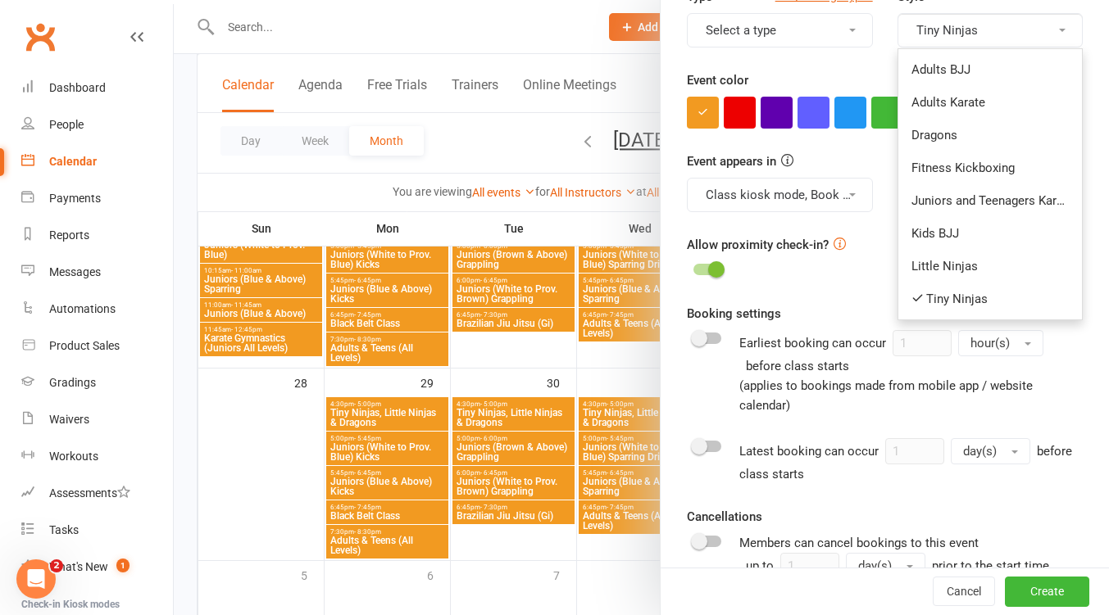
click at [982, 259] on link "Little Ninjas" at bounding box center [990, 266] width 184 height 33
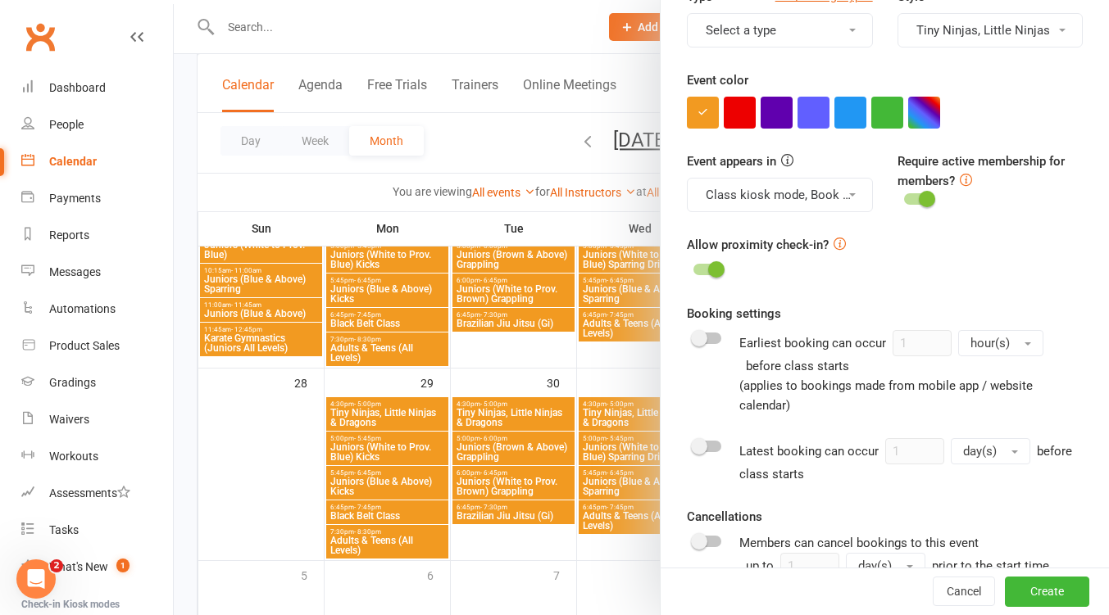
click at [1014, 25] on button "Tiny Ninjas, Little Ninjas" at bounding box center [989, 30] width 185 height 34
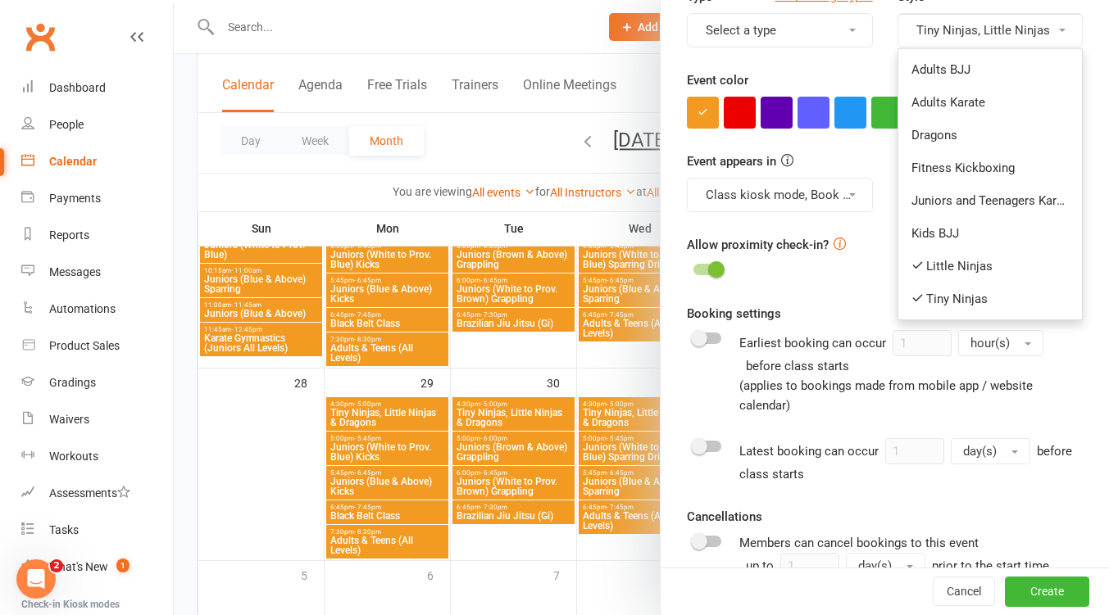
click at [958, 121] on link "Dragons" at bounding box center [990, 135] width 184 height 33
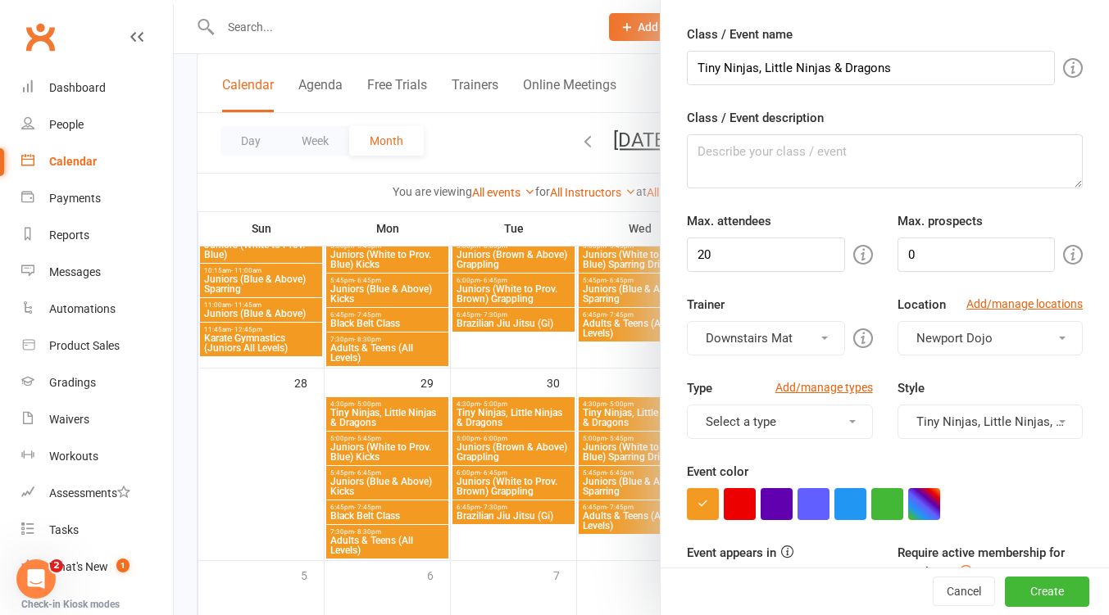
scroll to position [0, 0]
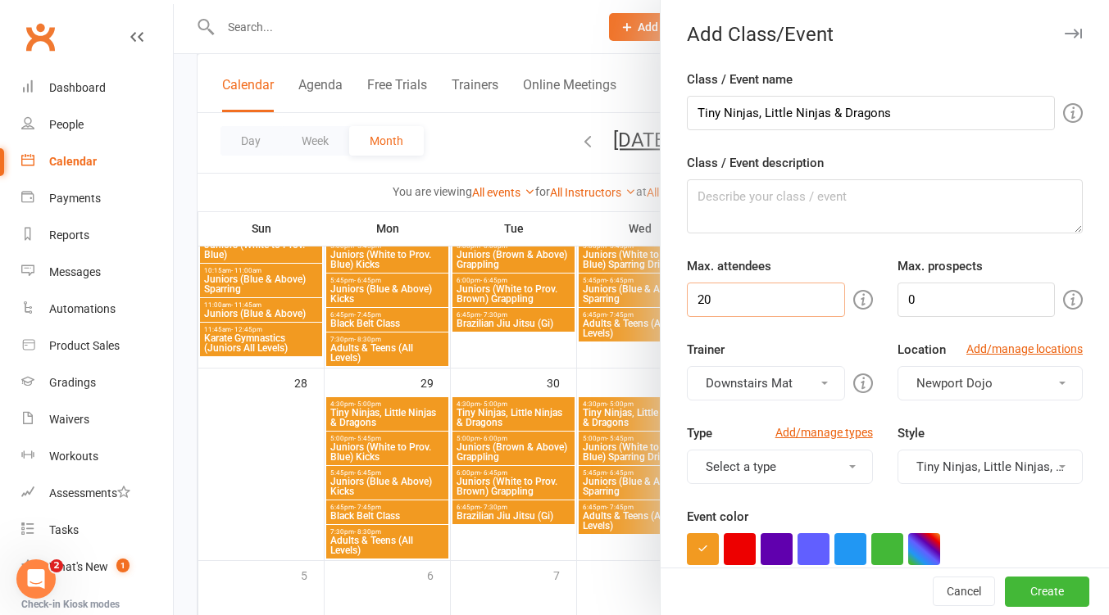
click at [742, 299] on input "20" at bounding box center [765, 300] width 157 height 34
click at [742, 298] on input "20" at bounding box center [765, 300] width 157 height 34
type input "30"
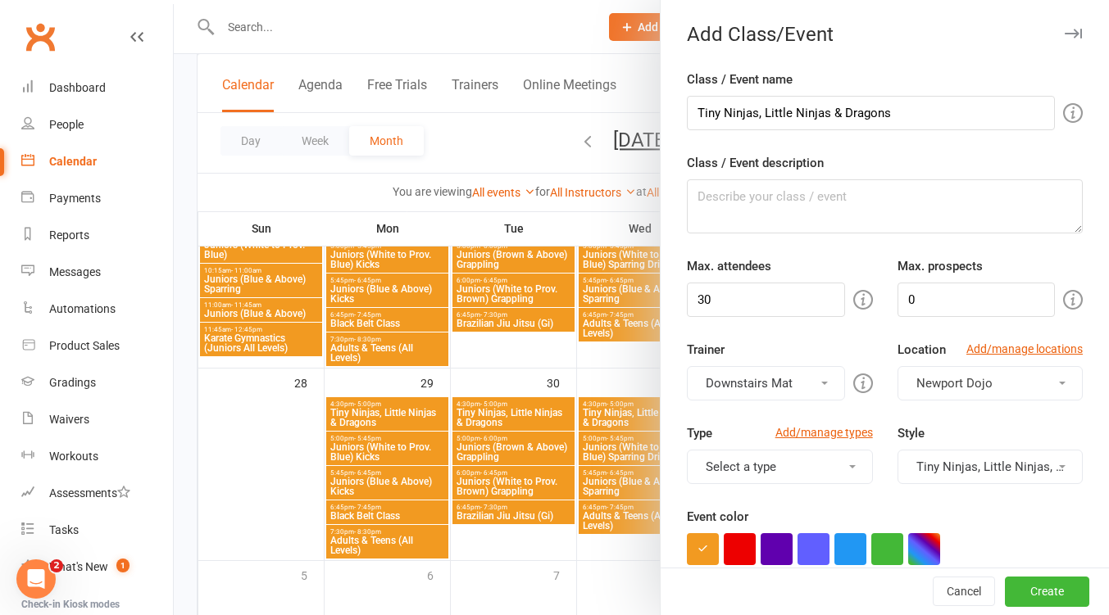
click at [765, 256] on div "Max. attendees 30" at bounding box center [779, 286] width 210 height 61
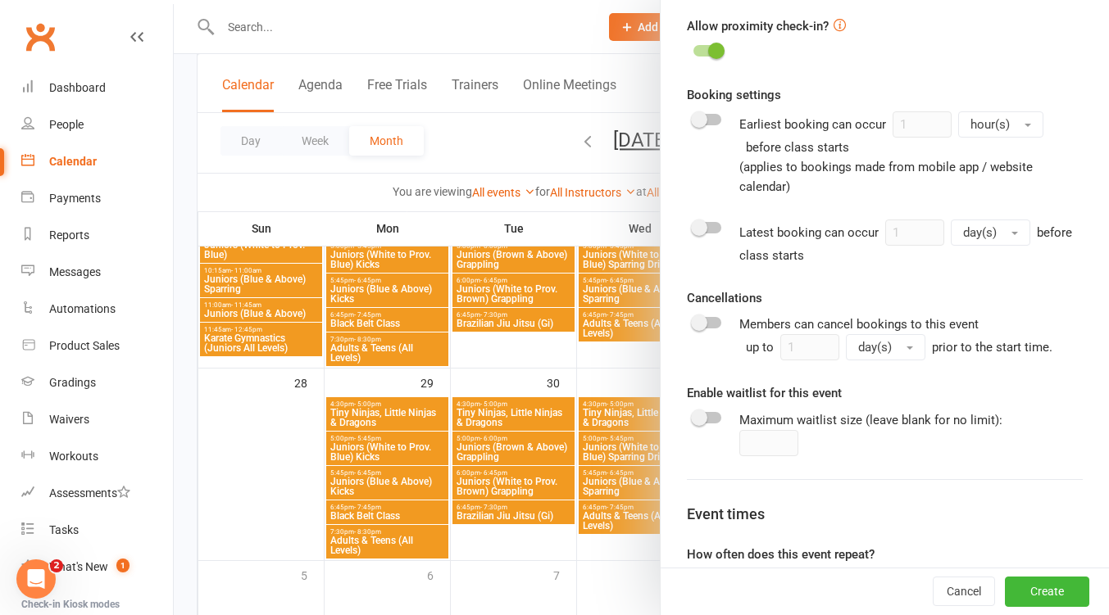
scroll to position [799, 0]
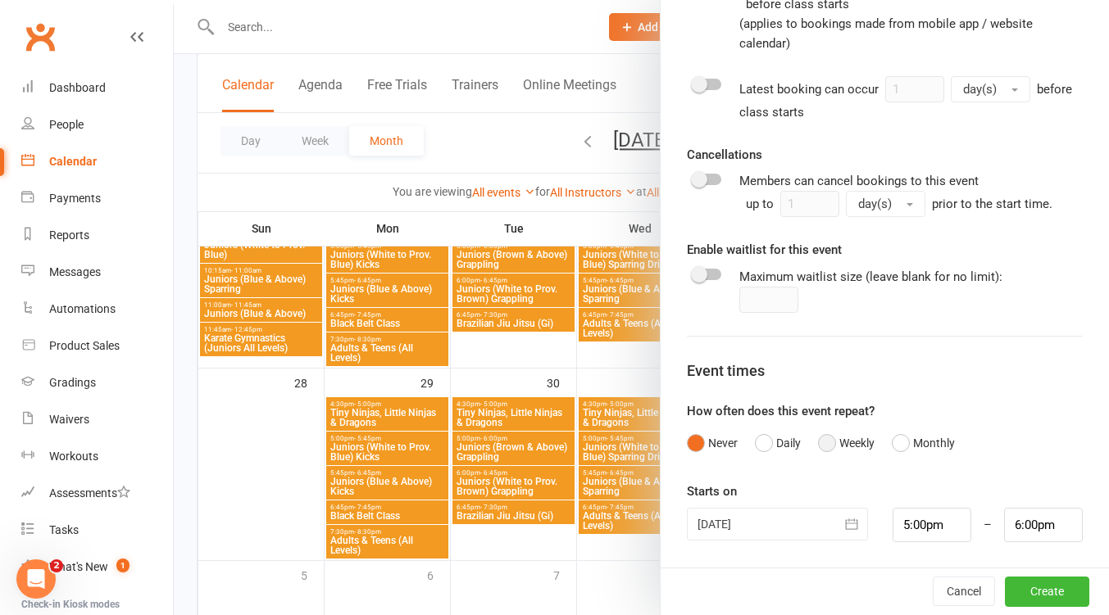
click at [822, 442] on button "Weekly" at bounding box center [846, 443] width 57 height 31
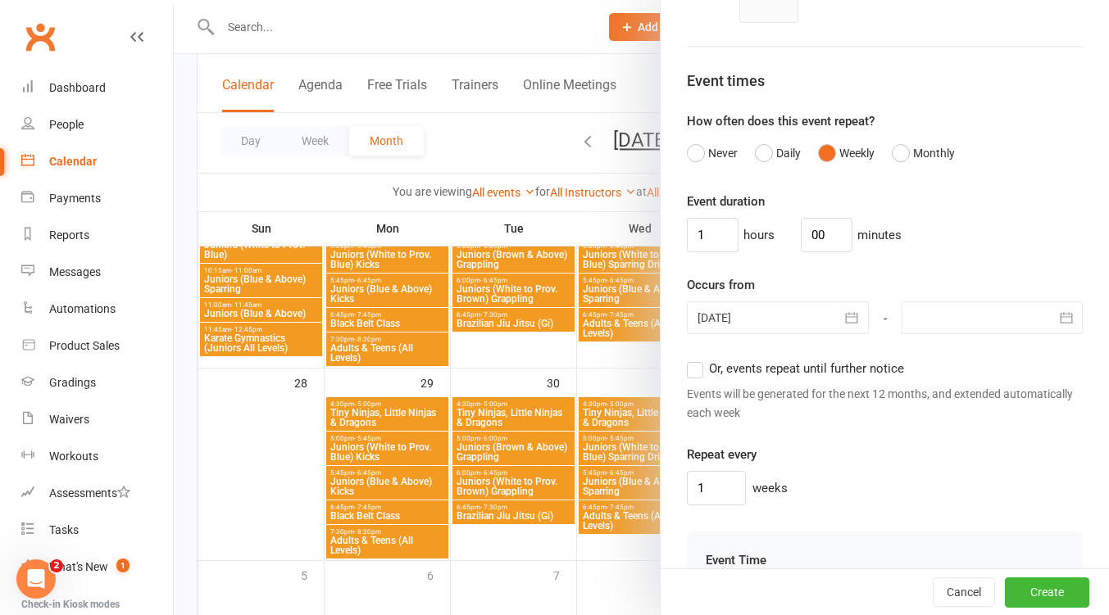
scroll to position [1236, 0]
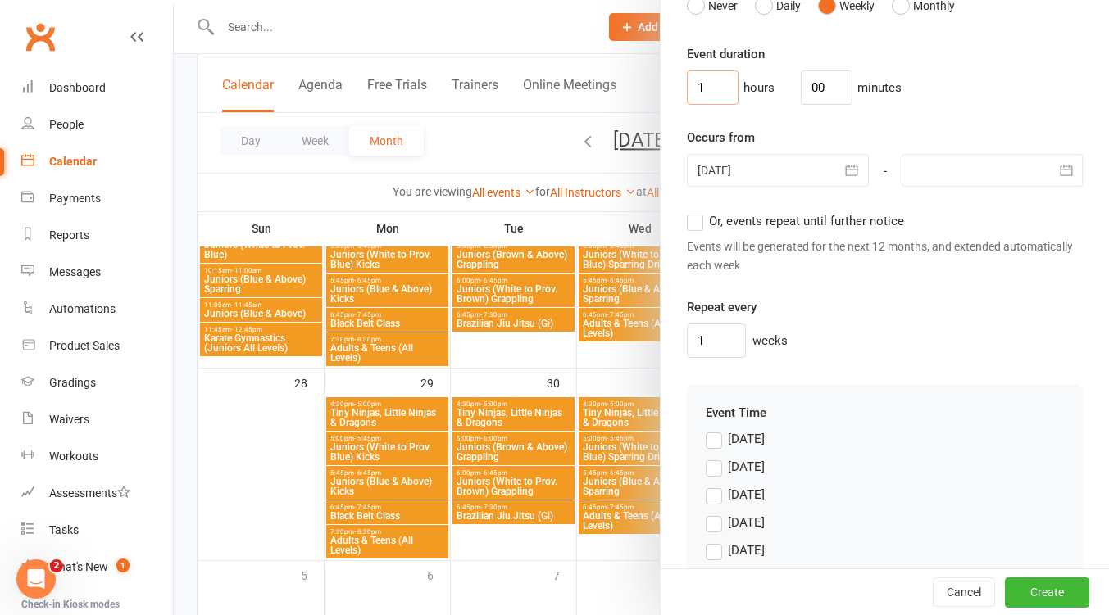
click at [706, 95] on input "1" at bounding box center [713, 87] width 52 height 34
type input "0"
click at [816, 84] on input "00" at bounding box center [827, 87] width 52 height 34
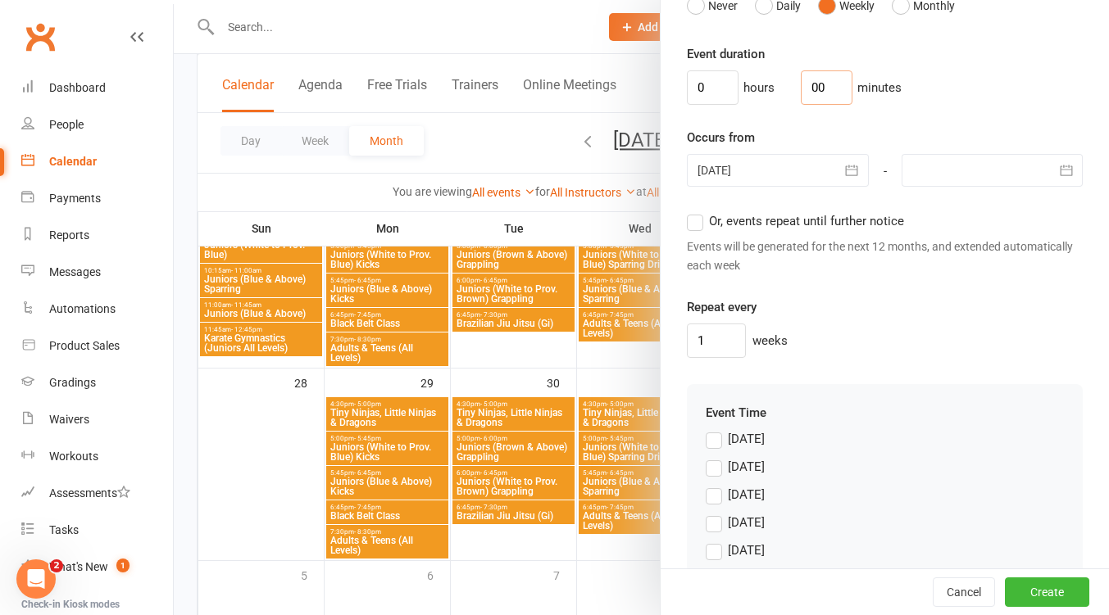
click at [816, 84] on input "00" at bounding box center [827, 87] width 52 height 34
type input "30"
click at [819, 187] on div "13 Sep 2025 September 2025 Sun Mon Tue Wed Thu Fri Sat 36 31 01 02 03 04 05 06 …" at bounding box center [777, 171] width 206 height 34
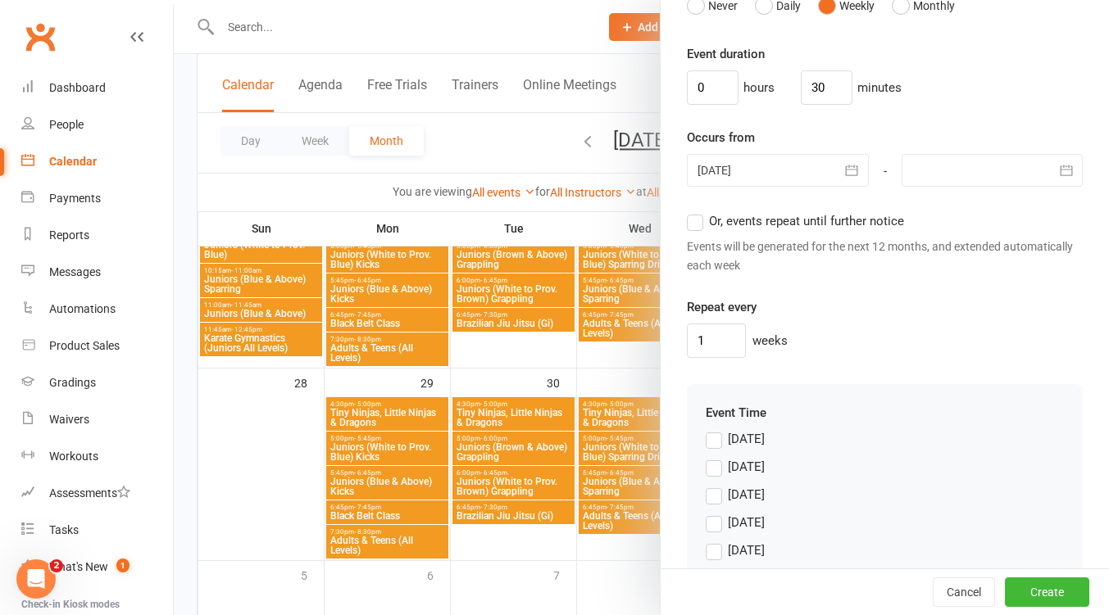
click at [814, 176] on div at bounding box center [777, 170] width 181 height 33
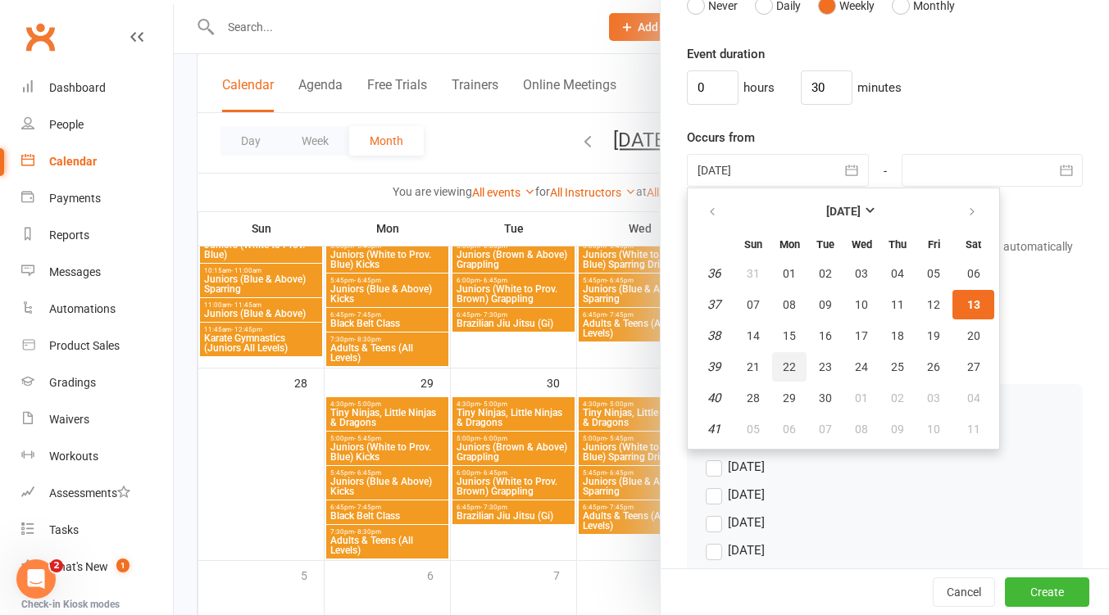
click at [791, 362] on button "22" at bounding box center [789, 366] width 34 height 29
type input "22 Sep 2025"
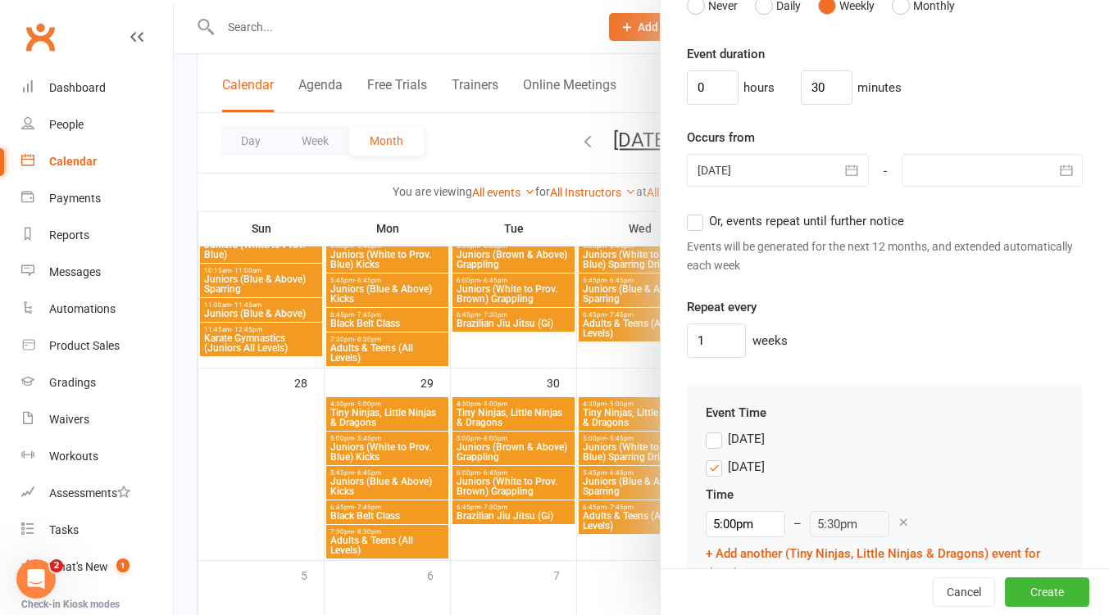
click at [1016, 174] on div at bounding box center [991, 170] width 181 height 33
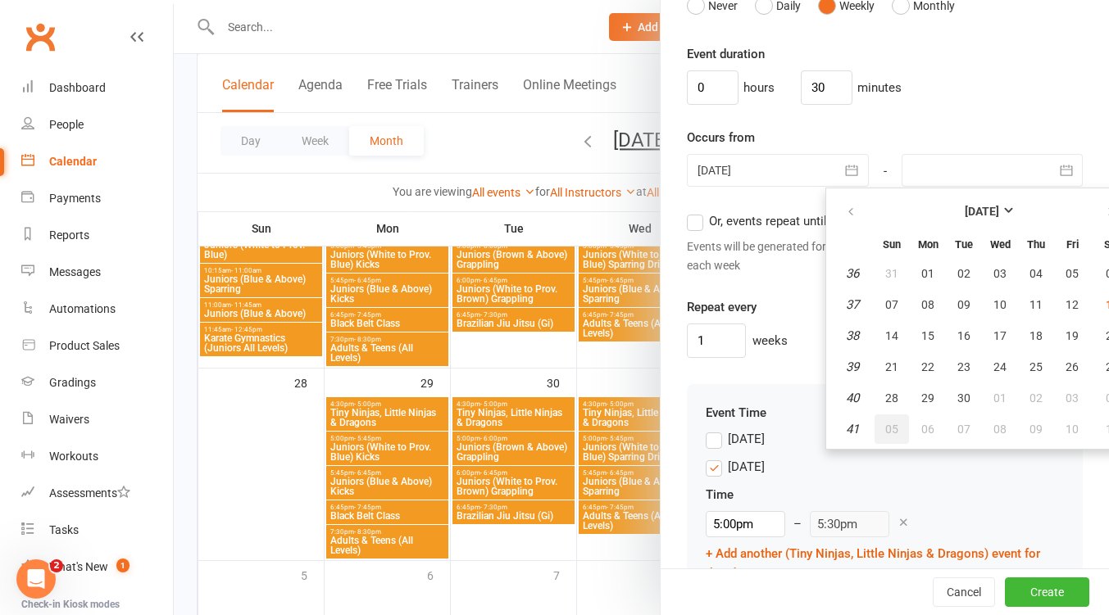
click at [885, 428] on span "05" at bounding box center [891, 429] width 13 height 13
type input "05 Oct 2025"
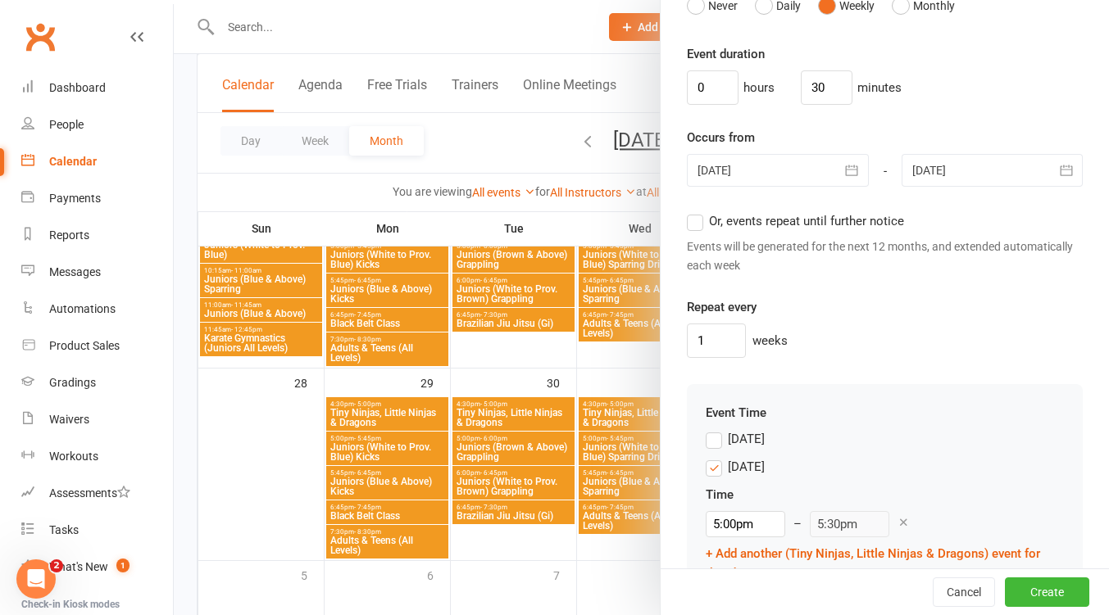
click at [706, 467] on label "Monday" at bounding box center [734, 467] width 59 height 20
click at [706, 457] on input "Monday" at bounding box center [710, 457] width 11 height 0
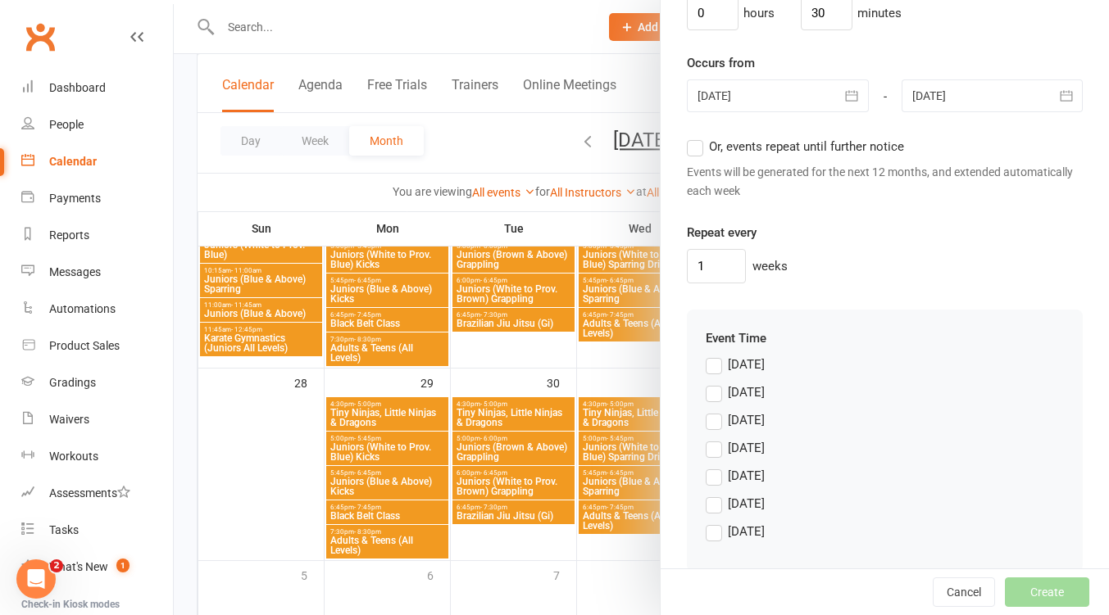
scroll to position [1337, 0]
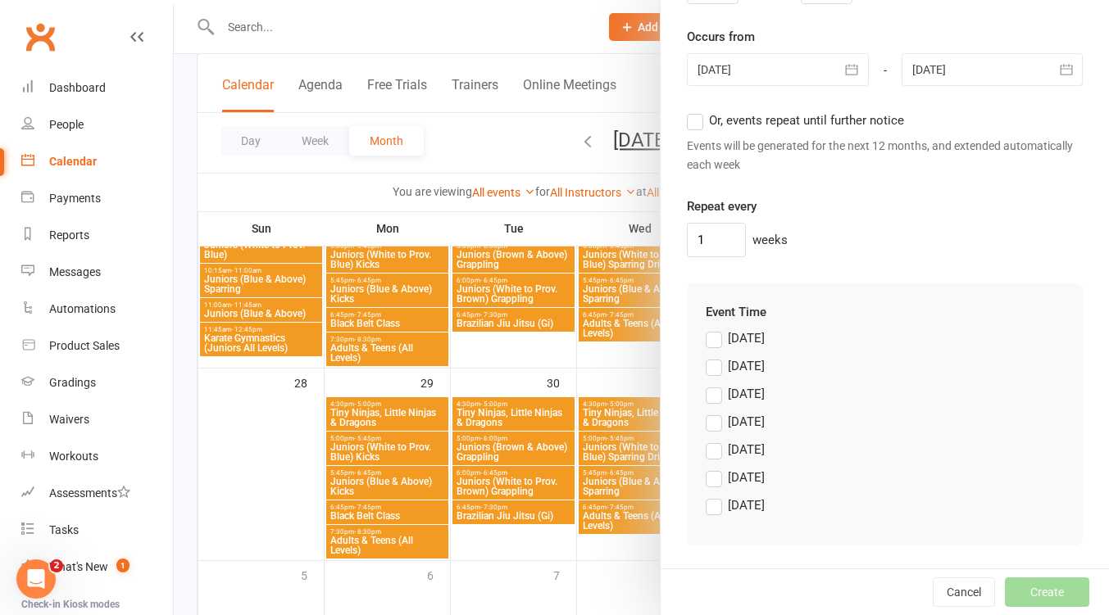
drag, startPoint x: 712, startPoint y: 451, endPoint x: 772, endPoint y: 407, distance: 74.4
click at [712, 451] on label "Thursday" at bounding box center [734, 450] width 59 height 20
click at [712, 440] on input "Thursday" at bounding box center [710, 440] width 11 height 0
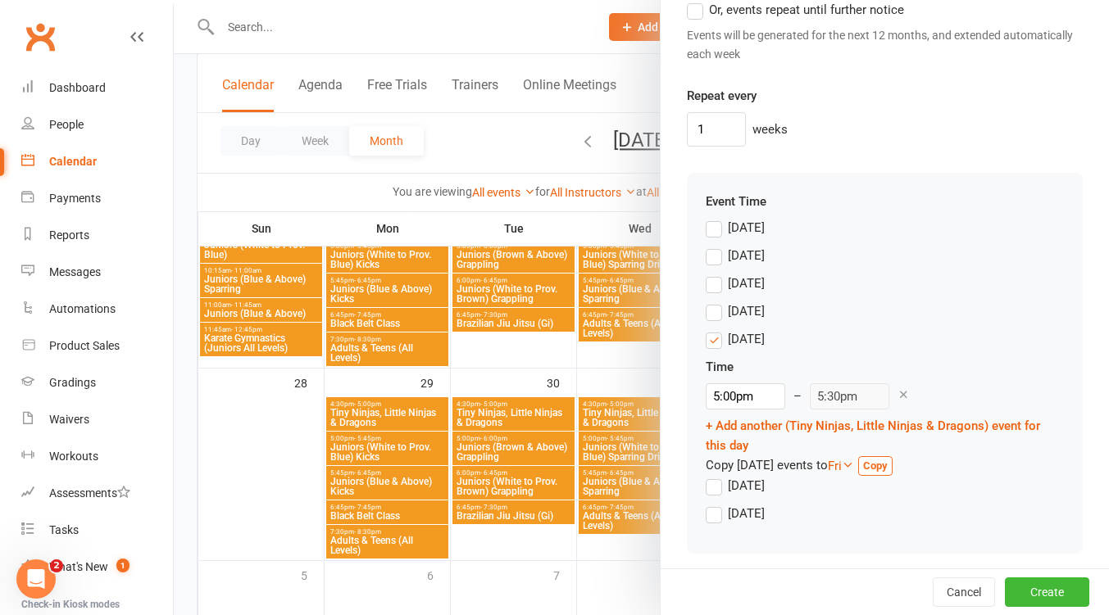
scroll to position [1456, 0]
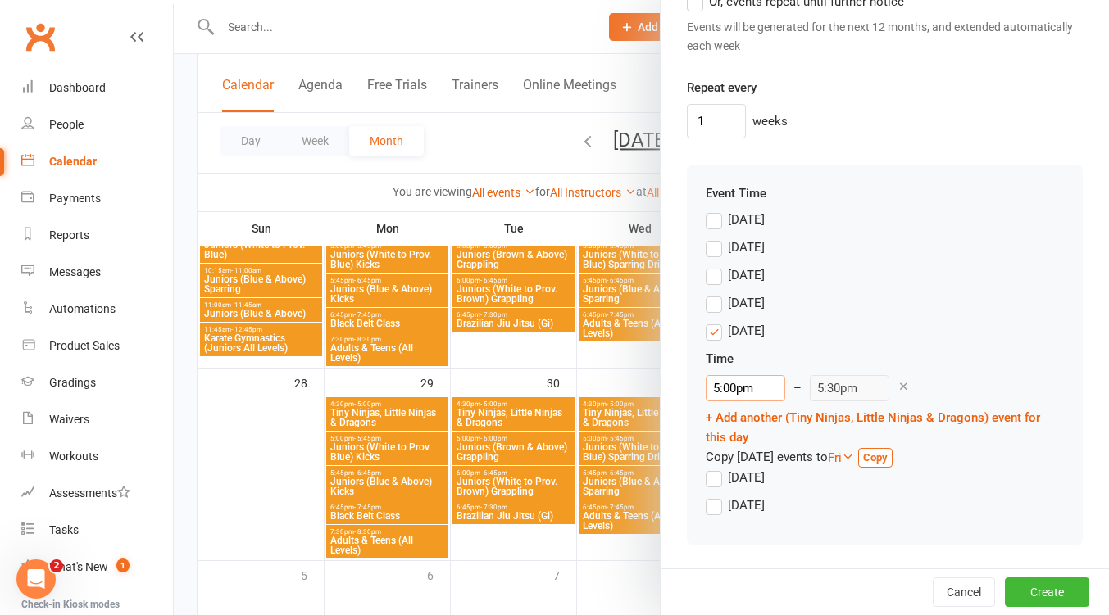
click at [757, 384] on input "5:00pm" at bounding box center [744, 388] width 79 height 26
type input "4:30pm"
type input "5:00pm"
click at [743, 420] on li "4:30pm" at bounding box center [745, 422] width 79 height 25
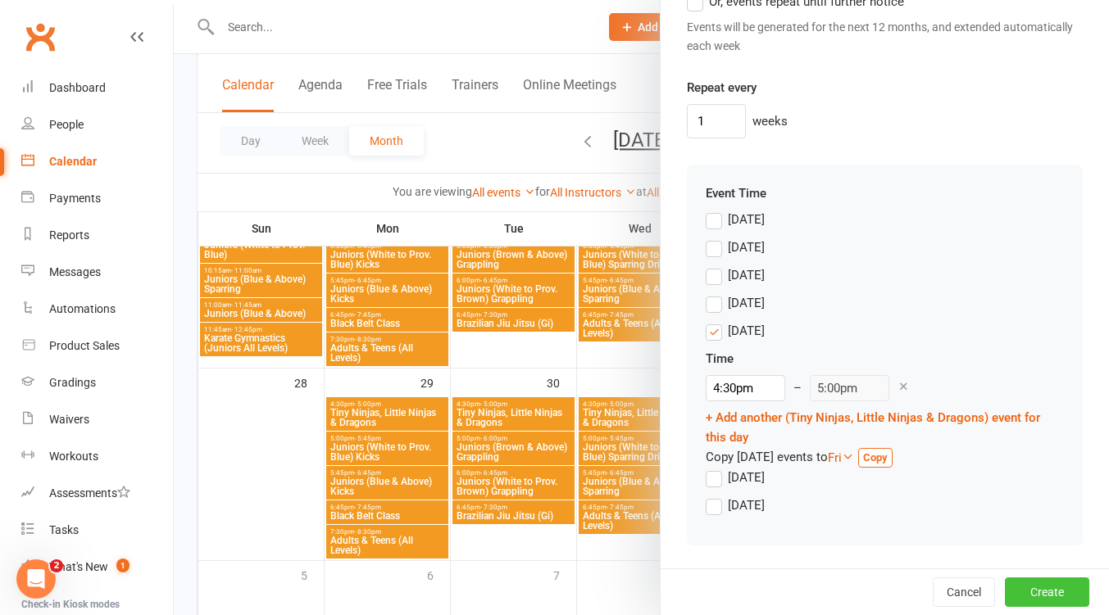
click at [1012, 592] on button "Create" at bounding box center [1047, 592] width 84 height 29
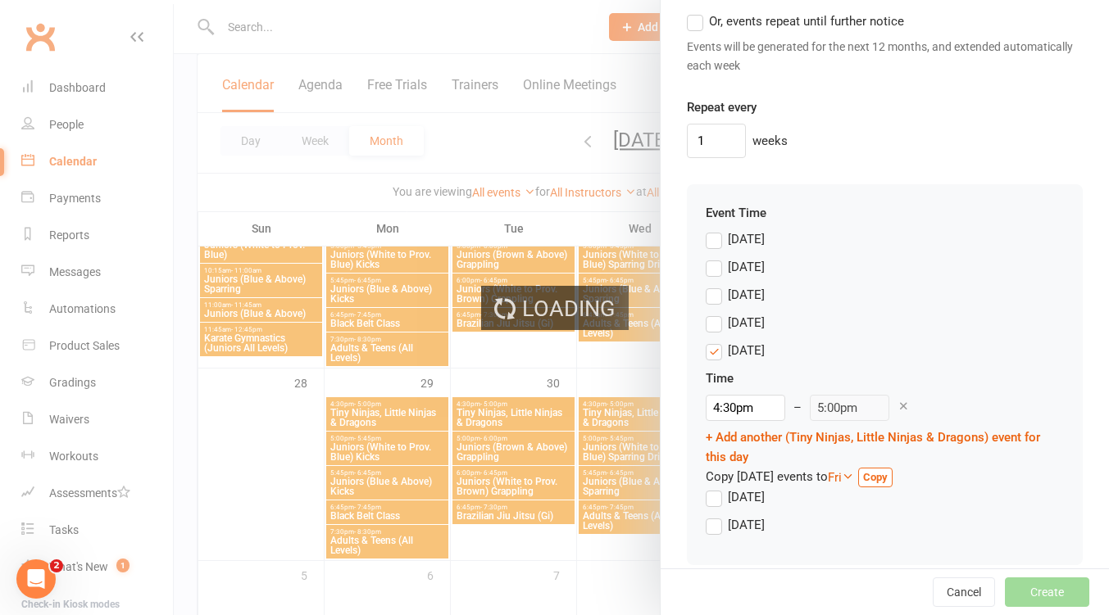
scroll to position [1476, 0]
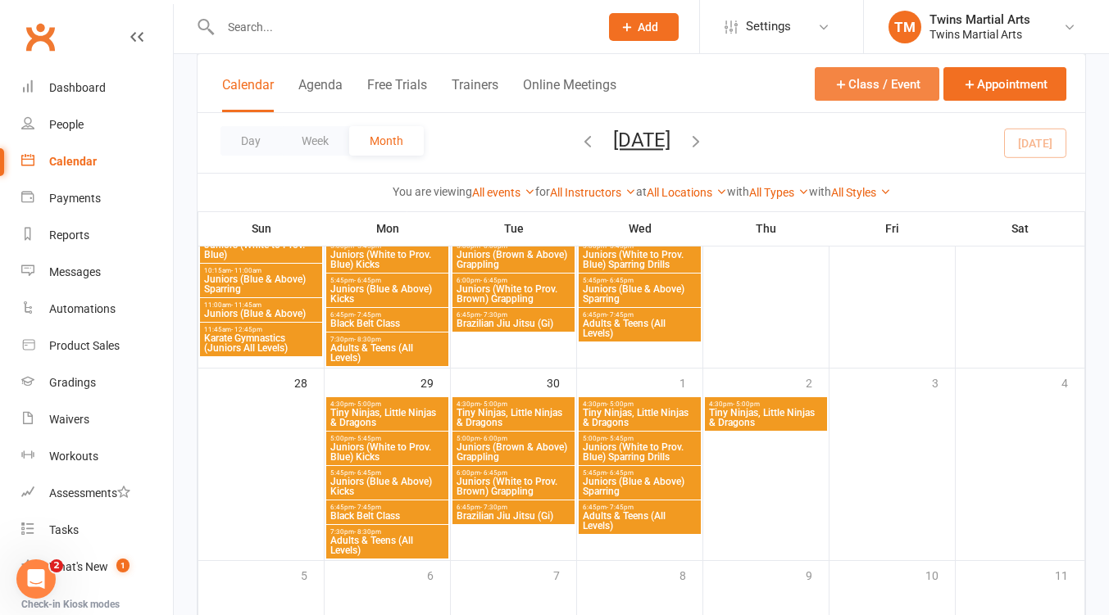
click at [883, 79] on button "Class / Event" at bounding box center [876, 84] width 125 height 34
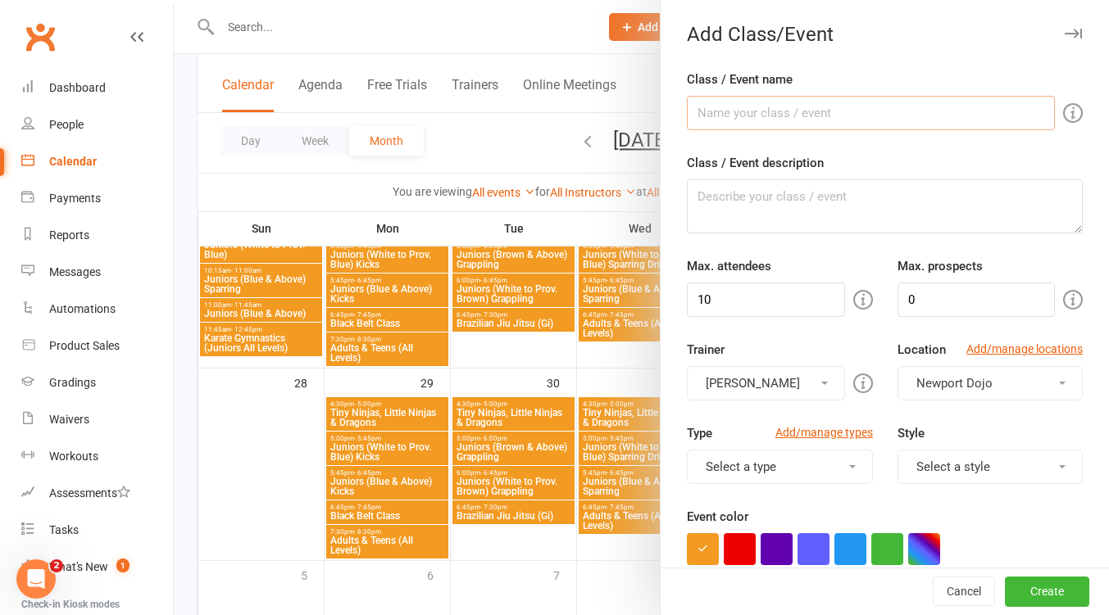
click at [781, 108] on input "Class / Event name" at bounding box center [871, 113] width 368 height 34
type input "K"
type input "Juniors (Brown & Above) Karate Gymnastics"
click at [722, 291] on input "10" at bounding box center [765, 300] width 157 height 34
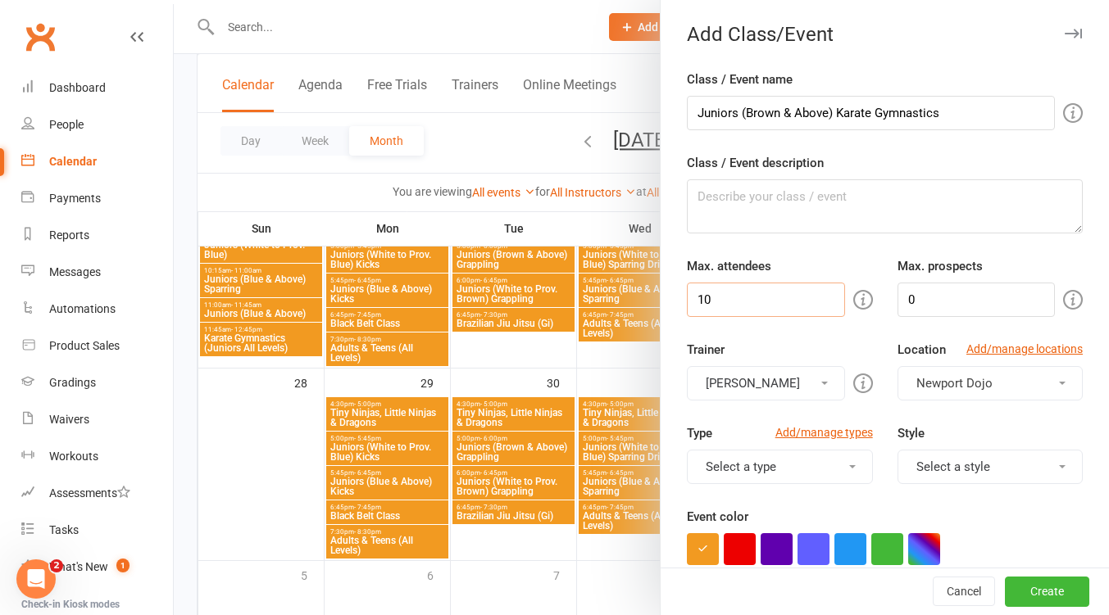
click at [722, 291] on input "10" at bounding box center [765, 300] width 157 height 34
type input "30"
click at [781, 397] on button "[PERSON_NAME]" at bounding box center [765, 383] width 157 height 34
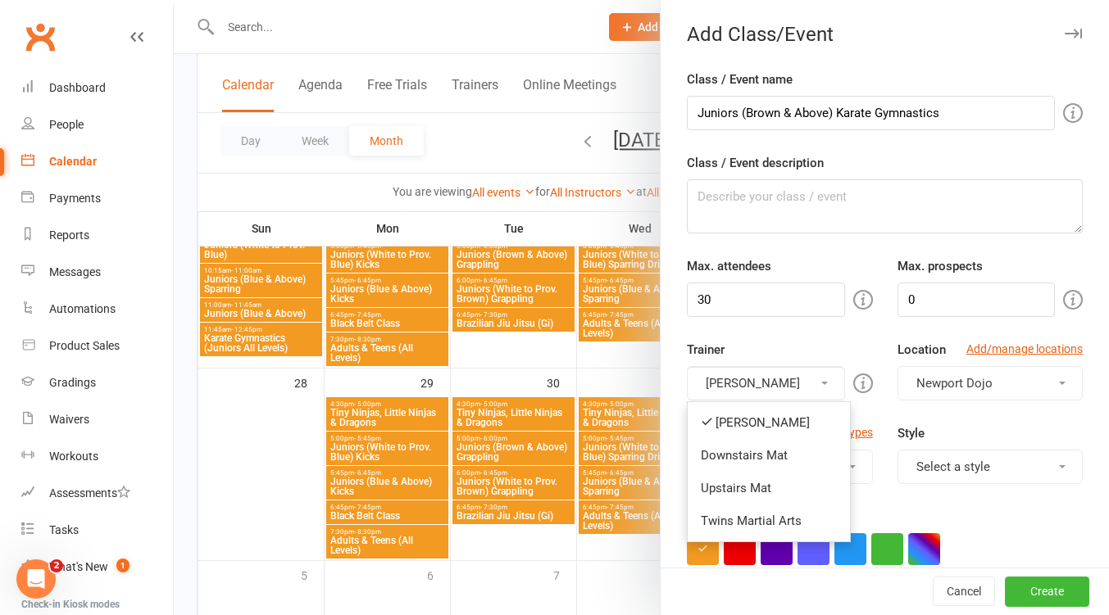
click at [763, 451] on link "Downstairs Mat" at bounding box center [768, 455] width 162 height 33
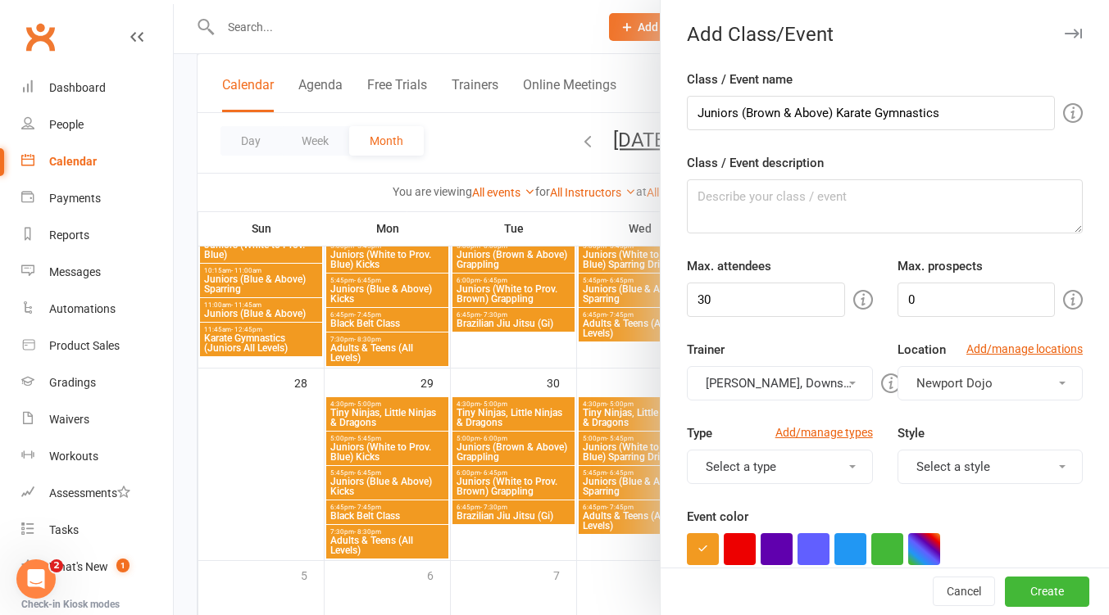
click at [778, 380] on button "[PERSON_NAME], Downstairs Mat" at bounding box center [779, 383] width 185 height 34
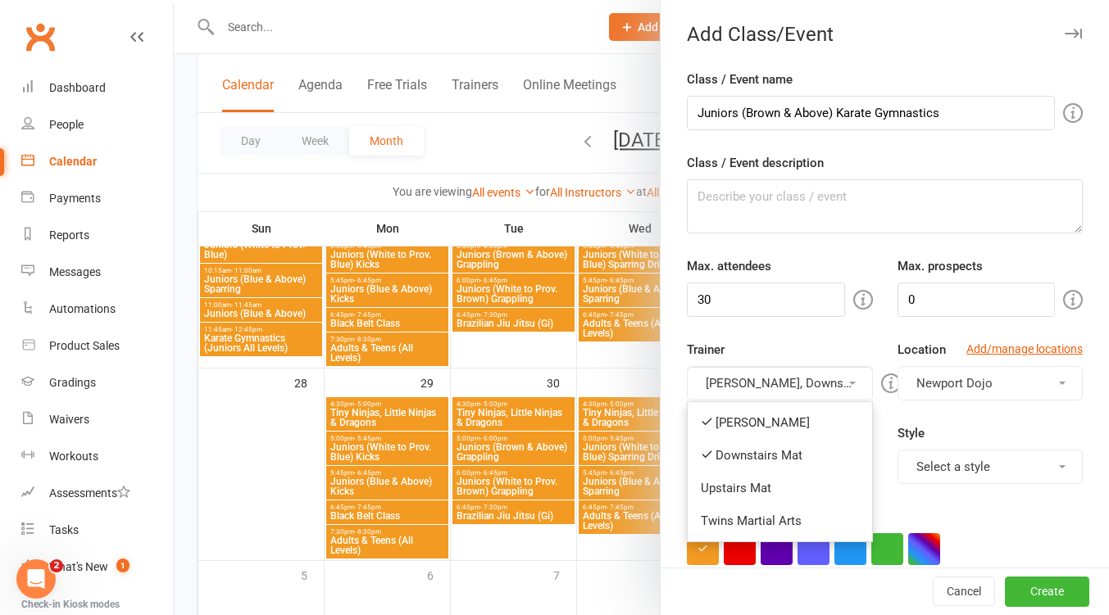
click at [764, 415] on link "[PERSON_NAME]" at bounding box center [779, 422] width 184 height 33
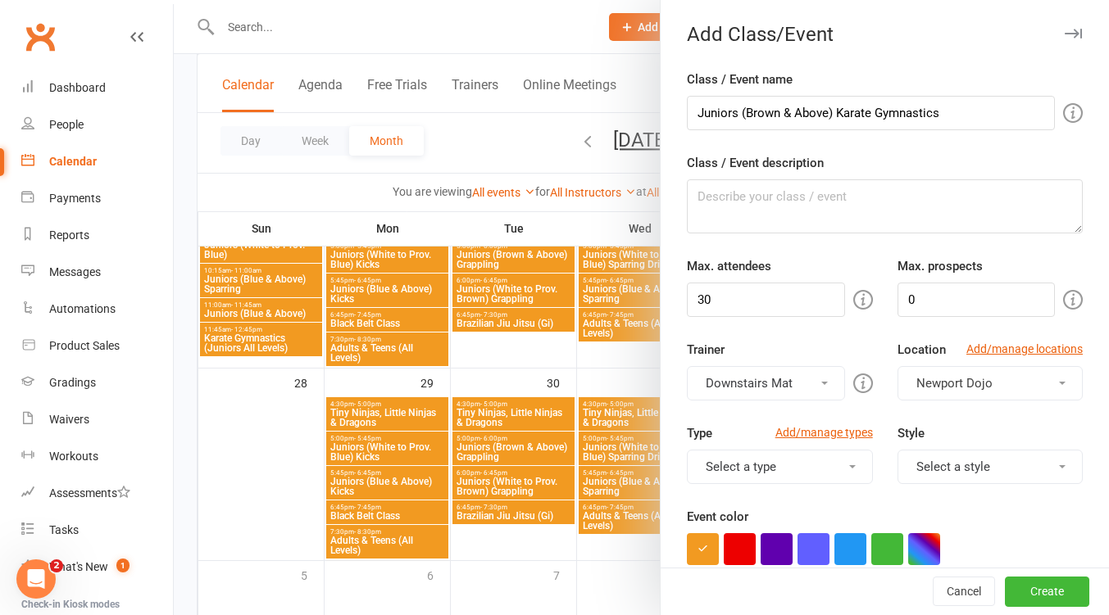
click at [937, 461] on button "Select a style" at bounding box center [989, 467] width 185 height 34
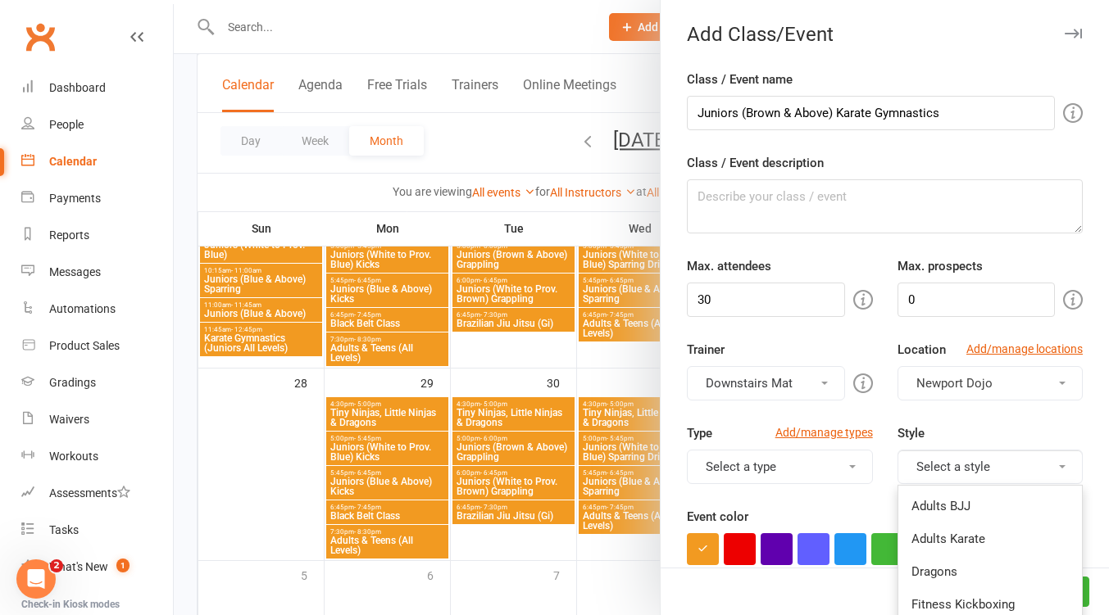
scroll to position [218, 0]
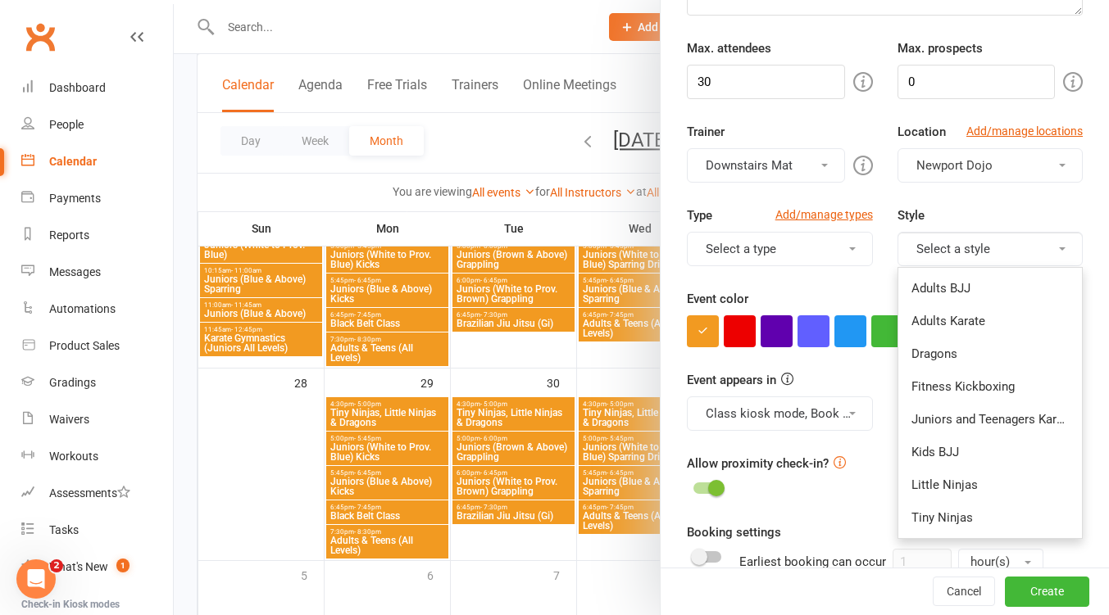
click at [971, 423] on link "Juniors and Teenagers Karate" at bounding box center [990, 419] width 184 height 33
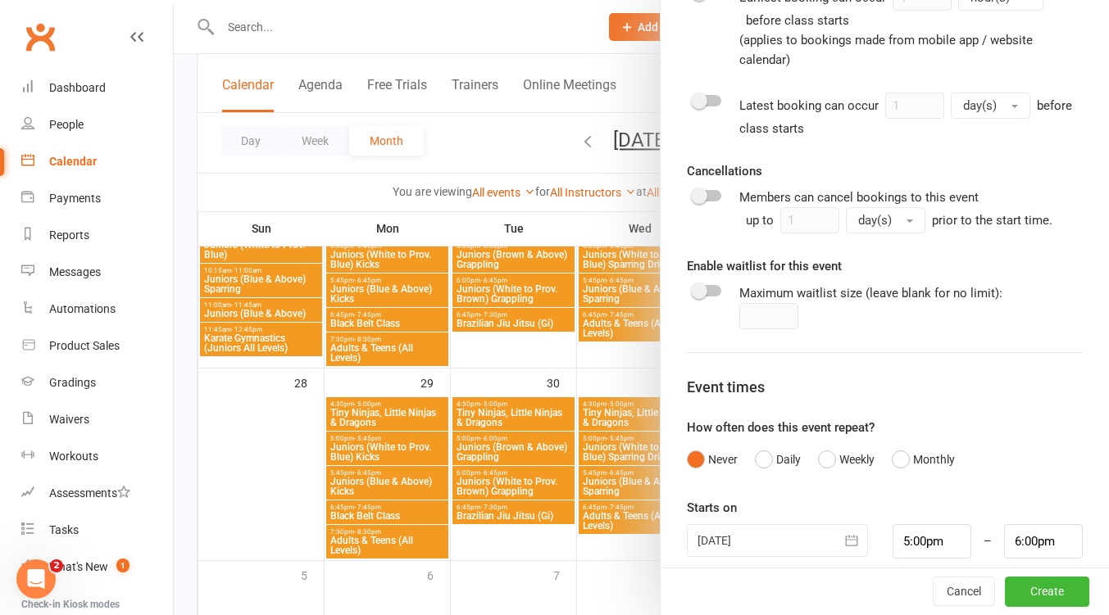
scroll to position [799, 0]
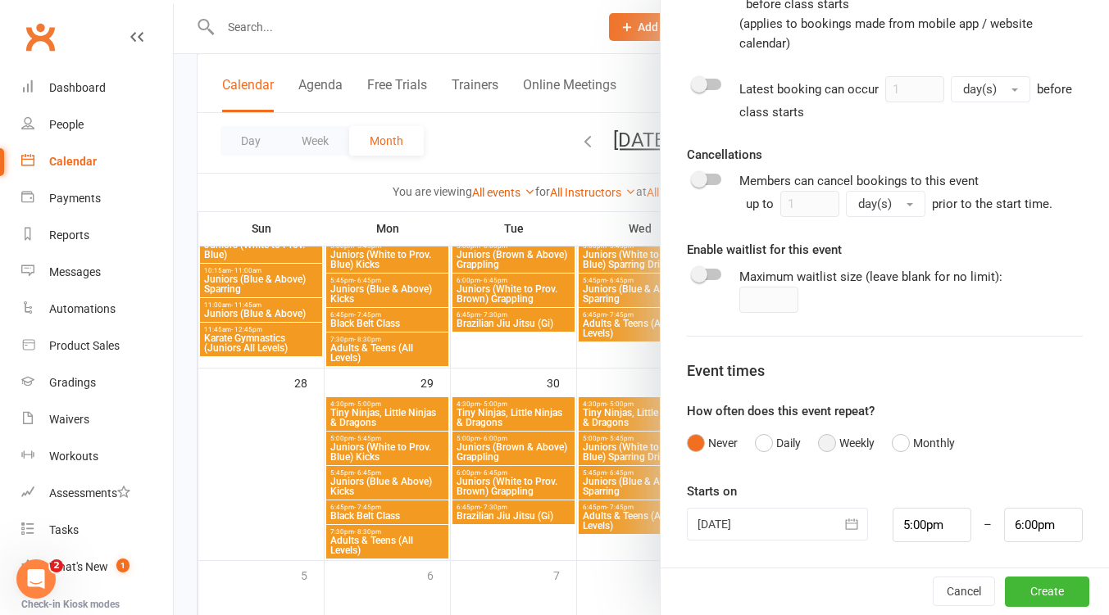
click at [825, 446] on button "Weekly" at bounding box center [846, 443] width 57 height 31
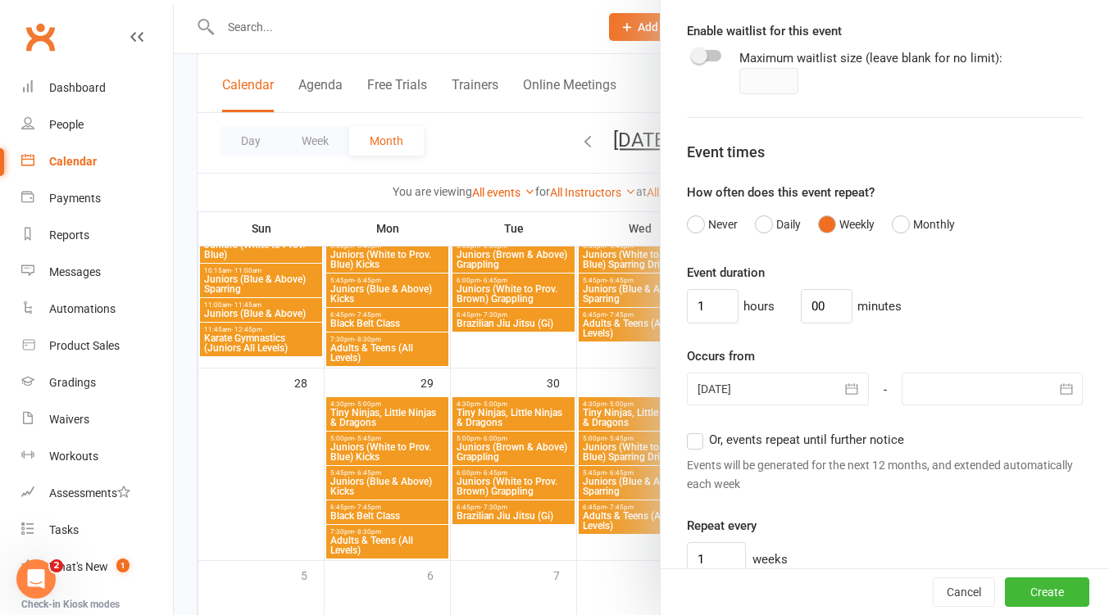
click at [836, 388] on button "button" at bounding box center [852, 389] width 33 height 33
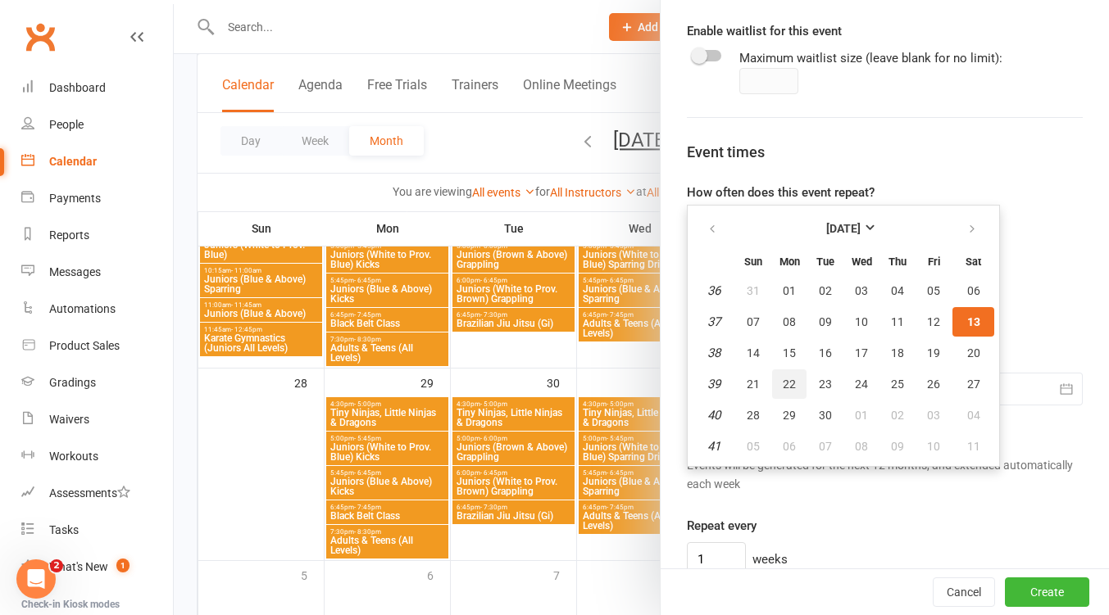
drag, startPoint x: 781, startPoint y: 385, endPoint x: 910, endPoint y: 389, distance: 129.5
click at [782, 385] on span "22" at bounding box center [788, 384] width 13 height 13
type input "22 Sep 2025"
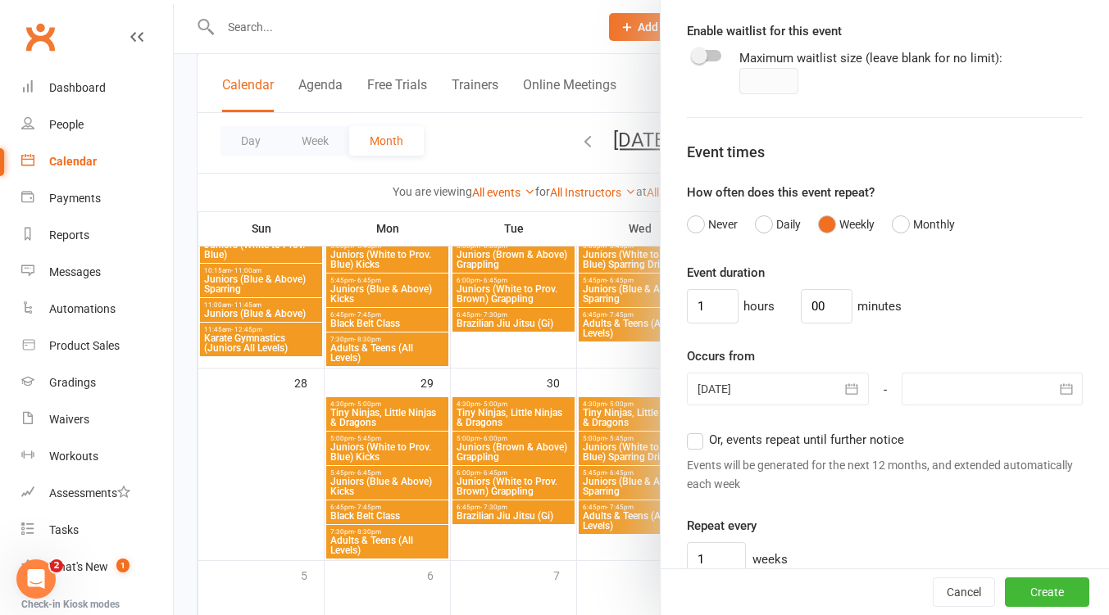
click at [986, 386] on div at bounding box center [991, 389] width 181 height 33
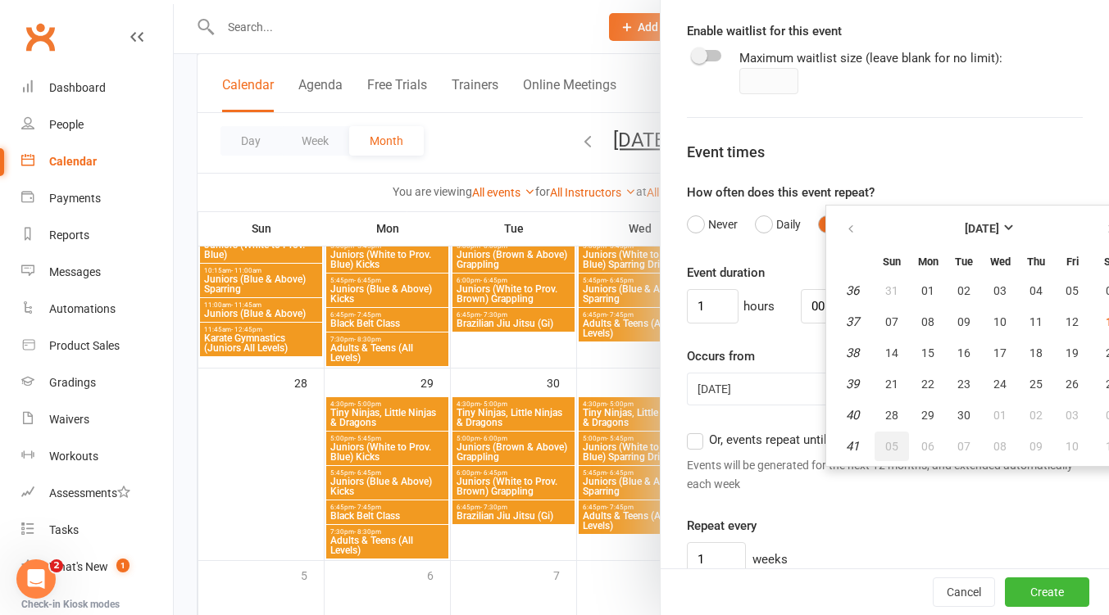
click at [885, 444] on span "05" at bounding box center [891, 446] width 13 height 13
type input "05 Oct 2025"
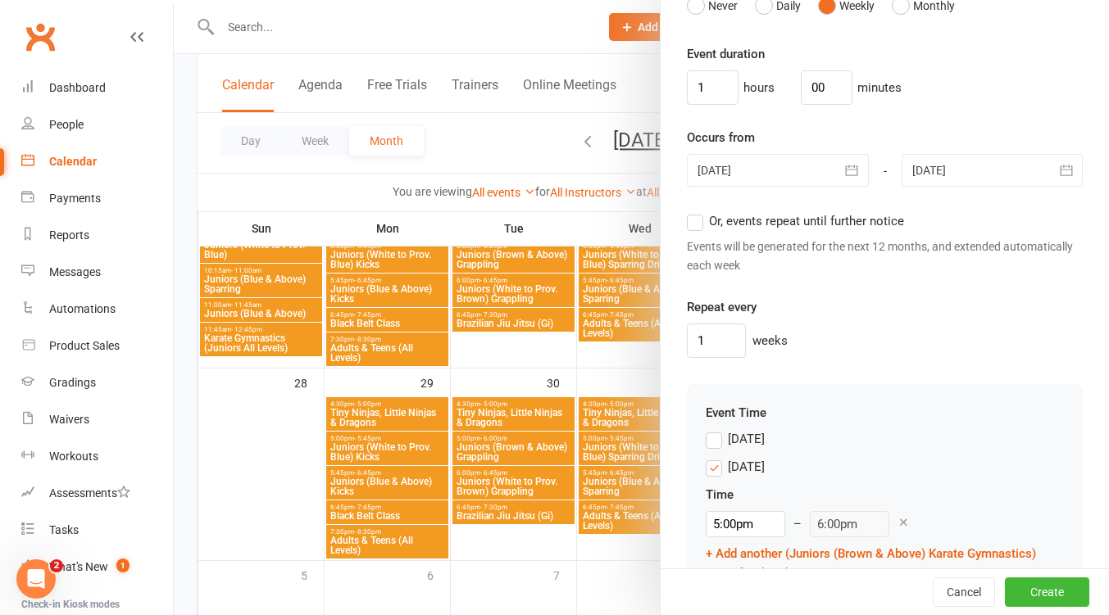
drag, startPoint x: 705, startPoint y: 471, endPoint x: 799, endPoint y: 417, distance: 107.9
click at [706, 471] on label "Monday" at bounding box center [734, 467] width 59 height 20
click at [706, 457] on input "Monday" at bounding box center [710, 457] width 11 height 0
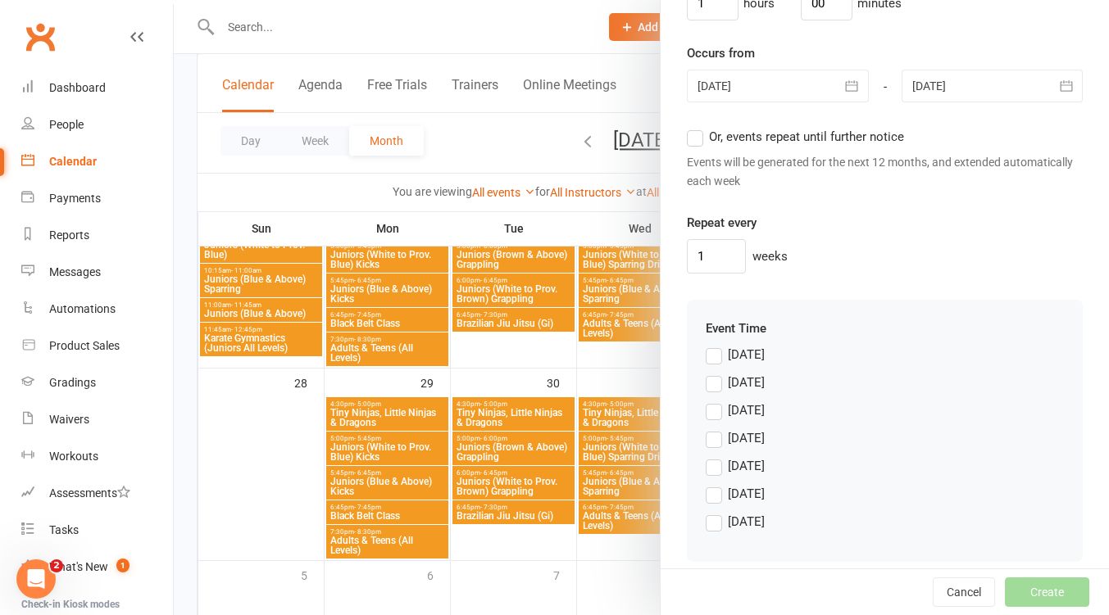
scroll to position [1337, 0]
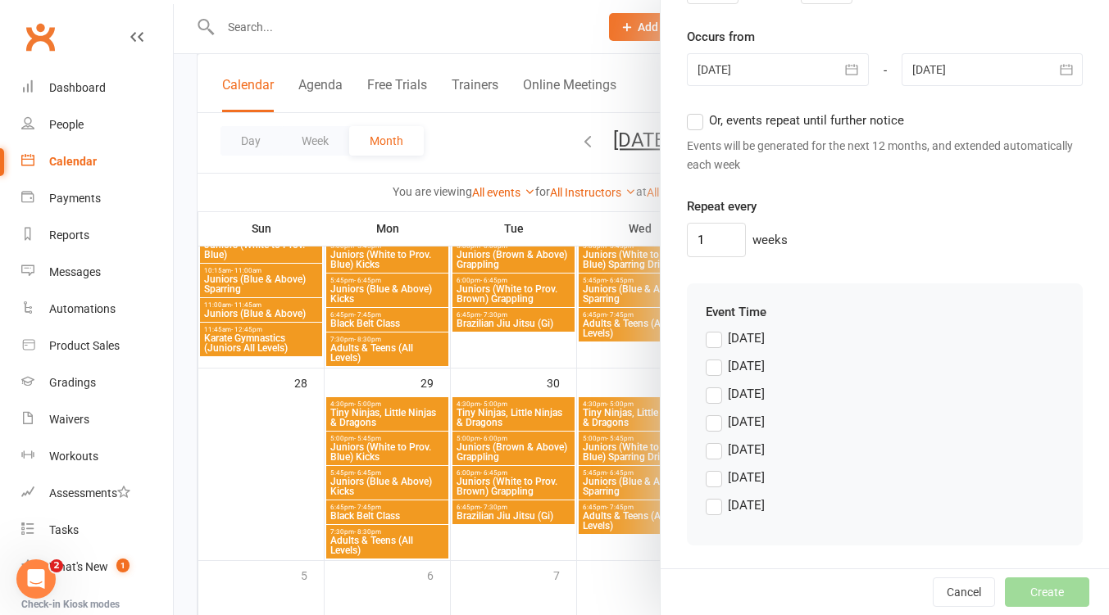
drag, startPoint x: 711, startPoint y: 451, endPoint x: 743, endPoint y: 441, distance: 33.7
click at [712, 451] on label "Thursday" at bounding box center [734, 450] width 59 height 20
click at [712, 440] on input "Thursday" at bounding box center [710, 440] width 11 height 0
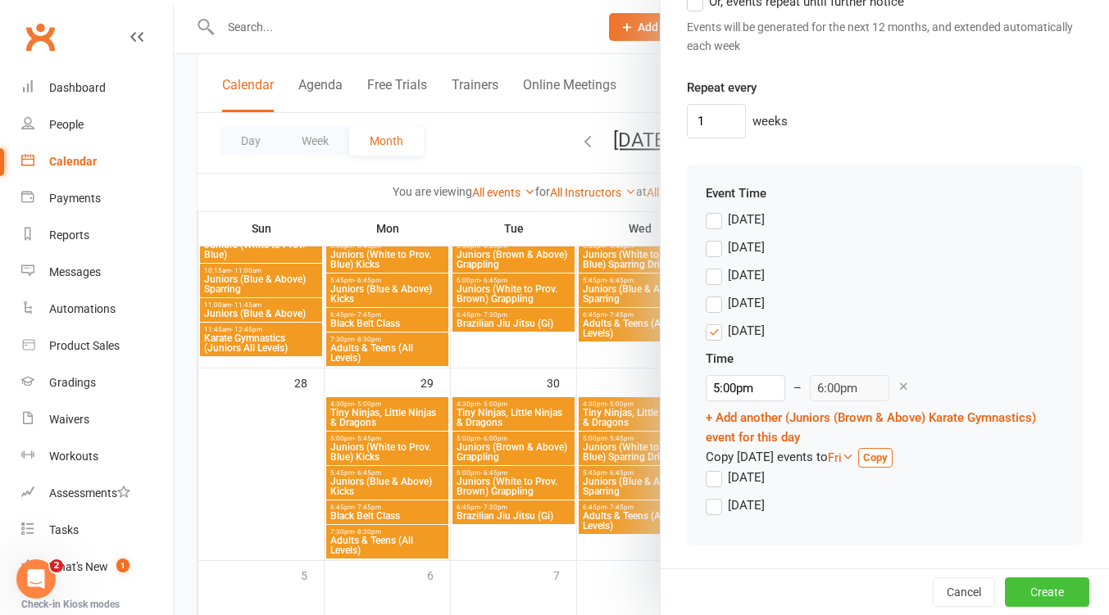
click at [1024, 589] on button "Create" at bounding box center [1047, 592] width 84 height 29
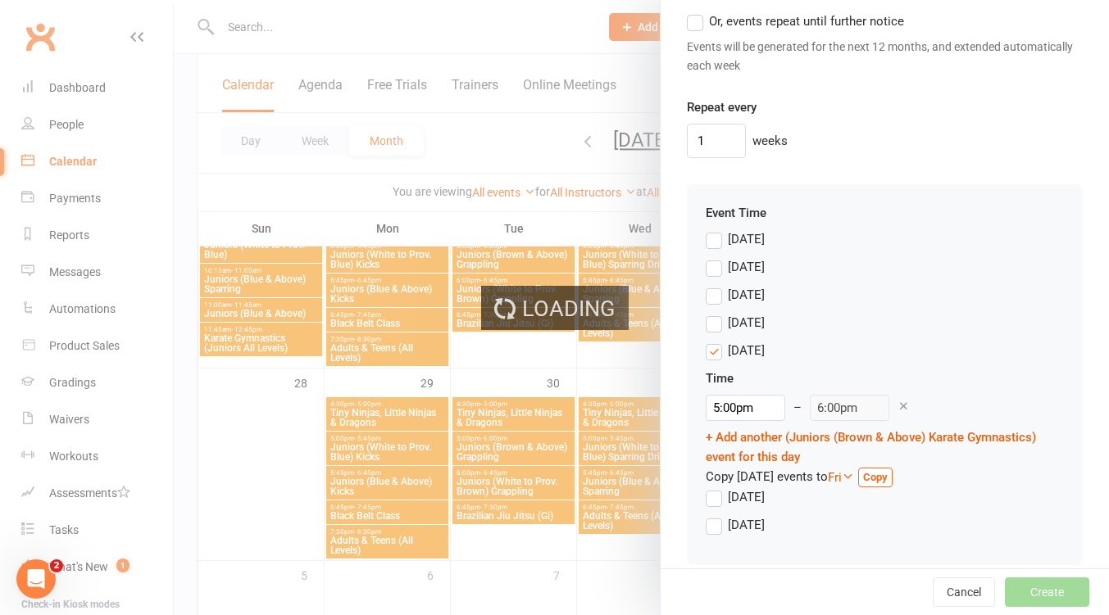
scroll to position [1476, 0]
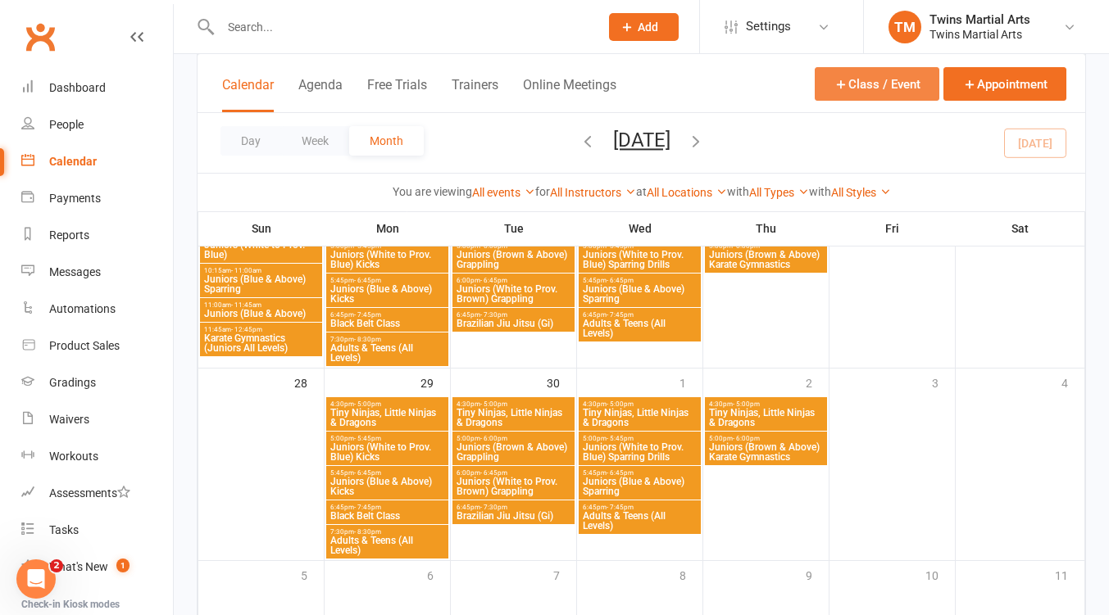
click at [878, 75] on button "Class / Event" at bounding box center [876, 84] width 125 height 34
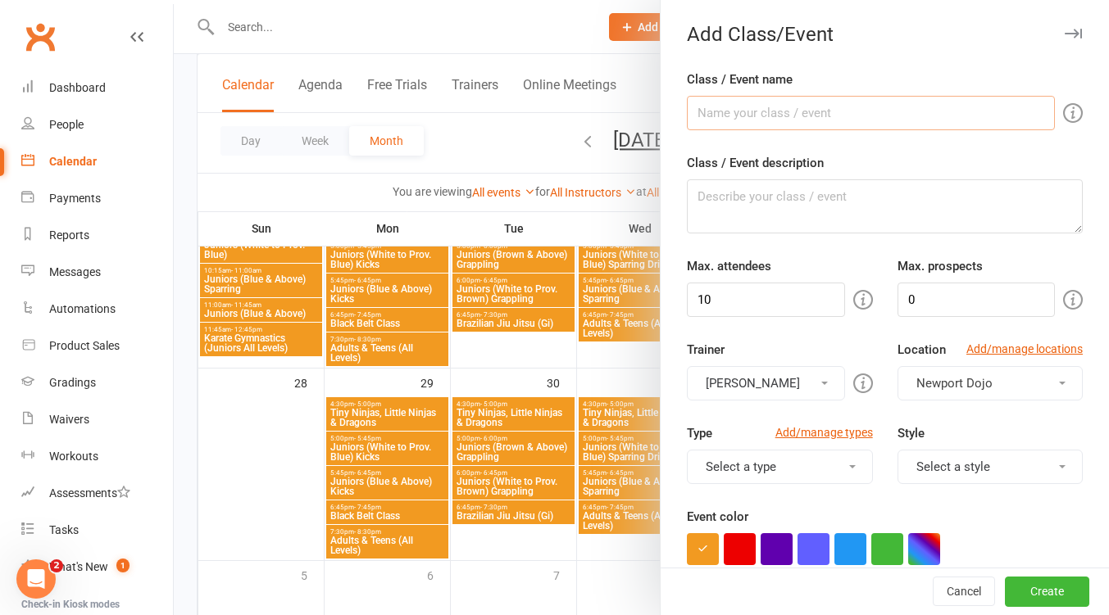
click at [798, 111] on input "Class / Event name" at bounding box center [871, 113] width 368 height 34
type input "Juniors (White to Prov. Brown) Karate Gymnastics"
click at [737, 296] on input "10" at bounding box center [765, 300] width 157 height 34
type input "1"
type input "30"
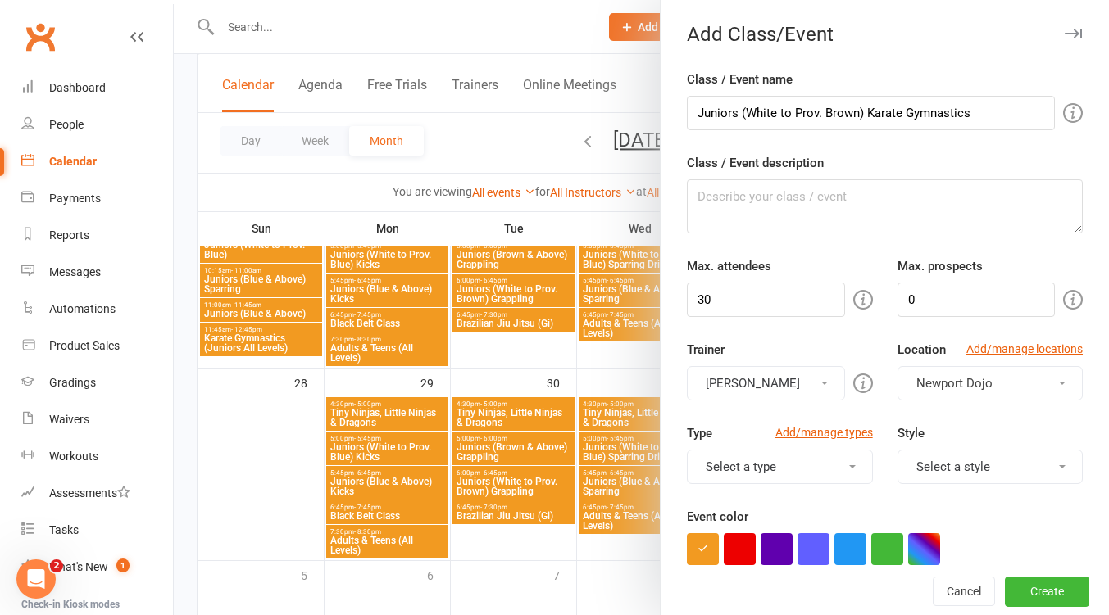
click at [769, 378] on button "[PERSON_NAME]" at bounding box center [765, 383] width 157 height 34
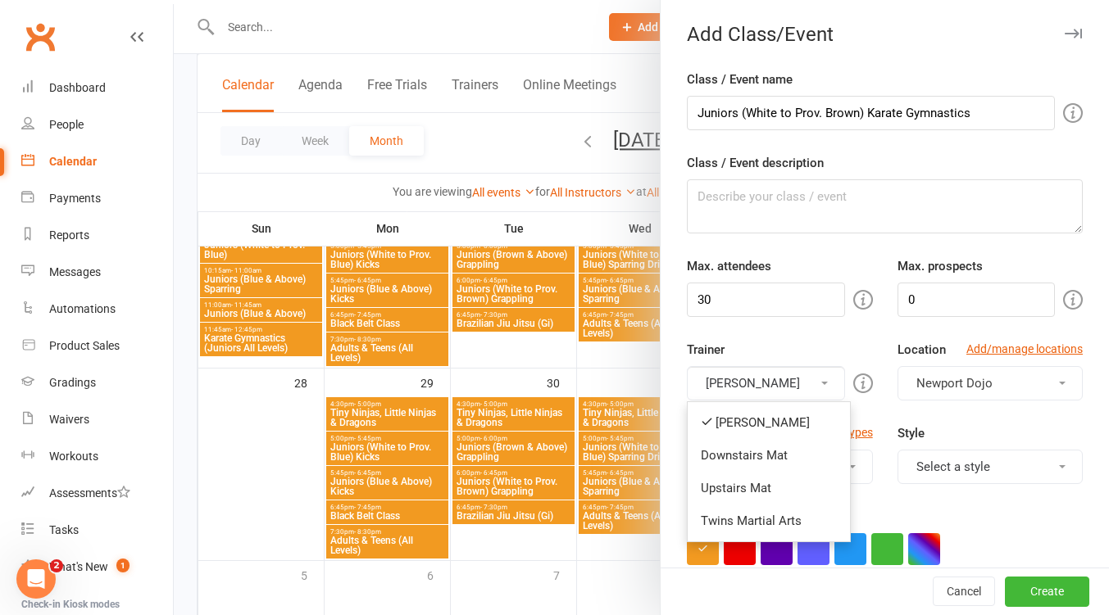
click at [757, 418] on link "[PERSON_NAME]" at bounding box center [768, 422] width 162 height 33
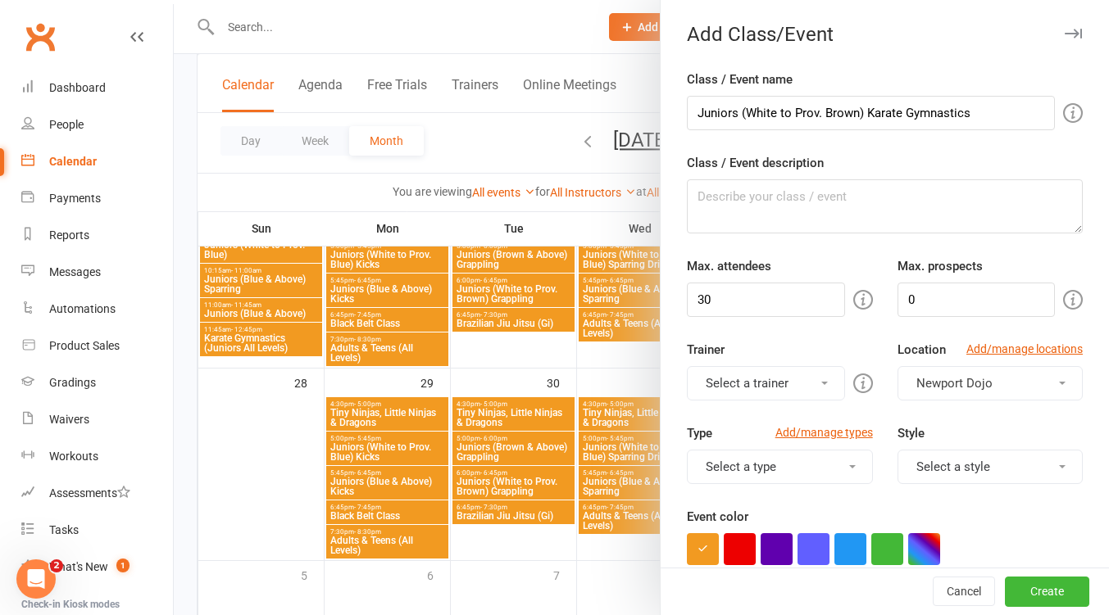
drag, startPoint x: 759, startPoint y: 391, endPoint x: 746, endPoint y: 420, distance: 32.3
click at [758, 391] on button "Select a trainer" at bounding box center [765, 383] width 157 height 34
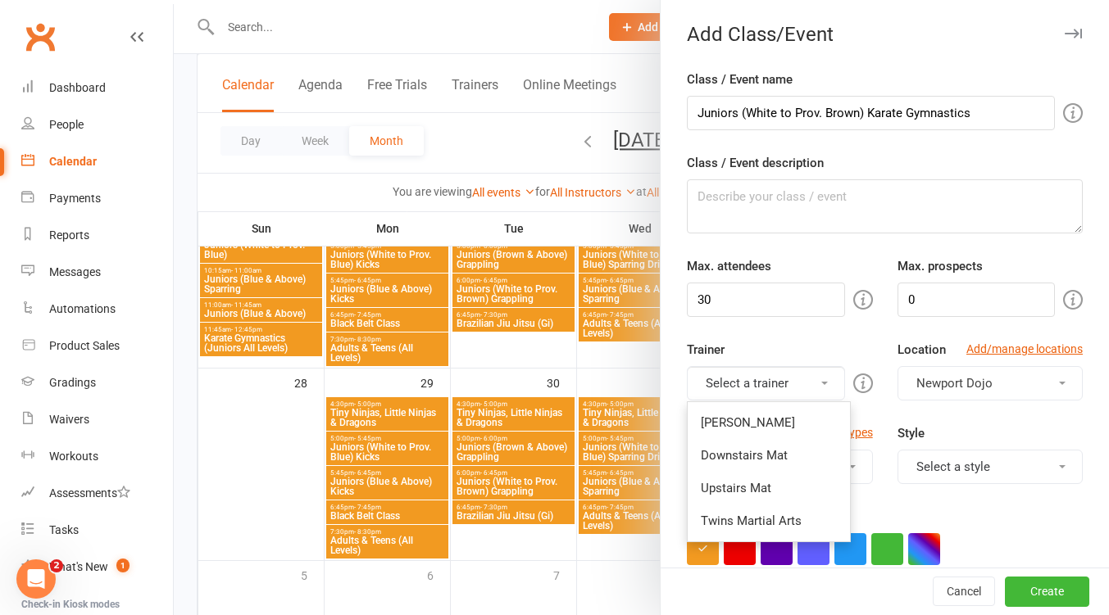
drag, startPoint x: 751, startPoint y: 452, endPoint x: 866, endPoint y: 449, distance: 114.8
click at [755, 452] on link "Downstairs Mat" at bounding box center [768, 455] width 162 height 33
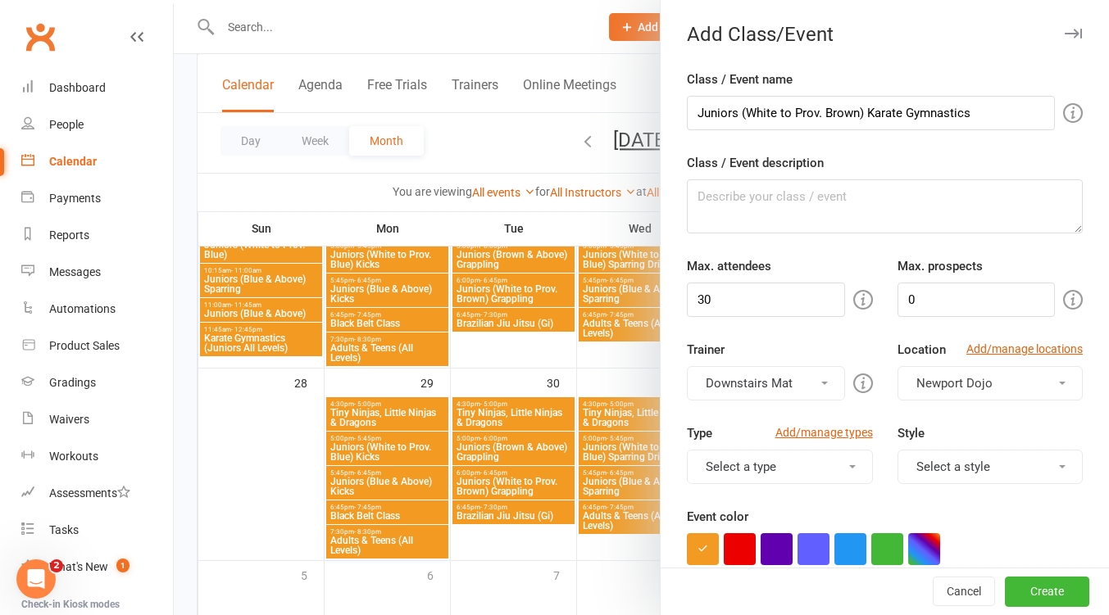
click at [968, 465] on button "Select a style" at bounding box center [989, 467] width 185 height 34
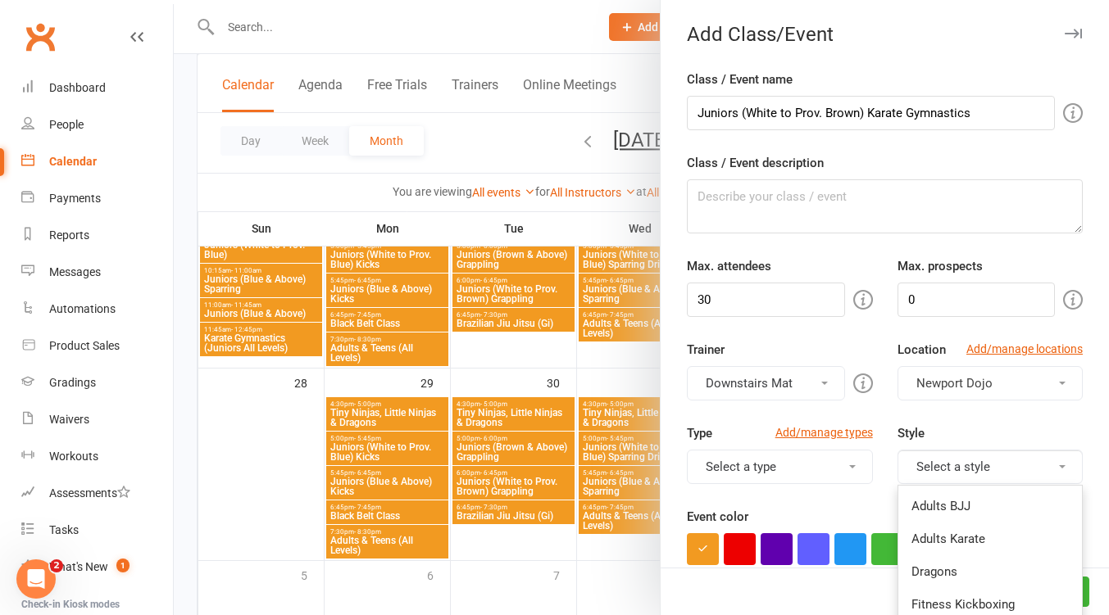
scroll to position [218, 0]
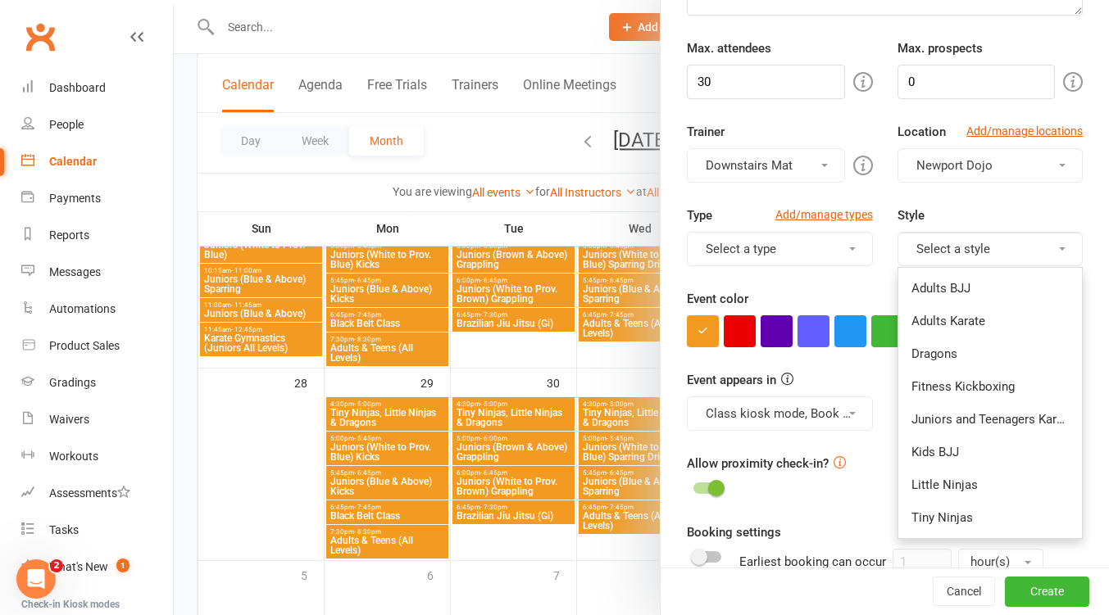
click at [1000, 427] on link "Juniors and Teenagers Karate" at bounding box center [990, 419] width 184 height 33
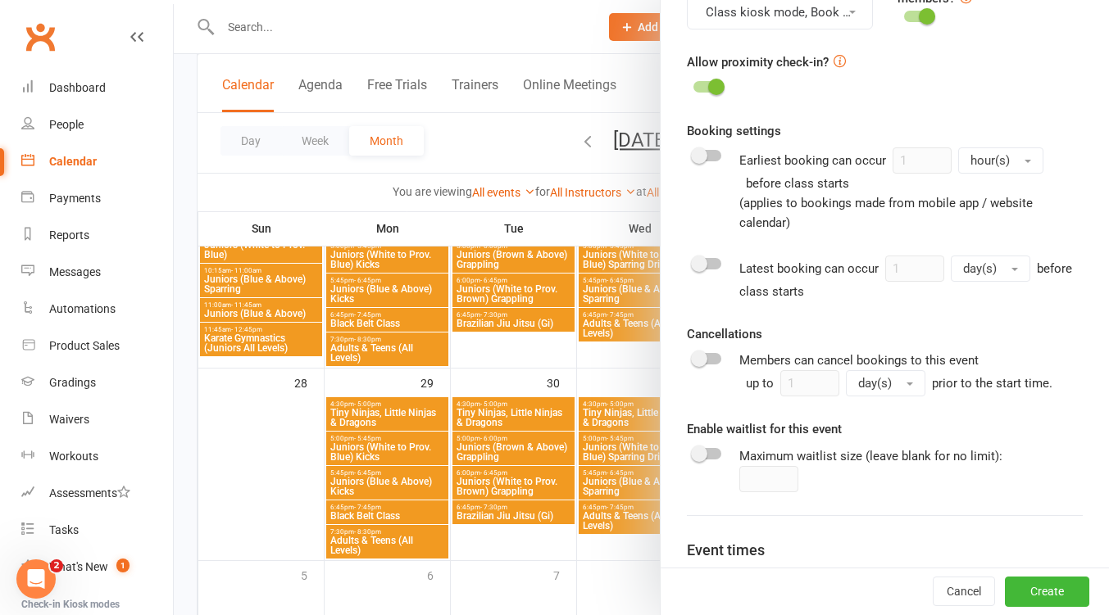
scroll to position [799, 0]
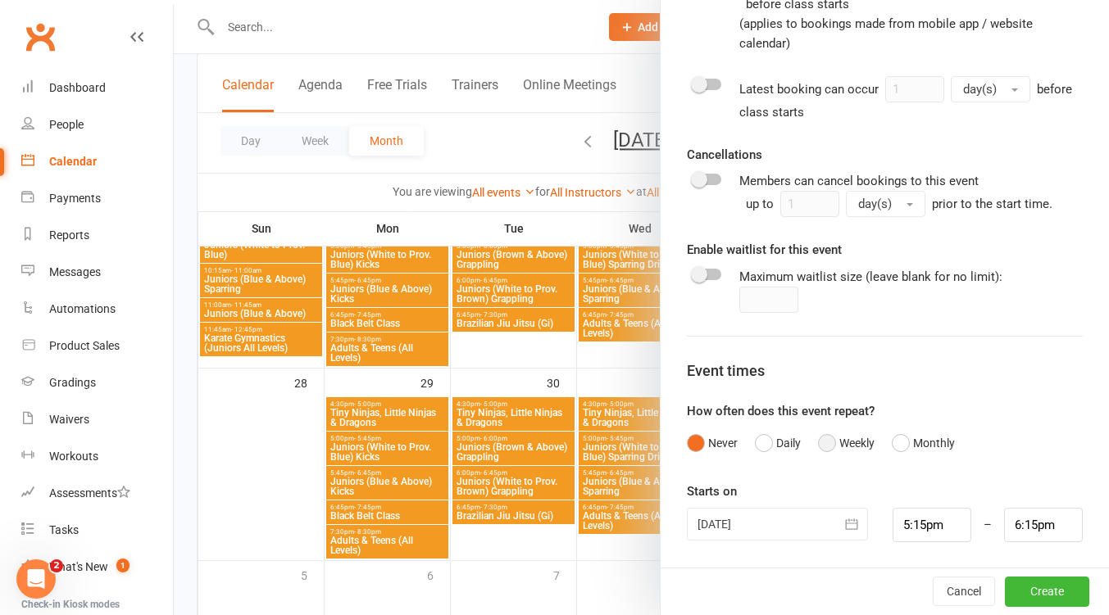
click at [818, 447] on button "Weekly" at bounding box center [846, 443] width 57 height 31
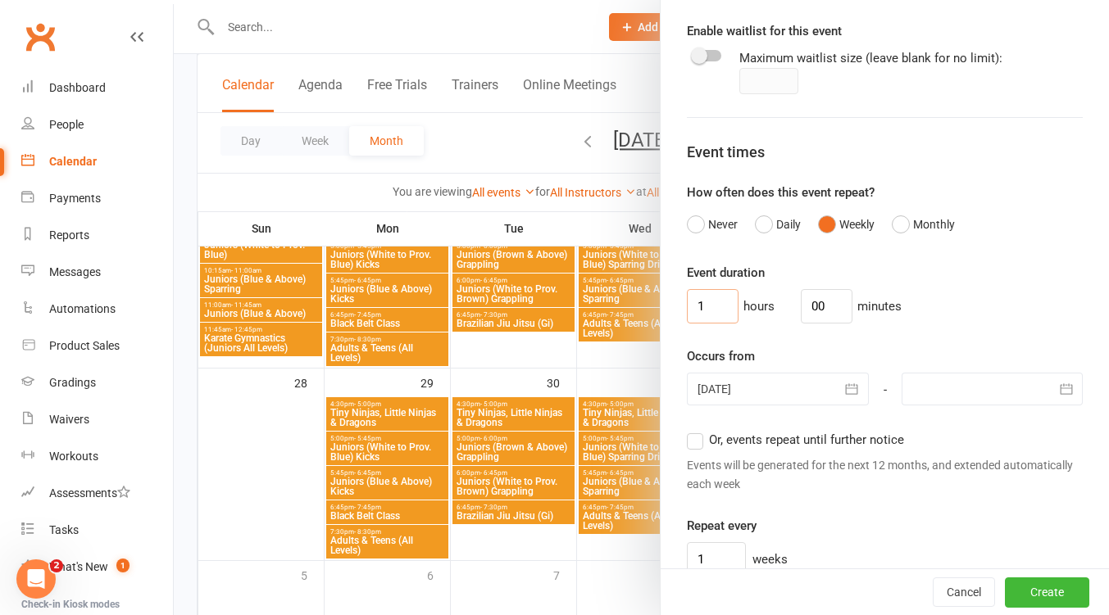
click at [703, 310] on input "1" at bounding box center [713, 306] width 52 height 34
type input "0"
click at [823, 306] on input "00" at bounding box center [827, 306] width 52 height 34
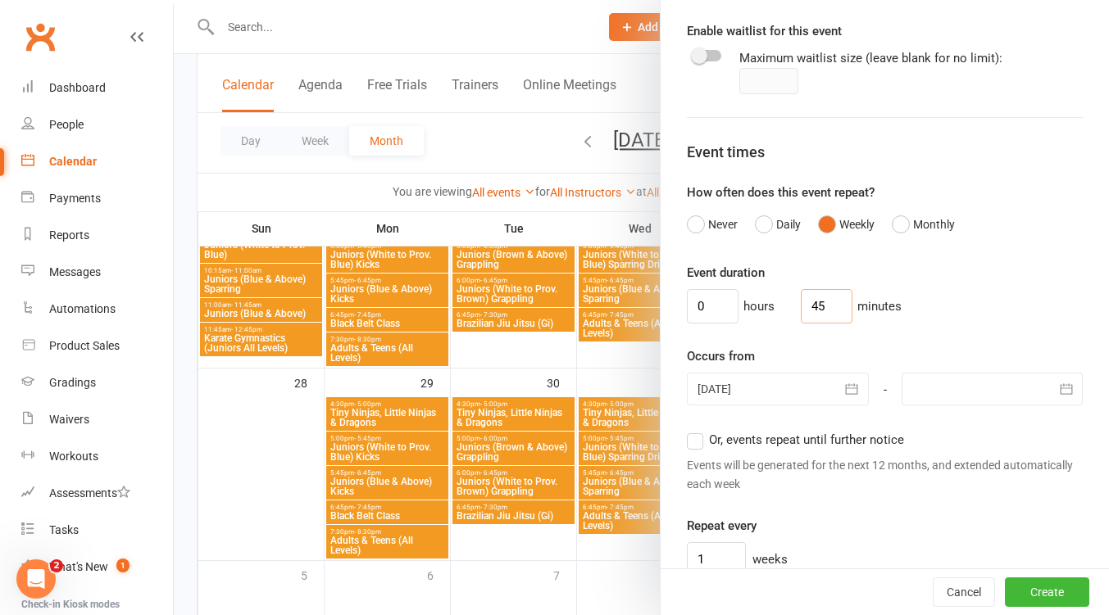
type input "45"
click at [819, 387] on div at bounding box center [777, 389] width 181 height 33
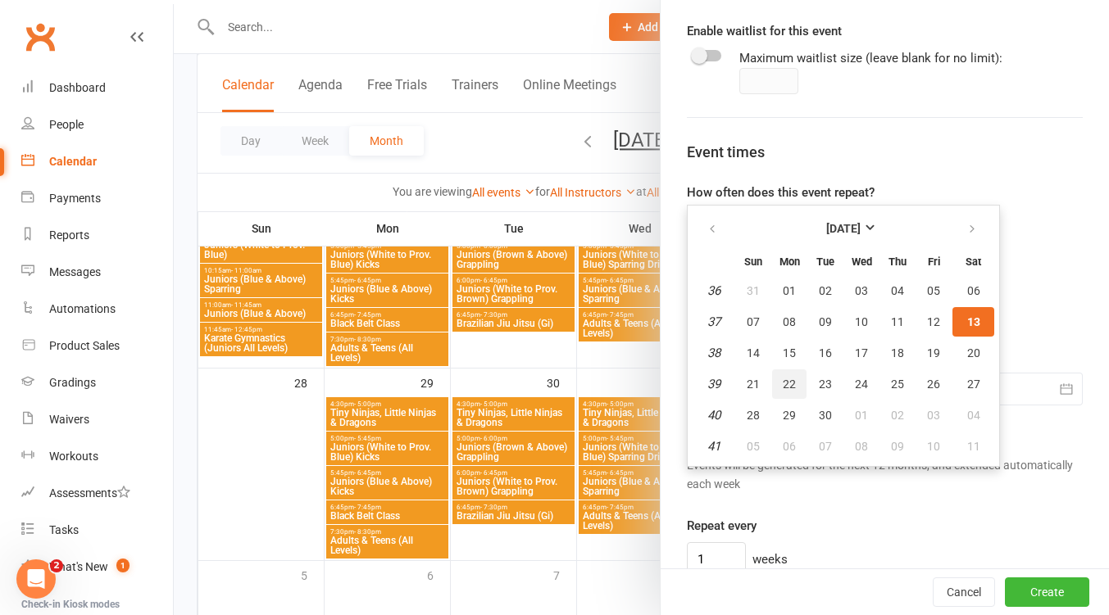
click at [785, 386] on span "22" at bounding box center [788, 384] width 13 height 13
type input "22 Sep 2025"
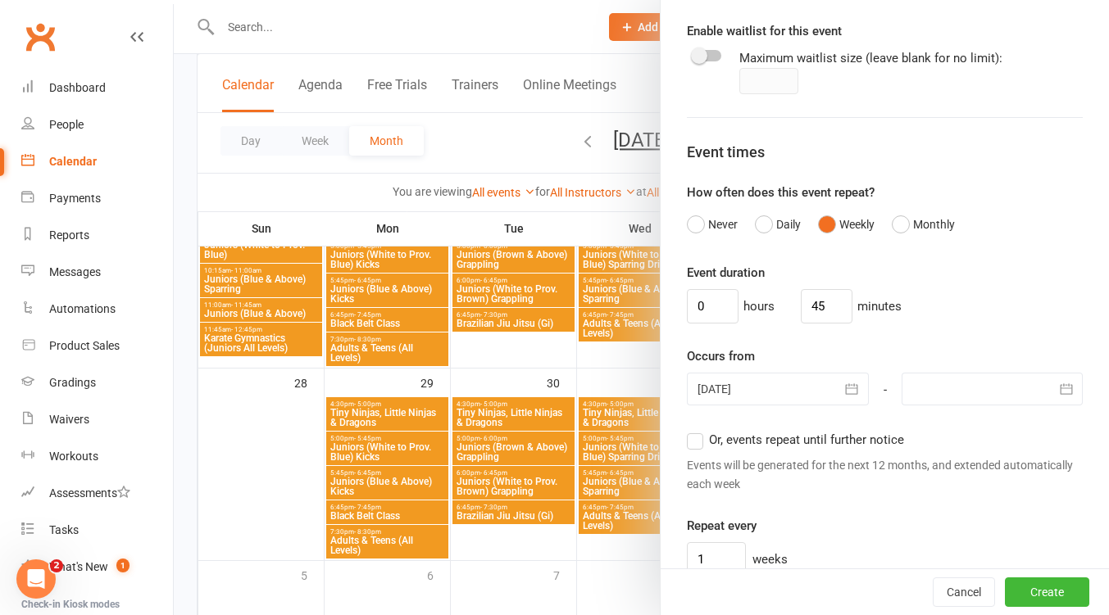
click at [959, 385] on div at bounding box center [991, 389] width 181 height 33
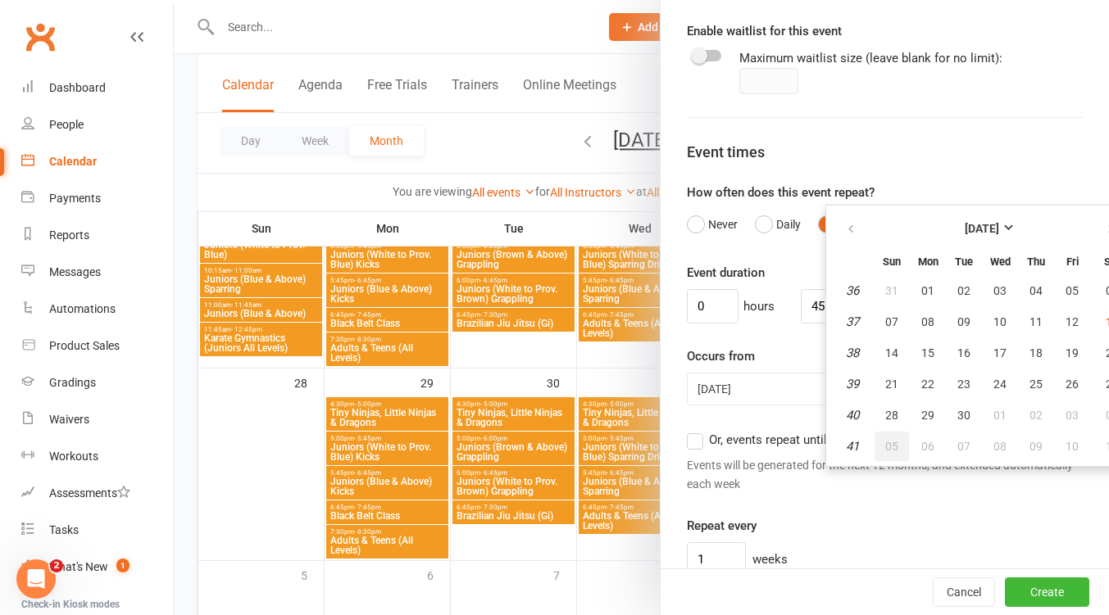
click at [881, 438] on button "05" at bounding box center [891, 446] width 34 height 29
type input "05 Oct 2025"
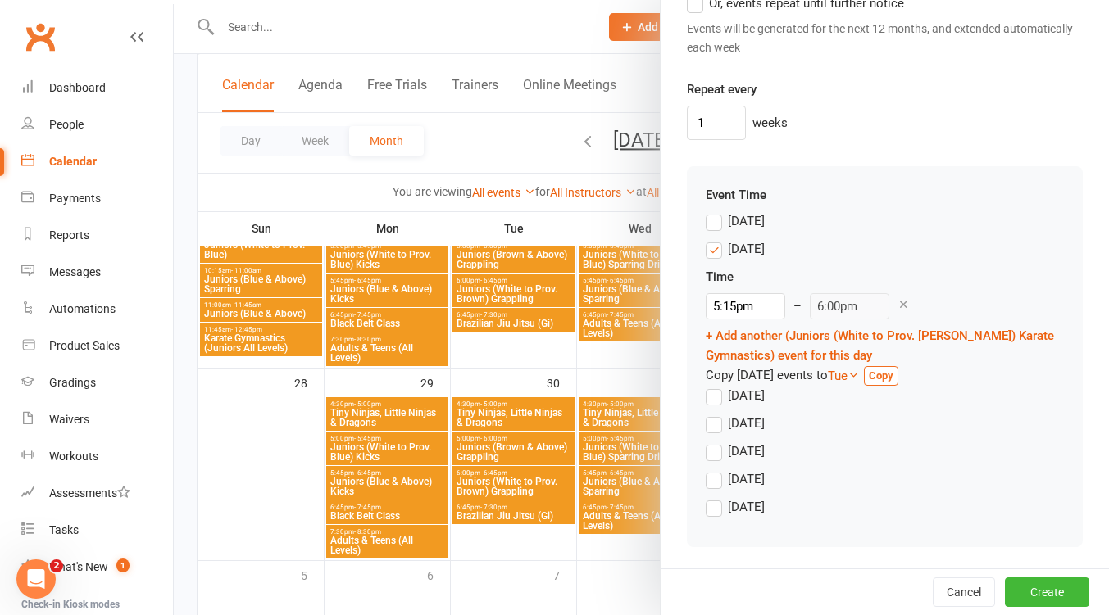
drag, startPoint x: 713, startPoint y: 246, endPoint x: 708, endPoint y: 302, distance: 55.9
click at [712, 246] on label "Monday" at bounding box center [734, 249] width 59 height 20
click at [712, 239] on input "Monday" at bounding box center [710, 239] width 11 height 0
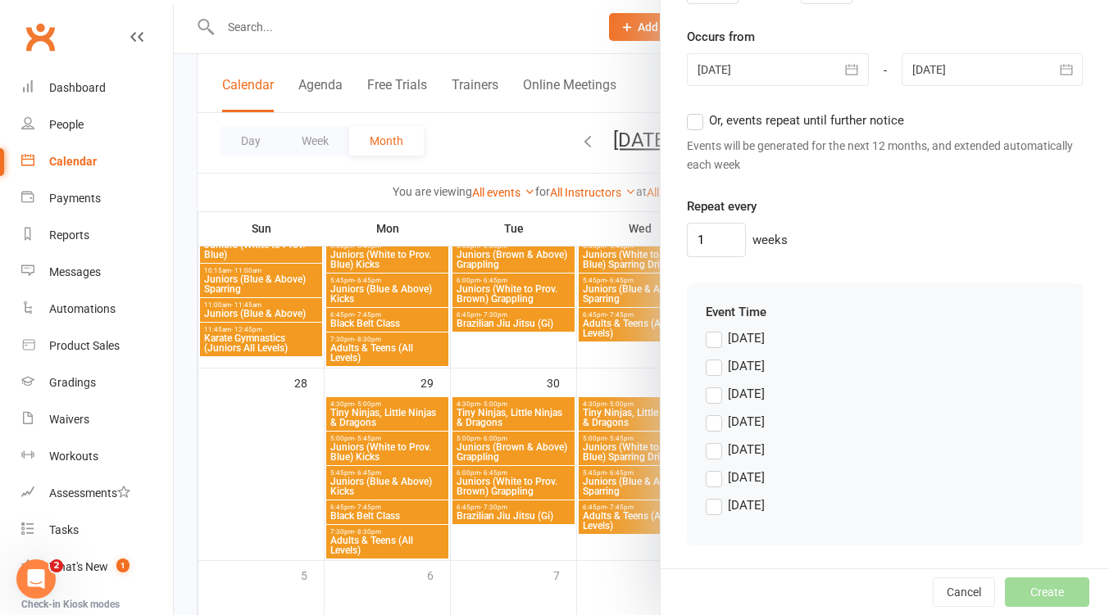
click at [710, 451] on label "Thursday" at bounding box center [734, 450] width 59 height 20
click at [710, 440] on input "Thursday" at bounding box center [710, 440] width 11 height 0
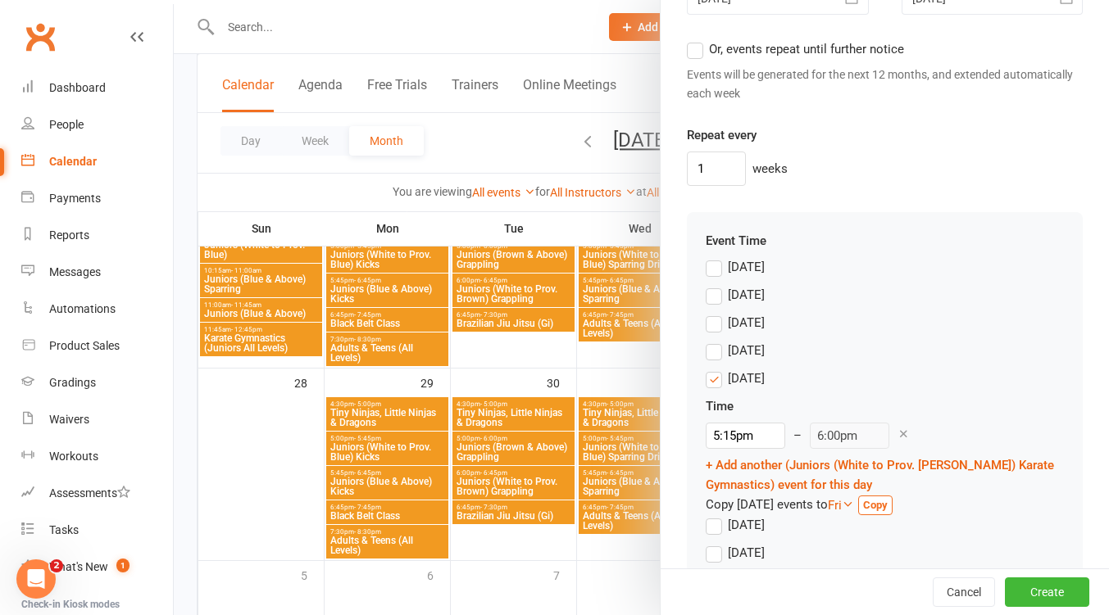
scroll to position [1456, 0]
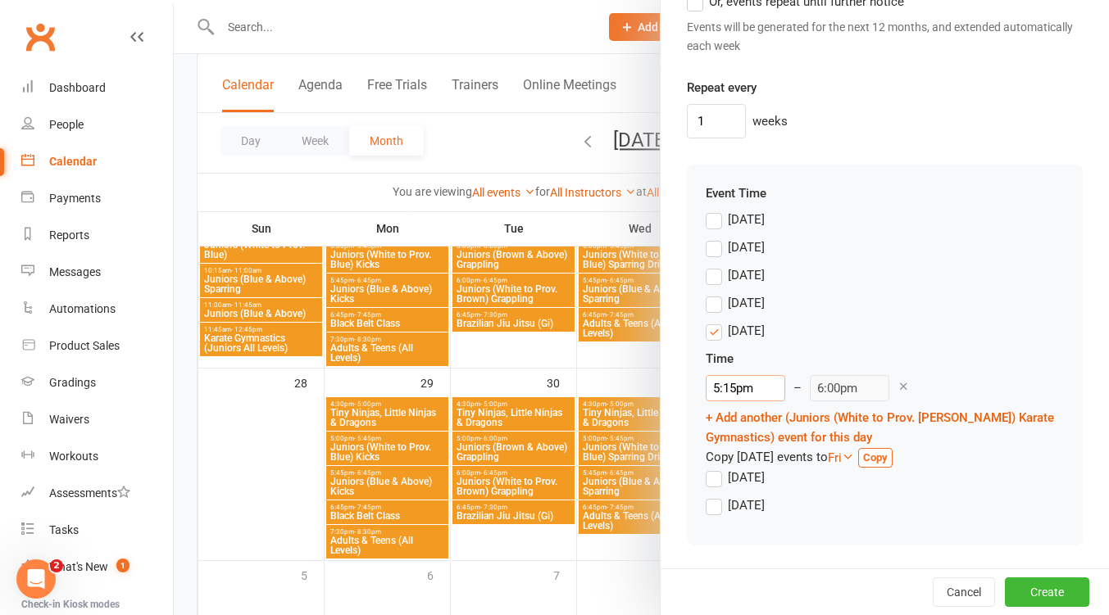
click at [740, 393] on input "5:15pm" at bounding box center [744, 388] width 79 height 26
click at [753, 509] on li "6:00pm" at bounding box center [745, 513] width 79 height 25
type input "6:00pm"
type input "6:45pm"
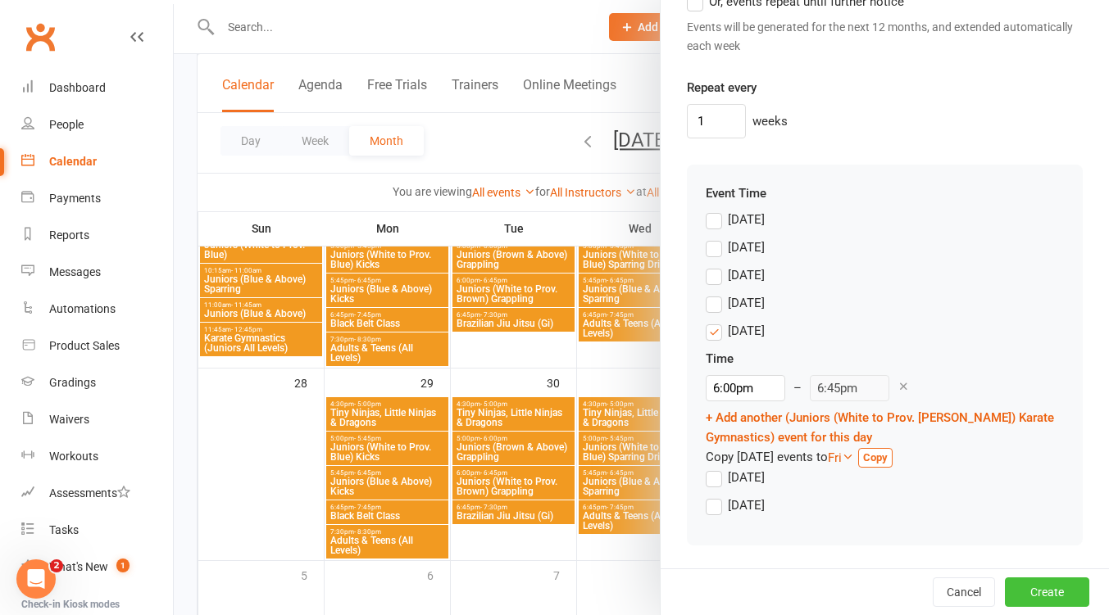
click at [1041, 590] on button "Create" at bounding box center [1047, 592] width 84 height 29
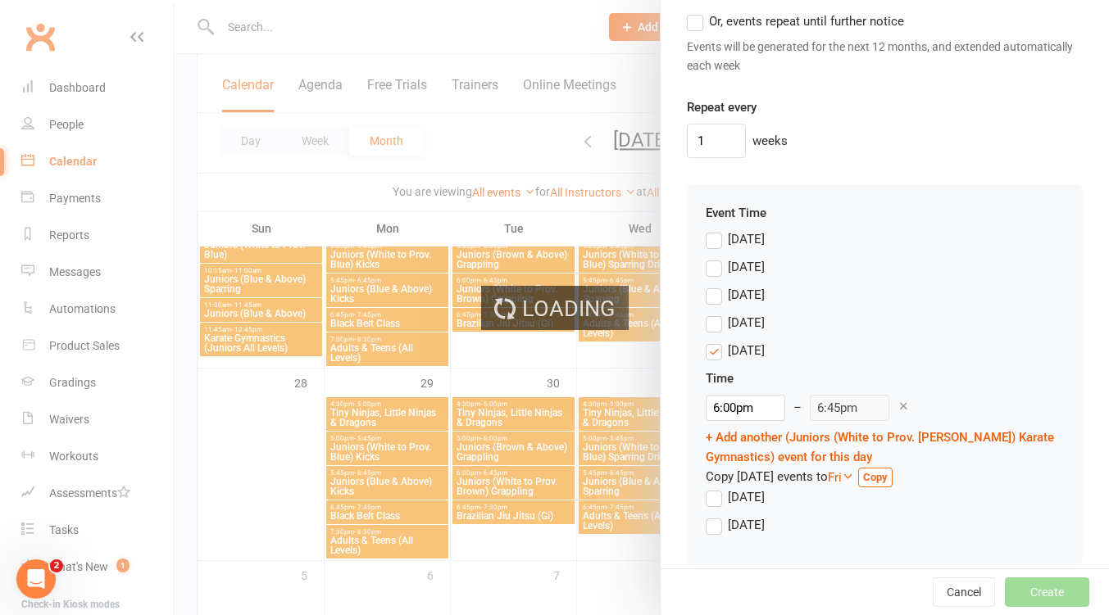
scroll to position [1476, 0]
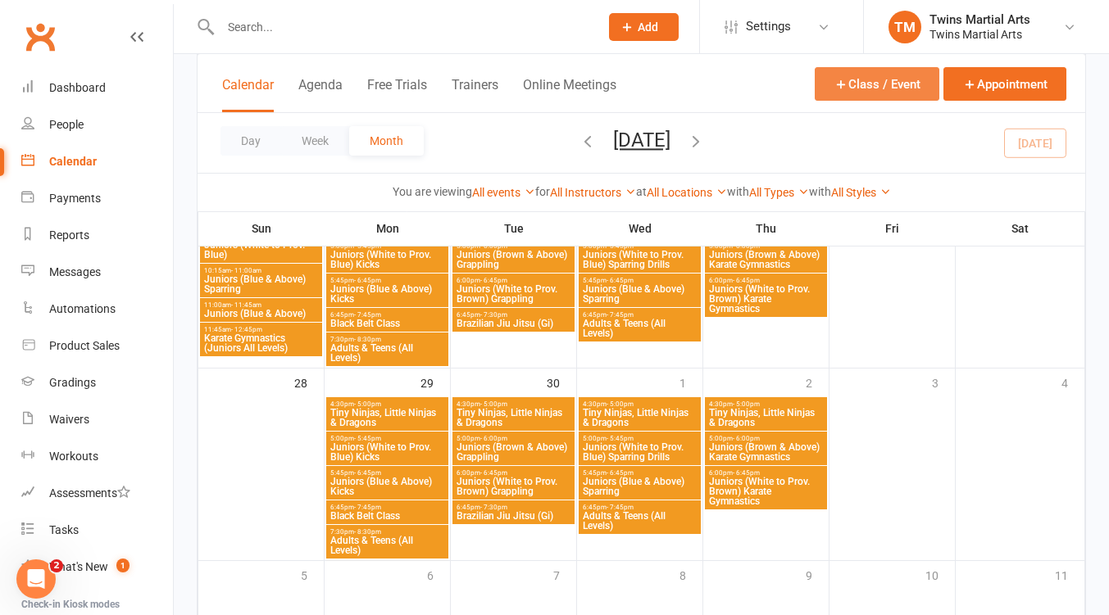
click at [860, 78] on button "Class / Event" at bounding box center [876, 84] width 125 height 34
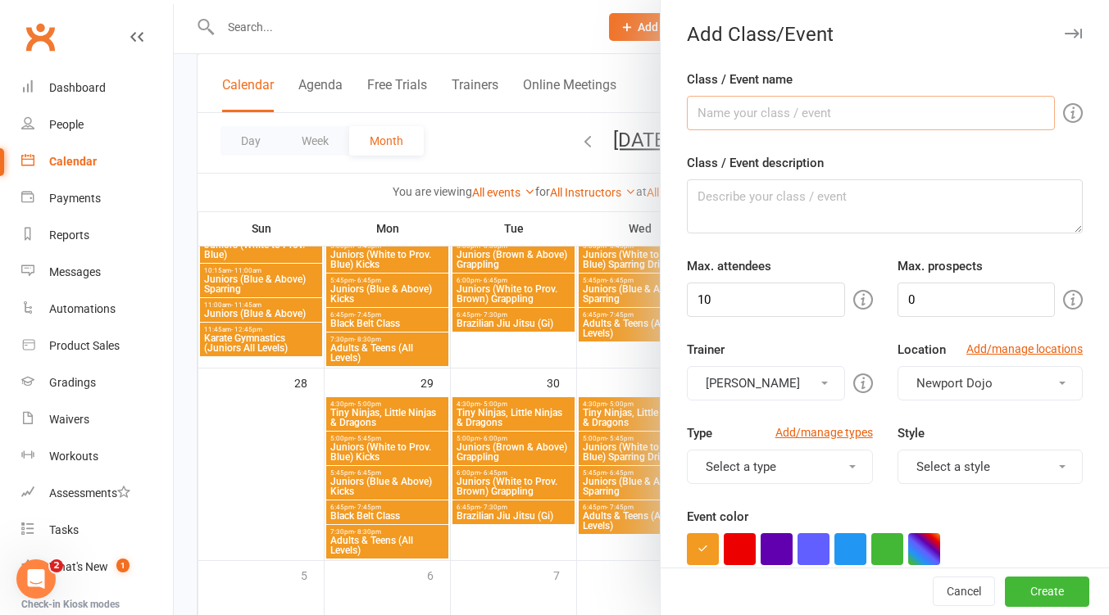
click at [751, 114] on input "Class / Event name" at bounding box center [871, 113] width 368 height 34
type input "Brazilian Jiu Jitsu (Gi)"
click at [755, 309] on input "10" at bounding box center [765, 300] width 157 height 34
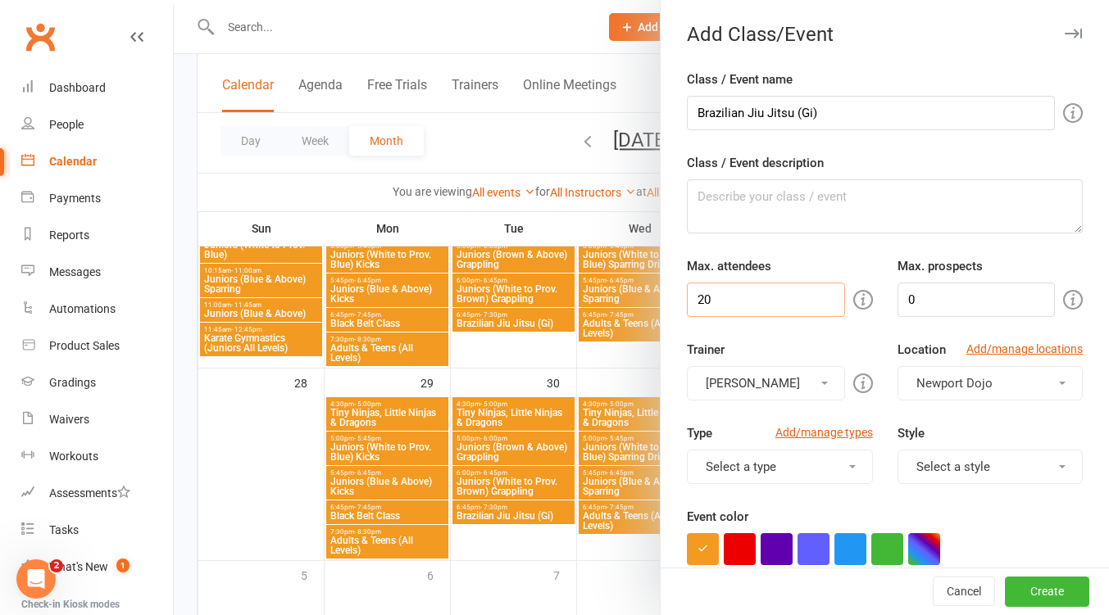
type input "20"
click at [791, 380] on button "[PERSON_NAME]" at bounding box center [765, 383] width 157 height 34
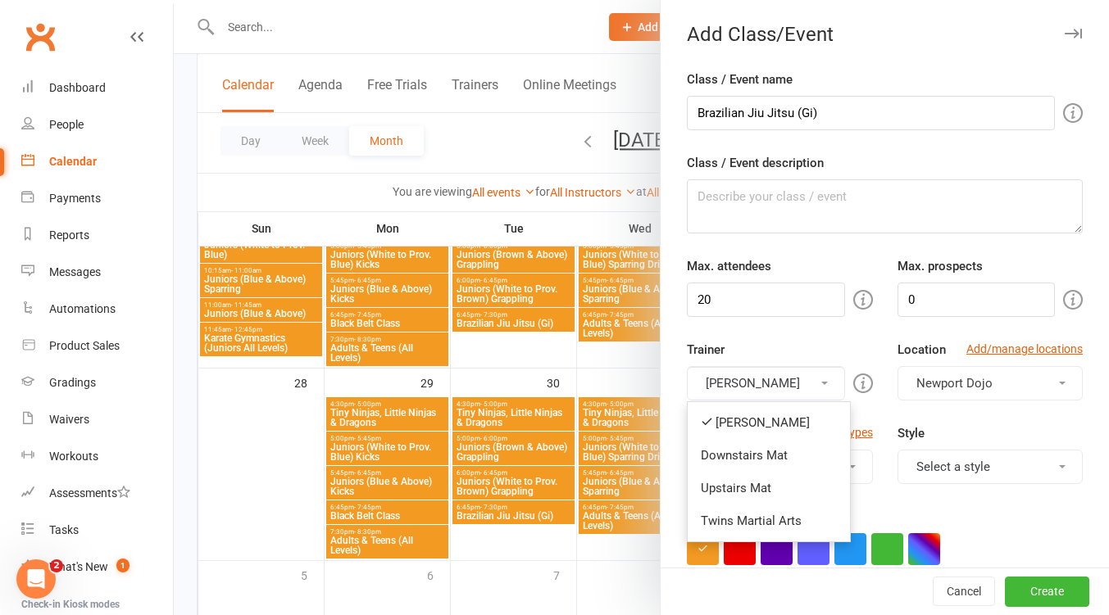
click at [759, 449] on link "Downstairs Mat" at bounding box center [768, 455] width 162 height 33
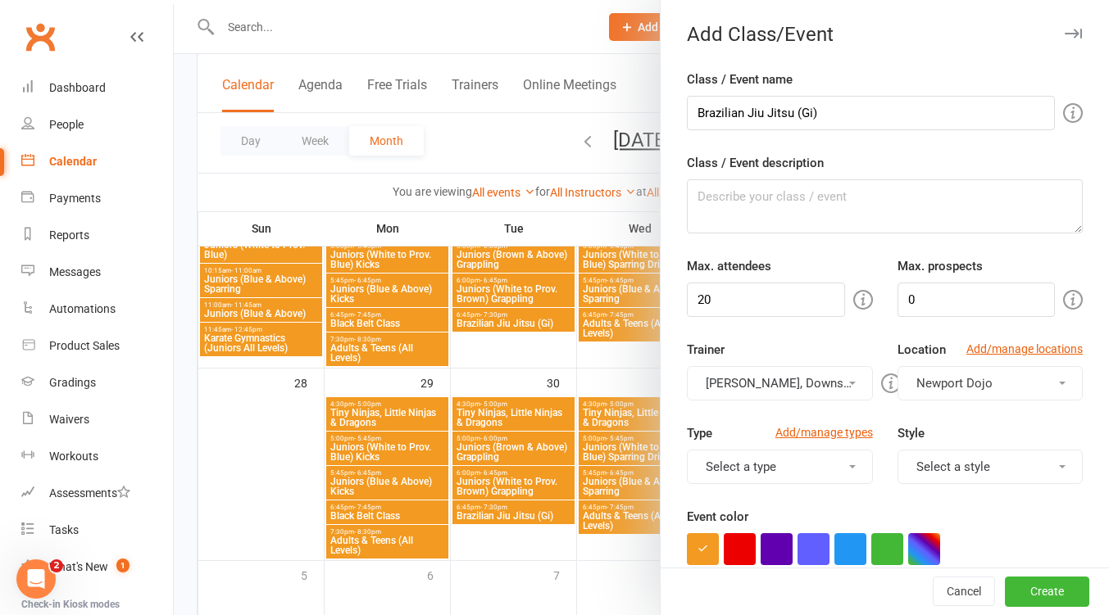
click at [776, 382] on button "[PERSON_NAME], Downstairs Mat" at bounding box center [779, 383] width 185 height 34
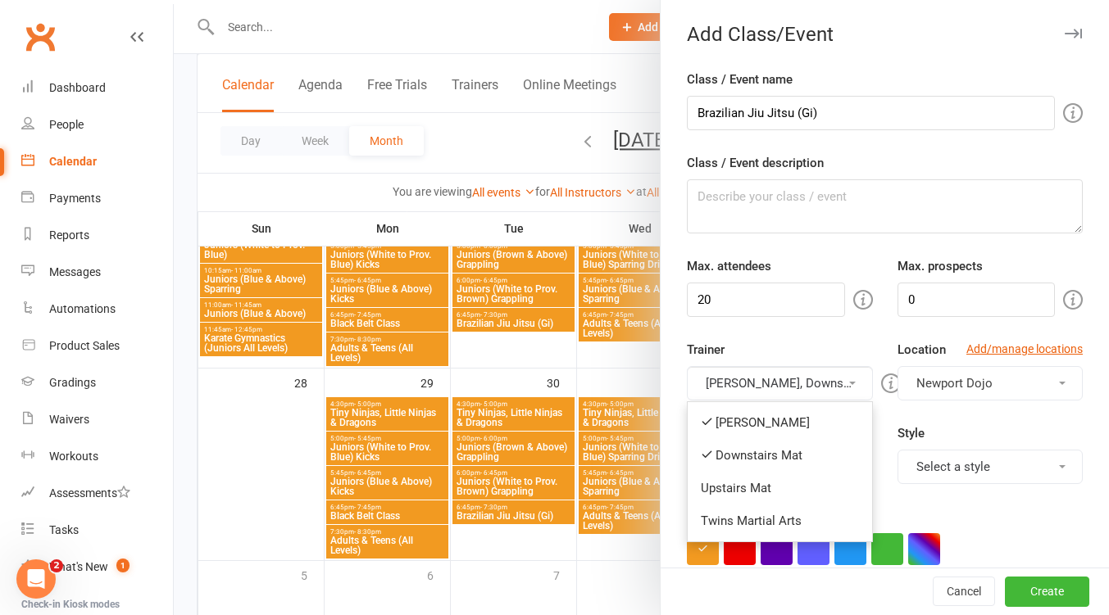
click at [764, 420] on link "[PERSON_NAME]" at bounding box center [779, 422] width 184 height 33
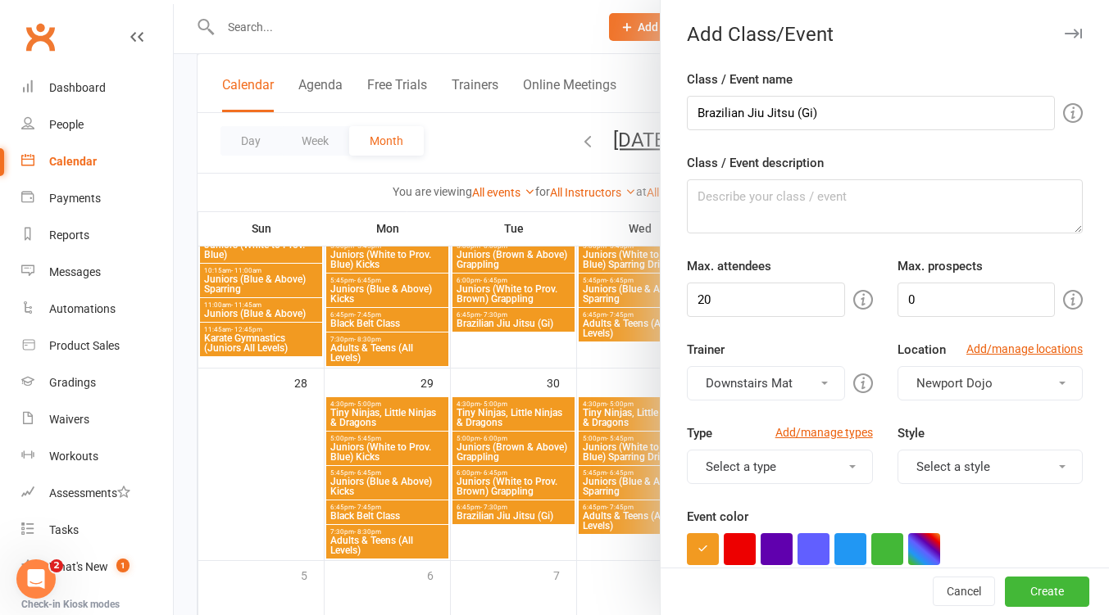
click at [1008, 460] on button "Select a style" at bounding box center [989, 467] width 185 height 34
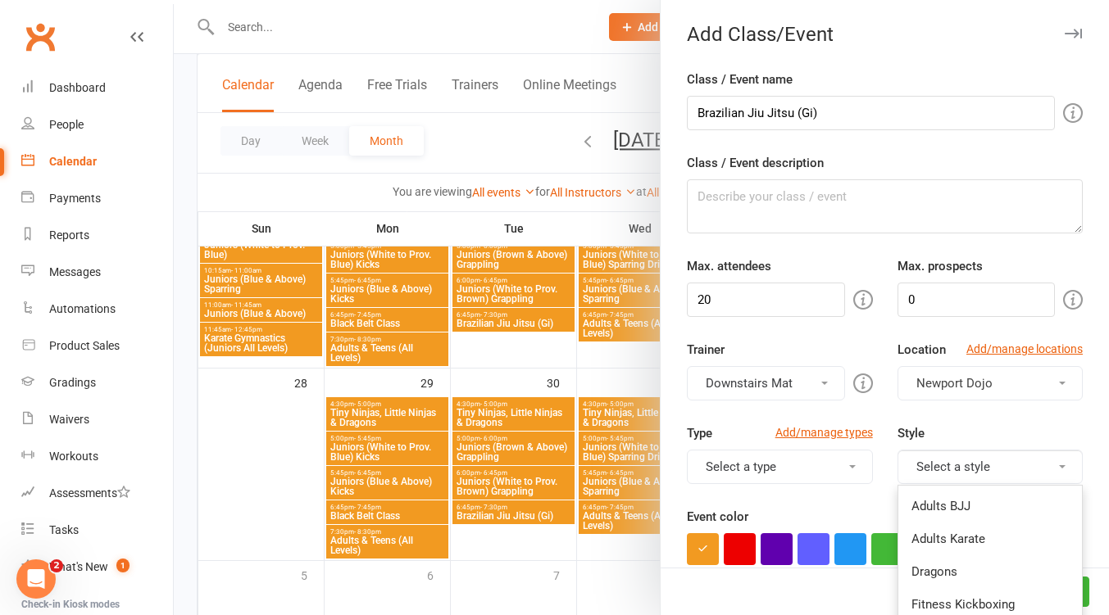
scroll to position [218, 0]
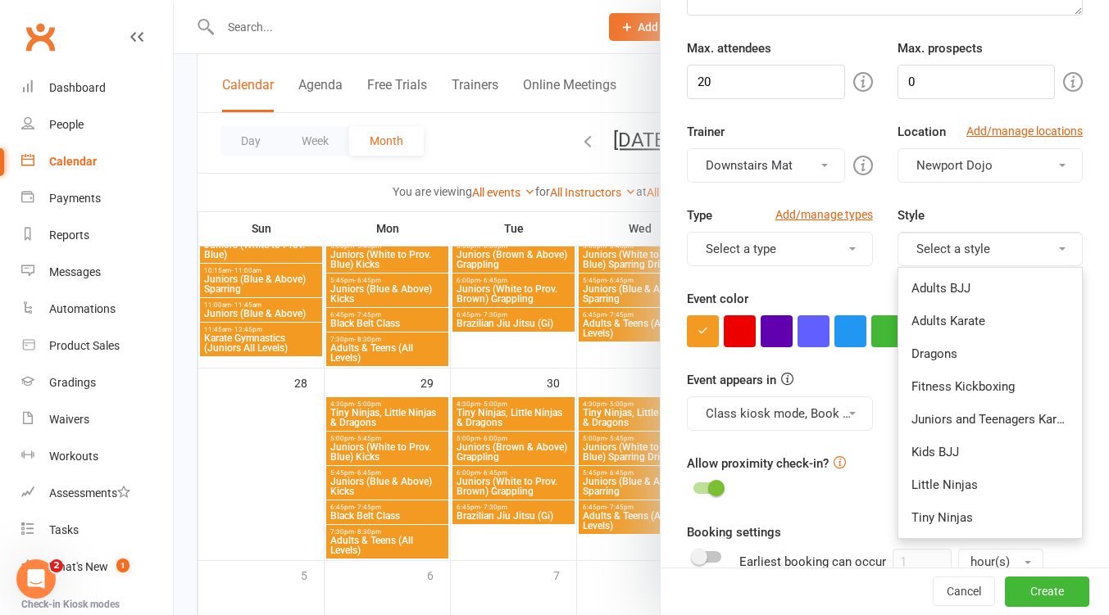
click at [957, 293] on link "Adults BJJ" at bounding box center [990, 288] width 184 height 33
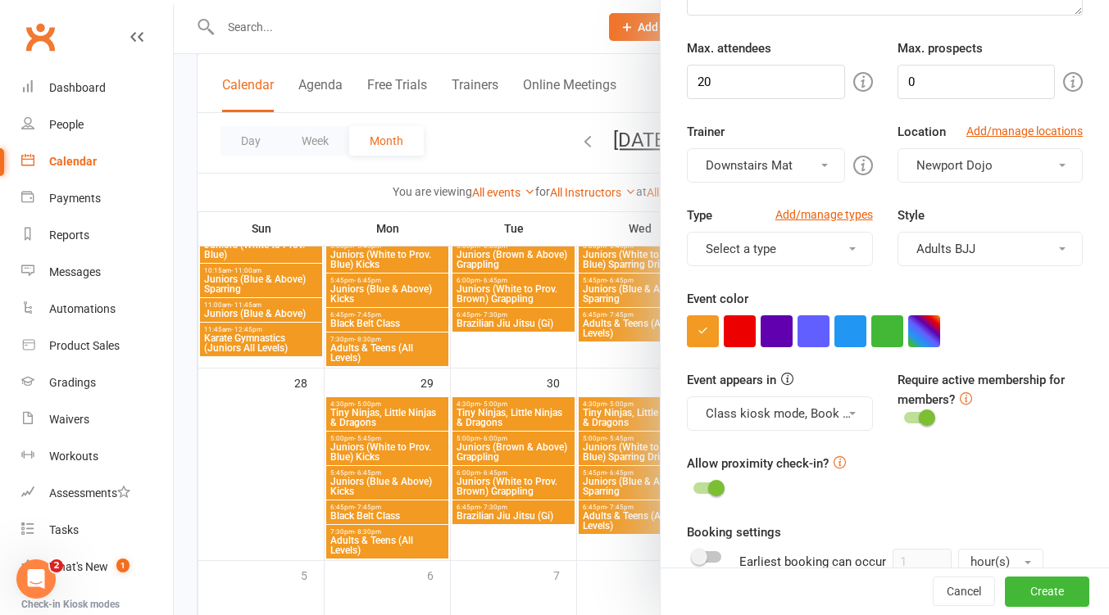
click at [987, 256] on button "Adults BJJ" at bounding box center [989, 249] width 185 height 34
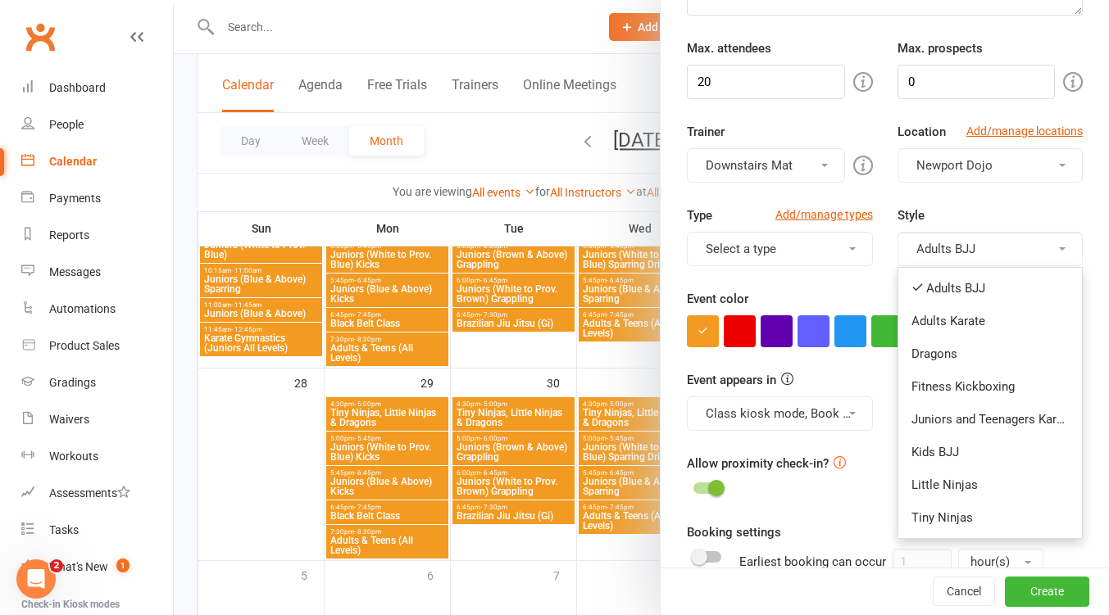
click at [954, 447] on link "Kids BJJ" at bounding box center [990, 452] width 184 height 33
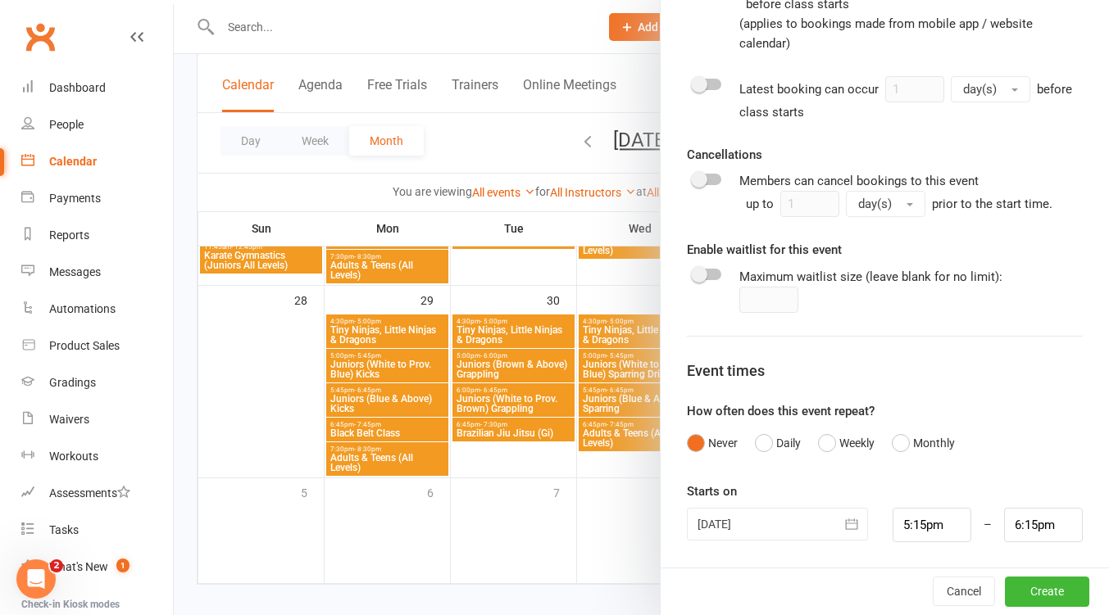
scroll to position [1779, 0]
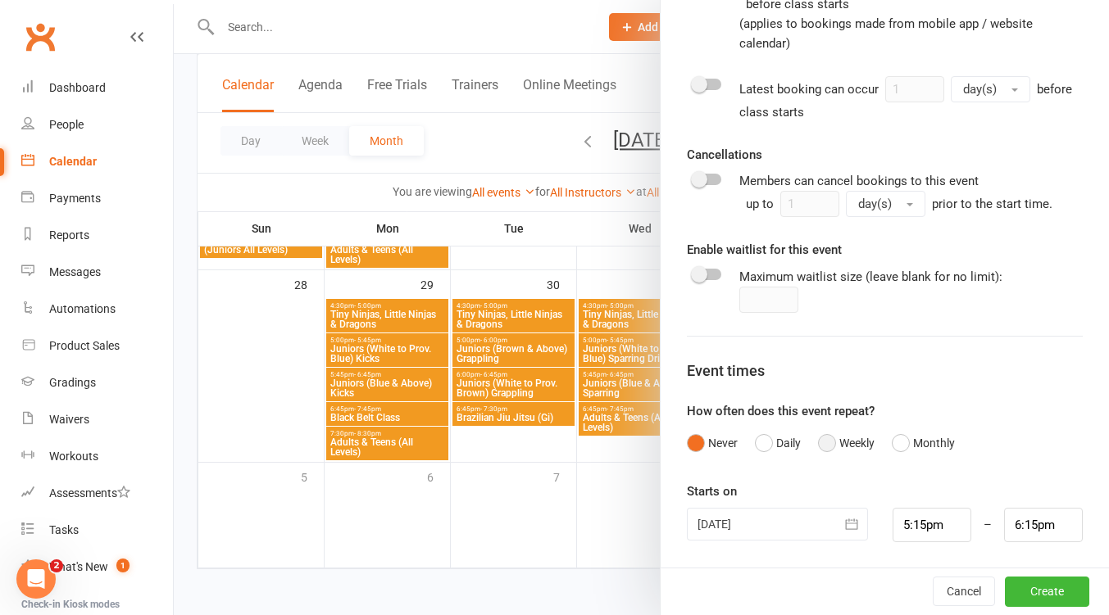
click at [825, 443] on button "Weekly" at bounding box center [846, 443] width 57 height 31
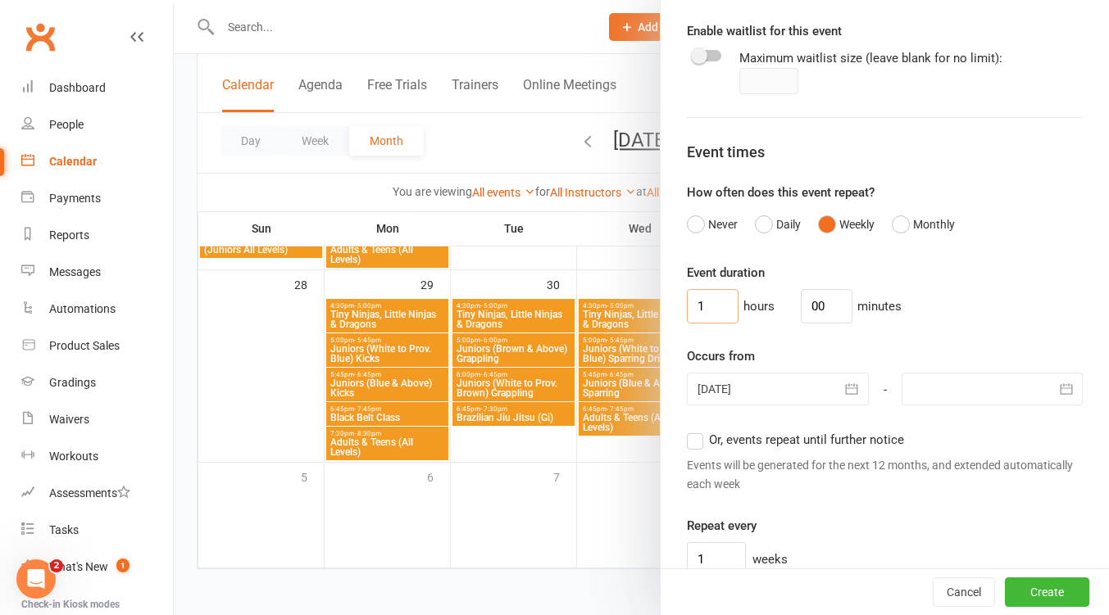
click at [714, 310] on input "1" at bounding box center [713, 306] width 52 height 34
type input "0"
click at [812, 312] on input "00" at bounding box center [827, 306] width 52 height 34
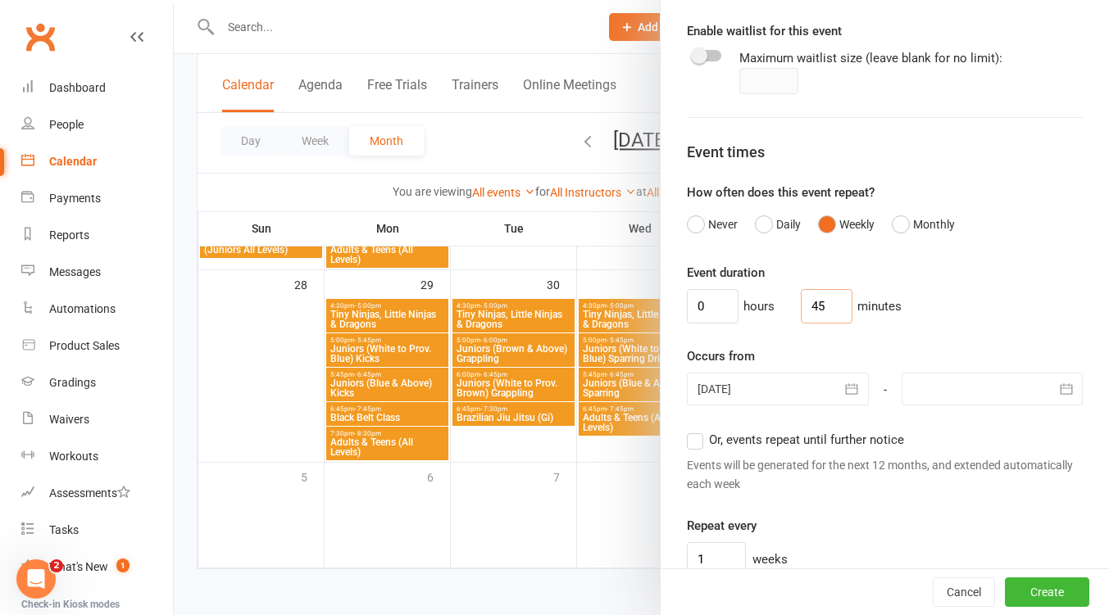
type input "45"
click at [843, 392] on icon "button" at bounding box center [851, 389] width 16 height 16
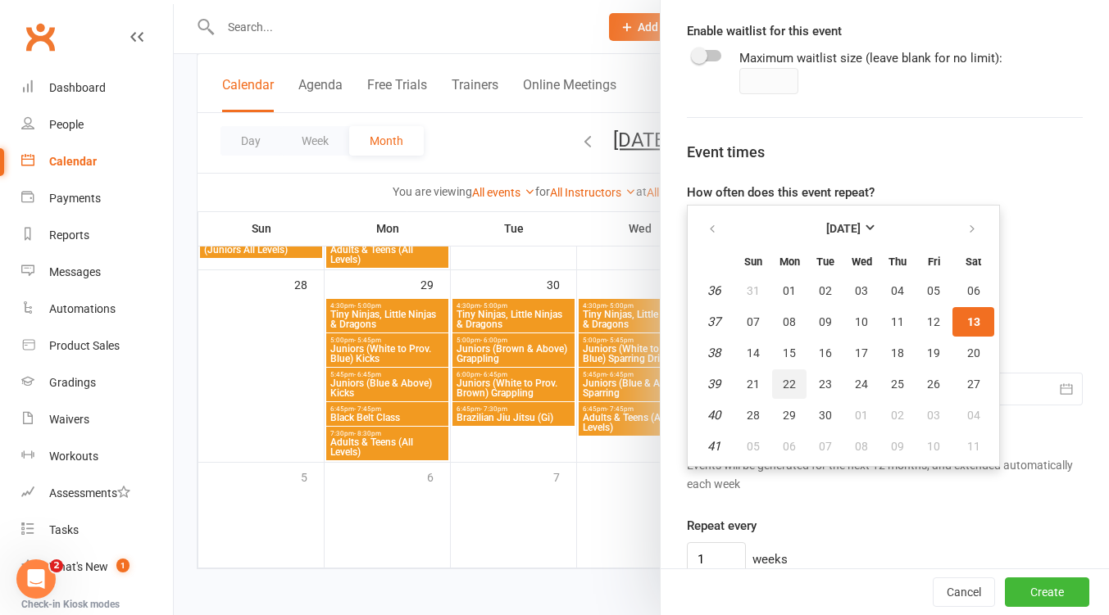
click at [786, 388] on span "22" at bounding box center [788, 384] width 13 height 13
type input "22 Sep 2025"
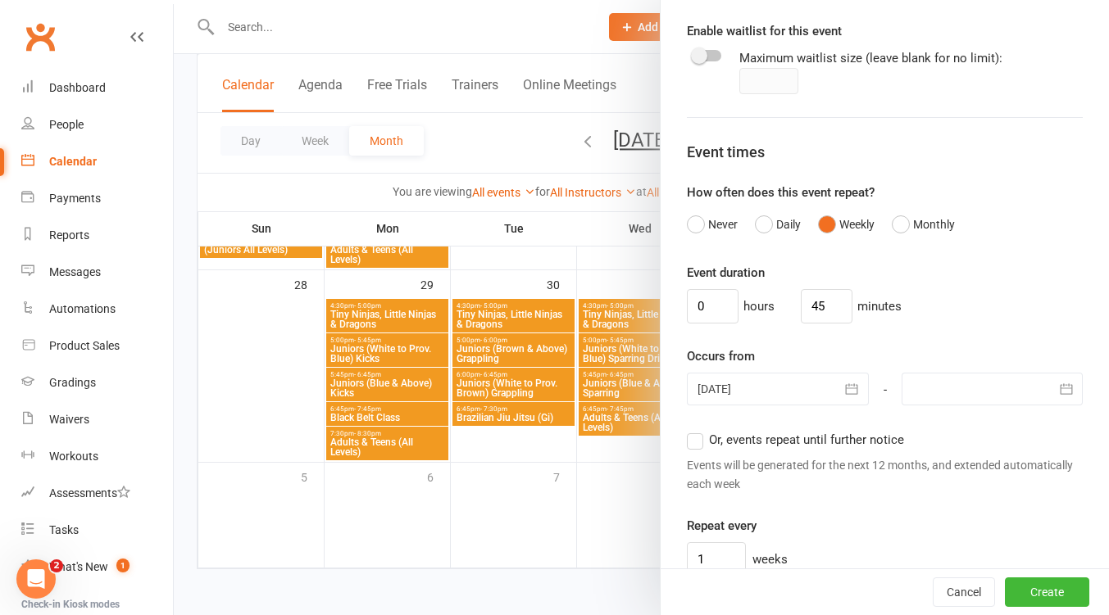
click at [1006, 390] on div at bounding box center [991, 389] width 181 height 33
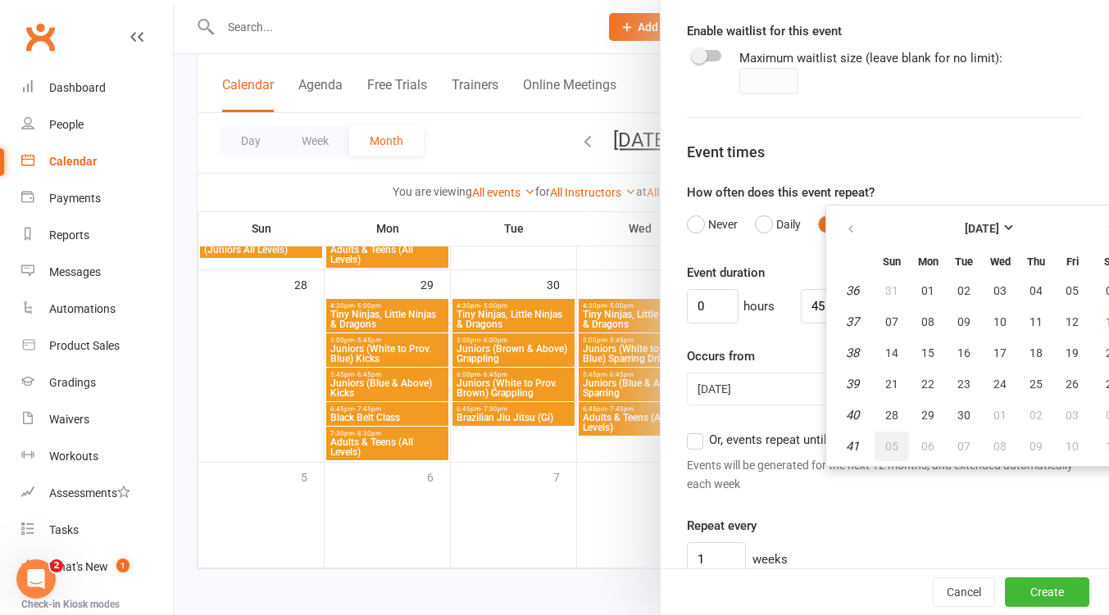
drag, startPoint x: 877, startPoint y: 442, endPoint x: 882, endPoint y: 433, distance: 10.3
click at [885, 442] on span "05" at bounding box center [891, 446] width 13 height 13
type input "05 Oct 2025"
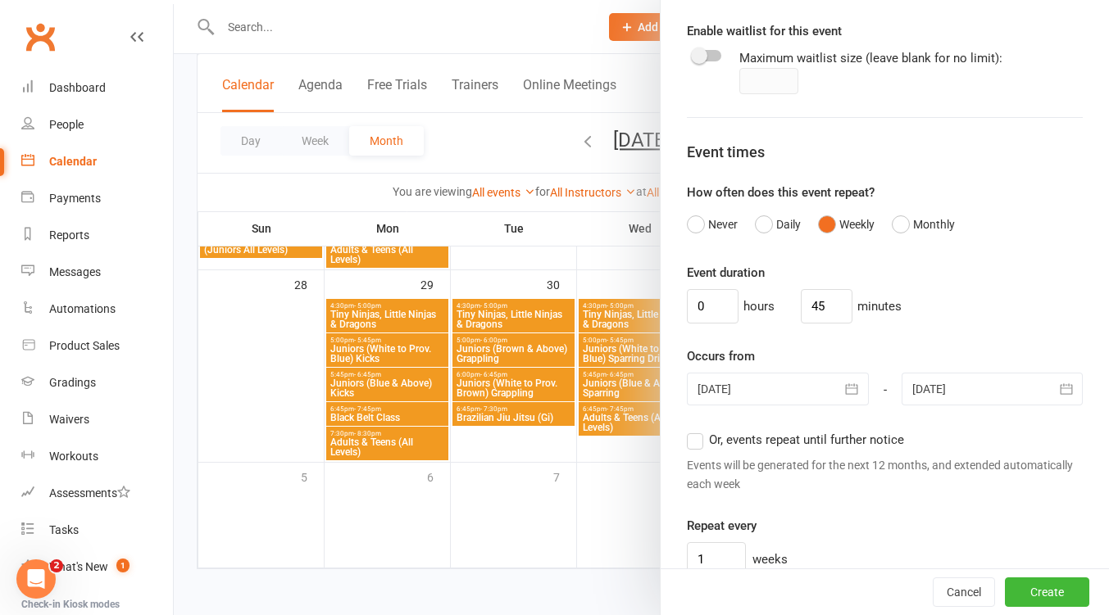
scroll to position [1236, 0]
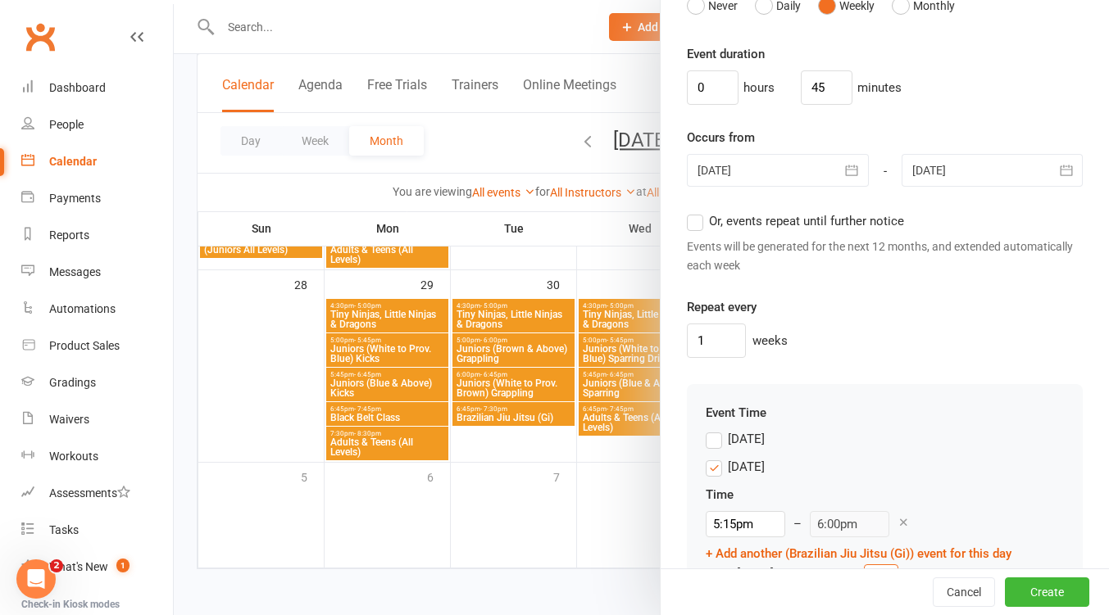
click at [713, 468] on label "Monday" at bounding box center [734, 467] width 59 height 20
click at [713, 457] on input "Monday" at bounding box center [710, 457] width 11 height 0
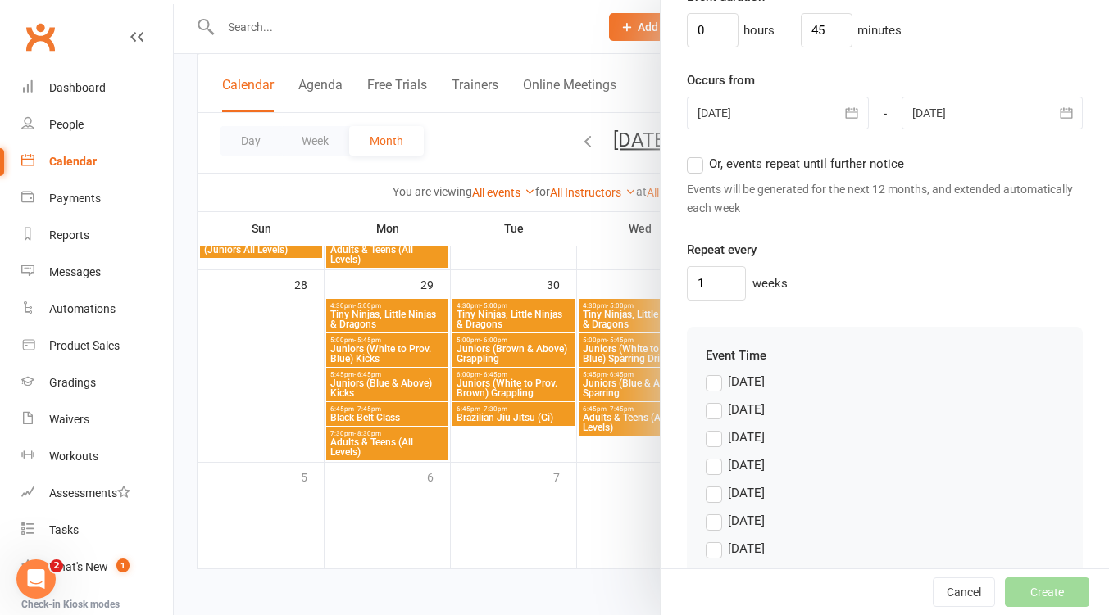
scroll to position [1337, 0]
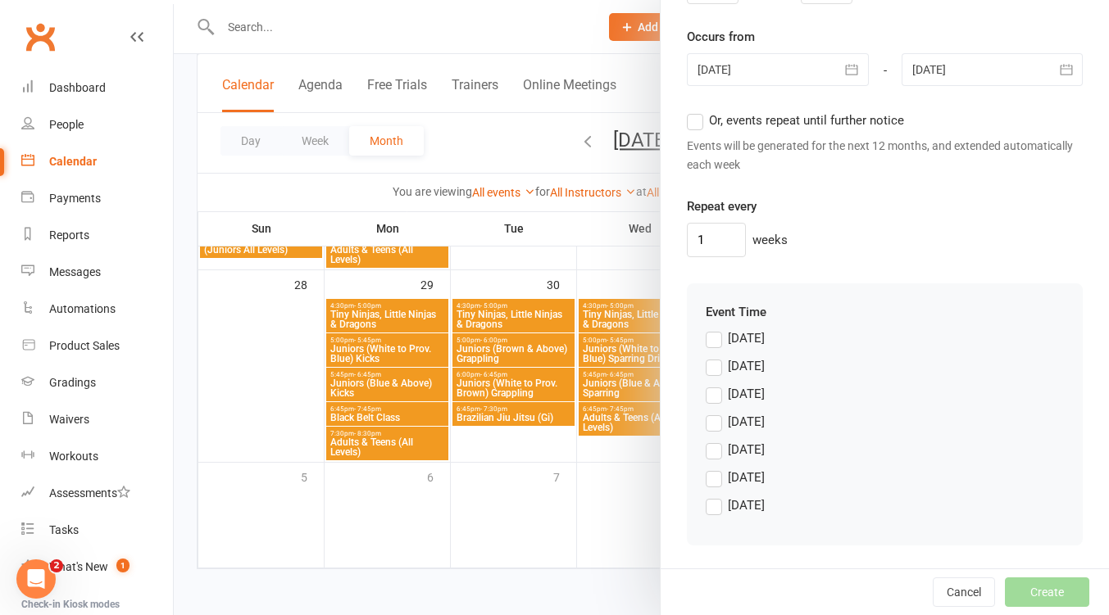
drag, startPoint x: 714, startPoint y: 454, endPoint x: 796, endPoint y: 427, distance: 86.3
click at [714, 454] on label "Thursday" at bounding box center [734, 450] width 59 height 20
click at [714, 440] on input "Thursday" at bounding box center [710, 440] width 11 height 0
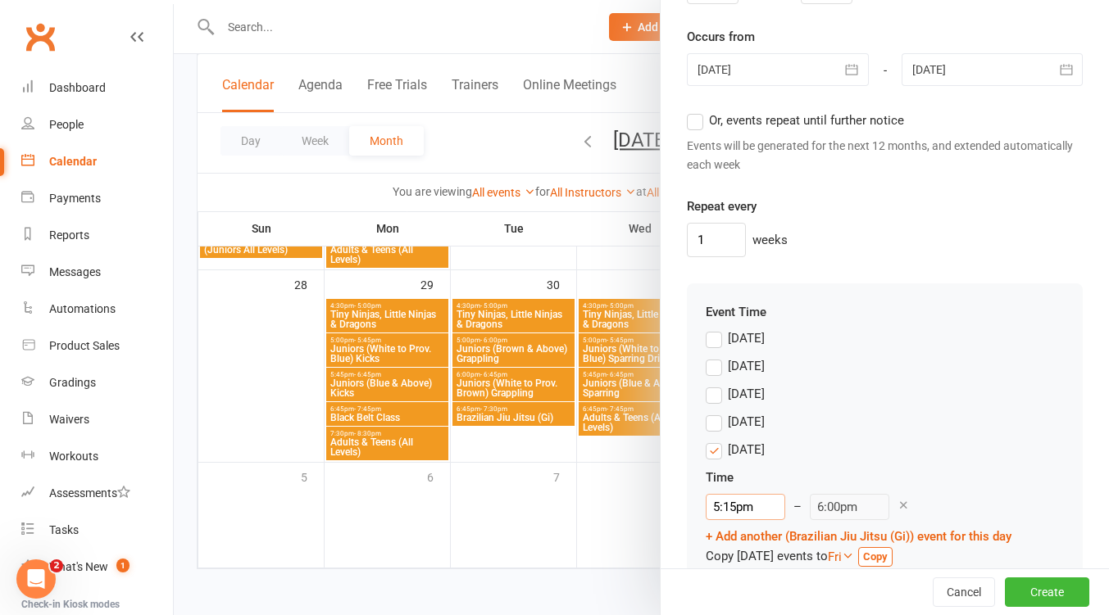
click at [760, 507] on input "5:15pm" at bounding box center [744, 507] width 79 height 26
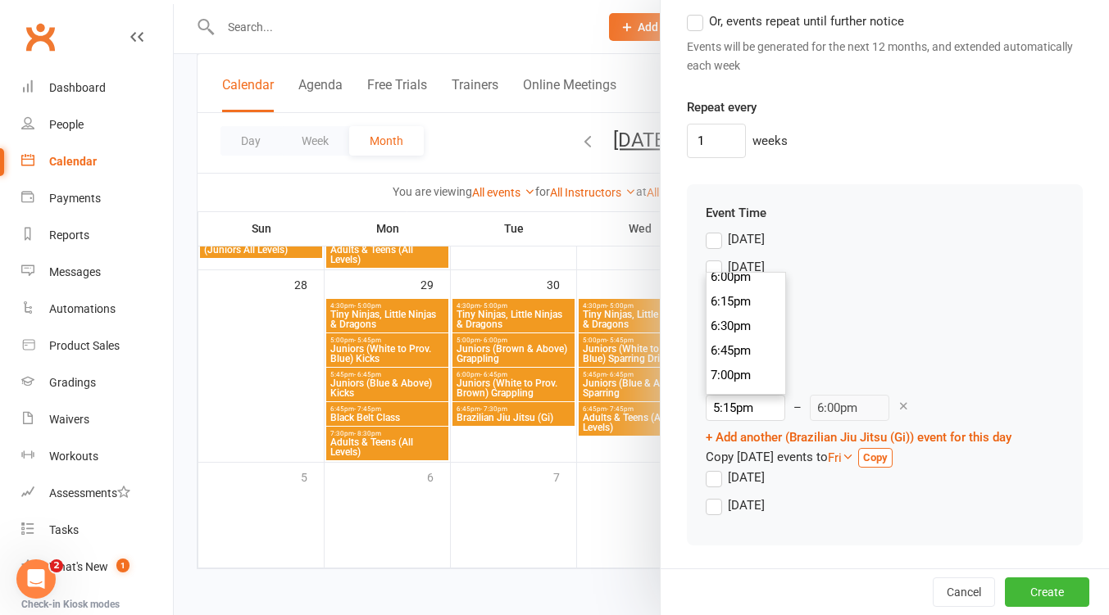
scroll to position [1770, 0]
click at [736, 361] on li "6:45pm" at bounding box center [745, 359] width 79 height 25
type input "6:45pm"
type input "7:30pm"
click at [1023, 589] on button "Create" at bounding box center [1047, 592] width 84 height 29
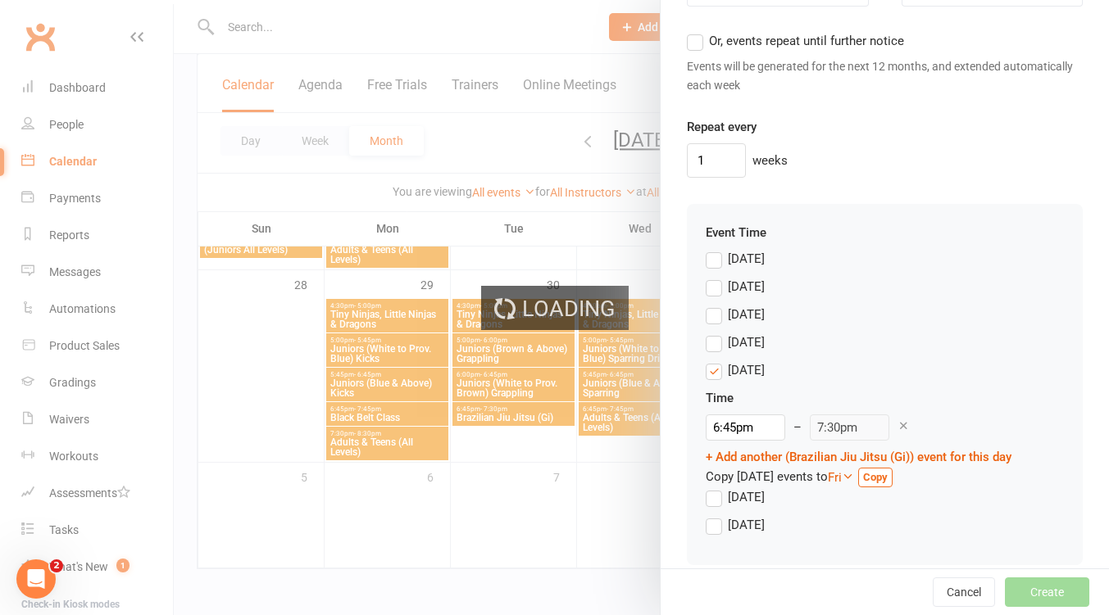
scroll to position [1456, 0]
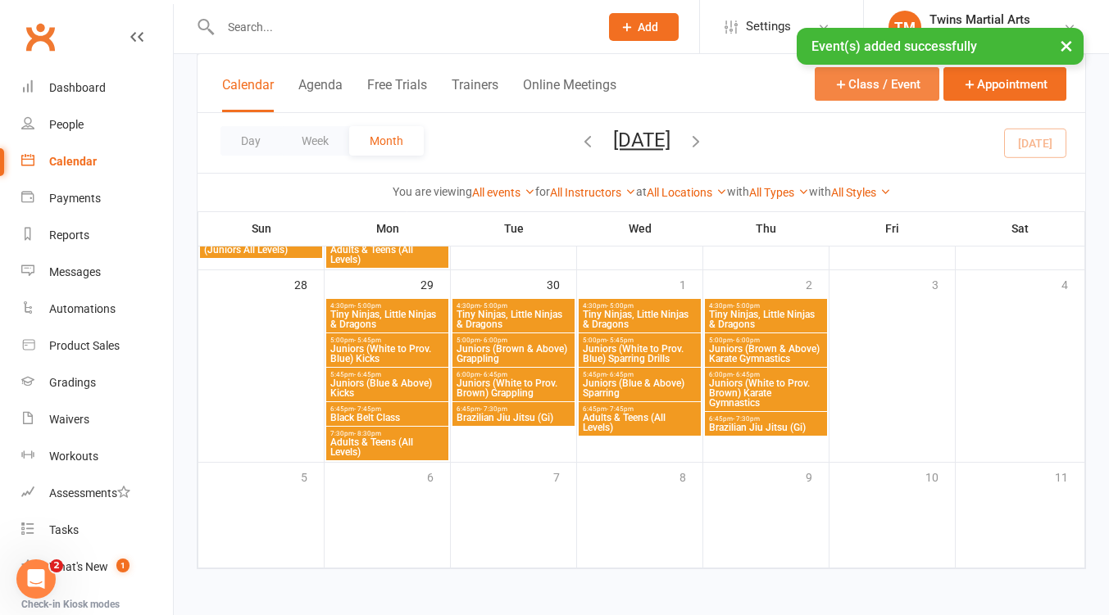
click at [862, 88] on button "Class / Event" at bounding box center [876, 84] width 125 height 34
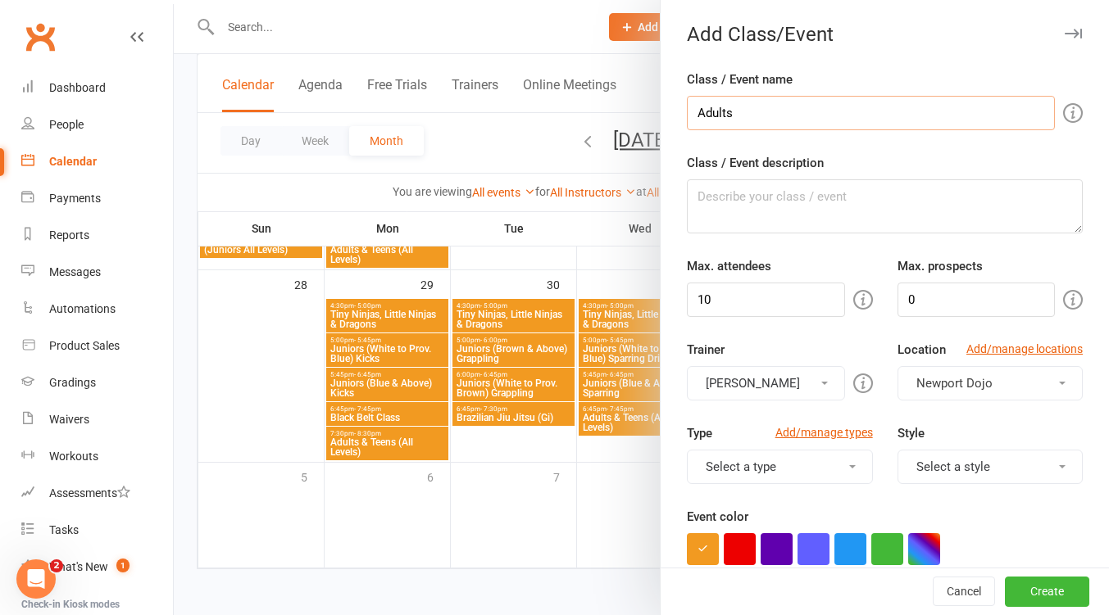
type input "Adults & Teens (All Levels)"
click at [771, 297] on input "10" at bounding box center [765, 300] width 157 height 34
type input "30"
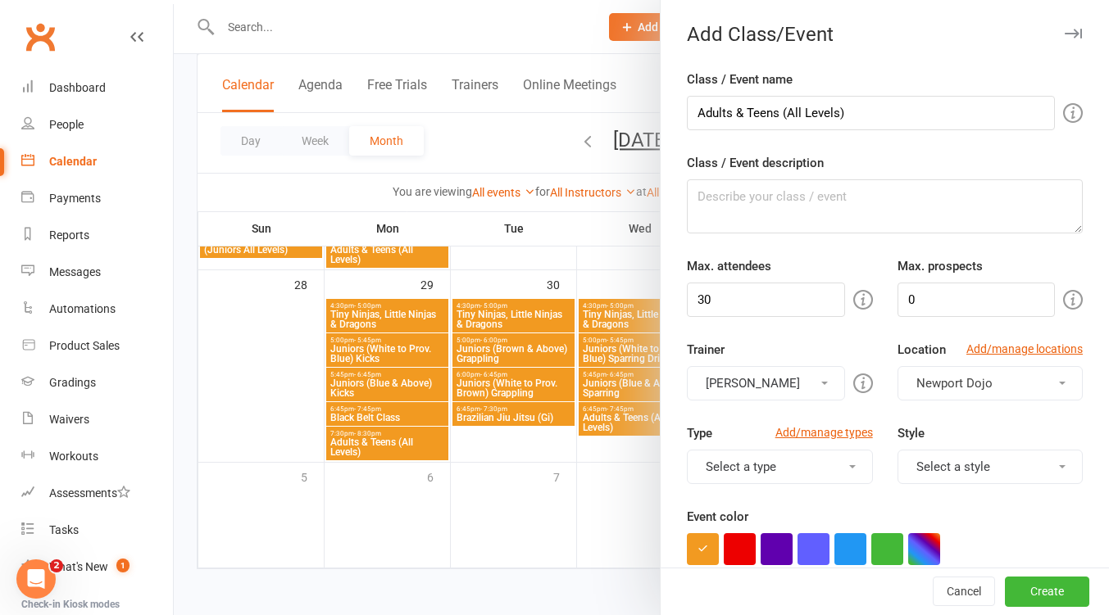
click at [780, 388] on button "[PERSON_NAME]" at bounding box center [765, 383] width 157 height 34
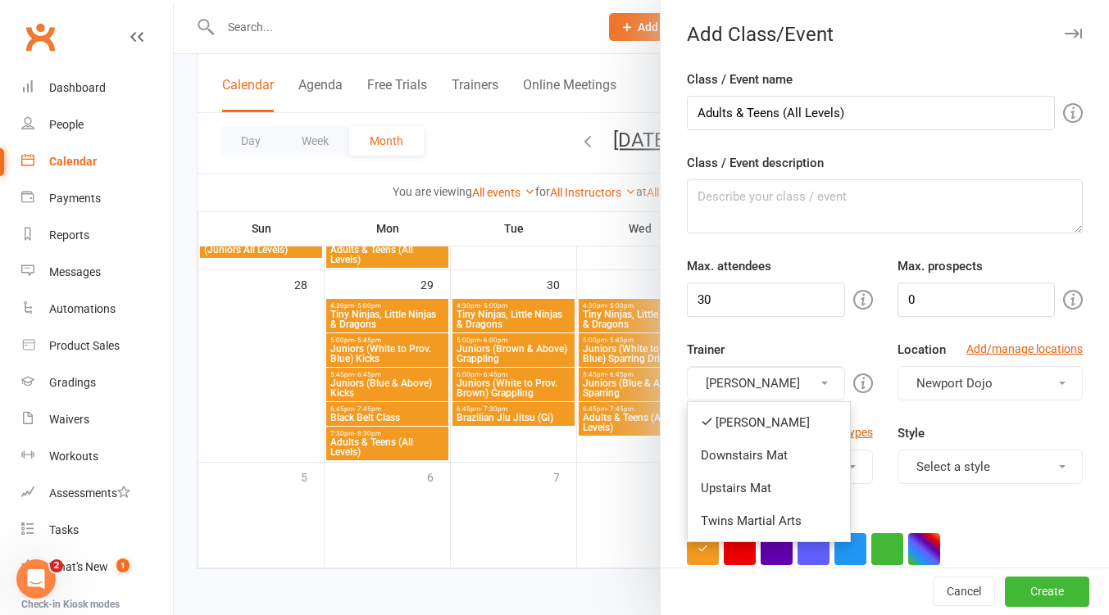
click at [764, 452] on link "Downstairs Mat" at bounding box center [768, 455] width 162 height 33
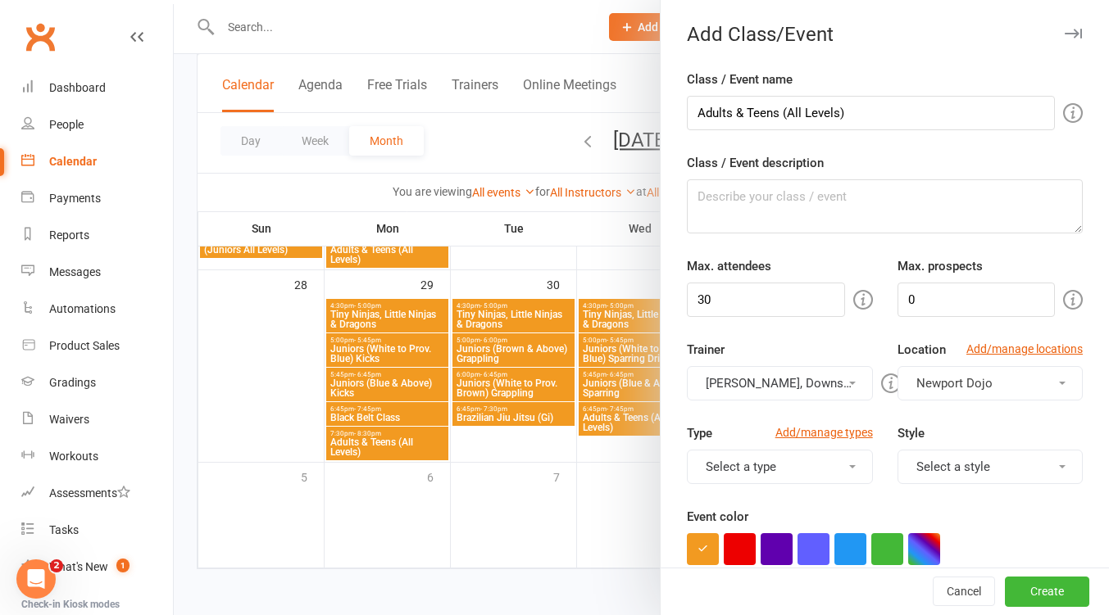
click at [781, 378] on button "[PERSON_NAME], Downstairs Mat" at bounding box center [779, 383] width 185 height 34
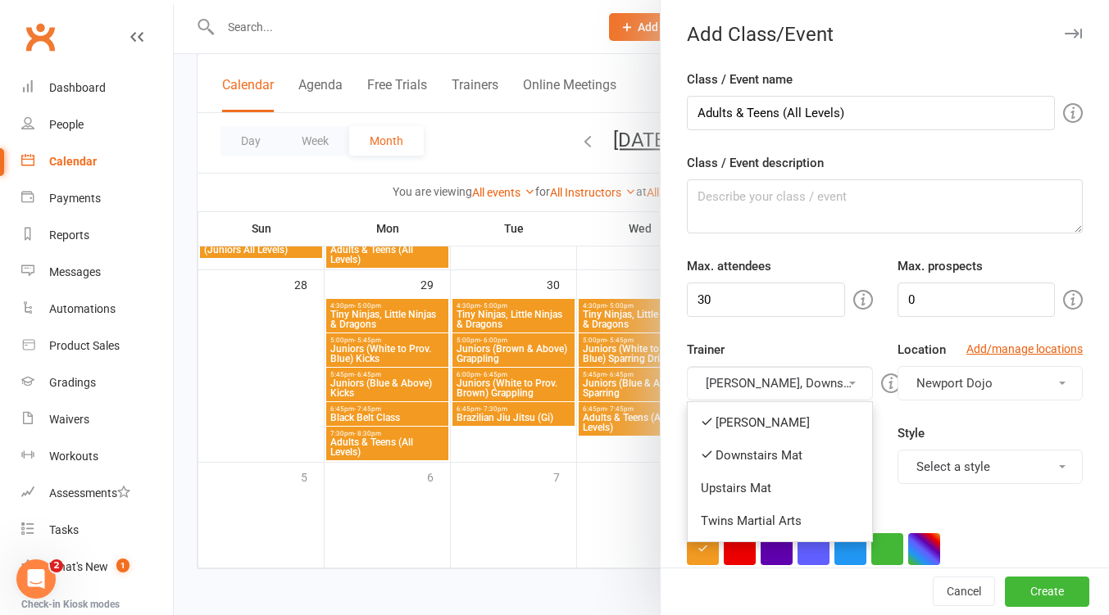
drag, startPoint x: 769, startPoint y: 417, endPoint x: 923, endPoint y: 456, distance: 158.8
click at [770, 417] on link "[PERSON_NAME]" at bounding box center [779, 422] width 184 height 33
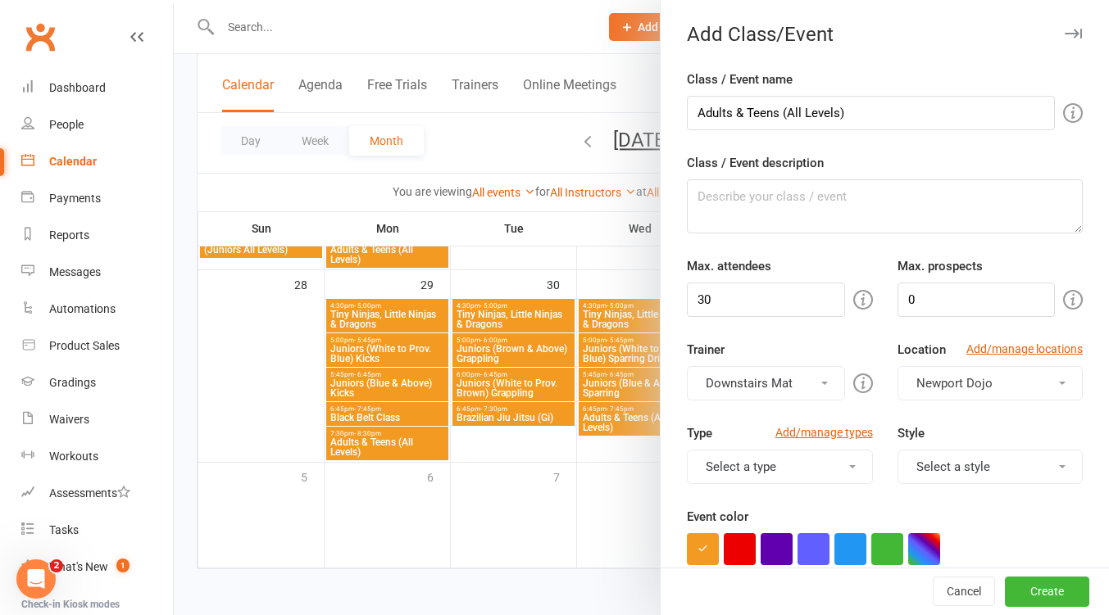
click at [975, 474] on button "Select a style" at bounding box center [989, 467] width 185 height 34
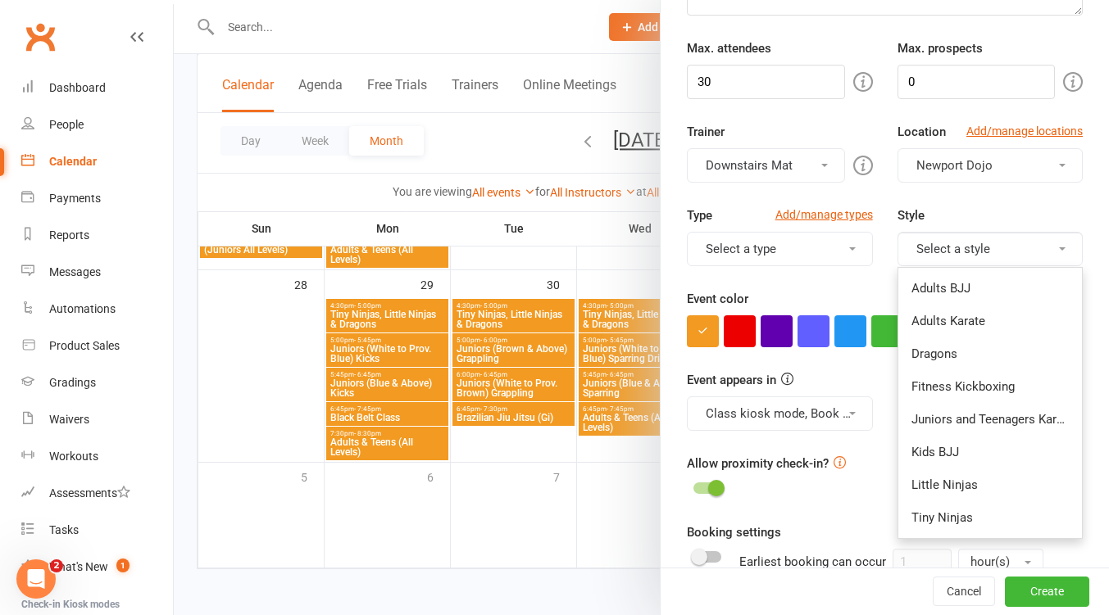
scroll to position [437, 0]
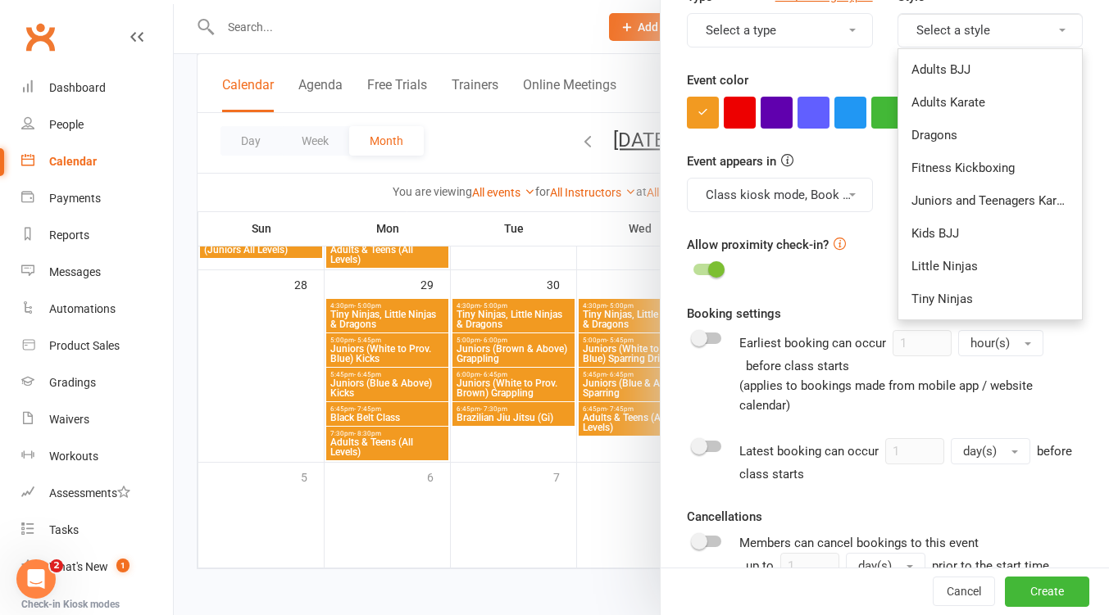
click at [953, 106] on link "Adults Karate" at bounding box center [990, 102] width 184 height 33
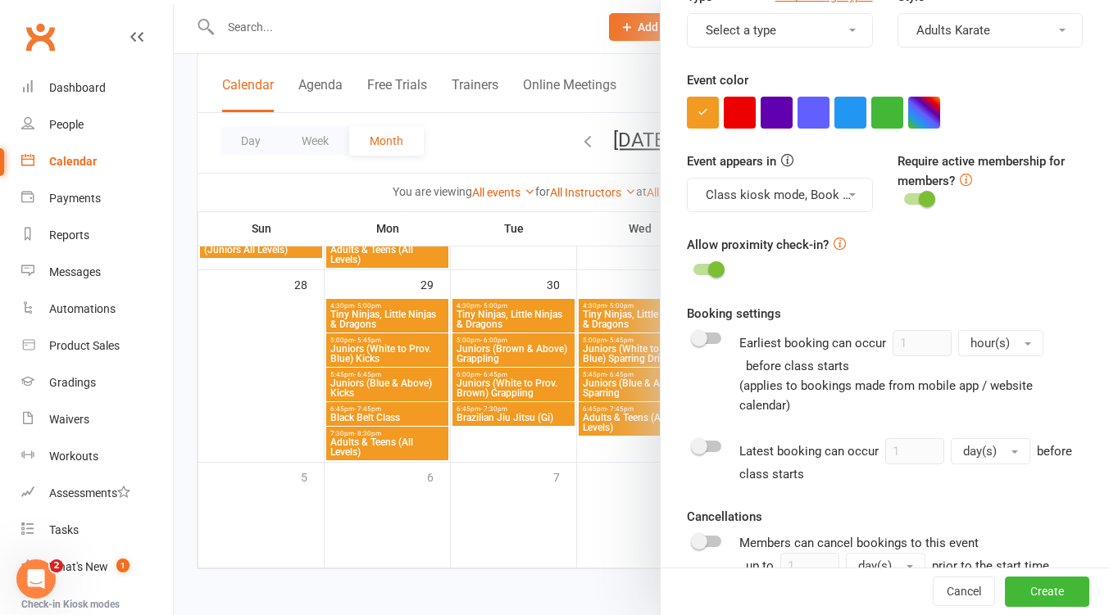
click at [1018, 34] on button "Adults Karate" at bounding box center [989, 30] width 185 height 34
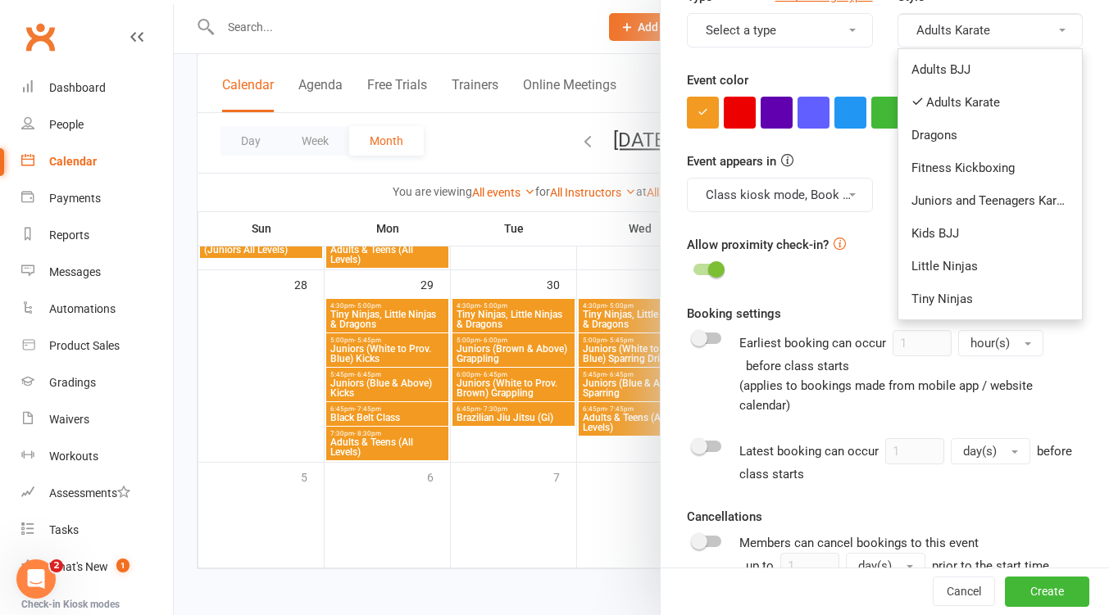
click at [1017, 199] on link "Juniors and Teenagers Karate" at bounding box center [990, 200] width 184 height 33
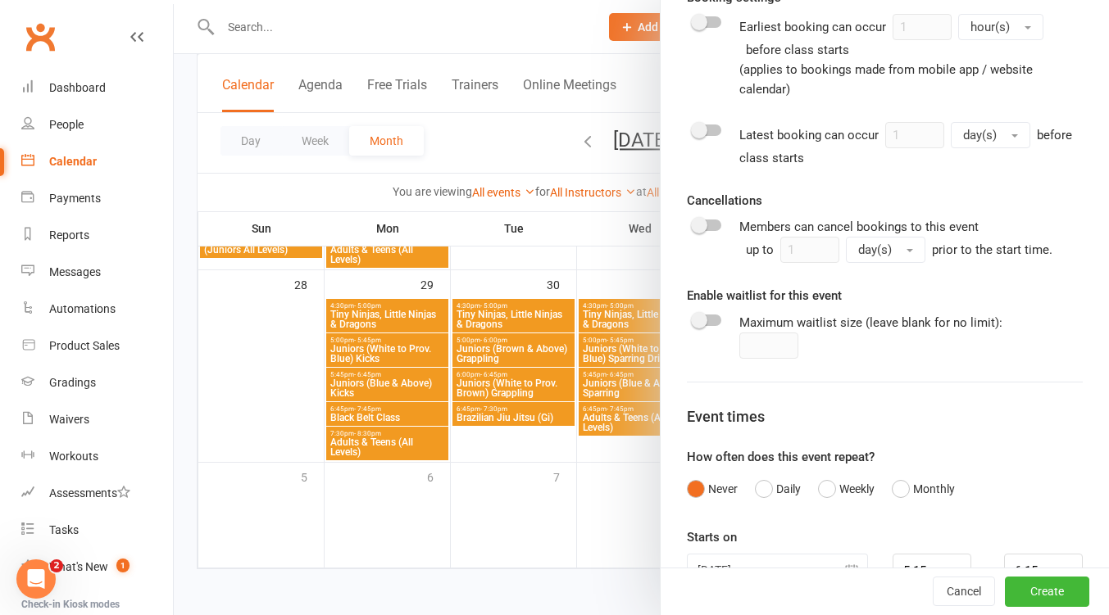
scroll to position [799, 0]
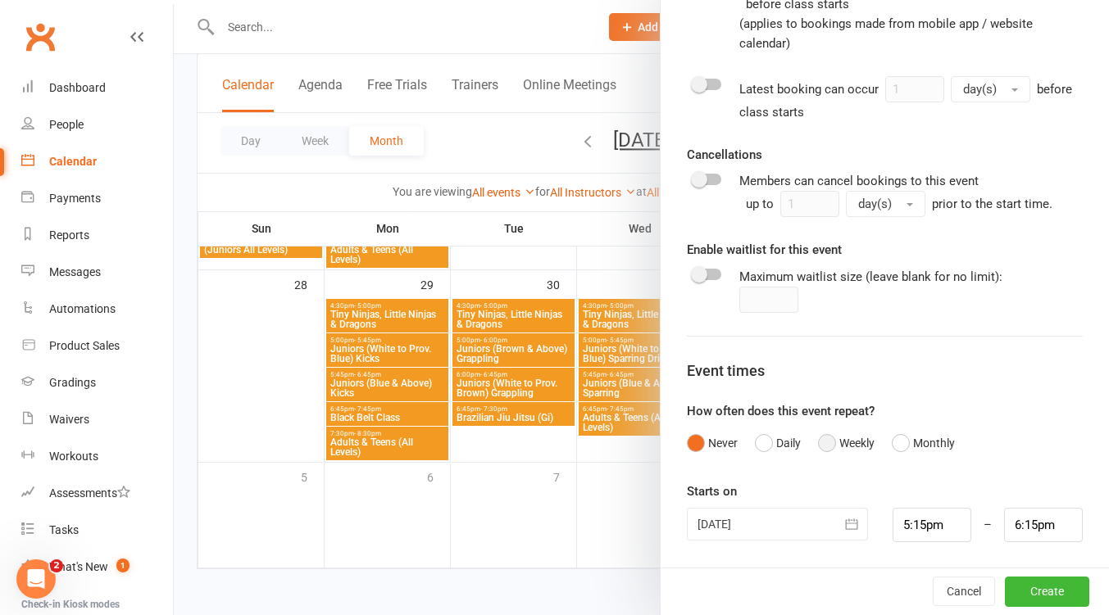
click at [828, 447] on button "Weekly" at bounding box center [846, 443] width 57 height 31
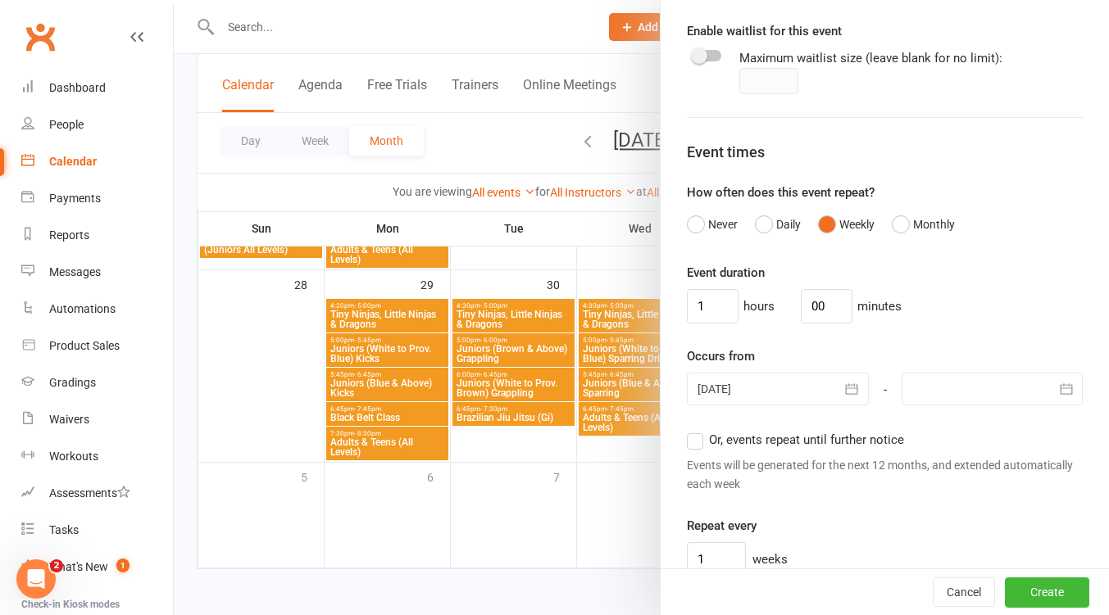
click at [836, 391] on button "button" at bounding box center [852, 389] width 33 height 33
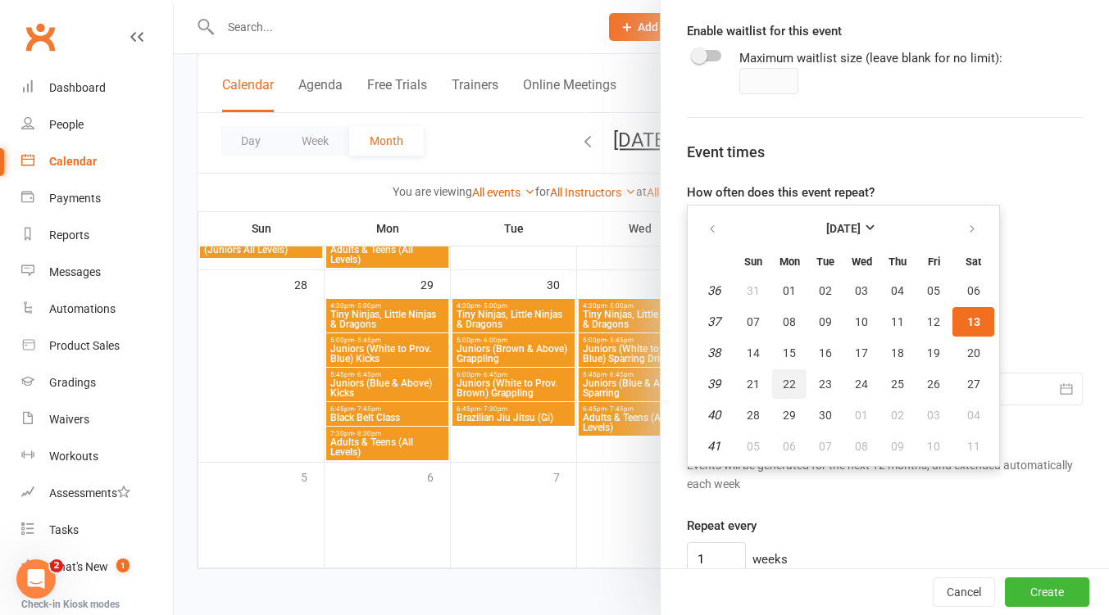
click at [788, 383] on span "22" at bounding box center [788, 384] width 13 height 13
type input "22 Sep 2025"
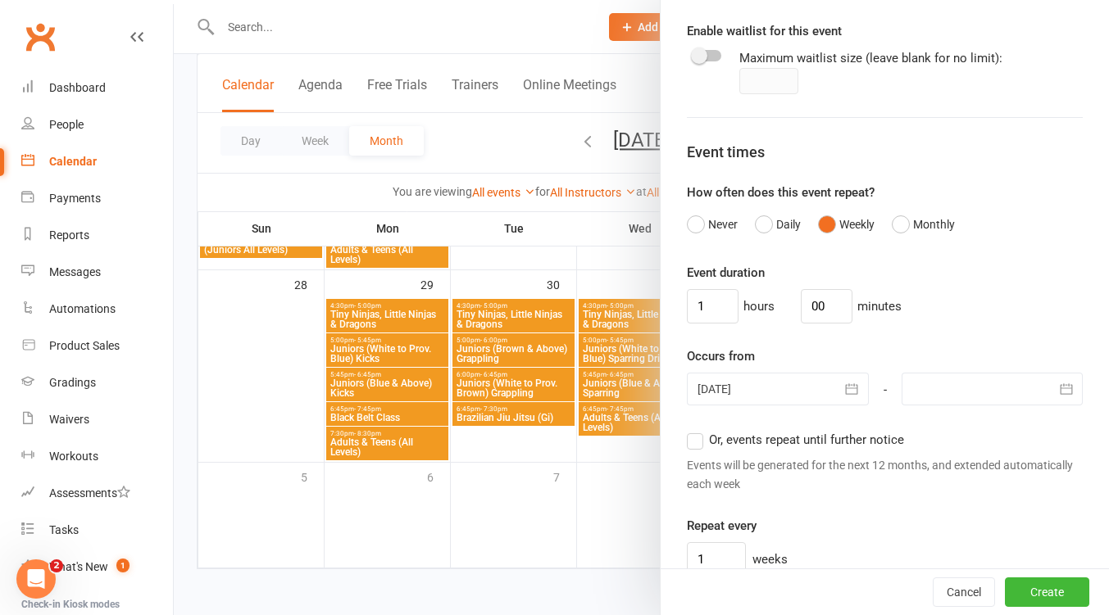
click at [1050, 399] on button "button" at bounding box center [1066, 389] width 33 height 33
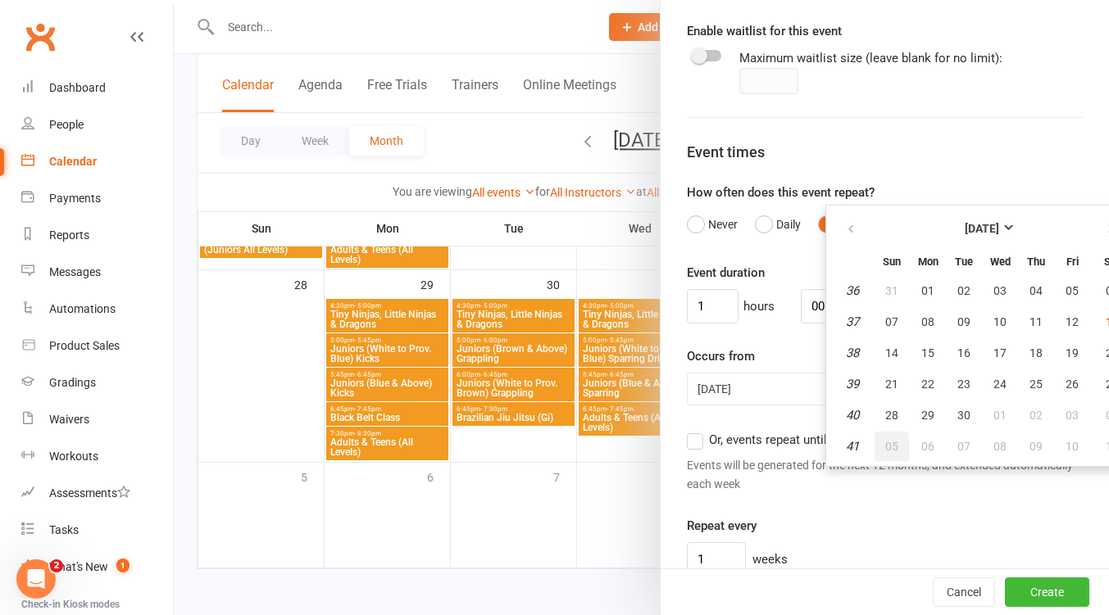
click at [885, 444] on span "05" at bounding box center [891, 446] width 13 height 13
type input "05 Oct 2025"
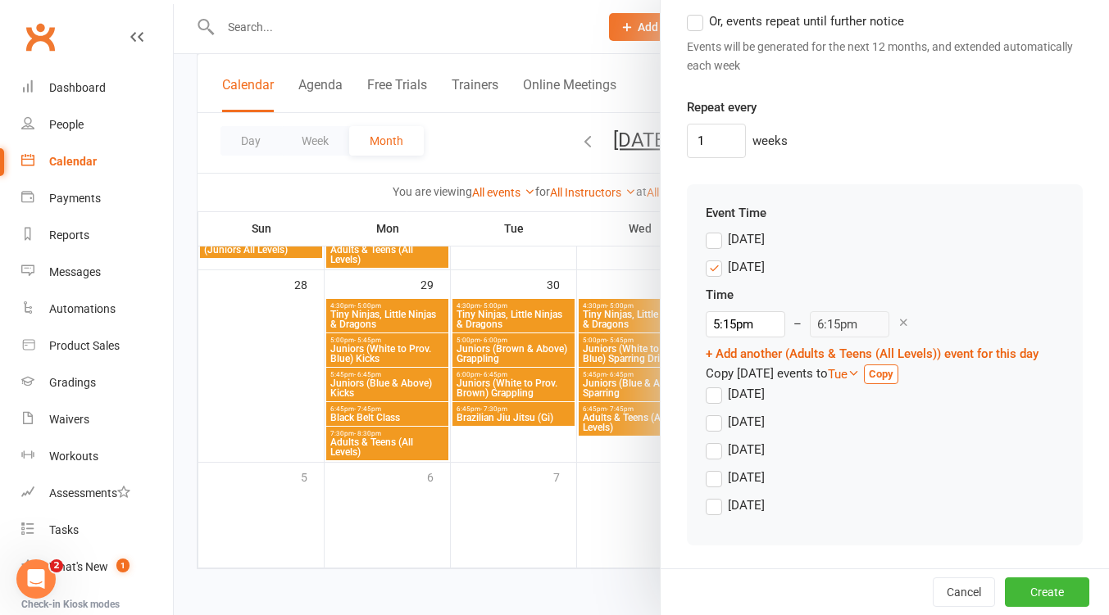
click at [710, 269] on label "Monday" at bounding box center [734, 267] width 59 height 20
click at [710, 257] on input "Monday" at bounding box center [710, 257] width 11 height 0
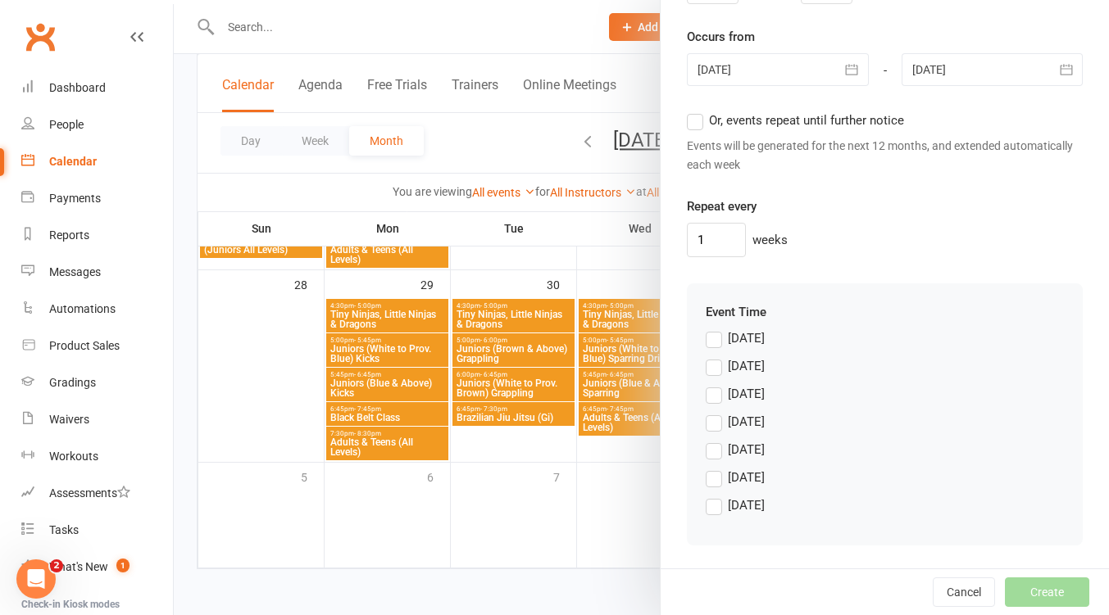
click at [719, 451] on label "Thursday" at bounding box center [734, 450] width 59 height 20
click at [716, 440] on input "Thursday" at bounding box center [710, 440] width 11 height 0
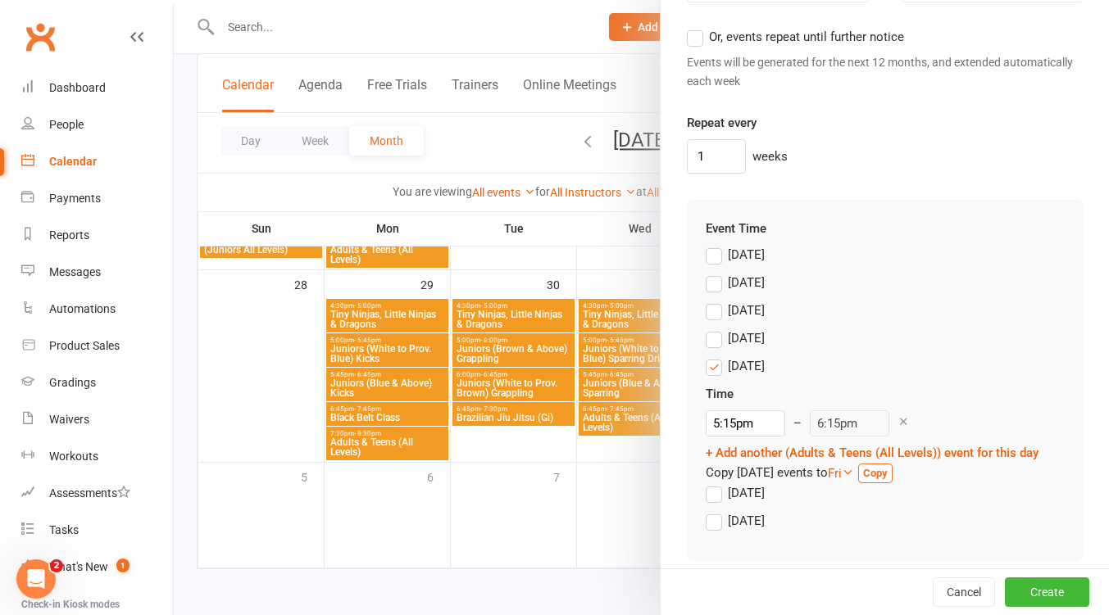
scroll to position [1436, 0]
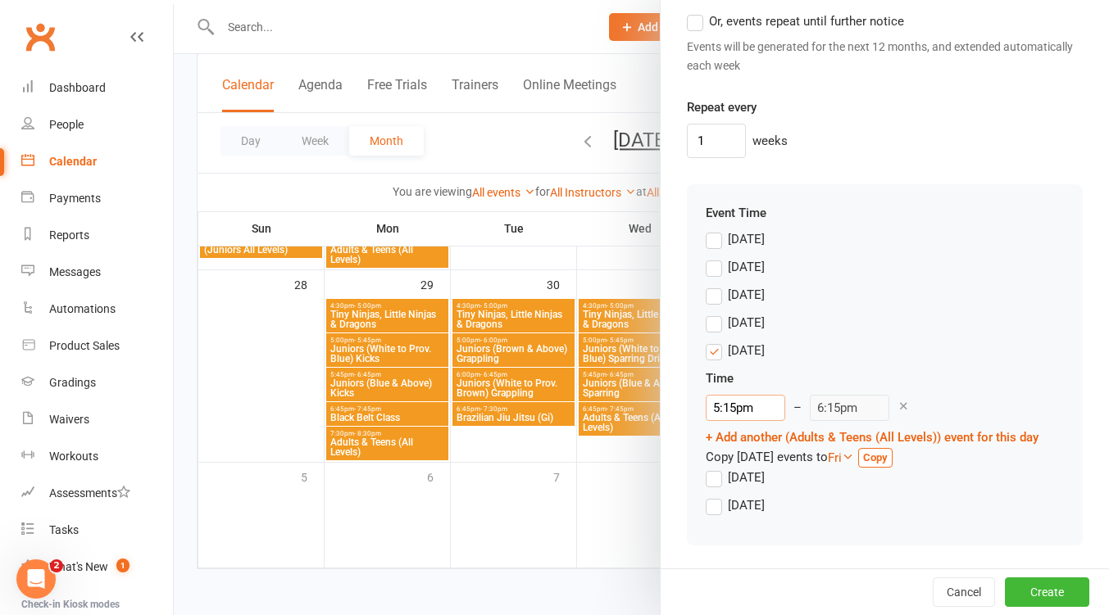
click at [742, 420] on input "5:15pm" at bounding box center [744, 408] width 79 height 26
click at [742, 483] on li "7:30pm" at bounding box center [745, 483] width 79 height 25
type input "7:30pm"
type input "8:30pm"
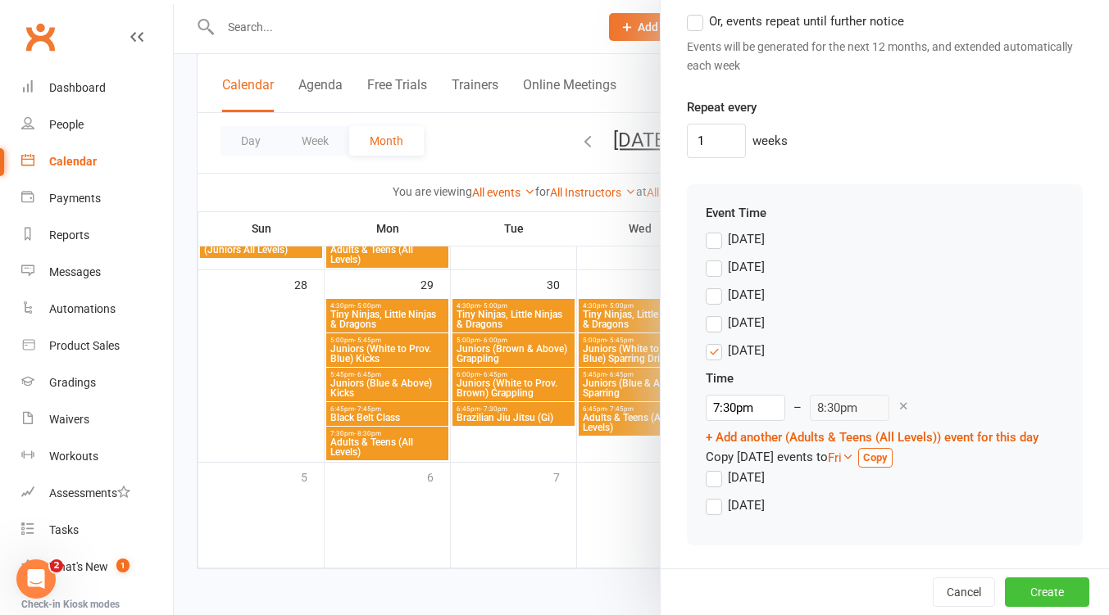
click at [1015, 592] on button "Create" at bounding box center [1047, 592] width 84 height 29
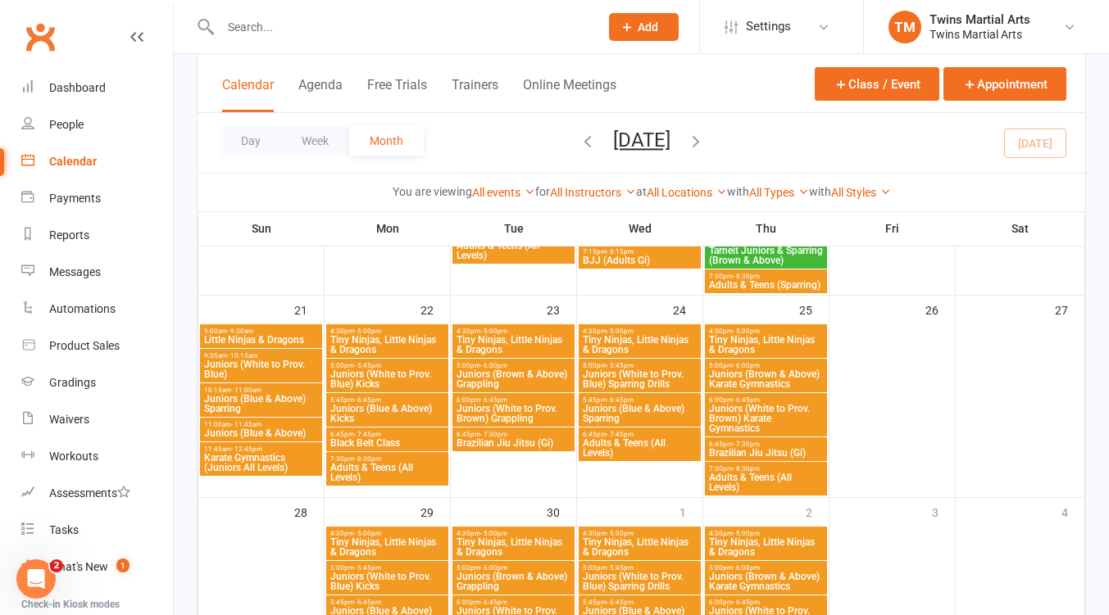
scroll to position [1779, 0]
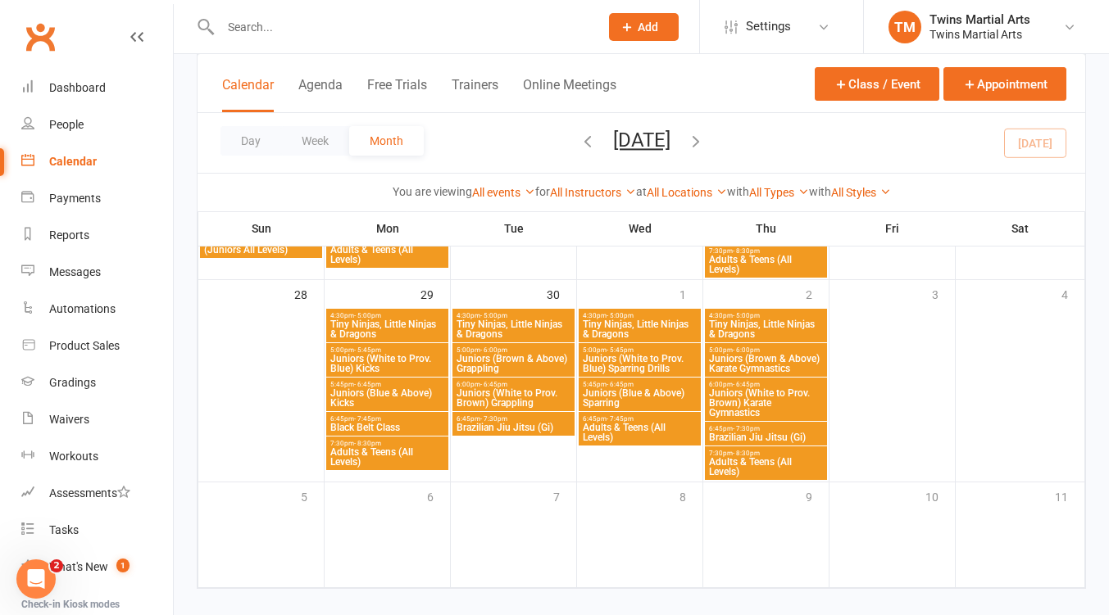
click at [785, 25] on span "Settings" at bounding box center [768, 26] width 45 height 37
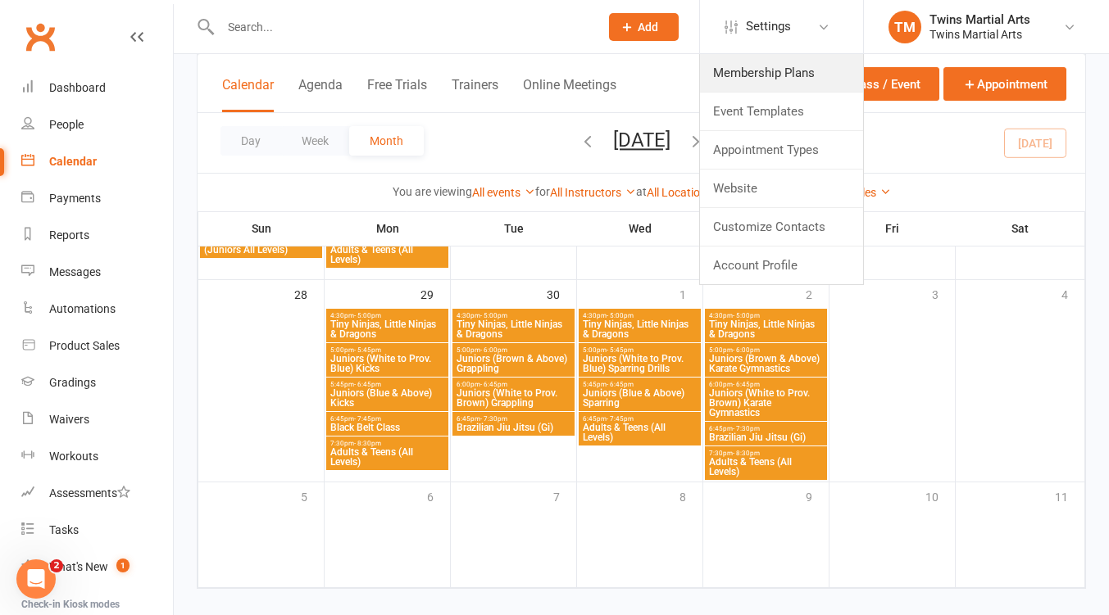
click at [776, 69] on link "Membership Plans" at bounding box center [781, 73] width 163 height 38
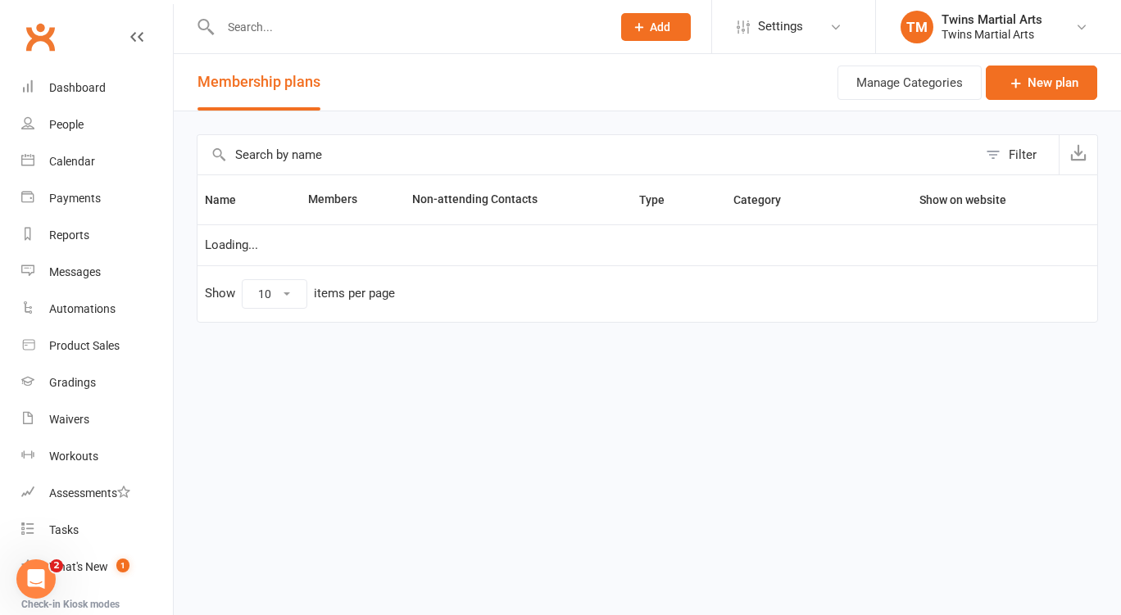
select select "25"
click at [293, 149] on input "text" at bounding box center [587, 154] width 780 height 39
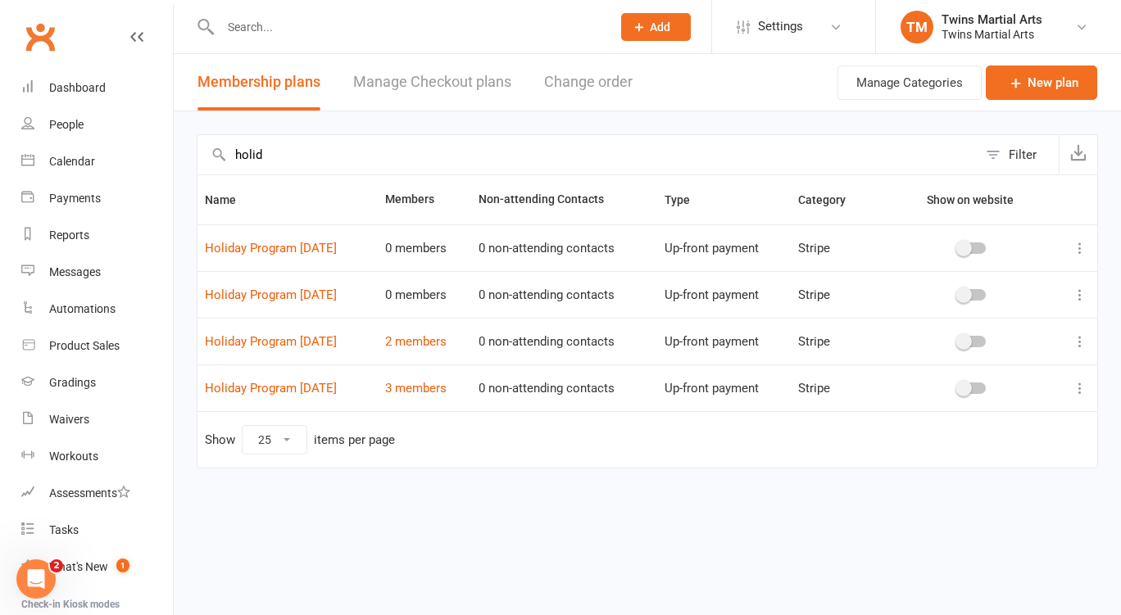
type input "holid"
click at [84, 156] on div "Calendar" at bounding box center [72, 161] width 46 height 13
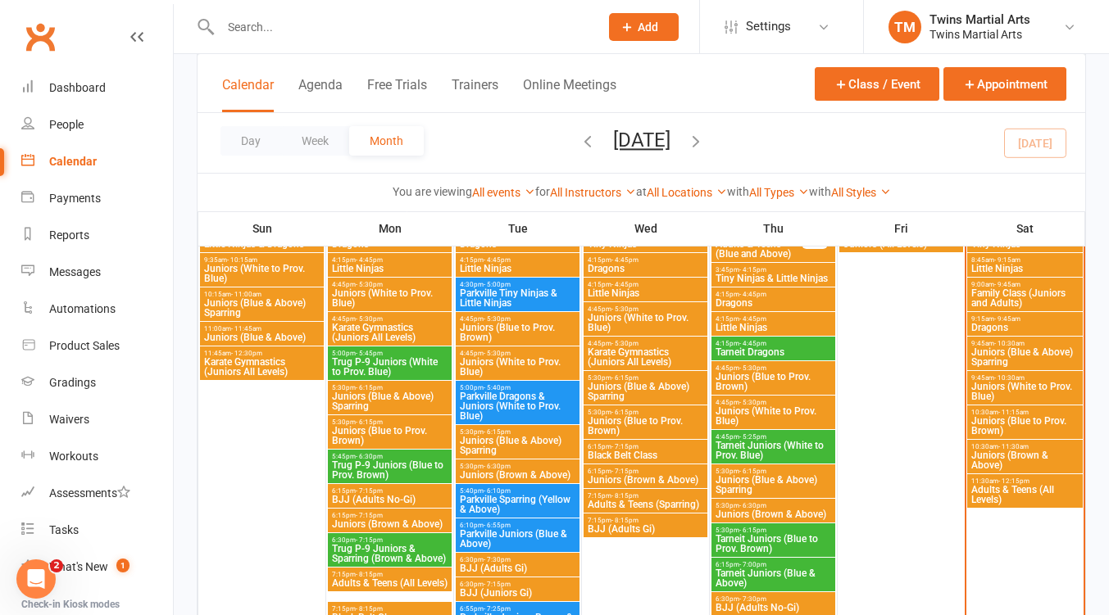
scroll to position [873, 0]
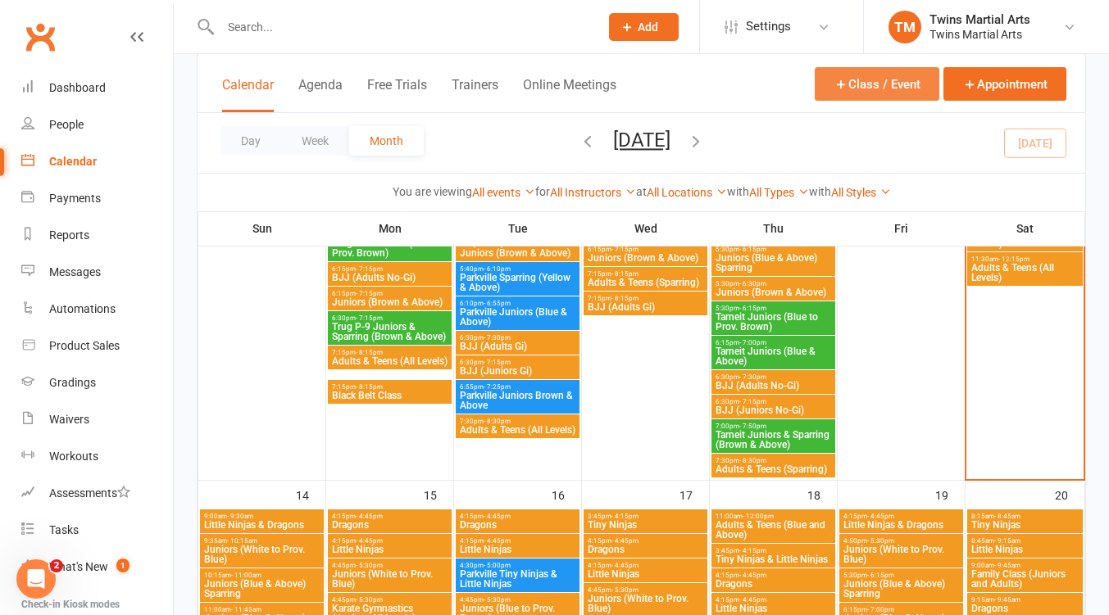
click at [854, 86] on button "Class / Event" at bounding box center [876, 84] width 125 height 34
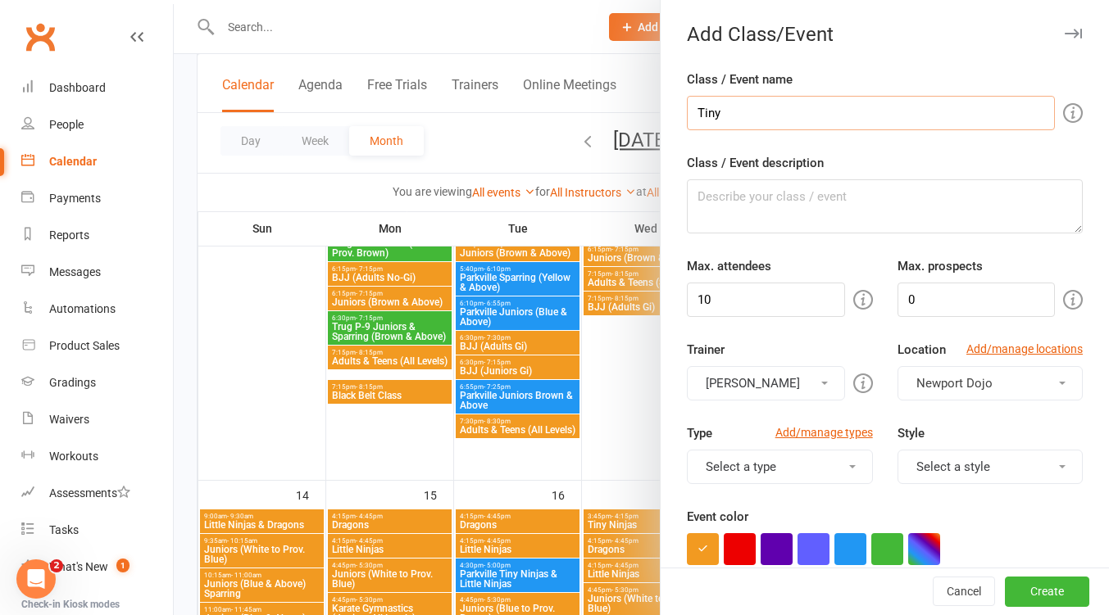
type input "Tiny Ninjas & Little Ninjas"
click at [756, 296] on input "10" at bounding box center [765, 300] width 157 height 34
type input "1"
click at [792, 383] on button "[PERSON_NAME]" at bounding box center [765, 383] width 157 height 34
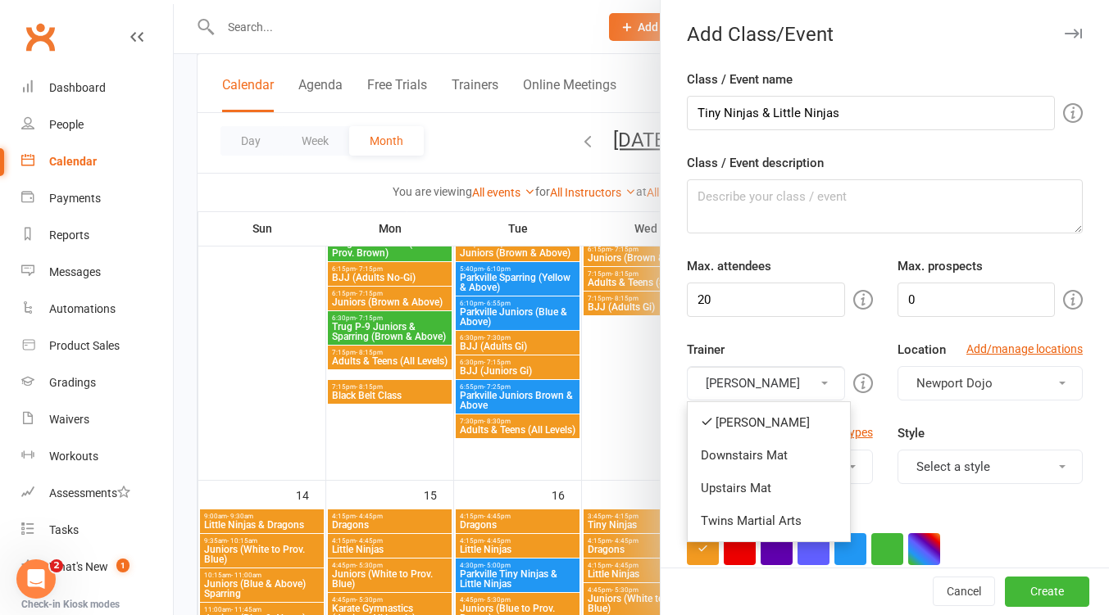
click at [770, 451] on link "Downstairs Mat" at bounding box center [768, 455] width 162 height 33
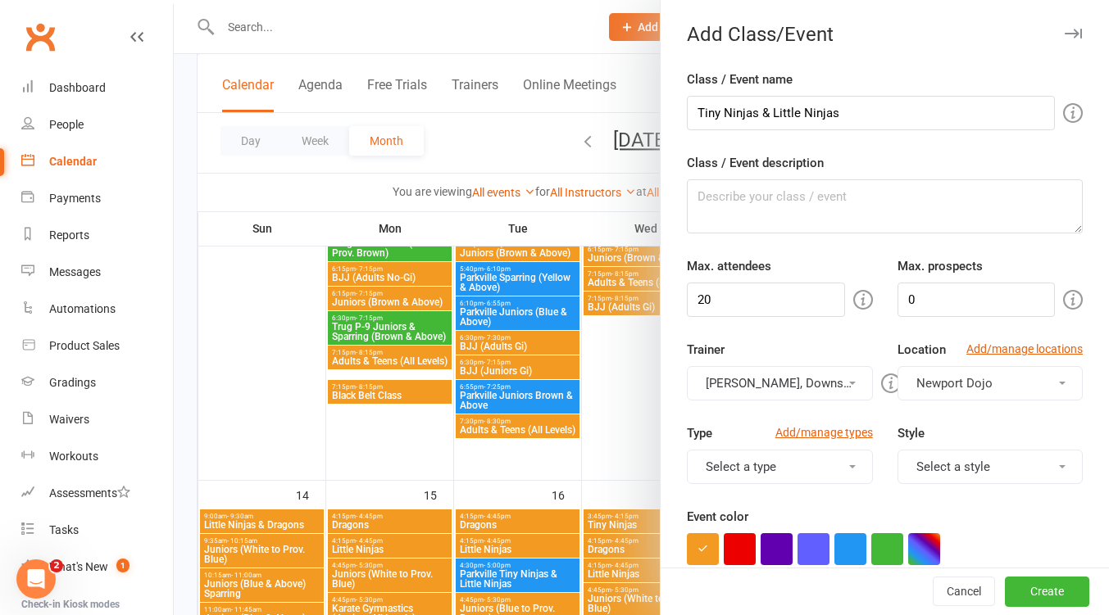
click at [786, 380] on button "[PERSON_NAME], Downstairs Mat" at bounding box center [779, 383] width 185 height 34
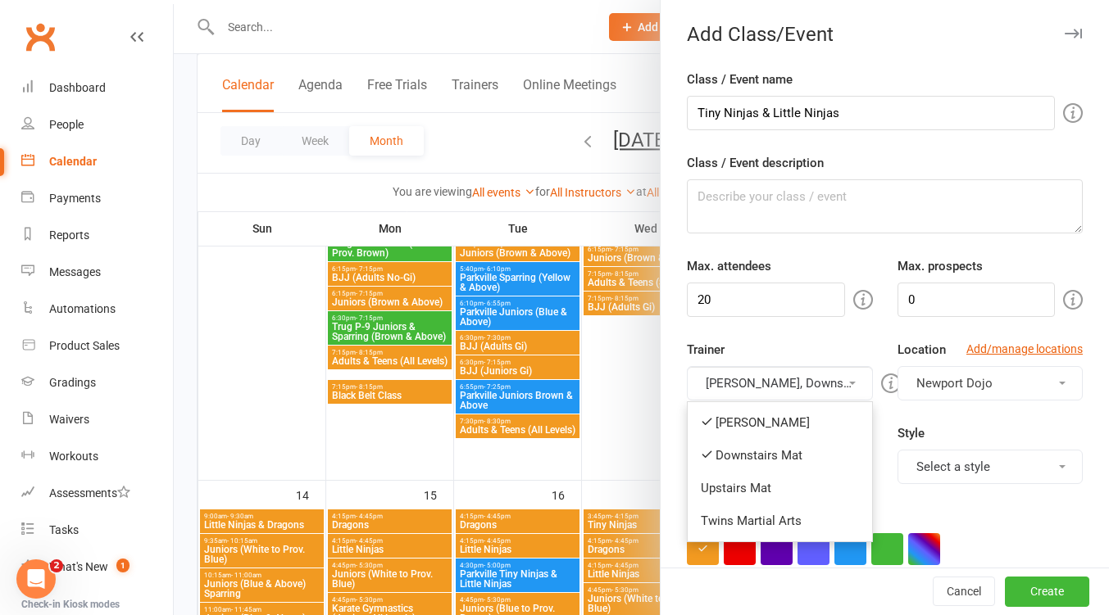
drag, startPoint x: 769, startPoint y: 421, endPoint x: 792, endPoint y: 416, distance: 24.3
click at [770, 422] on link "[PERSON_NAME]" at bounding box center [779, 422] width 184 height 33
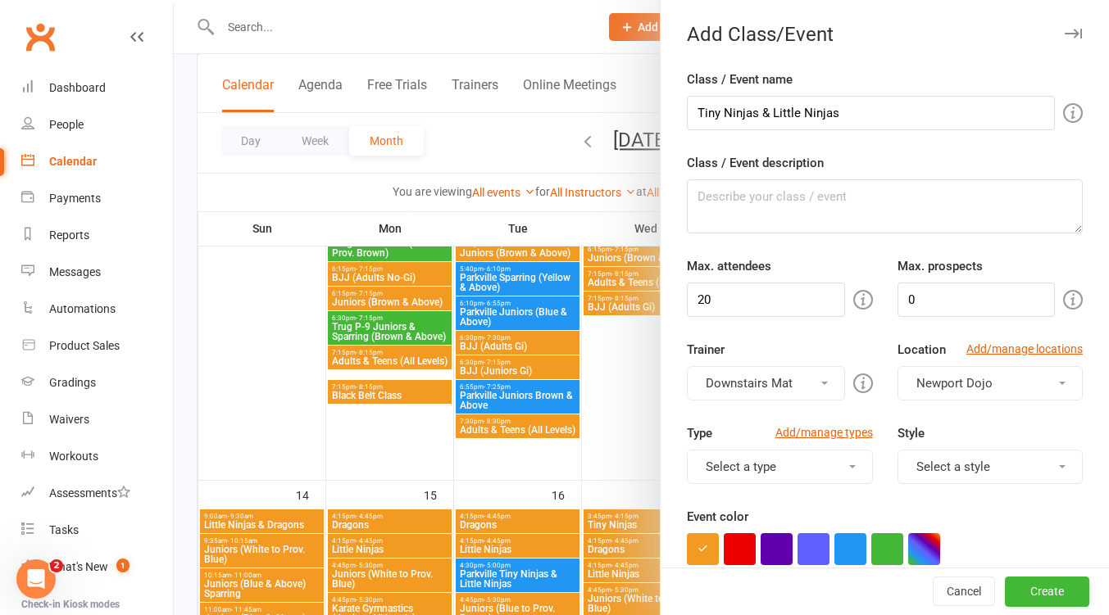
drag, startPoint x: 945, startPoint y: 465, endPoint x: 949, endPoint y: 473, distance: 8.4
click at [945, 467] on button "Select a style" at bounding box center [989, 467] width 185 height 34
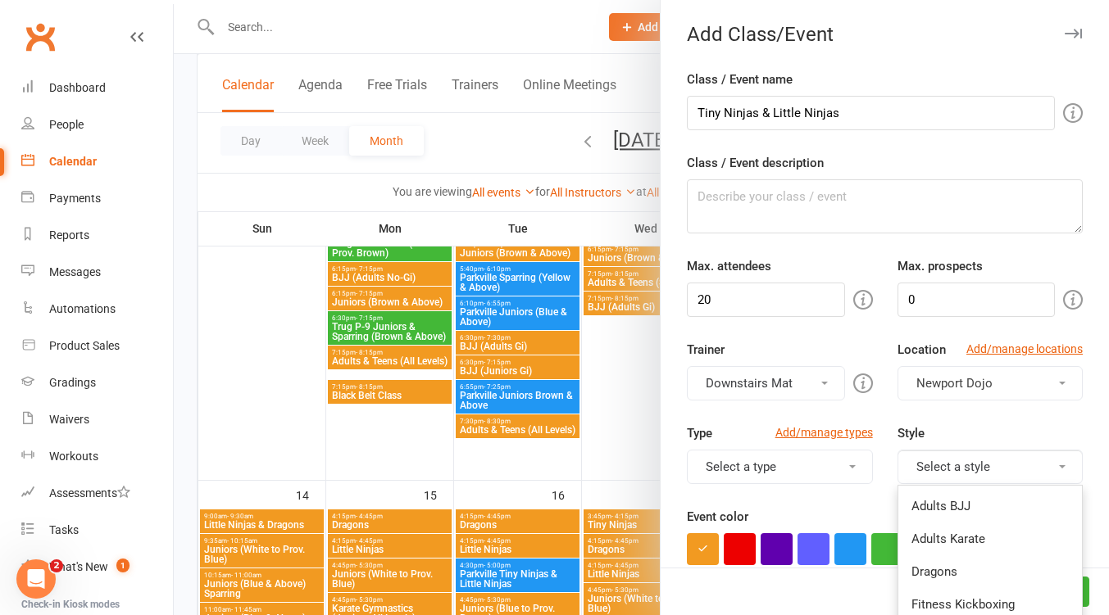
scroll to position [218, 0]
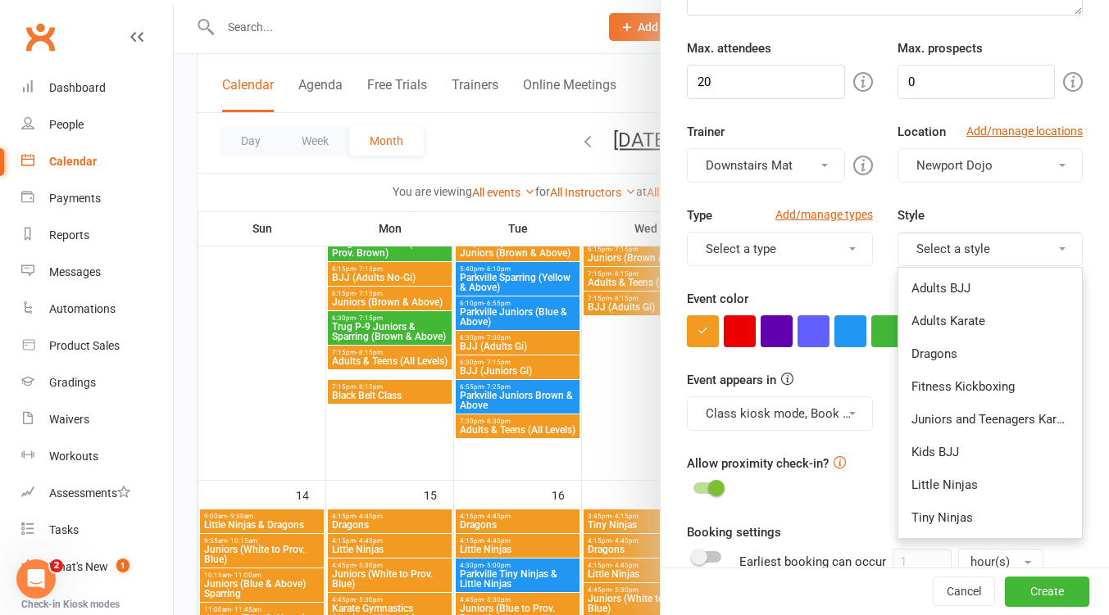
click at [964, 512] on link "Tiny Ninjas" at bounding box center [990, 517] width 184 height 33
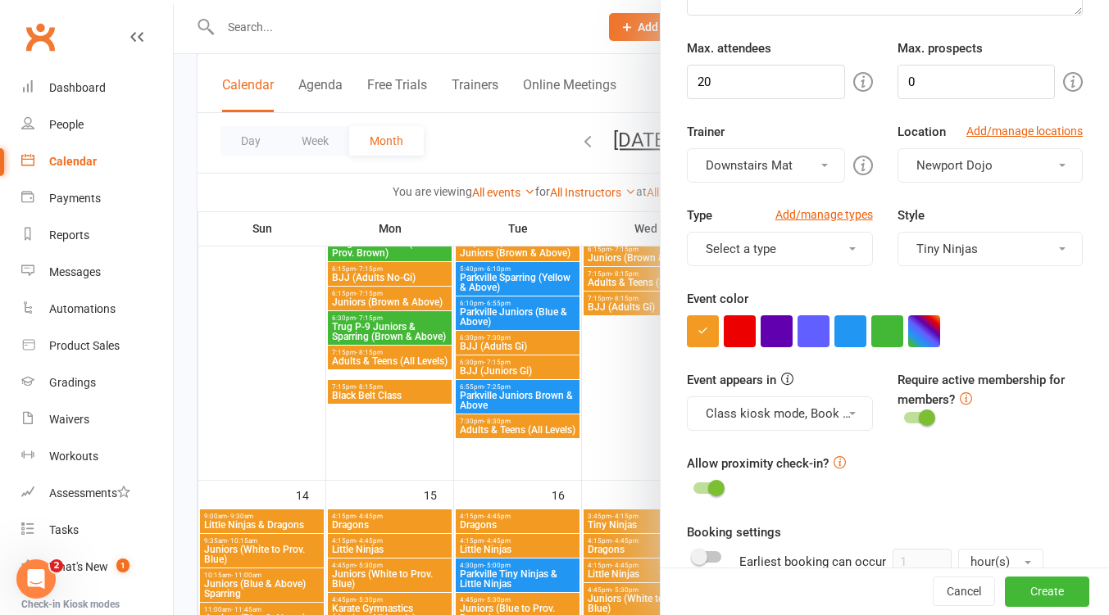
click at [1001, 259] on button "Tiny Ninjas" at bounding box center [989, 249] width 185 height 34
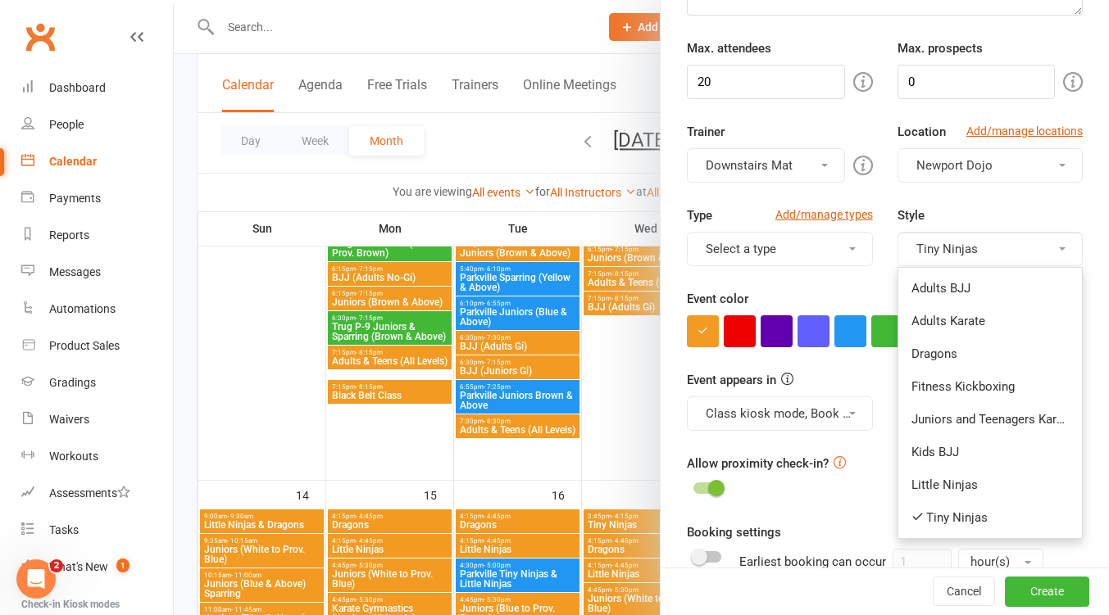
click at [955, 481] on link "Little Ninjas" at bounding box center [990, 485] width 184 height 33
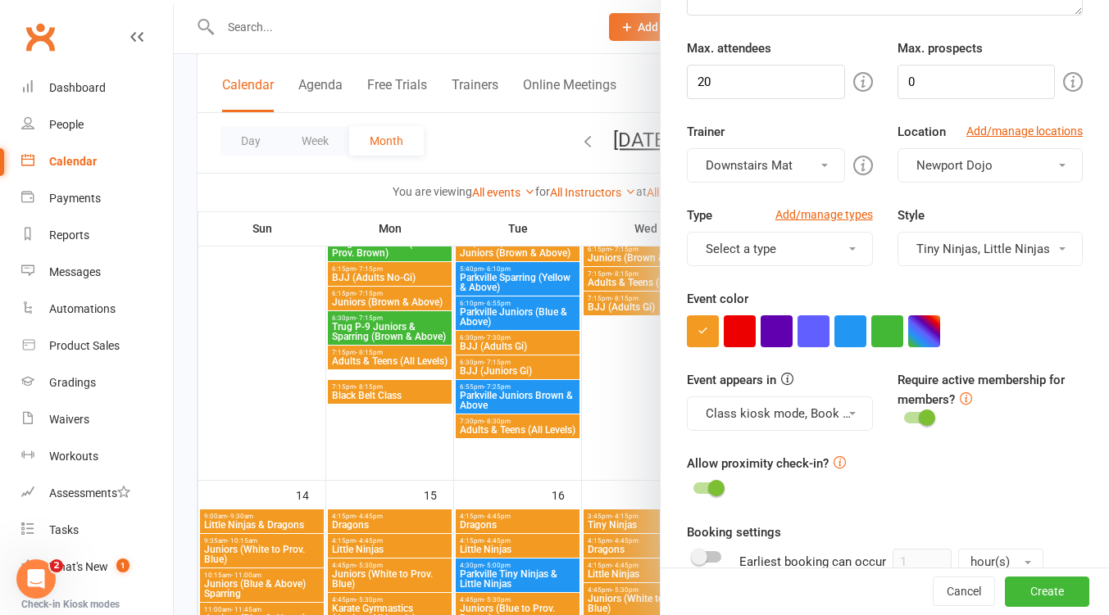
scroll to position [0, 0]
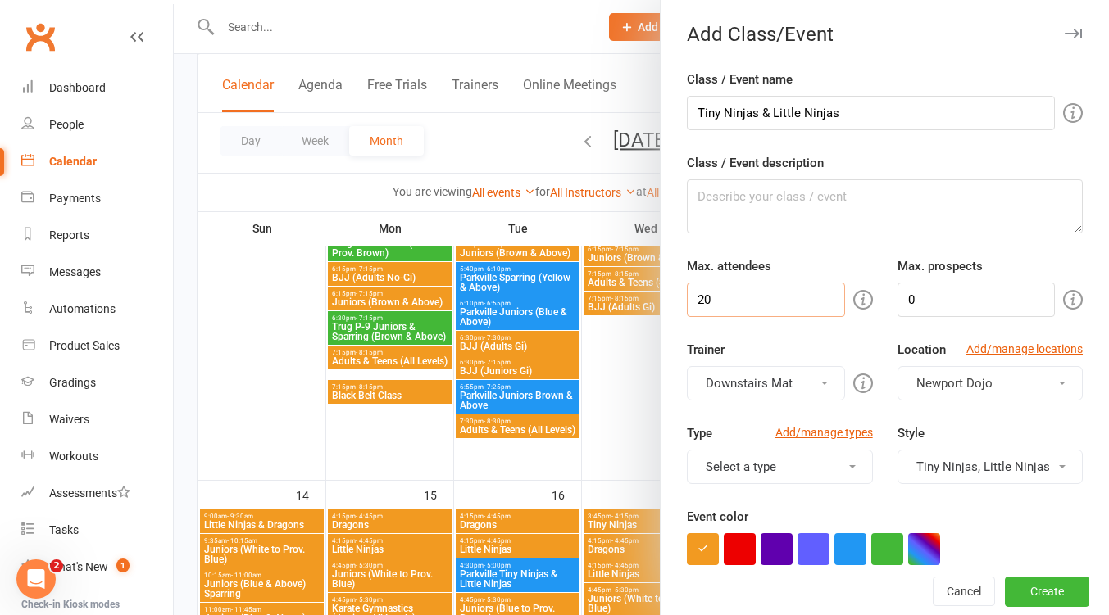
click at [728, 305] on input "20" at bounding box center [765, 300] width 157 height 34
type input "2"
type input "3"
type input "20"
click at [775, 266] on div "Max. attendees 20" at bounding box center [779, 286] width 210 height 61
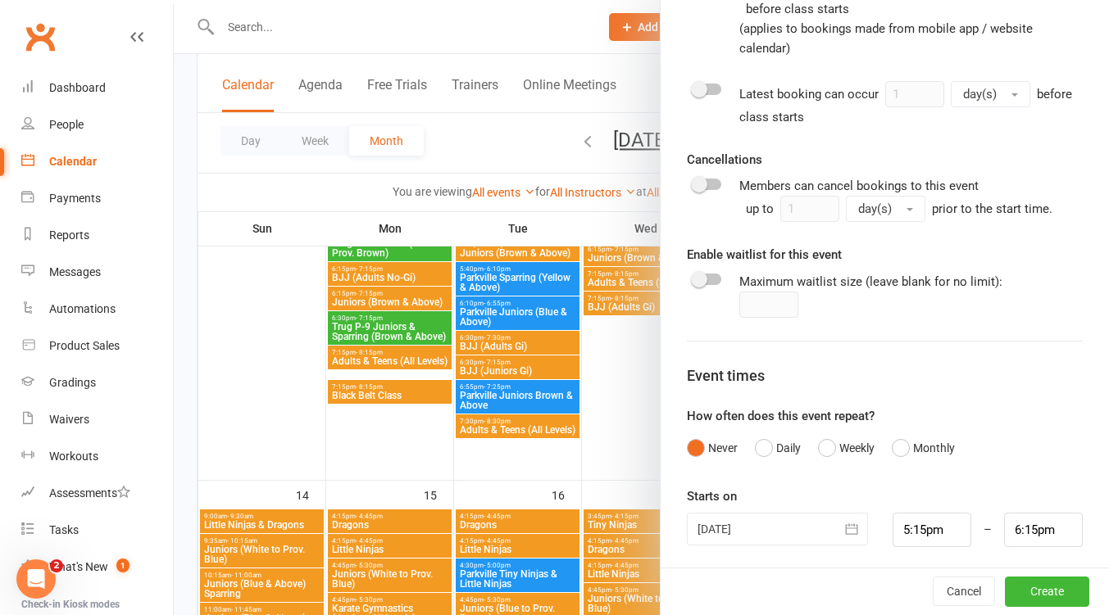
scroll to position [799, 0]
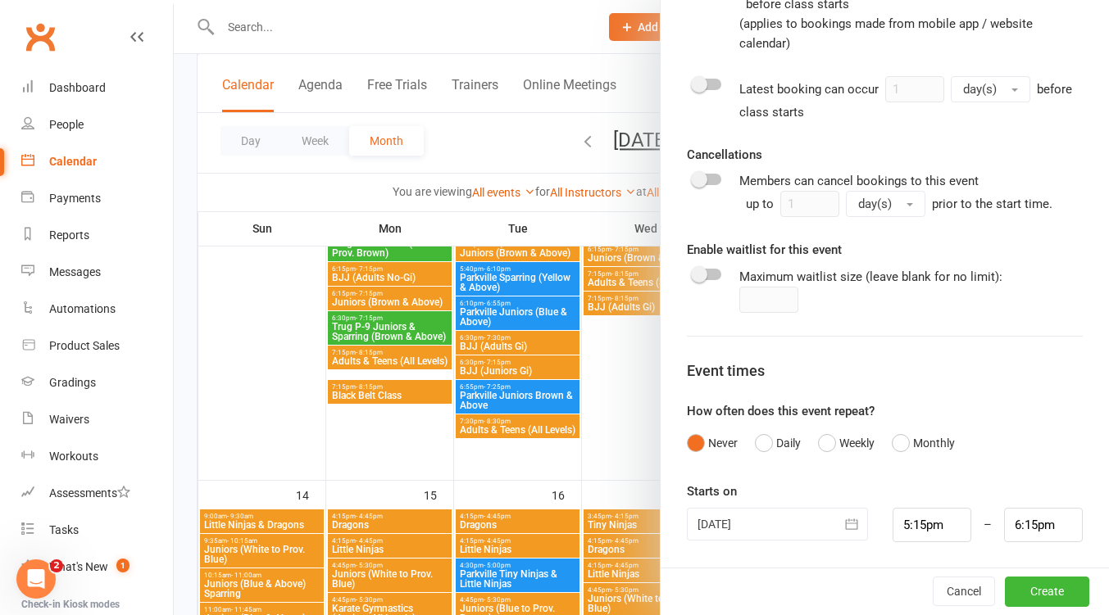
click at [810, 442] on div "Never Daily Weekly Monthly" at bounding box center [885, 443] width 396 height 31
click at [818, 441] on button "Weekly" at bounding box center [846, 443] width 57 height 31
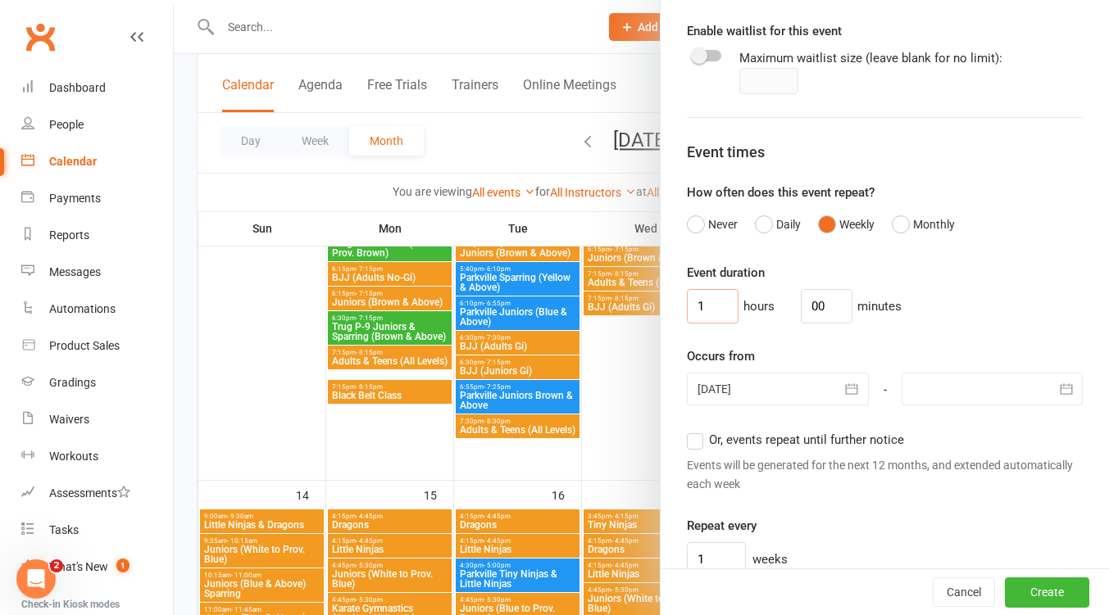
click at [703, 305] on input "1" at bounding box center [713, 306] width 52 height 34
type input "0"
click at [819, 306] on input "00" at bounding box center [827, 306] width 52 height 34
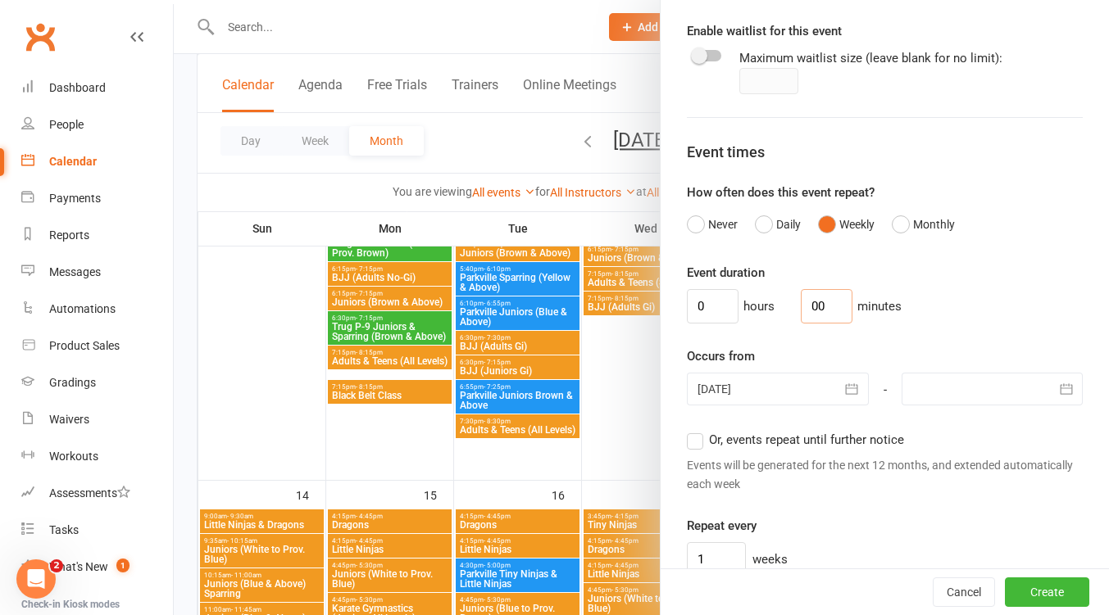
click at [819, 306] on input "00" at bounding box center [827, 306] width 52 height 34
type input "30"
click at [808, 390] on div at bounding box center [777, 389] width 181 height 33
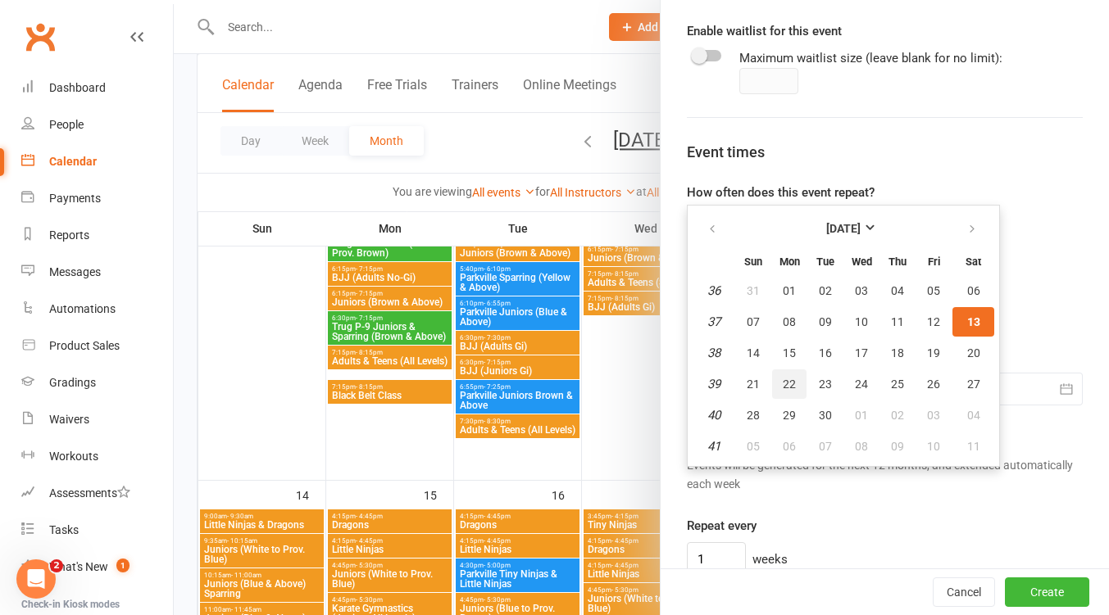
click at [787, 383] on span "22" at bounding box center [788, 384] width 13 height 13
type input "22 Sep 2025"
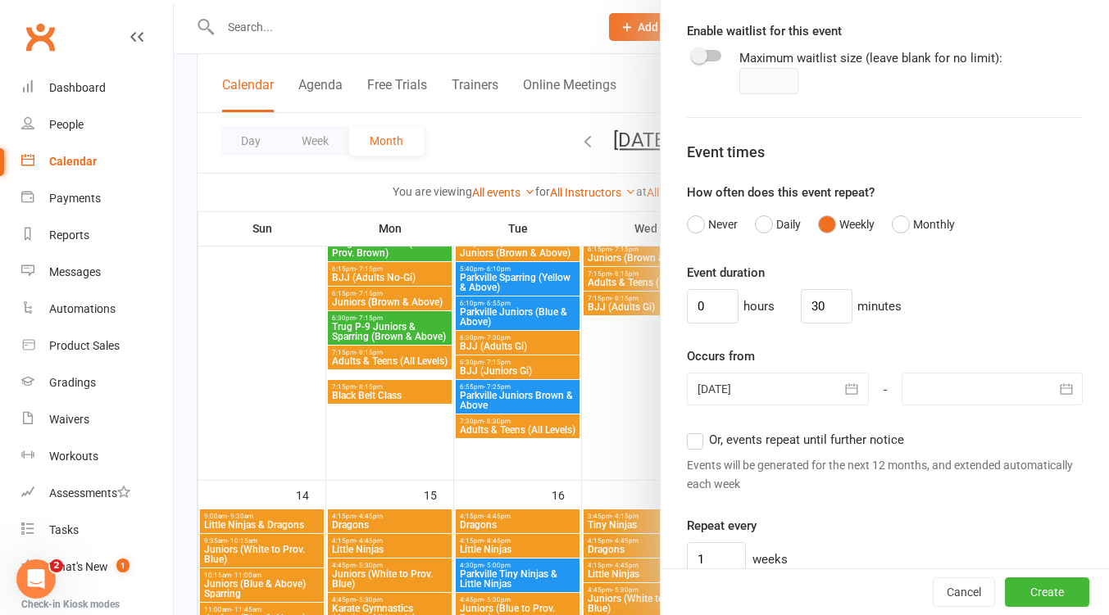
drag, startPoint x: 999, startPoint y: 392, endPoint x: 986, endPoint y: 398, distance: 14.7
click at [1000, 392] on div at bounding box center [991, 389] width 181 height 33
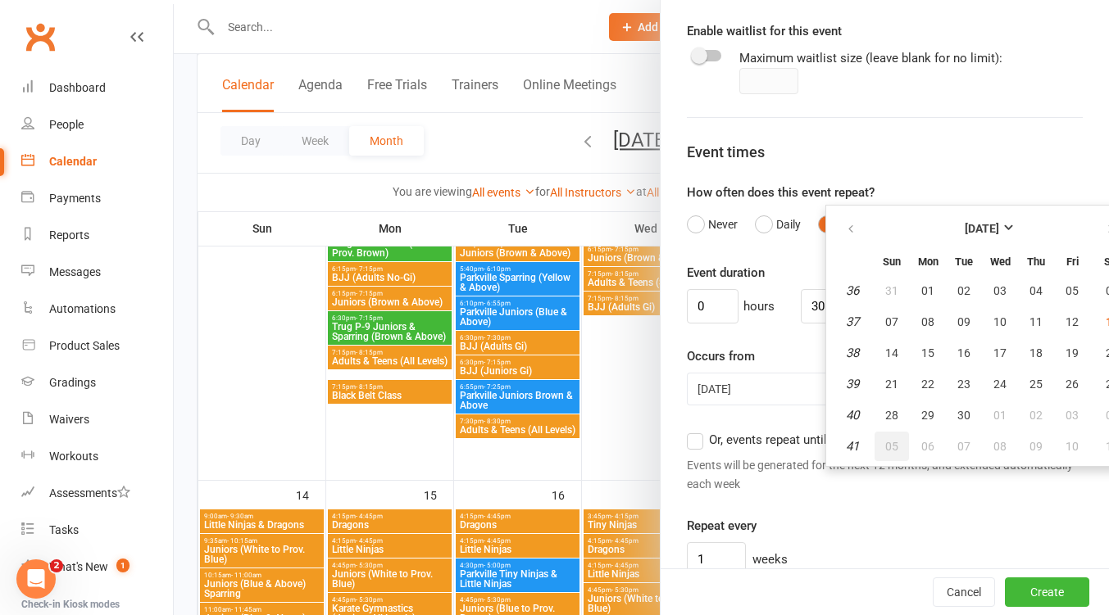
click at [885, 442] on span "05" at bounding box center [891, 446] width 13 height 13
type input "05 Oct 2025"
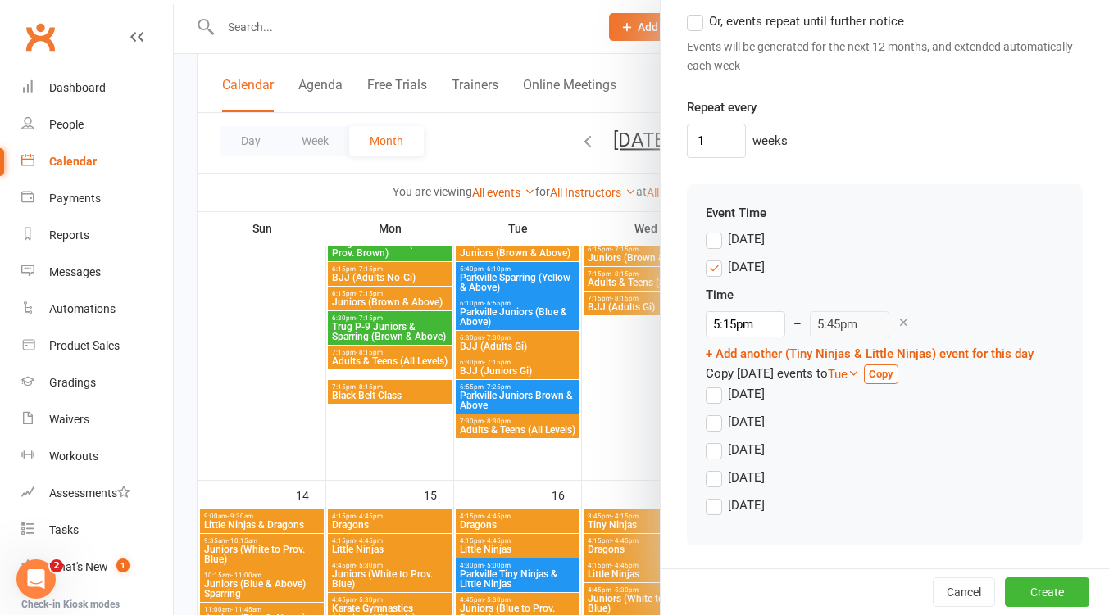
click at [709, 267] on label "Monday" at bounding box center [734, 267] width 59 height 20
click at [709, 257] on input "Monday" at bounding box center [710, 257] width 11 height 0
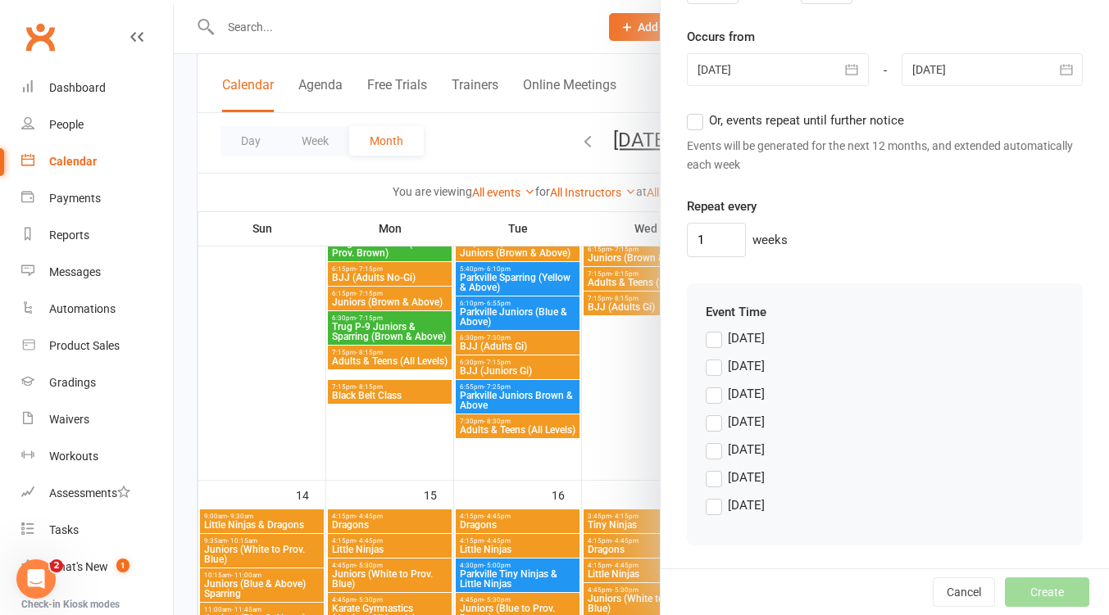
click at [714, 508] on label "Saturday" at bounding box center [734, 506] width 59 height 20
click at [714, 496] on input "Saturday" at bounding box center [710, 496] width 11 height 0
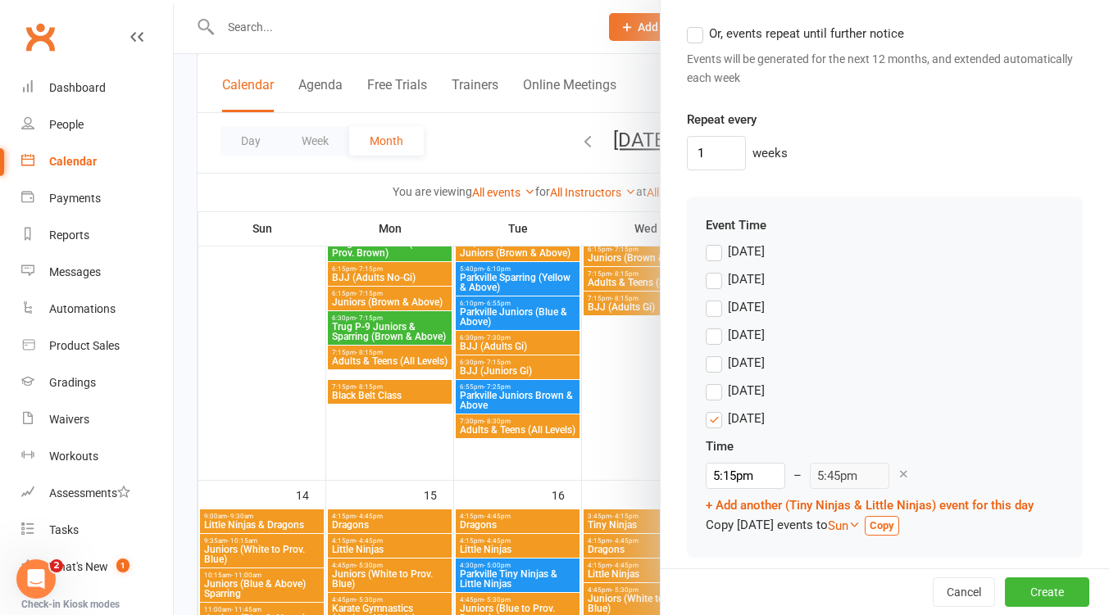
scroll to position [1436, 0]
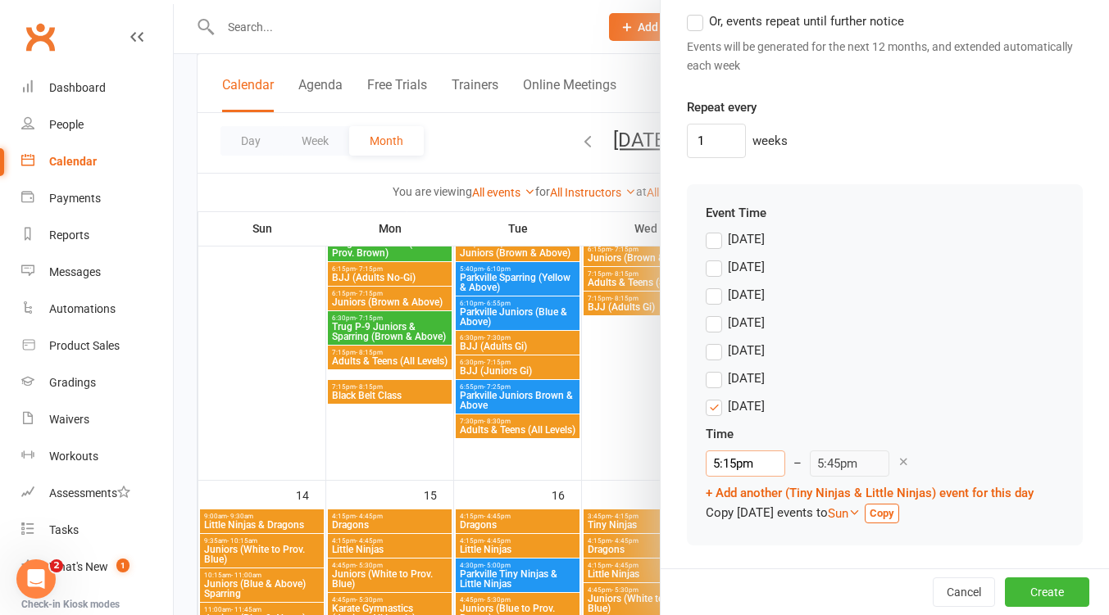
drag, startPoint x: 747, startPoint y: 461, endPoint x: 763, endPoint y: 471, distance: 18.4
click at [747, 461] on input "5:15pm" at bounding box center [744, 464] width 79 height 26
drag, startPoint x: 737, startPoint y: 530, endPoint x: 744, endPoint y: 522, distance: 10.5
click at [737, 530] on li "8:30am" at bounding box center [745, 540] width 79 height 25
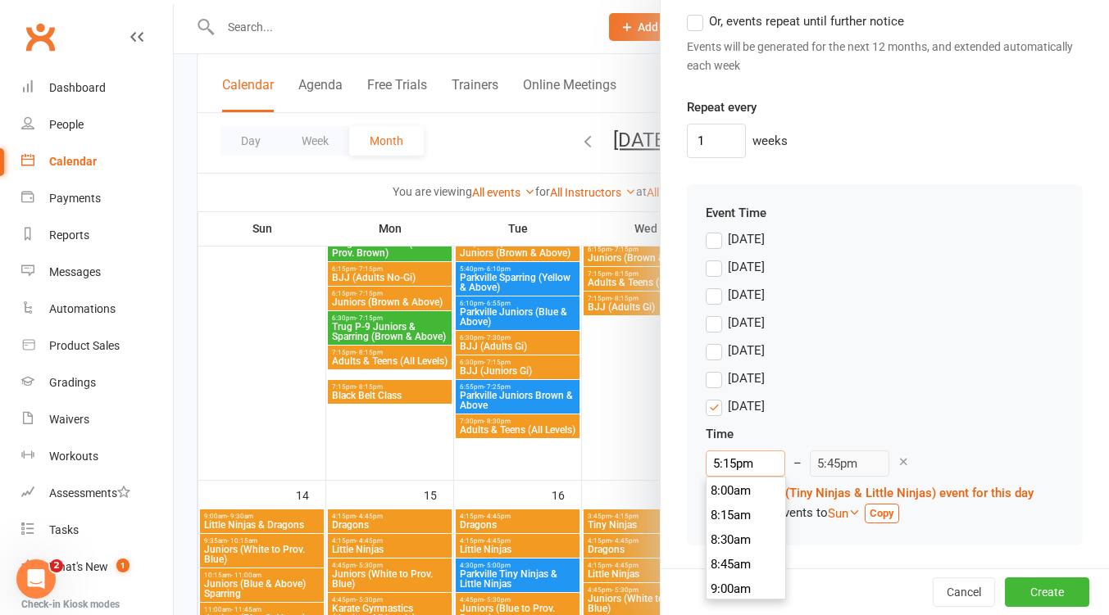
type input "8:30am"
type input "9:00am"
click at [1047, 593] on button "Create" at bounding box center [1047, 592] width 84 height 29
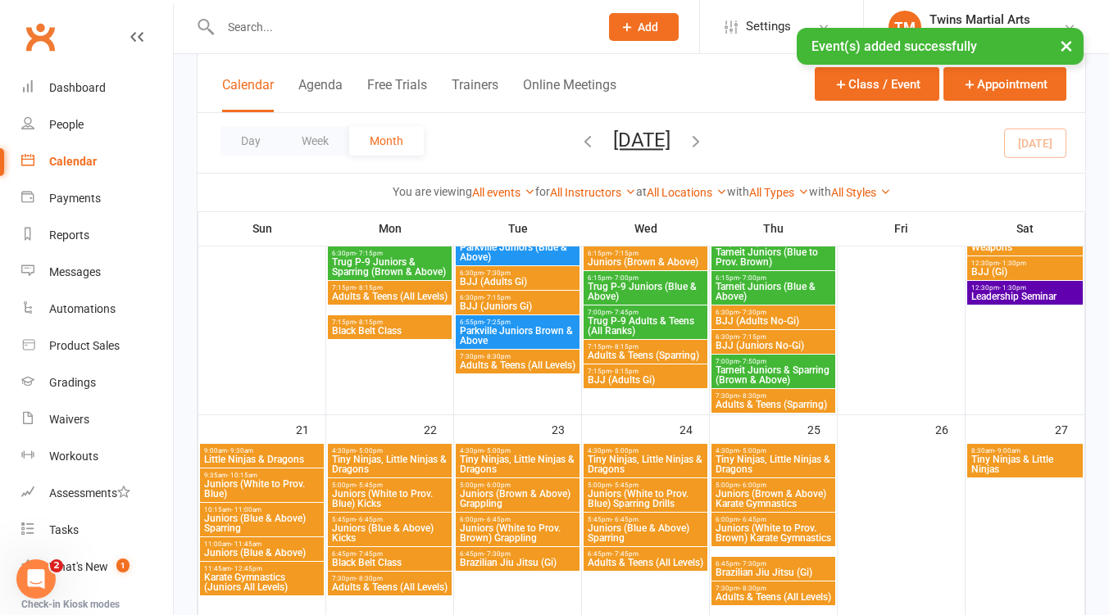
scroll to position [1529, 0]
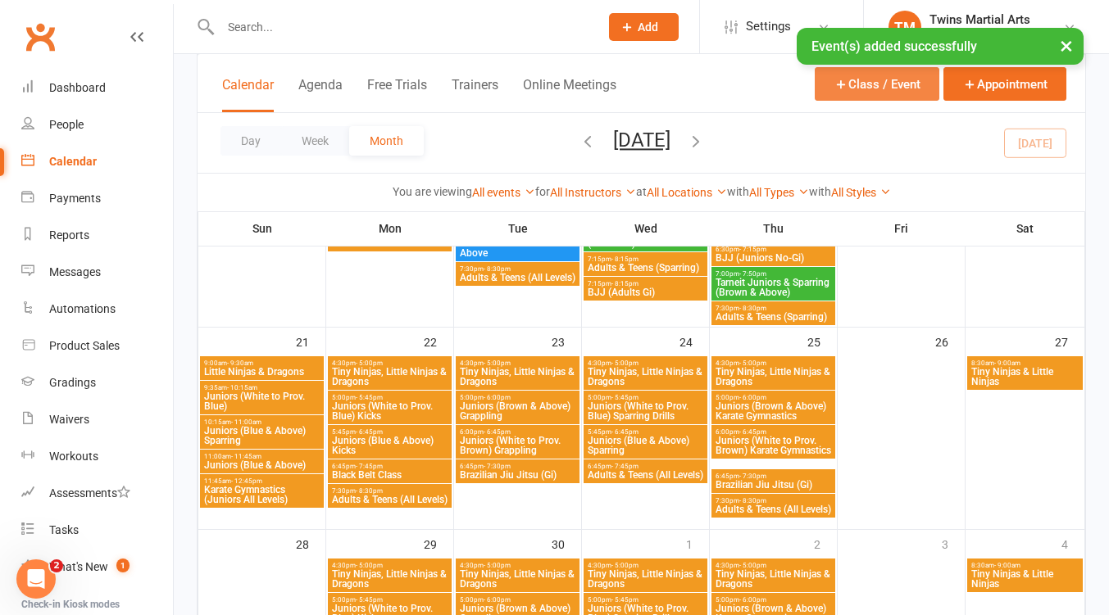
click at [854, 75] on button "Class / Event" at bounding box center [876, 84] width 125 height 34
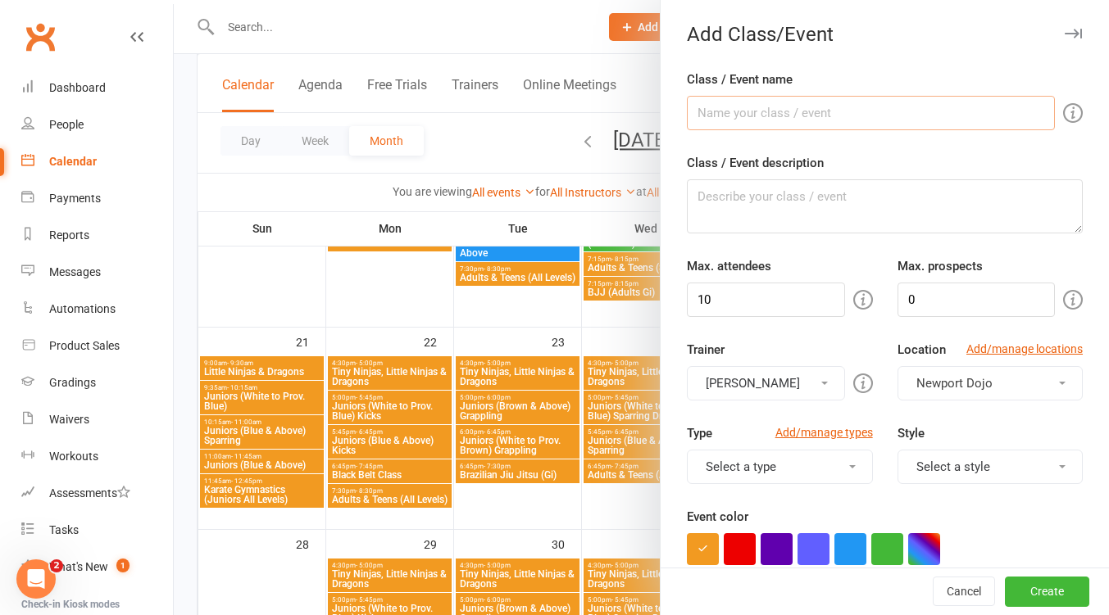
click at [787, 103] on input "Class / Event name" at bounding box center [871, 113] width 368 height 34
click at [733, 308] on input "10" at bounding box center [765, 300] width 157 height 34
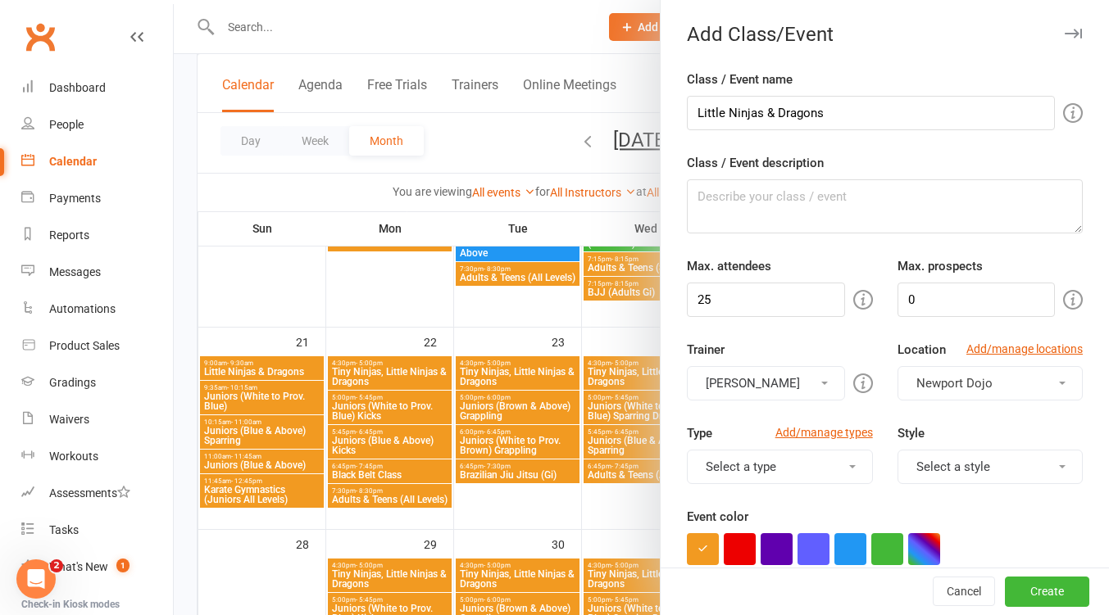
click at [821, 382] on span at bounding box center [824, 383] width 7 height 3
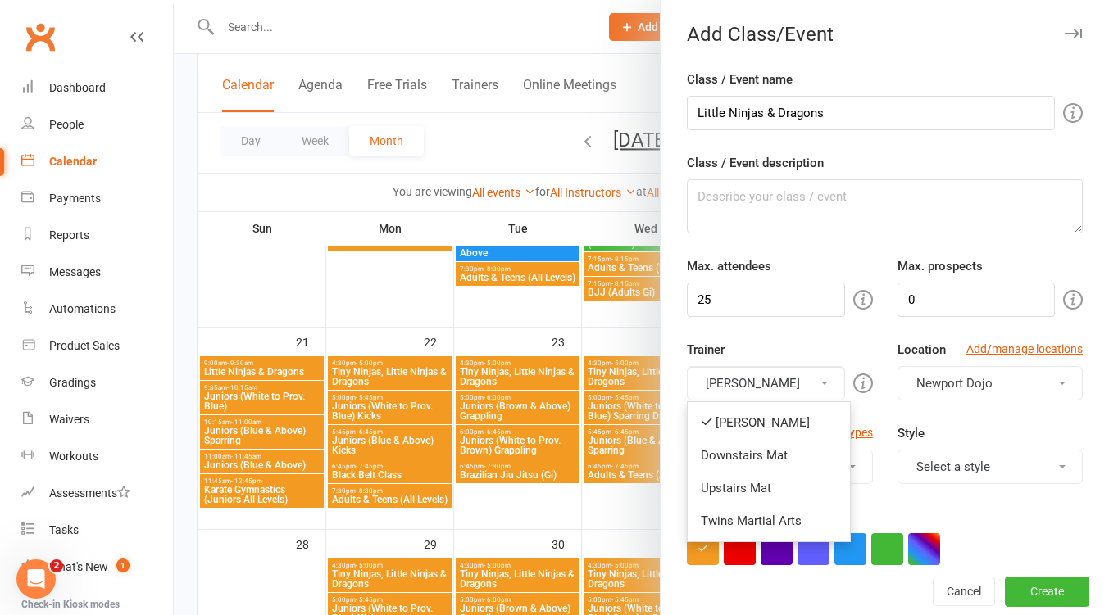
click at [773, 449] on link "Downstairs Mat" at bounding box center [768, 455] width 162 height 33
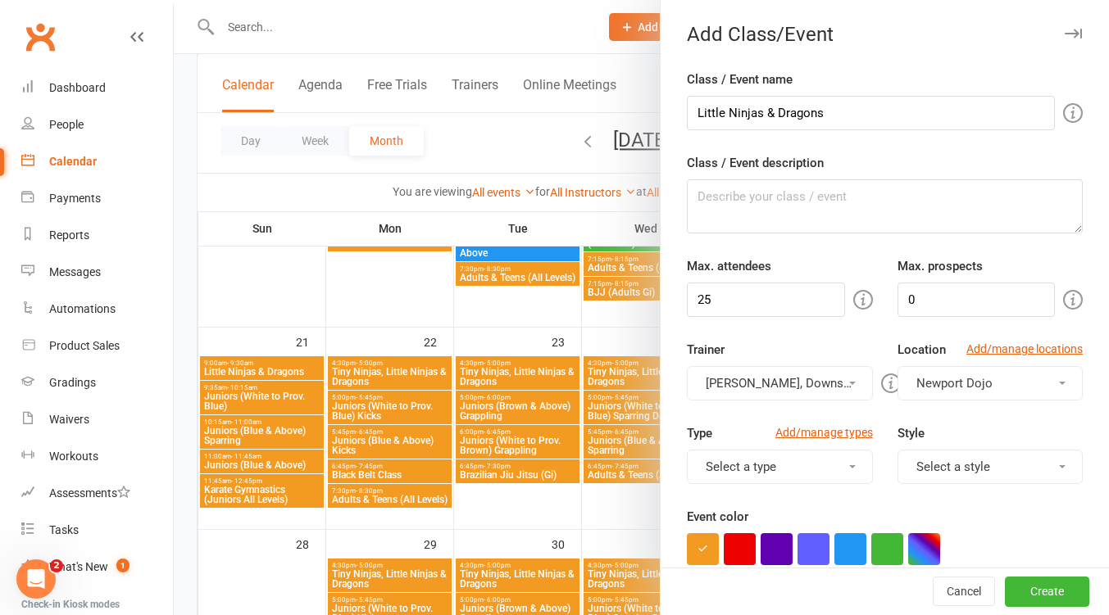
click at [778, 371] on button "[PERSON_NAME], Downstairs Mat" at bounding box center [779, 383] width 185 height 34
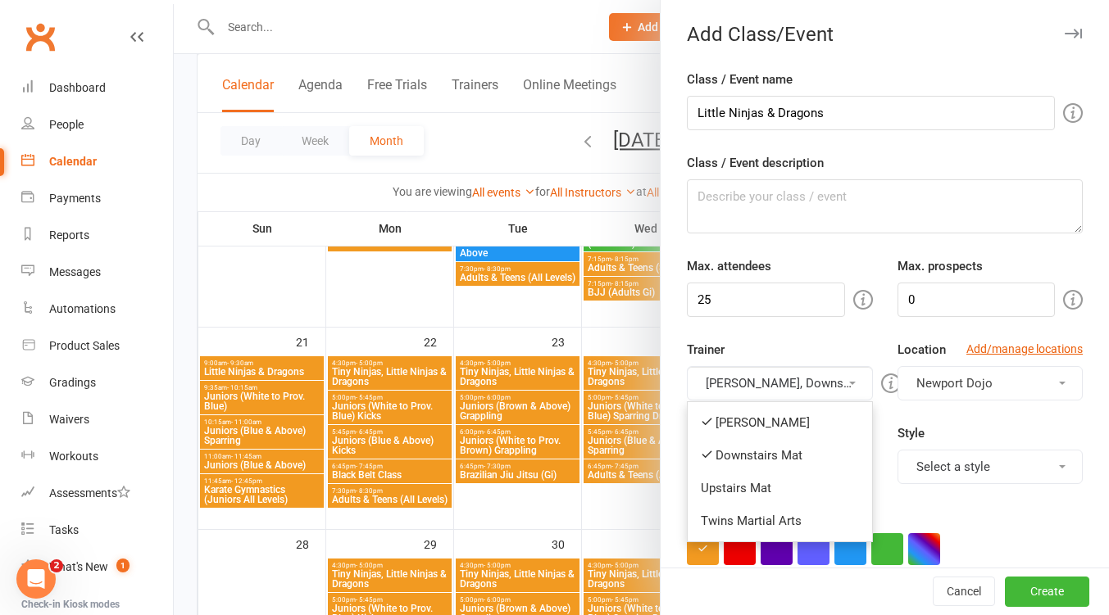
drag, startPoint x: 768, startPoint y: 416, endPoint x: 873, endPoint y: 432, distance: 106.8
click at [769, 416] on link "[PERSON_NAME]" at bounding box center [779, 422] width 184 height 33
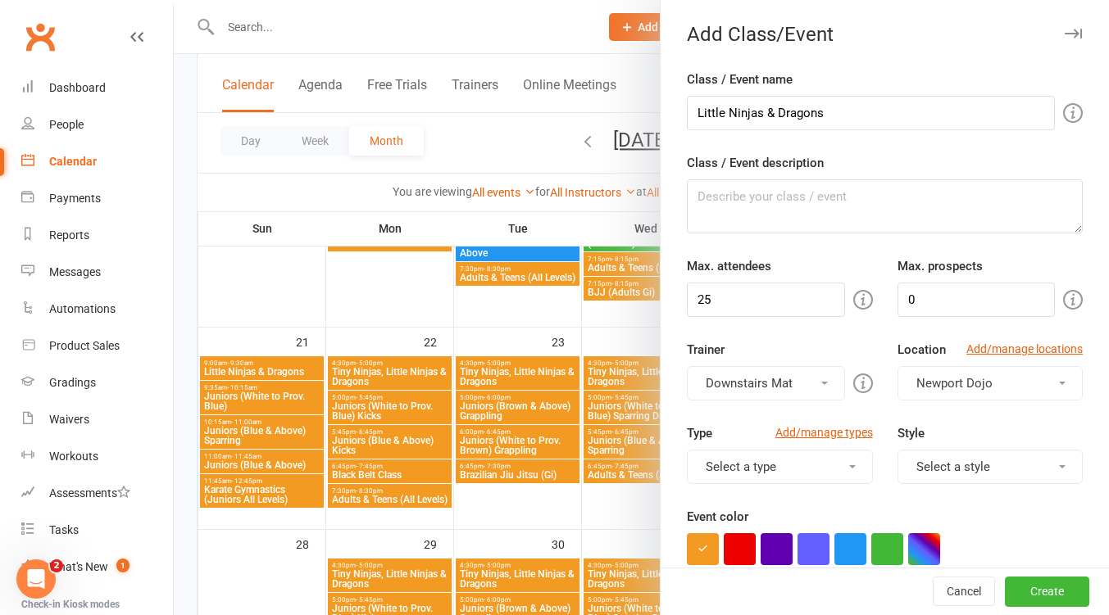
click at [954, 454] on button "Select a style" at bounding box center [989, 467] width 185 height 34
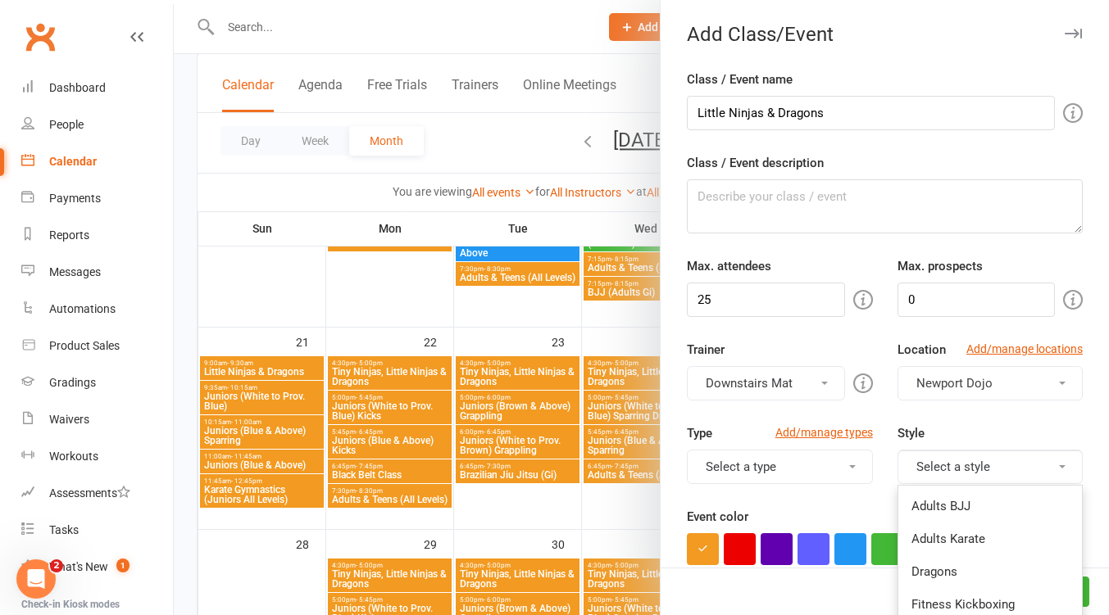
scroll to position [218, 0]
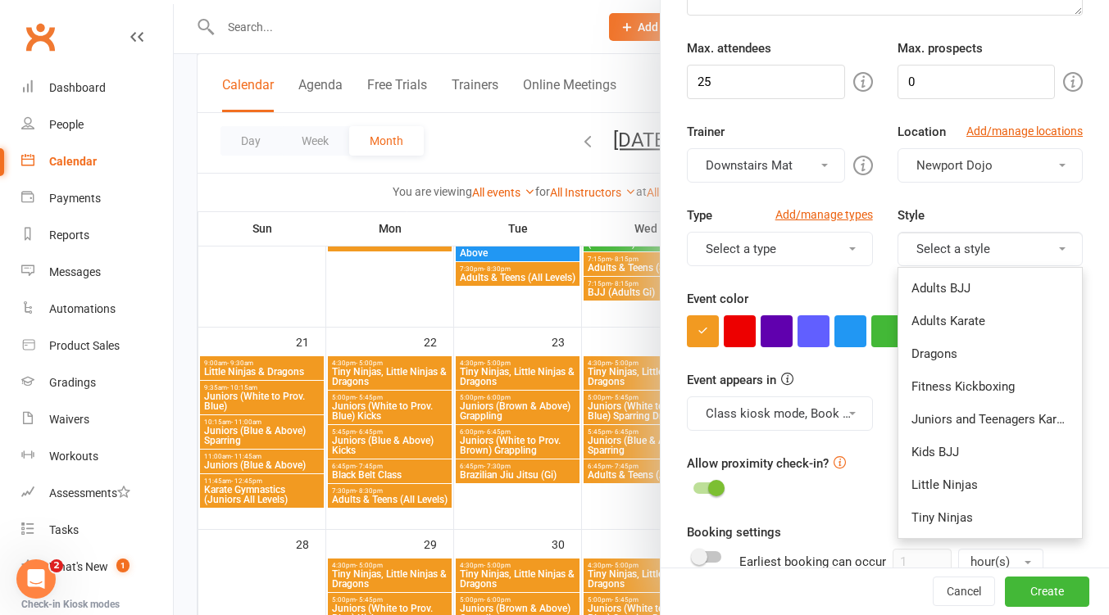
click at [964, 488] on link "Little Ninjas" at bounding box center [990, 485] width 184 height 33
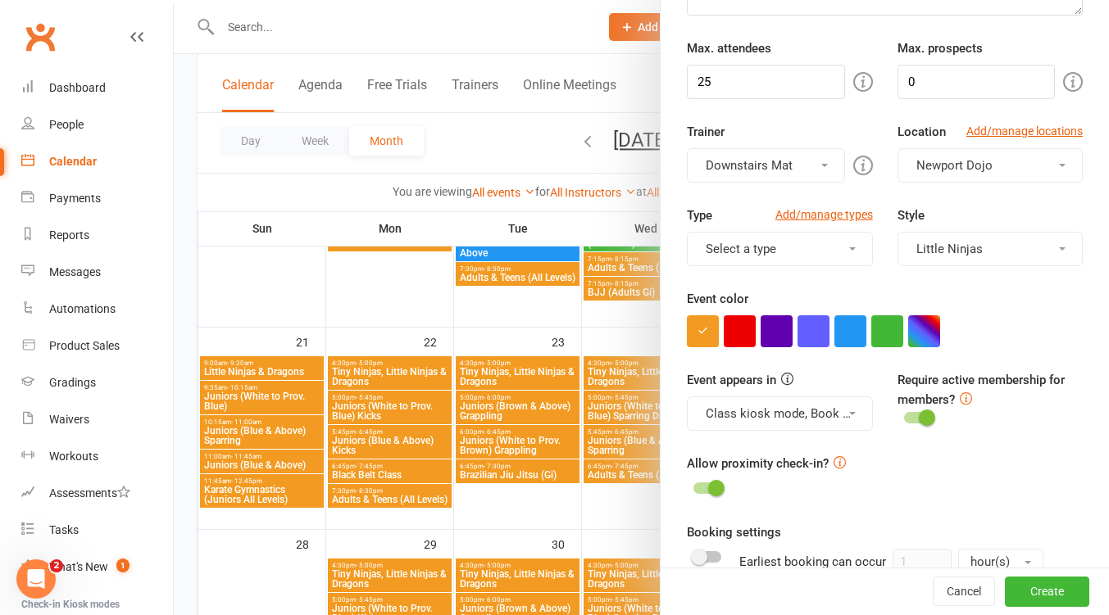
click at [999, 243] on button "Little Ninjas" at bounding box center [989, 249] width 185 height 34
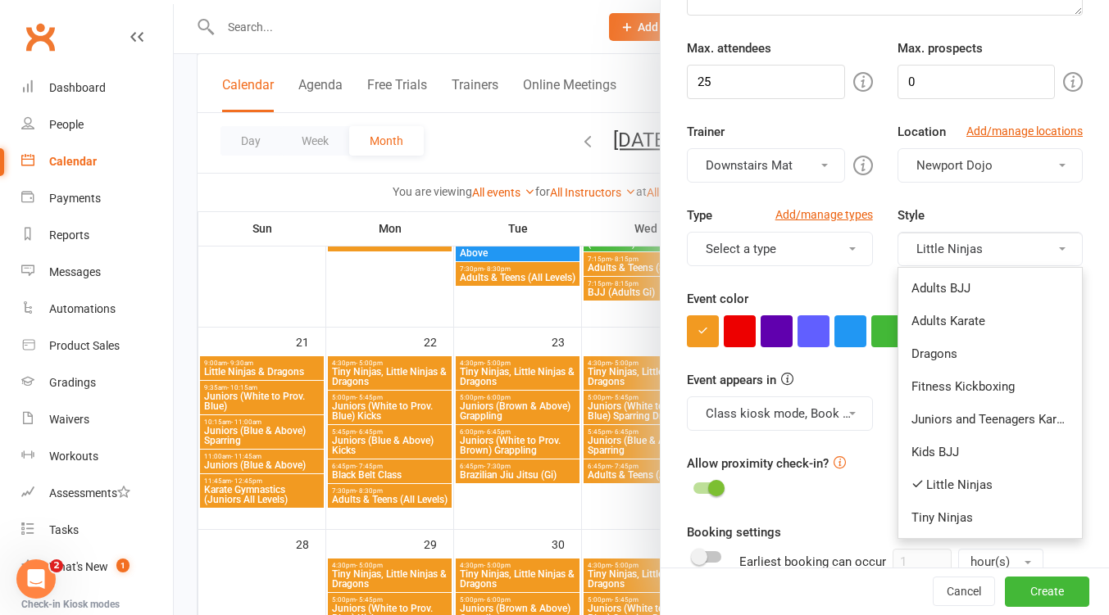
click at [968, 347] on link "Dragons" at bounding box center [990, 354] width 184 height 33
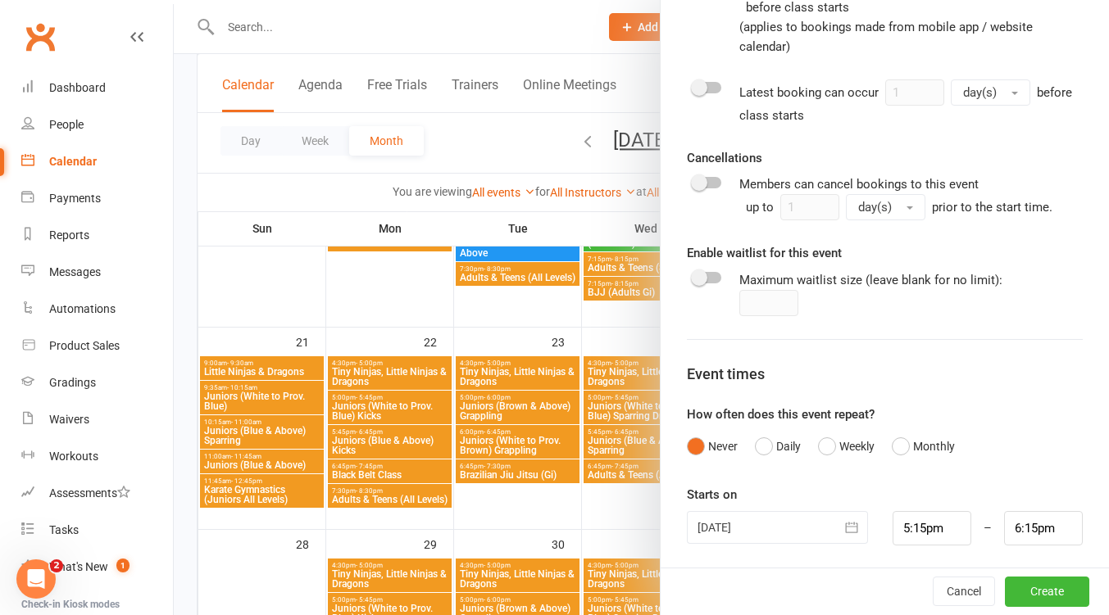
scroll to position [799, 0]
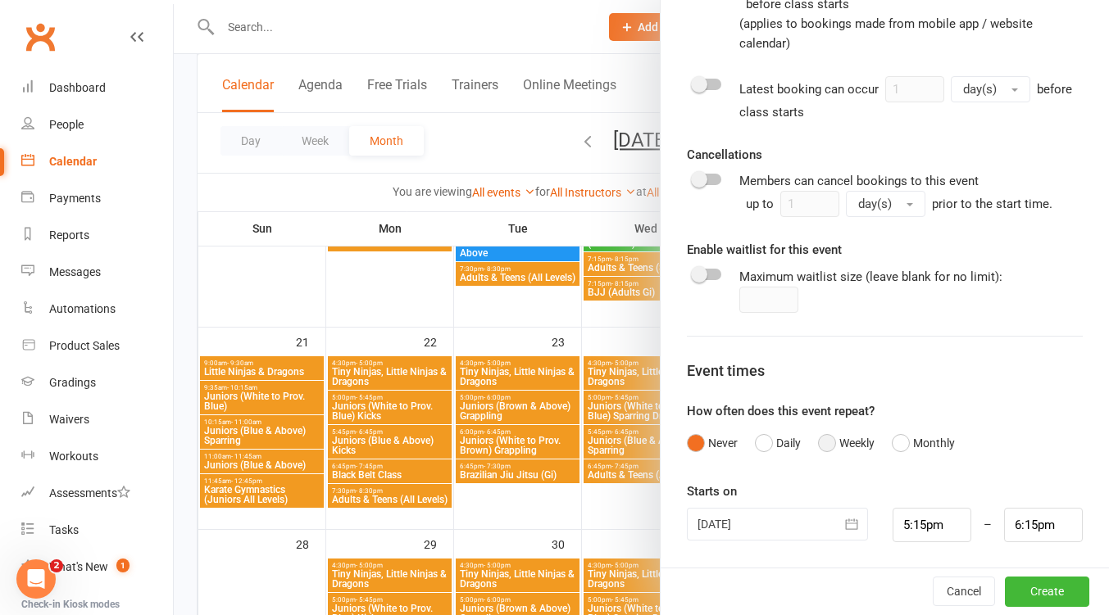
click at [818, 447] on button "Weekly" at bounding box center [846, 443] width 57 height 31
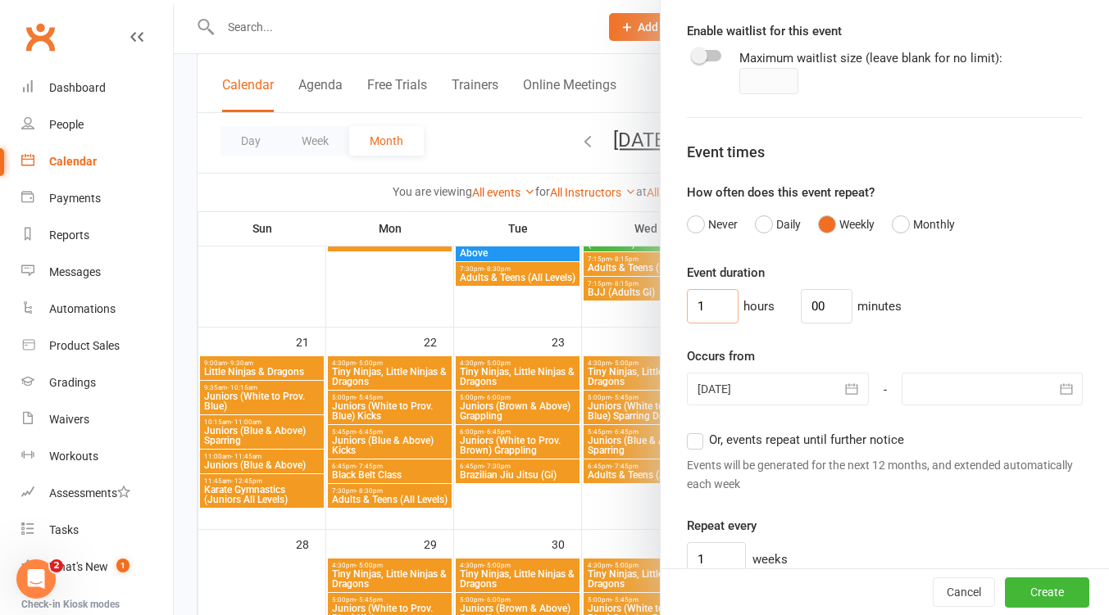
click at [705, 302] on input "1" at bounding box center [713, 306] width 52 height 34
click at [815, 309] on input "00" at bounding box center [827, 306] width 52 height 34
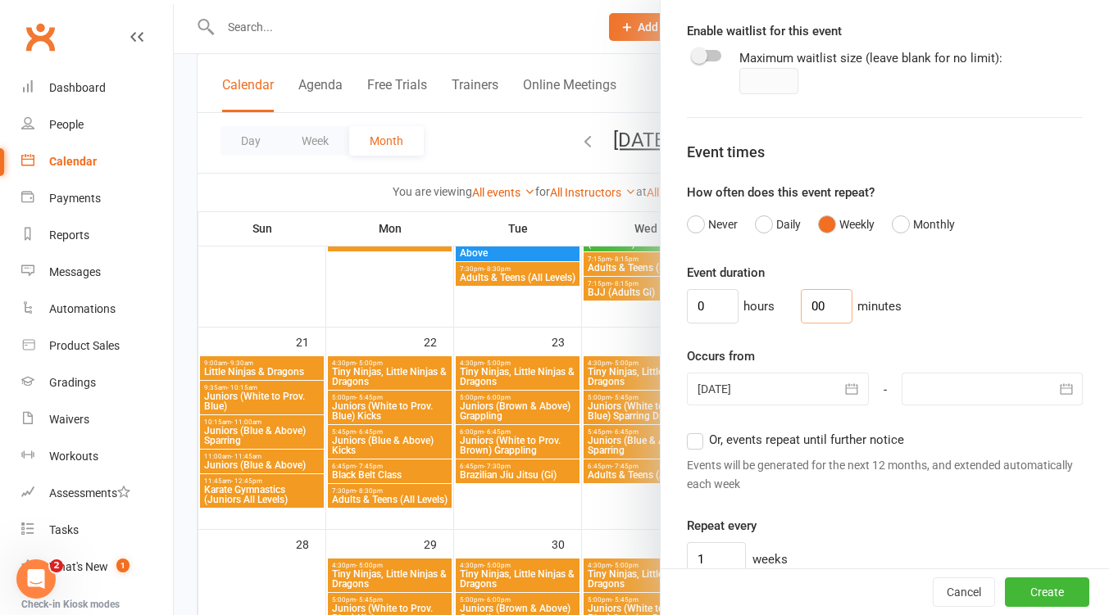
click at [815, 309] on input "00" at bounding box center [827, 306] width 52 height 34
click at [820, 384] on div at bounding box center [777, 389] width 181 height 33
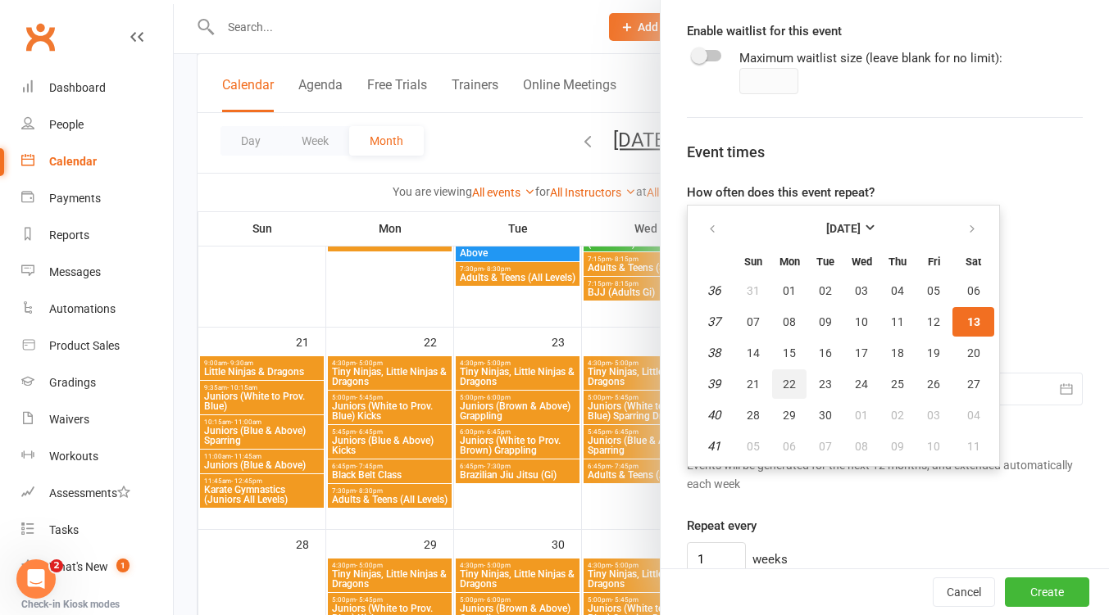
drag, startPoint x: 789, startPoint y: 382, endPoint x: 817, endPoint y: 380, distance: 27.9
click at [791, 381] on button "22" at bounding box center [789, 384] width 34 height 29
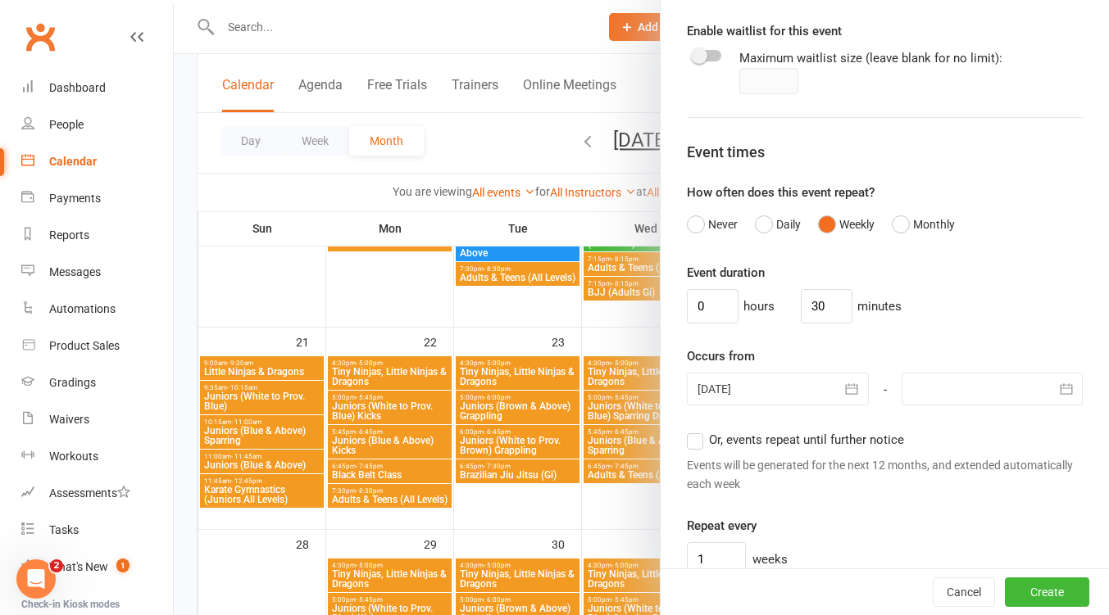
click at [1009, 398] on div at bounding box center [991, 389] width 181 height 33
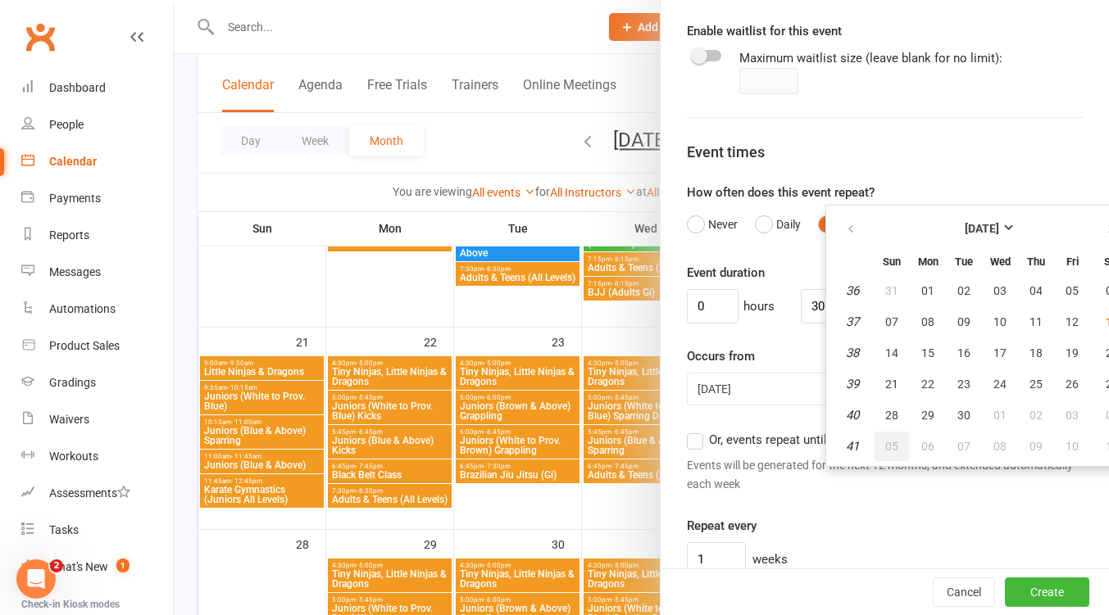
click at [884, 444] on button "05" at bounding box center [891, 446] width 34 height 29
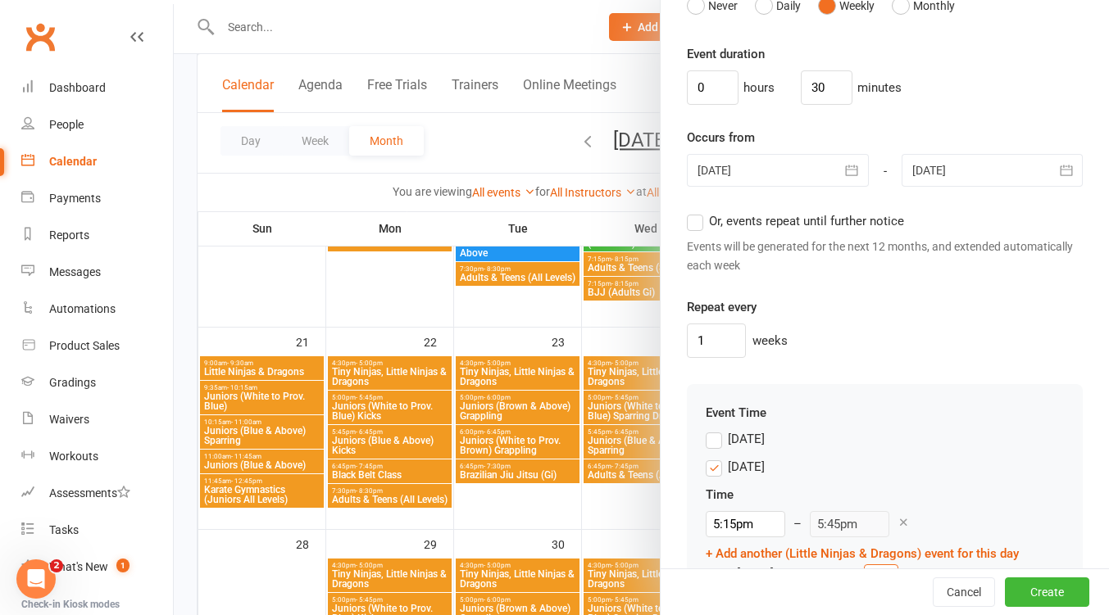
scroll to position [1436, 0]
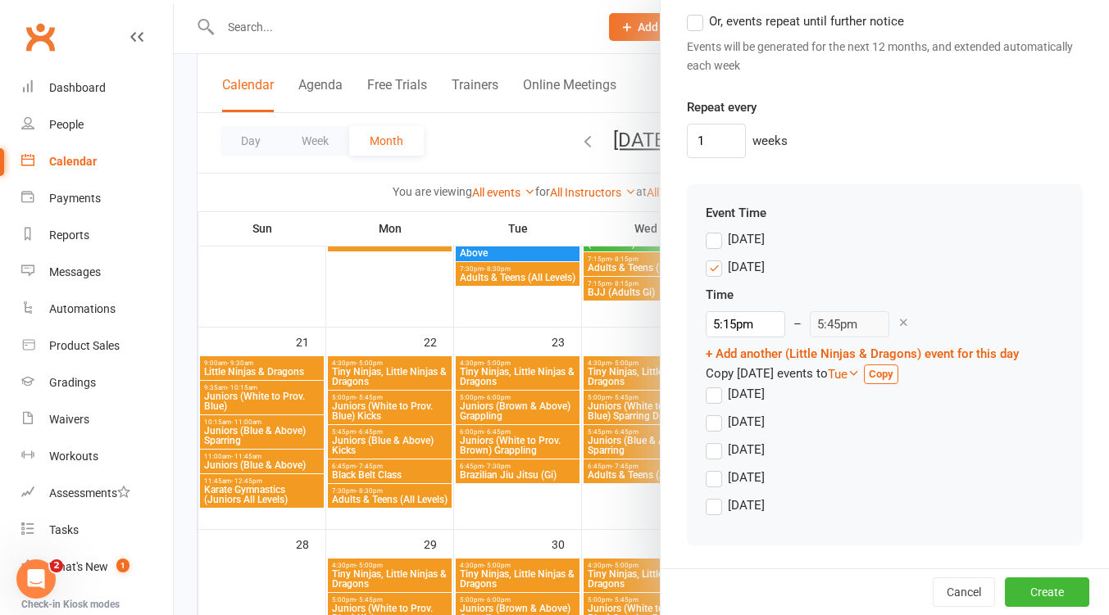
click at [709, 270] on label "Monday" at bounding box center [734, 267] width 59 height 20
click at [709, 257] on input "Monday" at bounding box center [710, 257] width 11 height 0
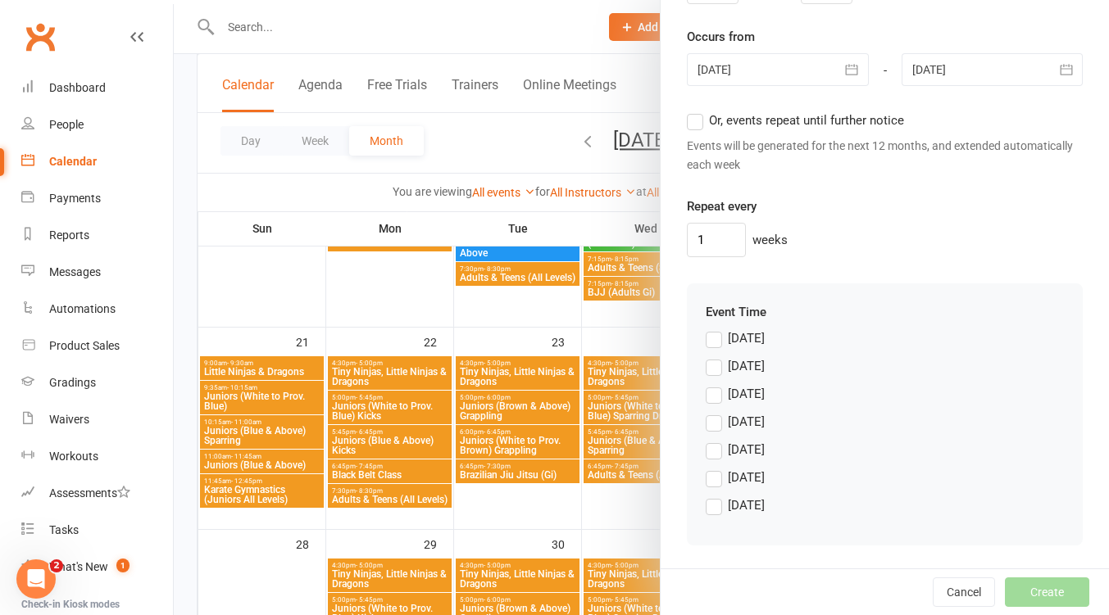
click at [714, 500] on label "Saturday" at bounding box center [734, 506] width 59 height 20
click at [714, 496] on input "Saturday" at bounding box center [710, 496] width 11 height 0
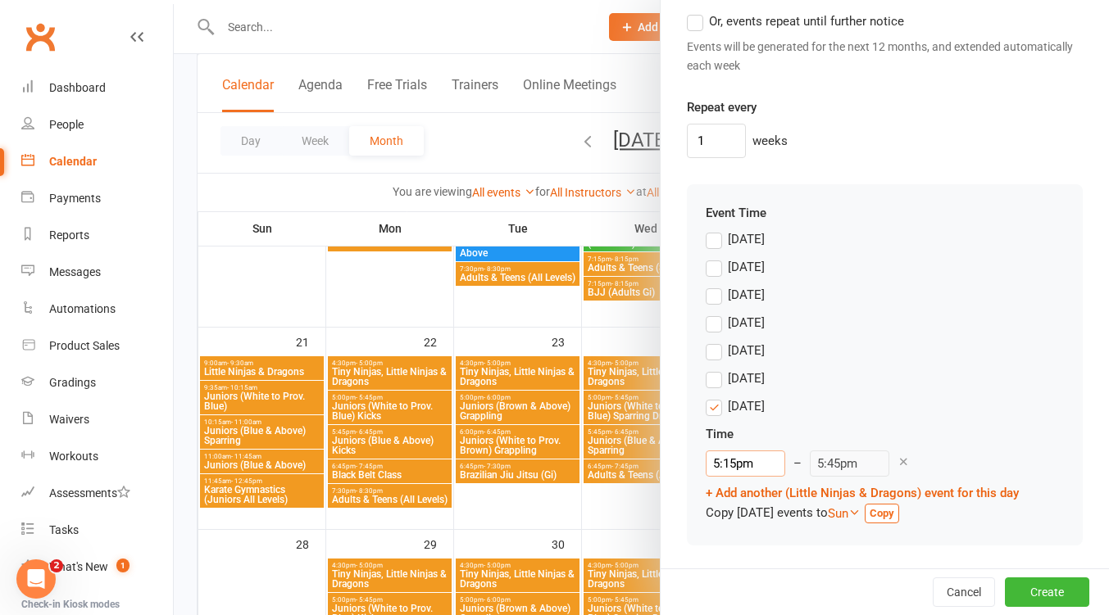
click at [733, 465] on input "5:15pm" at bounding box center [744, 464] width 79 height 26
click at [733, 575] on li "9:00am" at bounding box center [745, 578] width 79 height 25
click at [1013, 595] on button "Create" at bounding box center [1047, 592] width 84 height 29
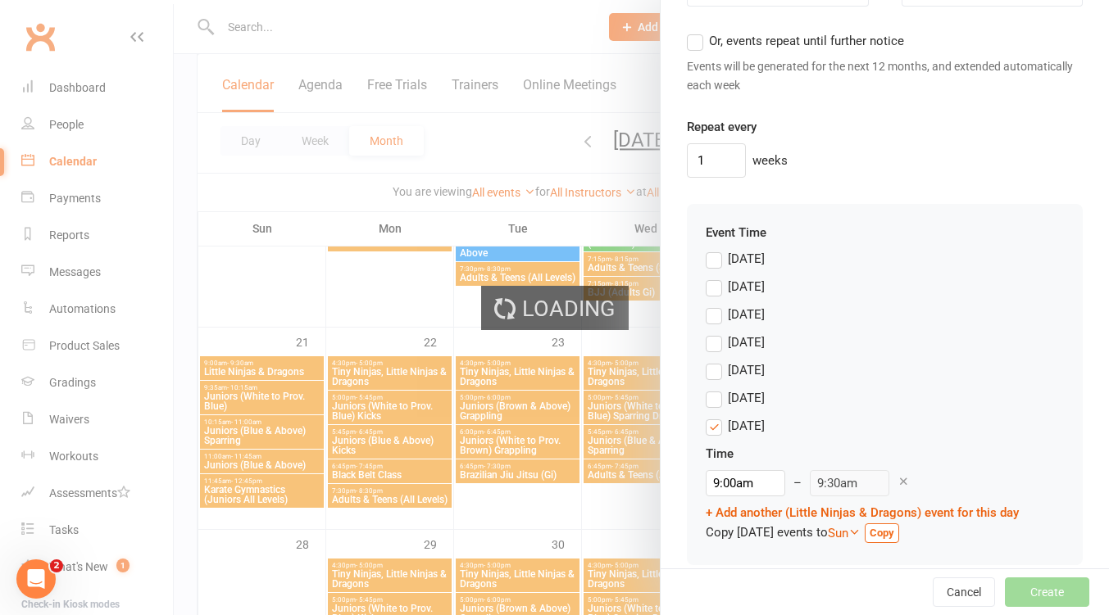
scroll to position [1456, 0]
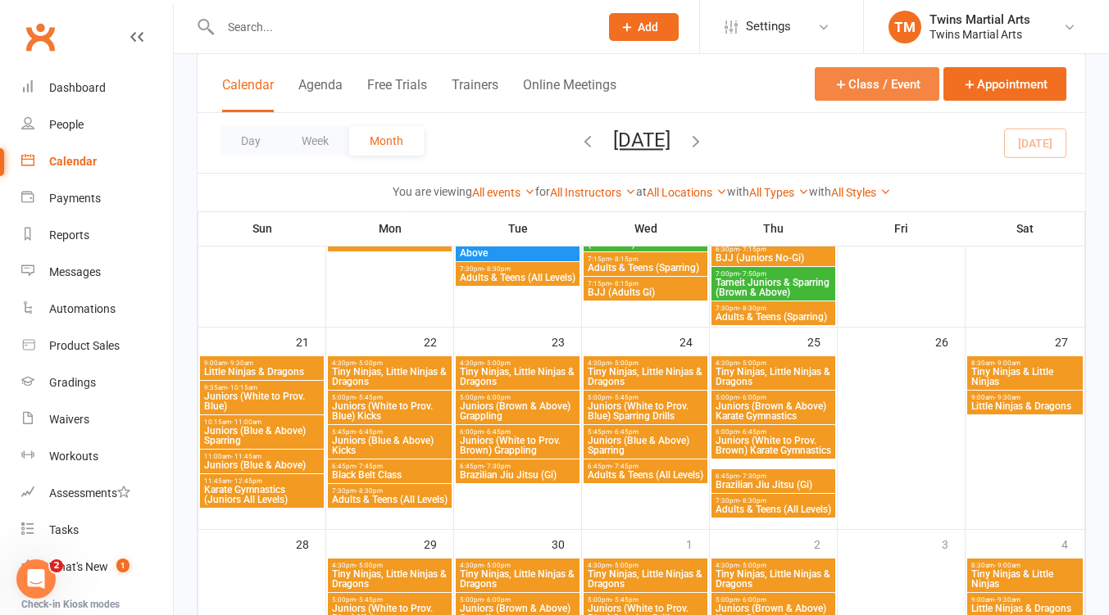
click at [871, 84] on button "Class / Event" at bounding box center [876, 84] width 125 height 34
click at [841, 83] on icon "button" at bounding box center [840, 84] width 15 height 15
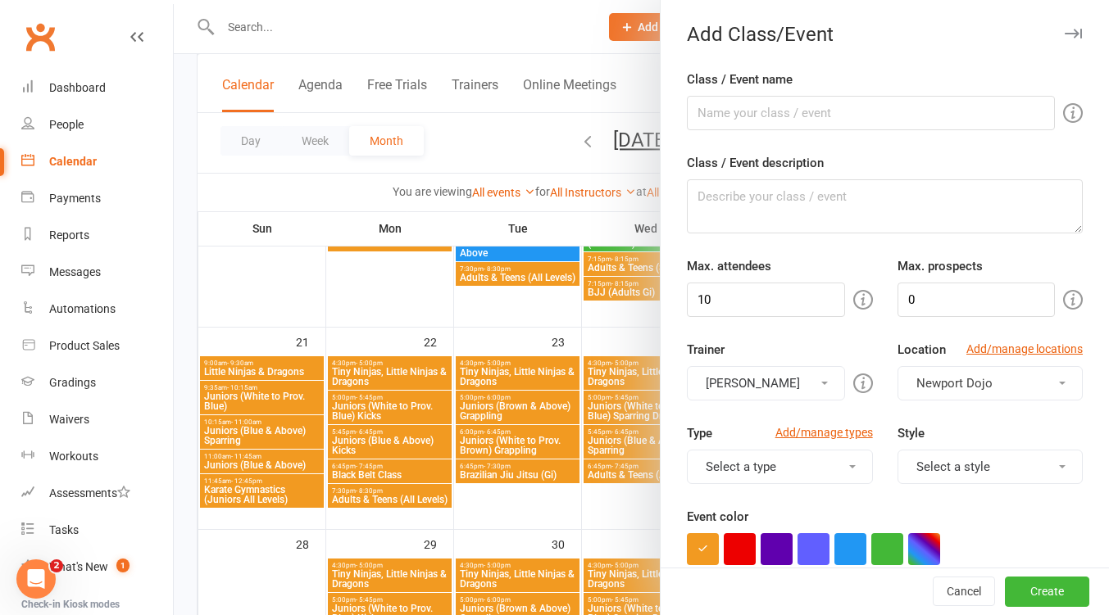
click at [873, 86] on div at bounding box center [641, 307] width 935 height 615
click at [732, 110] on input "Class / Event name" at bounding box center [871, 113] width 368 height 34
click at [727, 303] on input "10" at bounding box center [765, 300] width 157 height 34
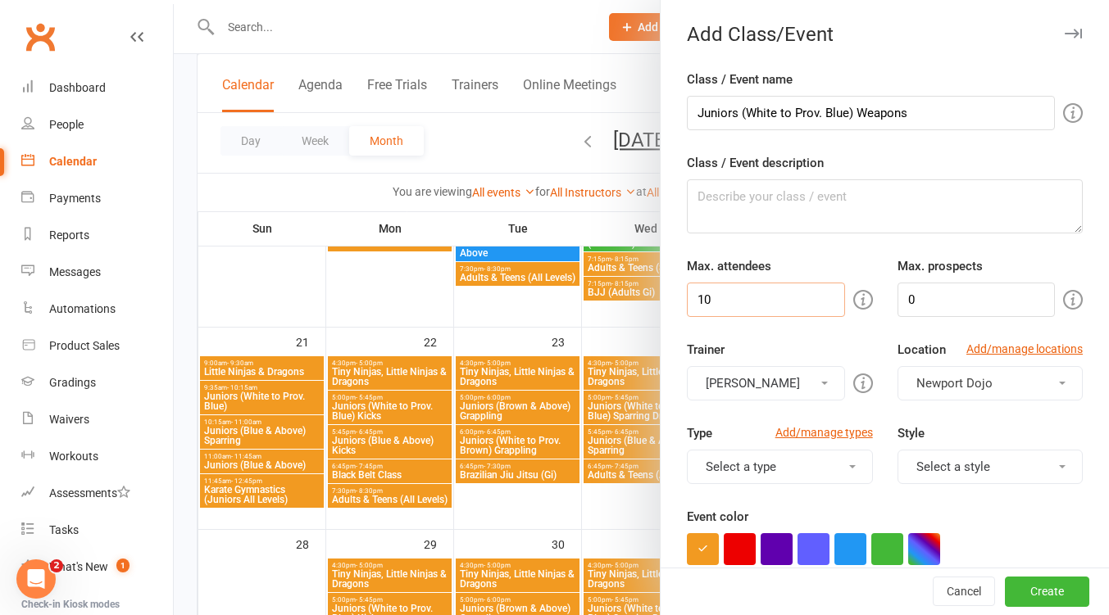
click at [727, 303] on input "10" at bounding box center [765, 300] width 157 height 34
click at [773, 385] on button "[PERSON_NAME]" at bounding box center [765, 383] width 157 height 34
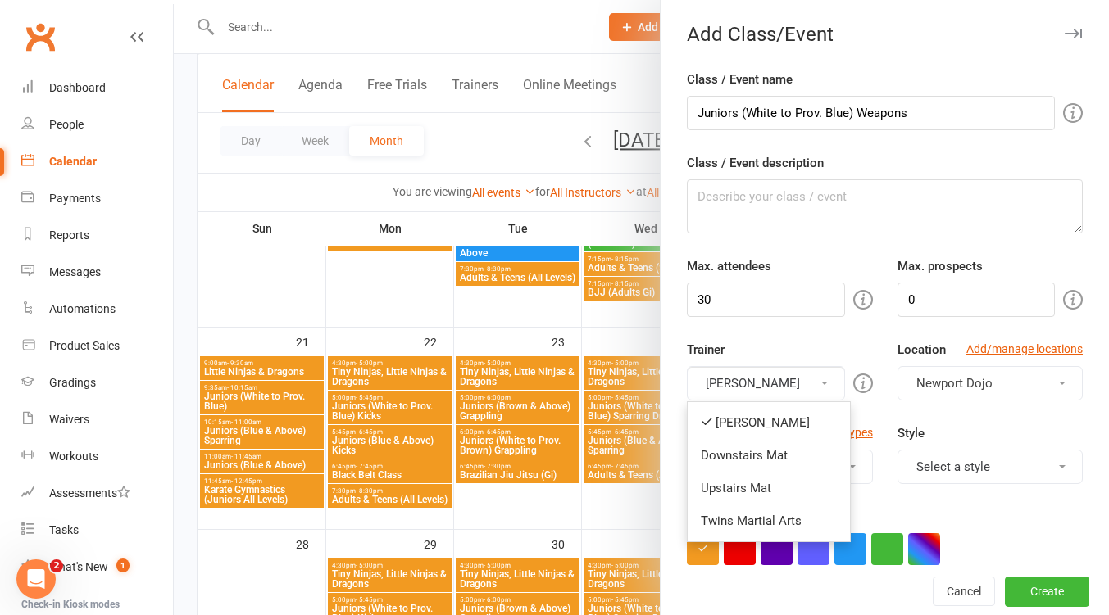
click at [778, 459] on link "Downstairs Mat" at bounding box center [768, 455] width 162 height 33
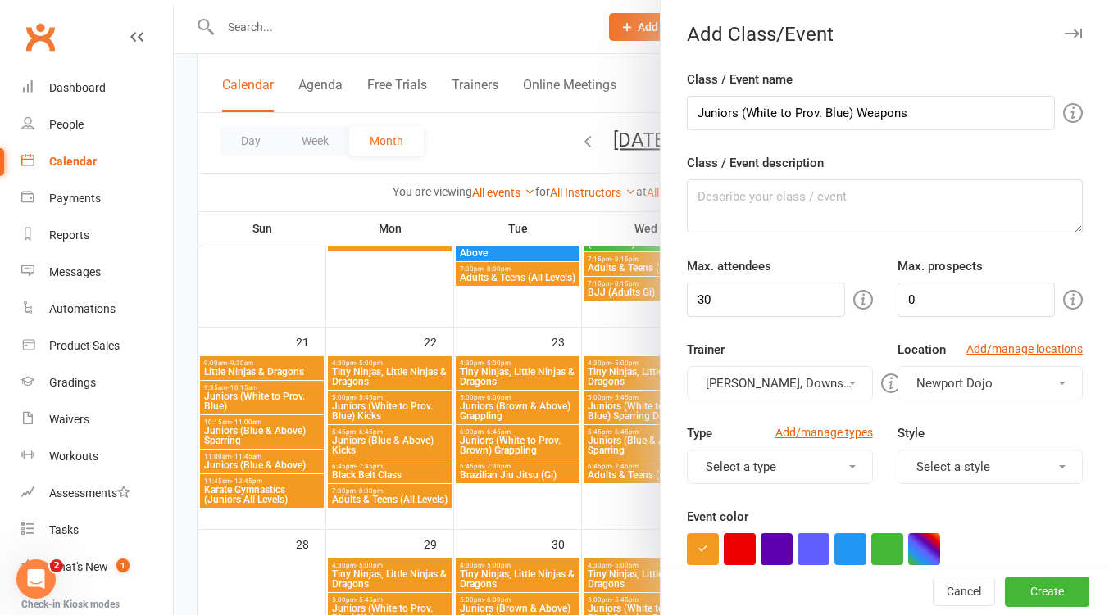
click at [792, 374] on button "[PERSON_NAME], Downstairs Mat" at bounding box center [779, 383] width 185 height 34
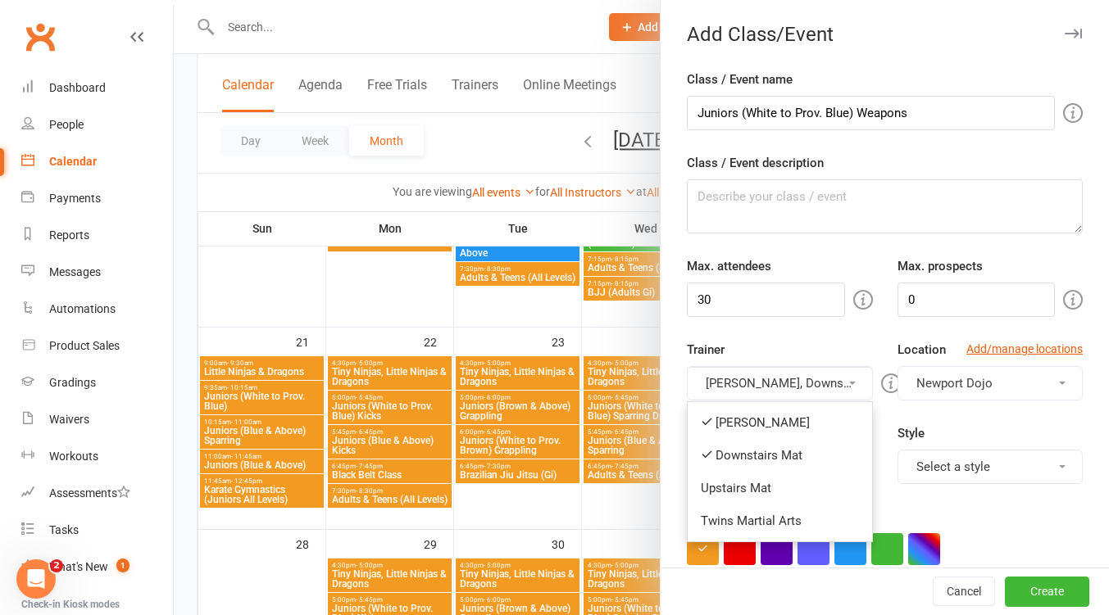
click at [777, 413] on link "[PERSON_NAME]" at bounding box center [779, 422] width 184 height 33
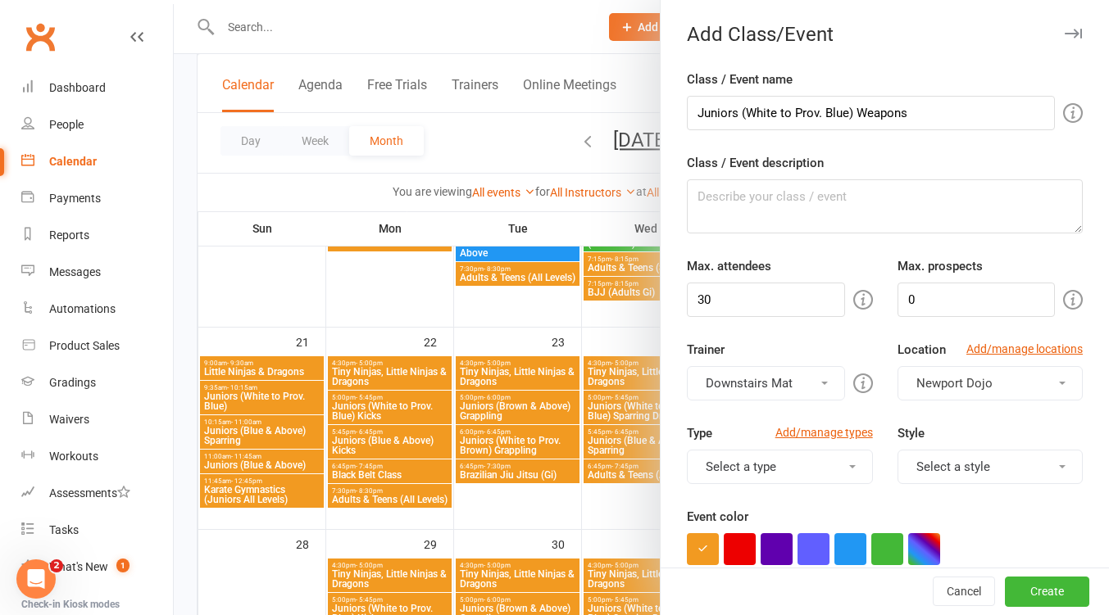
click at [1004, 475] on button "Select a style" at bounding box center [989, 467] width 185 height 34
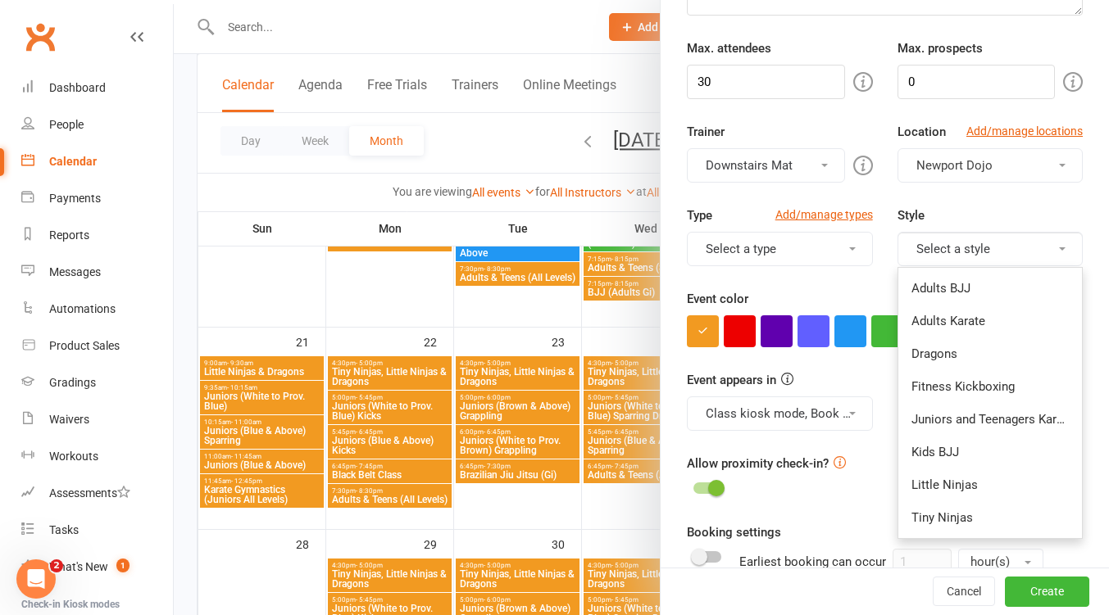
click at [982, 424] on link "Juniors and Teenagers Karate" at bounding box center [990, 419] width 184 height 33
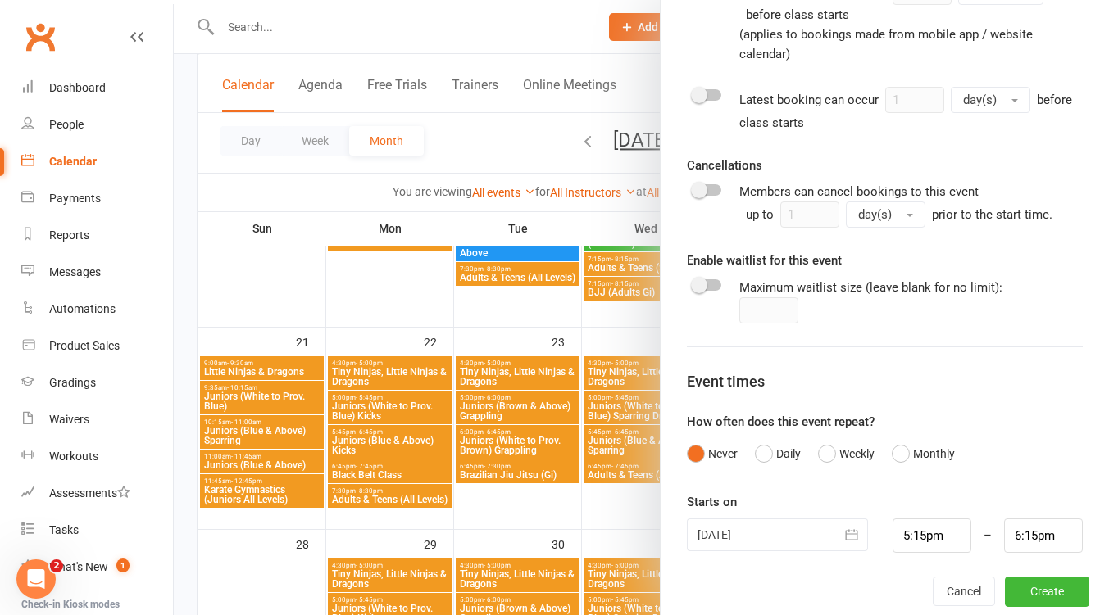
scroll to position [799, 0]
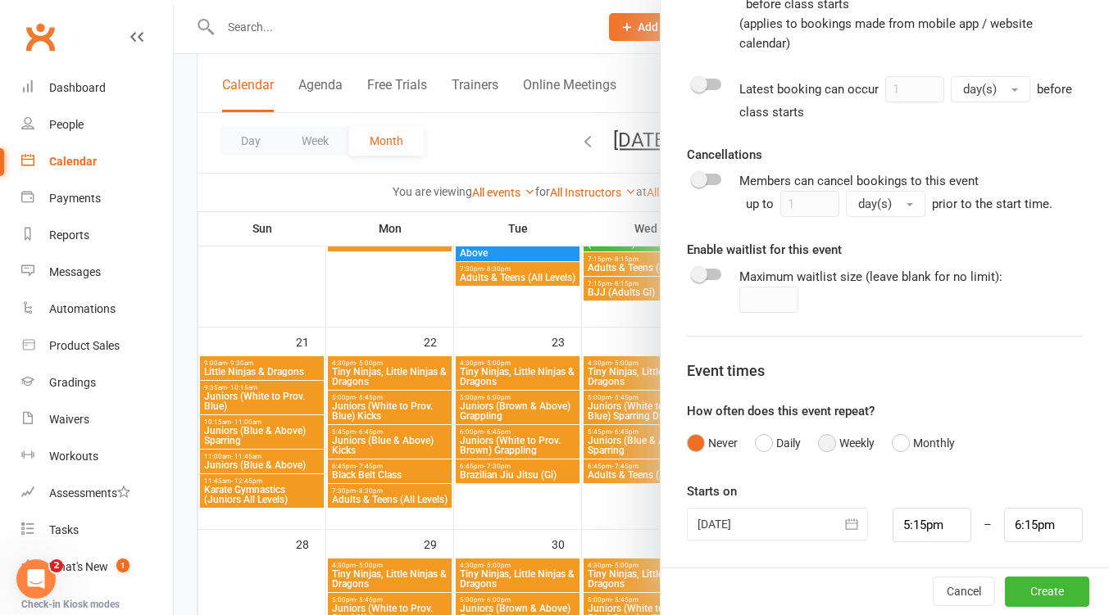
click at [818, 445] on button "Weekly" at bounding box center [846, 443] width 57 height 31
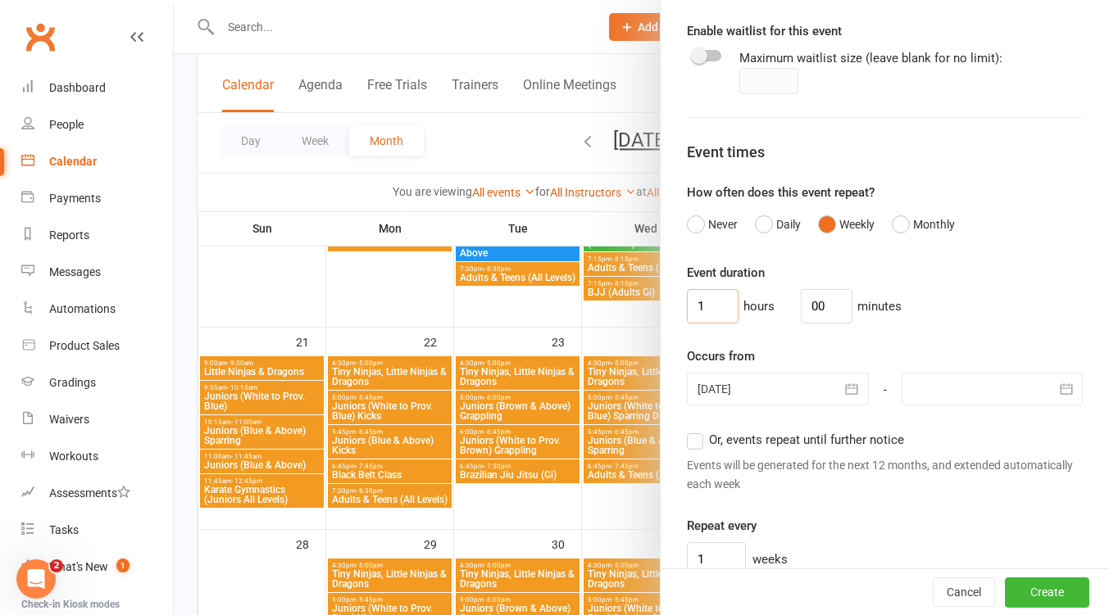
click at [709, 303] on input "1" at bounding box center [713, 306] width 52 height 34
click at [708, 303] on input "1" at bounding box center [713, 306] width 52 height 34
click at [810, 307] on input "00" at bounding box center [827, 306] width 52 height 34
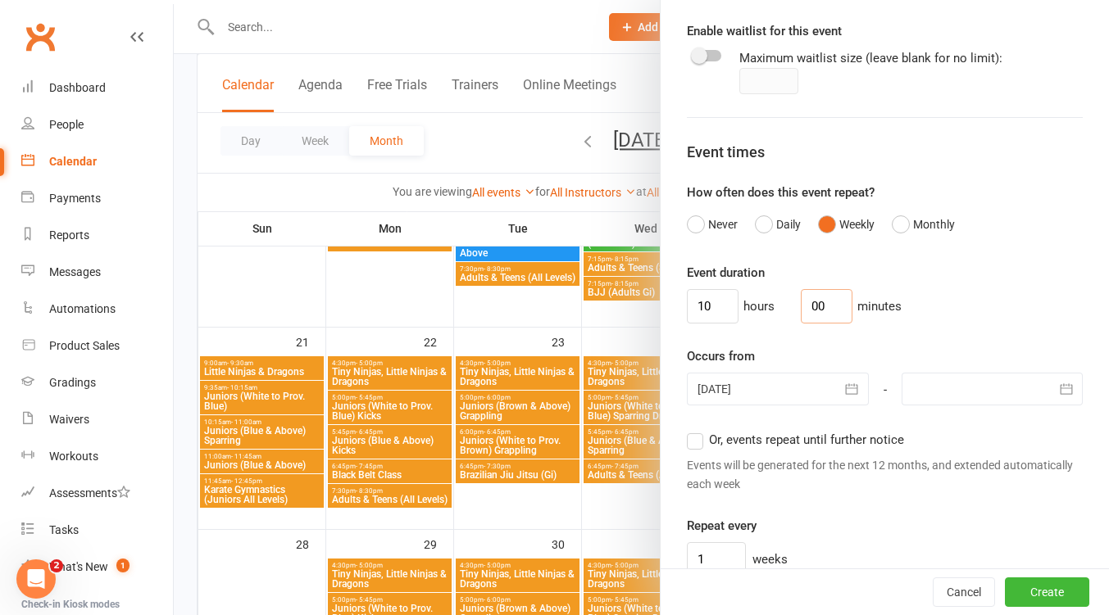
click at [810, 307] on input "00" at bounding box center [827, 306] width 52 height 34
click at [712, 308] on input "10" at bounding box center [713, 306] width 52 height 34
click at [712, 307] on input "10" at bounding box center [713, 306] width 52 height 34
click at [826, 312] on input "00" at bounding box center [827, 306] width 52 height 34
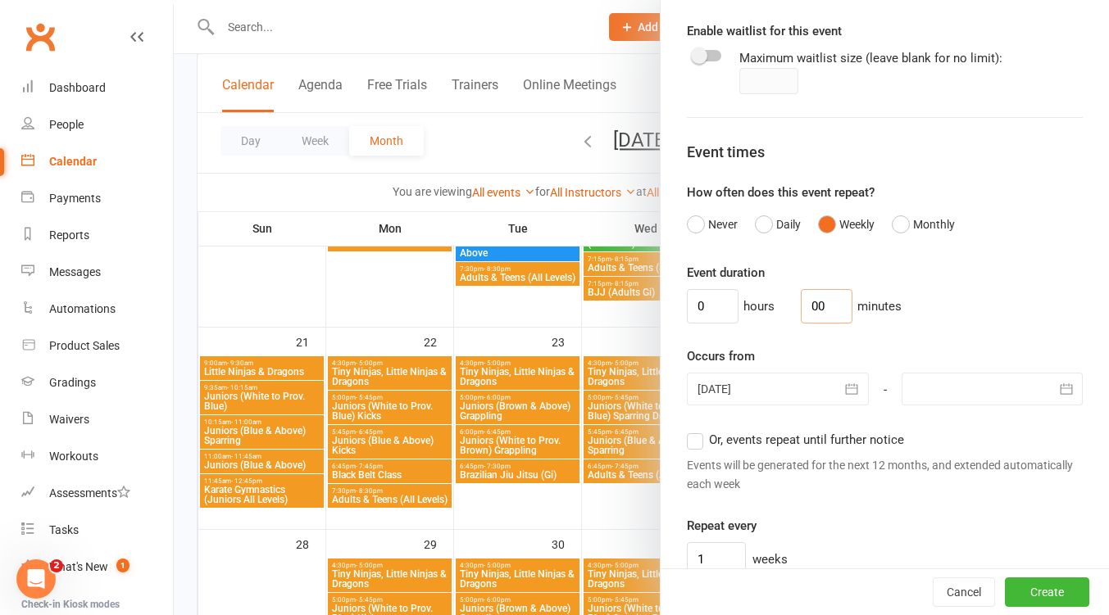
click at [826, 312] on input "00" at bounding box center [827, 306] width 52 height 34
click at [836, 403] on button "button" at bounding box center [852, 389] width 33 height 33
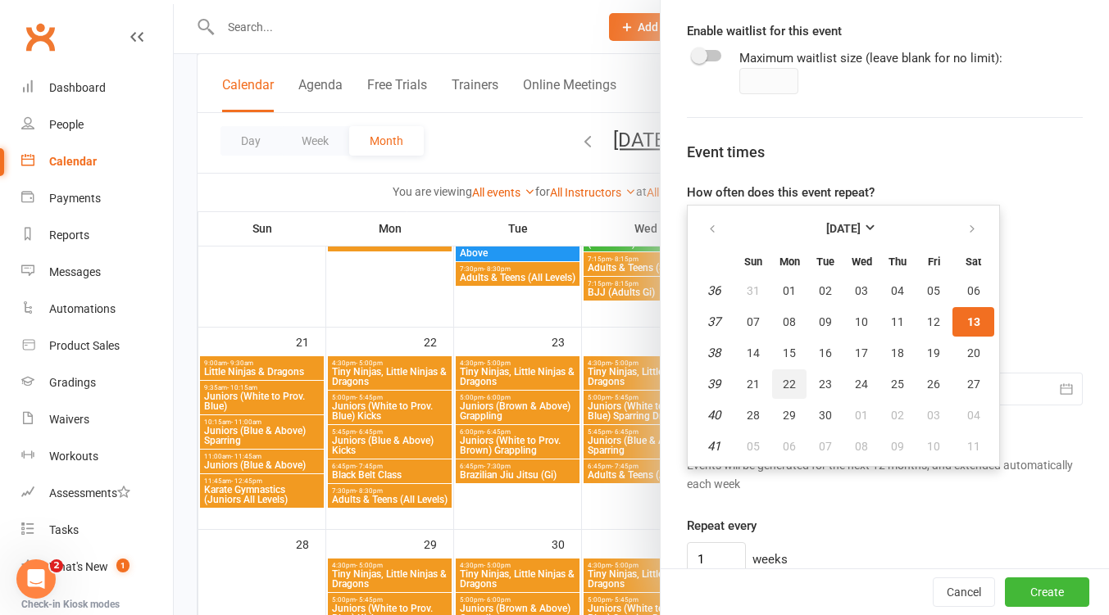
click at [788, 383] on span "22" at bounding box center [788, 384] width 13 height 13
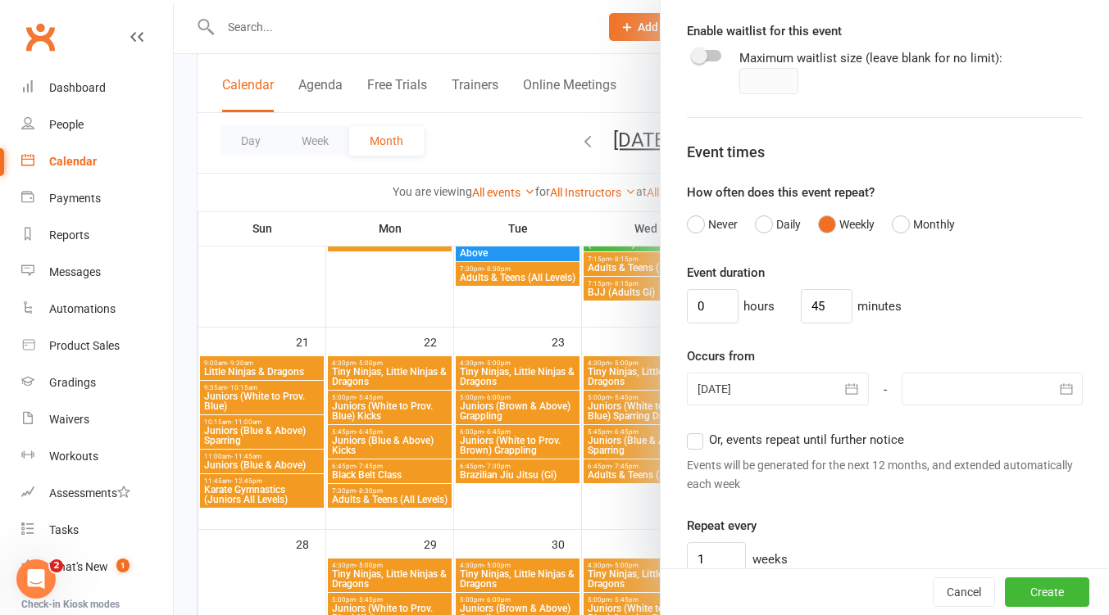
click at [984, 384] on div at bounding box center [991, 389] width 181 height 33
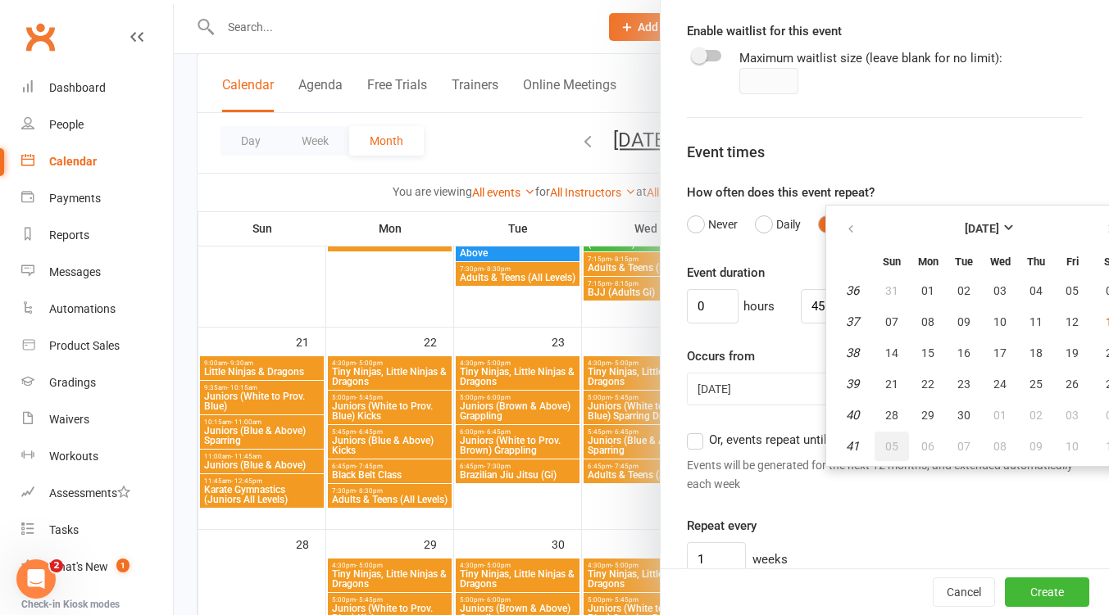
drag, startPoint x: 882, startPoint y: 446, endPoint x: 857, endPoint y: 445, distance: 25.4
click at [883, 446] on button "05" at bounding box center [891, 446] width 34 height 29
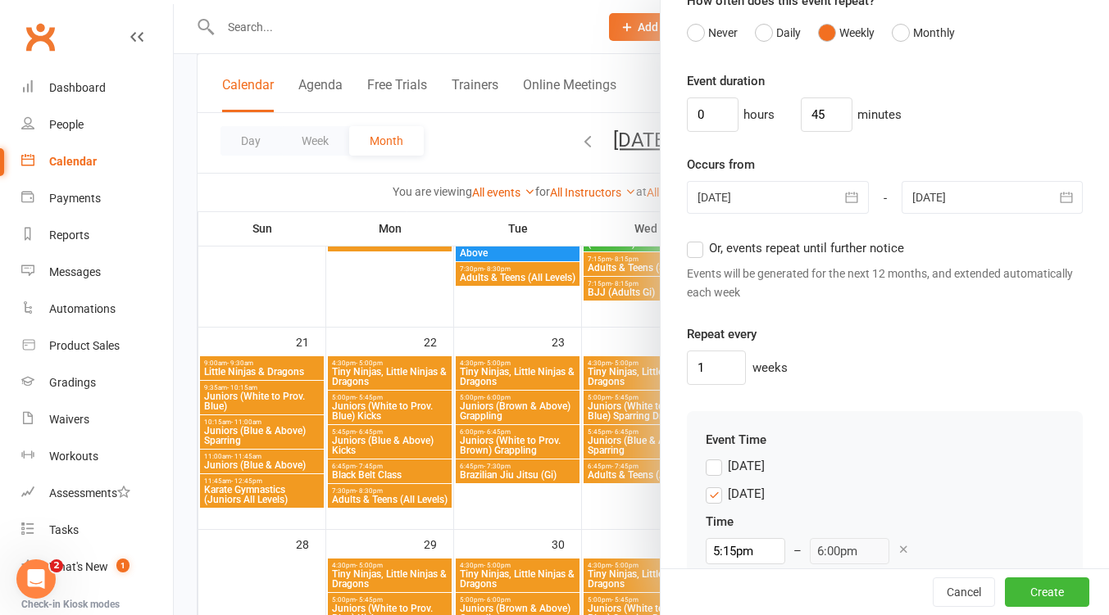
scroll to position [1454, 0]
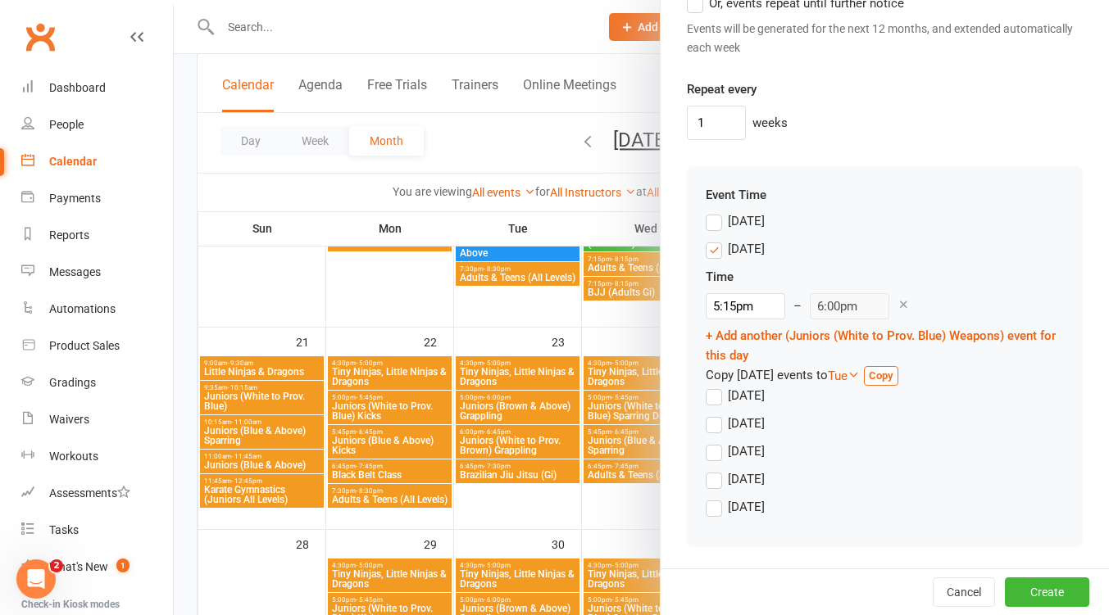
drag, startPoint x: 704, startPoint y: 246, endPoint x: 706, endPoint y: 254, distance: 8.6
click at [705, 247] on label "Monday" at bounding box center [734, 249] width 59 height 20
click at [705, 239] on input "Monday" at bounding box center [710, 239] width 11 height 0
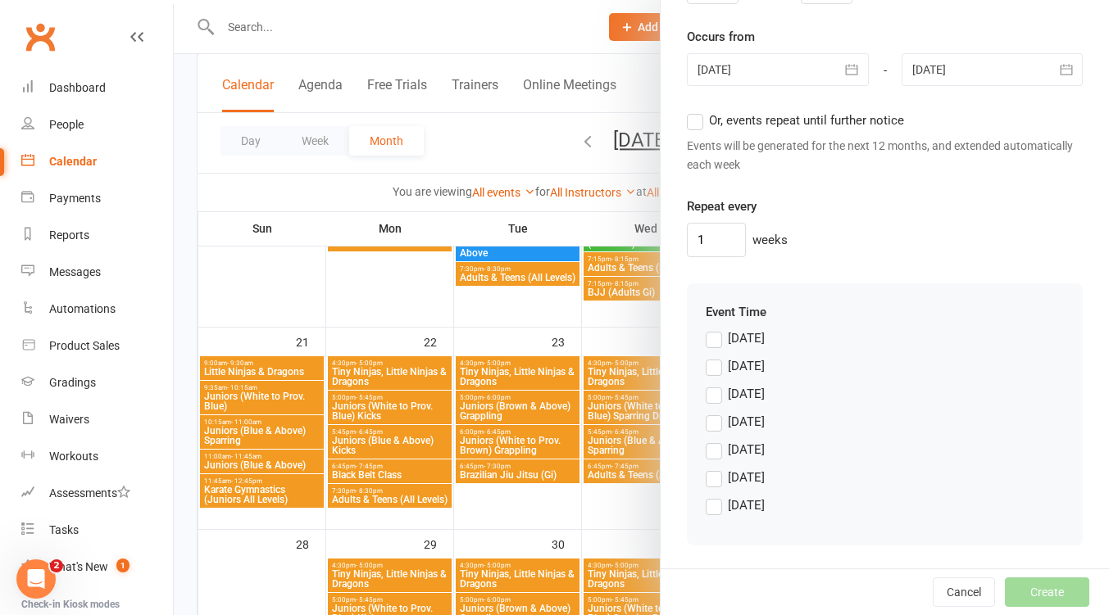
click at [712, 501] on label "Saturday" at bounding box center [734, 506] width 59 height 20
click at [712, 496] on input "Saturday" at bounding box center [710, 496] width 11 height 0
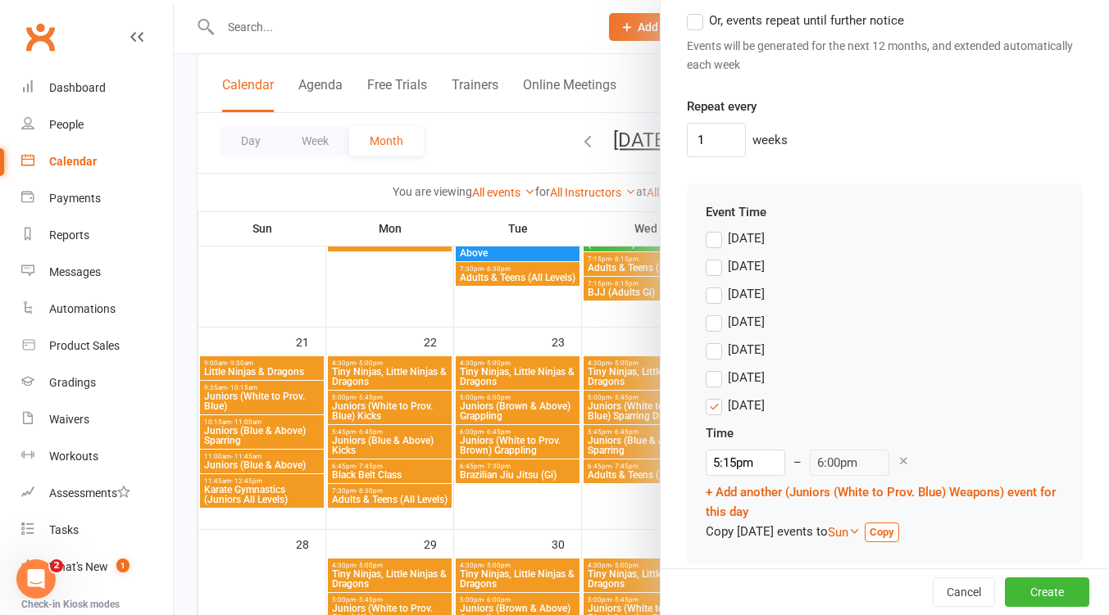
scroll to position [1456, 0]
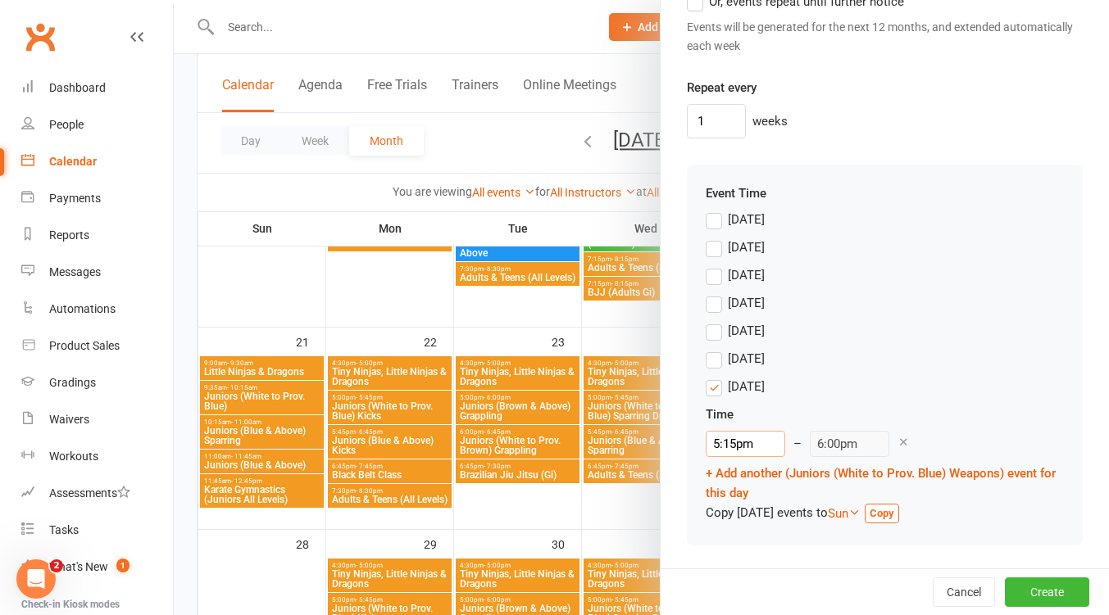
click at [744, 444] on input "5:15pm" at bounding box center [744, 444] width 79 height 26
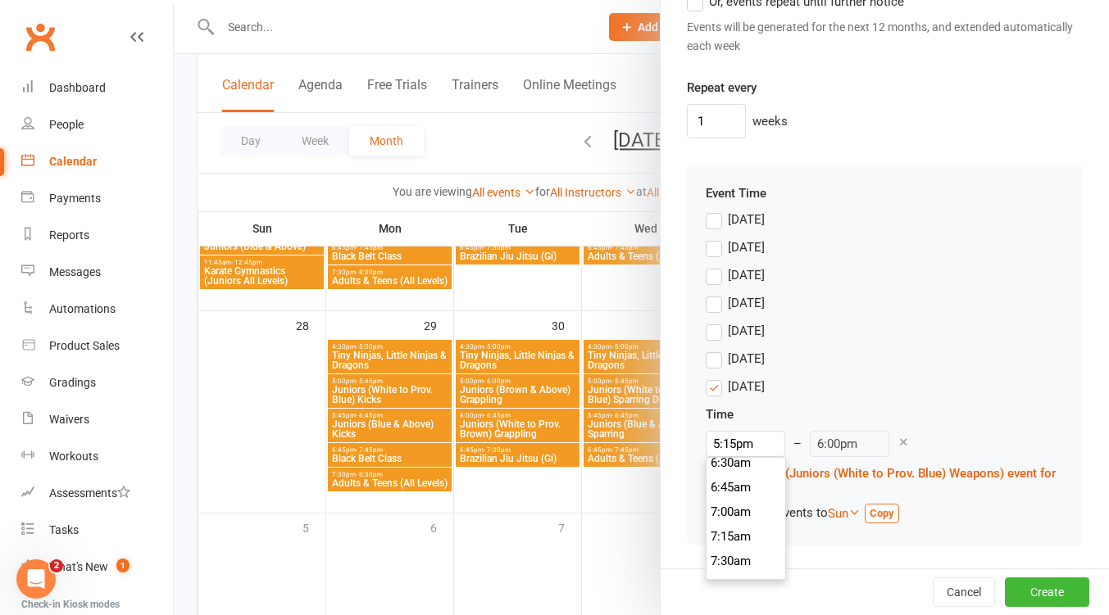
scroll to position [859, 0]
drag, startPoint x: 741, startPoint y: 541, endPoint x: 778, endPoint y: 529, distance: 38.6
click at [741, 542] on li "9:30am" at bounding box center [745, 545] width 79 height 25
click at [1008, 583] on button "Create" at bounding box center [1047, 592] width 84 height 29
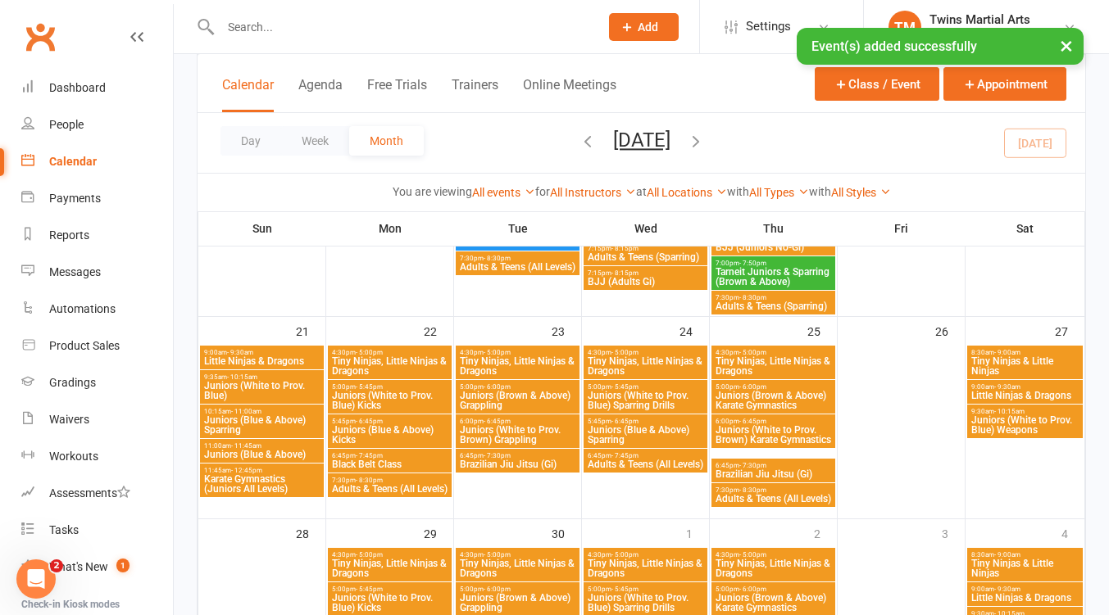
scroll to position [1529, 0]
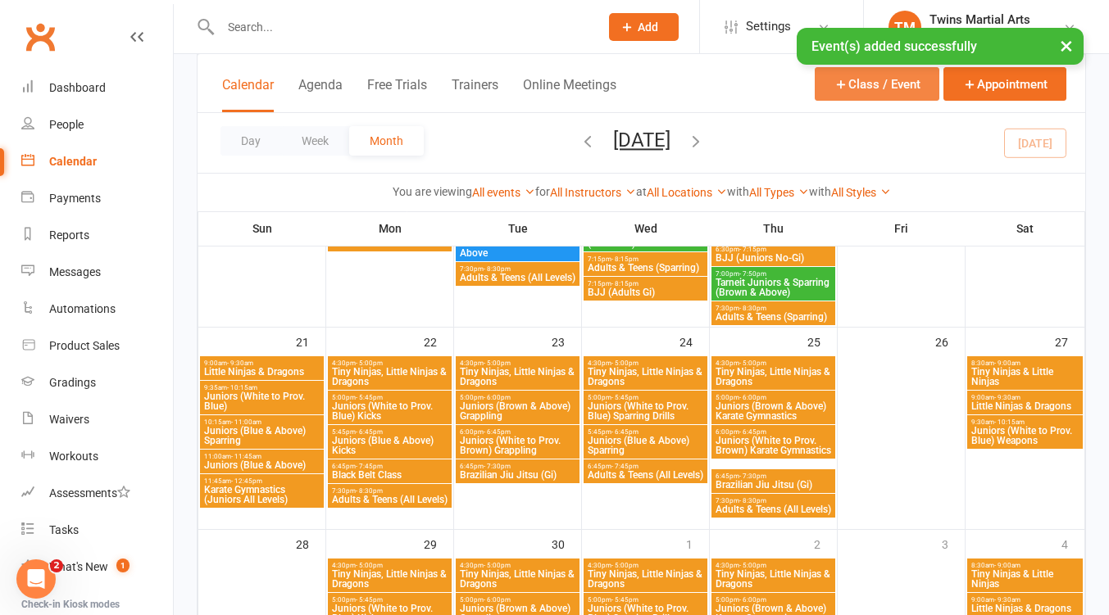
click at [851, 79] on button "Class / Event" at bounding box center [876, 84] width 125 height 34
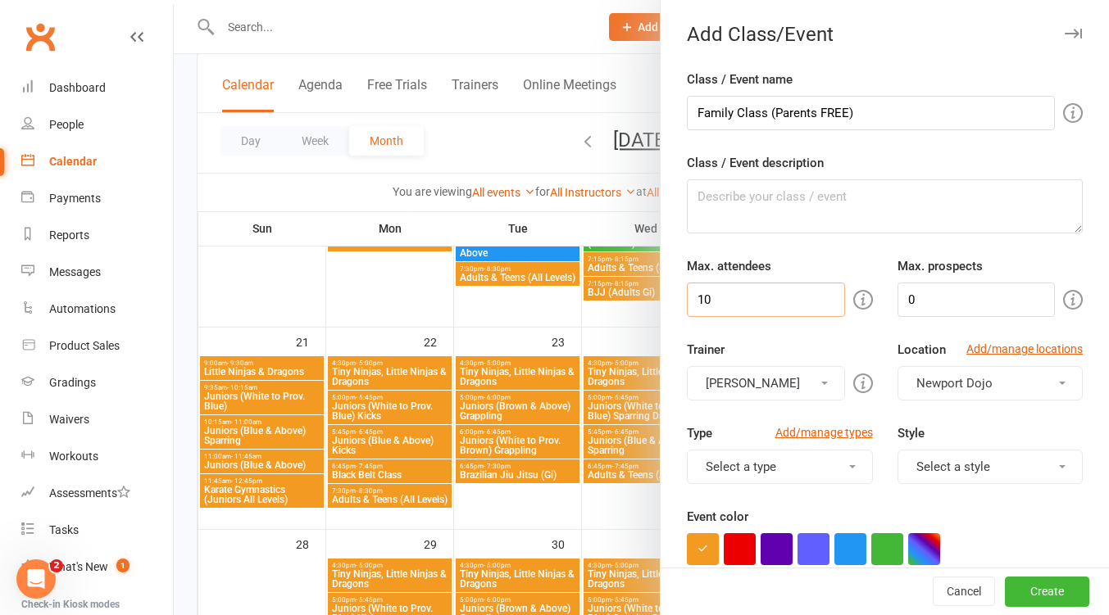
click at [742, 297] on input "10" at bounding box center [765, 300] width 157 height 34
click at [788, 258] on div "Max. attendees 10" at bounding box center [779, 286] width 210 height 61
click at [776, 376] on button "[PERSON_NAME]" at bounding box center [765, 383] width 157 height 34
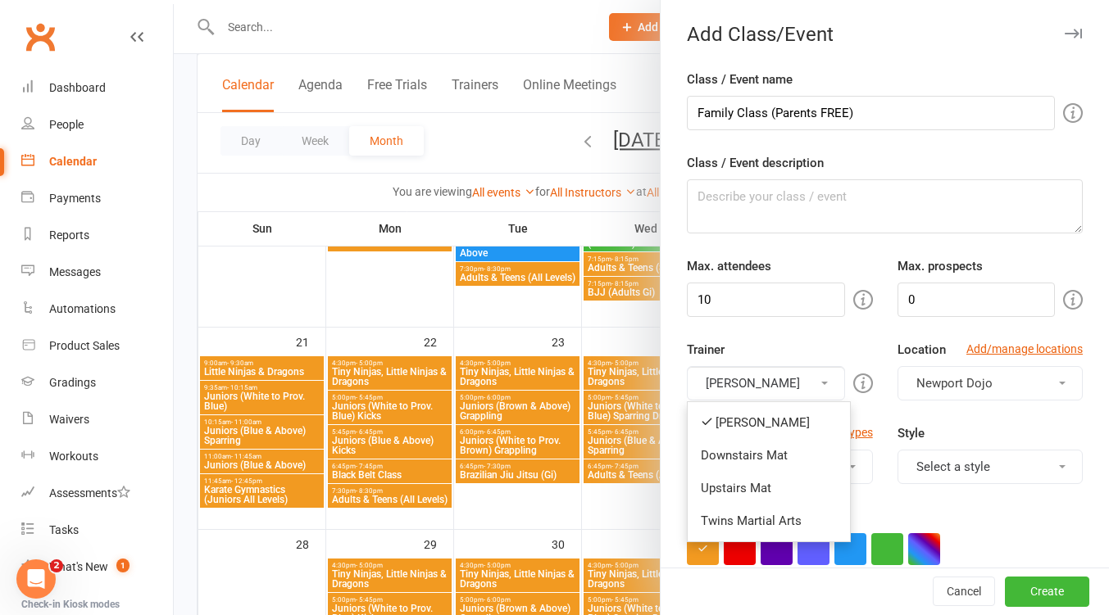
drag, startPoint x: 755, startPoint y: 491, endPoint x: 767, endPoint y: 402, distance: 89.2
click at [755, 490] on link "Upstairs Mat" at bounding box center [768, 488] width 162 height 33
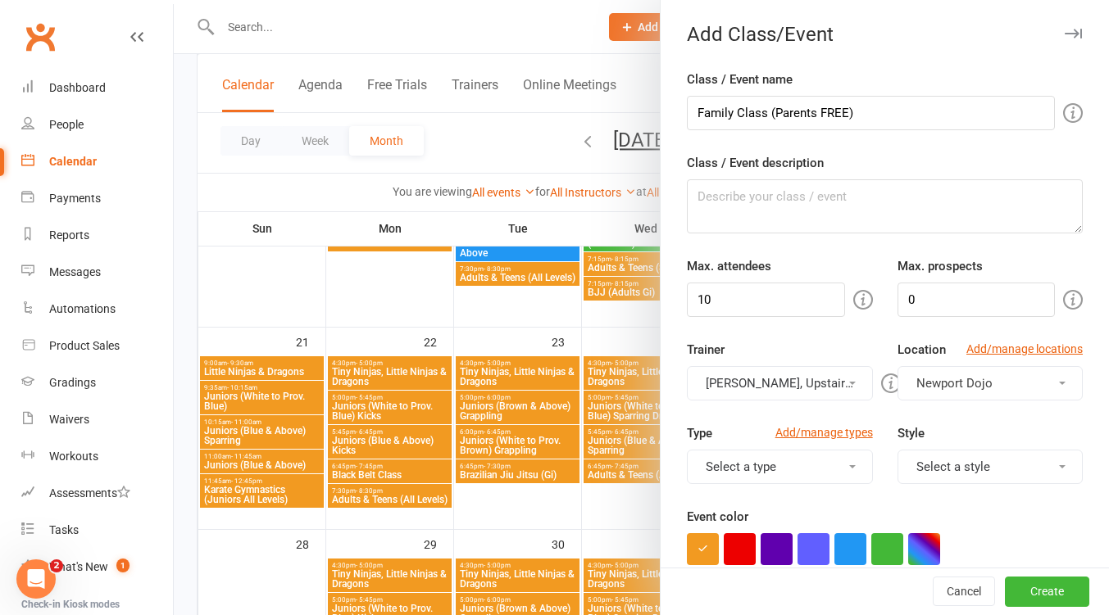
click at [764, 369] on button "Lance Douglas, Upstairs Mat" at bounding box center [779, 383] width 185 height 34
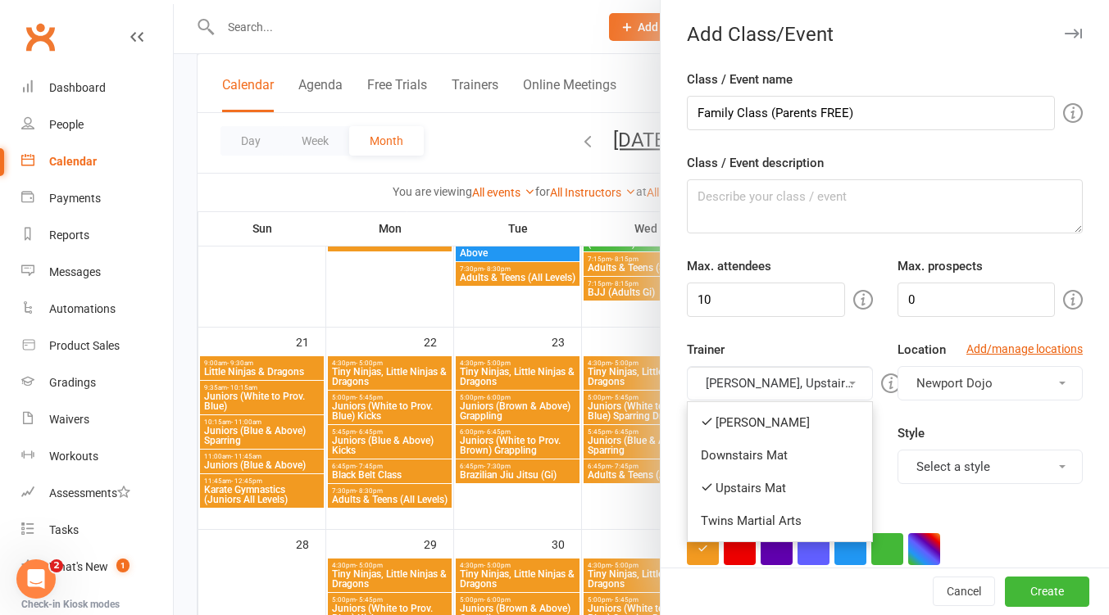
click at [763, 415] on link "[PERSON_NAME]" at bounding box center [779, 422] width 184 height 33
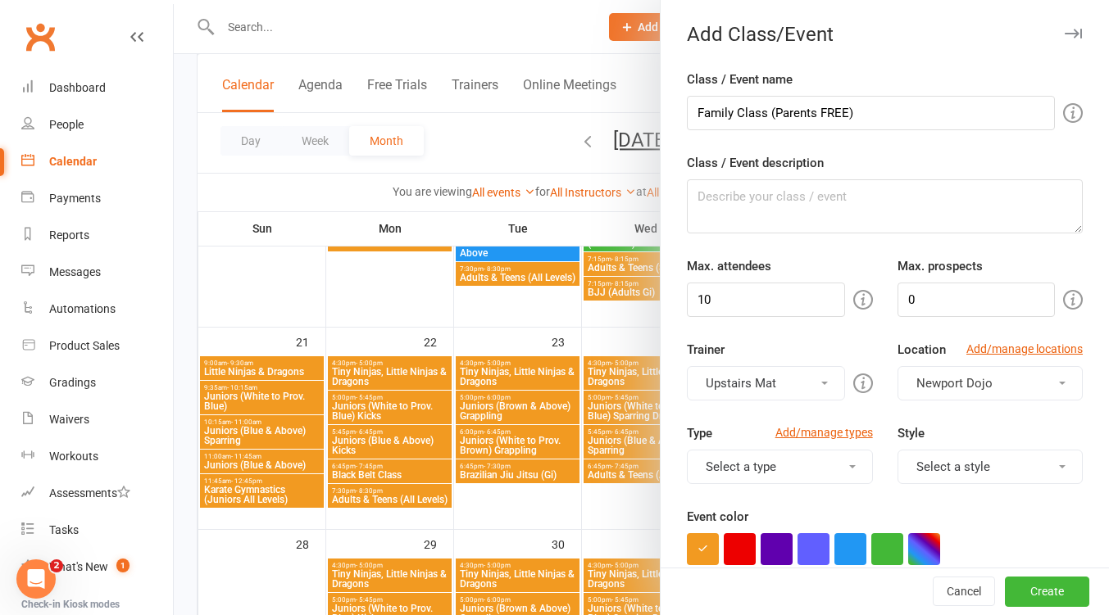
click at [987, 465] on button "Select a style" at bounding box center [989, 467] width 185 height 34
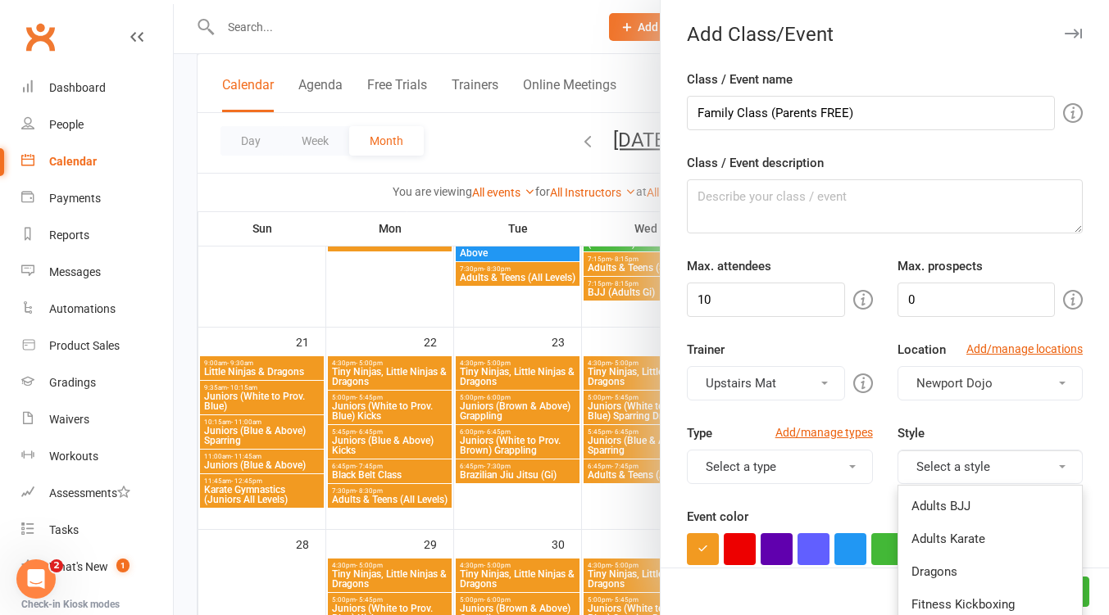
scroll to position [218, 0]
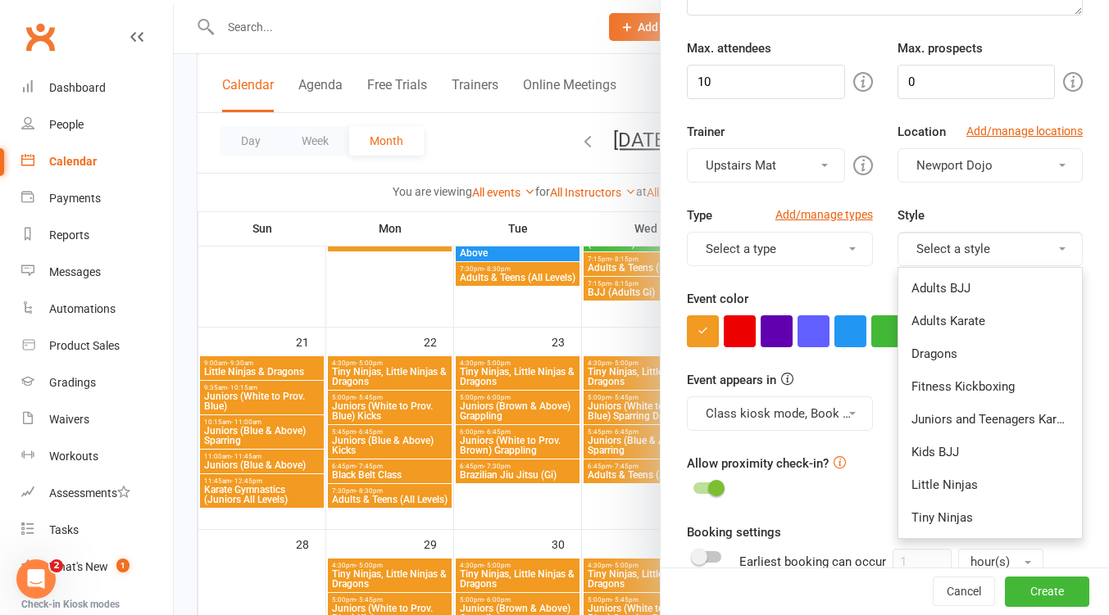
click at [967, 419] on link "Juniors and Teenagers Karate" at bounding box center [990, 419] width 184 height 33
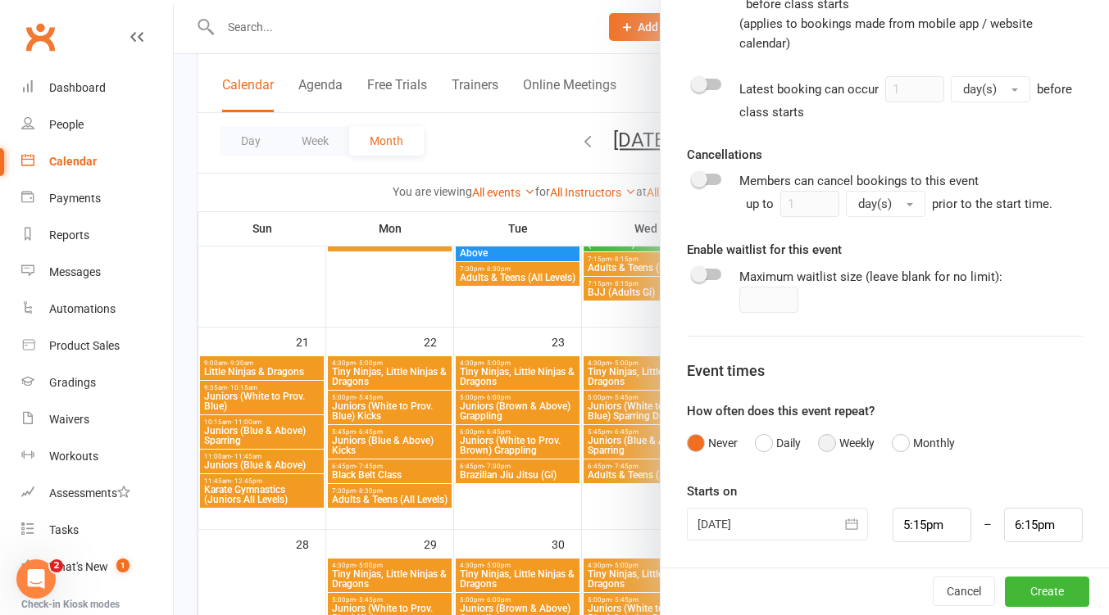
drag, startPoint x: 821, startPoint y: 438, endPoint x: 855, endPoint y: 422, distance: 37.0
click at [823, 438] on button "Weekly" at bounding box center [846, 443] width 57 height 31
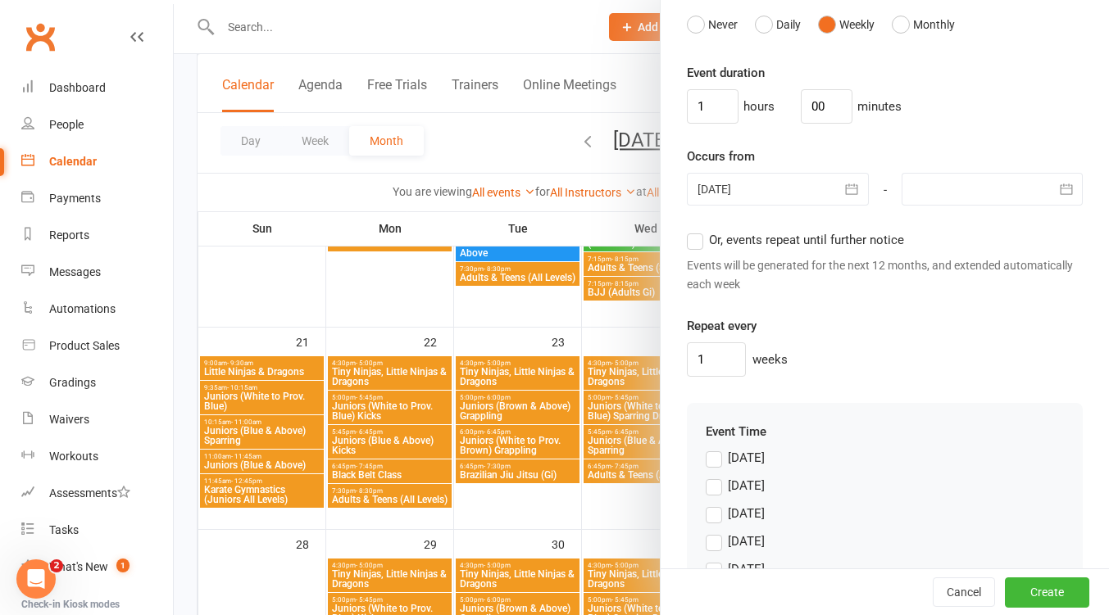
scroll to position [1236, 0]
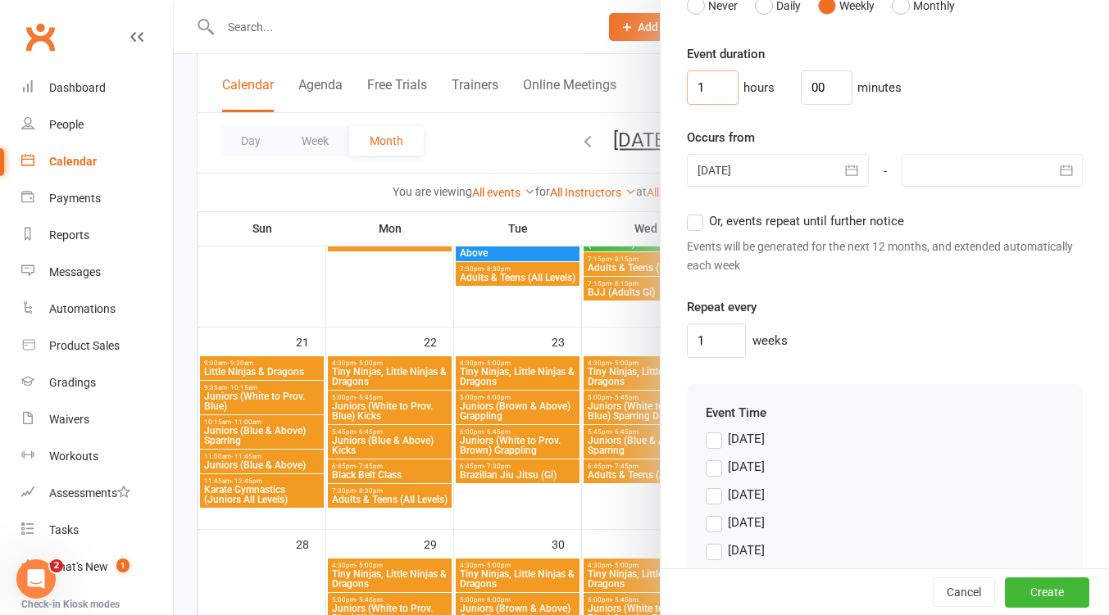
click at [707, 98] on input "1" at bounding box center [713, 87] width 52 height 34
click at [828, 82] on input "00" at bounding box center [827, 87] width 52 height 34
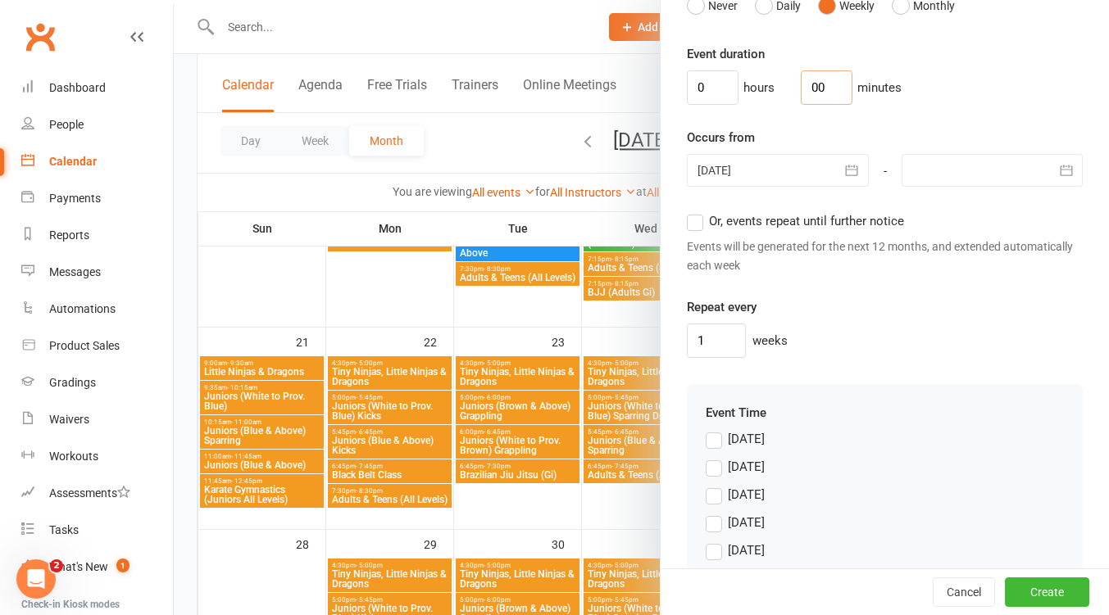
click at [828, 82] on input "00" at bounding box center [827, 87] width 52 height 34
click at [843, 176] on icon "button" at bounding box center [851, 170] width 16 height 16
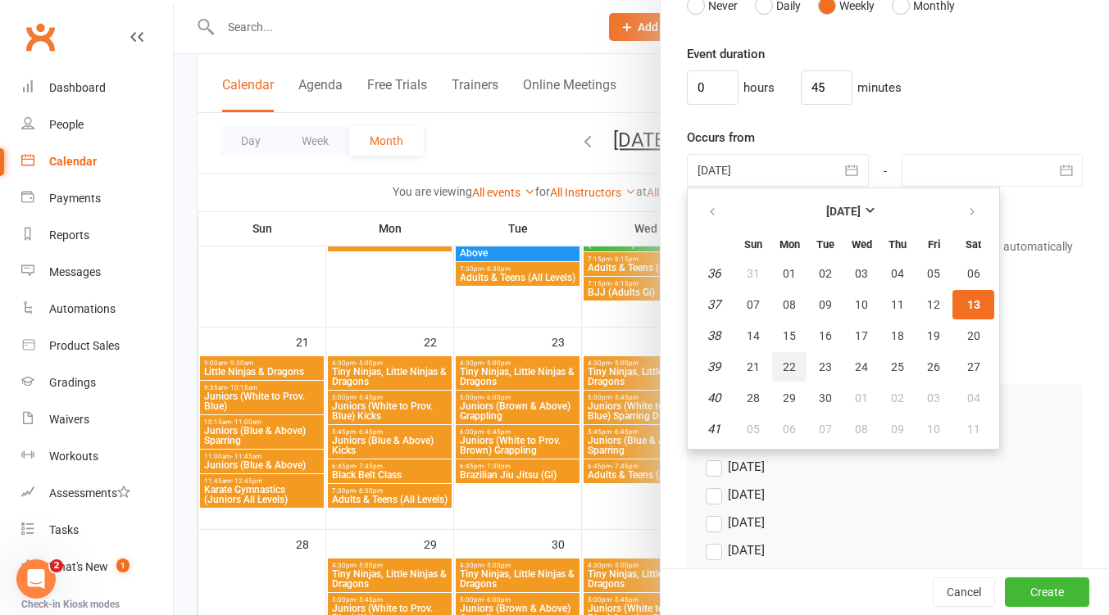
click at [782, 370] on span "22" at bounding box center [788, 367] width 13 height 13
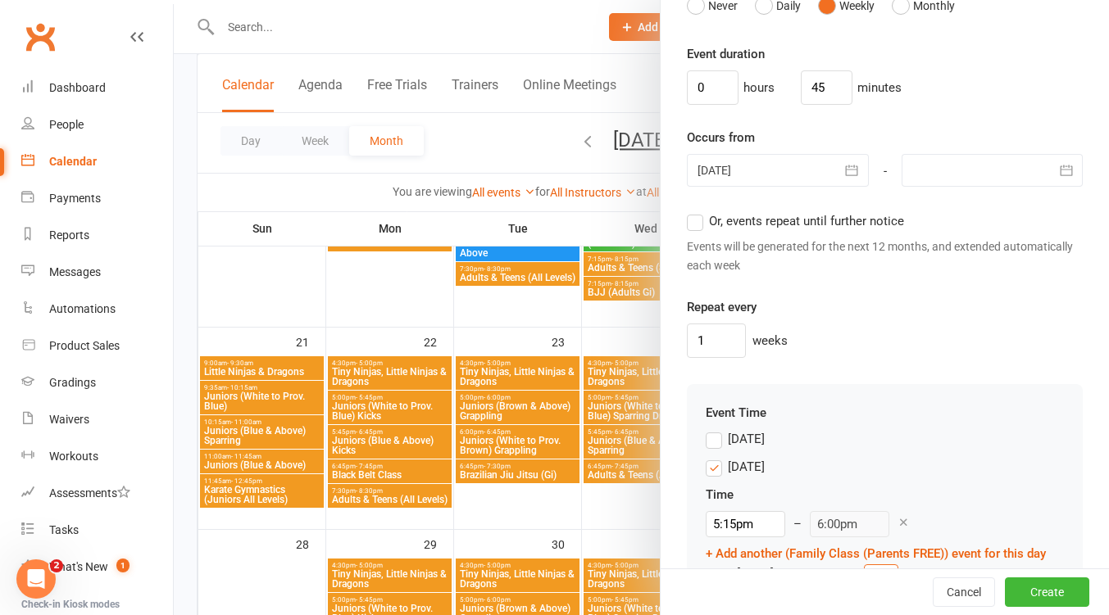
click at [1008, 172] on div at bounding box center [991, 170] width 181 height 33
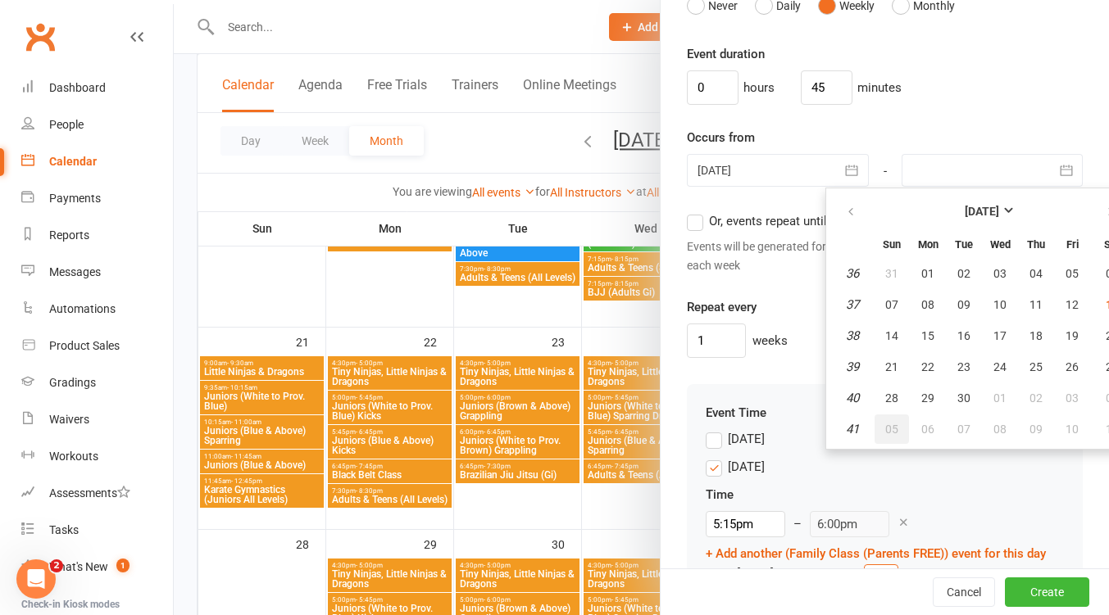
click at [879, 436] on button "05" at bounding box center [891, 429] width 34 height 29
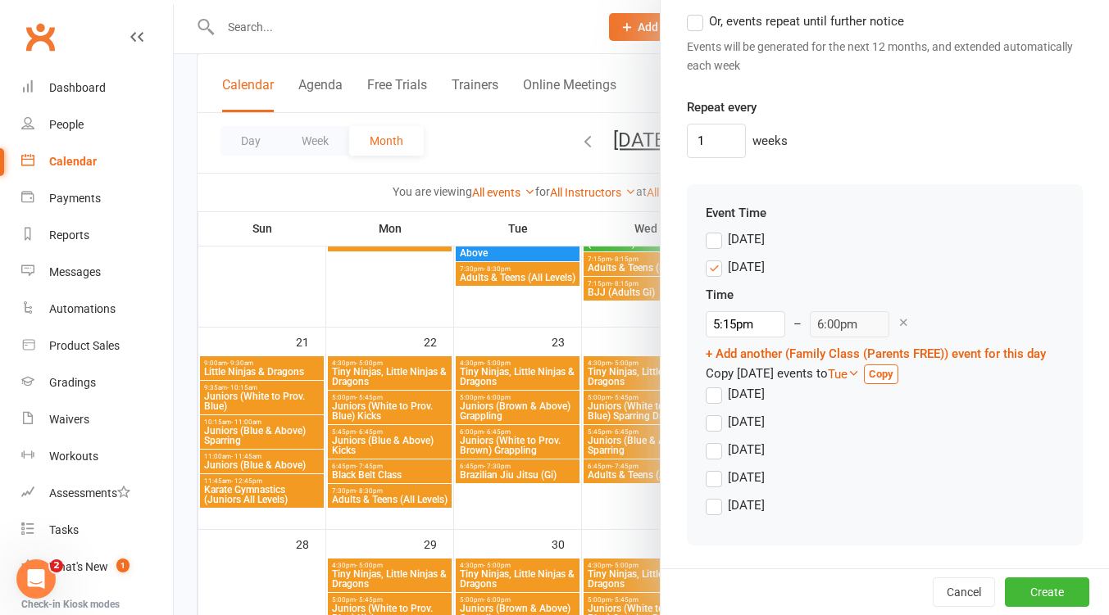
drag, startPoint x: 710, startPoint y: 248, endPoint x: 709, endPoint y: 368, distance: 119.6
click at [710, 257] on label "Monday" at bounding box center [734, 267] width 59 height 20
click at [710, 257] on input "Monday" at bounding box center [710, 257] width 11 height 0
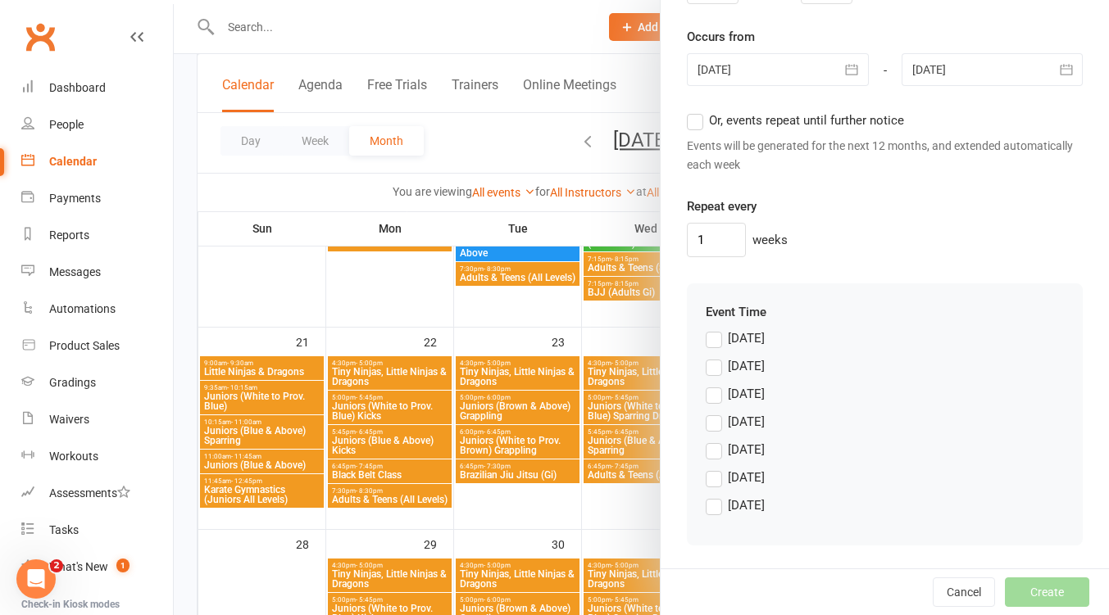
scroll to position [1337, 0]
click at [709, 500] on label "Saturday" at bounding box center [734, 506] width 59 height 20
click at [709, 496] on input "Saturday" at bounding box center [710, 496] width 11 height 0
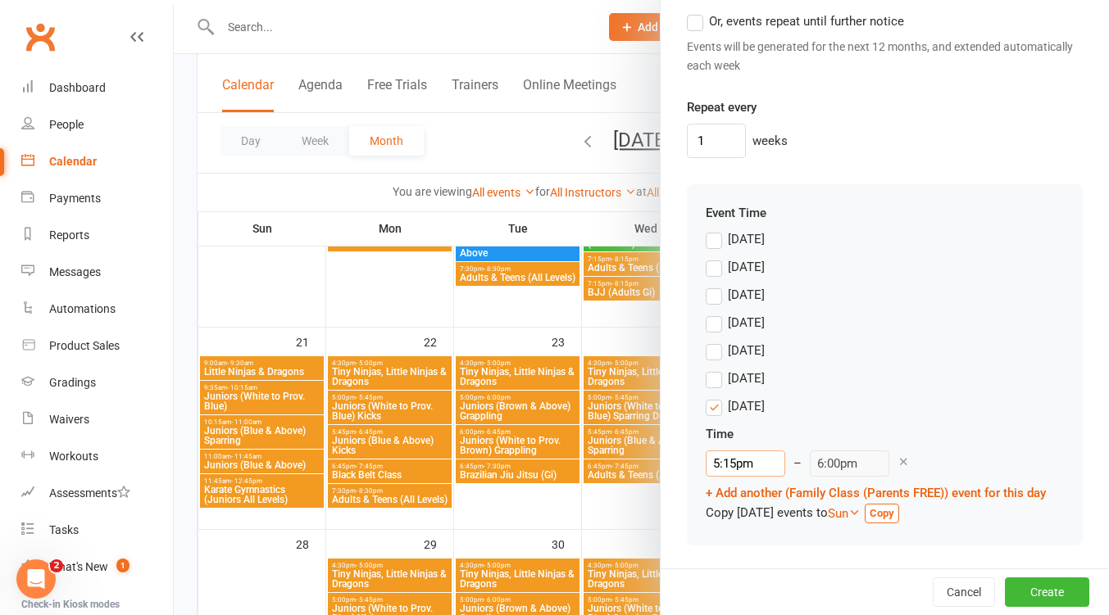
click at [739, 451] on input "5:15pm" at bounding box center [744, 464] width 79 height 26
click at [746, 561] on li "9:30am" at bounding box center [745, 573] width 79 height 25
click at [1027, 595] on button "Create" at bounding box center [1047, 592] width 84 height 29
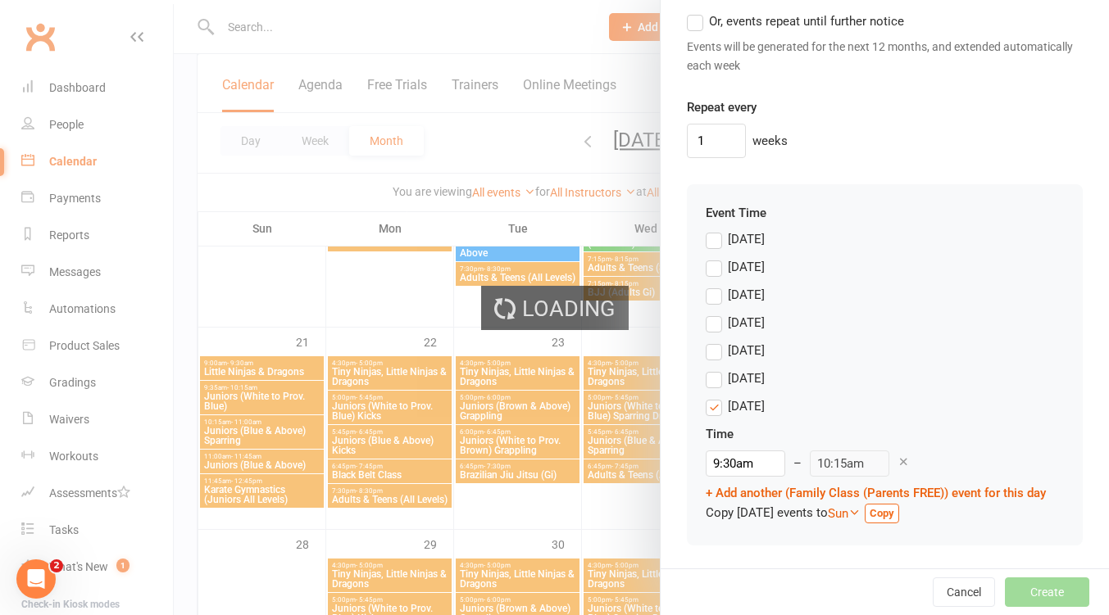
scroll to position [1476, 0]
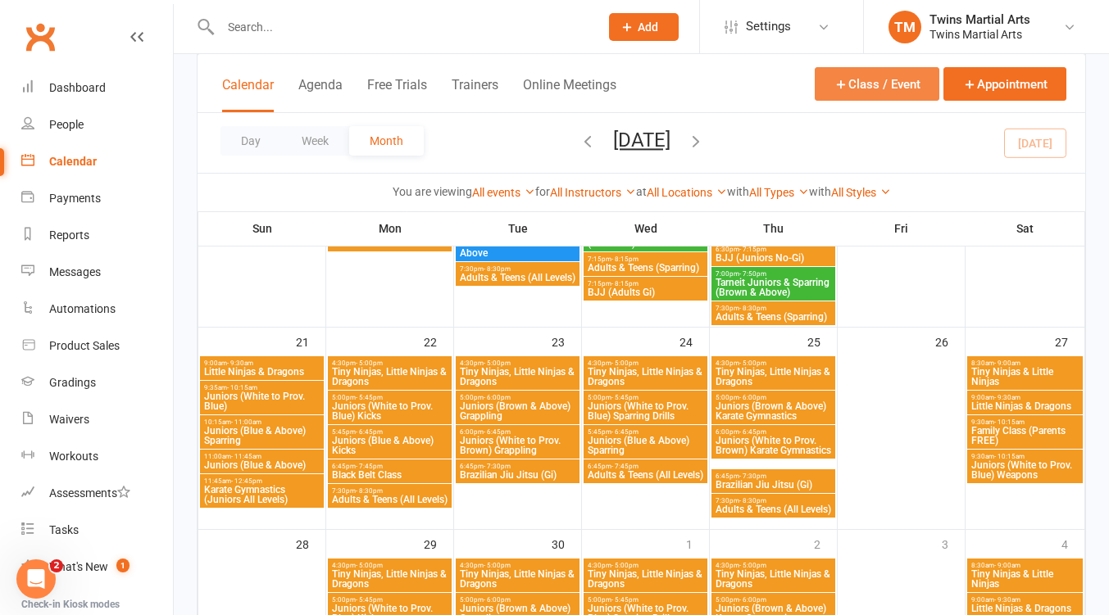
click at [862, 78] on button "Class / Event" at bounding box center [876, 84] width 125 height 34
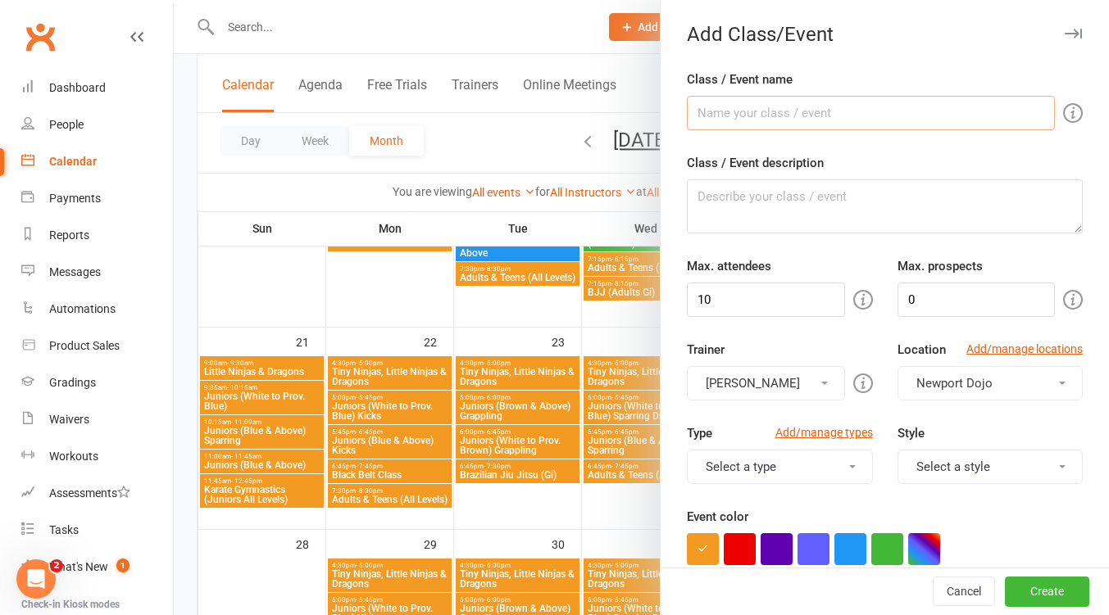
click at [755, 108] on input "Class / Event name" at bounding box center [871, 113] width 368 height 34
click at [738, 294] on input "10" at bounding box center [765, 300] width 157 height 34
click at [763, 385] on button "[PERSON_NAME]" at bounding box center [765, 383] width 157 height 34
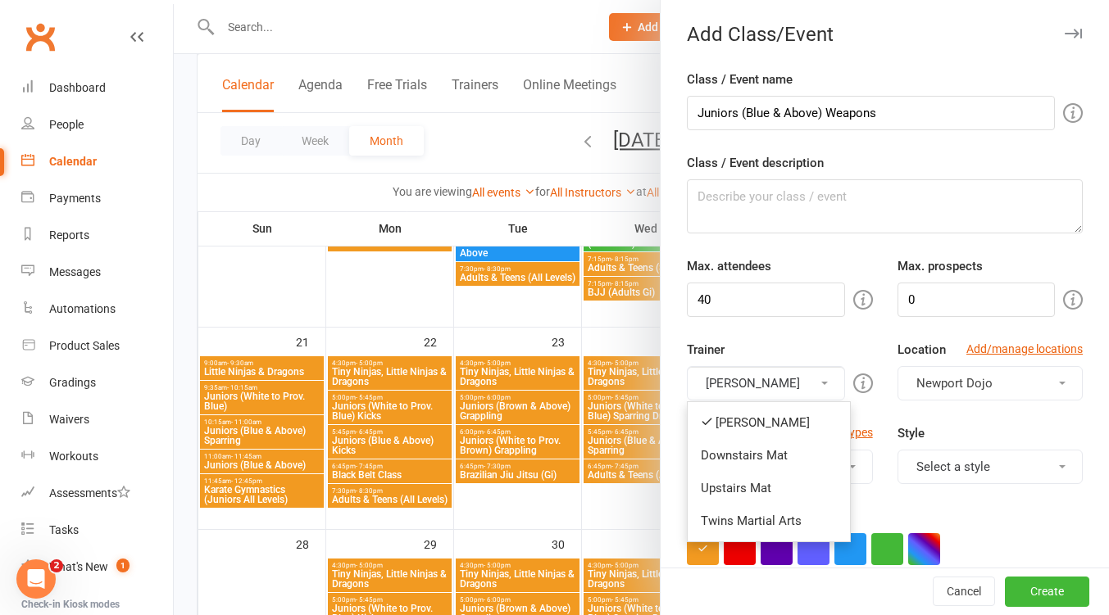
drag, startPoint x: 766, startPoint y: 450, endPoint x: 773, endPoint y: 377, distance: 73.2
click at [766, 449] on link "Downstairs Mat" at bounding box center [768, 455] width 162 height 33
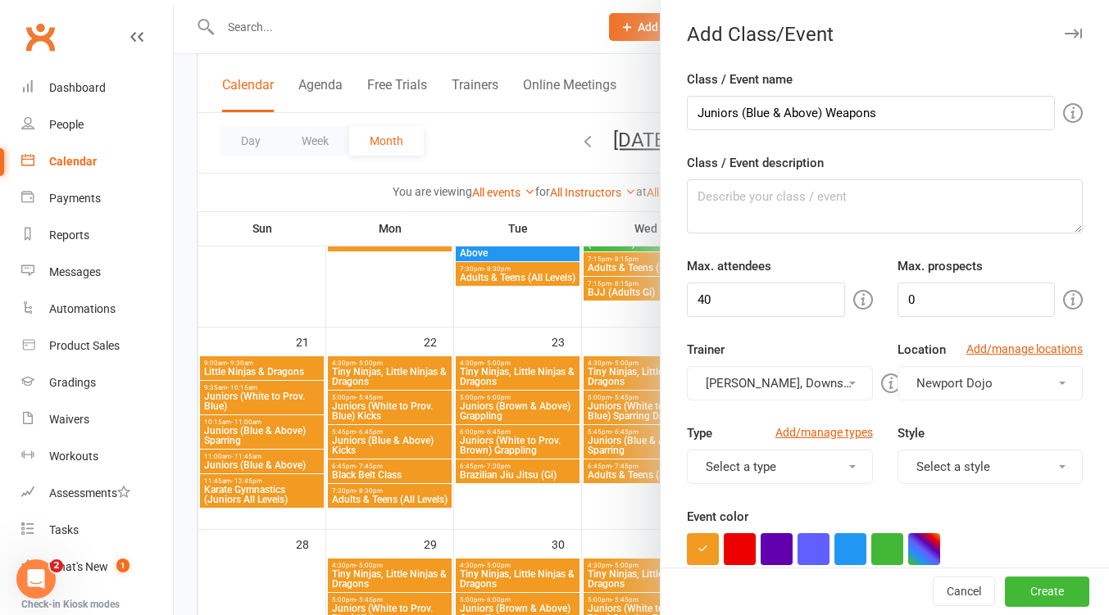
click at [773, 374] on button "[PERSON_NAME], Downstairs Mat" at bounding box center [779, 383] width 185 height 34
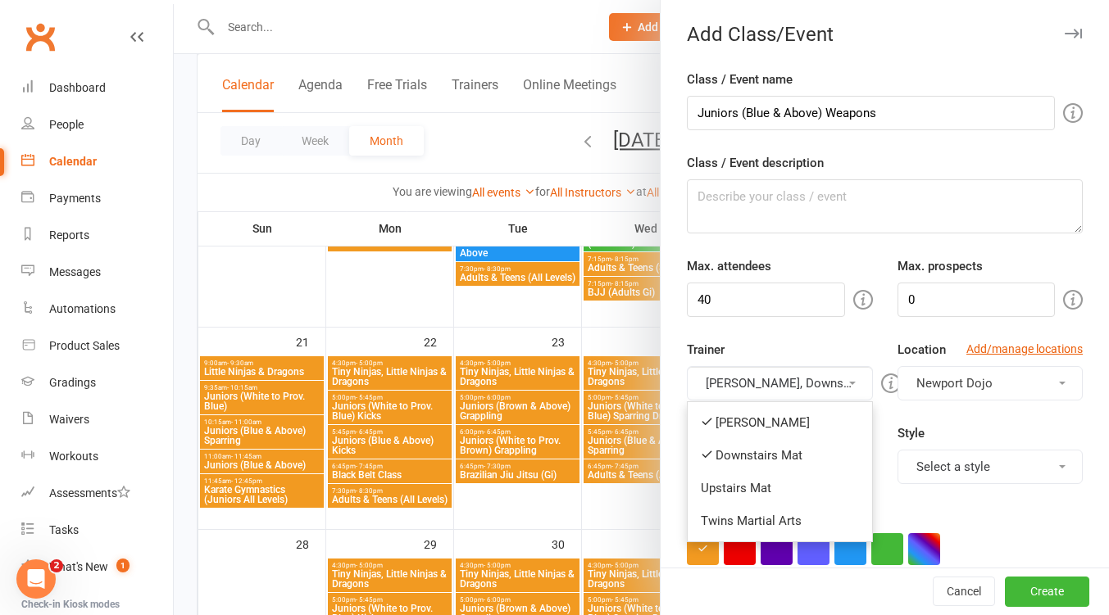
click at [762, 417] on link "[PERSON_NAME]" at bounding box center [779, 422] width 184 height 33
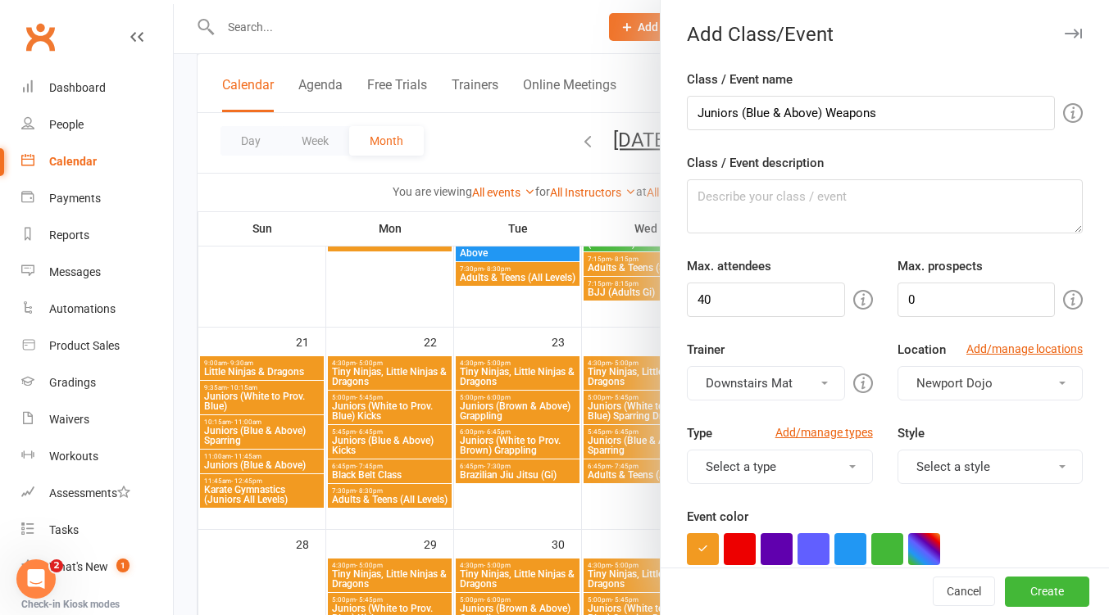
click at [959, 456] on button "Select a style" at bounding box center [989, 467] width 185 height 34
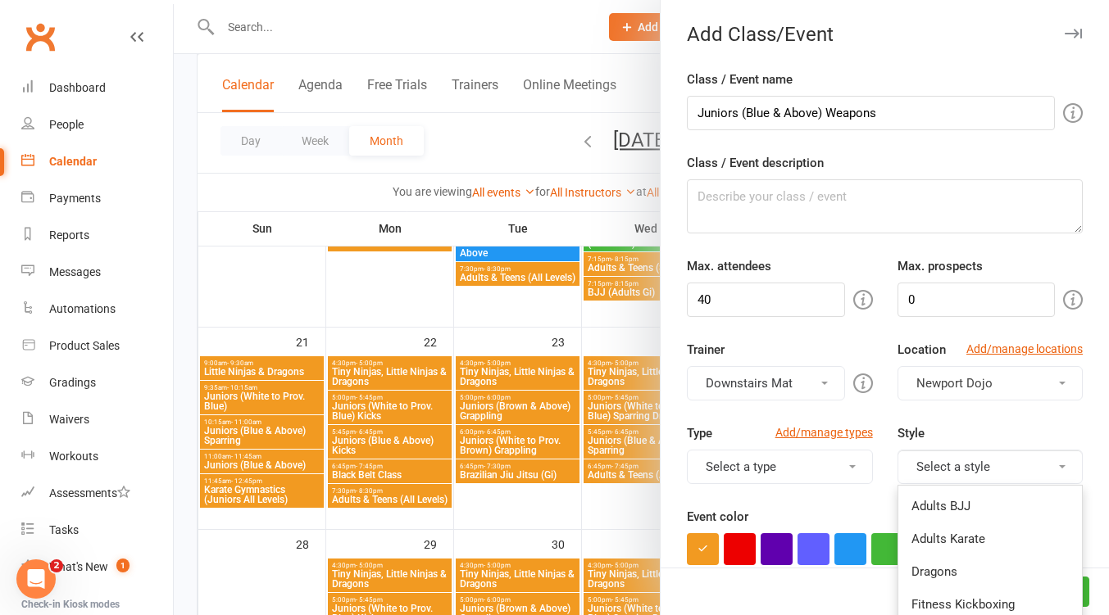
scroll to position [218, 0]
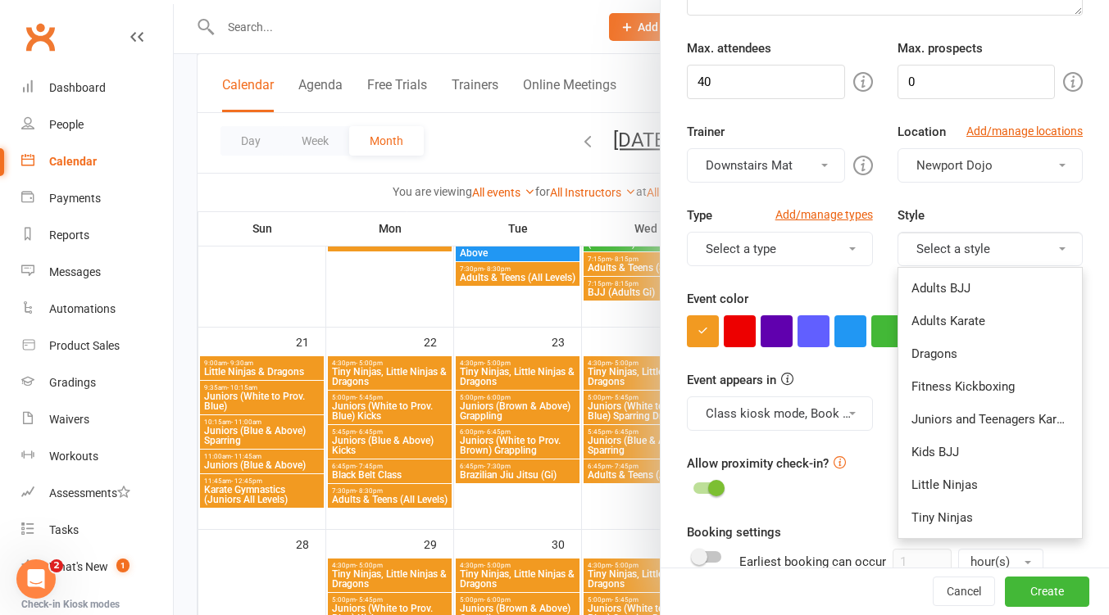
click at [977, 420] on link "Juniors and Teenagers Karate" at bounding box center [990, 419] width 184 height 33
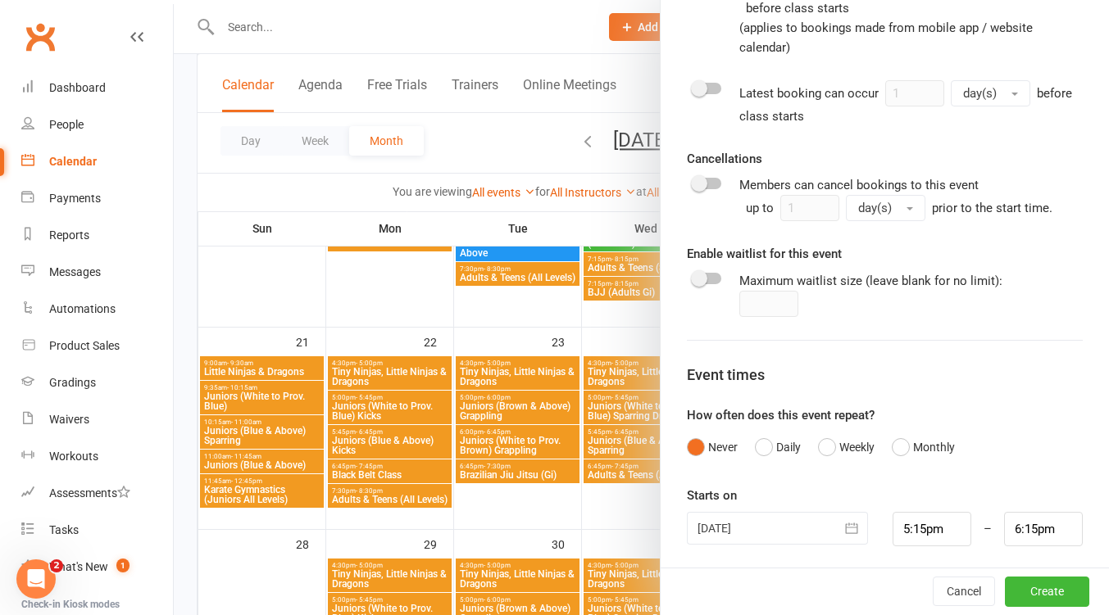
scroll to position [799, 0]
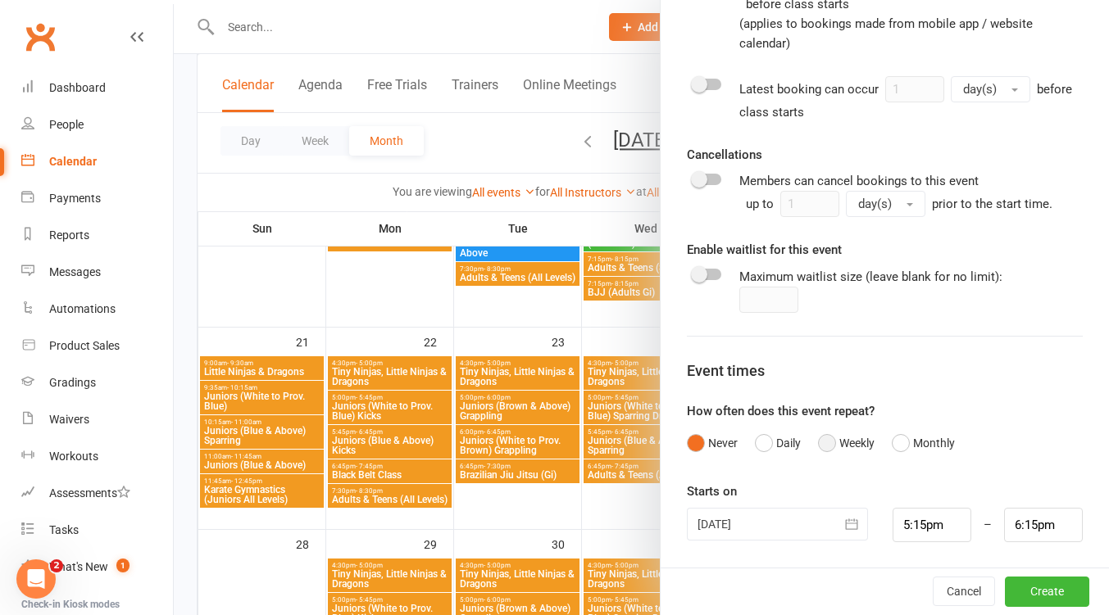
click at [824, 439] on button "Weekly" at bounding box center [846, 443] width 57 height 31
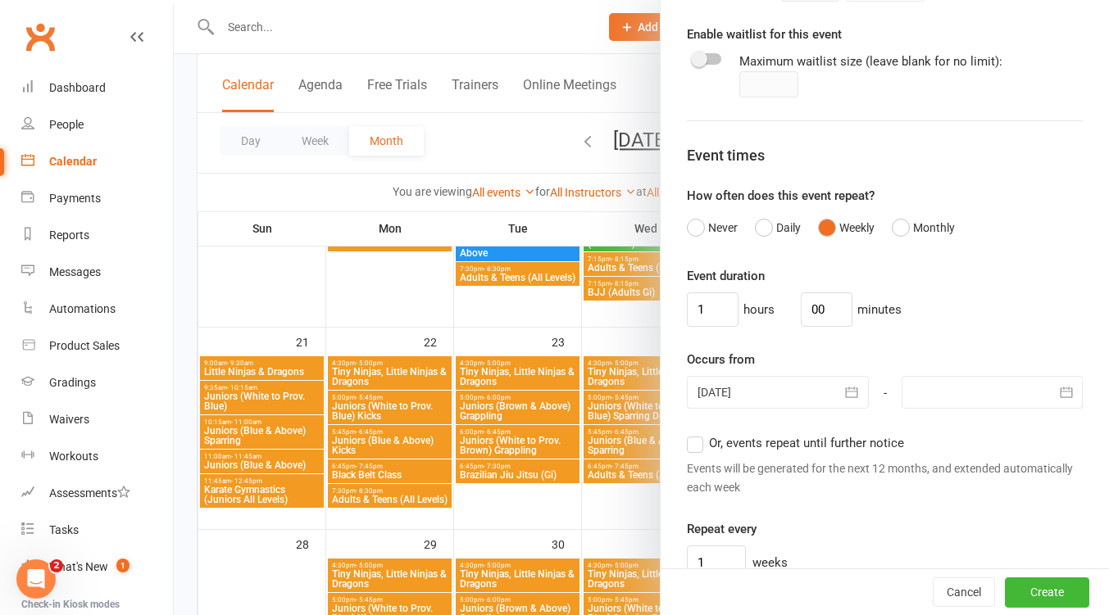
scroll to position [1018, 0]
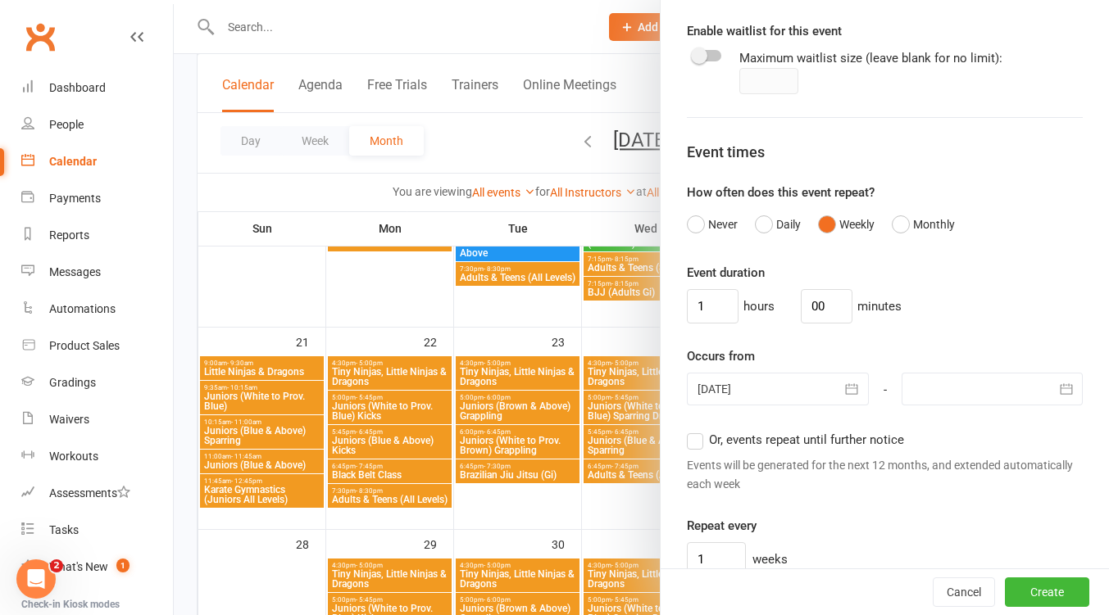
click at [801, 394] on div at bounding box center [777, 389] width 181 height 33
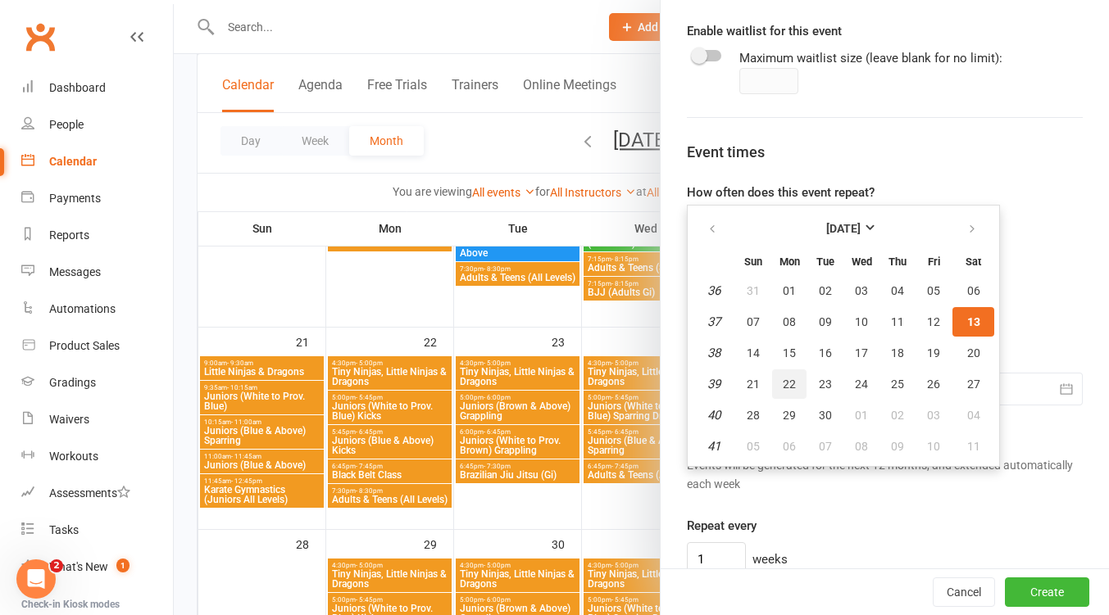
click at [782, 379] on span "22" at bounding box center [788, 384] width 13 height 13
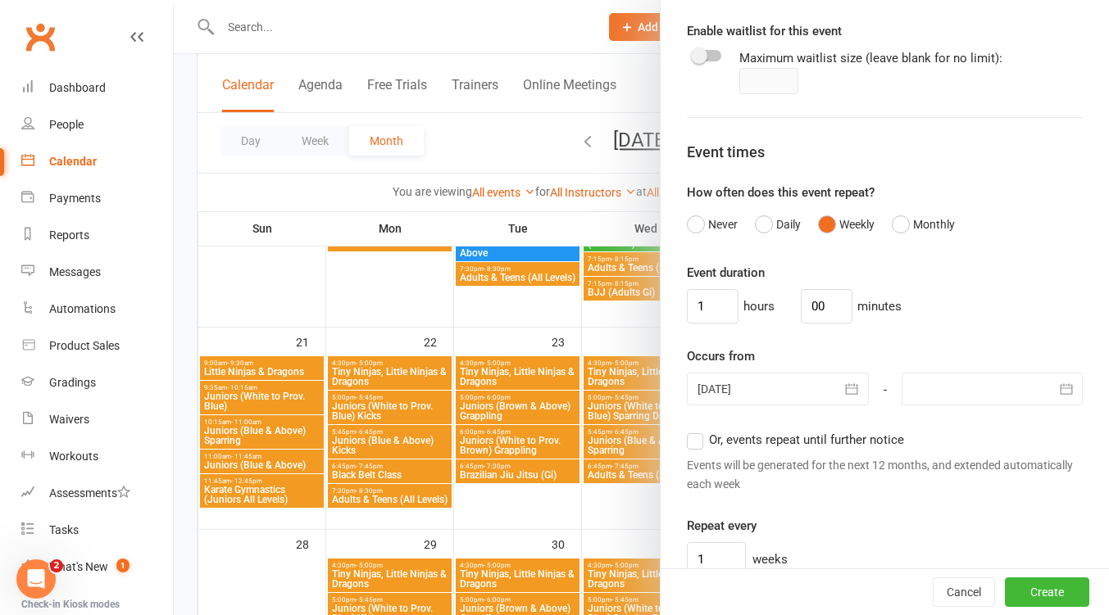
drag, startPoint x: 1023, startPoint y: 393, endPoint x: 1014, endPoint y: 401, distance: 11.6
click at [1022, 393] on div at bounding box center [991, 389] width 181 height 33
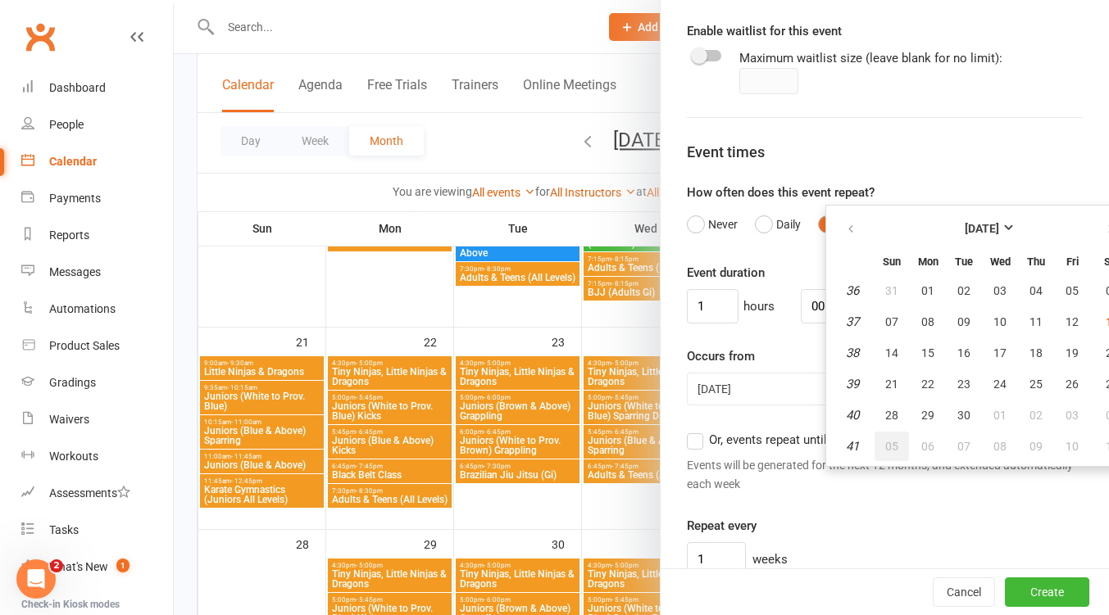
click at [882, 440] on button "05" at bounding box center [891, 446] width 34 height 29
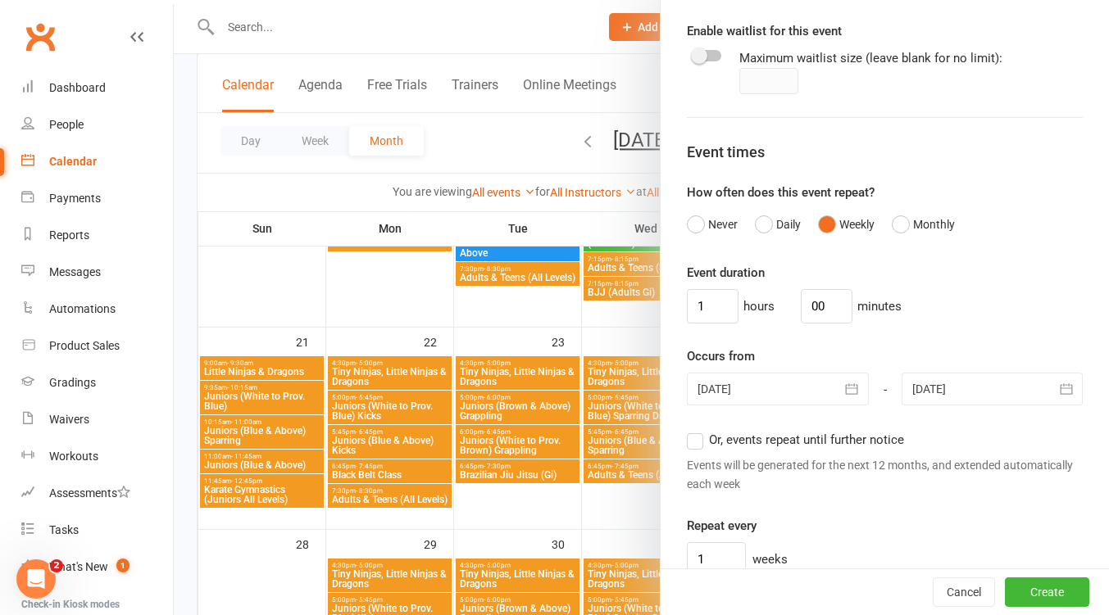
scroll to position [1236, 0]
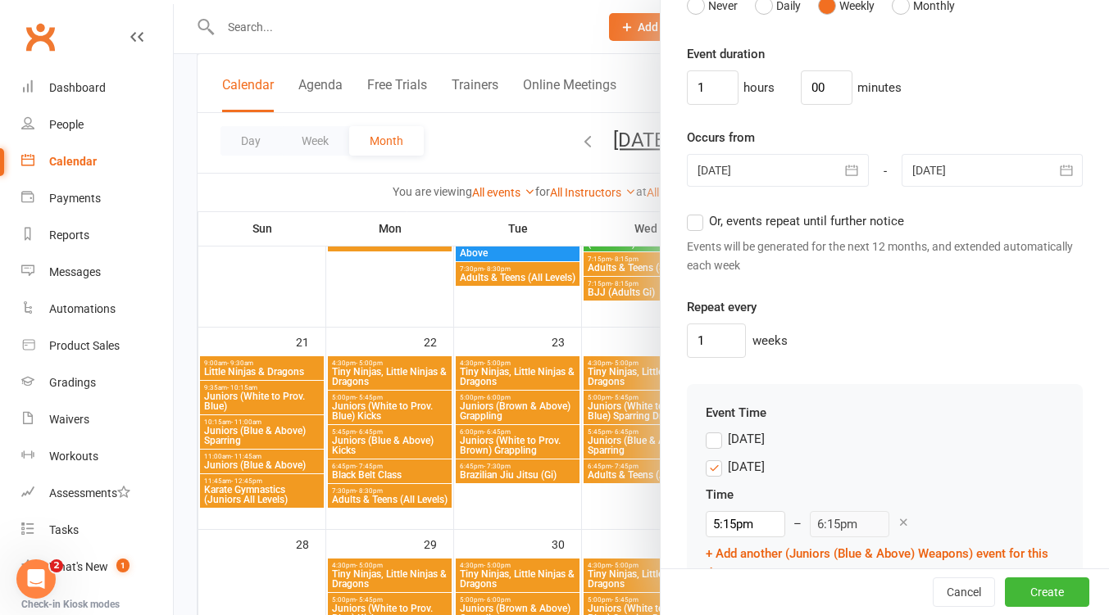
click at [714, 468] on label "Monday" at bounding box center [734, 467] width 59 height 20
click at [714, 457] on input "Monday" at bounding box center [710, 457] width 11 height 0
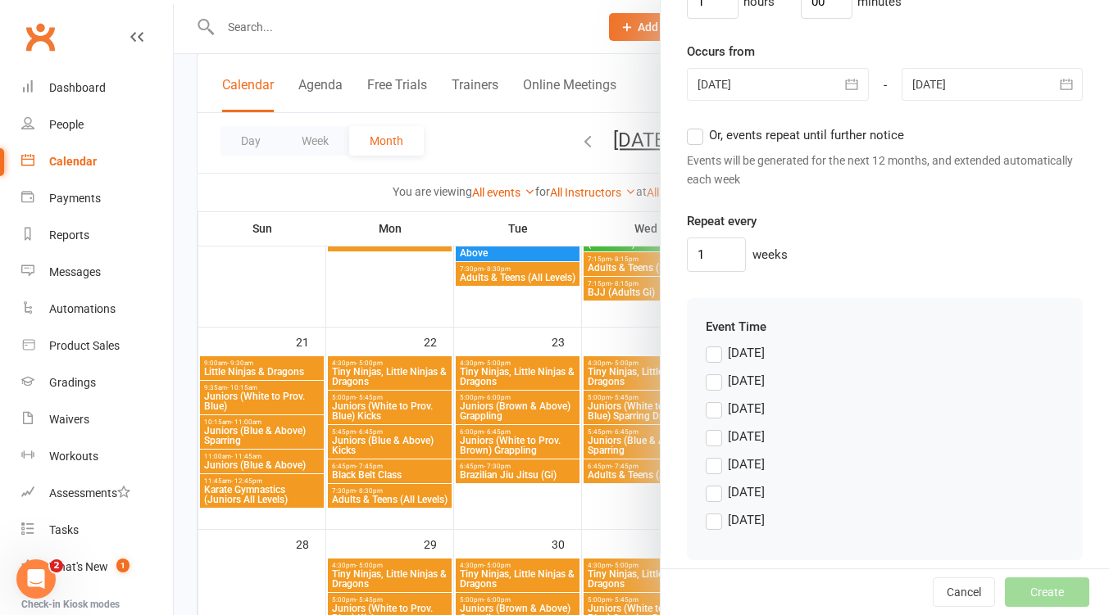
scroll to position [1337, 0]
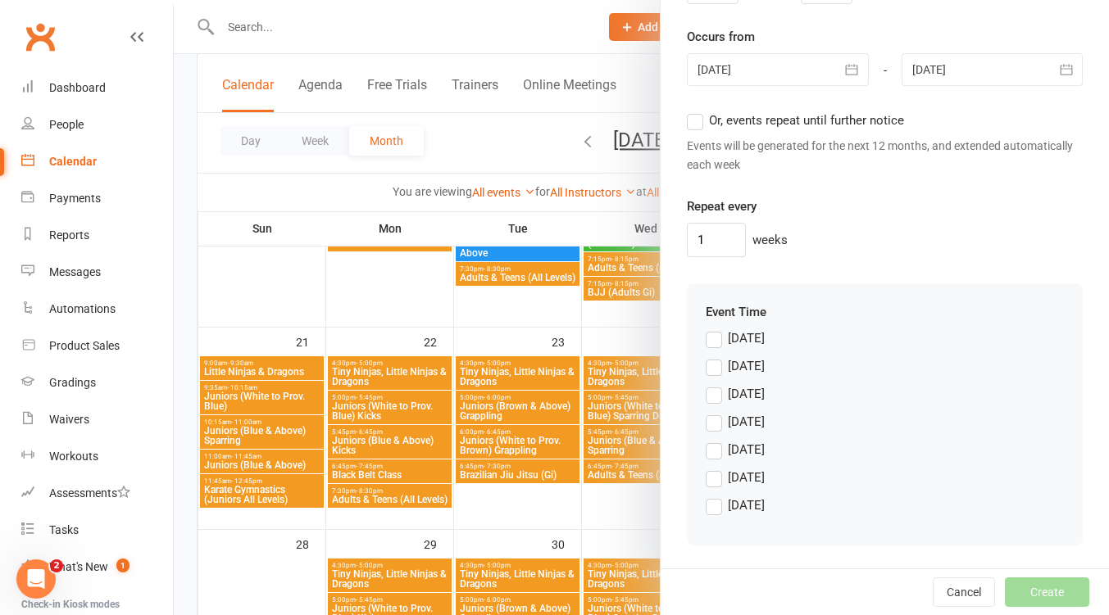
drag, startPoint x: 713, startPoint y: 504, endPoint x: 765, endPoint y: 432, distance: 89.2
click at [714, 504] on label "Saturday" at bounding box center [734, 506] width 59 height 20
click at [714, 496] on input "Saturday" at bounding box center [710, 496] width 11 height 0
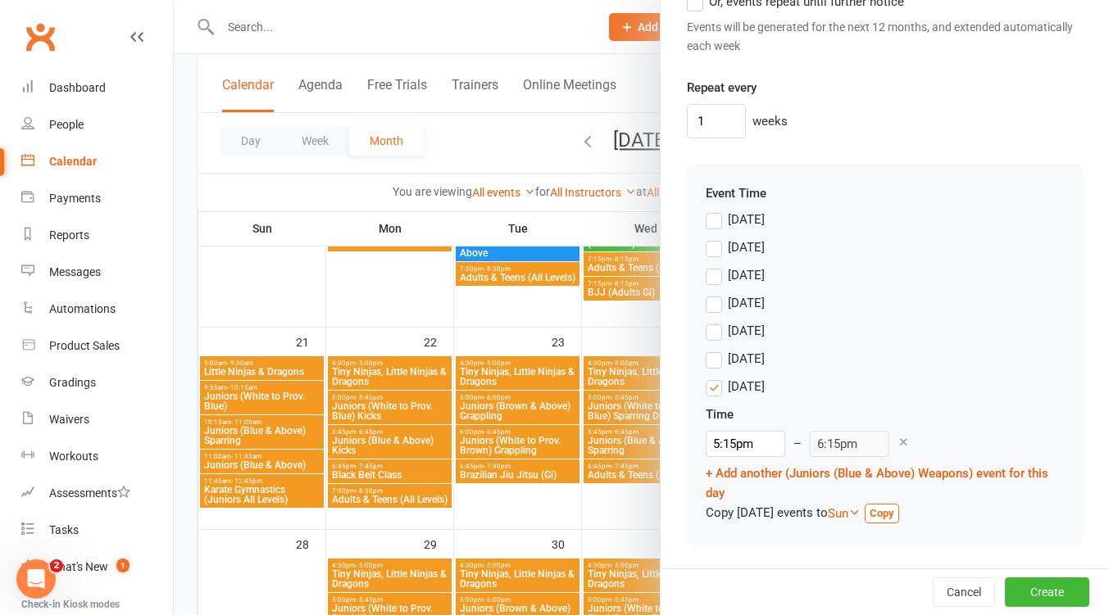
scroll to position [1748, 0]
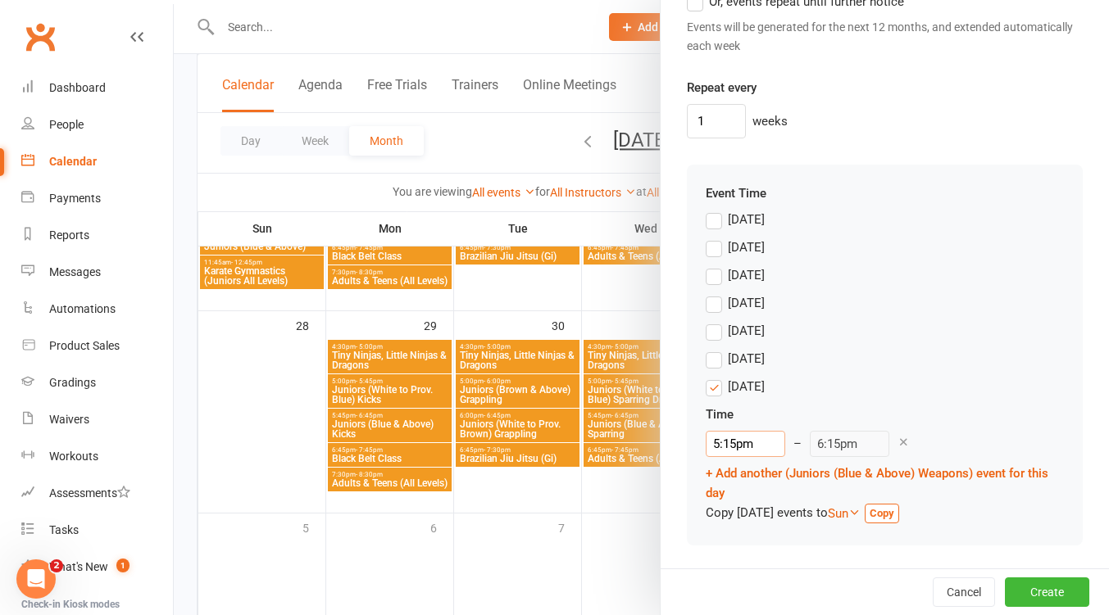
click at [752, 438] on input "5:15pm" at bounding box center [744, 444] width 79 height 26
click at [736, 489] on li "10:15am" at bounding box center [745, 485] width 79 height 25
click at [1027, 591] on button "Create" at bounding box center [1047, 592] width 84 height 29
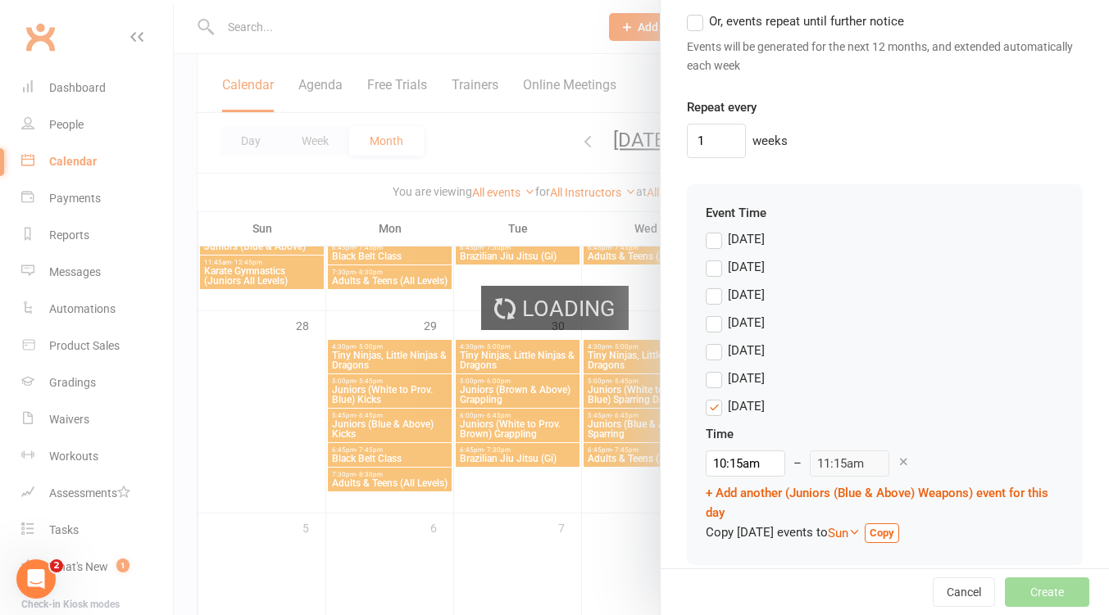
scroll to position [1476, 0]
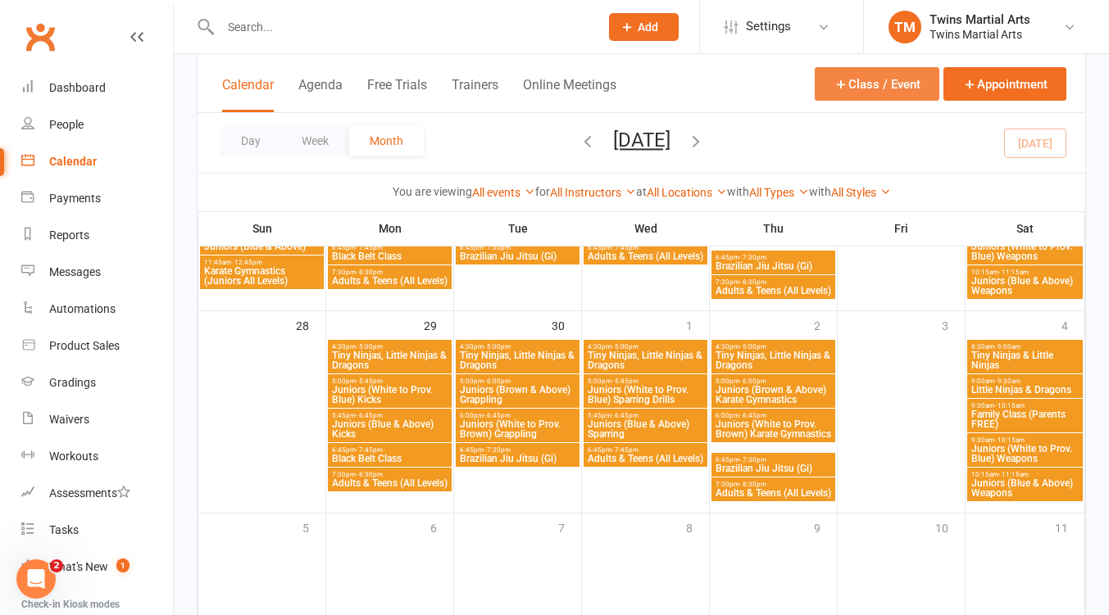
click at [877, 79] on button "Class / Event" at bounding box center [876, 84] width 125 height 34
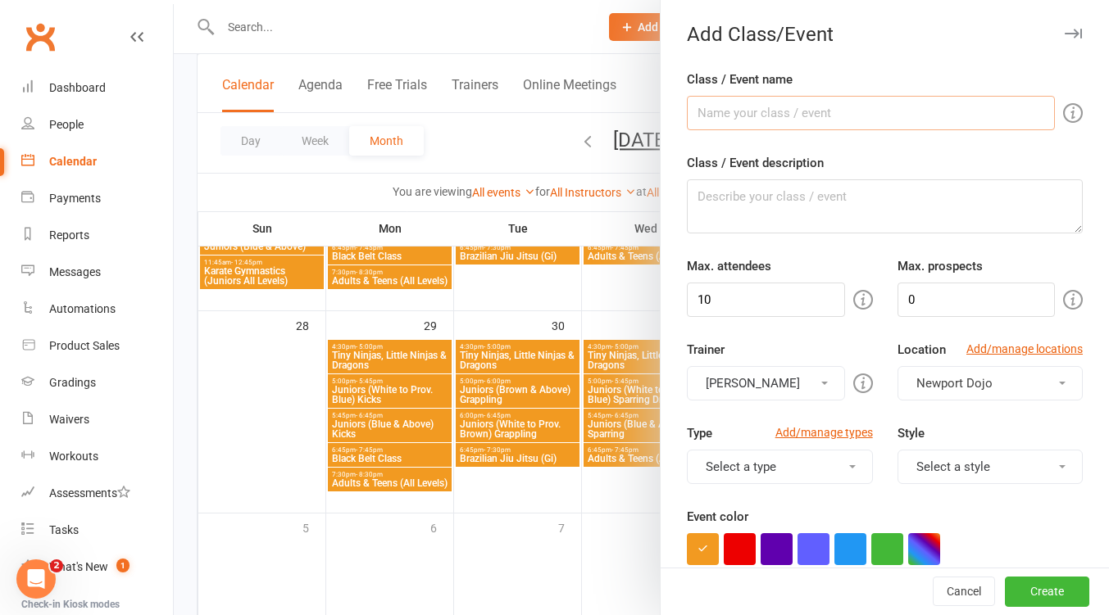
click at [771, 109] on input "Class / Event name" at bounding box center [871, 113] width 368 height 34
click at [767, 303] on input "10" at bounding box center [765, 300] width 157 height 34
click at [766, 303] on input "10" at bounding box center [765, 300] width 157 height 34
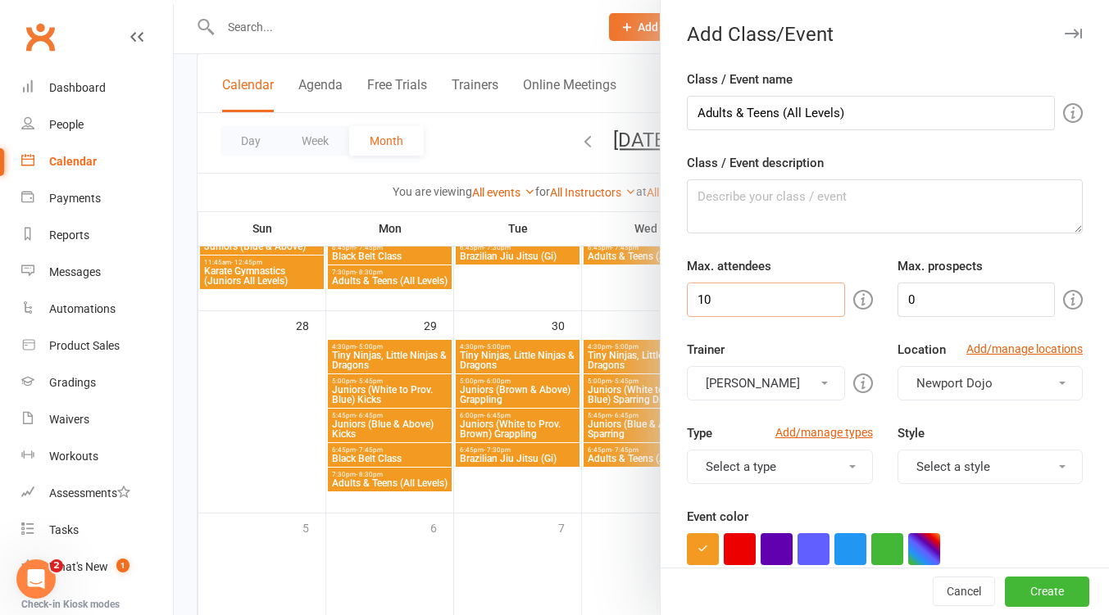
click at [763, 302] on input "10" at bounding box center [765, 300] width 157 height 34
click at [762, 302] on input "10" at bounding box center [765, 300] width 157 height 34
click at [761, 302] on input "10" at bounding box center [765, 300] width 157 height 34
drag, startPoint x: 761, startPoint y: 302, endPoint x: 743, endPoint y: 298, distance: 18.5
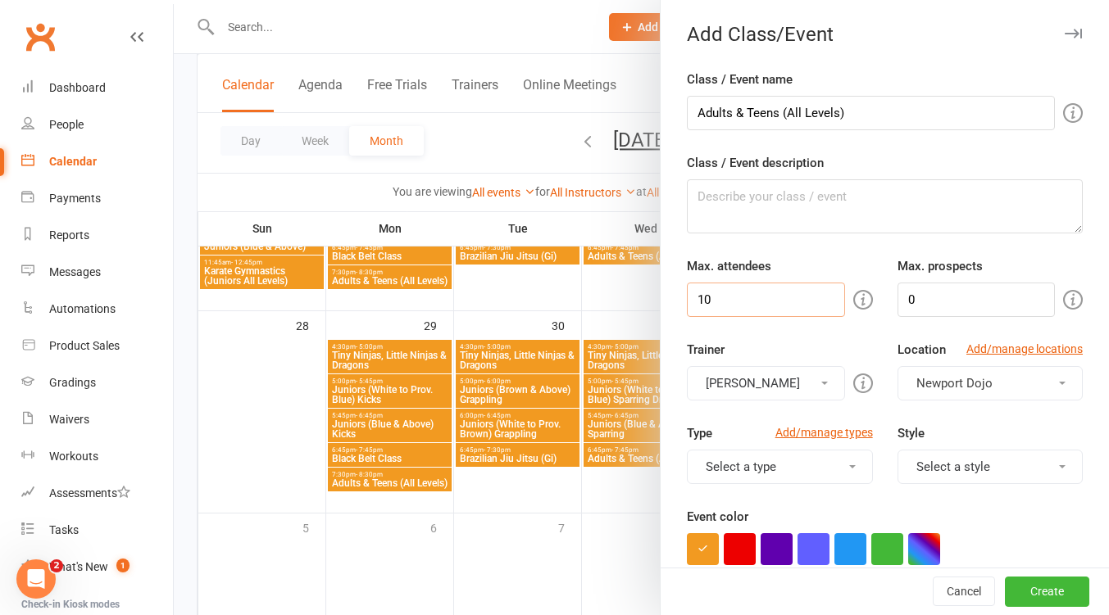
click at [759, 302] on input "10" at bounding box center [765, 300] width 157 height 34
click at [730, 297] on input "10" at bounding box center [765, 300] width 157 height 34
click at [729, 297] on input "10" at bounding box center [765, 300] width 157 height 34
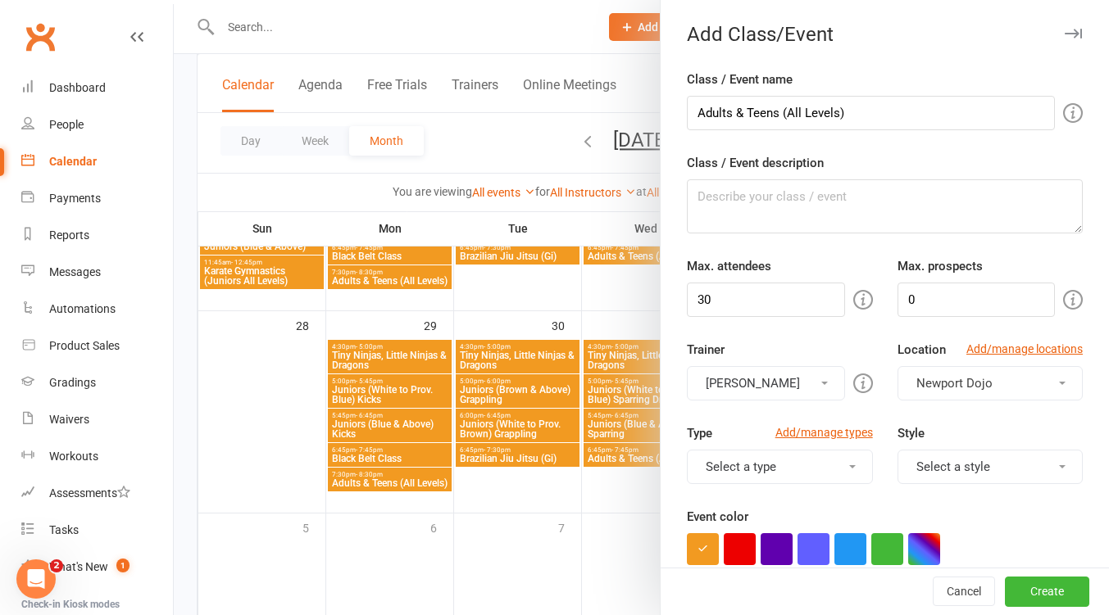
click at [769, 379] on button "[PERSON_NAME]" at bounding box center [765, 383] width 157 height 34
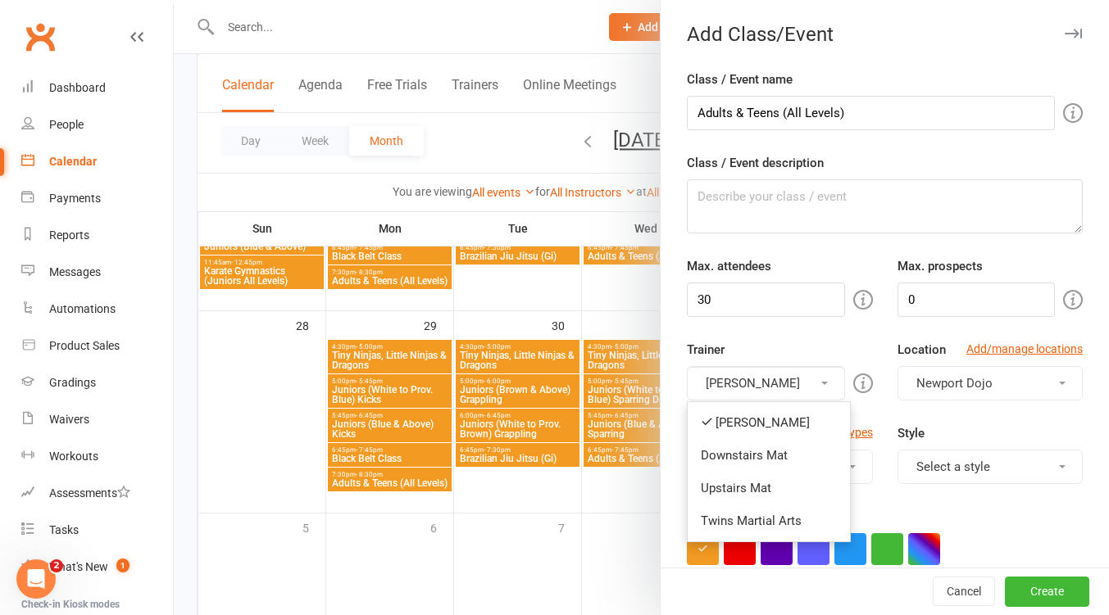
drag, startPoint x: 755, startPoint y: 449, endPoint x: 782, endPoint y: 376, distance: 77.8
click at [759, 447] on link "Downstairs Mat" at bounding box center [768, 455] width 162 height 33
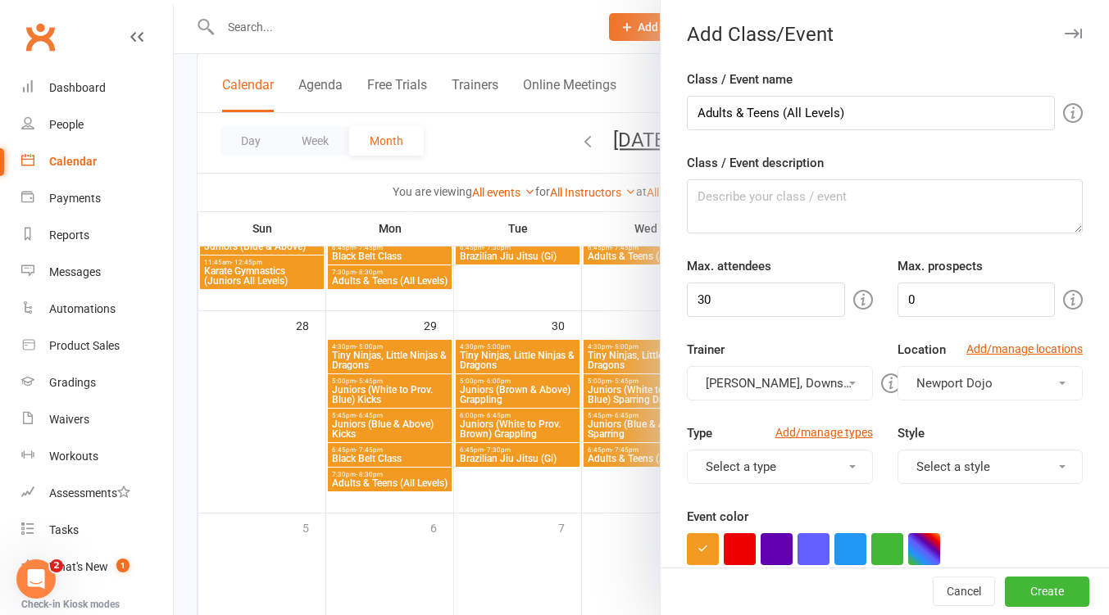
click at [782, 371] on button "[PERSON_NAME], Downstairs Mat" at bounding box center [779, 383] width 185 height 34
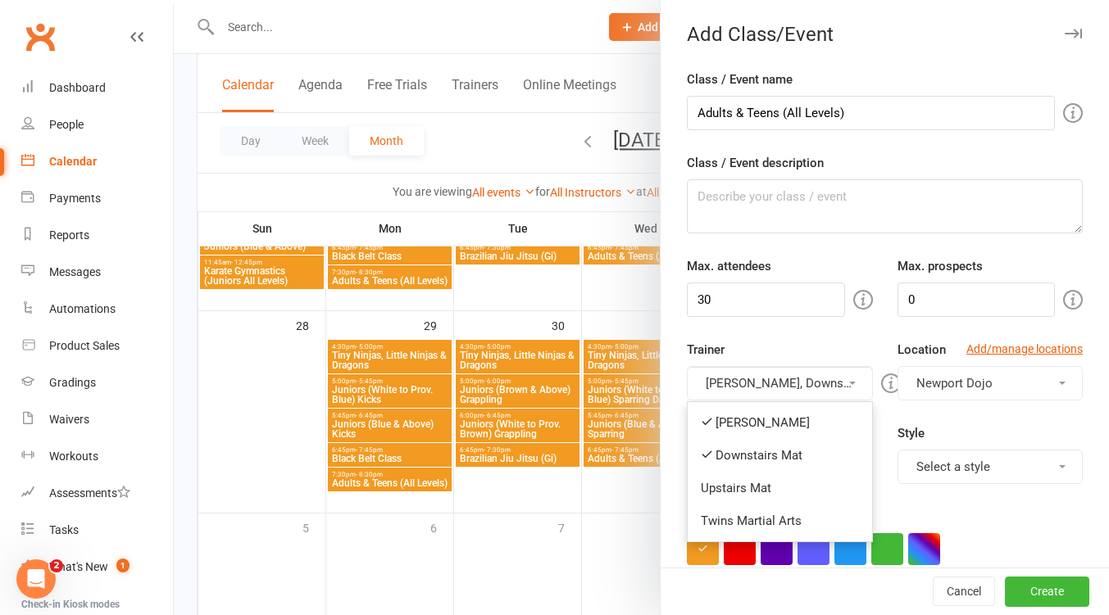
drag, startPoint x: 765, startPoint y: 420, endPoint x: 884, endPoint y: 441, distance: 120.6
click at [765, 420] on link "[PERSON_NAME]" at bounding box center [779, 422] width 184 height 33
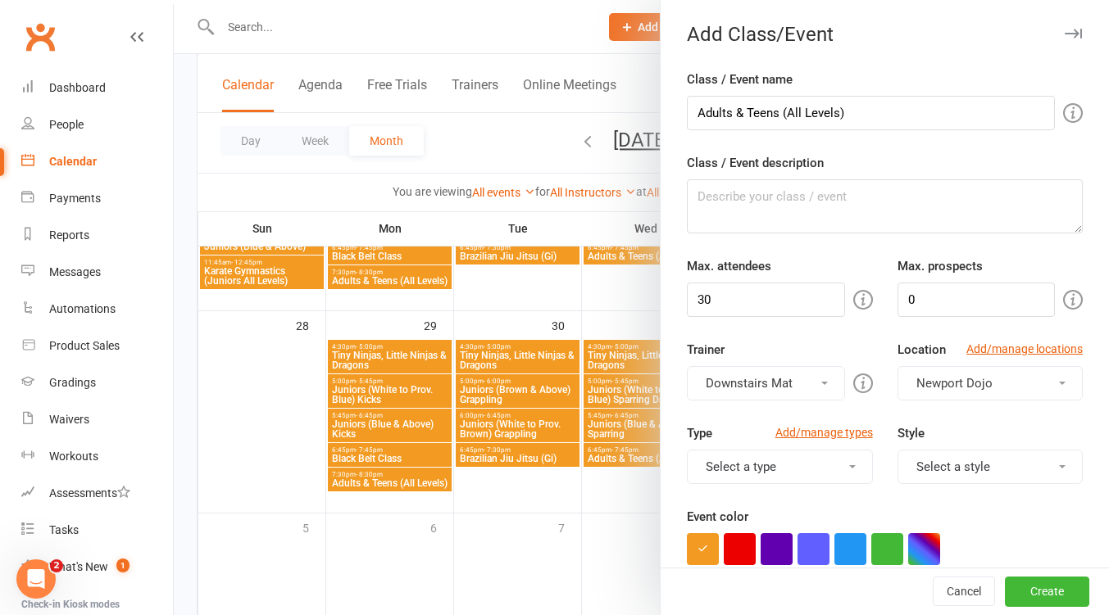
click at [945, 462] on button "Select a style" at bounding box center [989, 467] width 185 height 34
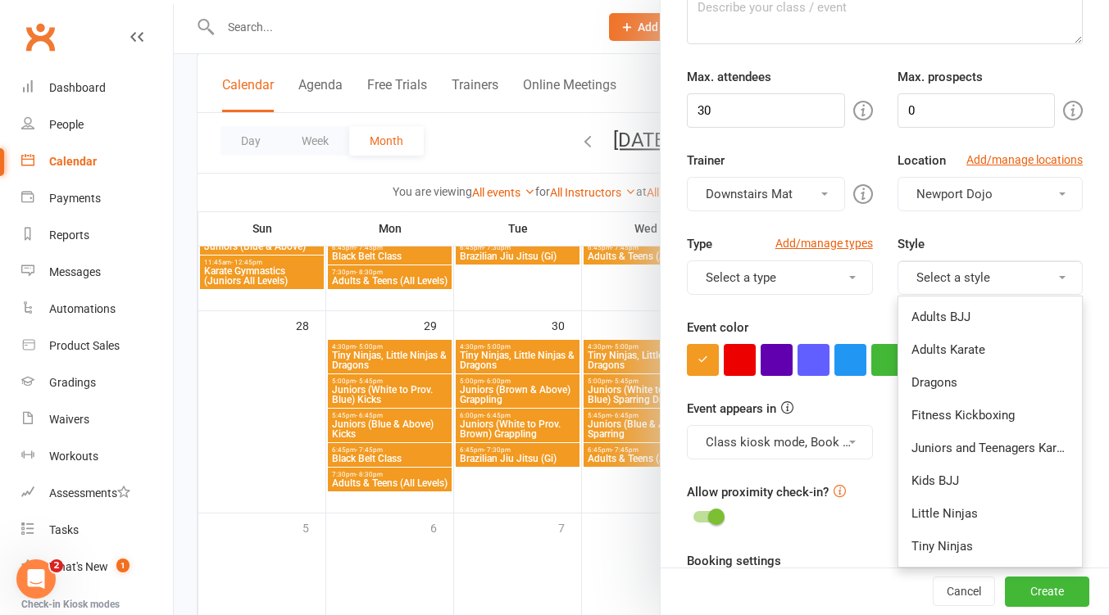
scroll to position [218, 0]
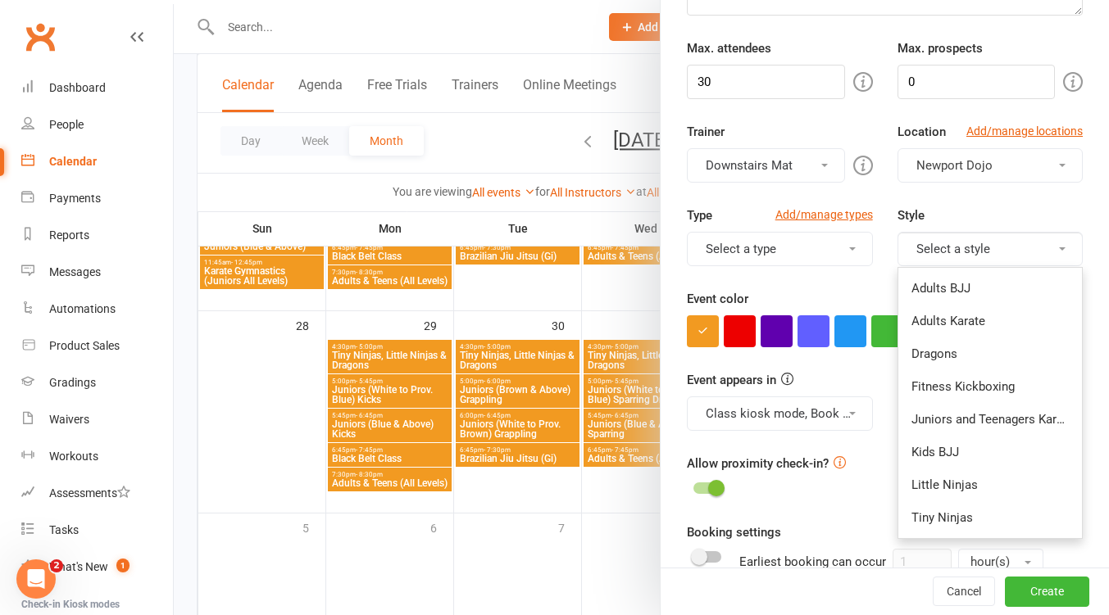
click at [947, 322] on link "Adults Karate" at bounding box center [990, 321] width 184 height 33
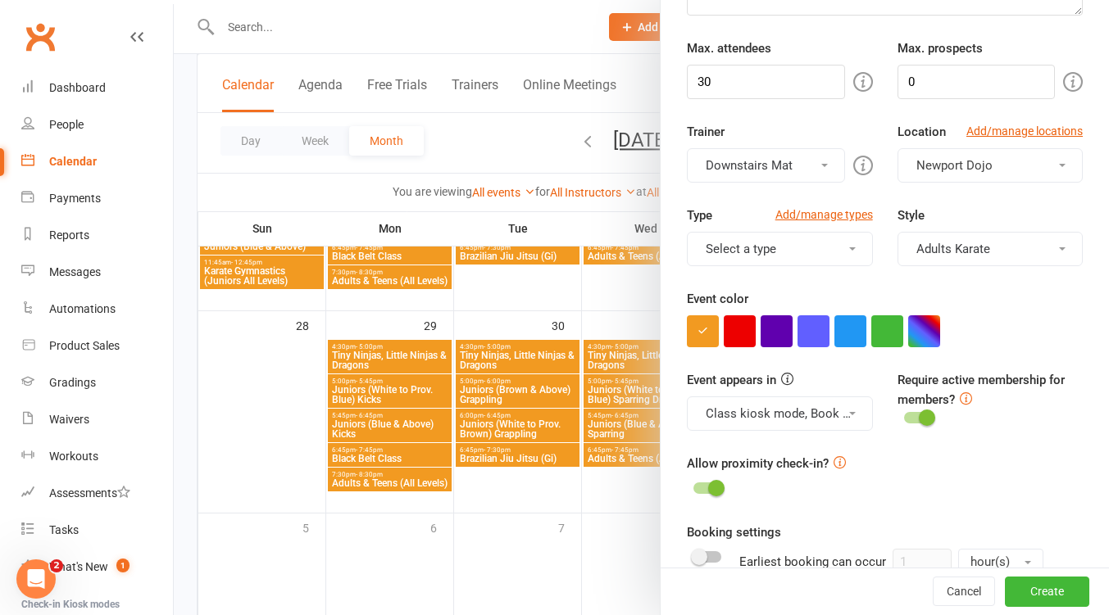
drag, startPoint x: 985, startPoint y: 261, endPoint x: 987, endPoint y: 269, distance: 8.4
click at [985, 261] on button "Adults Karate" at bounding box center [989, 249] width 185 height 34
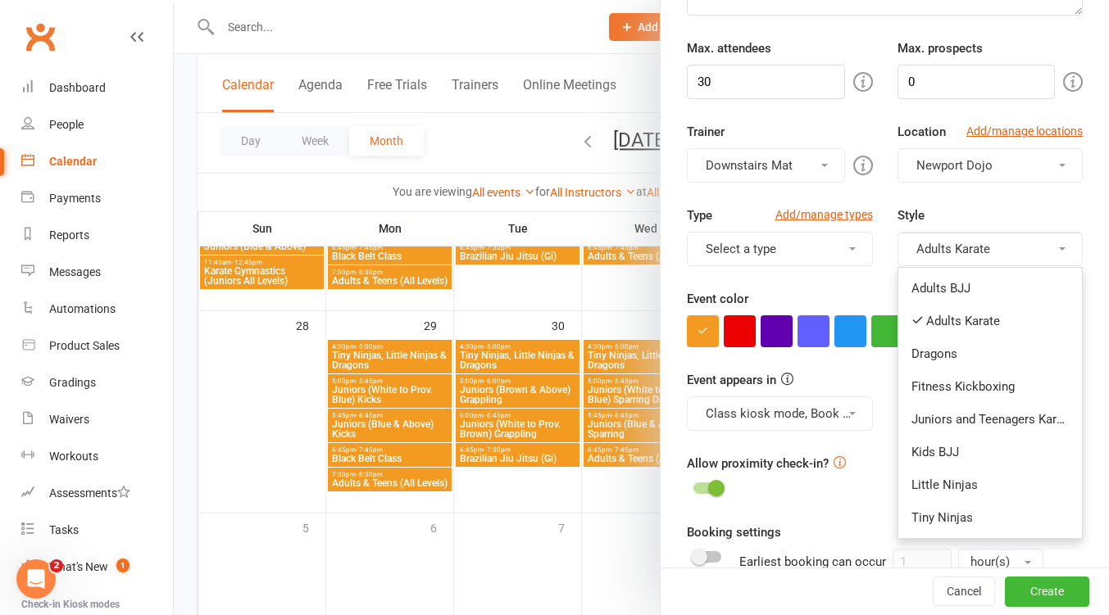
drag, startPoint x: 1025, startPoint y: 411, endPoint x: 1012, endPoint y: 419, distance: 15.0
click at [1025, 411] on link "Juniors and Teenagers Karate" at bounding box center [990, 419] width 184 height 33
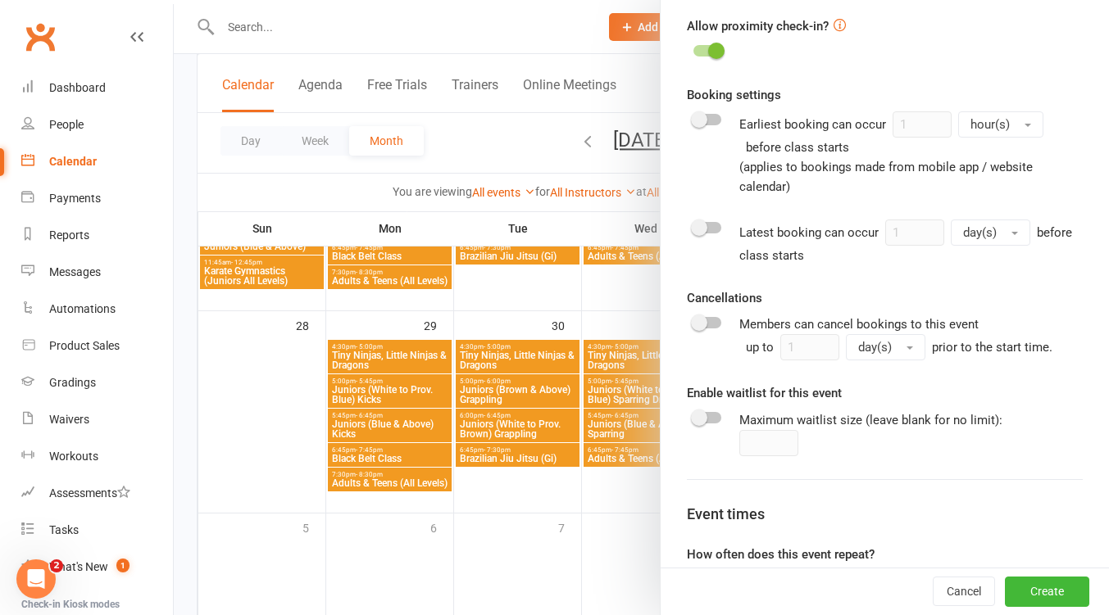
scroll to position [799, 0]
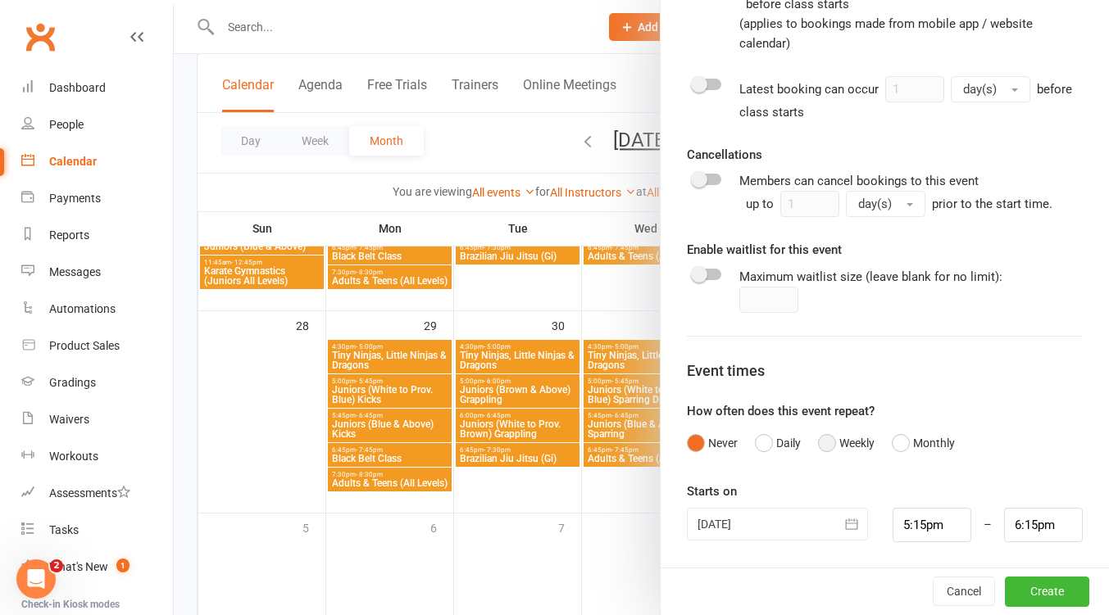
click at [818, 442] on button "Weekly" at bounding box center [846, 443] width 57 height 31
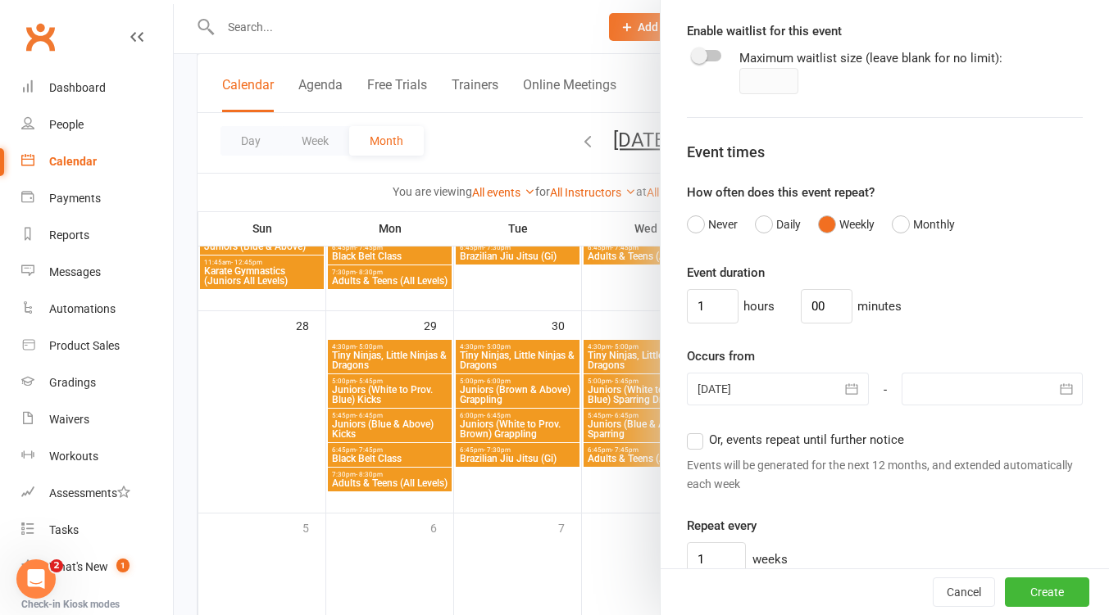
click at [836, 374] on button "button" at bounding box center [852, 389] width 33 height 33
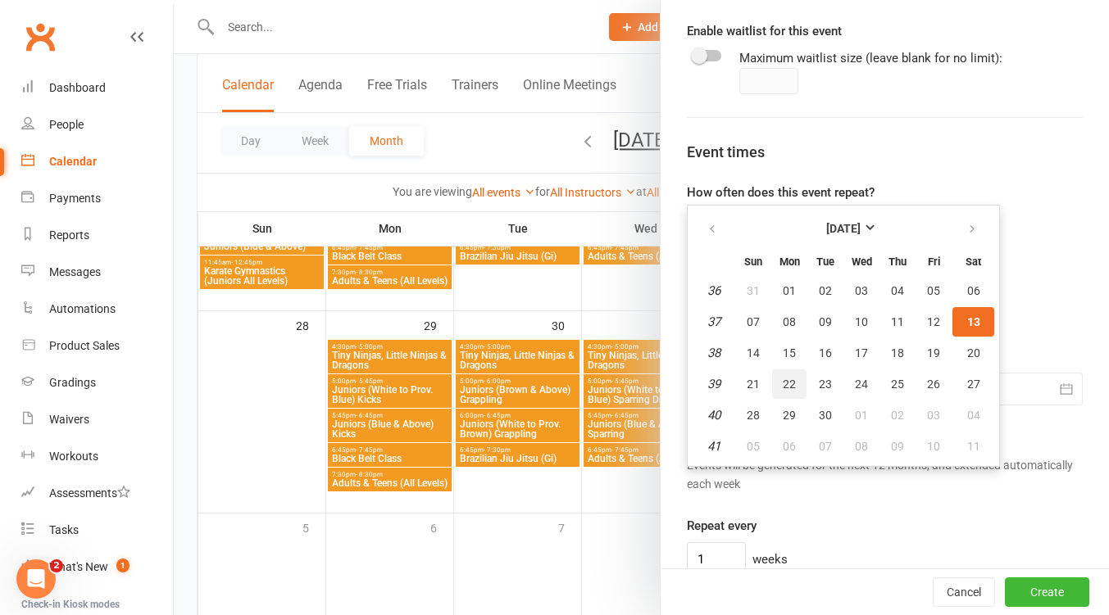
click at [785, 385] on span "22" at bounding box center [788, 384] width 13 height 13
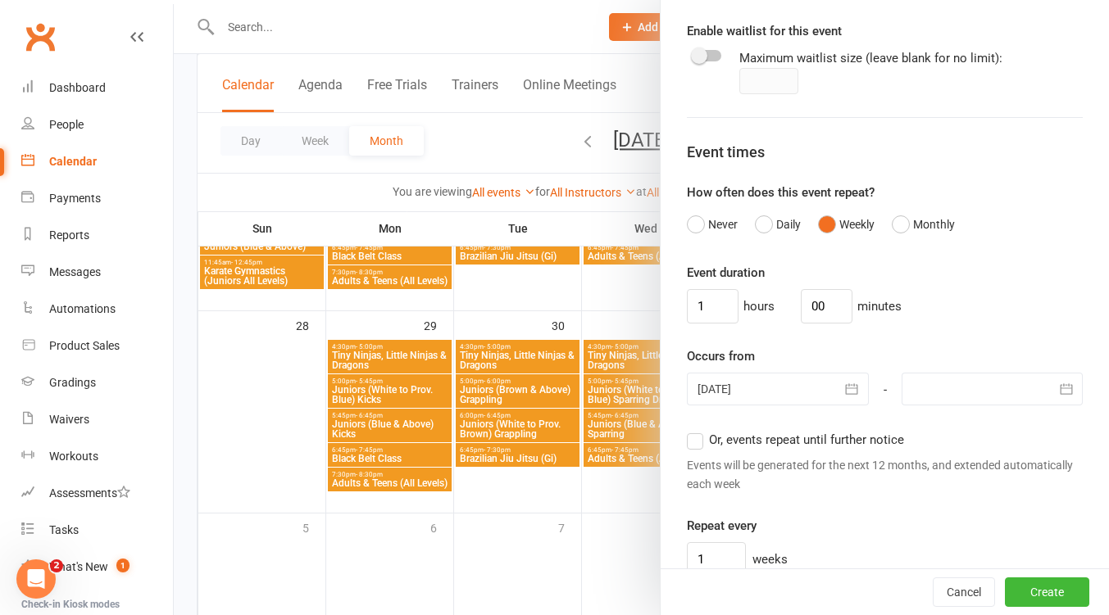
click at [963, 392] on div at bounding box center [991, 389] width 181 height 33
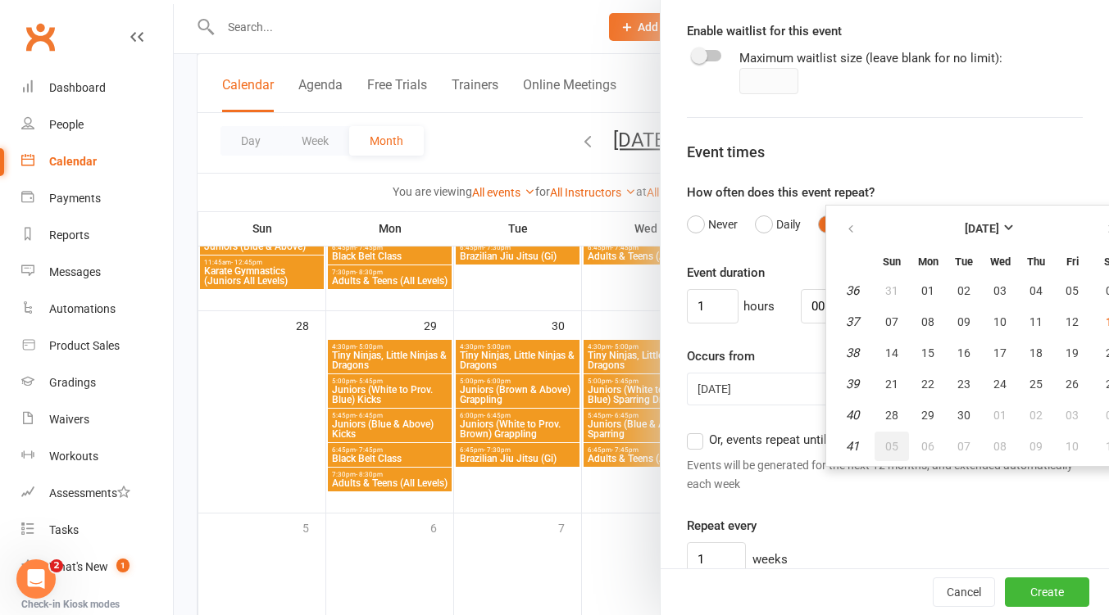
click at [885, 445] on span "05" at bounding box center [891, 446] width 13 height 13
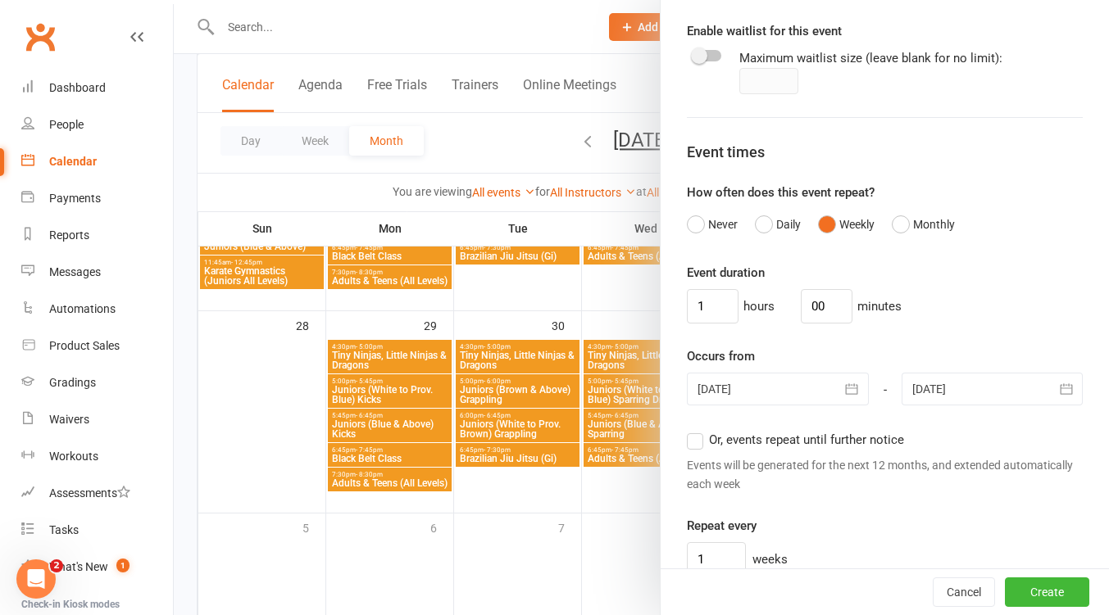
scroll to position [1236, 0]
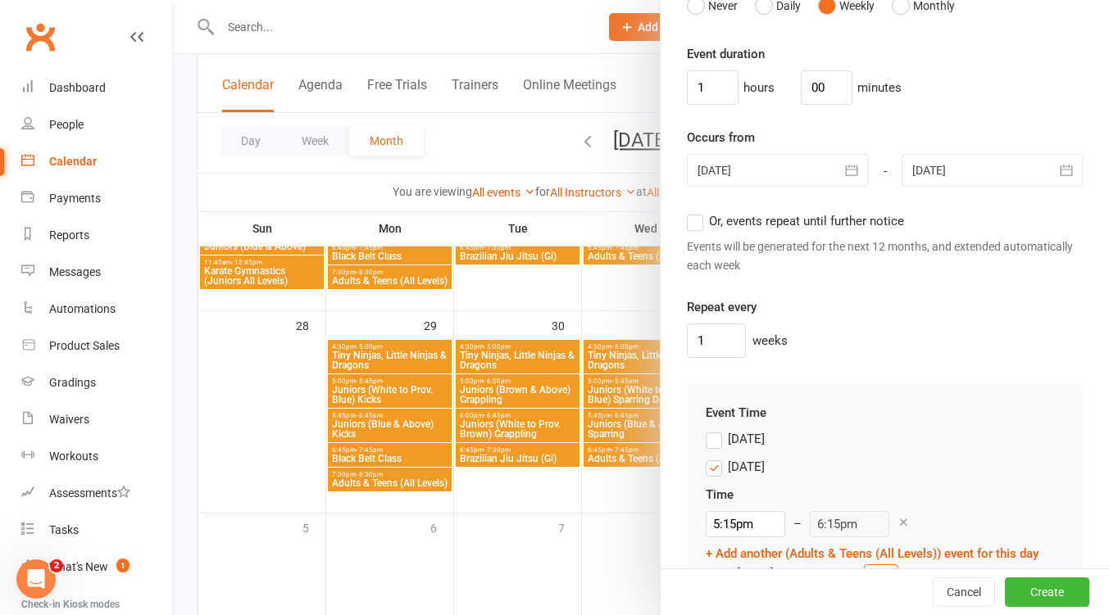
click at [713, 465] on label "Monday" at bounding box center [734, 467] width 59 height 20
click at [713, 457] on input "Monday" at bounding box center [710, 457] width 11 height 0
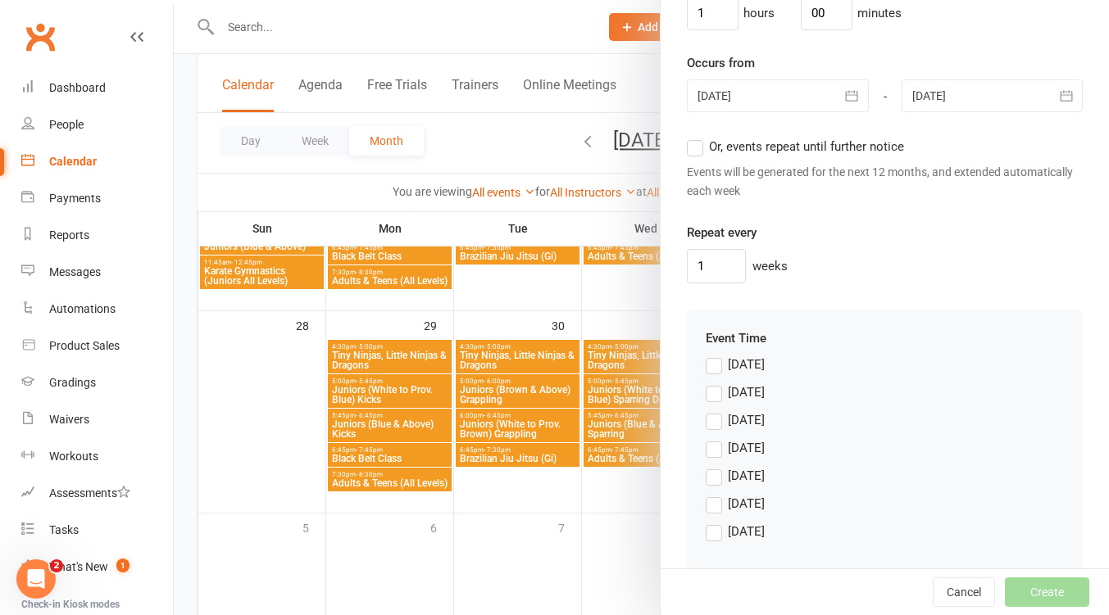
scroll to position [1337, 0]
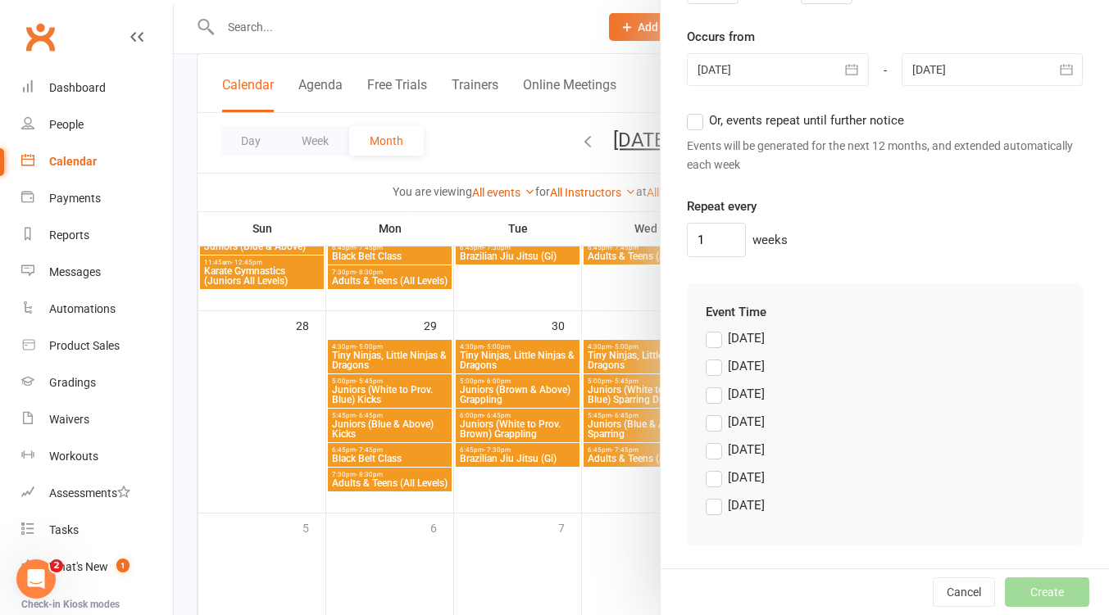
click at [711, 505] on label "Saturday" at bounding box center [734, 506] width 59 height 20
click at [711, 496] on input "Saturday" at bounding box center [710, 496] width 11 height 0
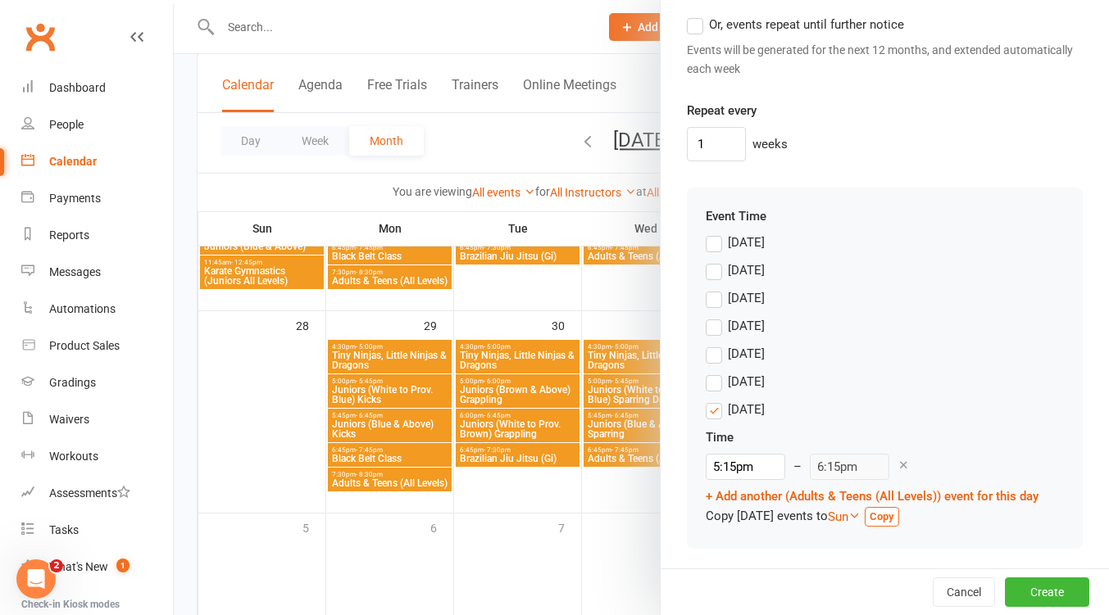
scroll to position [1436, 0]
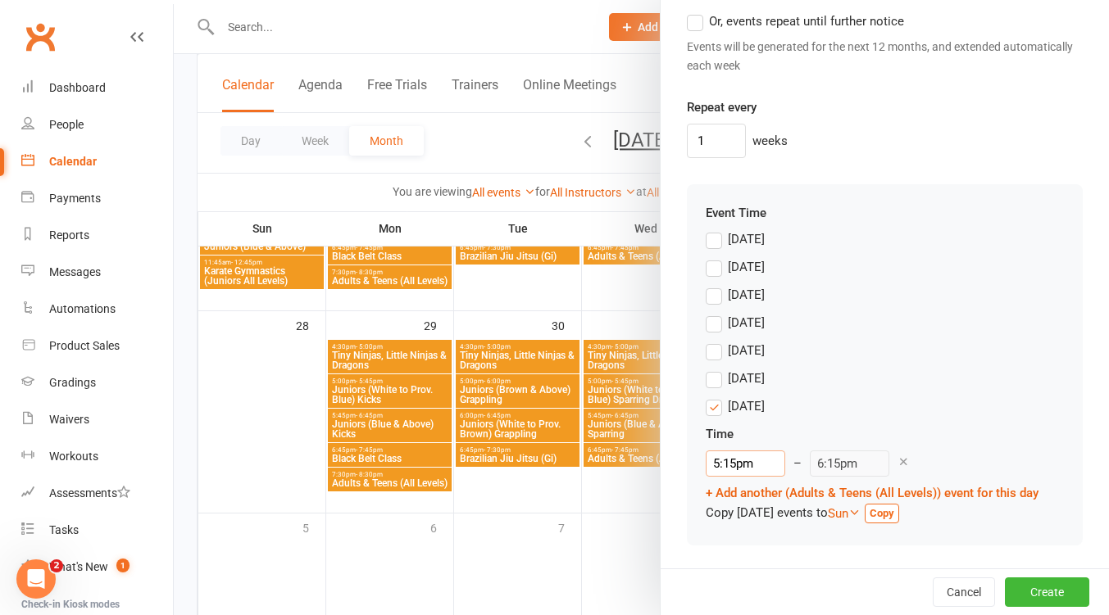
click at [756, 460] on input "5:15pm" at bounding box center [744, 464] width 79 height 26
click at [750, 519] on li "11:15am" at bounding box center [745, 526] width 79 height 25
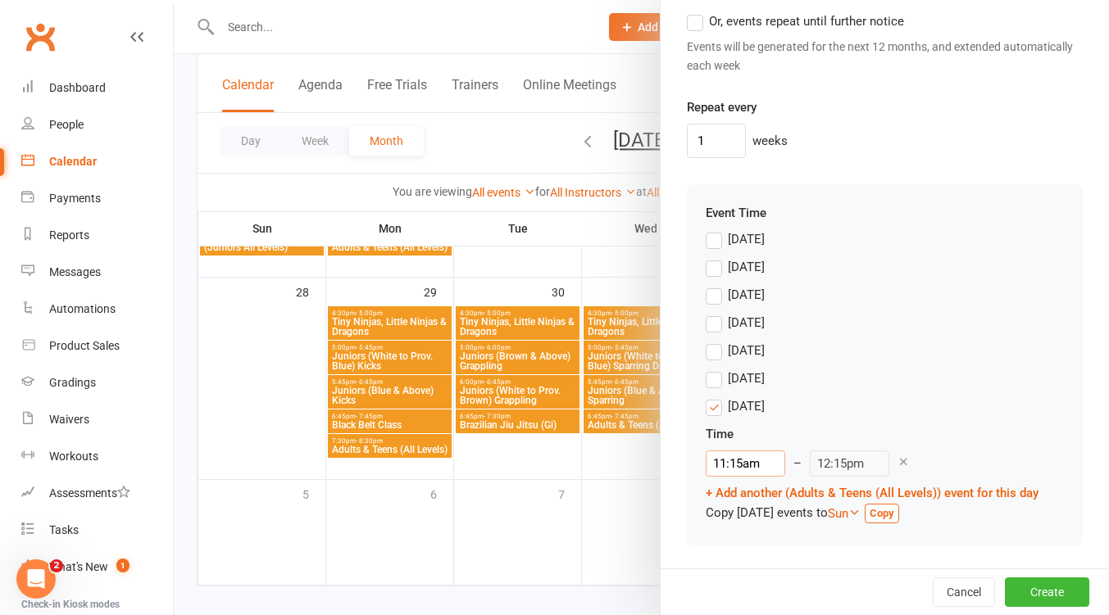
scroll to position [1798, 0]
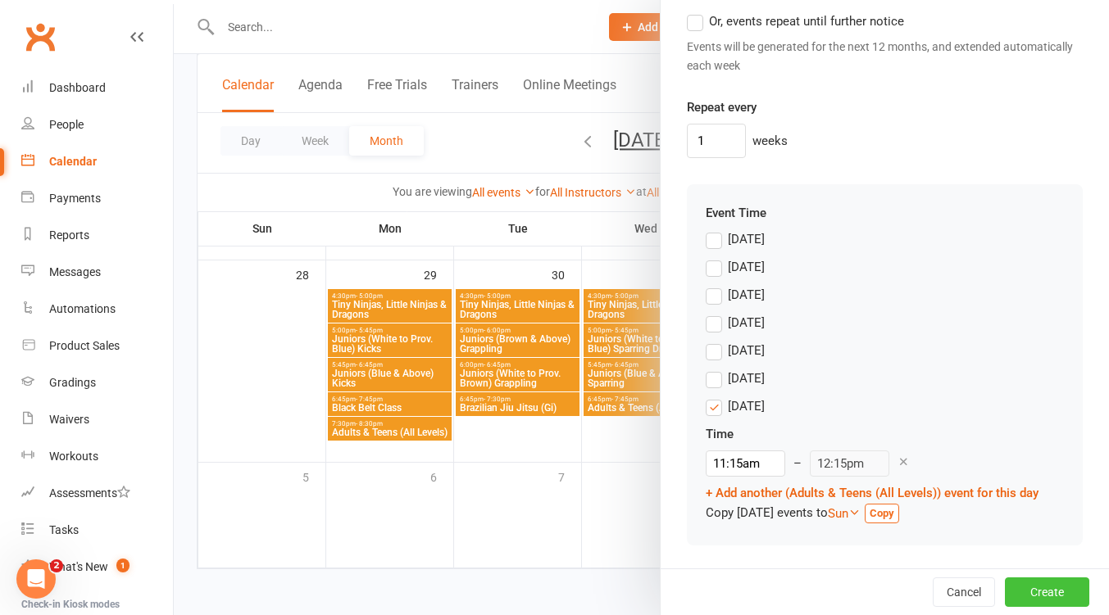
click at [1023, 587] on button "Create" at bounding box center [1047, 592] width 84 height 29
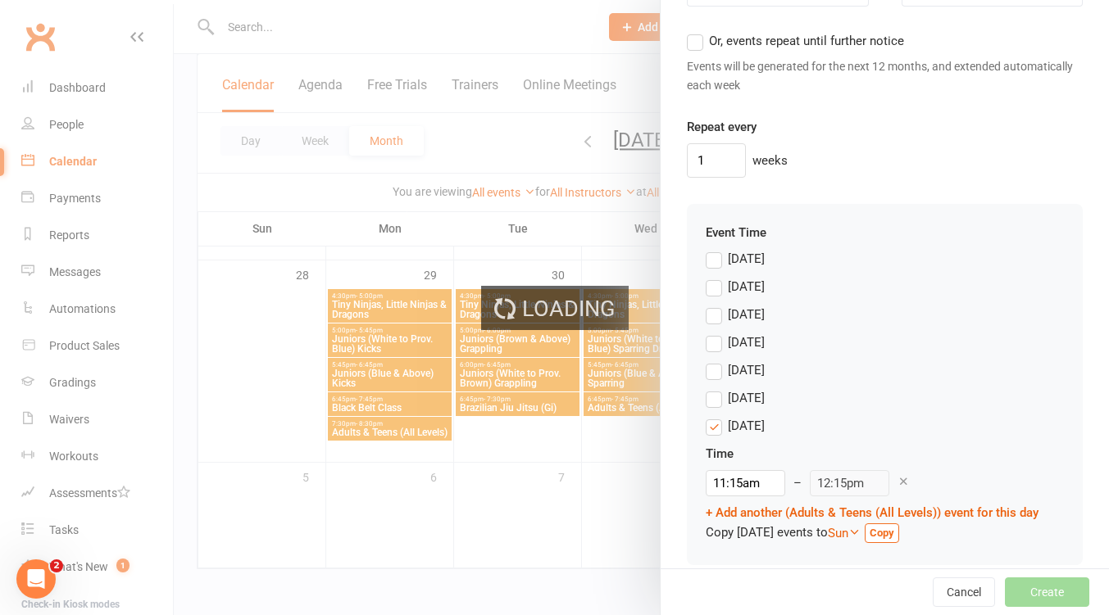
scroll to position [1456, 0]
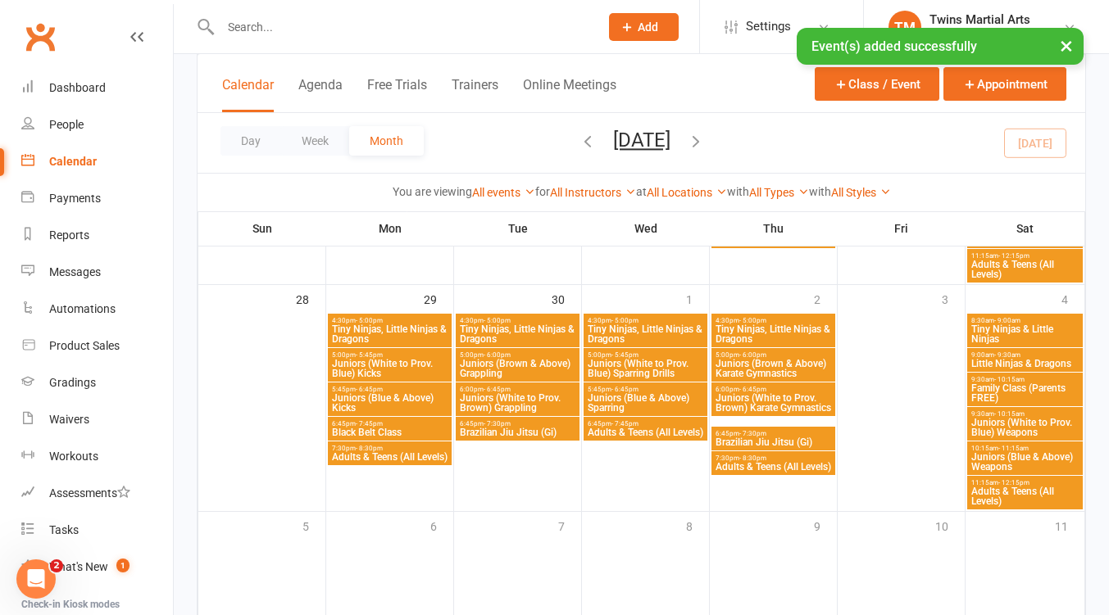
click at [864, 28] on div "× Event(s) added successfully" at bounding box center [543, 28] width 1087 height 0
click at [858, 83] on button "Class / Event" at bounding box center [876, 84] width 125 height 34
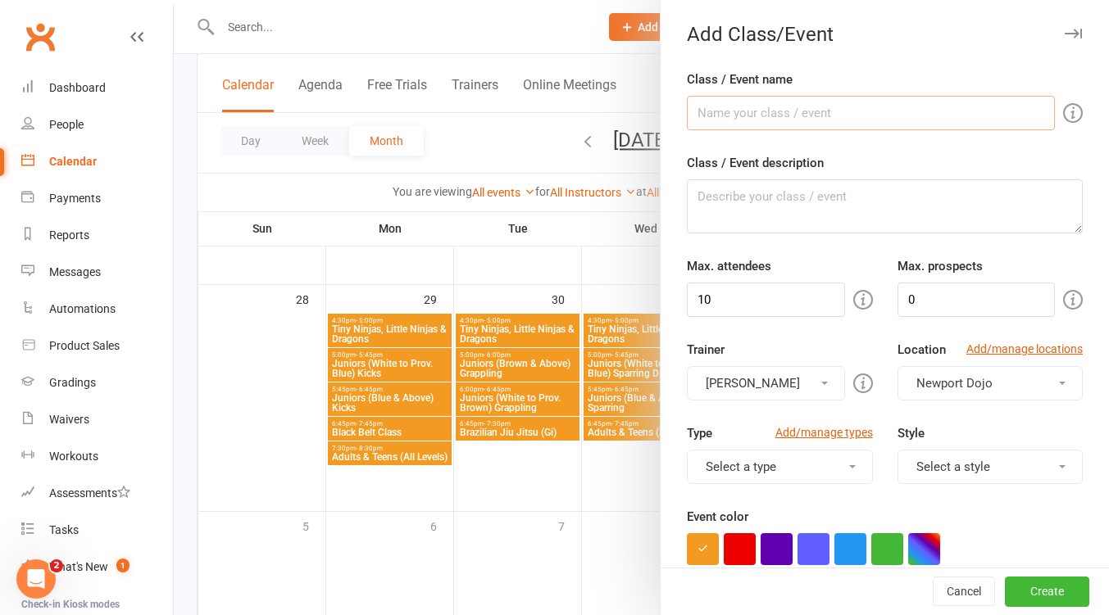
click at [743, 111] on input "Class / Event name" at bounding box center [871, 113] width 368 height 34
click at [743, 291] on input "10" at bounding box center [765, 300] width 157 height 34
click at [742, 291] on input "10" at bounding box center [765, 300] width 157 height 34
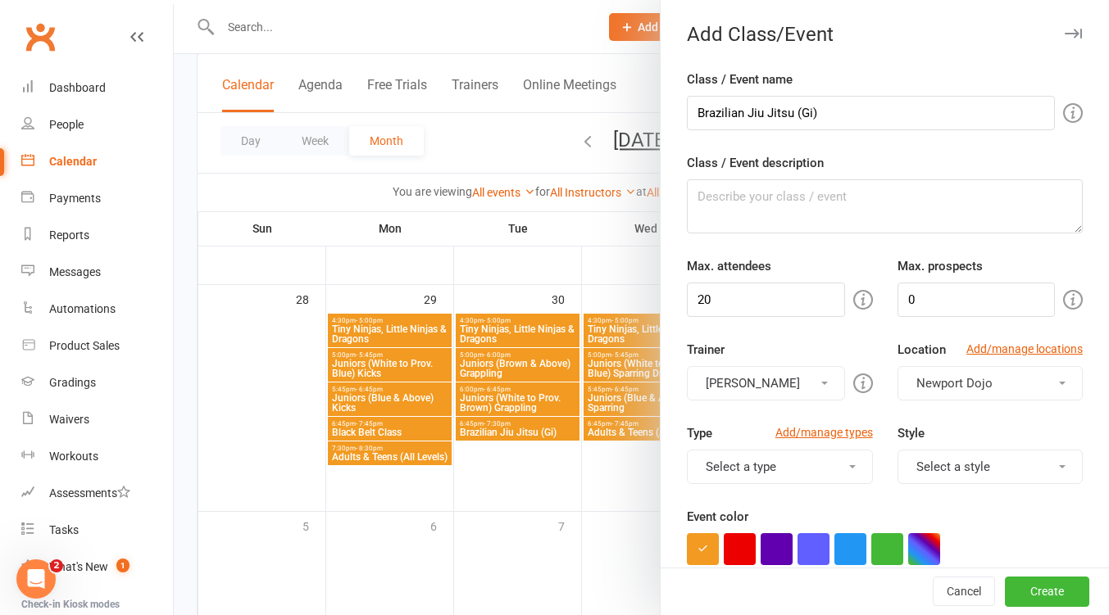
click at [768, 396] on button "[PERSON_NAME]" at bounding box center [765, 383] width 157 height 34
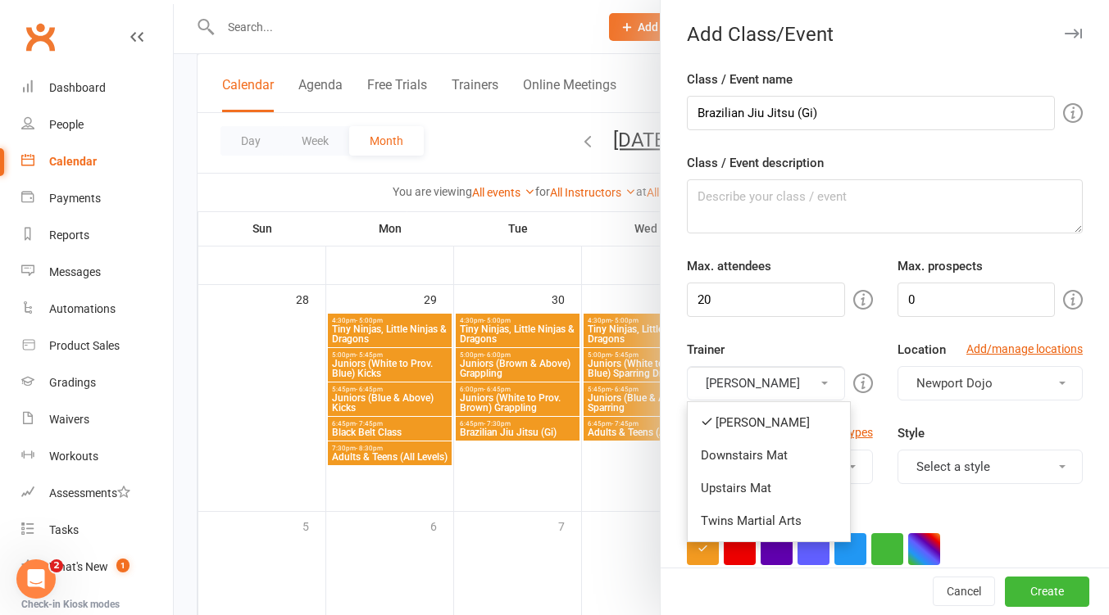
click at [760, 446] on link "Downstairs Mat" at bounding box center [768, 455] width 162 height 33
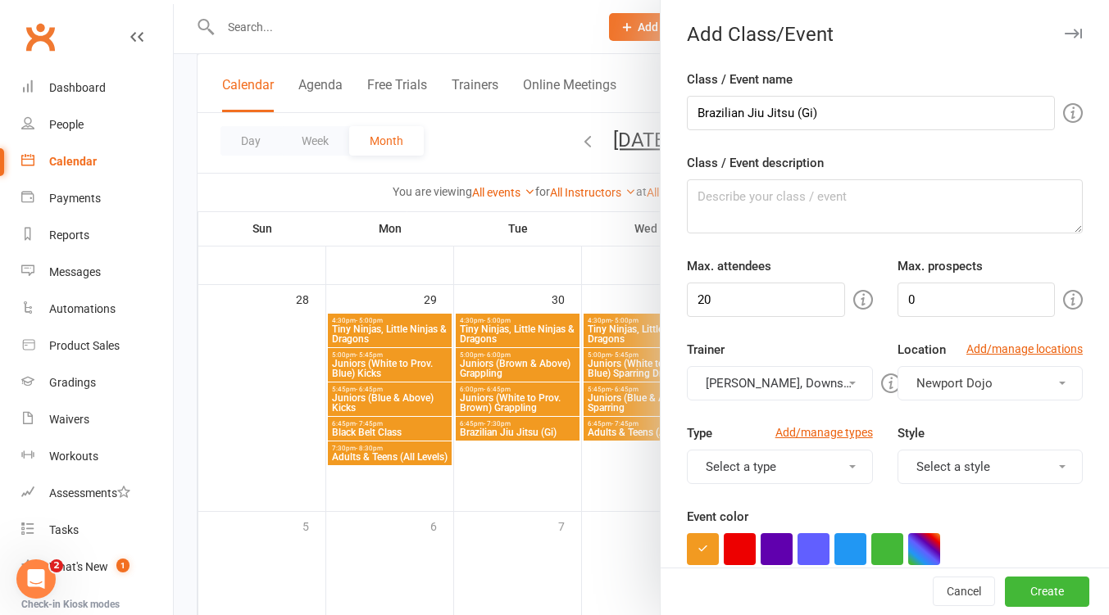
click at [769, 384] on button "[PERSON_NAME], Downstairs Mat" at bounding box center [779, 383] width 185 height 34
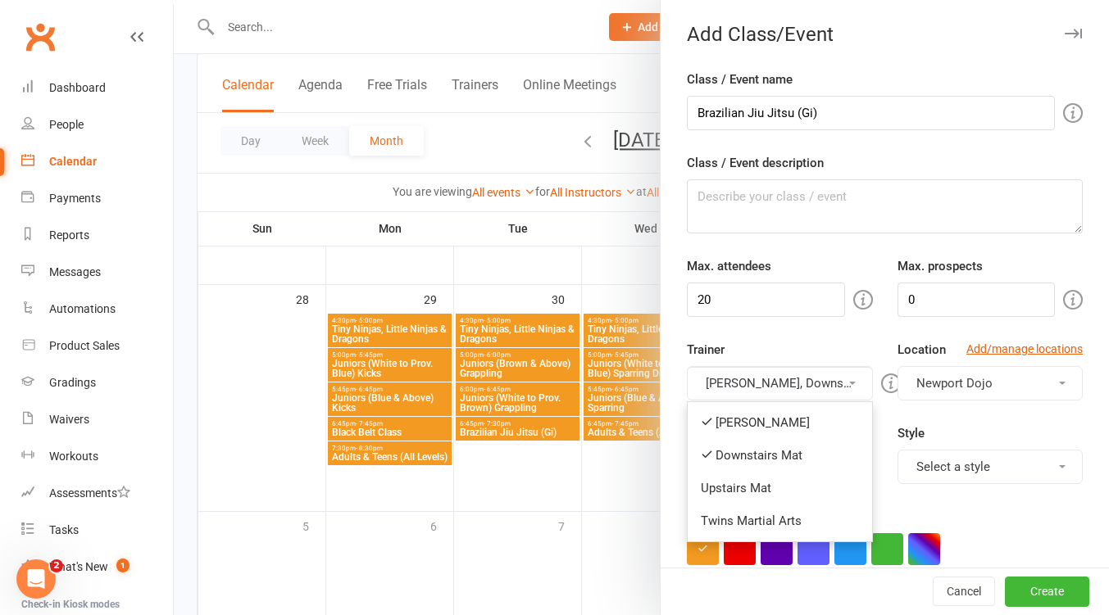
click at [762, 412] on link "[PERSON_NAME]" at bounding box center [779, 422] width 184 height 33
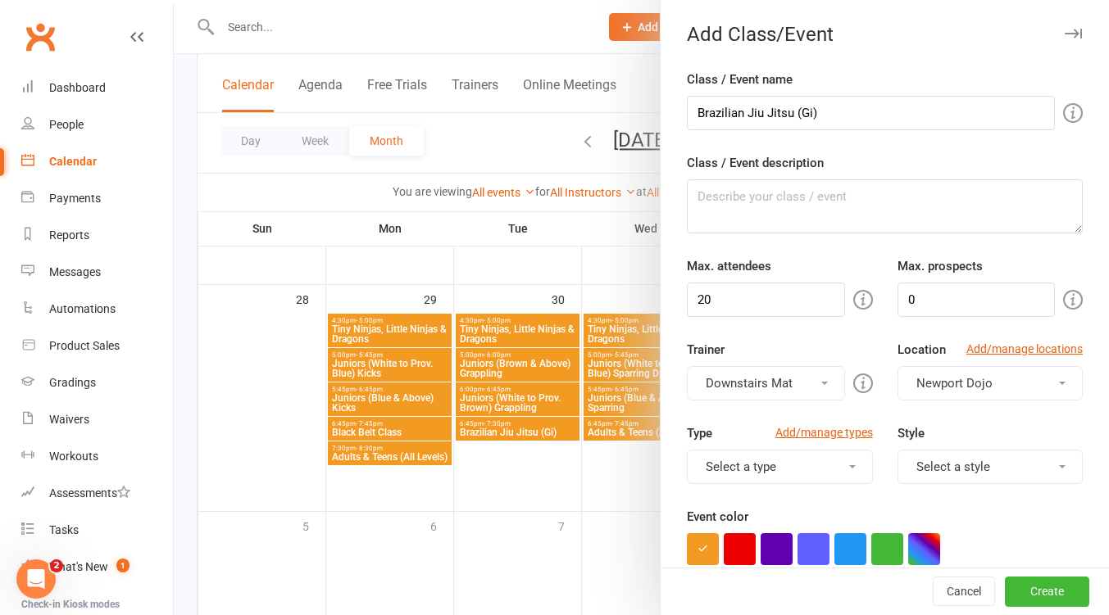
click at [939, 465] on button "Select a style" at bounding box center [989, 467] width 185 height 34
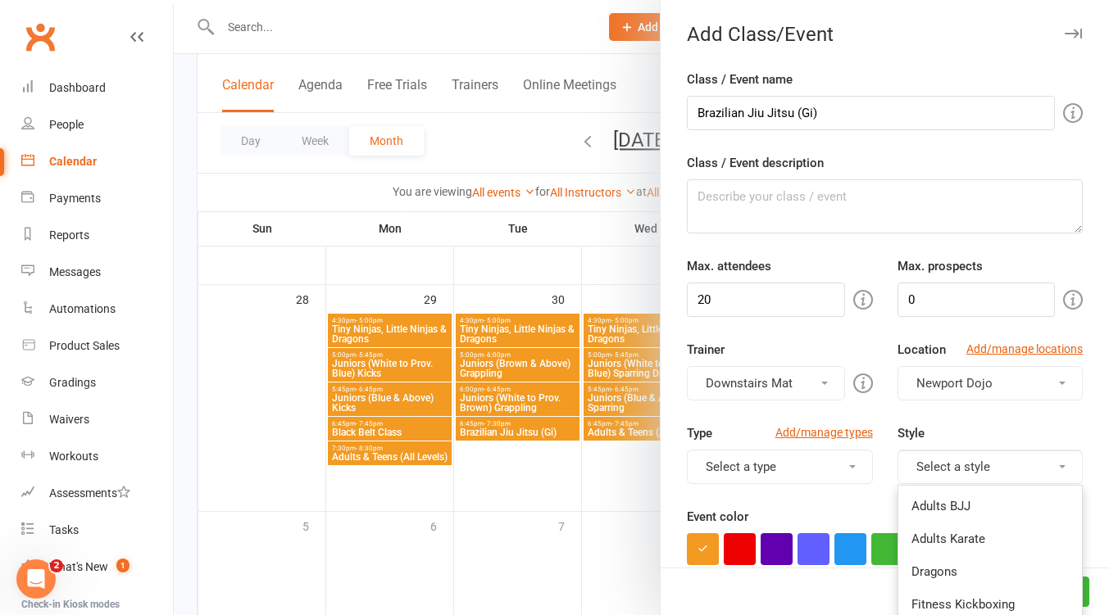
scroll to position [218, 0]
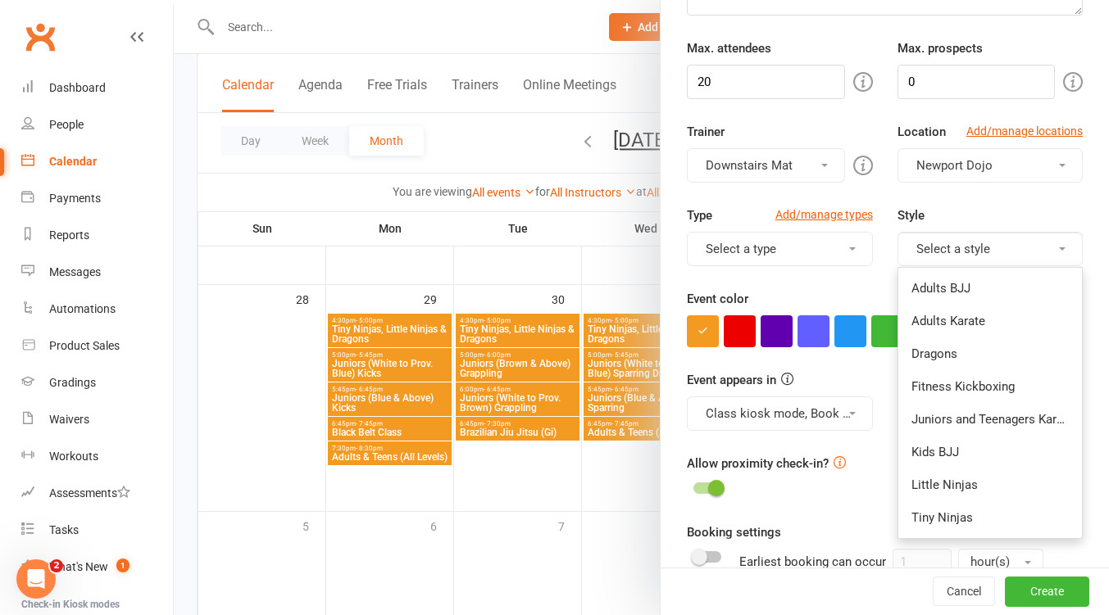
click at [952, 294] on link "Adults BJJ" at bounding box center [990, 288] width 184 height 33
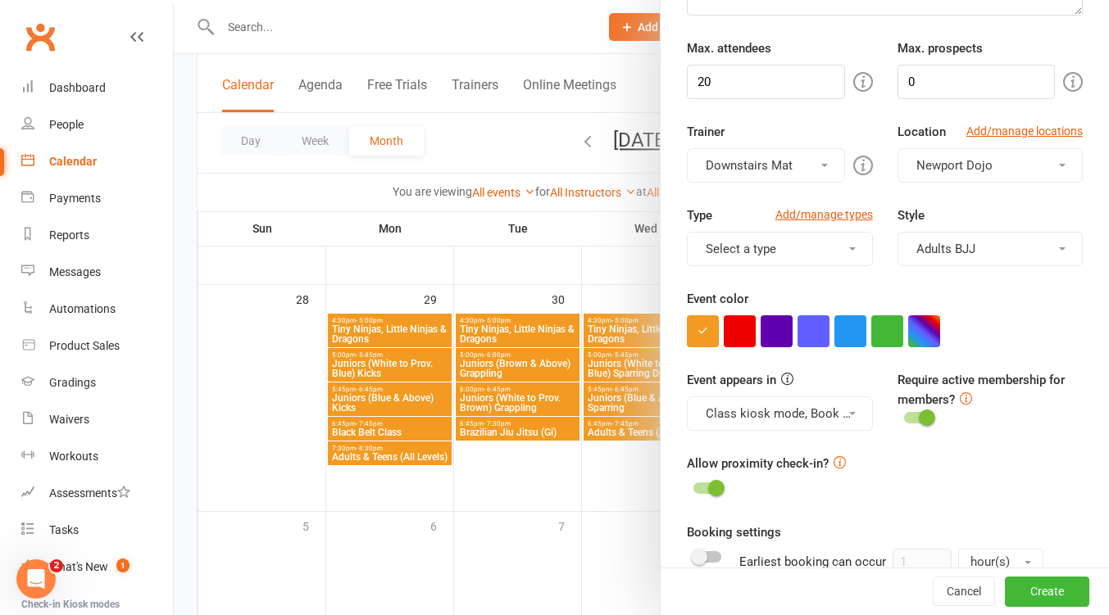
click at [975, 245] on button "Adults BJJ" at bounding box center [989, 249] width 185 height 34
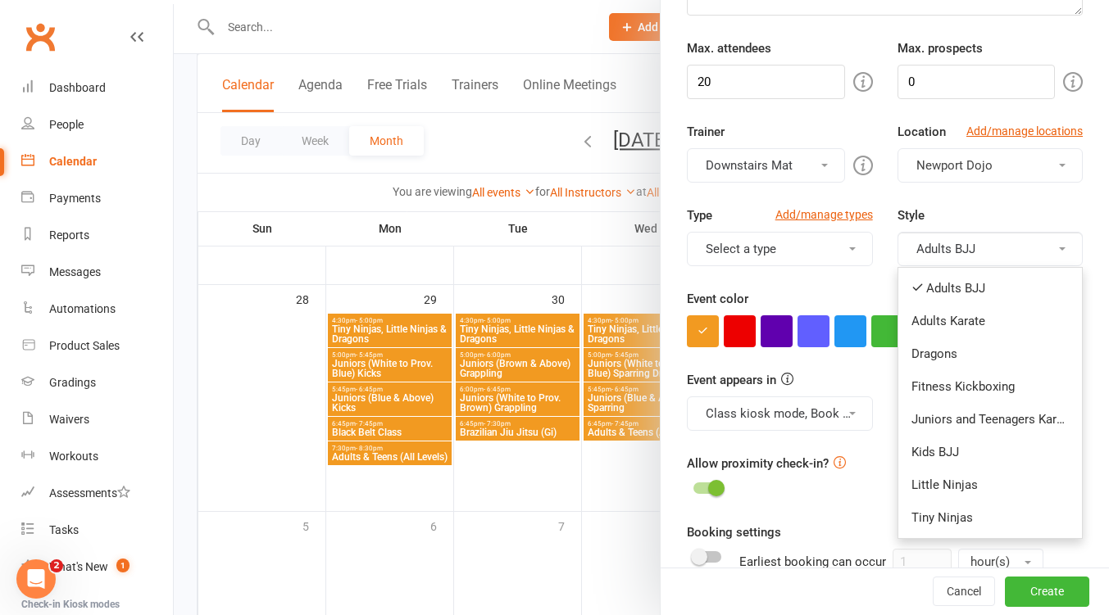
click at [955, 460] on link "Kids BJJ" at bounding box center [990, 452] width 184 height 33
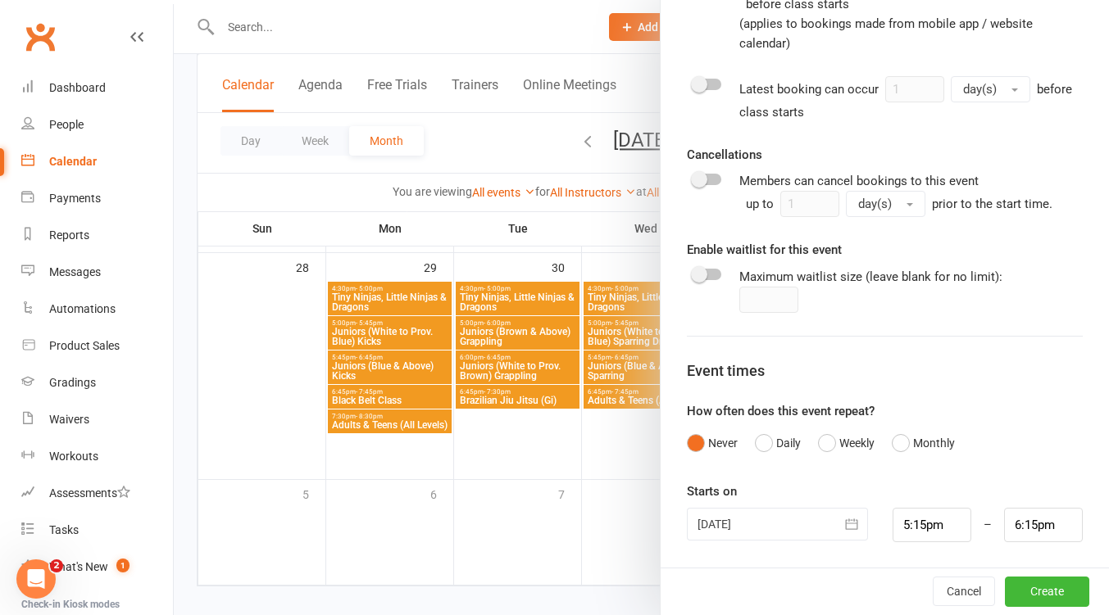
scroll to position [1848, 0]
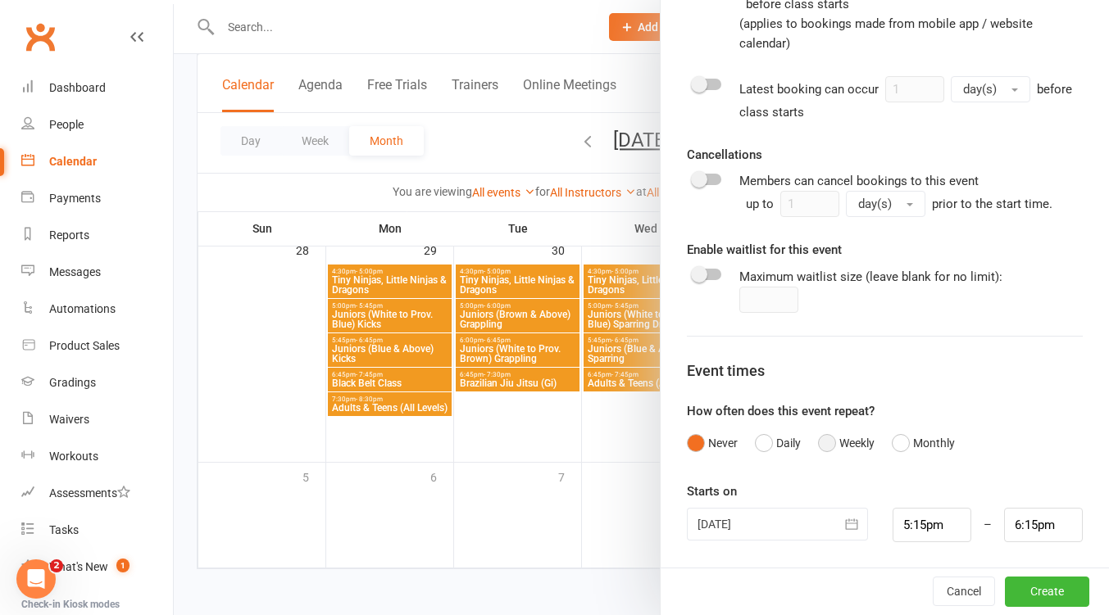
click at [818, 450] on button "Weekly" at bounding box center [846, 443] width 57 height 31
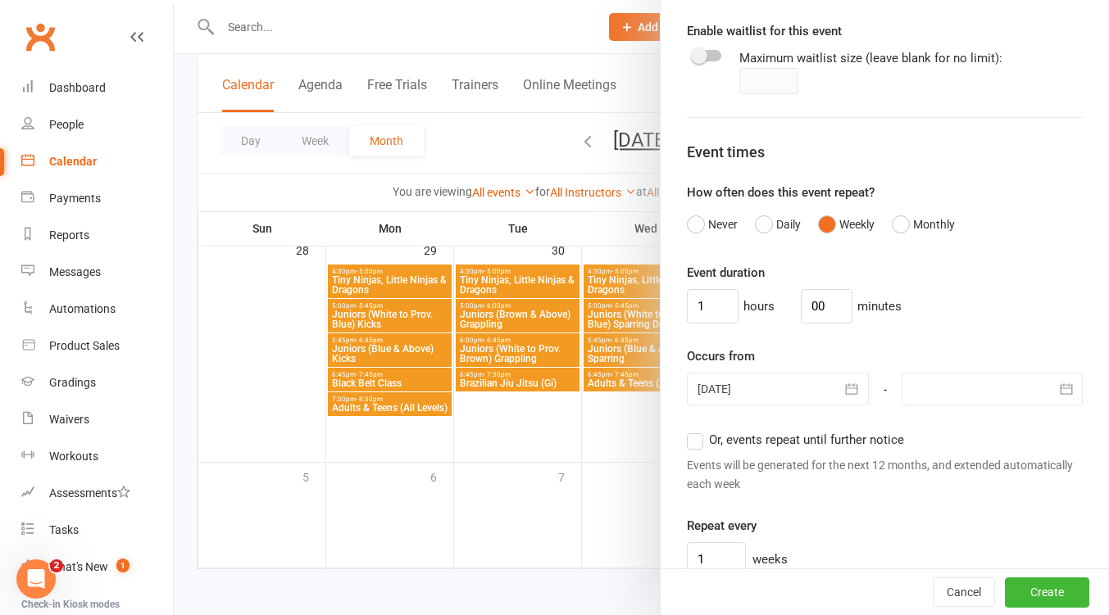
click at [808, 391] on div at bounding box center [777, 389] width 181 height 33
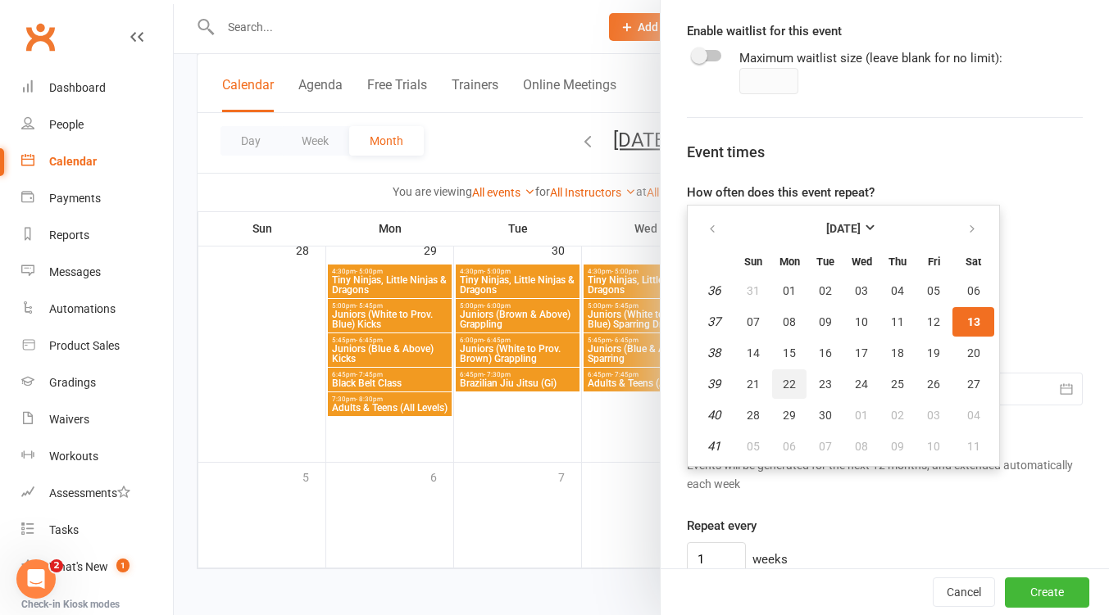
drag, startPoint x: 784, startPoint y: 376, endPoint x: 812, endPoint y: 376, distance: 27.9
click at [785, 376] on button "22" at bounding box center [789, 384] width 34 height 29
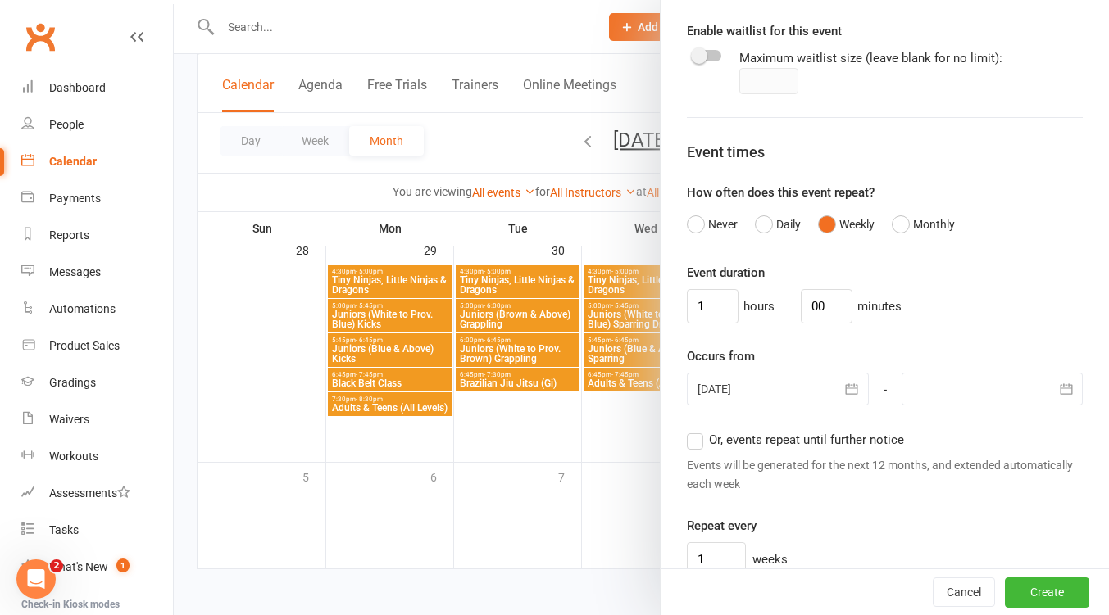
drag, startPoint x: 1004, startPoint y: 388, endPoint x: 967, endPoint y: 399, distance: 38.4
click at [1005, 388] on div at bounding box center [991, 389] width 181 height 33
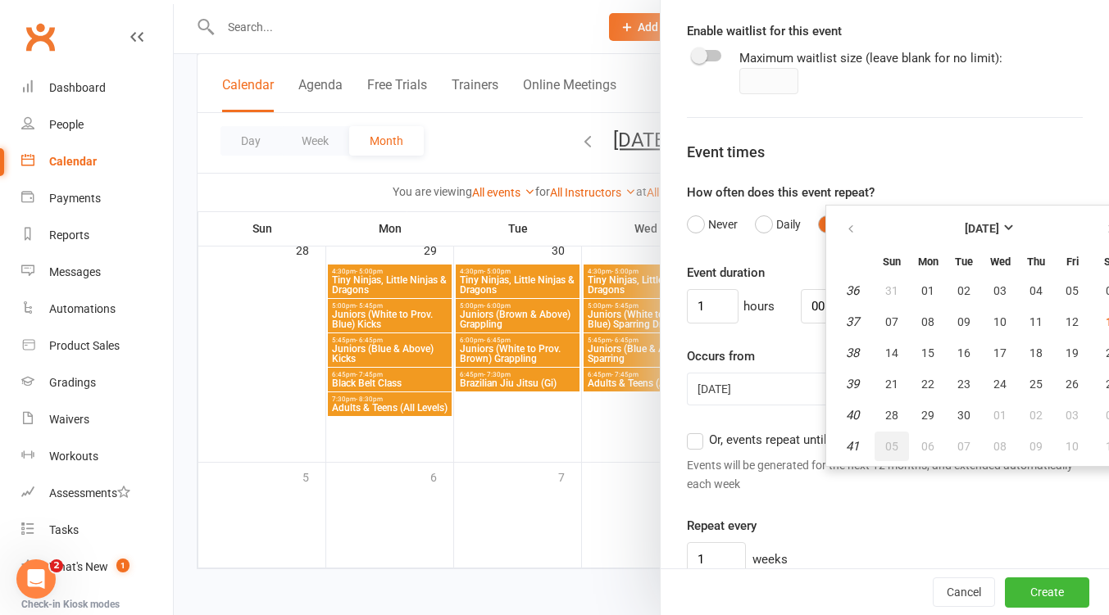
drag, startPoint x: 877, startPoint y: 441, endPoint x: 861, endPoint y: 449, distance: 17.6
click at [885, 441] on span "05" at bounding box center [891, 446] width 13 height 13
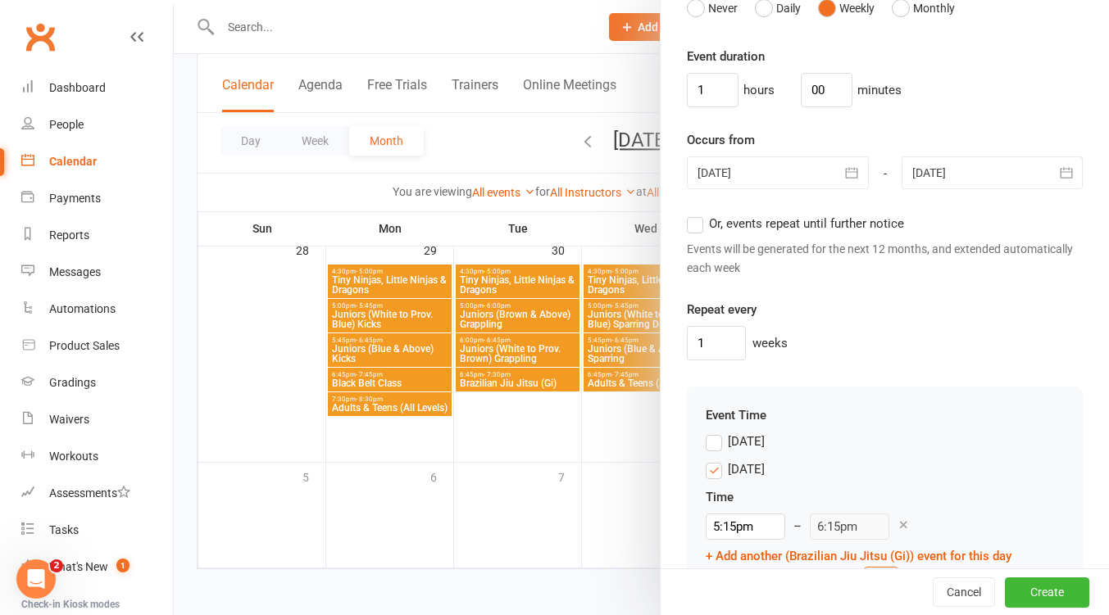
scroll to position [1236, 0]
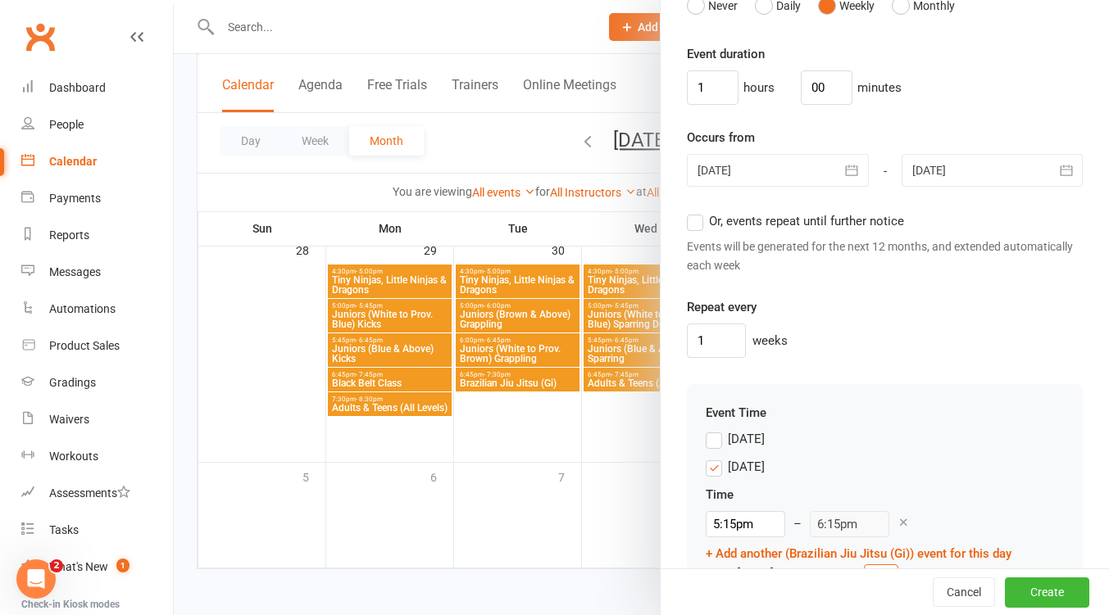
click at [705, 465] on label "Monday" at bounding box center [734, 467] width 59 height 20
click at [705, 457] on input "Monday" at bounding box center [710, 457] width 11 height 0
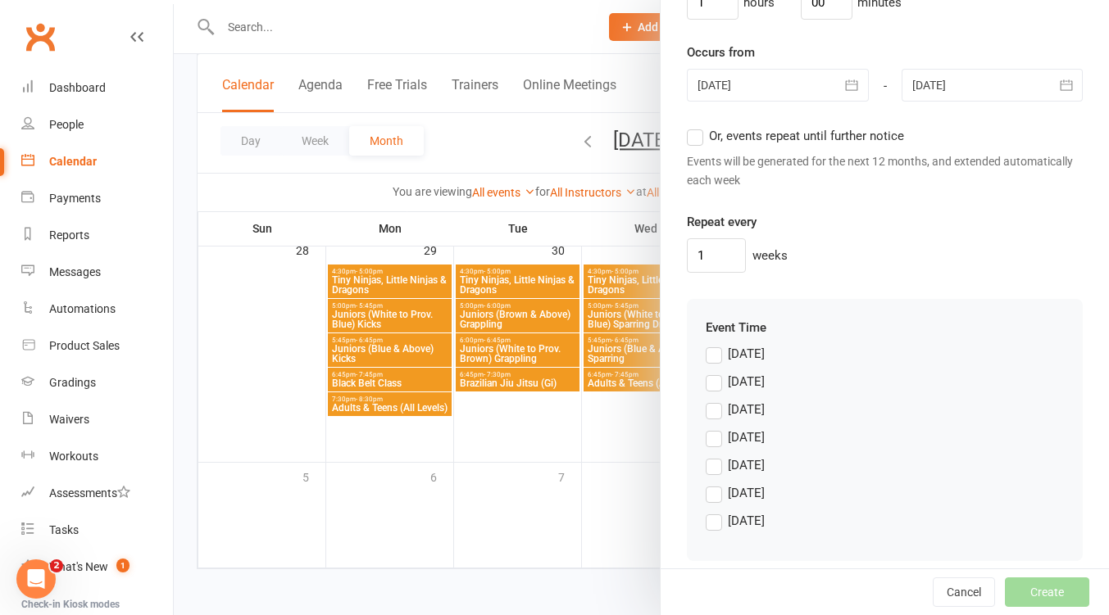
scroll to position [1337, 0]
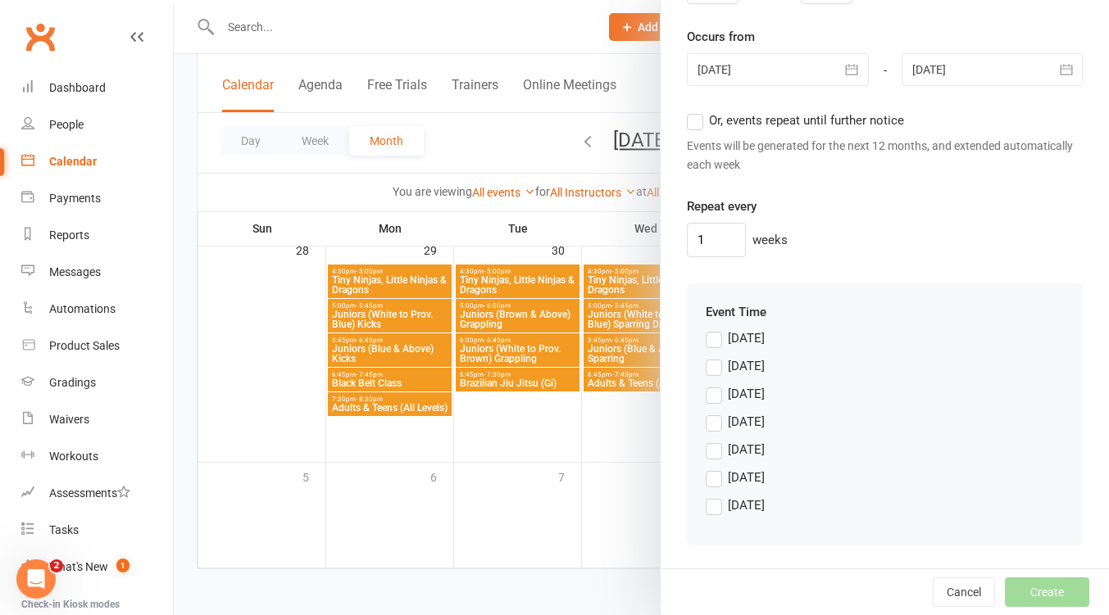
drag, startPoint x: 710, startPoint y: 503, endPoint x: 736, endPoint y: 493, distance: 28.0
click at [710, 503] on label "Saturday" at bounding box center [734, 506] width 59 height 20
click at [710, 496] on input "Saturday" at bounding box center [710, 496] width 11 height 0
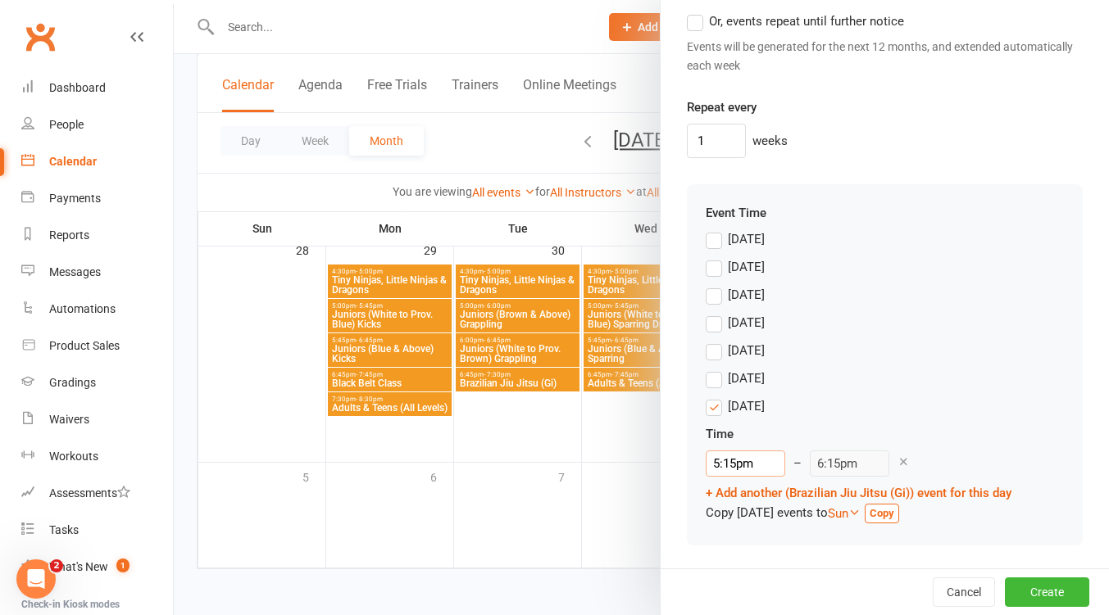
click at [743, 461] on input "5:15pm" at bounding box center [744, 464] width 79 height 26
click at [749, 568] on li "12:15pm" at bounding box center [745, 568] width 79 height 25
click at [1036, 596] on button "Create" at bounding box center [1047, 592] width 84 height 29
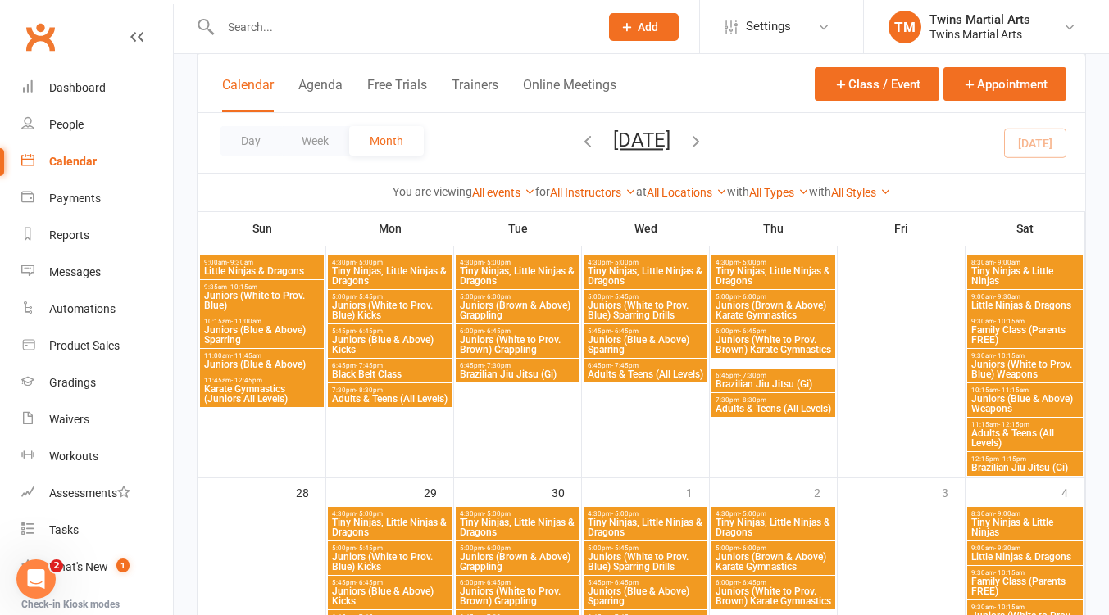
scroll to position [1411, 0]
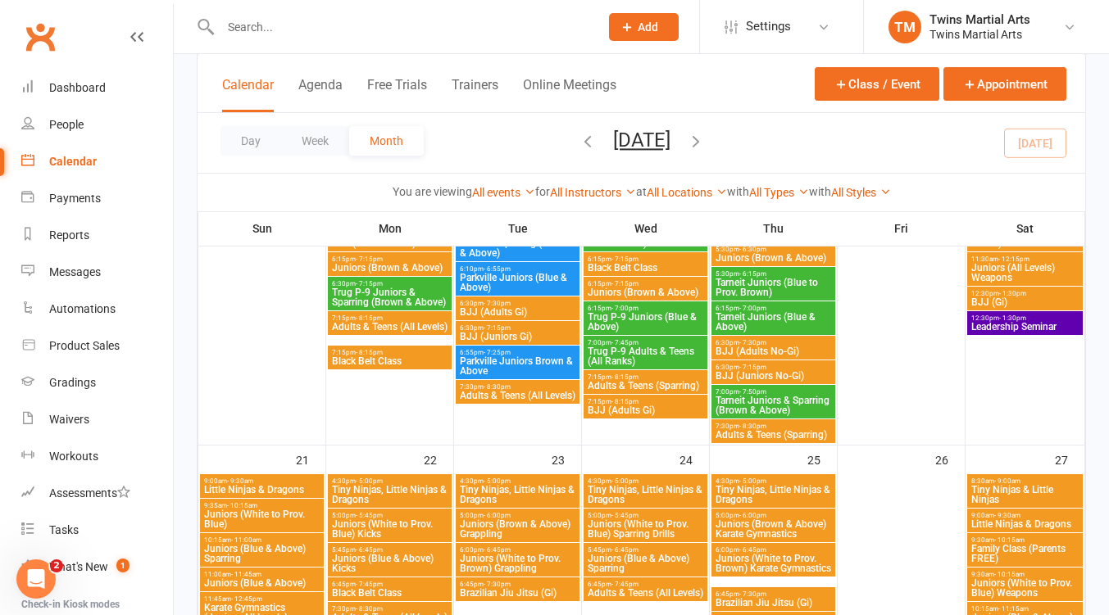
click at [287, 479] on span "9:00am - 9:30am" at bounding box center [261, 481] width 117 height 7
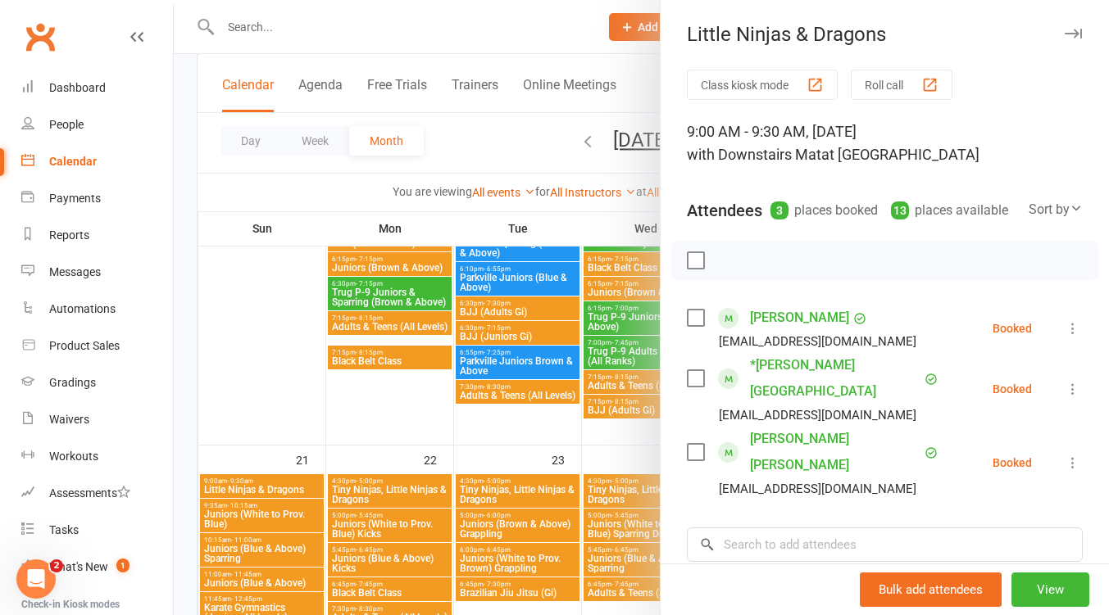
click at [263, 515] on div at bounding box center [641, 307] width 935 height 615
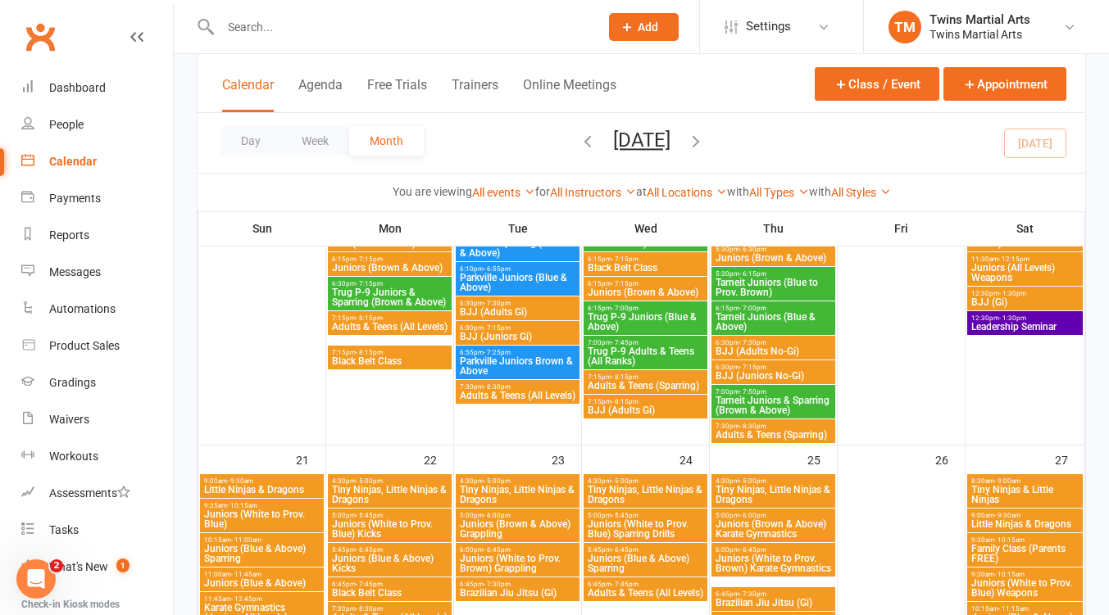
click at [263, 518] on span "Juniors (White to Prov. Blue)" at bounding box center [261, 520] width 117 height 20
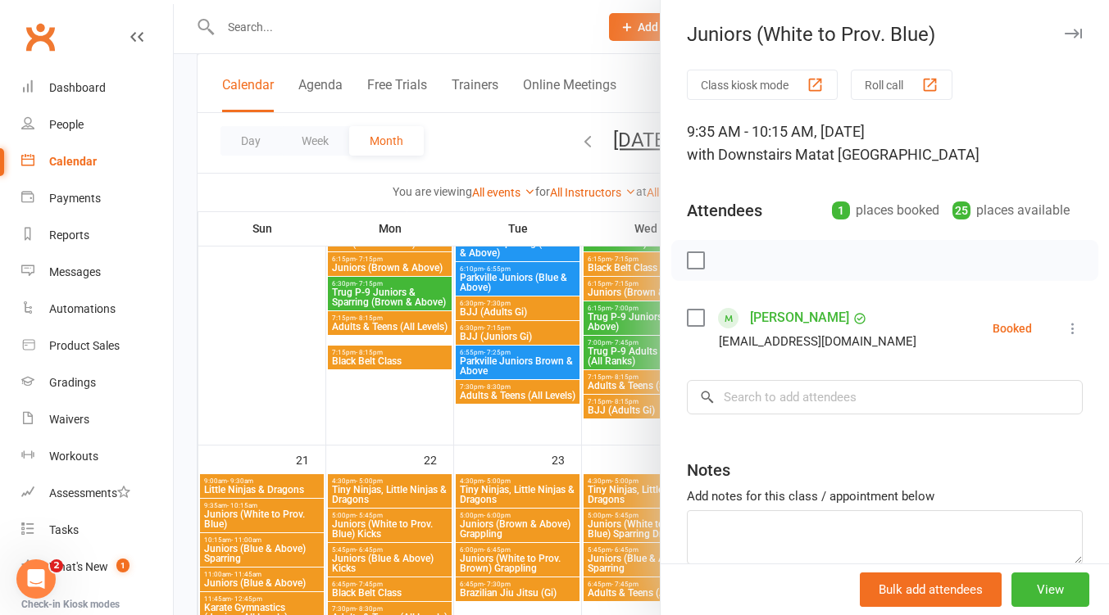
click at [261, 551] on div at bounding box center [641, 307] width 935 height 615
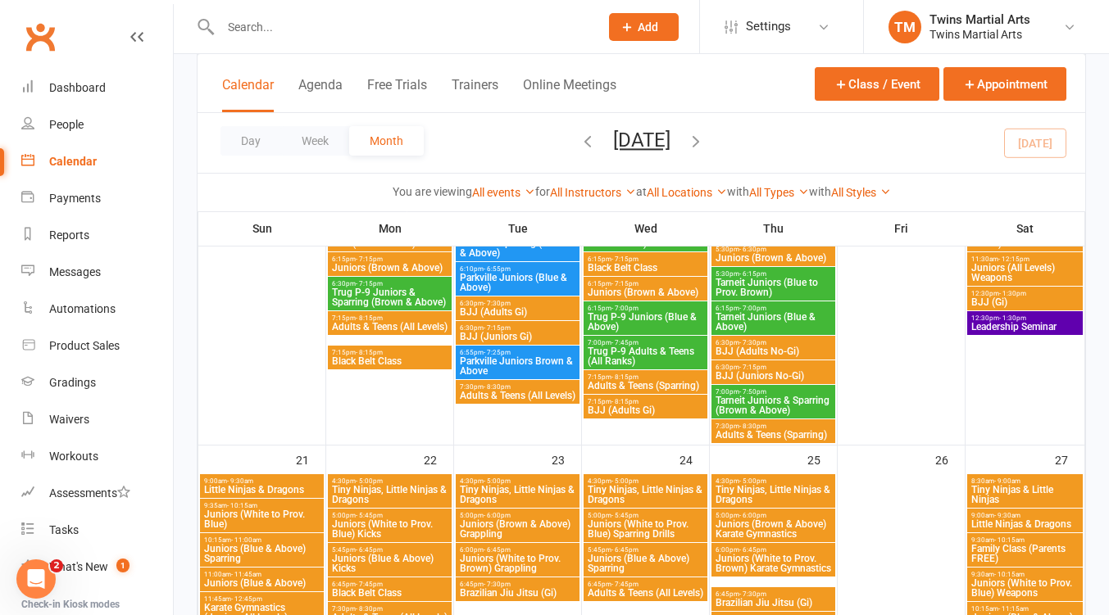
click at [261, 551] on span "Juniors (Blue & Above) Sparring" at bounding box center [261, 554] width 117 height 20
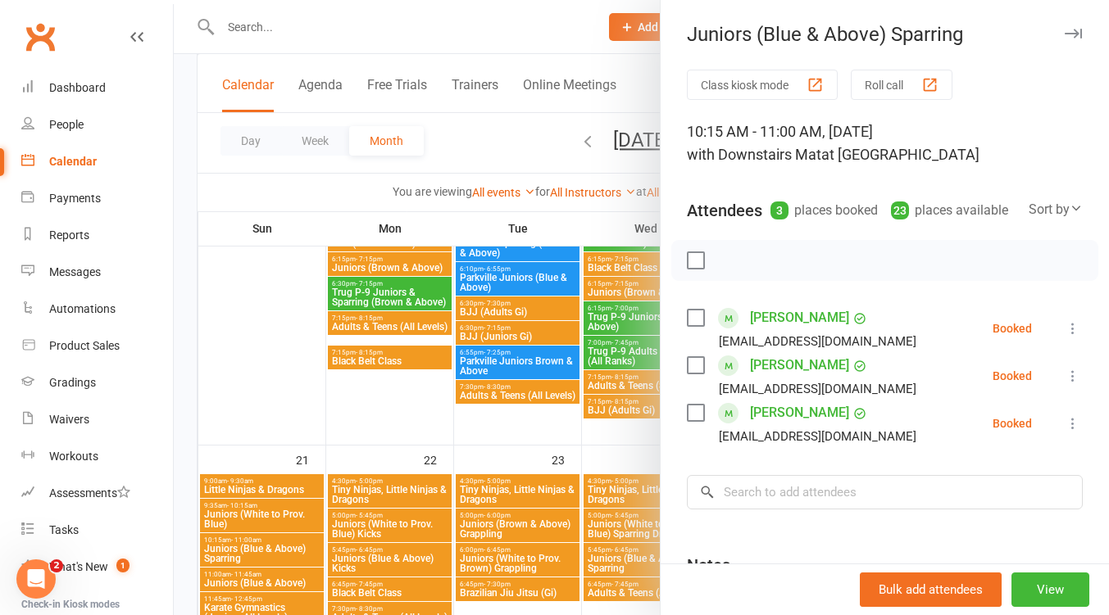
click at [261, 551] on div at bounding box center [641, 307] width 935 height 615
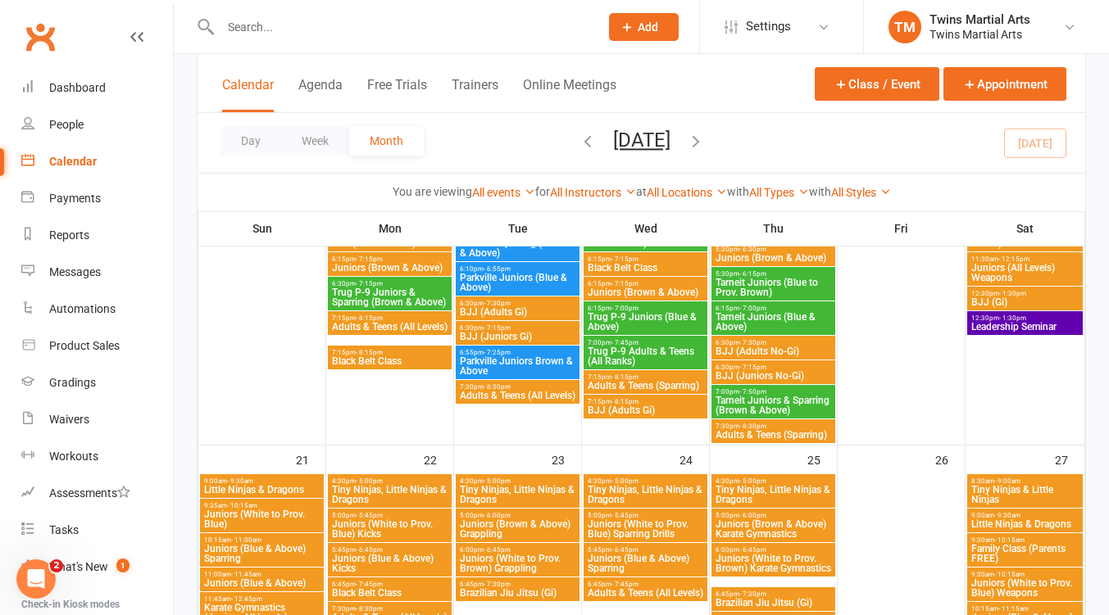
click at [263, 589] on div "11:00am - 11:45am Juniors (Blue & Above)" at bounding box center [262, 580] width 124 height 24
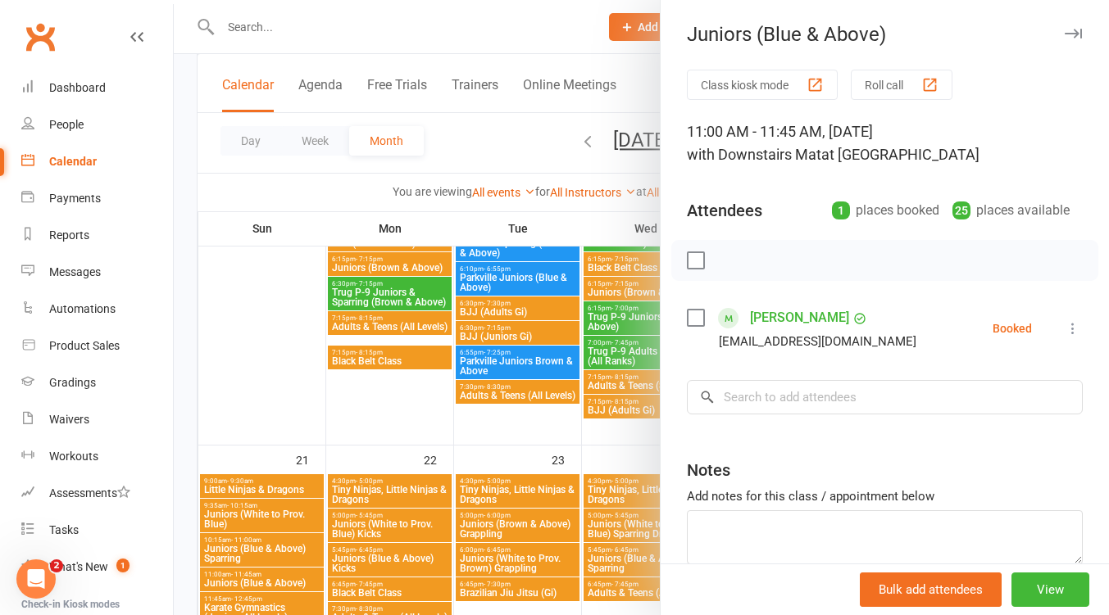
click at [261, 587] on div at bounding box center [641, 307] width 935 height 615
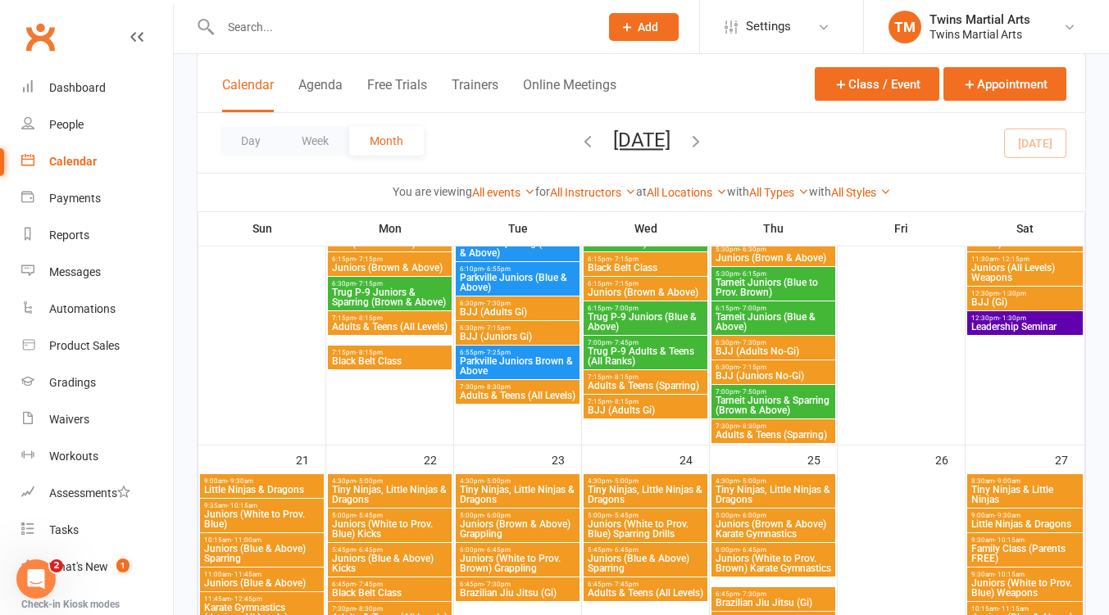
click at [265, 578] on span "Juniors (Blue & Above)" at bounding box center [261, 583] width 117 height 10
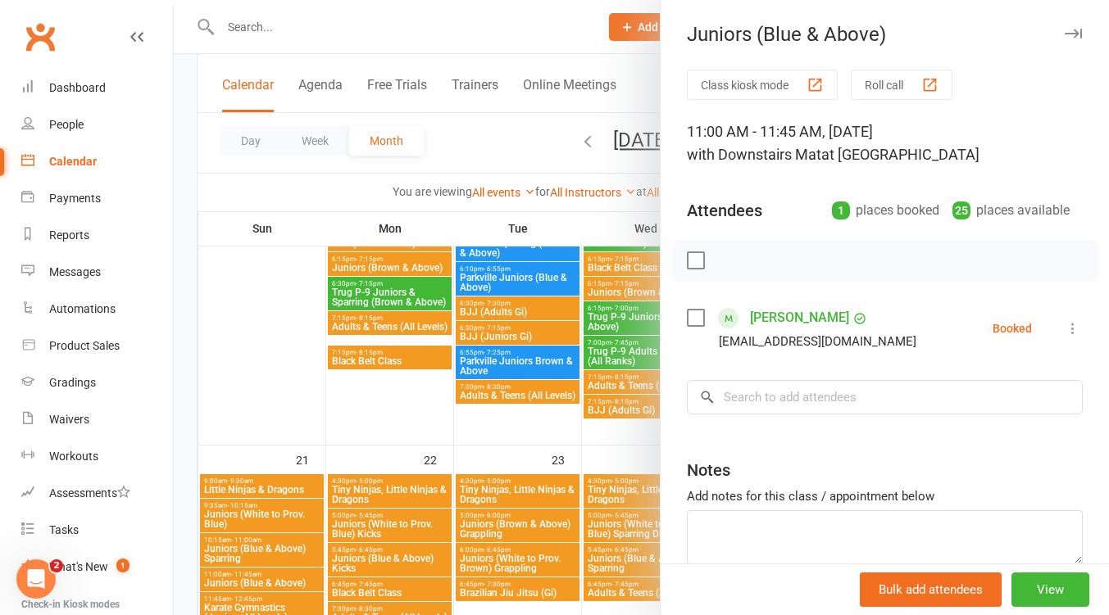
click at [265, 578] on div at bounding box center [641, 307] width 935 height 615
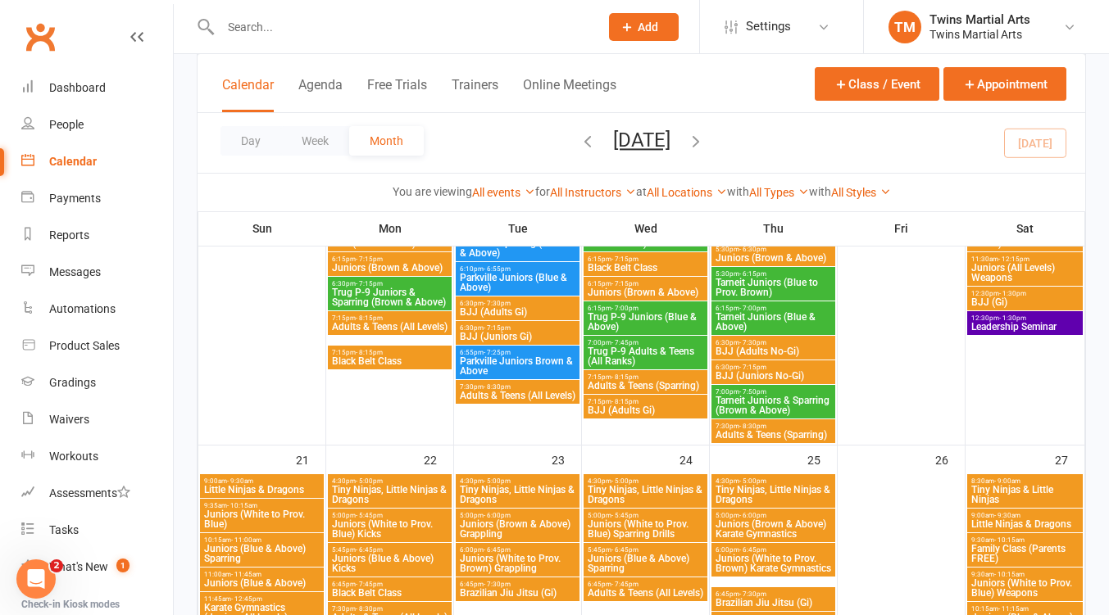
scroll to position [1630, 0]
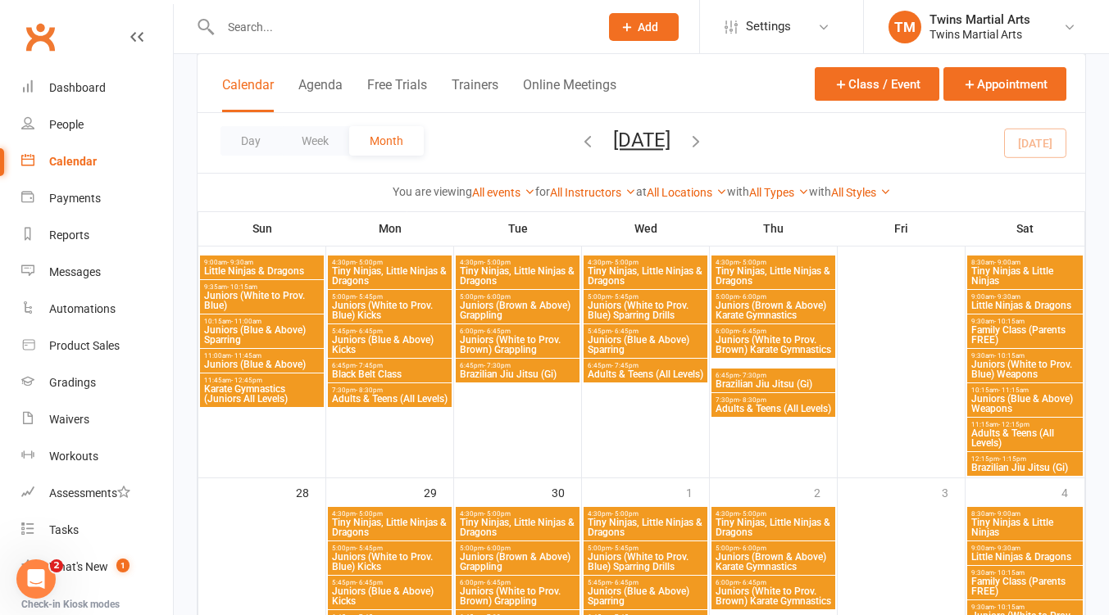
click at [264, 398] on span "Karate Gymnastics (Juniors All Levels)" at bounding box center [261, 394] width 117 height 20
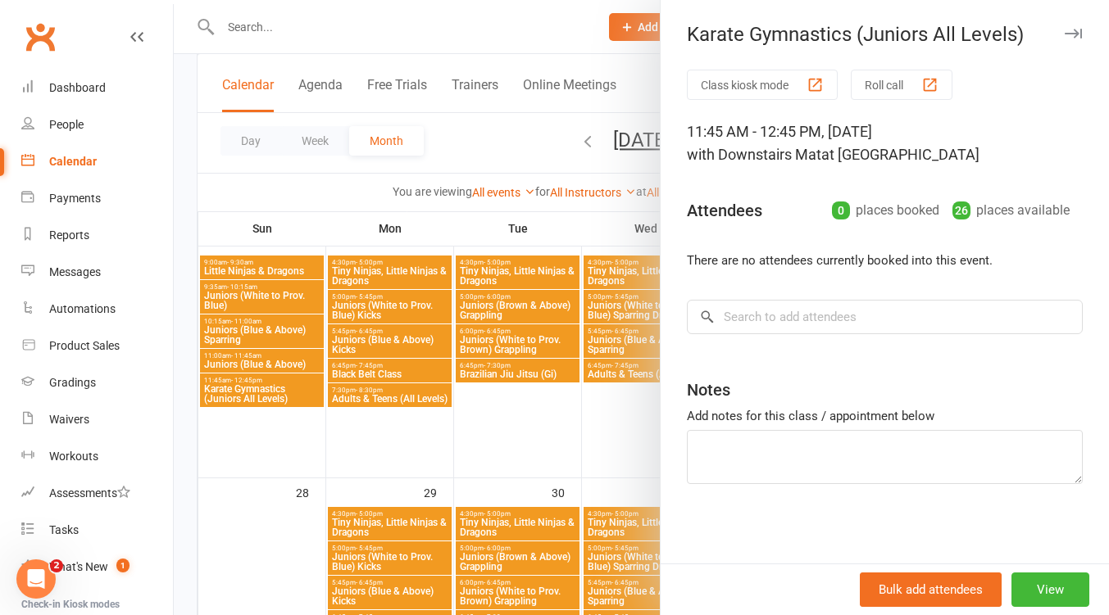
click at [264, 398] on div at bounding box center [641, 307] width 935 height 615
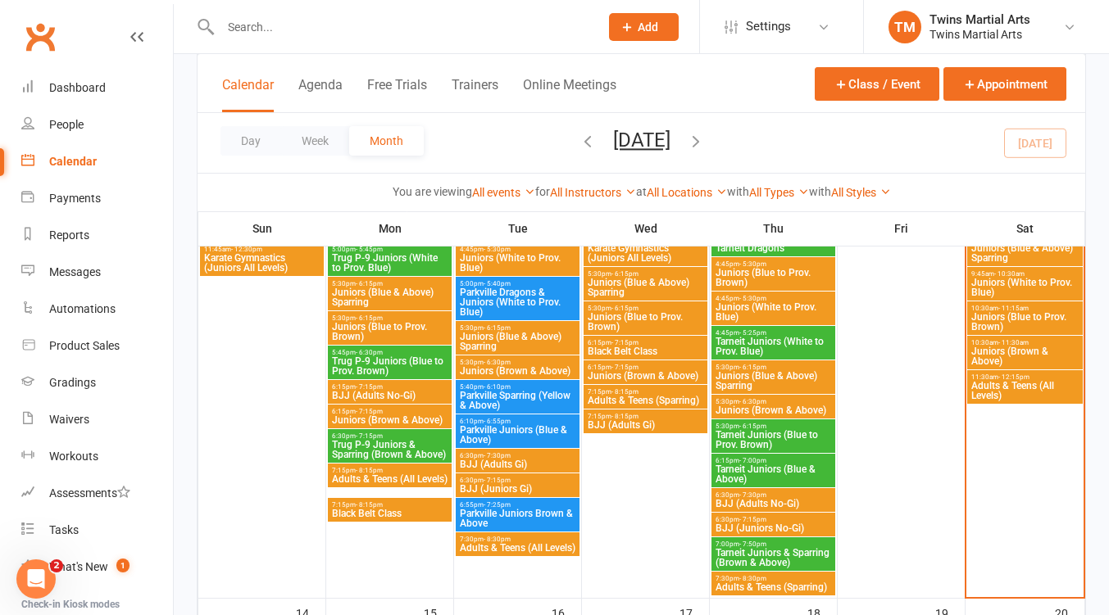
scroll to position [974, 0]
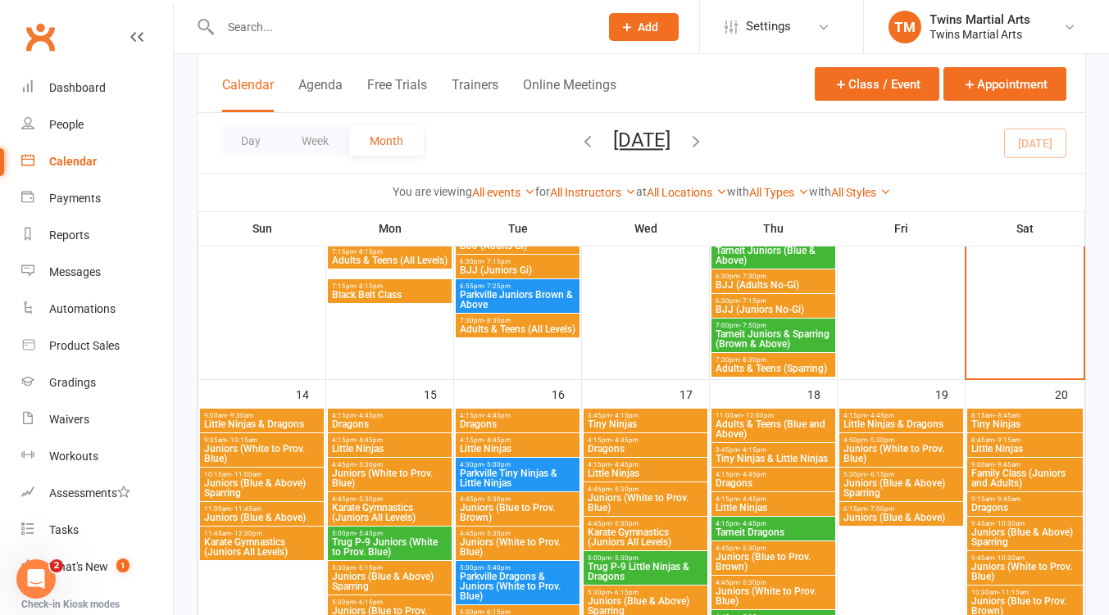
click at [258, 535] on span "- 12:30pm" at bounding box center [246, 533] width 31 height 7
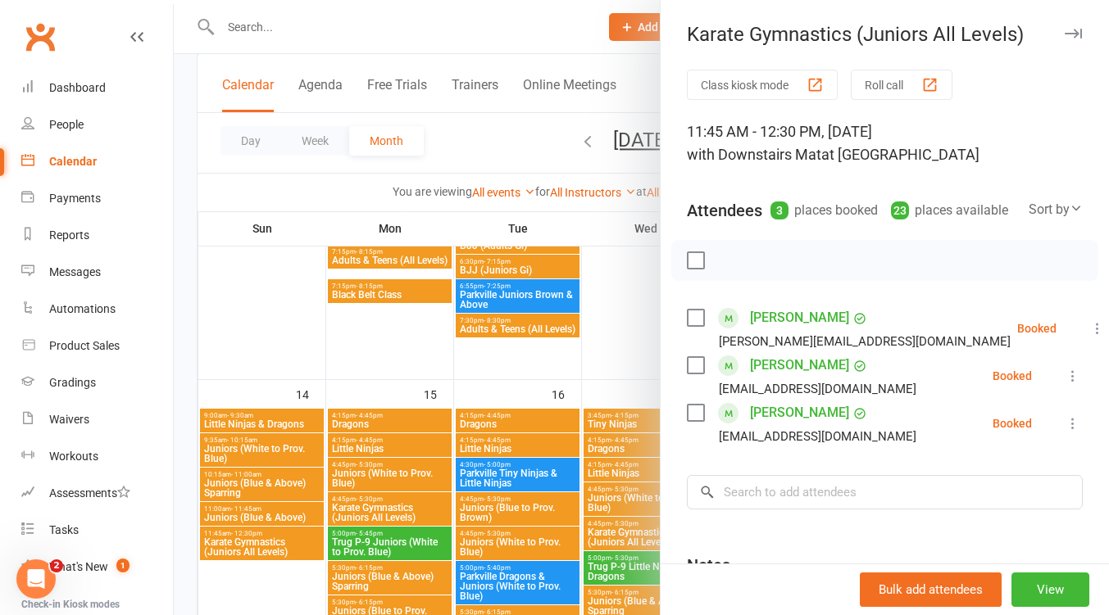
click at [258, 535] on div at bounding box center [641, 307] width 935 height 615
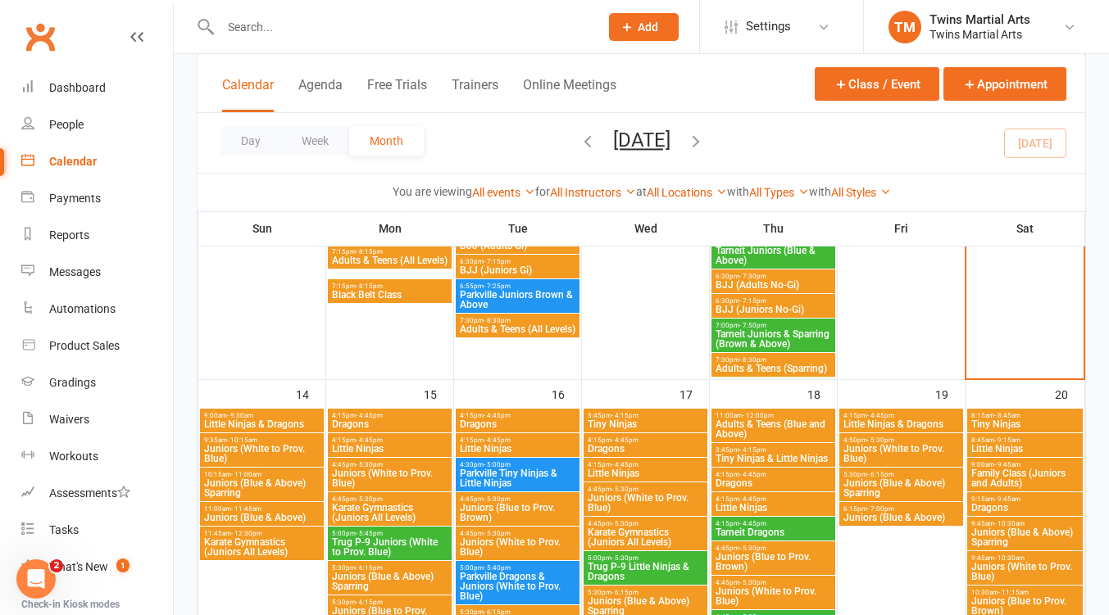
click at [255, 506] on span "- 11:45am" at bounding box center [246, 509] width 30 height 7
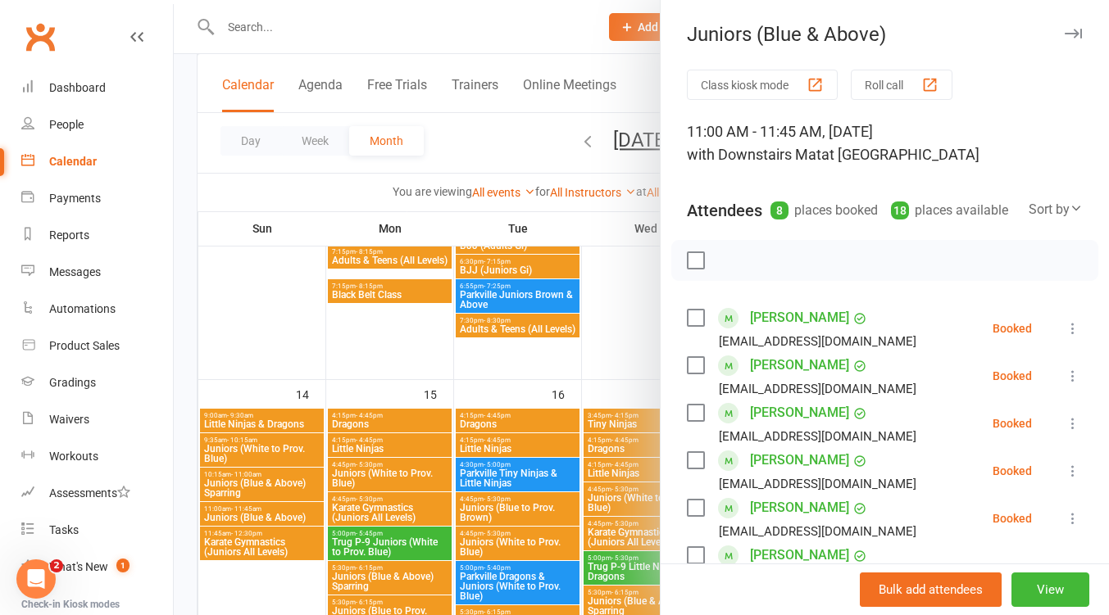
click at [255, 507] on div at bounding box center [641, 307] width 935 height 615
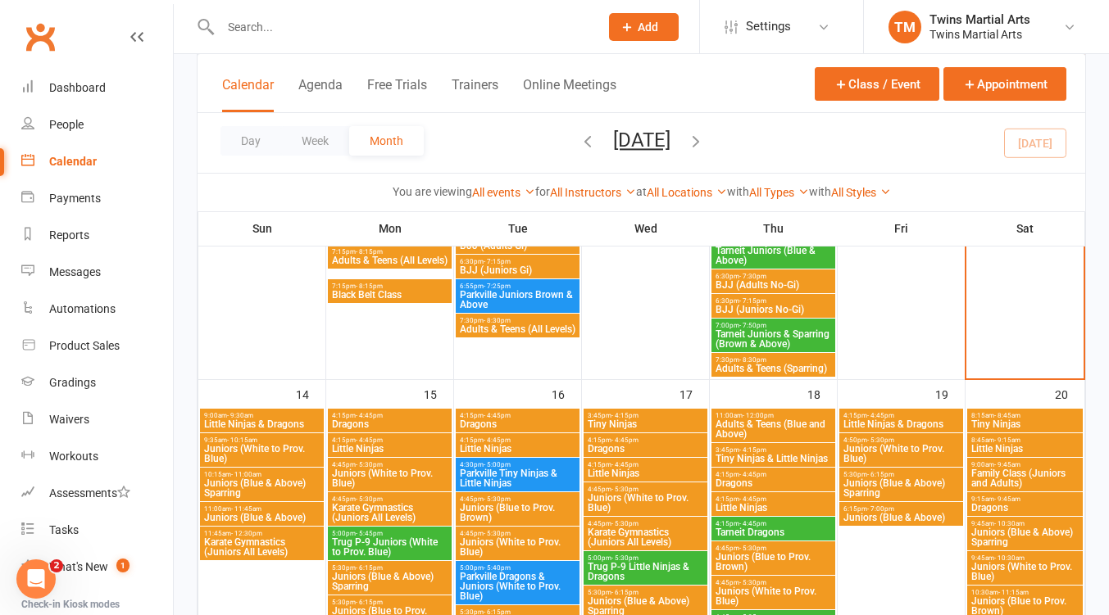
click at [257, 483] on span "Juniors (Blue & Above) Sparring" at bounding box center [261, 489] width 117 height 20
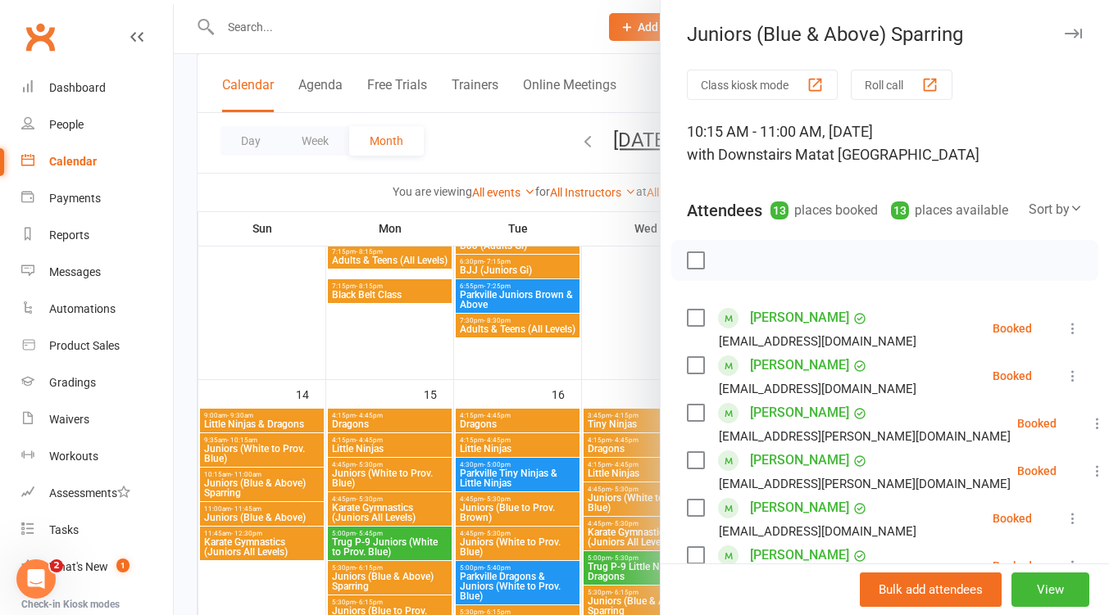
click at [256, 483] on div at bounding box center [641, 307] width 935 height 615
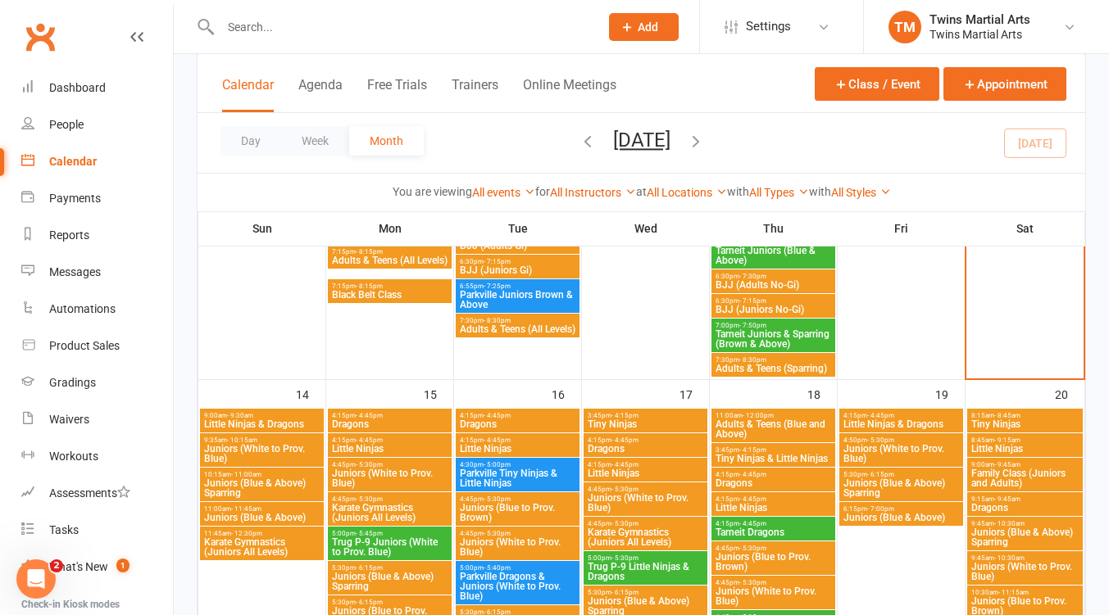
click at [252, 420] on span "Little Ninjas & Dragons" at bounding box center [261, 425] width 117 height 10
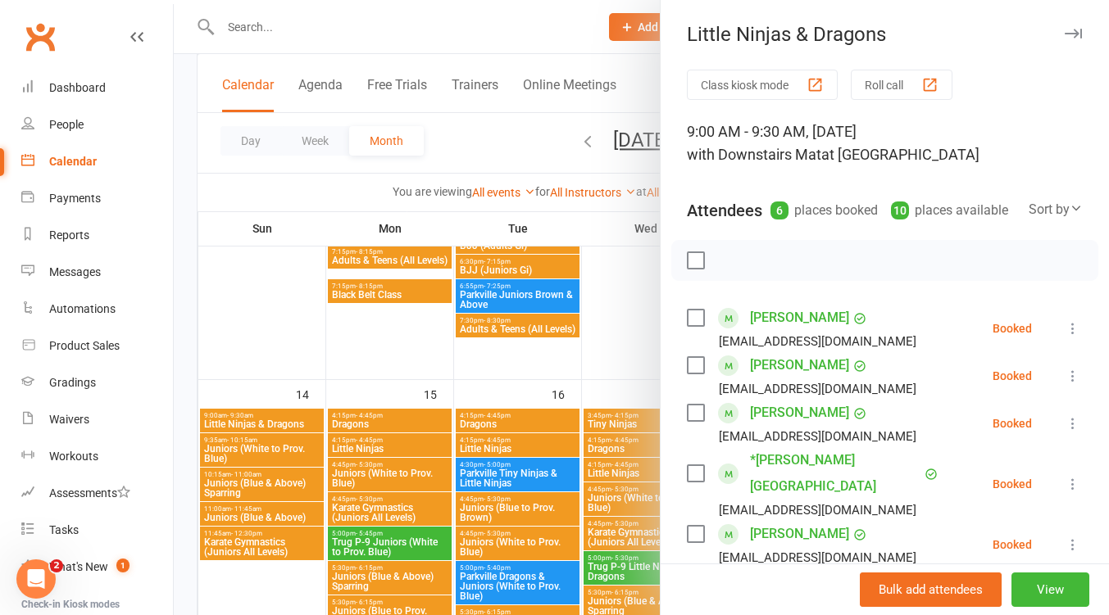
click at [250, 447] on div at bounding box center [641, 307] width 935 height 615
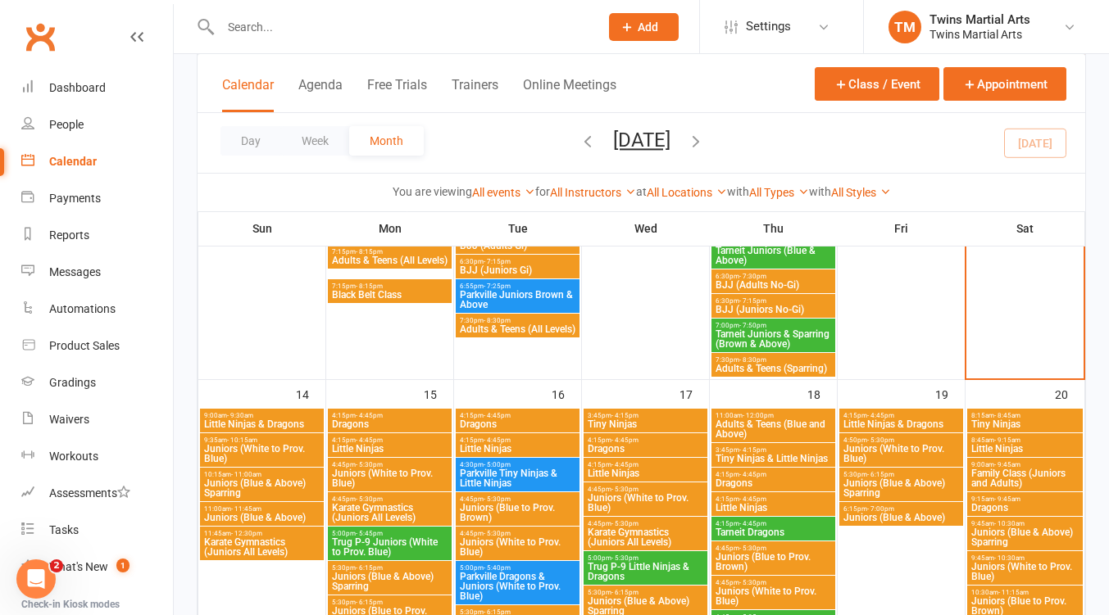
click at [250, 447] on span "Juniors (White to Prov. Blue)" at bounding box center [261, 454] width 117 height 20
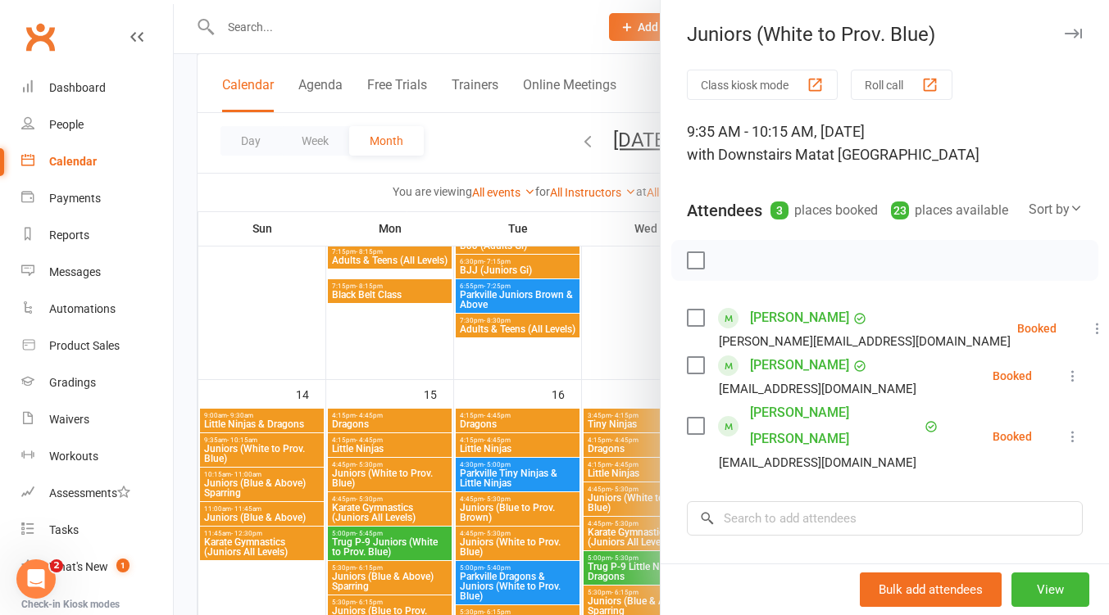
click at [265, 482] on div at bounding box center [641, 307] width 935 height 615
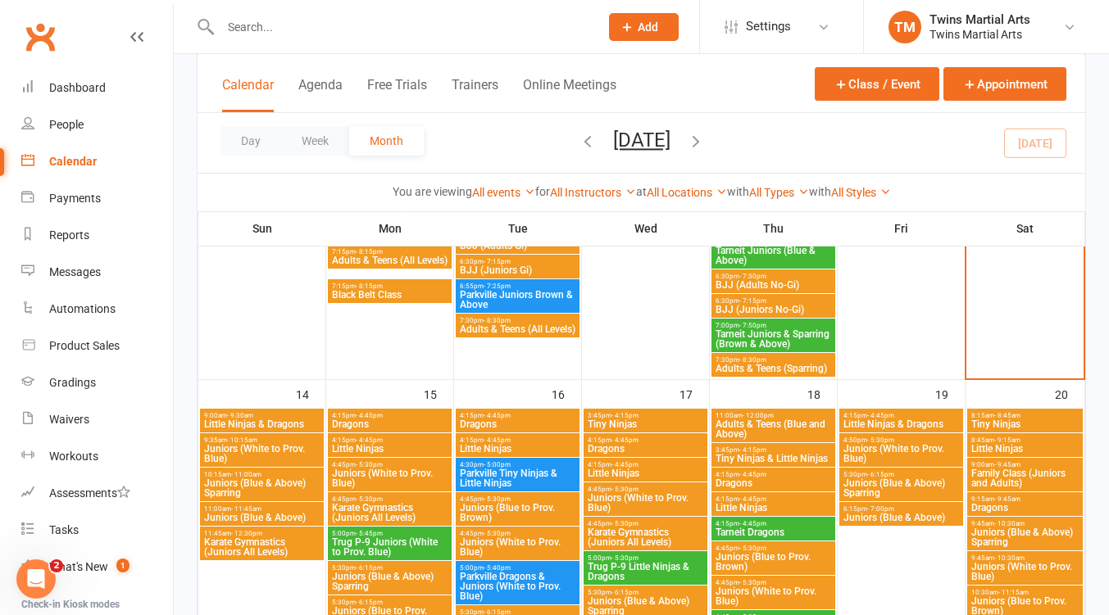
click at [265, 482] on span "Juniors (Blue & Above) Sparring" at bounding box center [261, 489] width 117 height 20
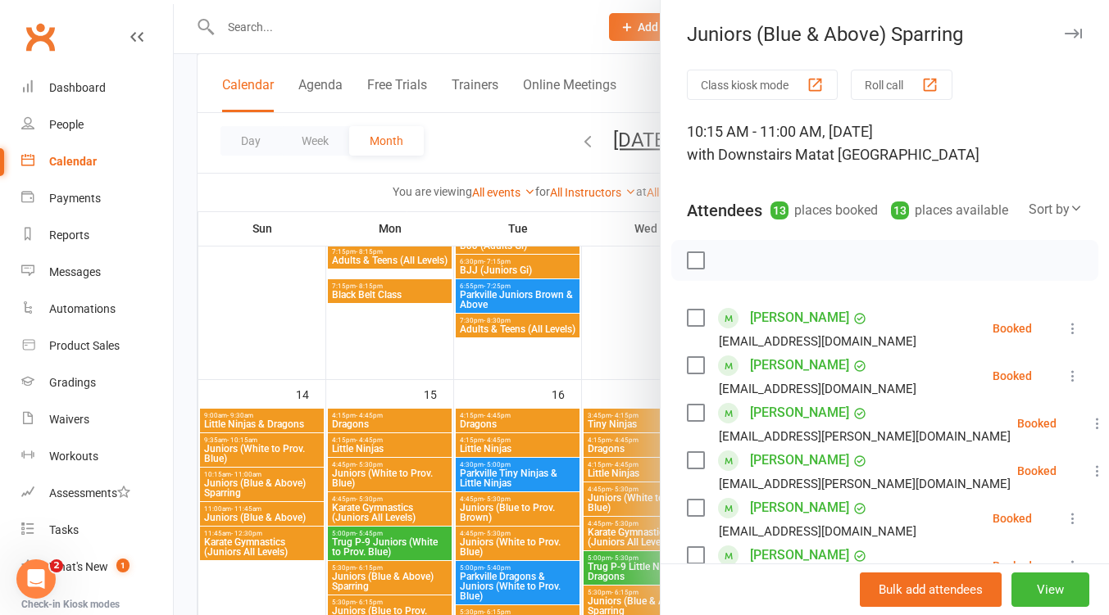
click at [264, 505] on div at bounding box center [641, 307] width 935 height 615
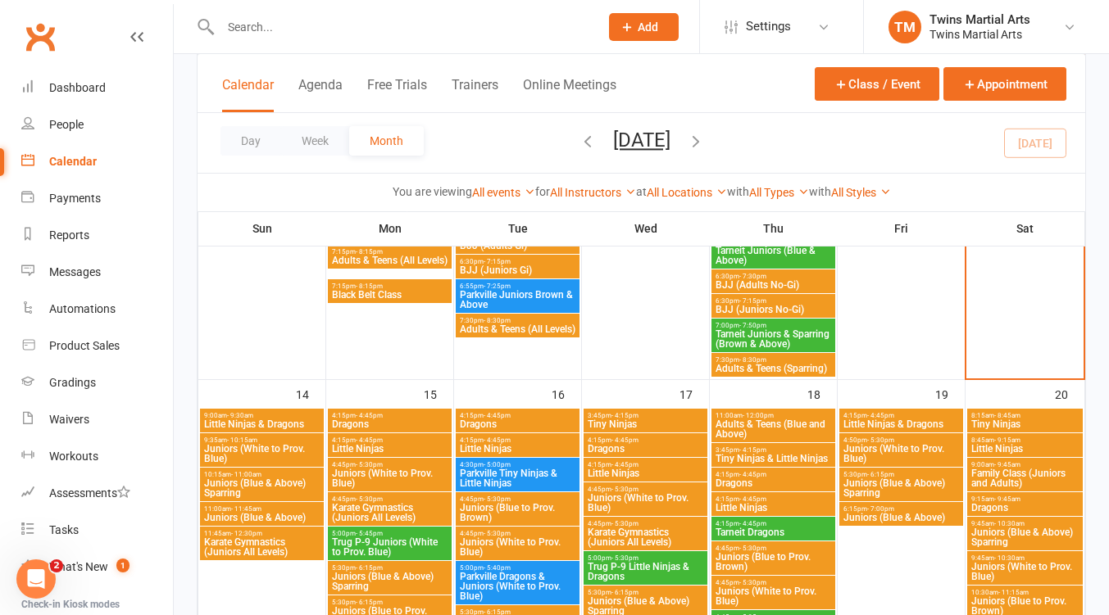
click at [265, 513] on span "Juniors (Blue & Above)" at bounding box center [261, 518] width 117 height 10
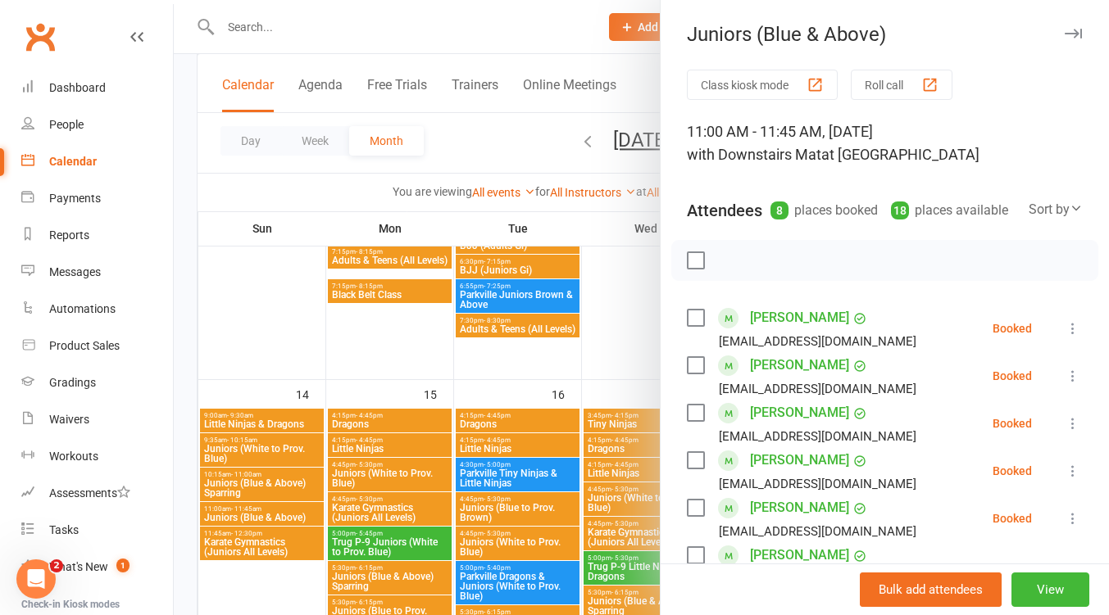
click at [267, 547] on div at bounding box center [641, 307] width 935 height 615
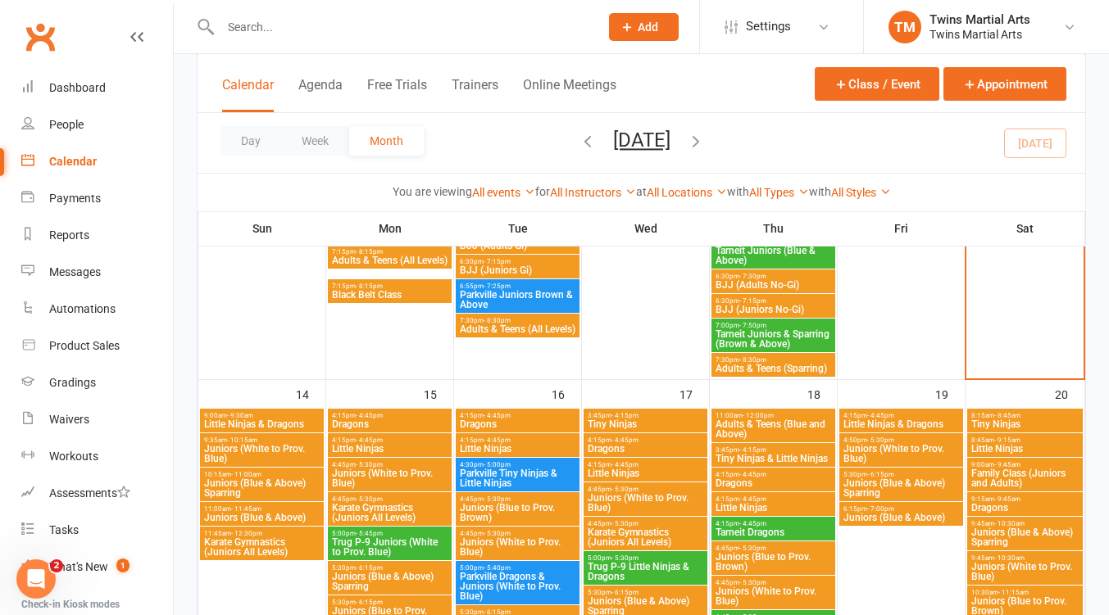
click at [266, 545] on span "Karate Gymnastics (Juniors All Levels)" at bounding box center [261, 548] width 117 height 20
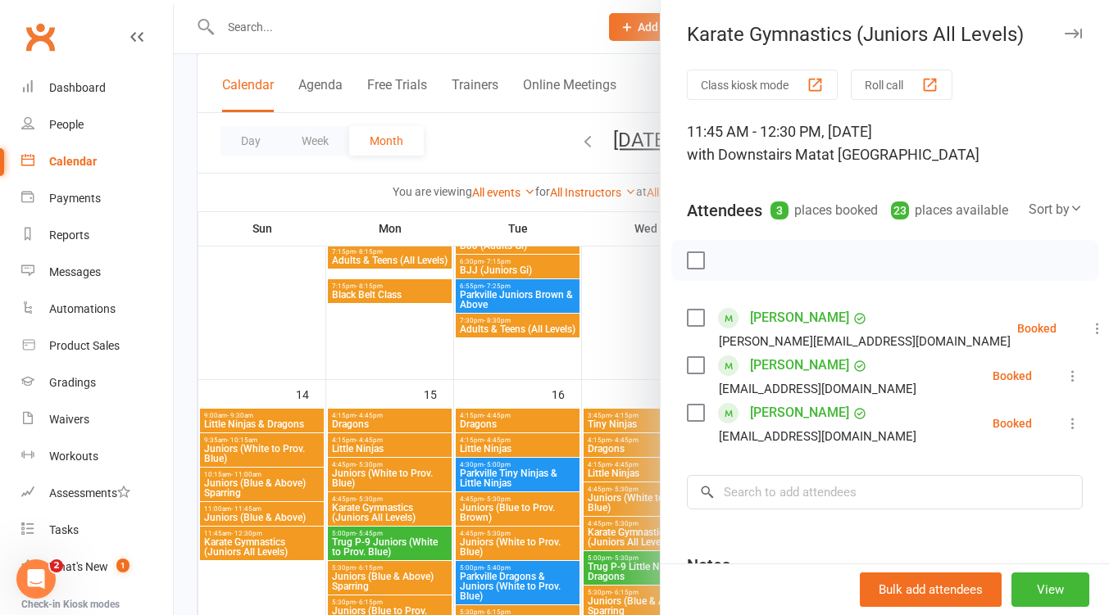
click at [269, 541] on div at bounding box center [641, 307] width 935 height 615
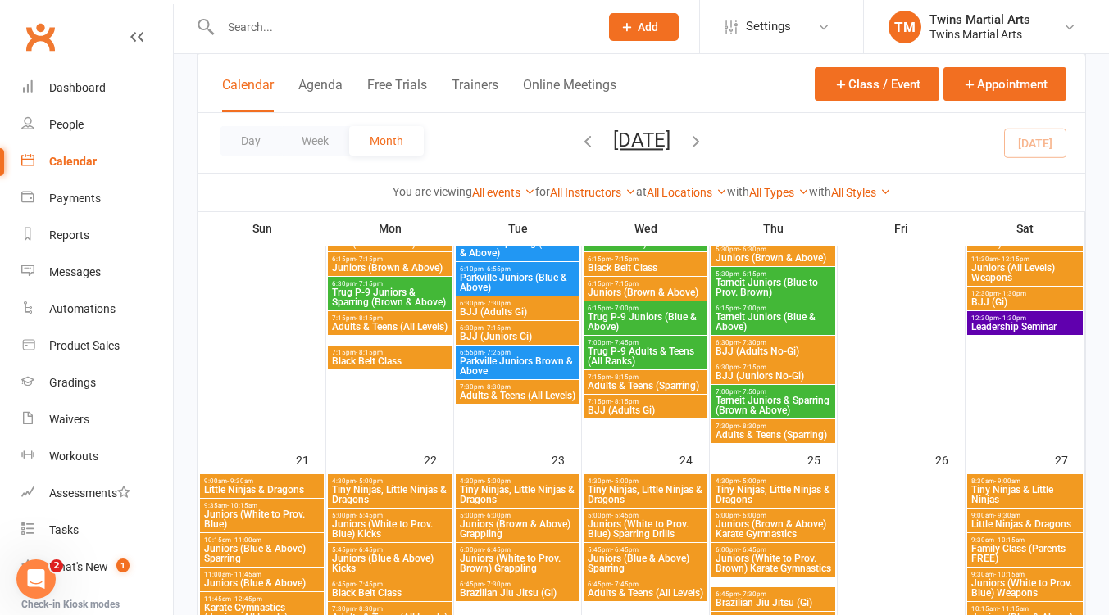
scroll to position [1630, 0]
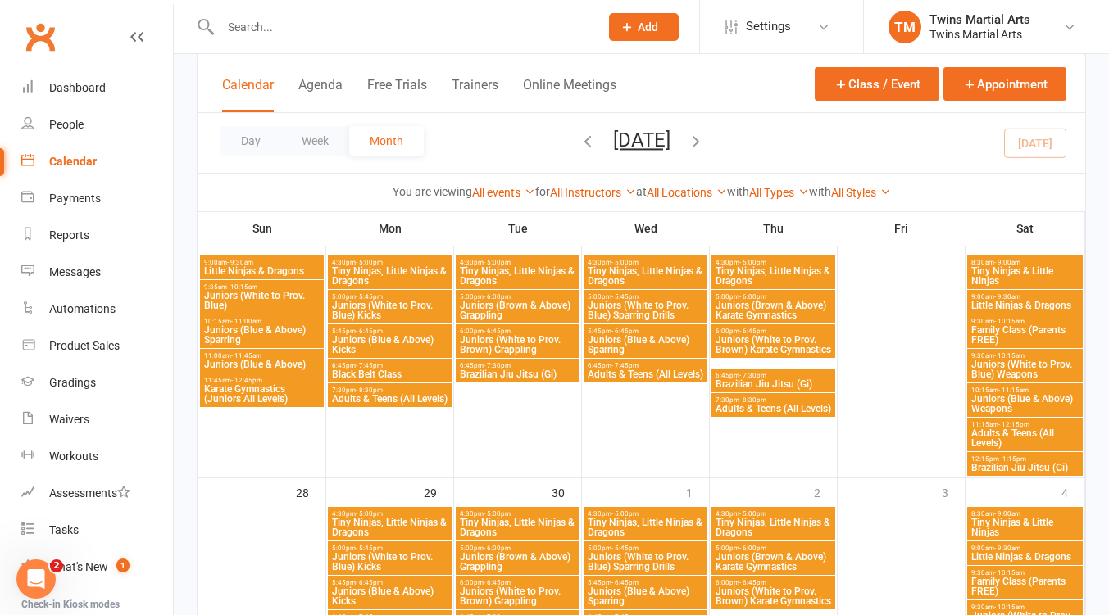
click at [1028, 331] on span "Family Class (Parents FREE)" at bounding box center [1024, 335] width 109 height 20
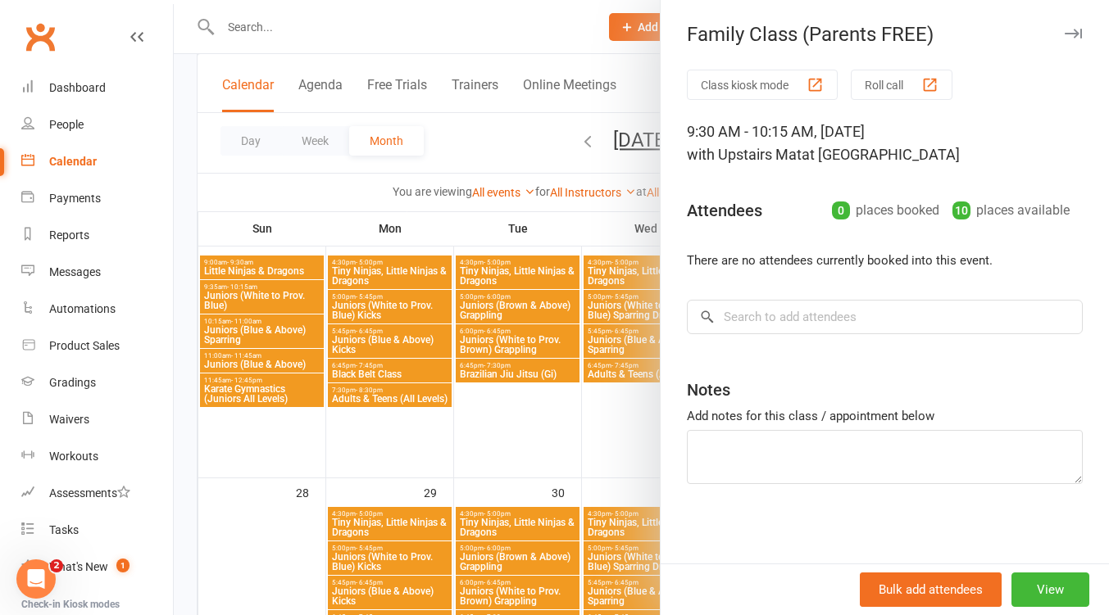
drag, startPoint x: 1044, startPoint y: 31, endPoint x: 1048, endPoint y: 120, distance: 89.4
click at [1064, 32] on icon "button" at bounding box center [1072, 34] width 17 height 10
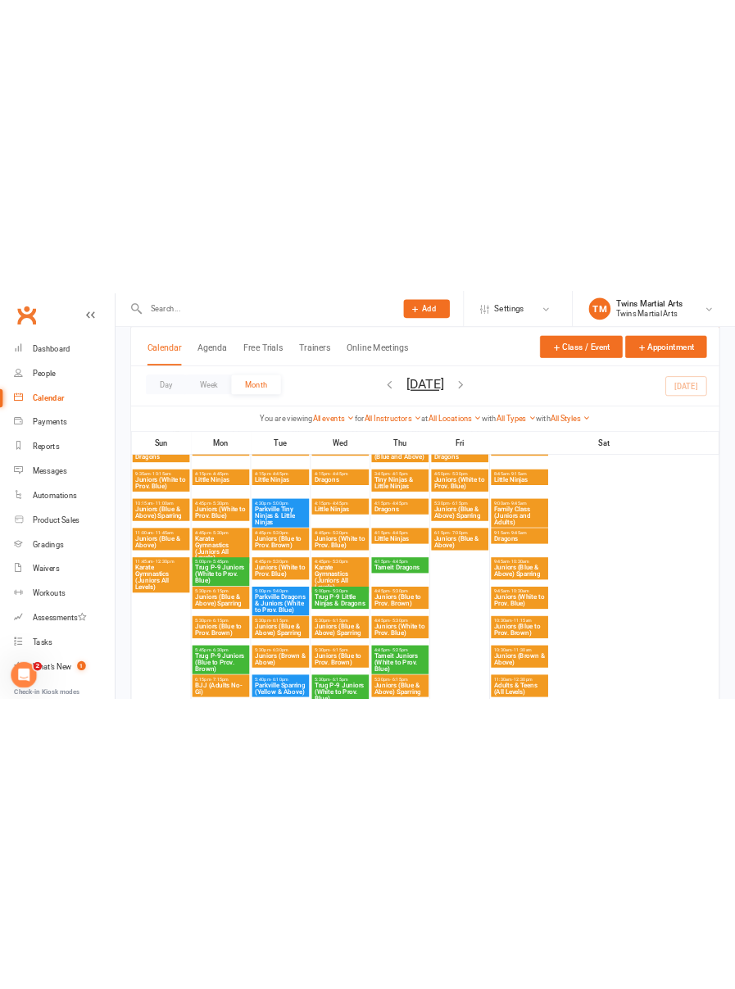
scroll to position [1507, 0]
